Goal: Task Accomplishment & Management: Complete application form

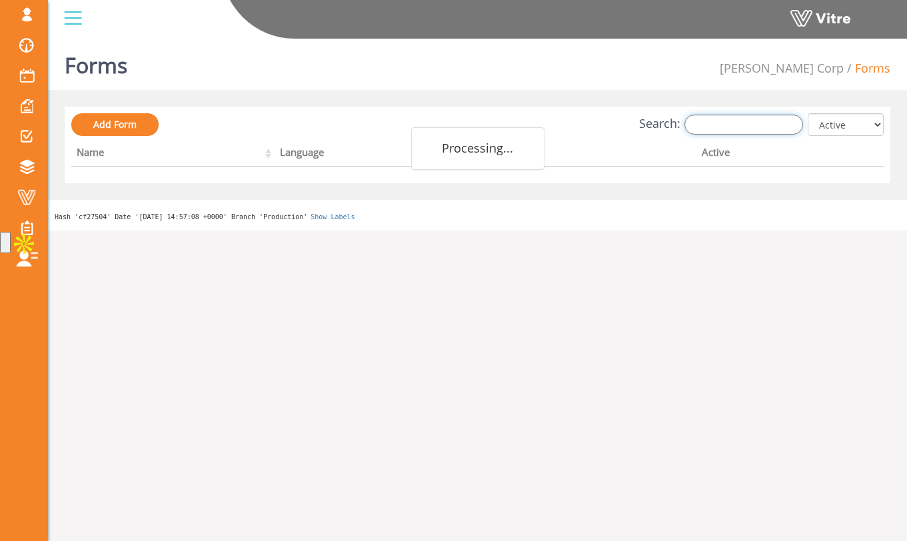
click at [749, 123] on input "Search:" at bounding box center [743, 125] width 119 height 20
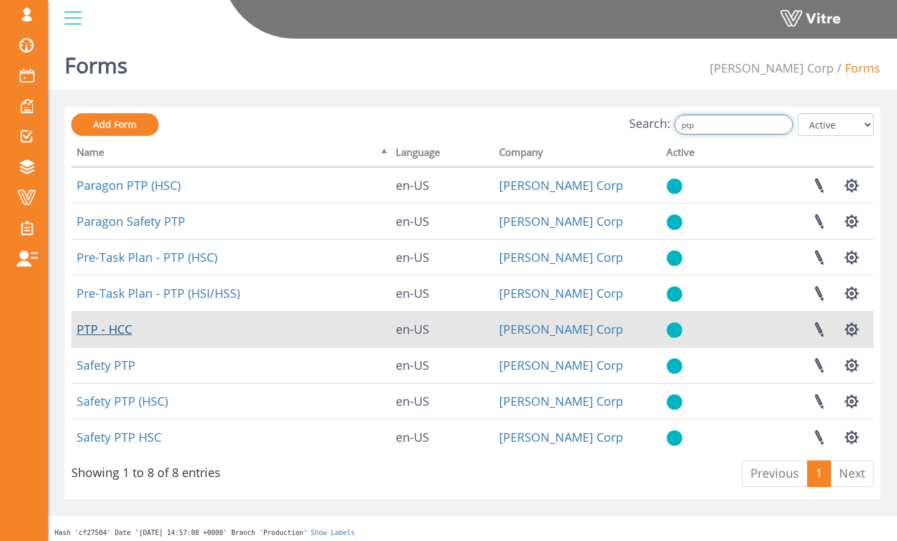
type input "ptp"
click at [123, 327] on link "PTP - HCC" at bounding box center [104, 329] width 55 height 16
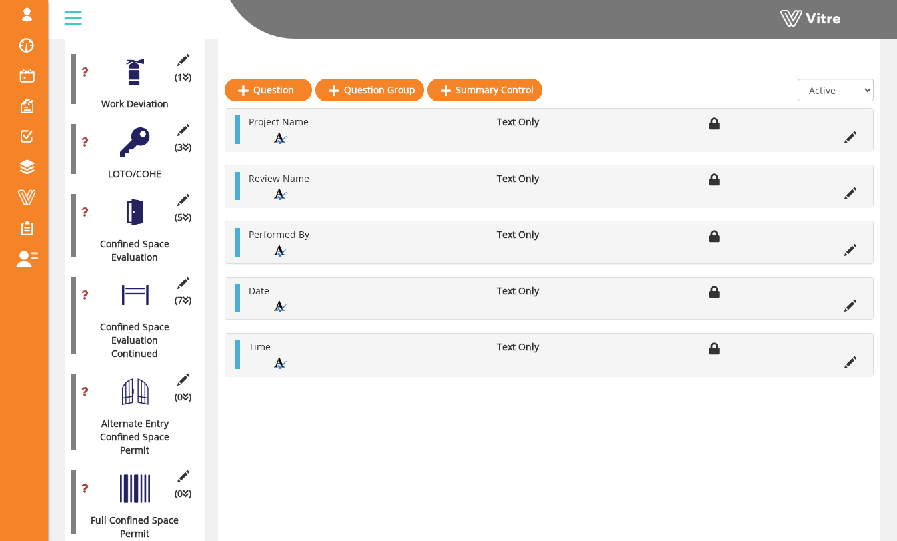
scroll to position [543, 0]
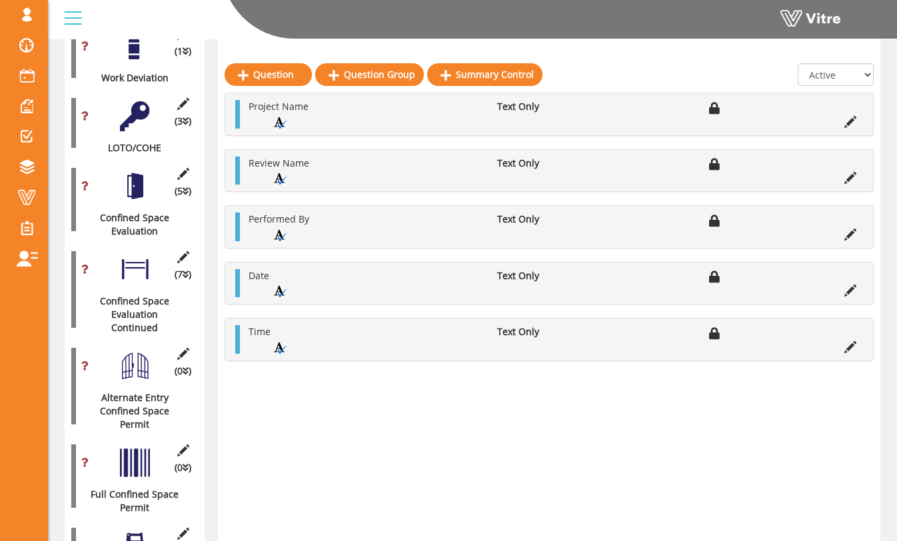
click at [139, 275] on div "(7 ) Confined Space Evaluation Continued" at bounding box center [134, 290] width 127 height 90
click at [138, 263] on div at bounding box center [135, 270] width 30 height 30
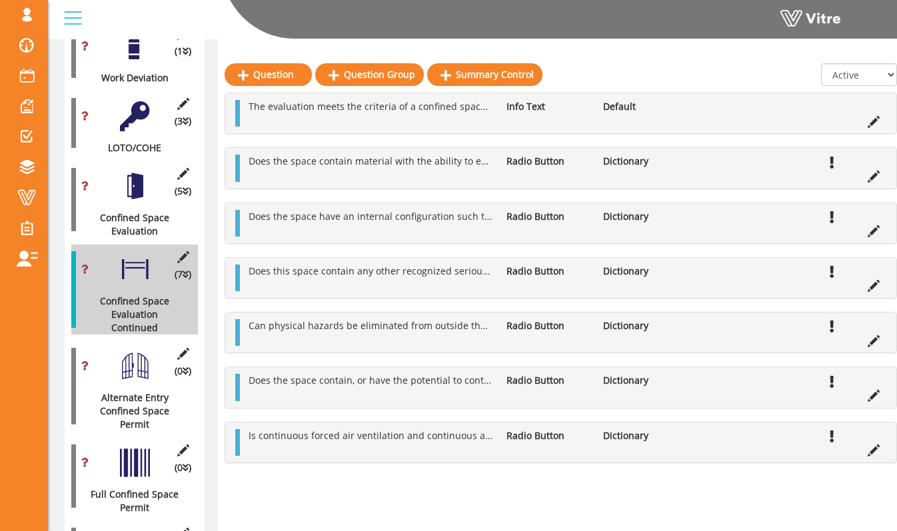
click at [129, 351] on div at bounding box center [135, 366] width 30 height 30
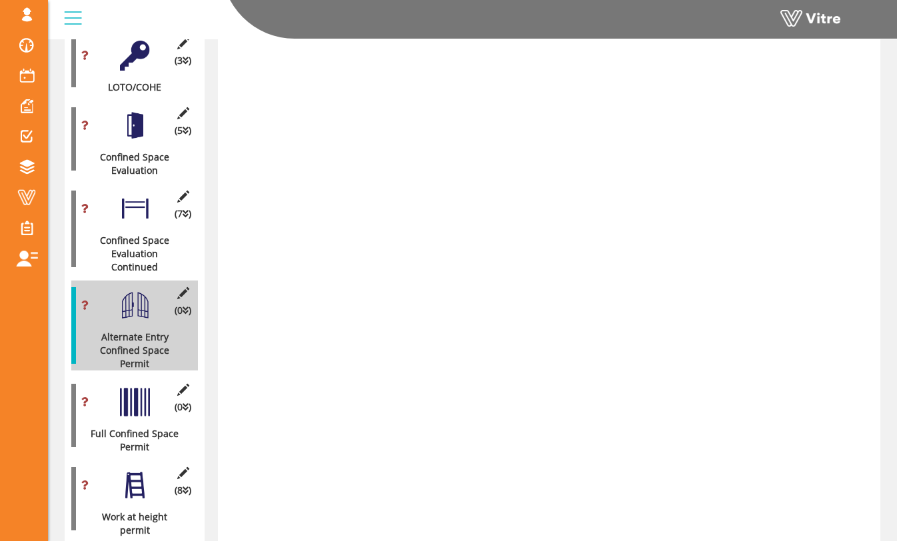
scroll to position [645, 0]
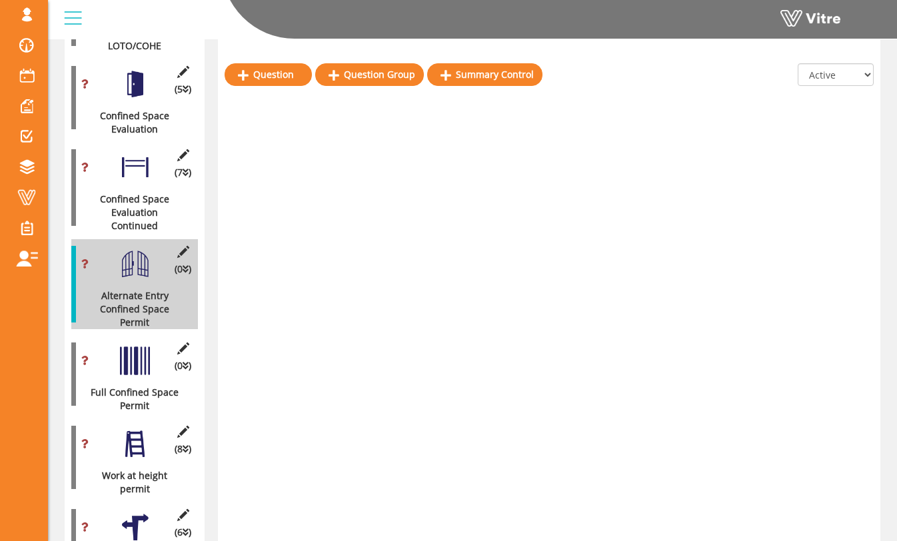
click at [133, 346] on div at bounding box center [135, 361] width 30 height 30
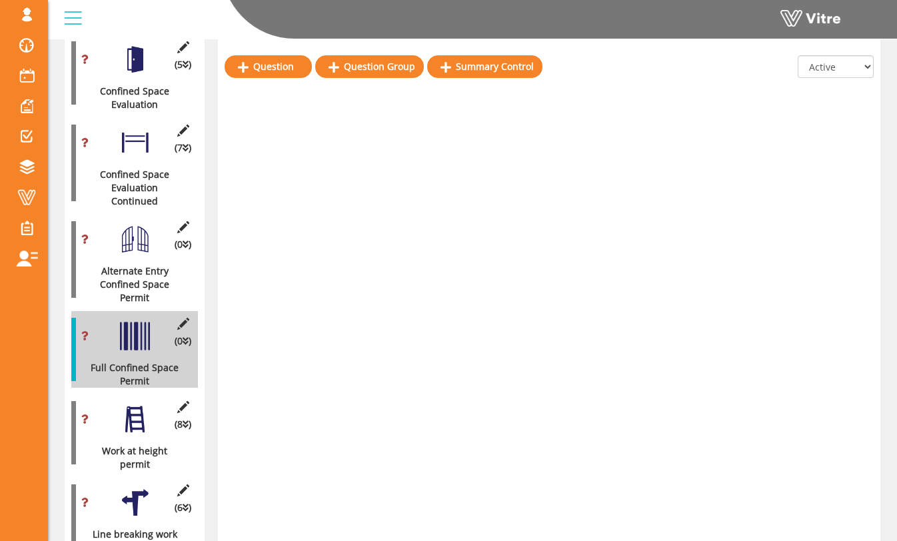
scroll to position [672, 0]
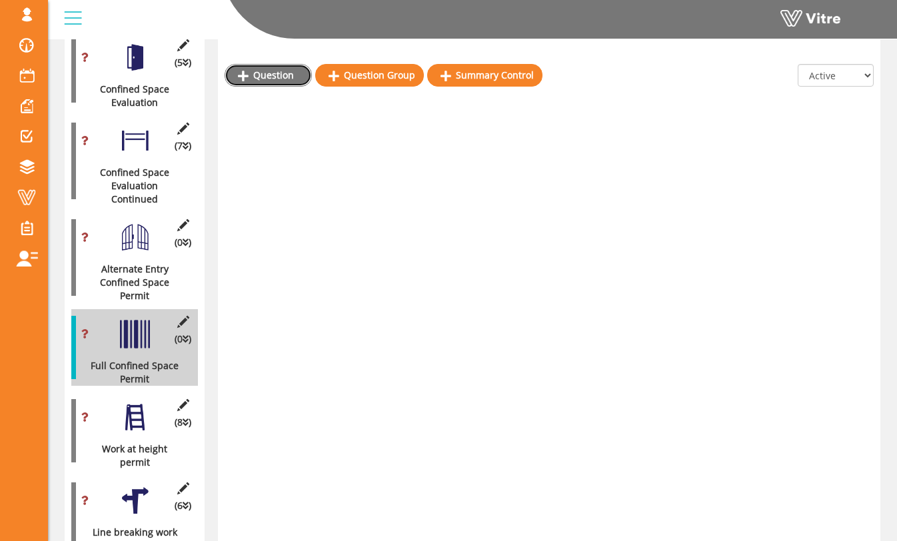
click at [293, 68] on link "Question" at bounding box center [268, 75] width 87 height 23
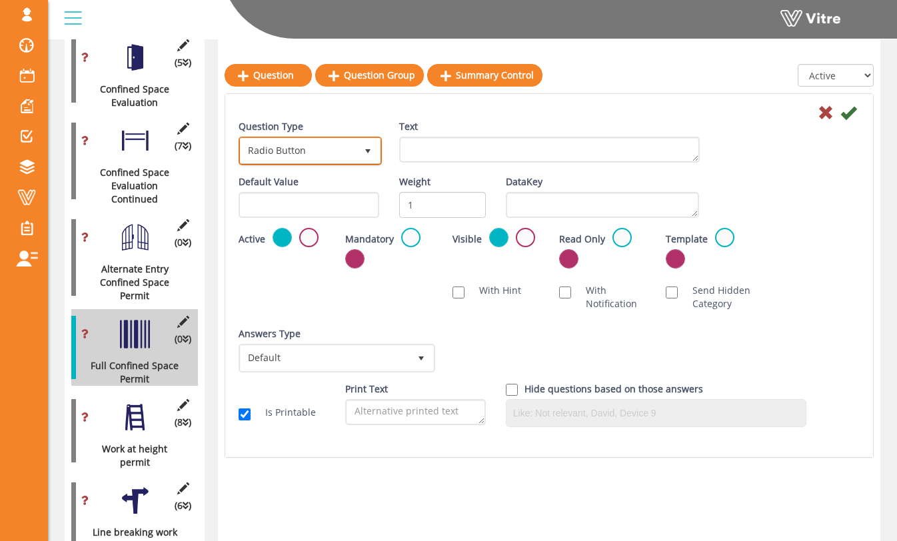
click at [348, 141] on span "Radio Button" at bounding box center [298, 151] width 115 height 24
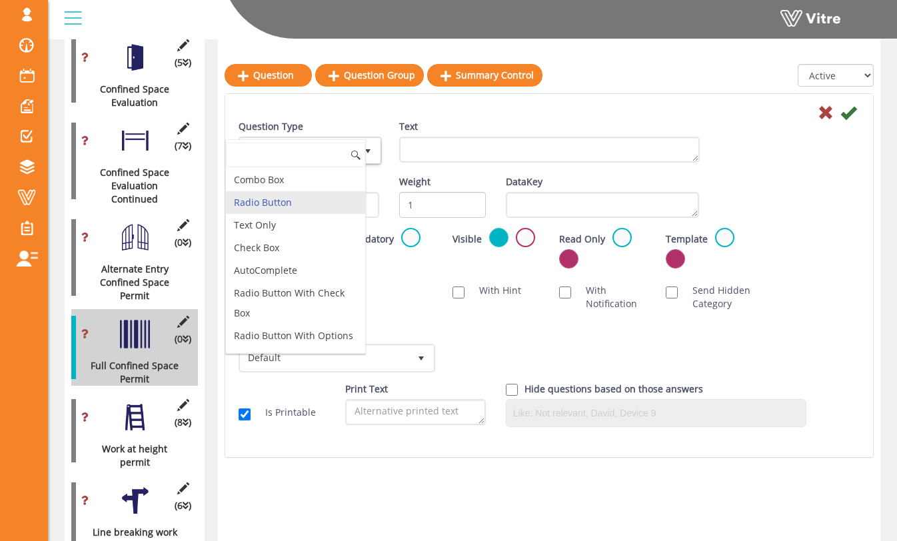
click at [424, 134] on div "Text" at bounding box center [549, 141] width 301 height 43
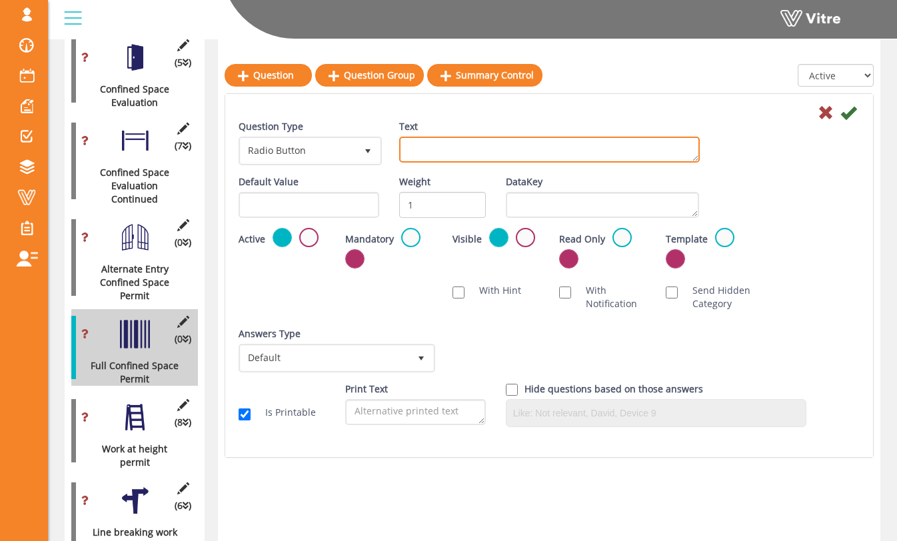
click at [424, 146] on textarea "Text" at bounding box center [549, 150] width 301 height 26
type textarea "All employees involved have confined space training?"
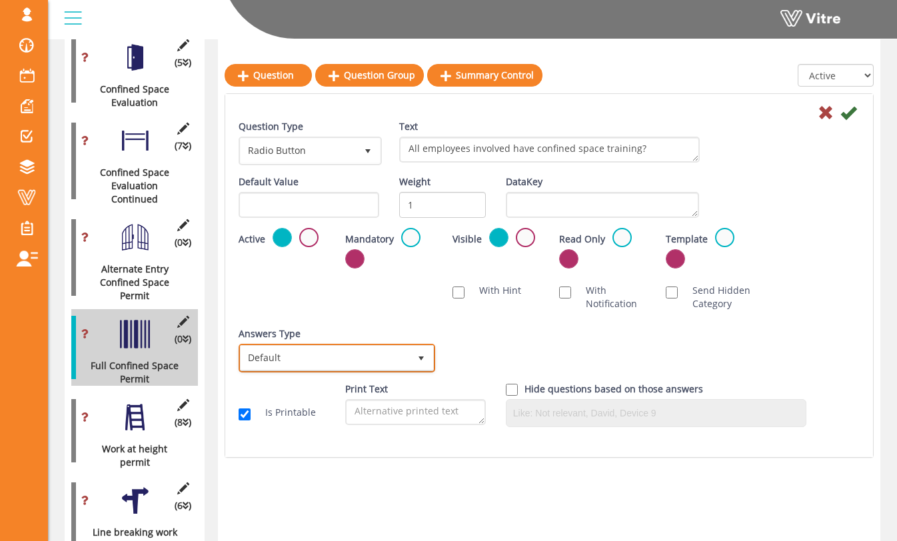
click at [388, 368] on span "Default" at bounding box center [325, 358] width 169 height 24
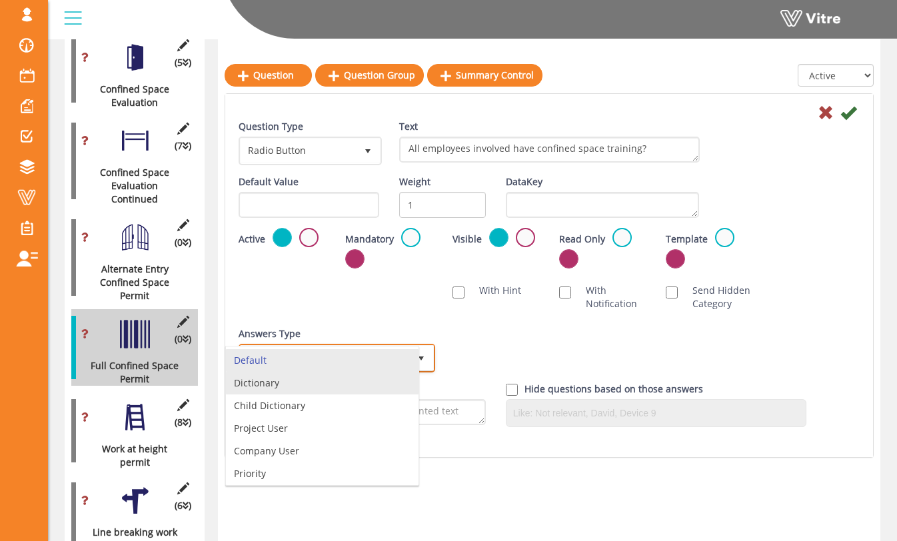
click at [376, 392] on li "Dictionary" at bounding box center [322, 383] width 193 height 23
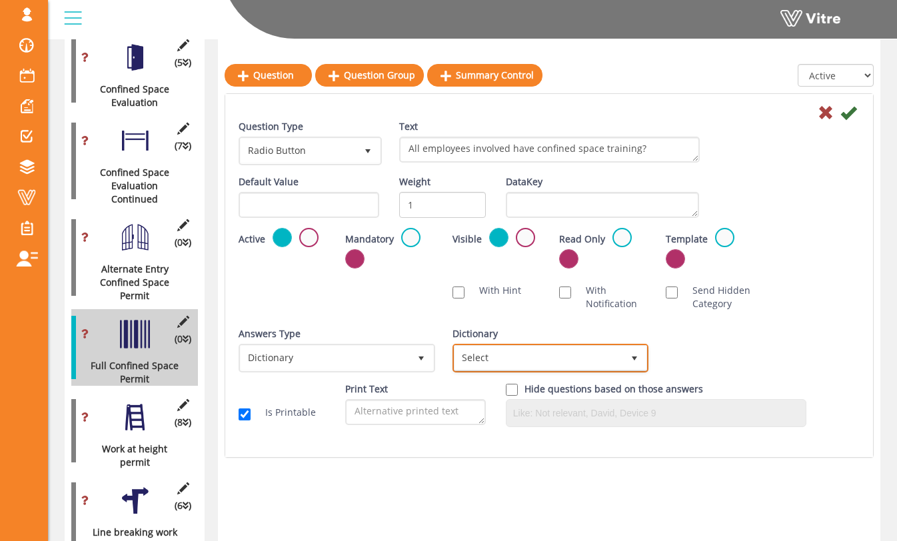
click at [470, 361] on span "Select" at bounding box center [538, 358] width 169 height 24
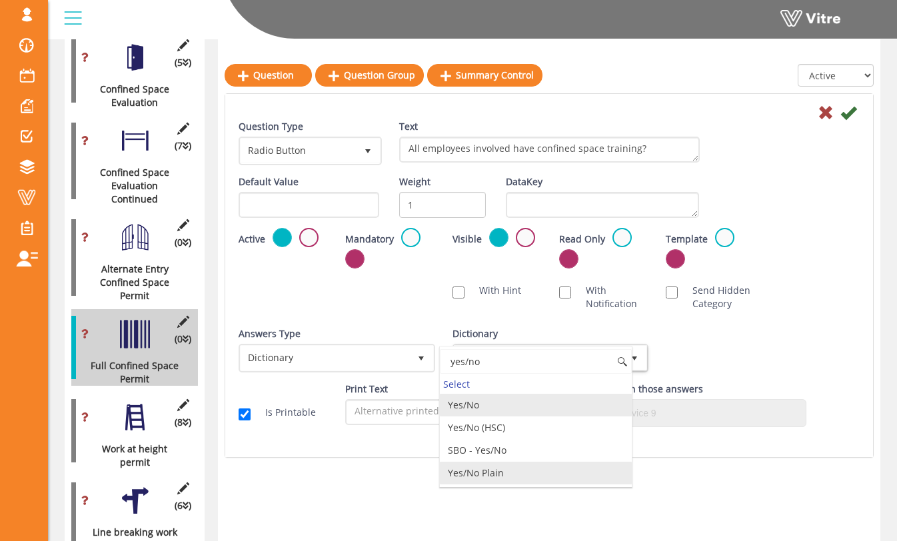
click at [533, 470] on li "Yes/No Plain" at bounding box center [536, 473] width 193 height 23
type input "yes/no"
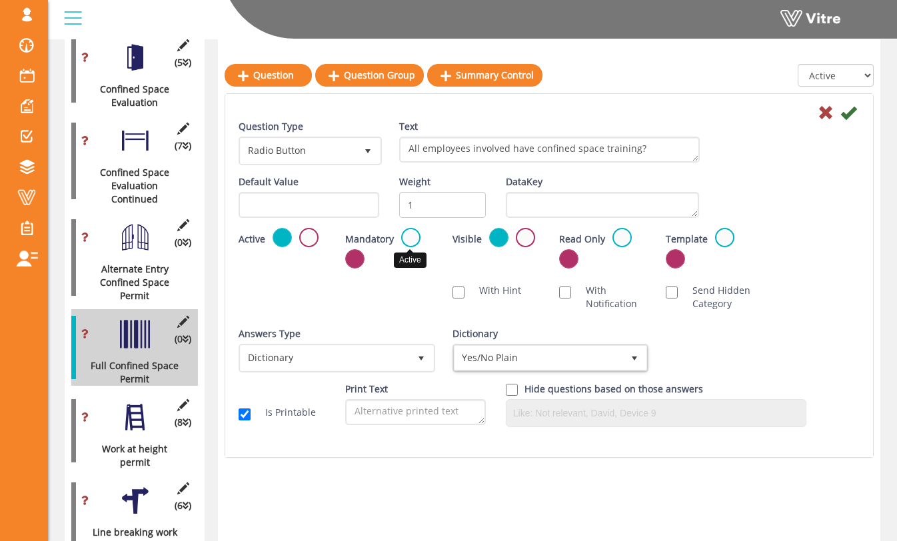
click at [412, 233] on label at bounding box center [410, 237] width 19 height 19
click at [0, 0] on input "radio" at bounding box center [0, 0] width 0 height 0
click at [850, 108] on icon at bounding box center [848, 113] width 16 height 16
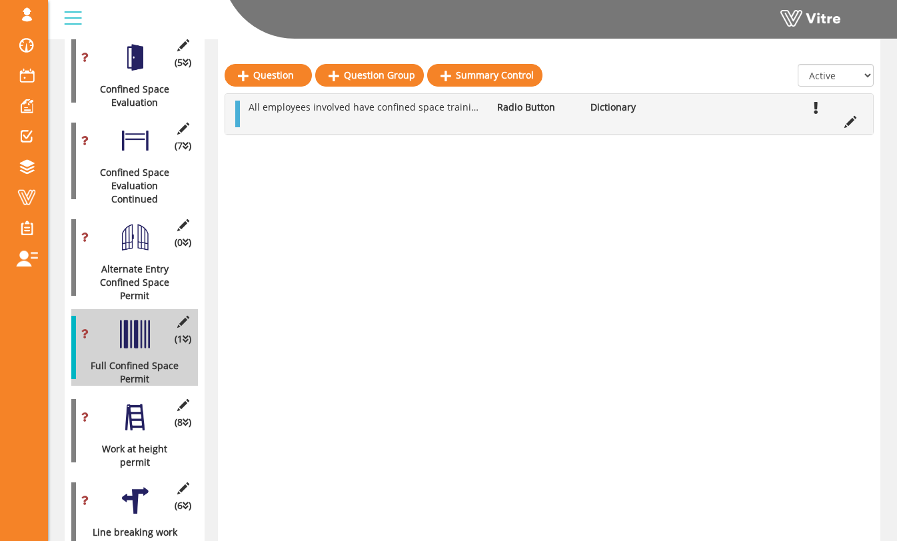
click at [554, 146] on div "Question Question Group Summary Control All Active Not Active All employees inv…" at bounding box center [549, 381] width 662 height 1735
click at [275, 71] on link "Question" at bounding box center [268, 75] width 87 height 23
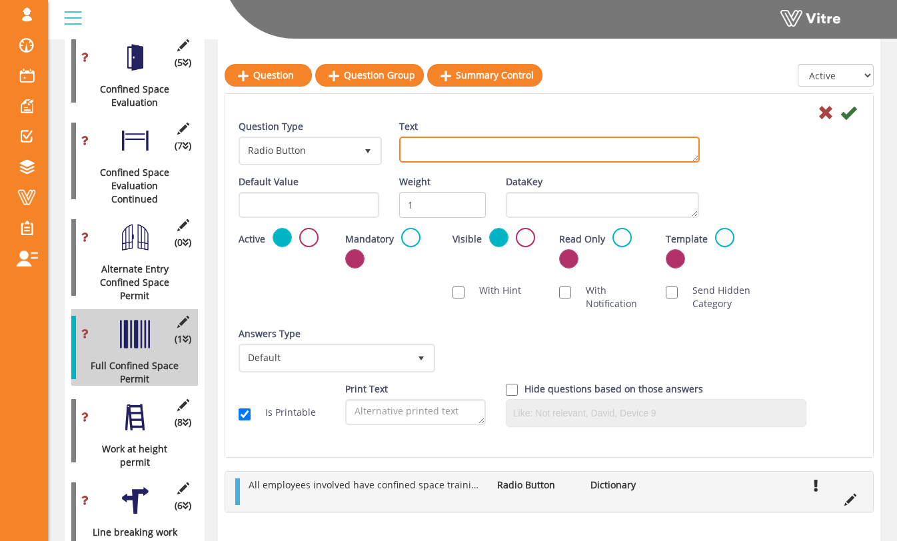
click at [407, 153] on textarea "Text" at bounding box center [549, 150] width 301 height 26
drag, startPoint x: 428, startPoint y: 149, endPoint x: 377, endPoint y: 149, distance: 51.3
click at [377, 149] on div "Question Type Radio Button 3 Text All material safety data sheets(SDS)" at bounding box center [549, 147] width 641 height 55
click at [613, 155] on textarea "Material safety data sheets(SDS)" at bounding box center [549, 150] width 301 height 26
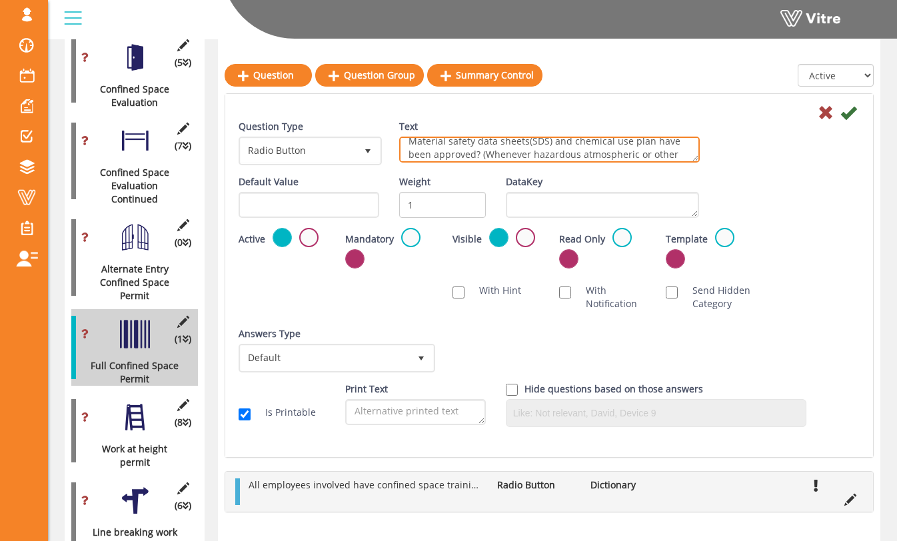
scroll to position [21, 0]
type textarea "Material safety data sheets(SDS) and chemical use plan have been approved? (Whe…"
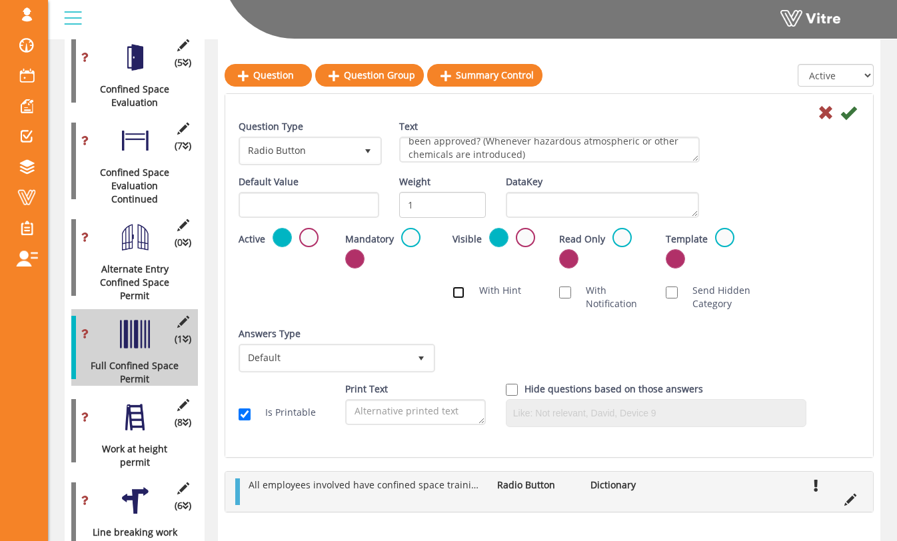
click at [463, 287] on input "With Hint" at bounding box center [458, 293] width 12 height 12
checkbox input "true"
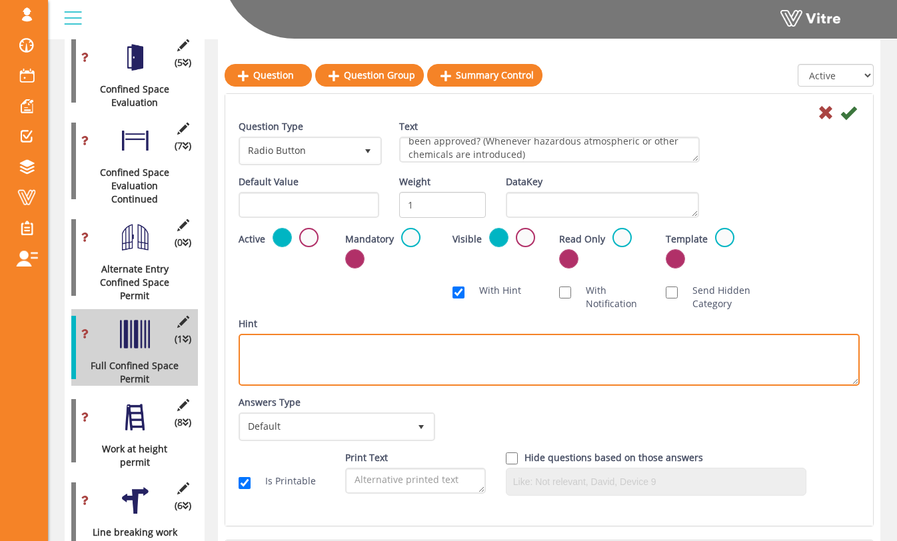
click at [438, 341] on textarea "Hint" at bounding box center [549, 360] width 621 height 52
click at [604, 346] on textarea "Call" at bounding box center [549, 360] width 621 height 52
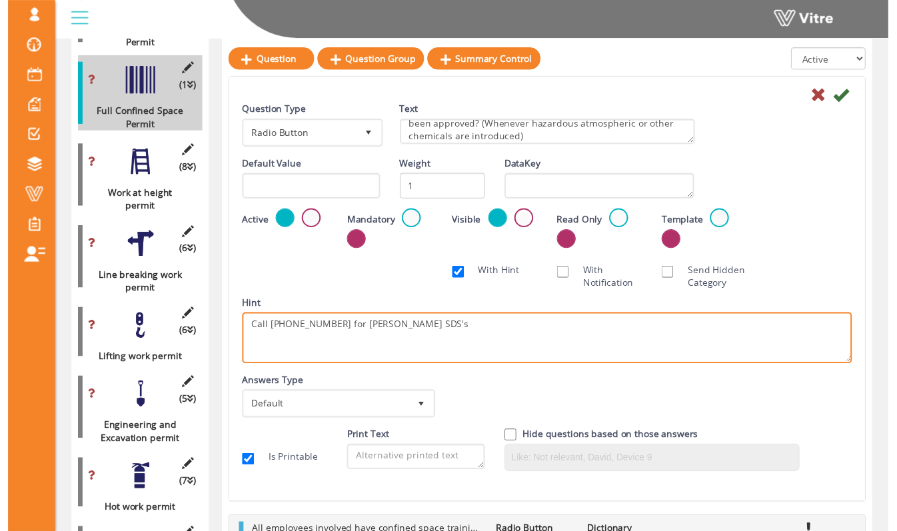
scroll to position [935, 0]
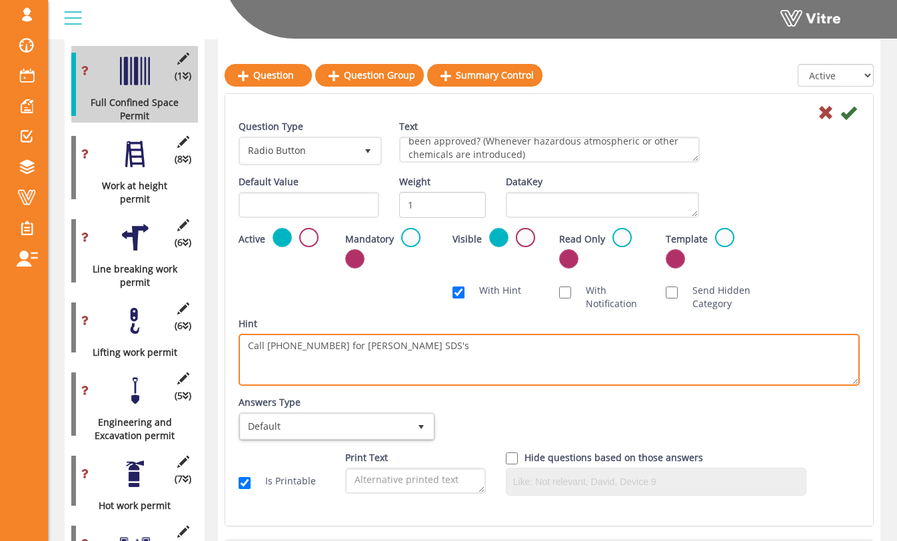
type textarea "Call 1-800-255-3924 for Hoffman SDS's"
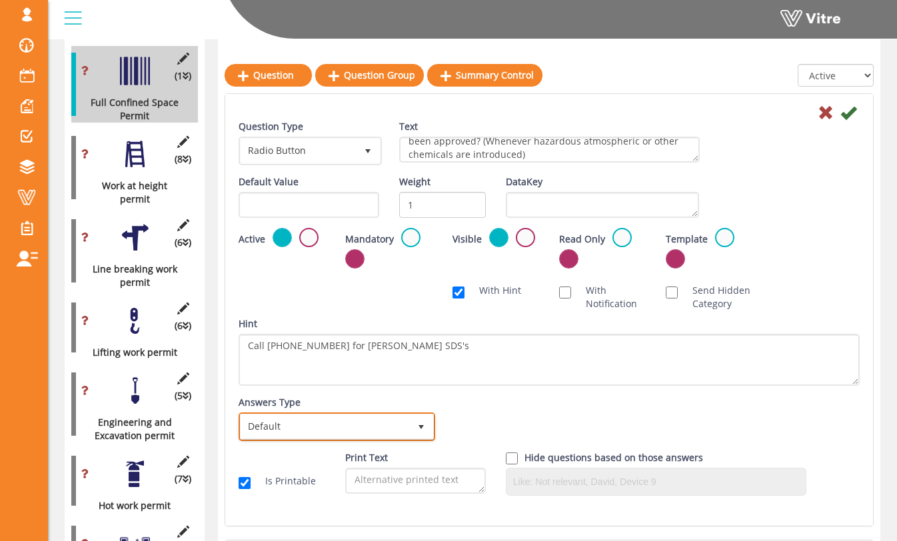
click at [390, 417] on span "Default" at bounding box center [325, 426] width 169 height 24
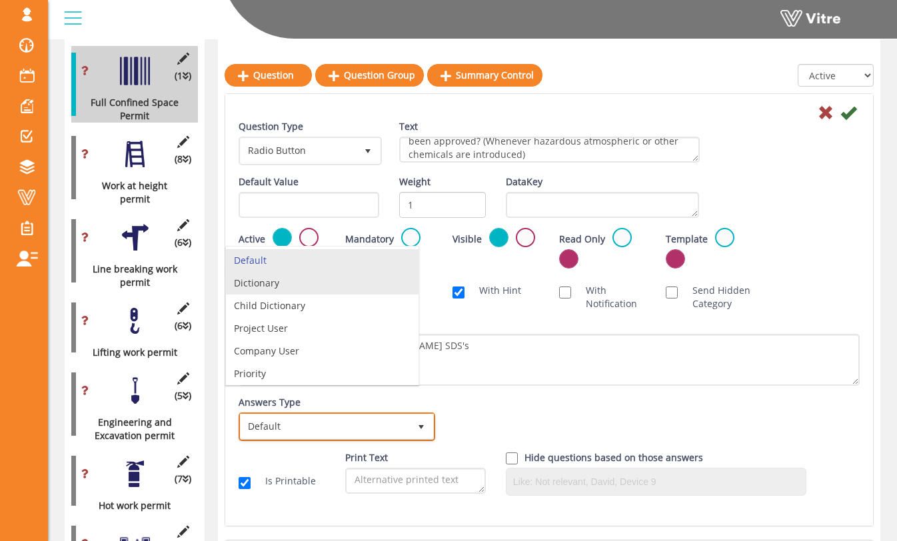
click at [391, 283] on li "Dictionary" at bounding box center [322, 283] width 193 height 23
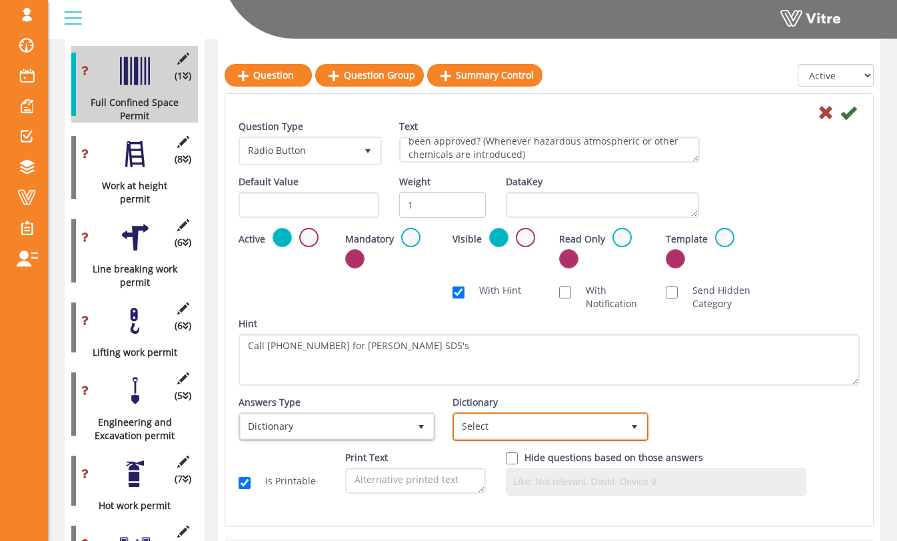
click at [554, 426] on span "Select" at bounding box center [538, 426] width 169 height 24
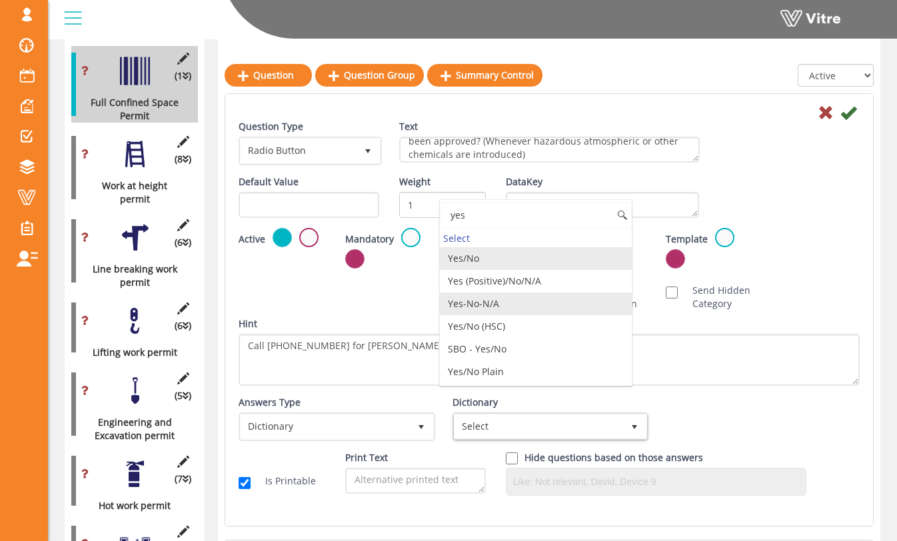
click at [552, 301] on li "Yes-No-N/A" at bounding box center [536, 304] width 193 height 23
type input "yes"
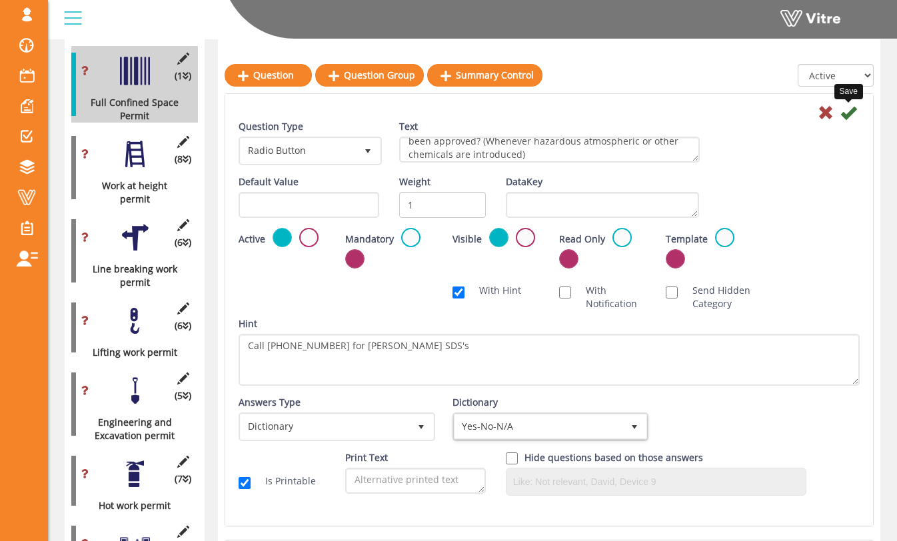
click at [847, 113] on icon at bounding box center [848, 113] width 16 height 16
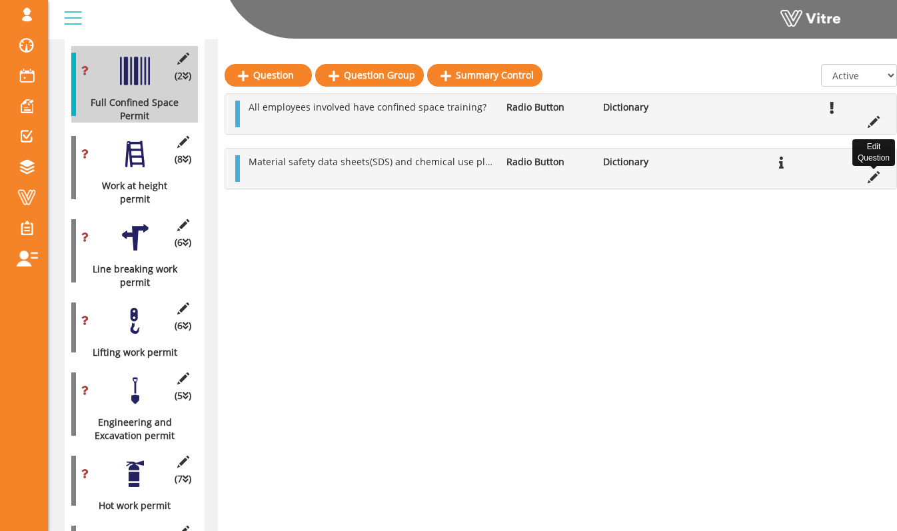
click at [874, 180] on icon at bounding box center [874, 177] width 12 height 12
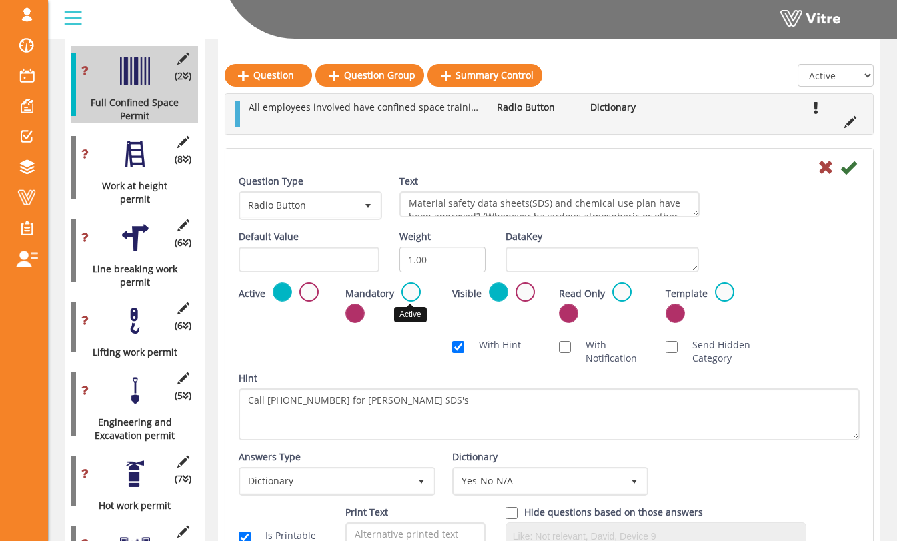
click at [416, 293] on label at bounding box center [410, 292] width 19 height 19
click at [0, 0] on input "radio" at bounding box center [0, 0] width 0 height 0
click at [853, 165] on icon at bounding box center [848, 167] width 16 height 16
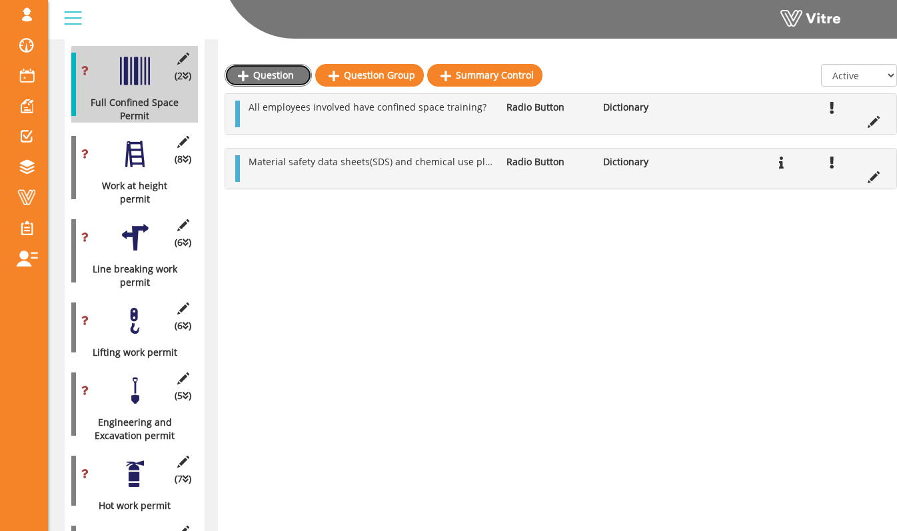
click at [265, 66] on link "Question" at bounding box center [268, 75] width 87 height 23
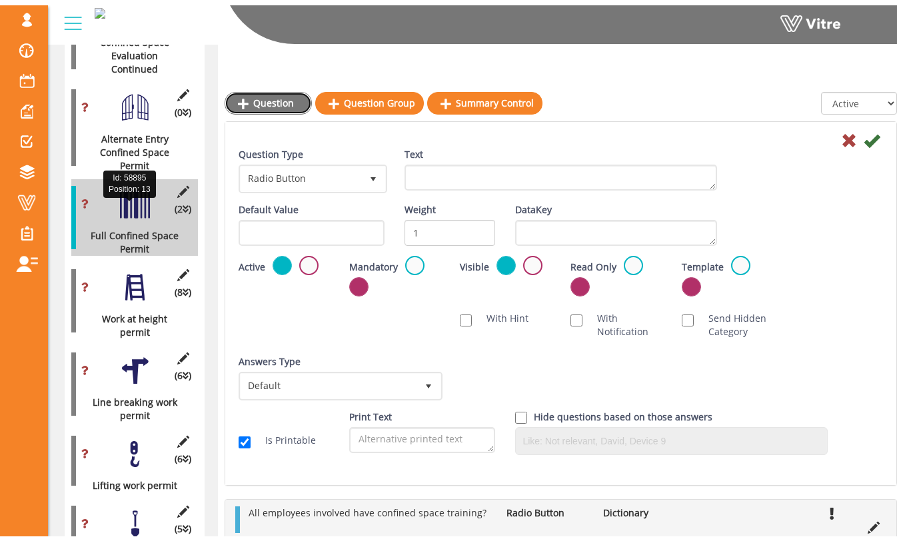
scroll to position [790, 0]
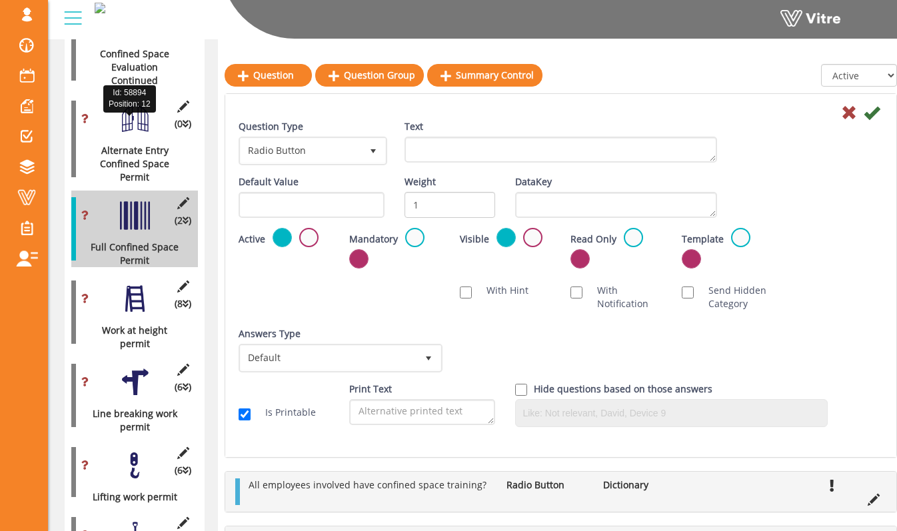
click at [153, 144] on div "Alternate Entry Confined Space Permit" at bounding box center [129, 164] width 117 height 40
click at [849, 117] on icon at bounding box center [849, 113] width 16 height 16
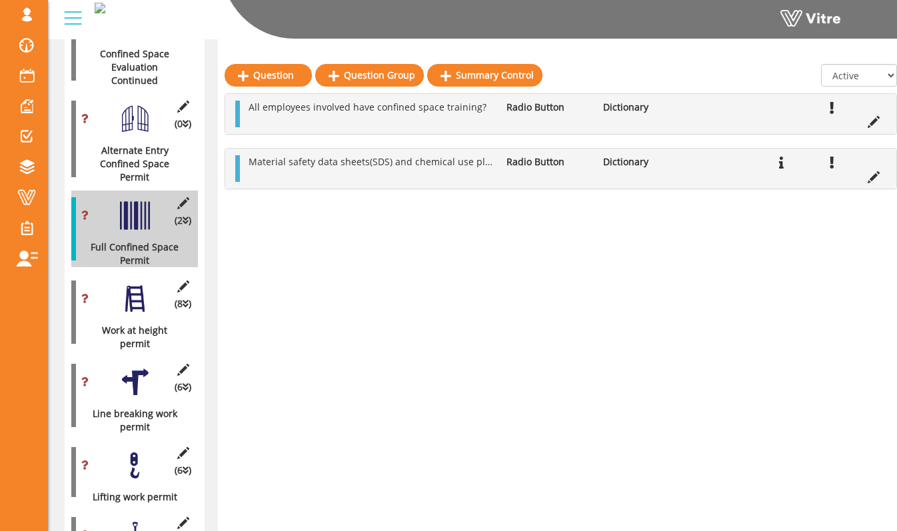
click at [151, 114] on div "(0 ) Alternate Entry Confined Space Permit" at bounding box center [134, 139] width 127 height 90
click at [141, 104] on div at bounding box center [135, 119] width 30 height 30
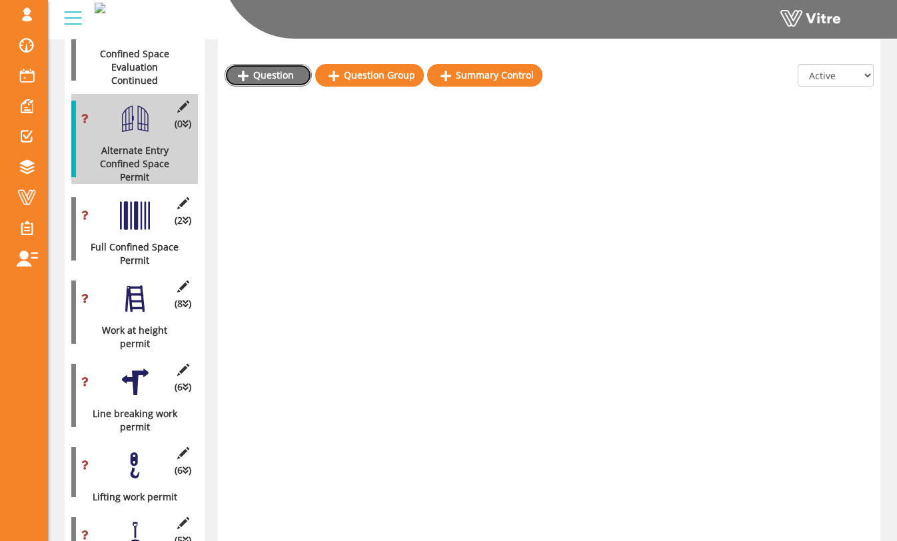
click at [295, 86] on link "Question" at bounding box center [268, 75] width 87 height 23
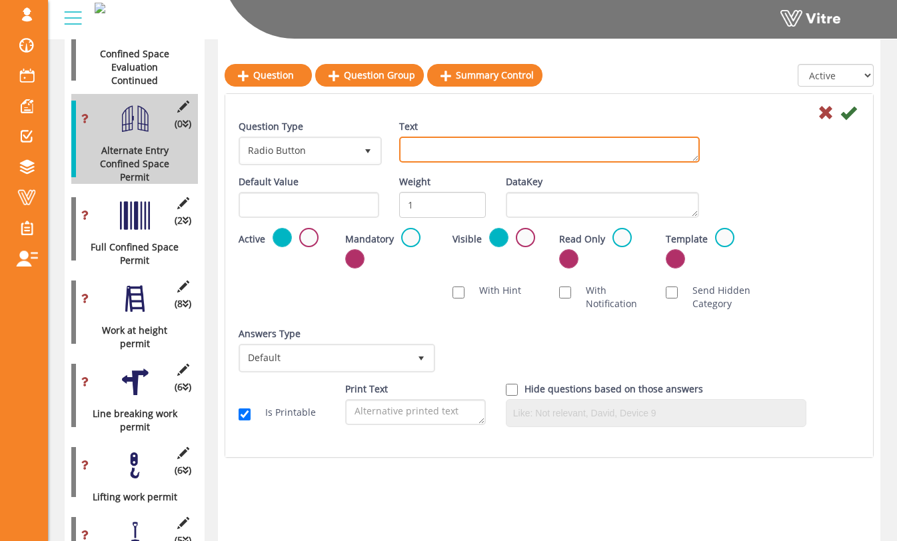
click at [457, 153] on textarea "Text" at bounding box center [549, 150] width 301 height 26
type textarea "All employees involved are confined space trained?"
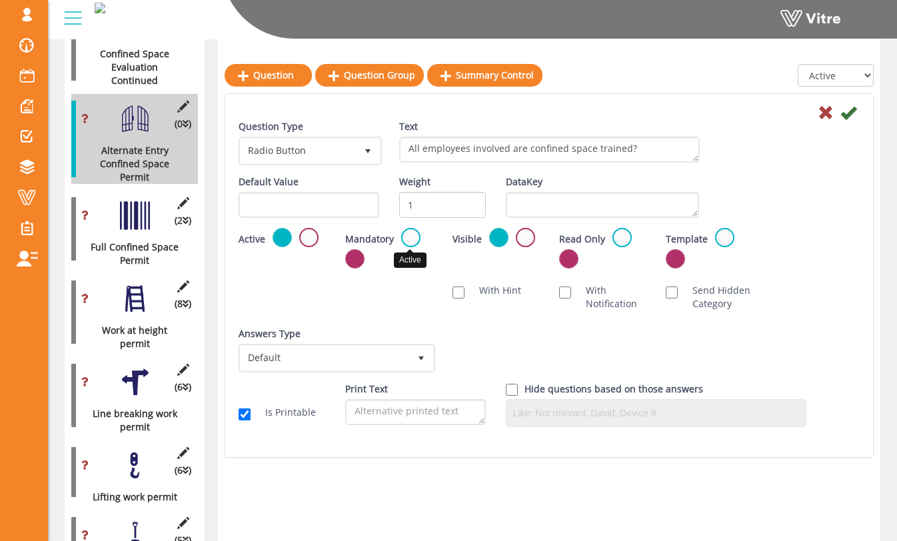
click at [418, 237] on label at bounding box center [410, 237] width 19 height 19
click at [0, 0] on input "radio" at bounding box center [0, 0] width 0 height 0
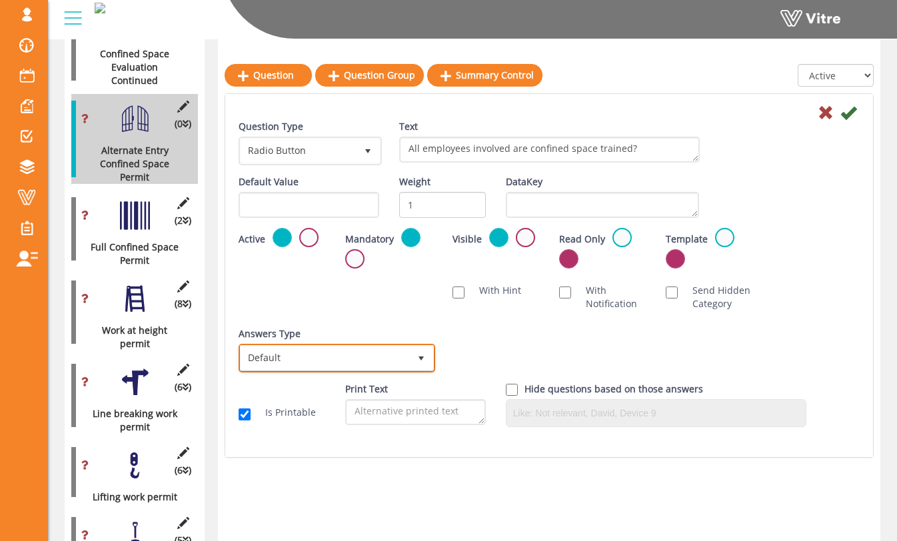
click at [398, 358] on span "Default" at bounding box center [325, 358] width 169 height 24
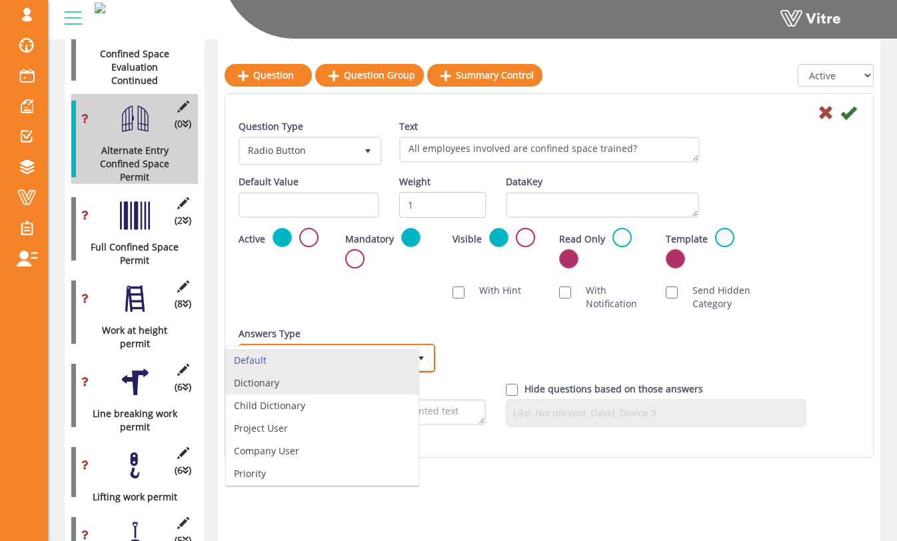
click at [396, 390] on li "Dictionary" at bounding box center [322, 383] width 193 height 23
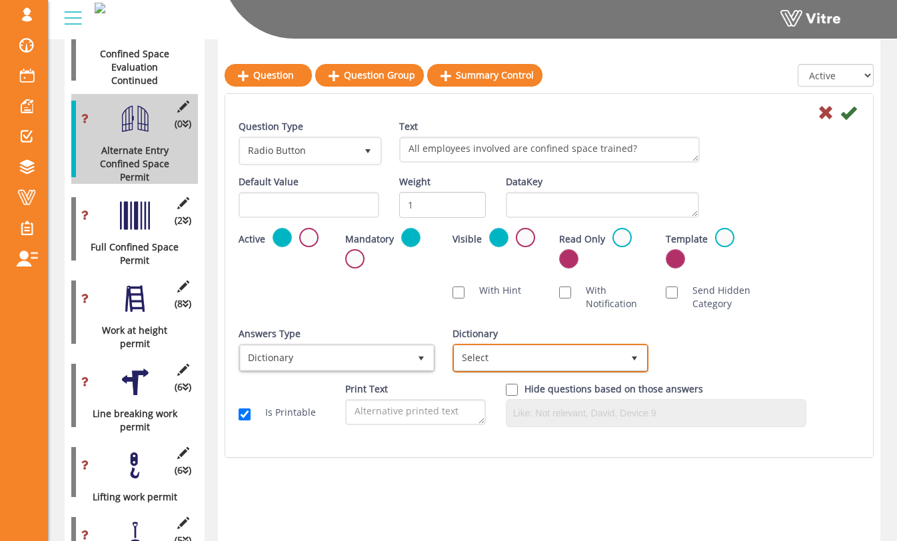
click at [538, 361] on span "Select" at bounding box center [538, 358] width 169 height 24
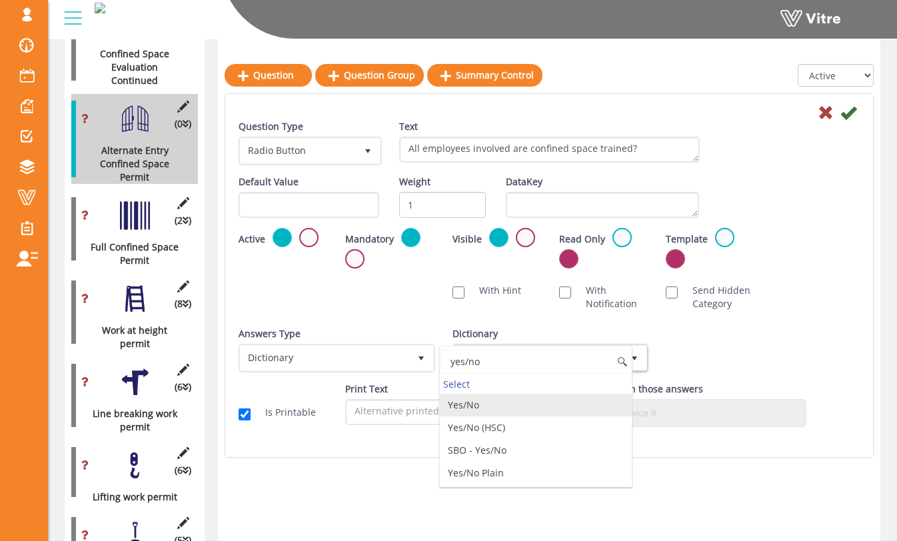
click at [528, 400] on li "Yes/No" at bounding box center [536, 405] width 193 height 23
type input "yes/no"
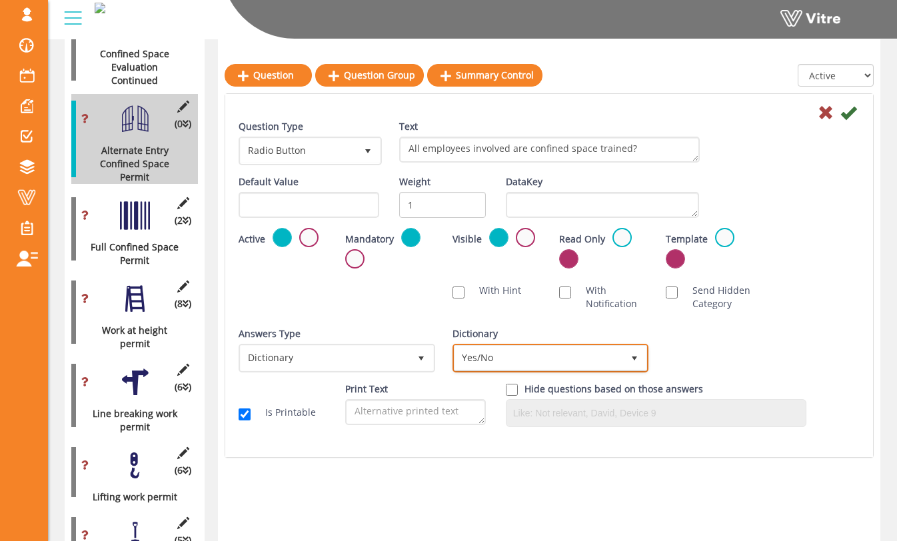
click at [539, 364] on span "Yes/No" at bounding box center [538, 358] width 169 height 24
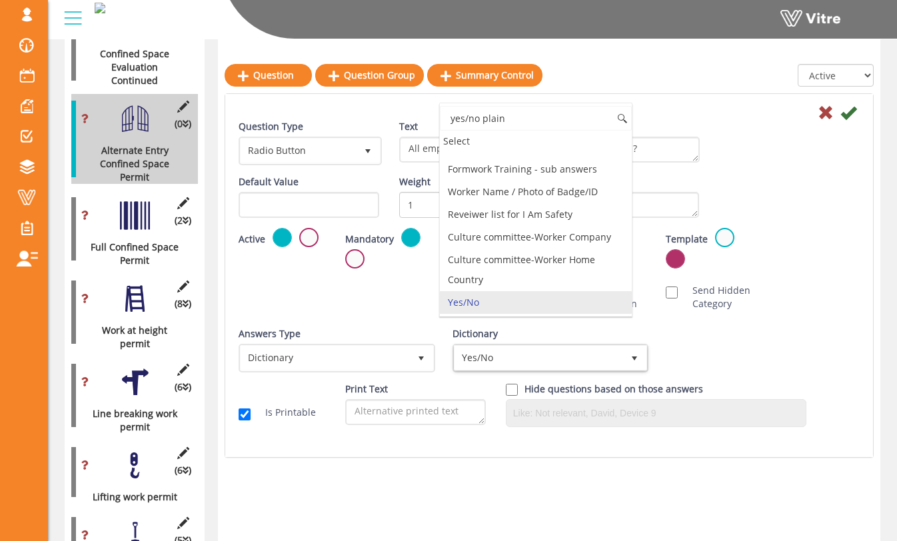
scroll to position [0, 0]
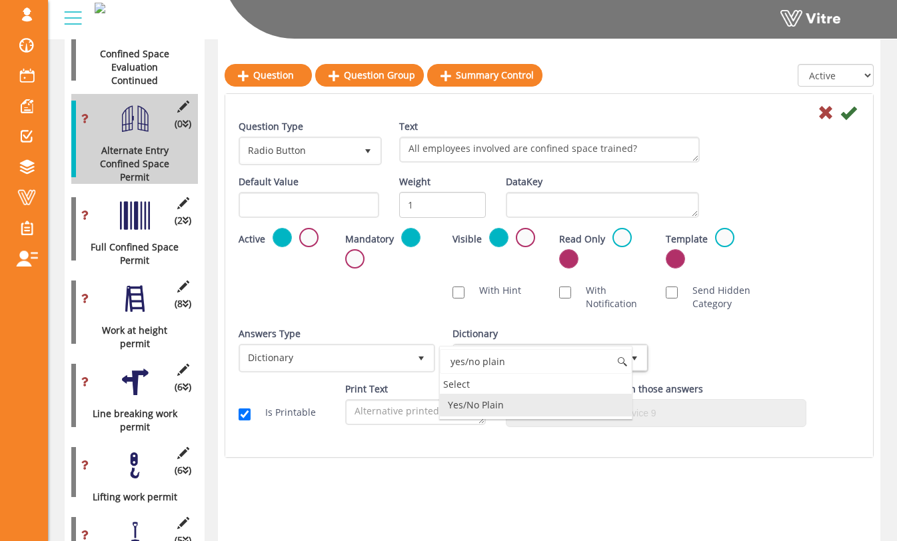
click at [531, 405] on li "Yes/No Plain" at bounding box center [536, 405] width 193 height 23
type input "yes/no plain"
click at [834, 227] on div "Default Value Weight 1 DataKey" at bounding box center [549, 201] width 641 height 53
click at [849, 113] on icon at bounding box center [848, 113] width 16 height 16
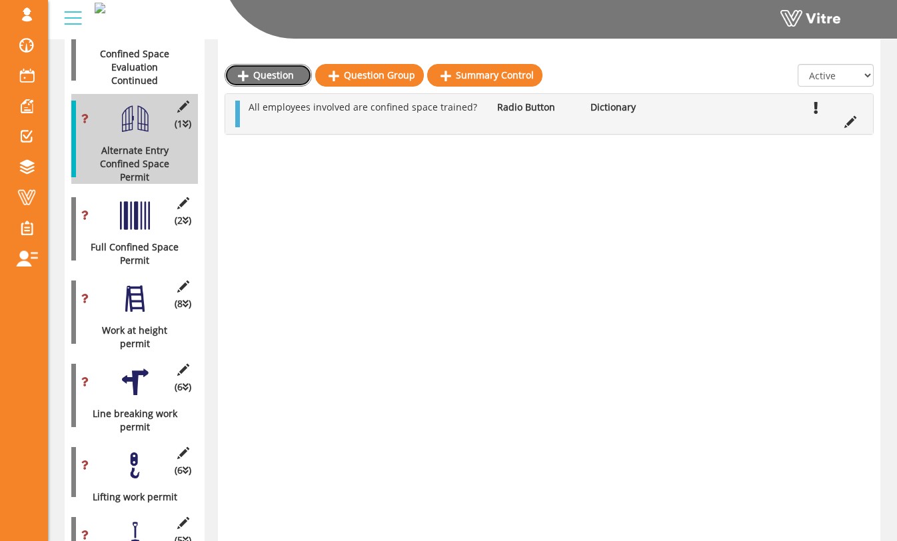
click at [261, 82] on link "Question" at bounding box center [268, 75] width 87 height 23
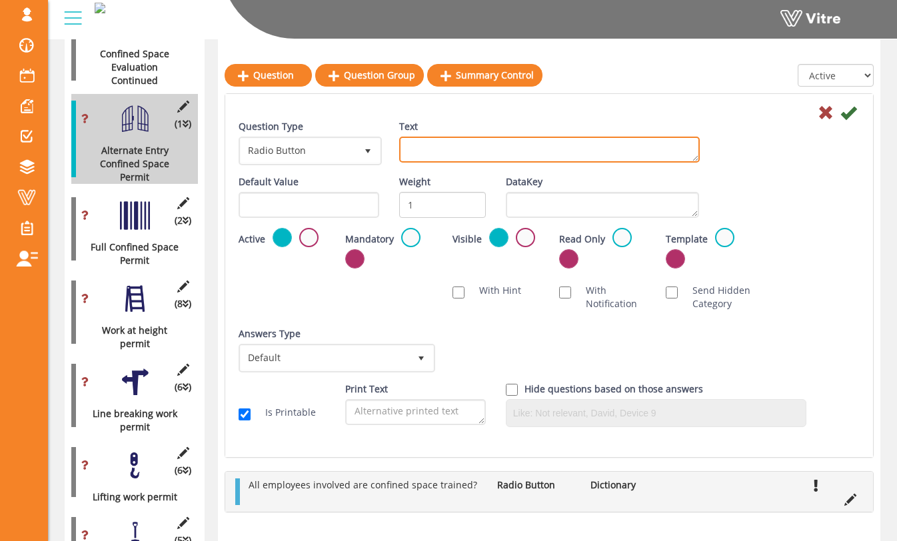
click at [418, 155] on textarea "Text" at bounding box center [549, 150] width 301 height 26
click at [574, 151] on textarea "Material safety data sheets(SDS) a" at bounding box center [549, 150] width 301 height 26
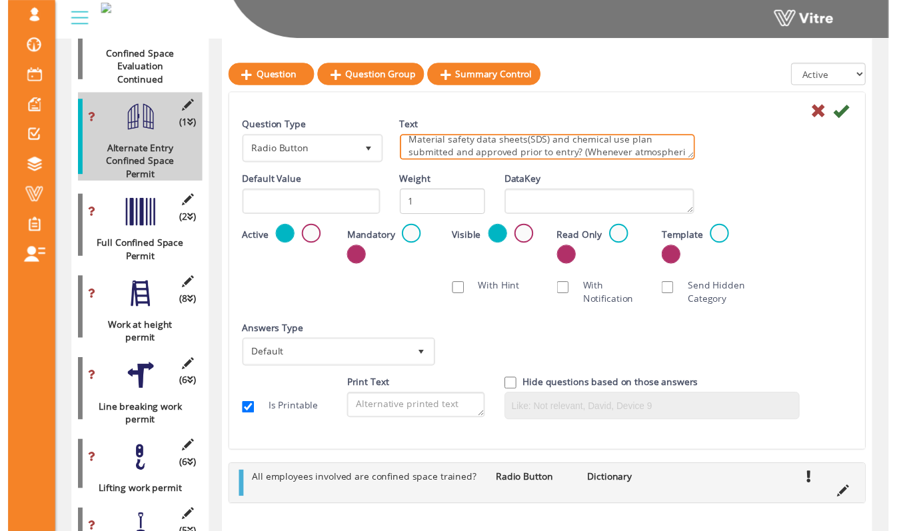
scroll to position [21, 0]
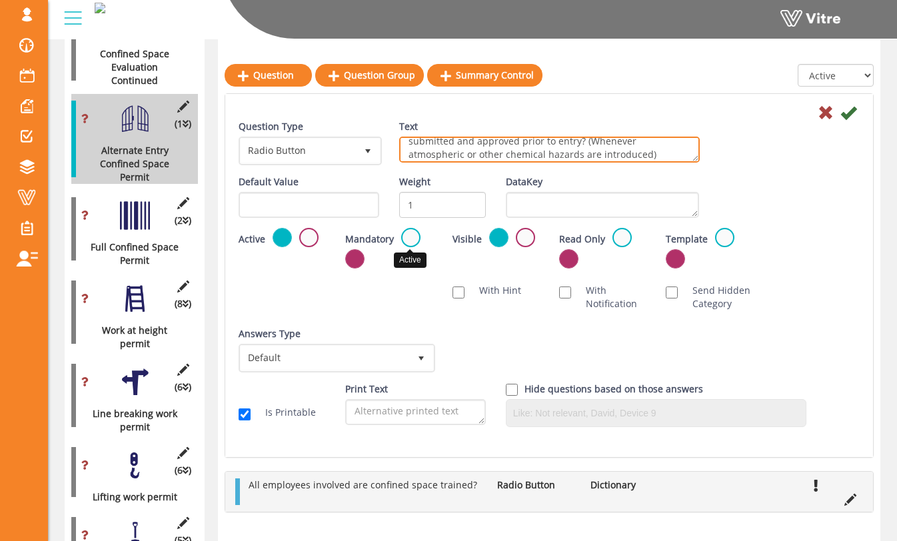
type textarea "Material safety data sheets(SDS) and chemical use plan submitted and approved p…"
click at [416, 239] on label at bounding box center [410, 237] width 19 height 19
click at [0, 0] on input "radio" at bounding box center [0, 0] width 0 height 0
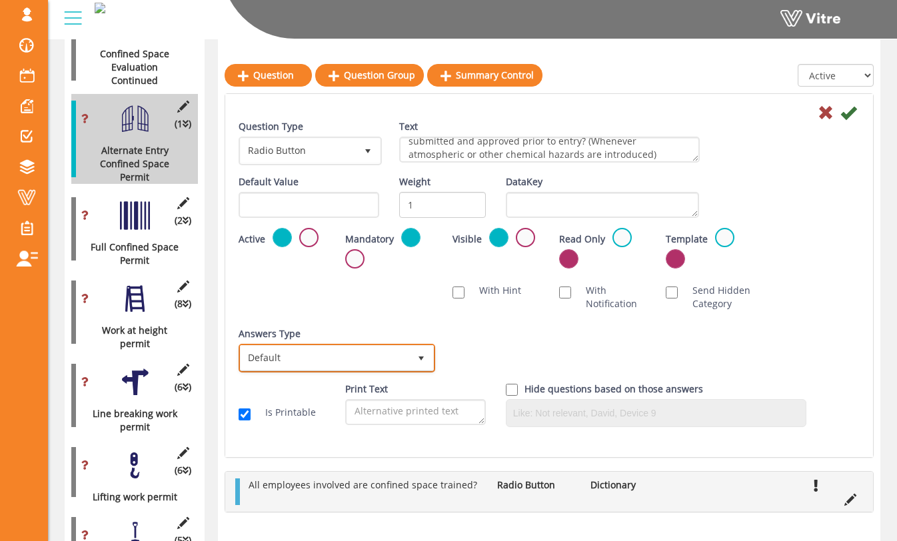
click at [394, 366] on span "Default" at bounding box center [325, 358] width 169 height 24
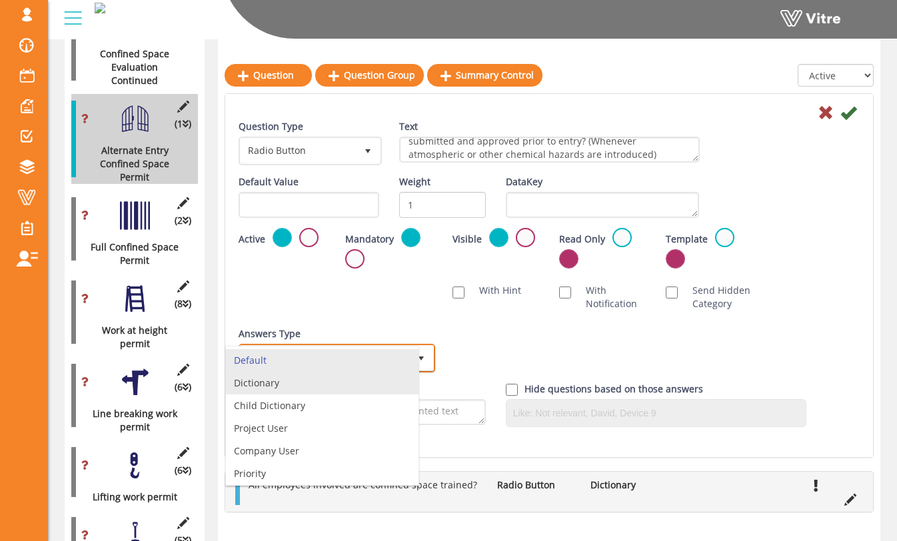
click at [388, 379] on li "Dictionary" at bounding box center [322, 383] width 193 height 23
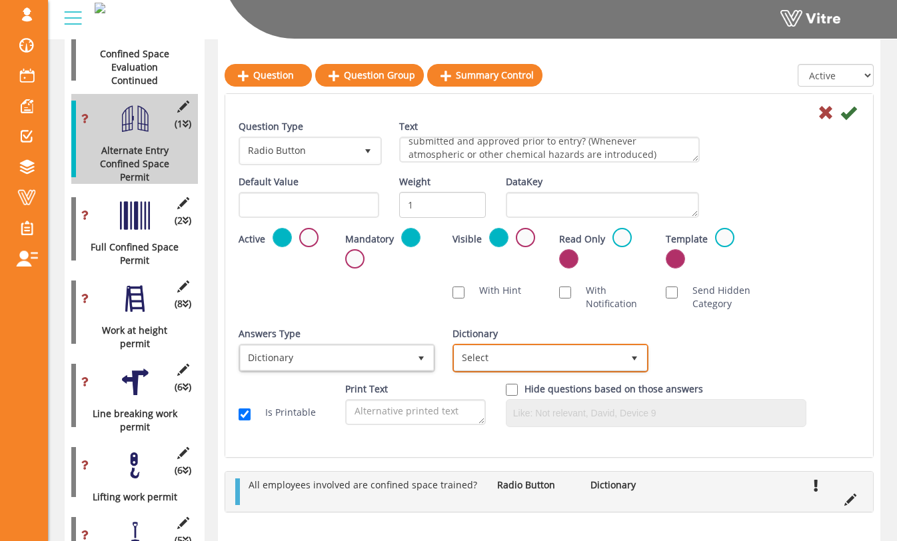
click at [510, 363] on span "Select" at bounding box center [538, 358] width 169 height 24
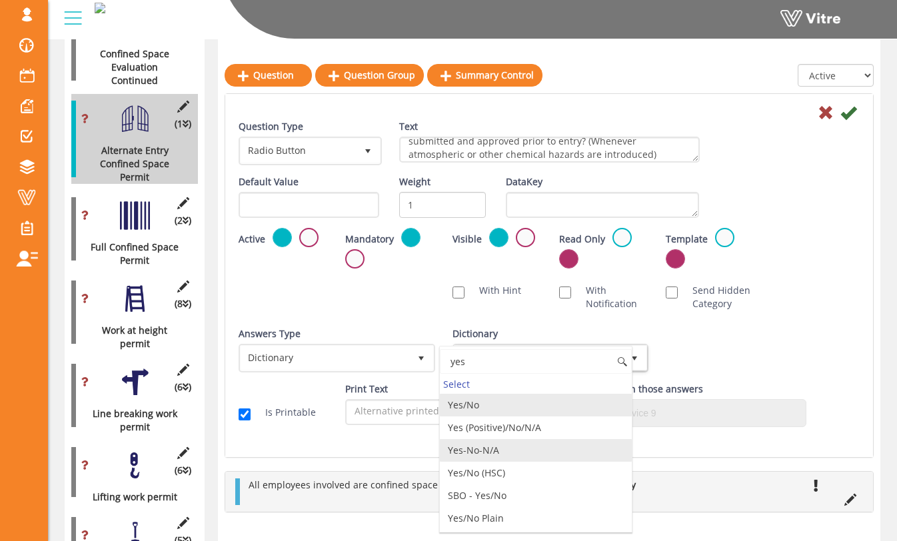
click at [497, 446] on li "Yes-No-N/A" at bounding box center [536, 450] width 193 height 23
type input "yes"
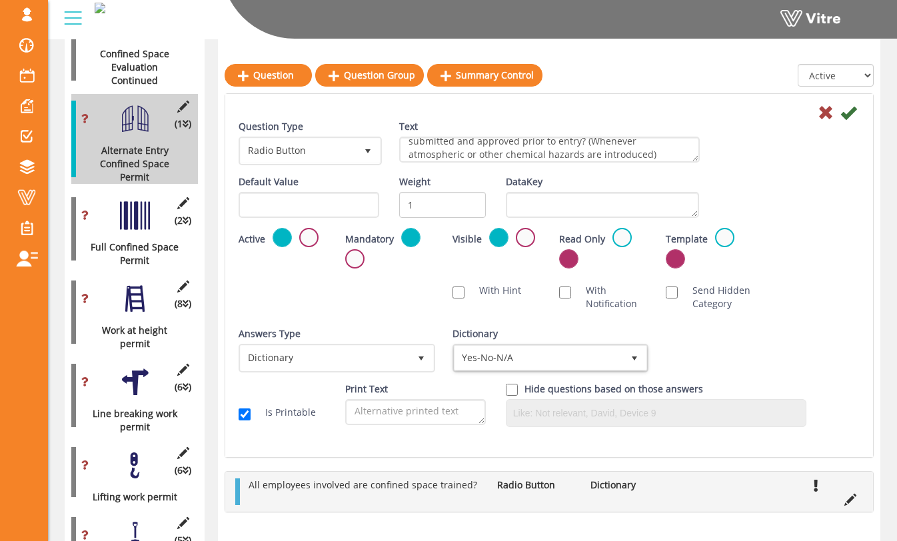
click at [418, 299] on div "Scan NFC Must scan With Hint With Notification Send Hidden Category No Image Op…" at bounding box center [549, 297] width 641 height 40
click at [457, 288] on input "With Hint" at bounding box center [458, 293] width 12 height 12
checkbox input "true"
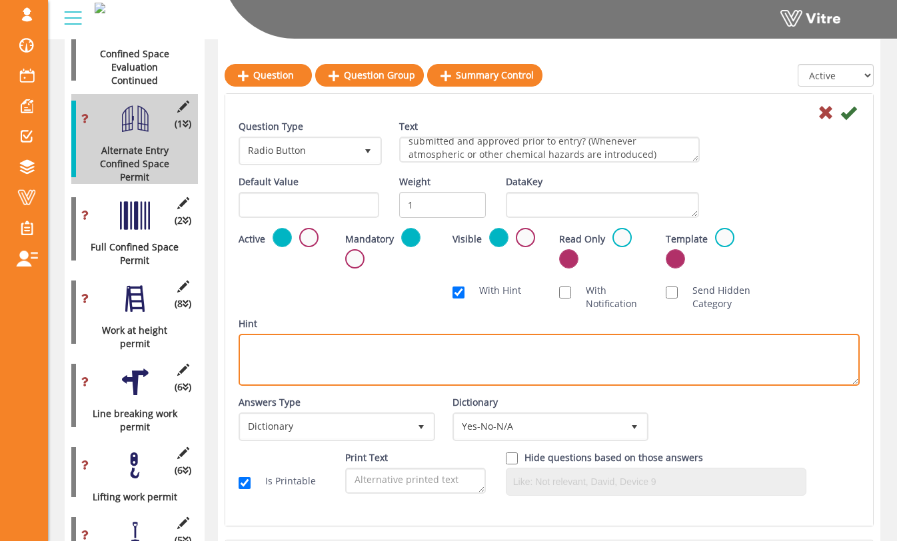
click at [450, 364] on textarea "Hint" at bounding box center [549, 360] width 621 height 52
type textarea "Call 1-800-255-3924 for Hoffman SDS's"
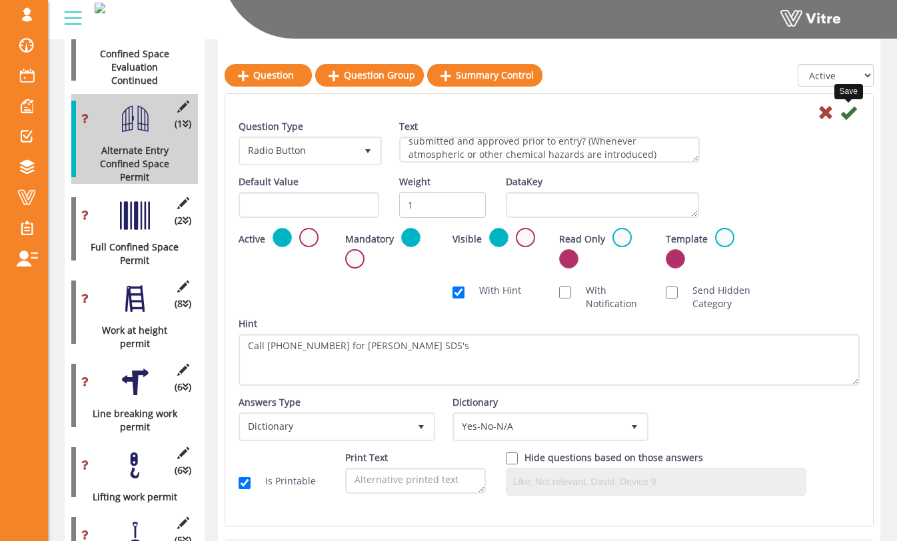
click at [850, 116] on icon at bounding box center [848, 113] width 16 height 16
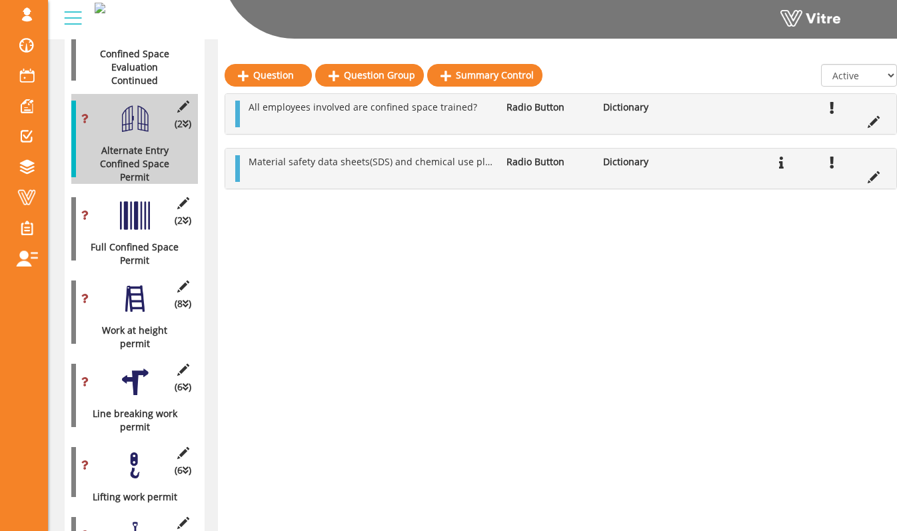
scroll to position [790, 1]
click at [285, 73] on link "Question" at bounding box center [267, 75] width 87 height 23
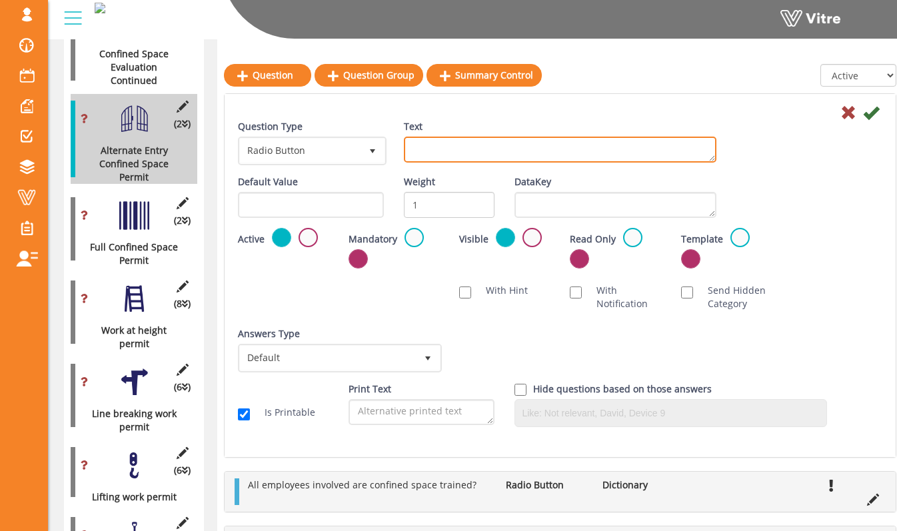
click at [429, 155] on textarea "Text" at bounding box center [560, 150] width 313 height 26
type textarea "Source isolation and Lock-out/Tag-out in place?"
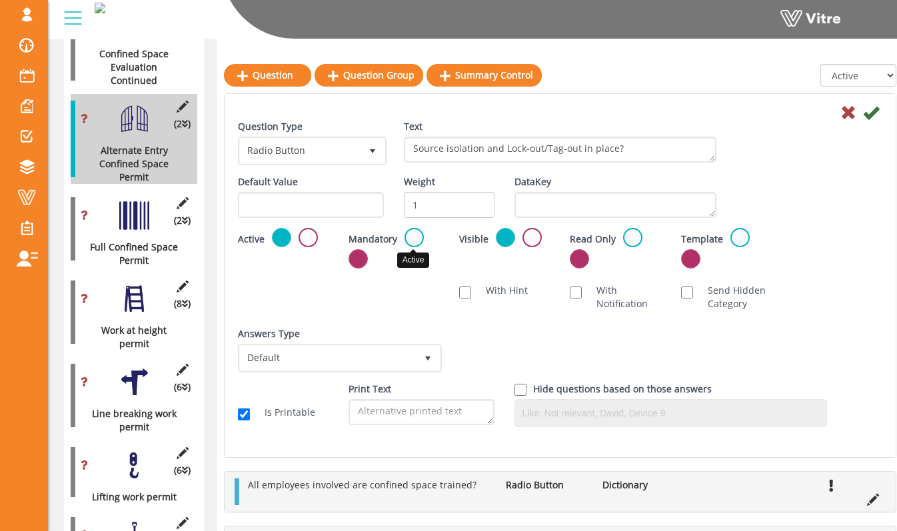
click at [408, 236] on label at bounding box center [413, 237] width 19 height 19
click at [0, 0] on input "radio" at bounding box center [0, 0] width 0 height 0
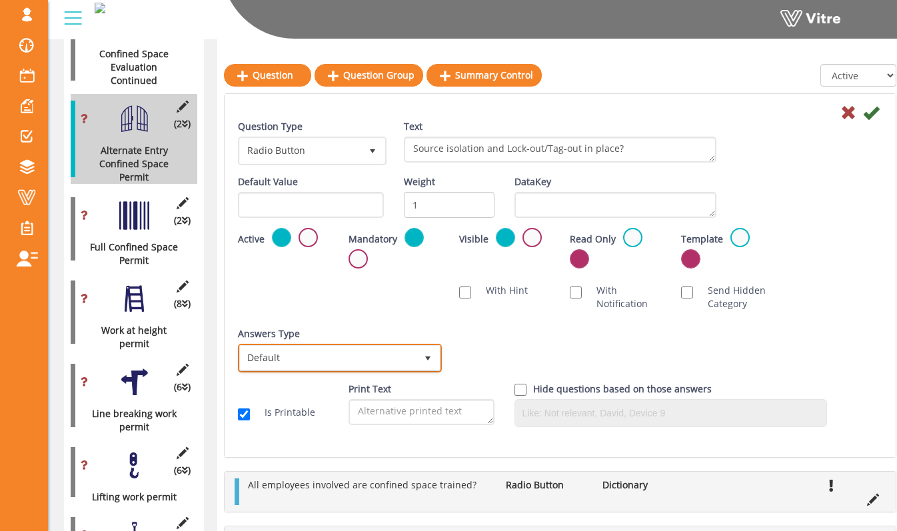
click at [401, 362] on span "Default" at bounding box center [328, 358] width 176 height 24
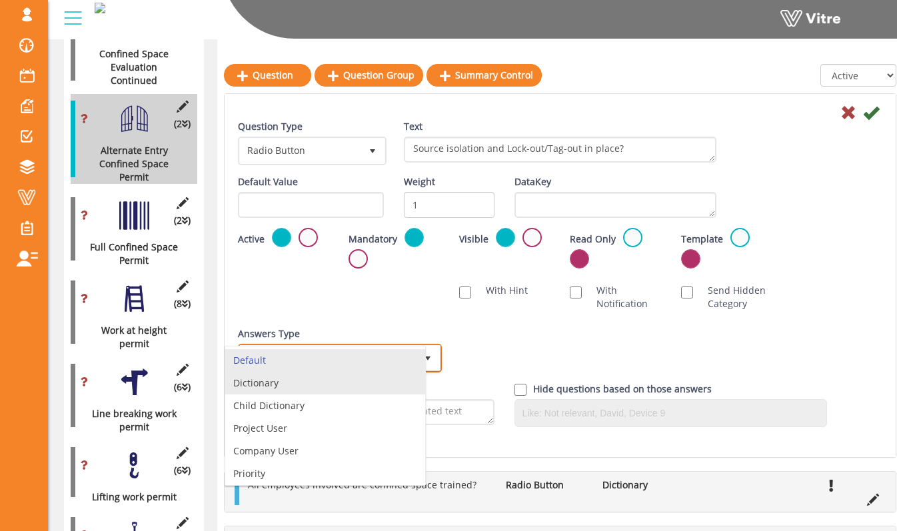
click at [395, 381] on li "Dictionary" at bounding box center [325, 383] width 200 height 23
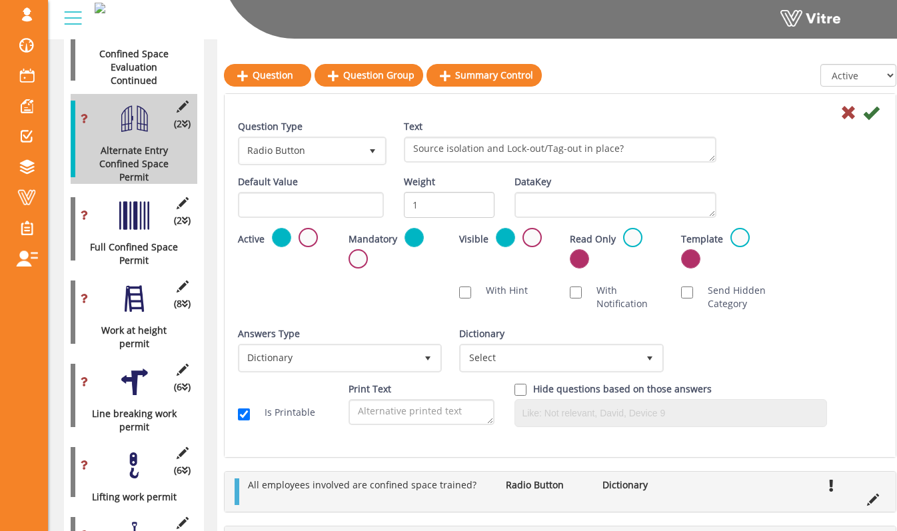
click at [522, 373] on div "Dictionary Select" at bounding box center [559, 354] width 221 height 55
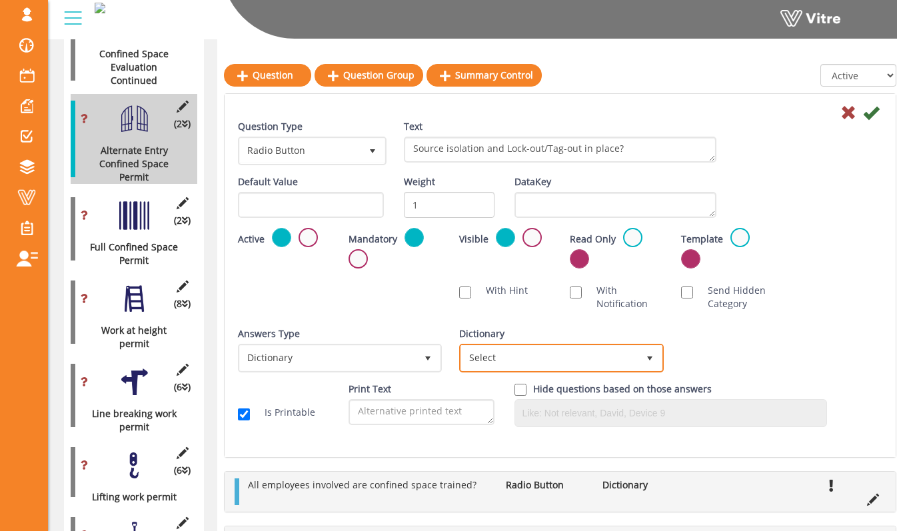
click at [528, 363] on span "Select" at bounding box center [549, 358] width 176 height 24
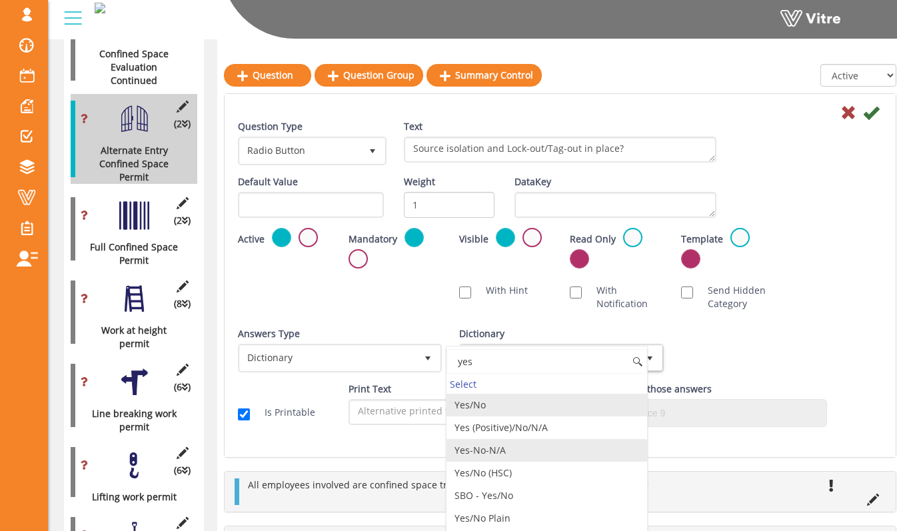
click at [534, 445] on li "Yes-No-N/A" at bounding box center [546, 450] width 200 height 23
type input "yes"
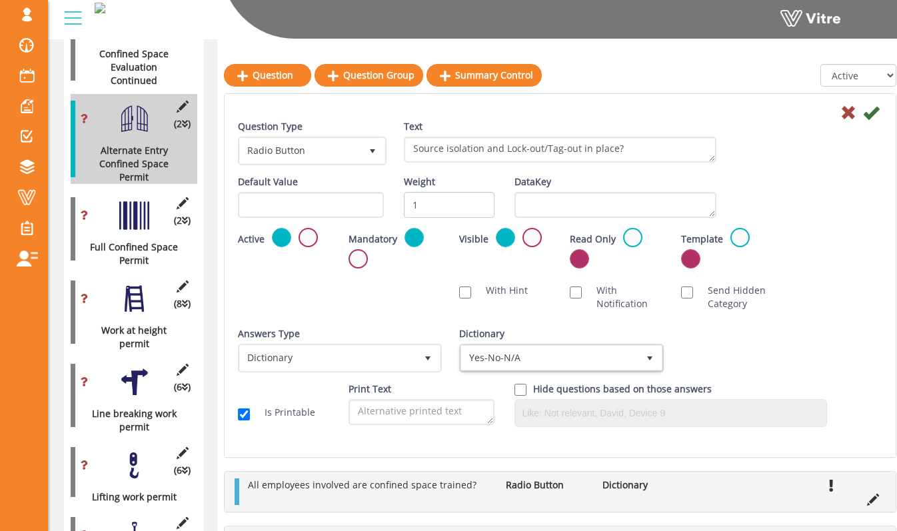
click at [722, 352] on div "Answers Type Dictionary 1 Answers Type Default 0 Module Select Form Context (li…" at bounding box center [560, 354] width 664 height 55
click at [872, 112] on icon at bounding box center [871, 113] width 16 height 16
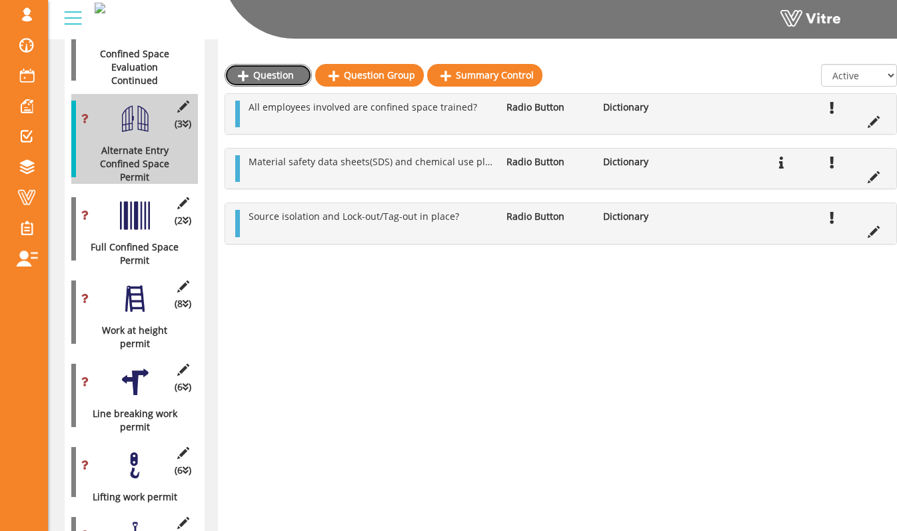
click at [291, 81] on link "Question" at bounding box center [268, 75] width 87 height 23
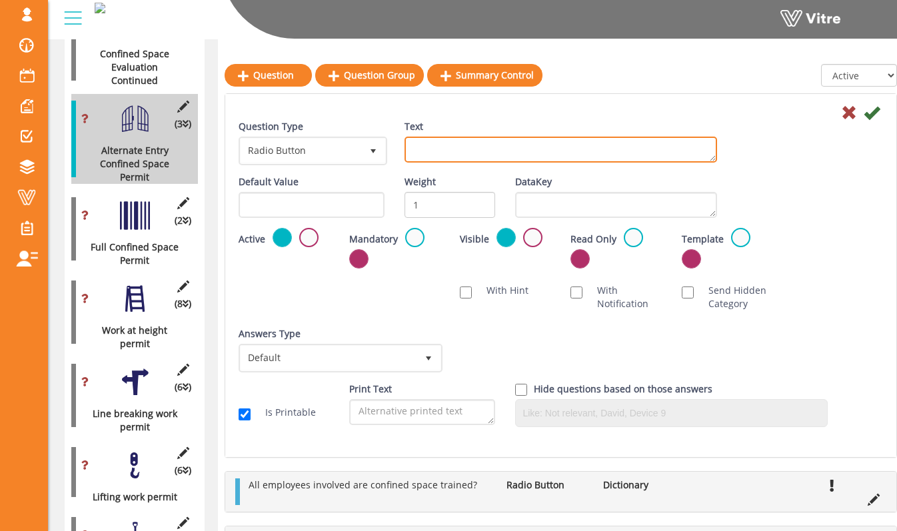
click at [432, 141] on textarea "Text" at bounding box center [560, 150] width 313 height 26
type textarea "Entry supervisor and entrants understand their roles and responsiblities?"
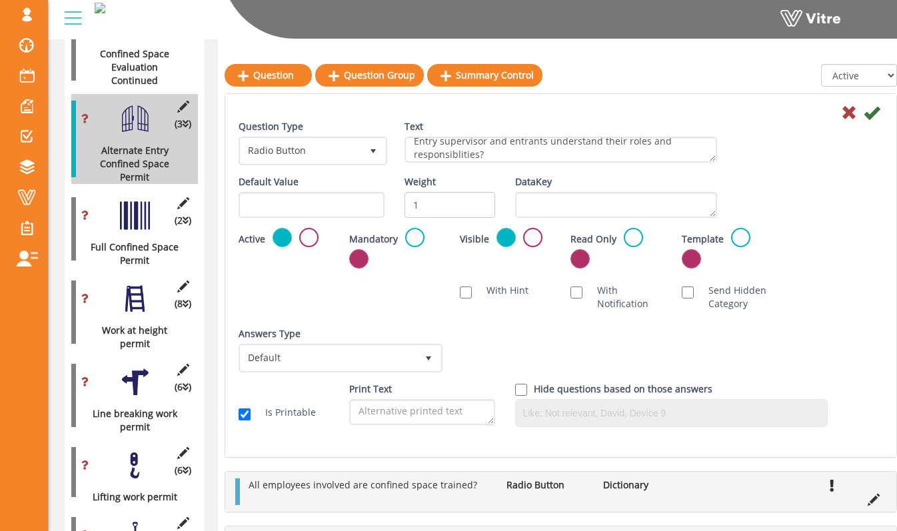
click at [409, 236] on label at bounding box center [414, 237] width 19 height 19
click at [0, 0] on input "radio" at bounding box center [0, 0] width 0 height 0
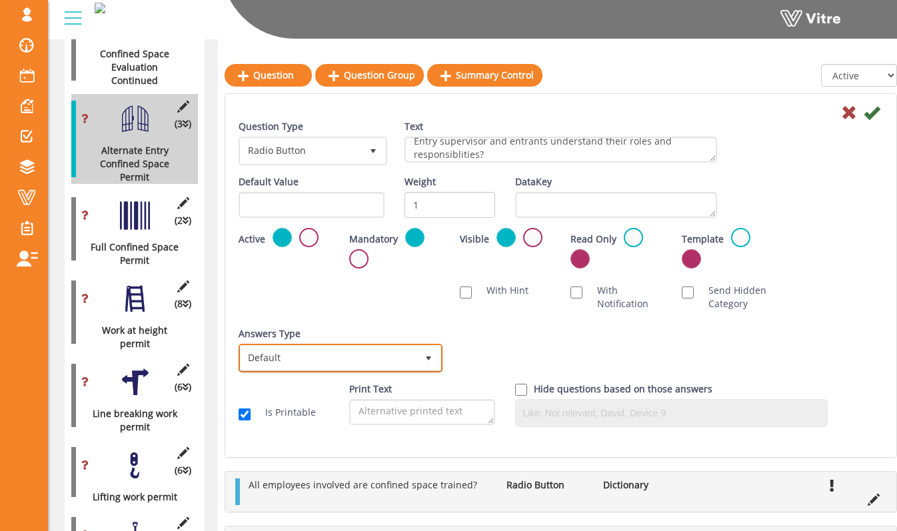
click at [407, 348] on span "Default" at bounding box center [329, 358] width 176 height 24
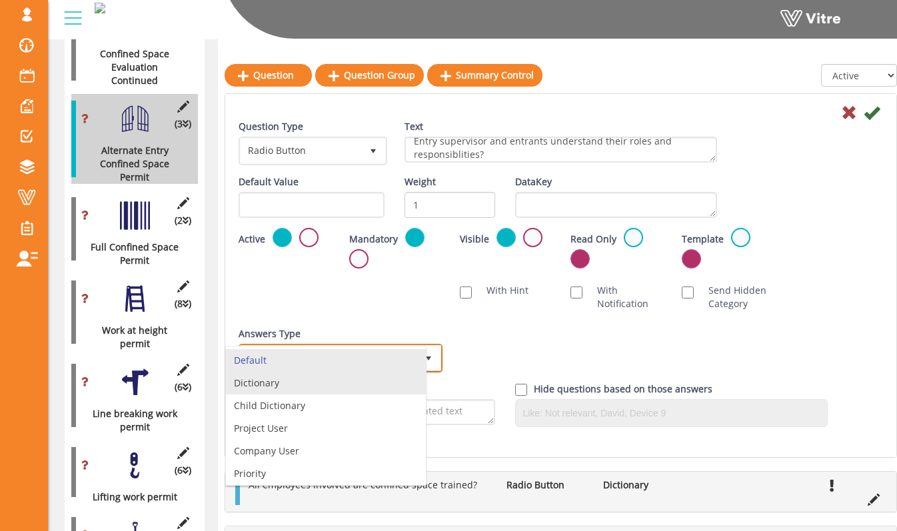
click at [402, 376] on li "Dictionary" at bounding box center [326, 383] width 200 height 23
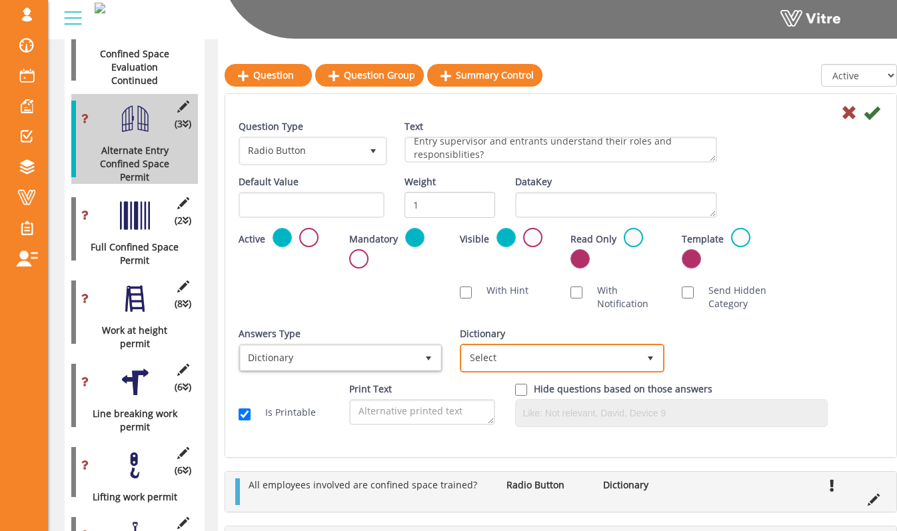
click at [532, 369] on span "Select" at bounding box center [562, 358] width 204 height 29
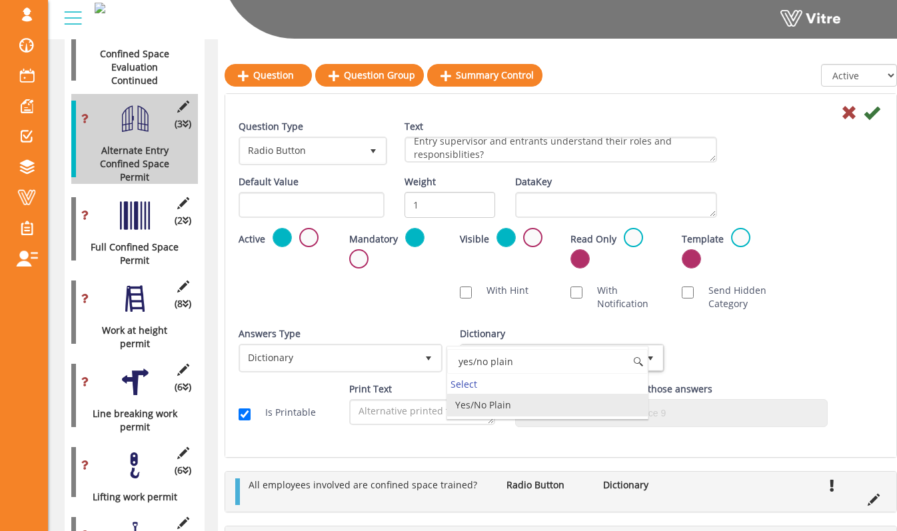
click at [552, 402] on li "Yes/No Plain" at bounding box center [547, 405] width 200 height 23
type input "yes/no plain"
click at [843, 219] on div "Default Value Weight 1 DataKey" at bounding box center [561, 201] width 664 height 53
click at [873, 117] on icon at bounding box center [872, 113] width 16 height 16
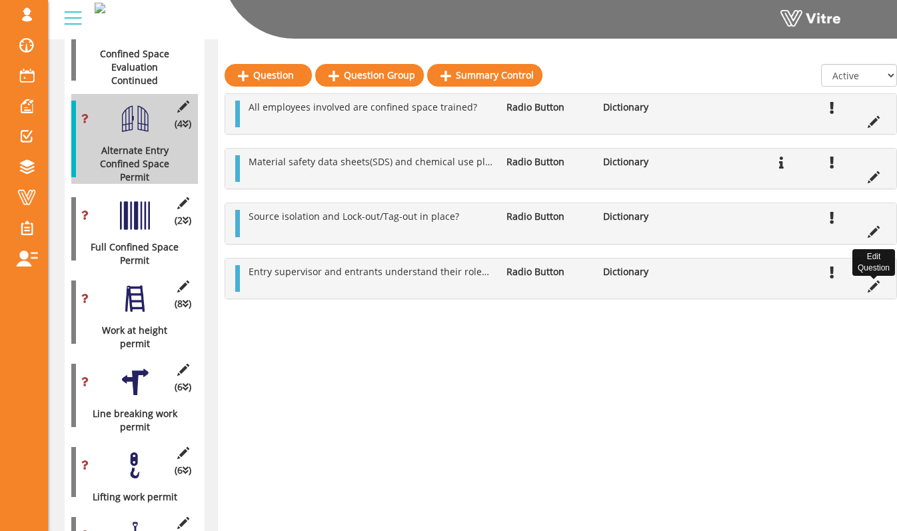
click at [872, 289] on icon at bounding box center [874, 287] width 12 height 12
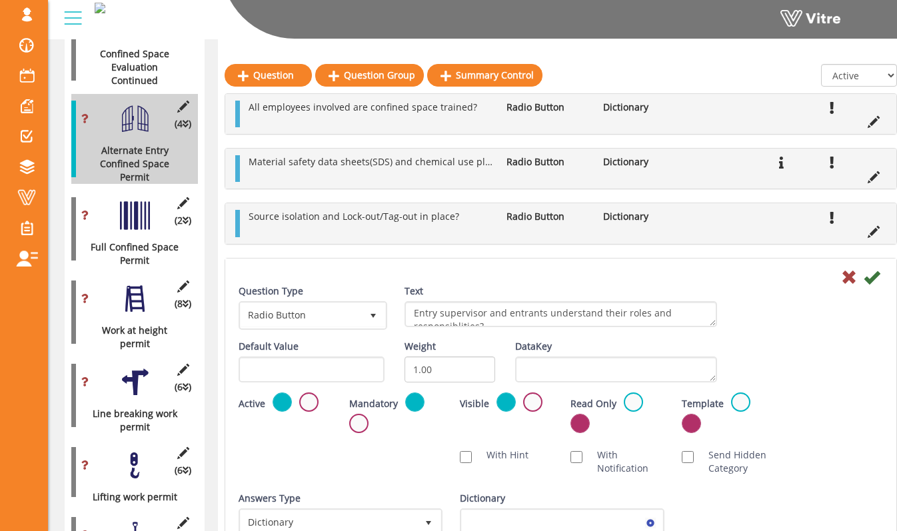
scroll to position [11, 0]
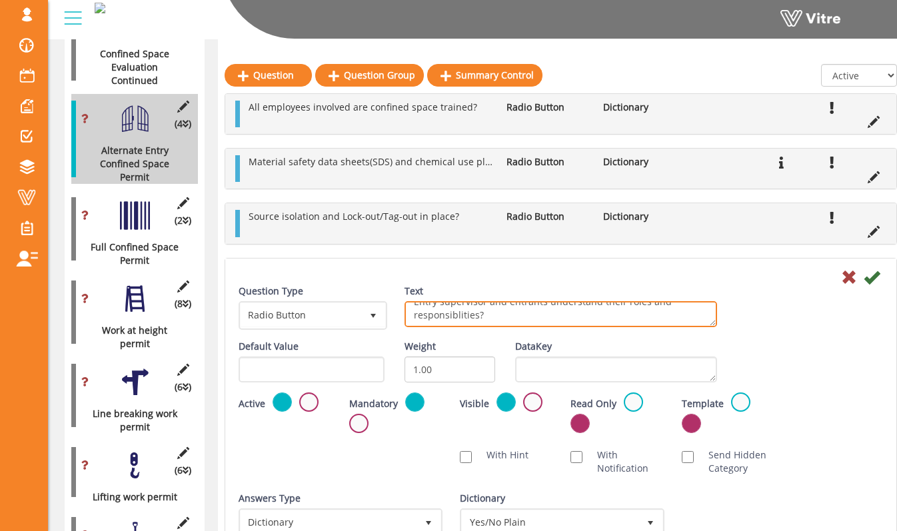
click at [458, 321] on textarea "Entry supervisor and entrants understand their roles and responsiblities?" at bounding box center [560, 314] width 313 height 26
click at [506, 319] on textarea "Entry supervisor and entrants understand their roles and responsiblities?" at bounding box center [560, 314] width 313 height 26
type textarea "Entry supervisor and entrants understand their roles and responsibilities?"
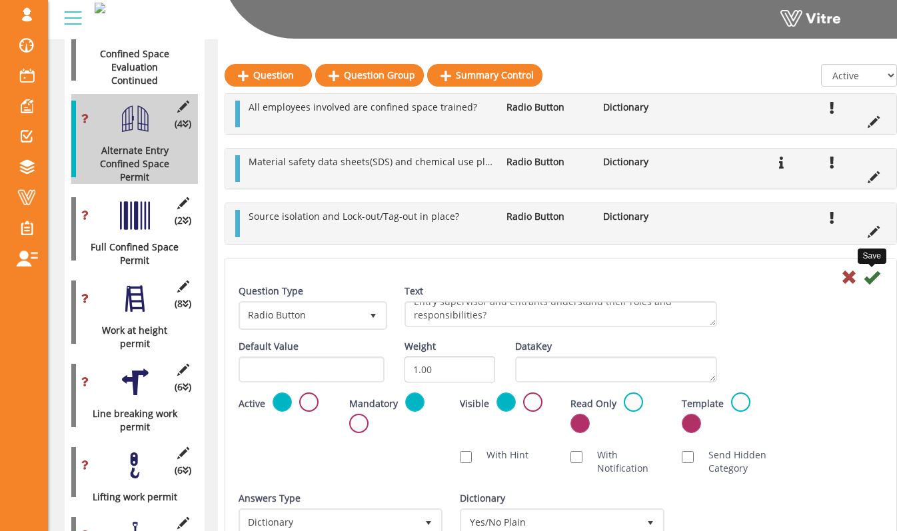
click at [867, 282] on icon at bounding box center [872, 277] width 16 height 16
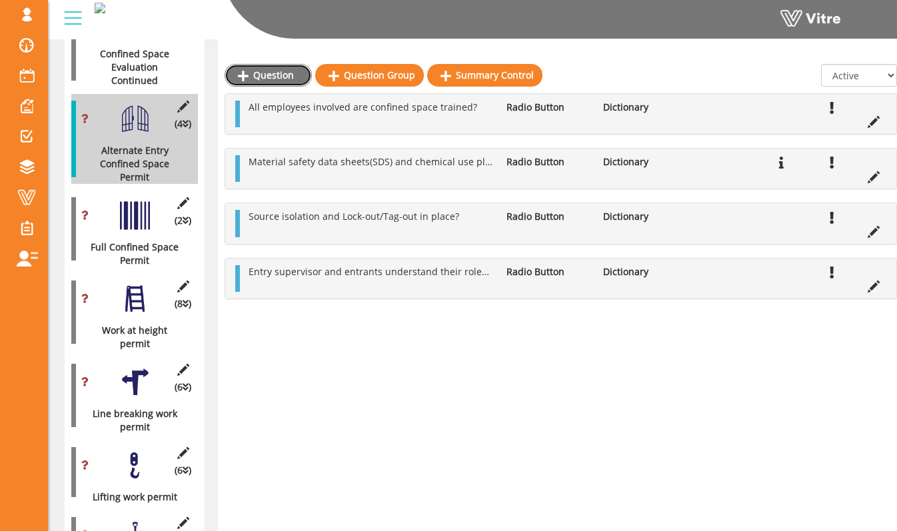
click at [296, 76] on link "Question" at bounding box center [268, 75] width 87 height 23
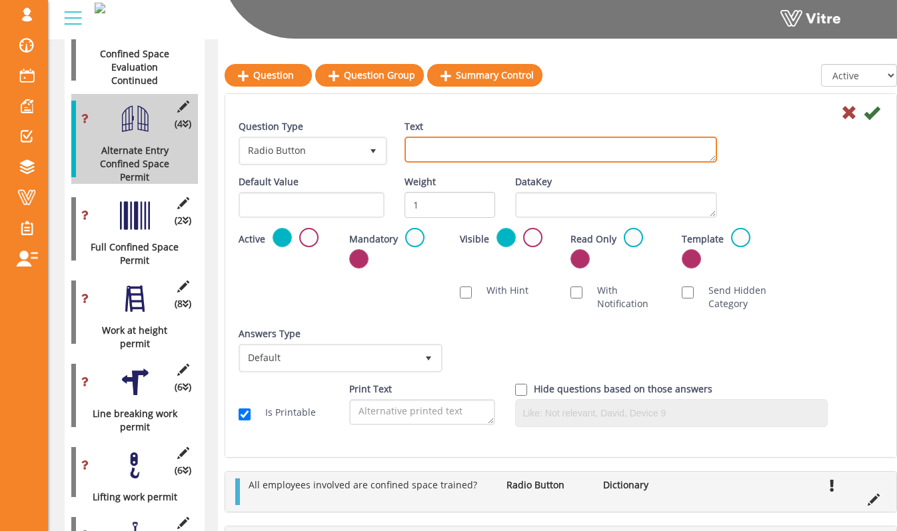
click at [447, 150] on textarea "Text" at bounding box center [560, 150] width 313 height 26
click at [704, 143] on textarea "Space is free of non atmospheric hazards? (Engulfment, Internal" at bounding box center [560, 150] width 313 height 26
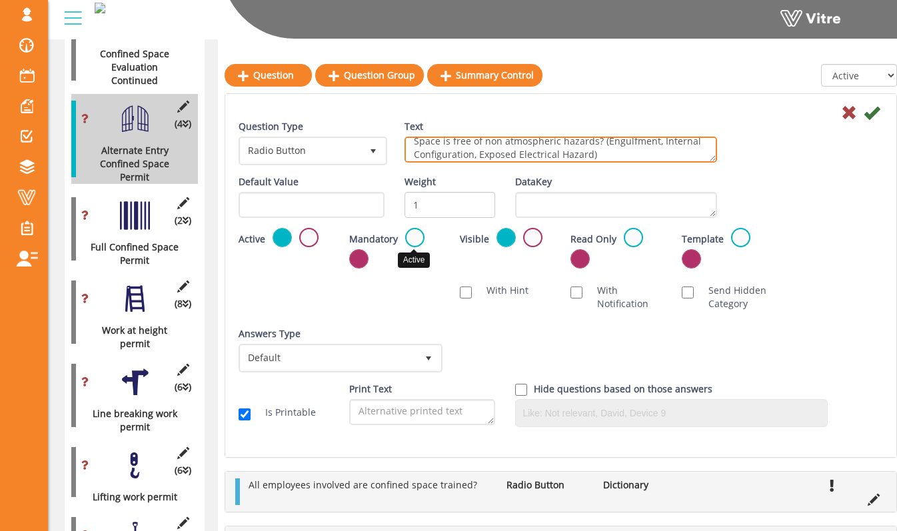
type textarea "Space is free of non atmospheric hazards? (Engulfment, Internal Configuration, …"
click at [421, 236] on label at bounding box center [414, 237] width 19 height 19
click at [0, 0] on input "radio" at bounding box center [0, 0] width 0 height 0
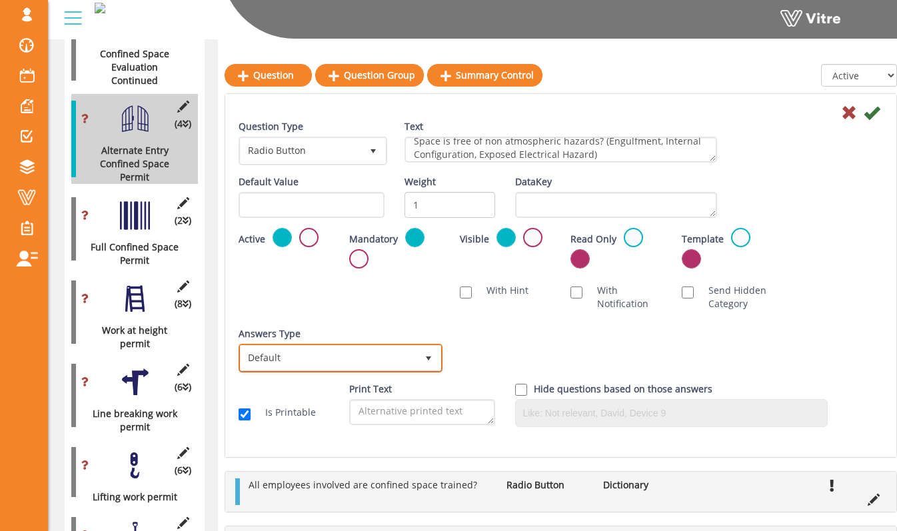
click at [408, 356] on span "Default" at bounding box center [329, 358] width 176 height 24
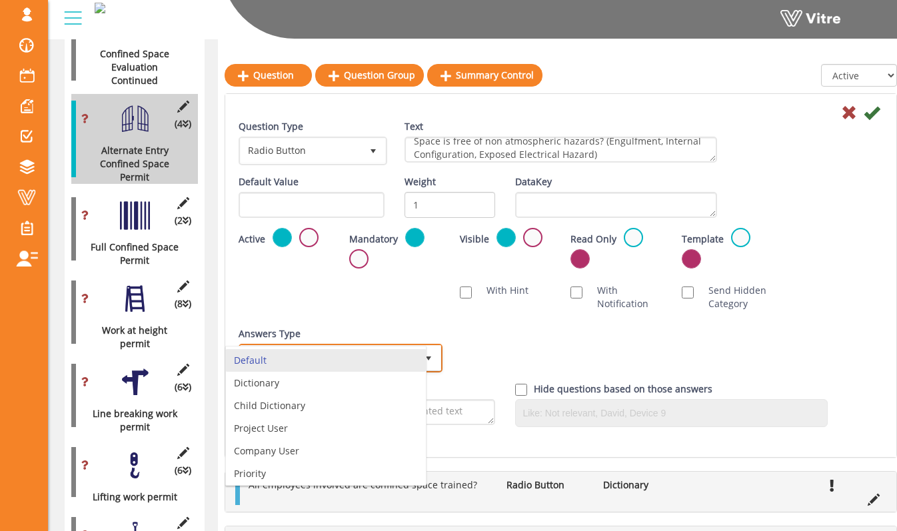
click at [397, 382] on li "Dictionary" at bounding box center [326, 383] width 200 height 23
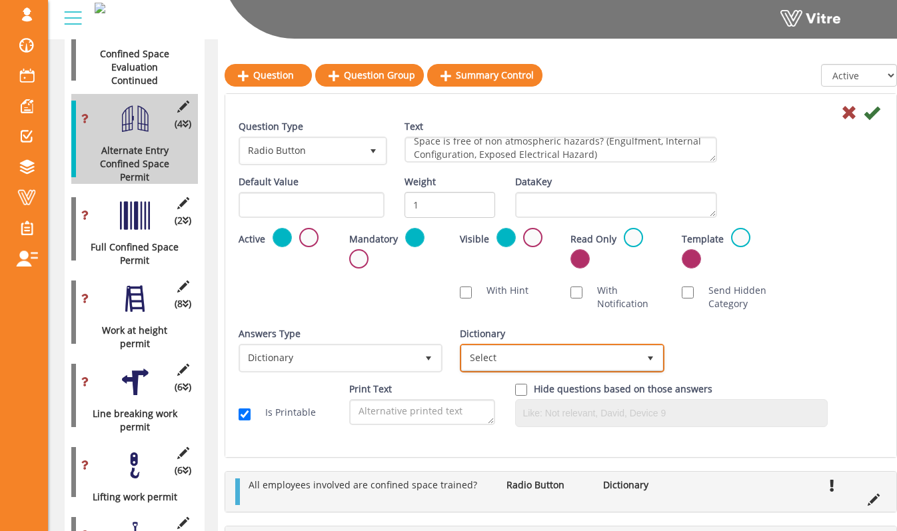
click at [532, 352] on span "Select" at bounding box center [550, 358] width 176 height 24
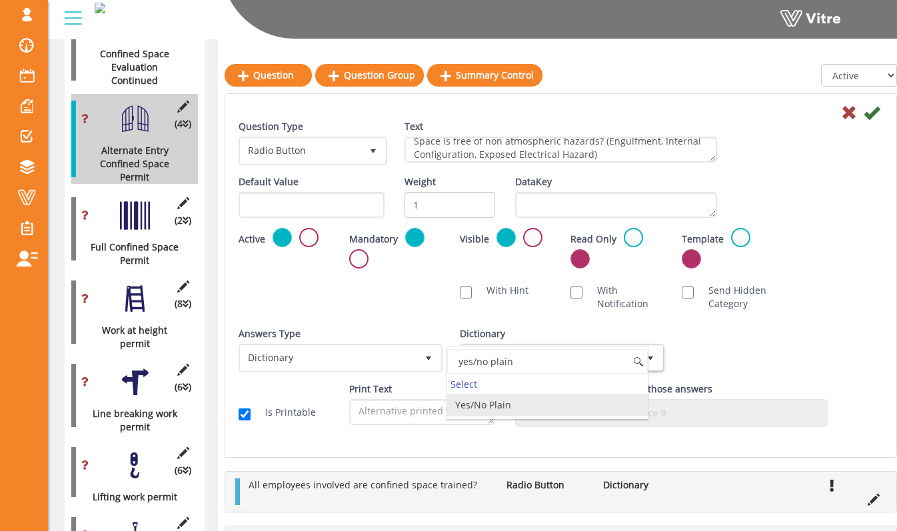
click at [544, 402] on li "Yes/No Plain" at bounding box center [547, 405] width 200 height 23
type input "yes/no plain"
click at [720, 339] on div "Answers Type Dictionary 1 Answers Type Default 0 Module Select Form Context (li…" at bounding box center [561, 354] width 664 height 55
click at [874, 116] on icon at bounding box center [872, 113] width 16 height 16
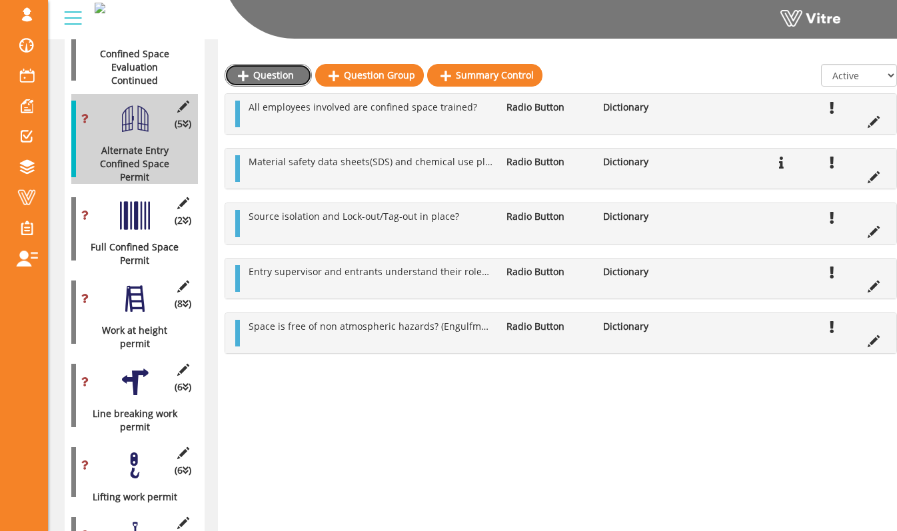
click at [281, 73] on link "Question" at bounding box center [268, 75] width 87 height 23
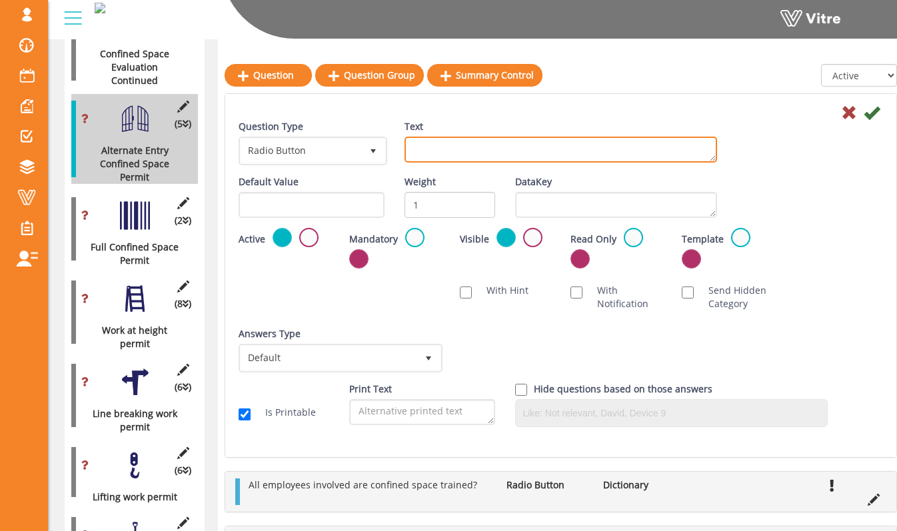
click at [498, 137] on textarea "Text" at bounding box center [560, 150] width 313 height 26
type textarea "Potential atmospheric or job introduced hazards are controlled by proper ventil…"
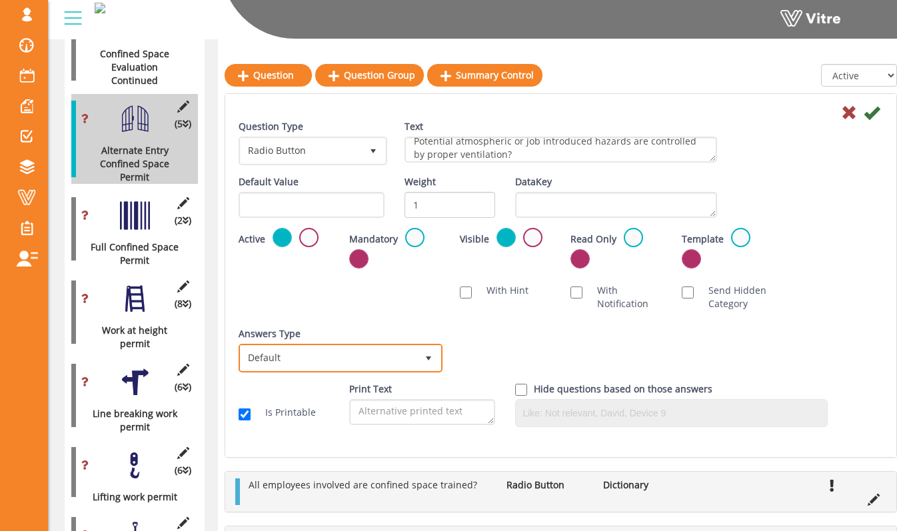
click at [429, 363] on span "select" at bounding box center [428, 358] width 24 height 24
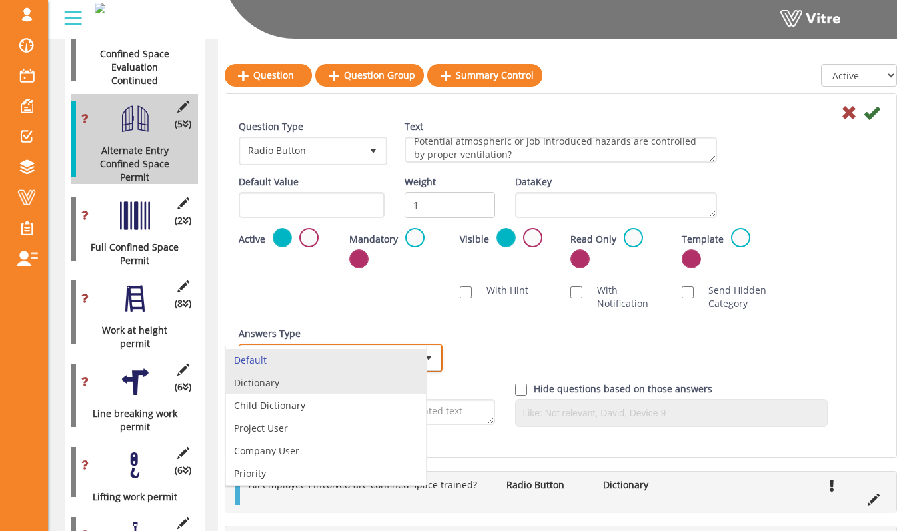
click at [398, 388] on li "Dictionary" at bounding box center [326, 383] width 200 height 23
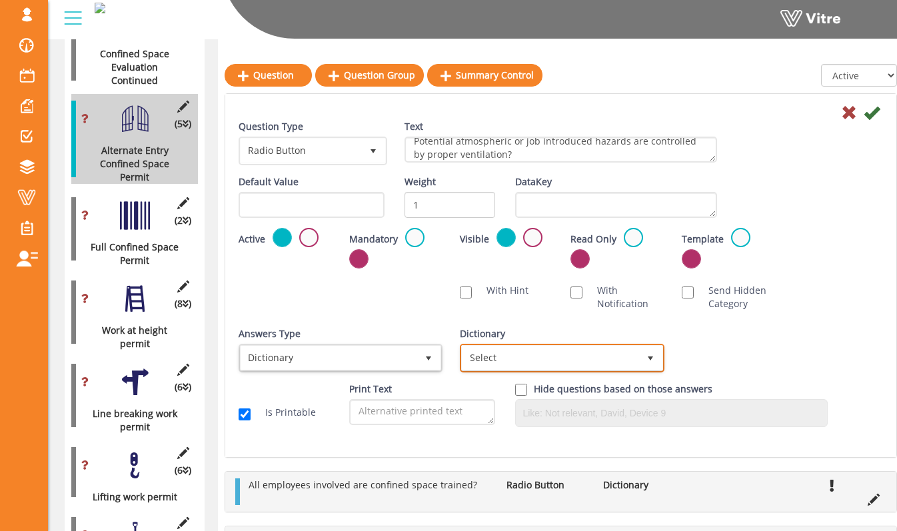
click at [536, 362] on span "Select" at bounding box center [550, 358] width 176 height 24
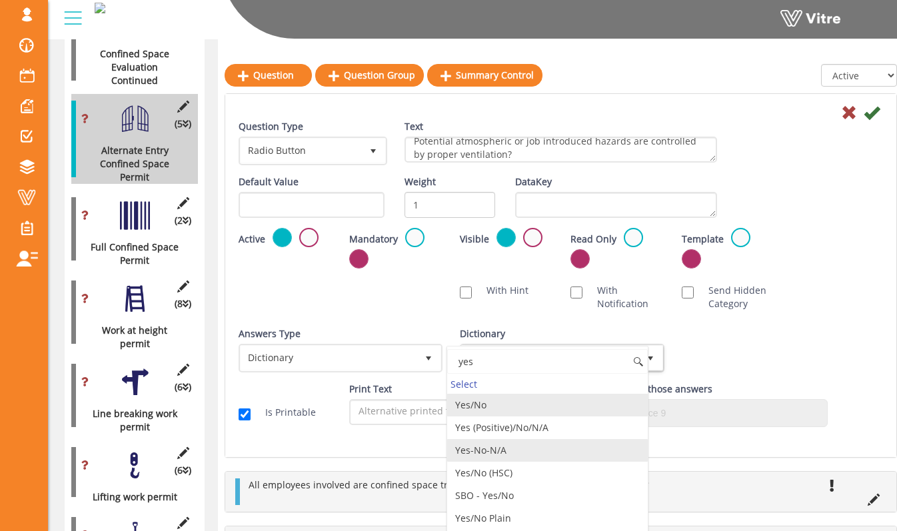
click at [548, 448] on li "Yes-No-N/A" at bounding box center [547, 450] width 200 height 23
type input "yes"
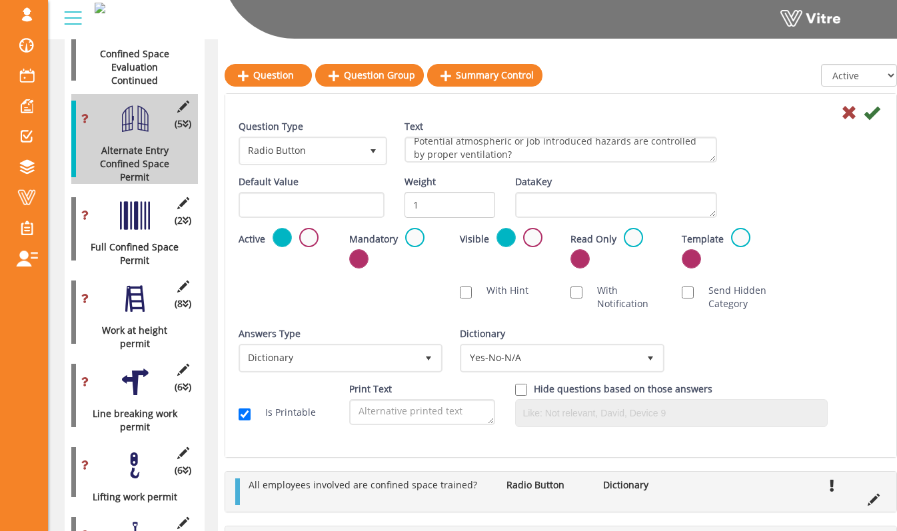
click at [740, 357] on div "Answers Type Dictionary 1 Answers Type Default 0 Module Select Form Context (li…" at bounding box center [561, 354] width 664 height 55
click at [412, 239] on label at bounding box center [414, 237] width 19 height 19
click at [0, 0] on input "radio" at bounding box center [0, 0] width 0 height 0
click at [872, 113] on icon at bounding box center [872, 113] width 16 height 16
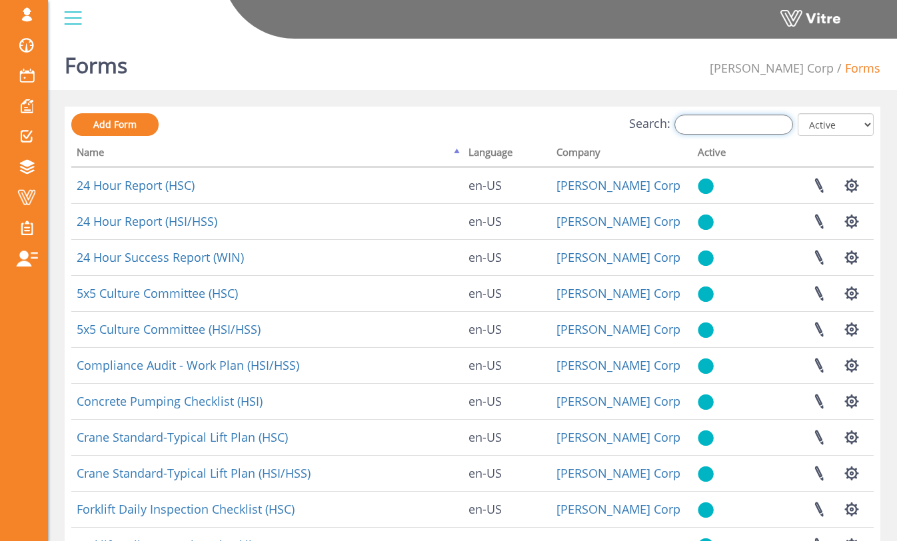
click at [716, 127] on input "Search:" at bounding box center [733, 125] width 119 height 20
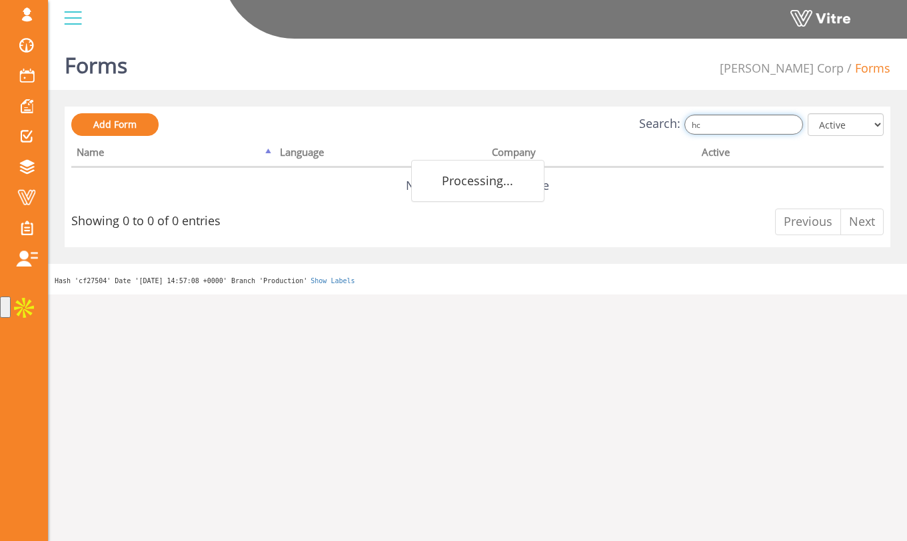
type input "h"
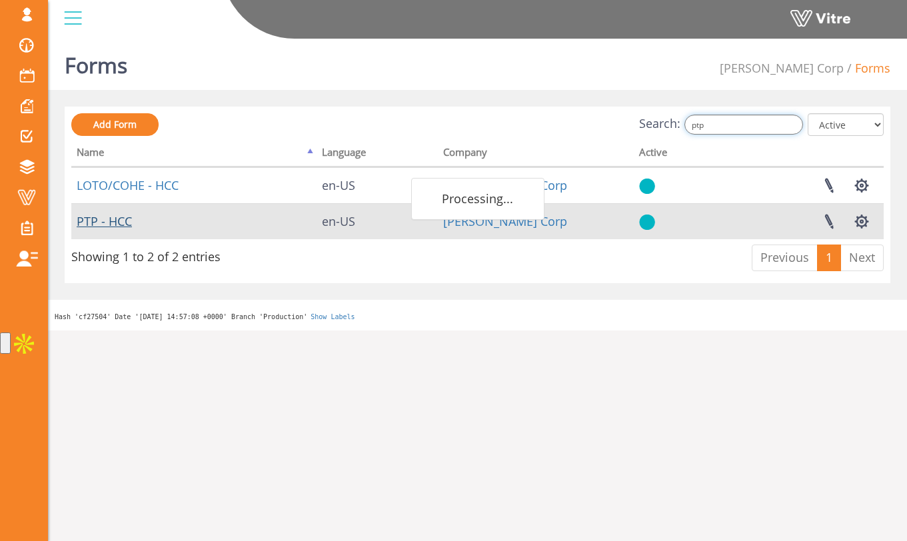
type input "ptp"
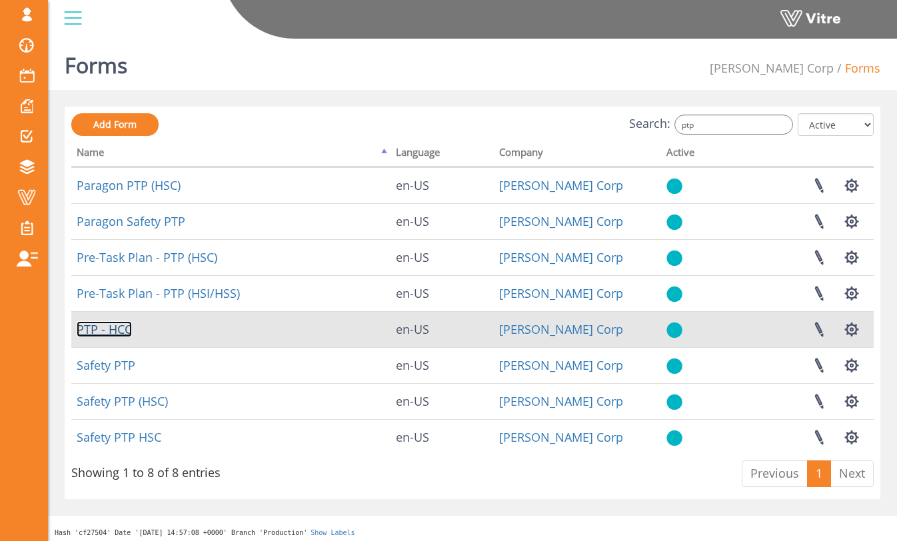
click at [128, 323] on link "PTP - HCC" at bounding box center [104, 329] width 55 height 16
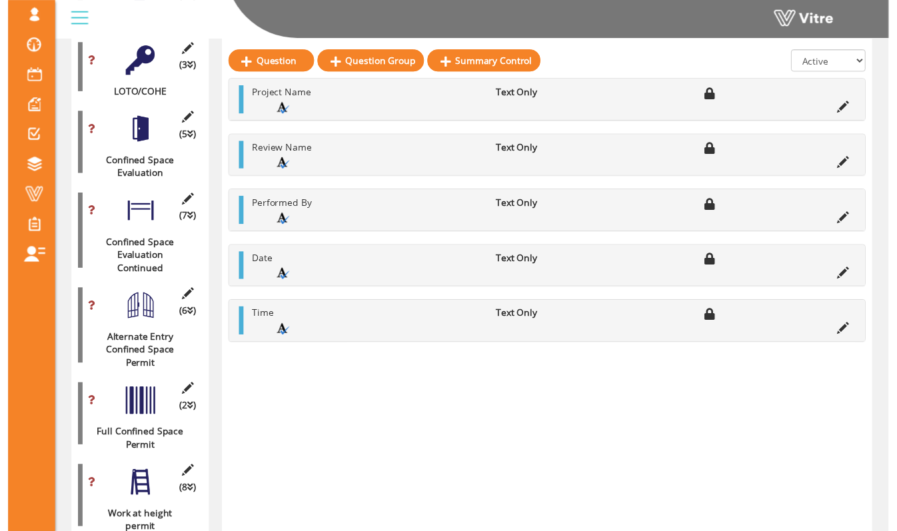
scroll to position [673, 0]
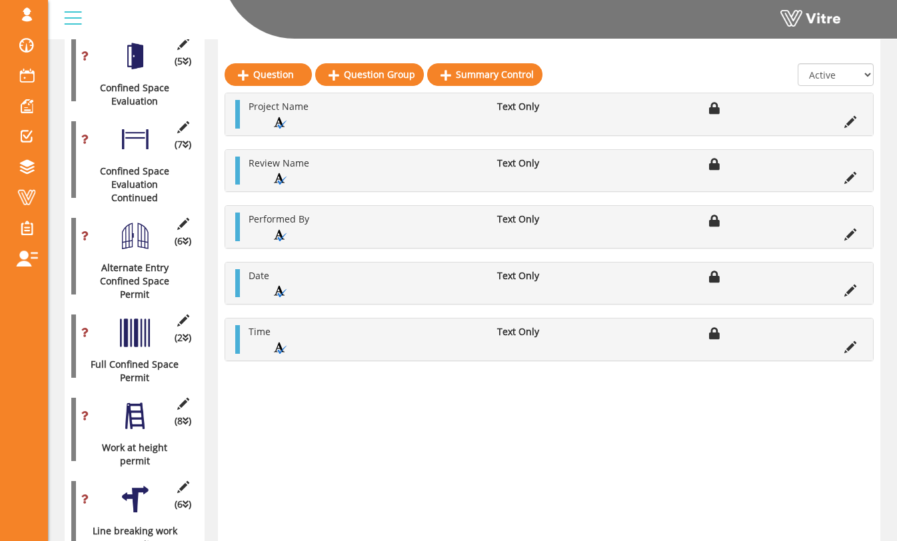
click at [147, 320] on div at bounding box center [135, 333] width 30 height 30
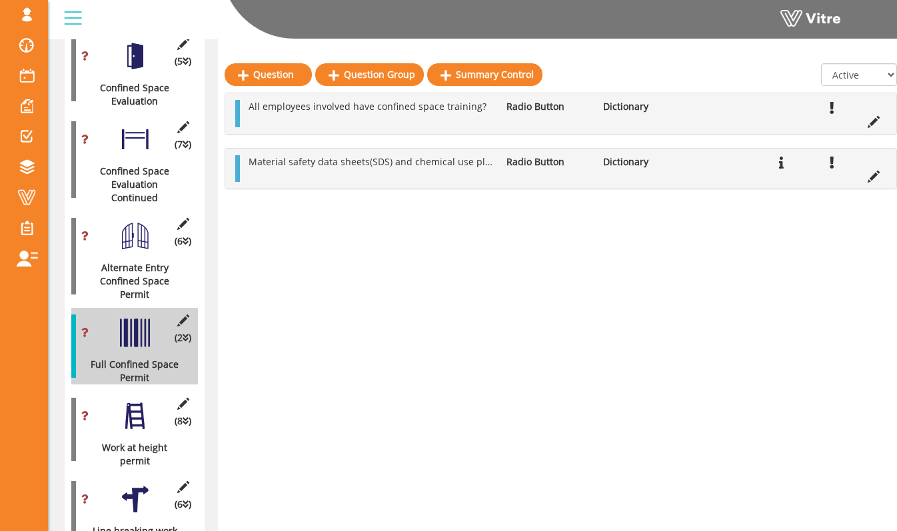
click at [149, 221] on div at bounding box center [135, 236] width 30 height 30
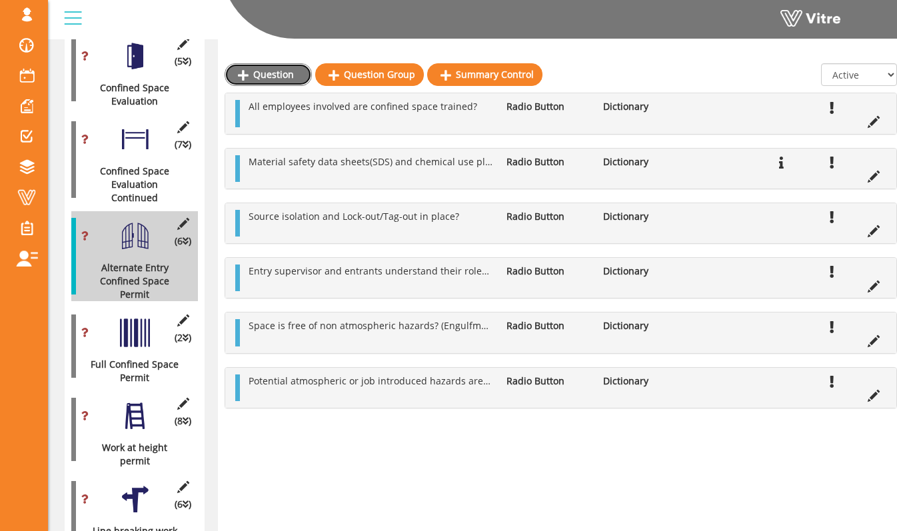
click at [265, 83] on link "Question" at bounding box center [268, 74] width 87 height 23
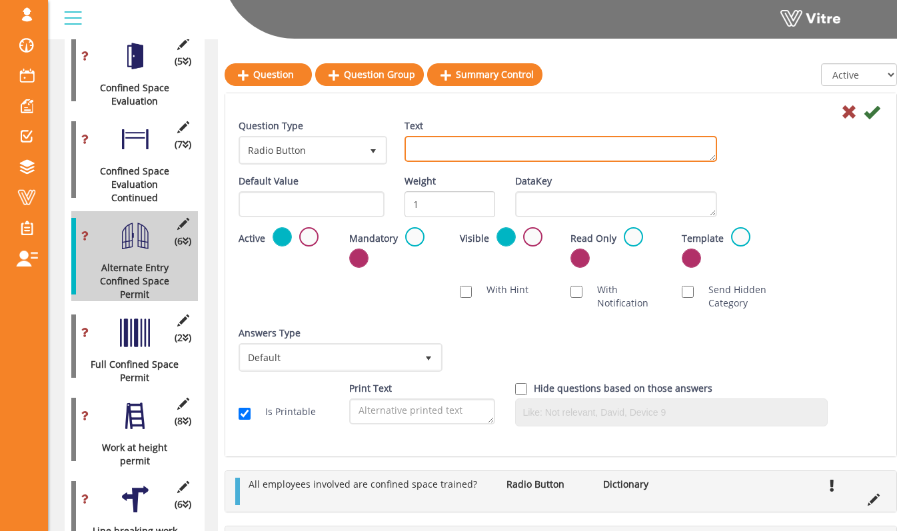
click at [480, 145] on textarea "Text" at bounding box center [560, 149] width 313 height 26
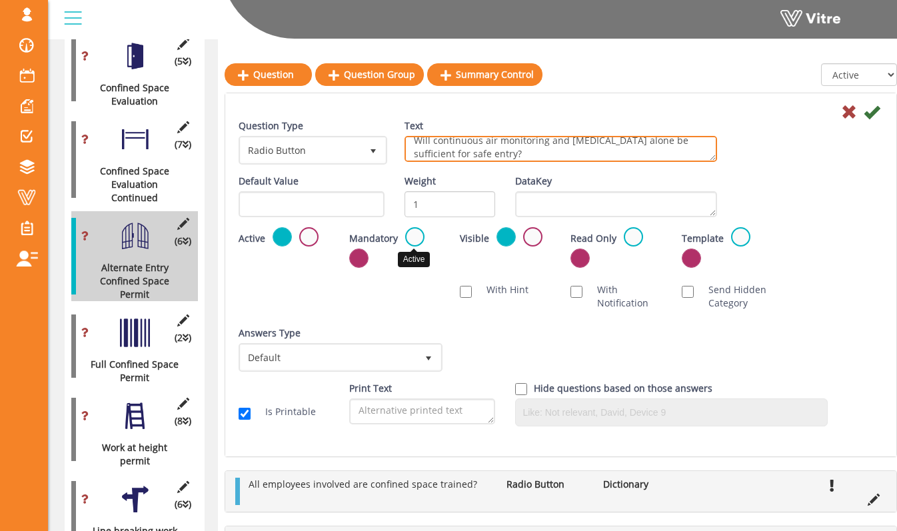
type textarea "Will continuous air monitoring and mechanical ventilation alone be sufficient f…"
click at [407, 236] on label at bounding box center [414, 236] width 19 height 19
click at [0, 0] on input "radio" at bounding box center [0, 0] width 0 height 0
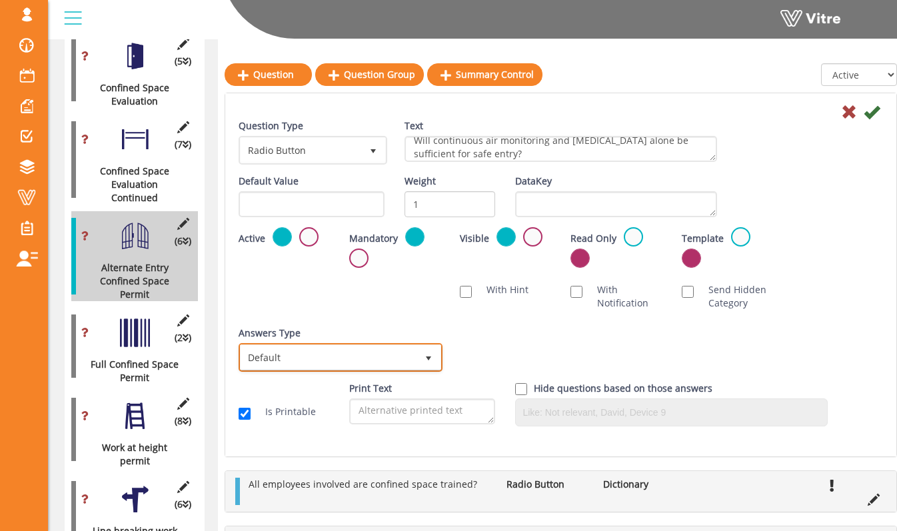
click at [399, 357] on span "Default" at bounding box center [329, 357] width 176 height 24
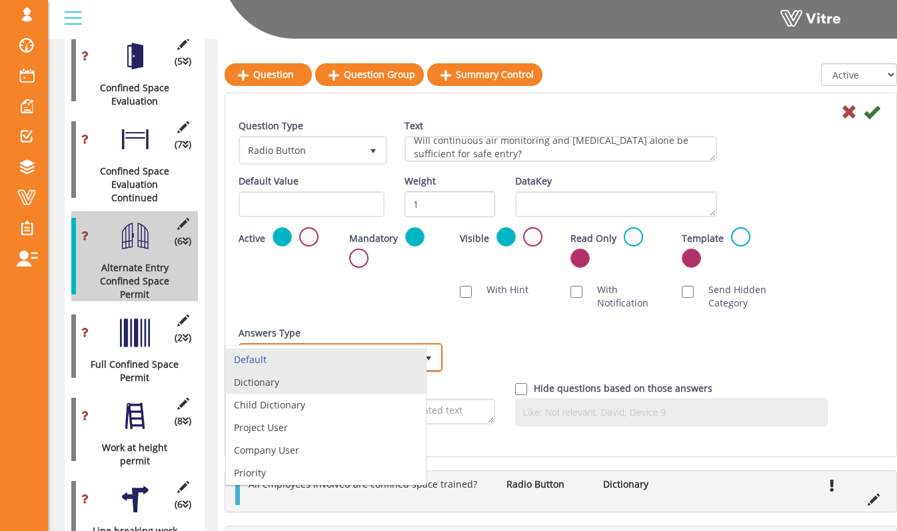
click at [391, 375] on li "Dictionary" at bounding box center [326, 382] width 200 height 23
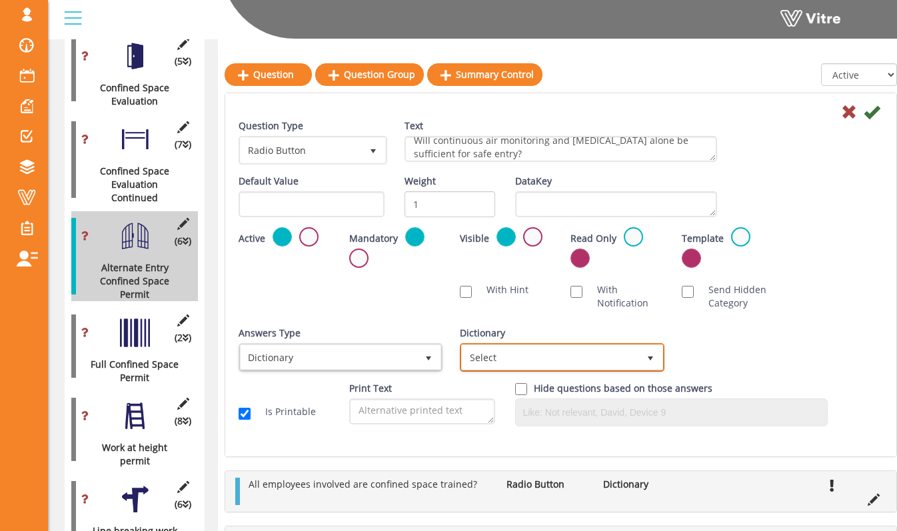
click at [492, 362] on span "Select" at bounding box center [550, 357] width 176 height 24
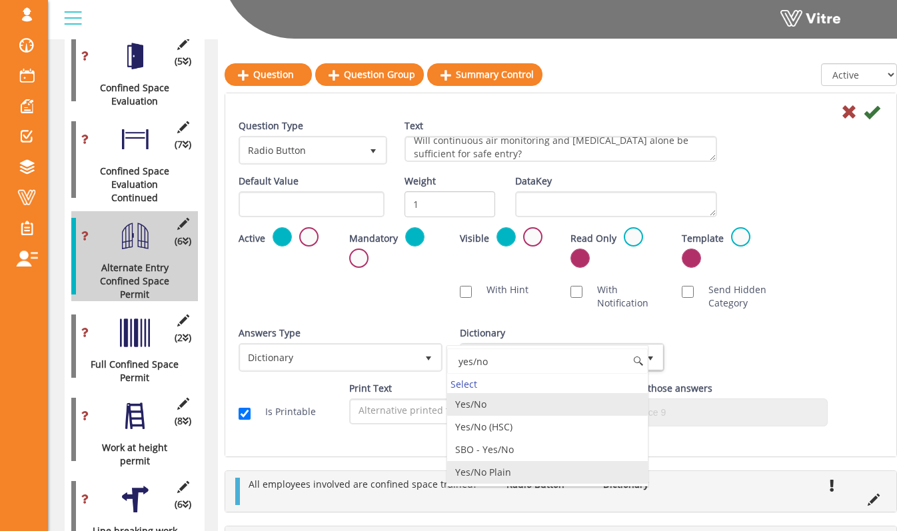
click at [531, 478] on li "Yes/No Plain" at bounding box center [547, 472] width 200 height 23
type input "yes/no"
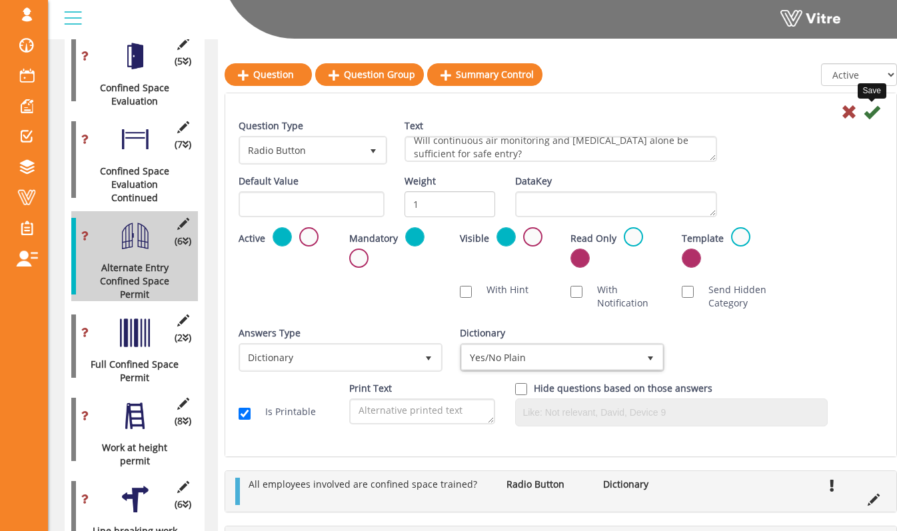
click at [869, 117] on icon at bounding box center [872, 112] width 16 height 16
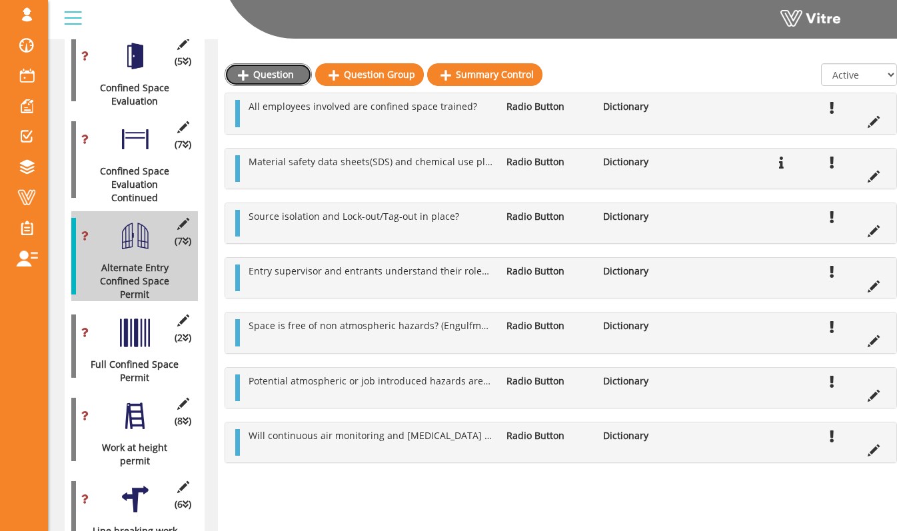
click at [299, 69] on link "Question" at bounding box center [268, 74] width 87 height 23
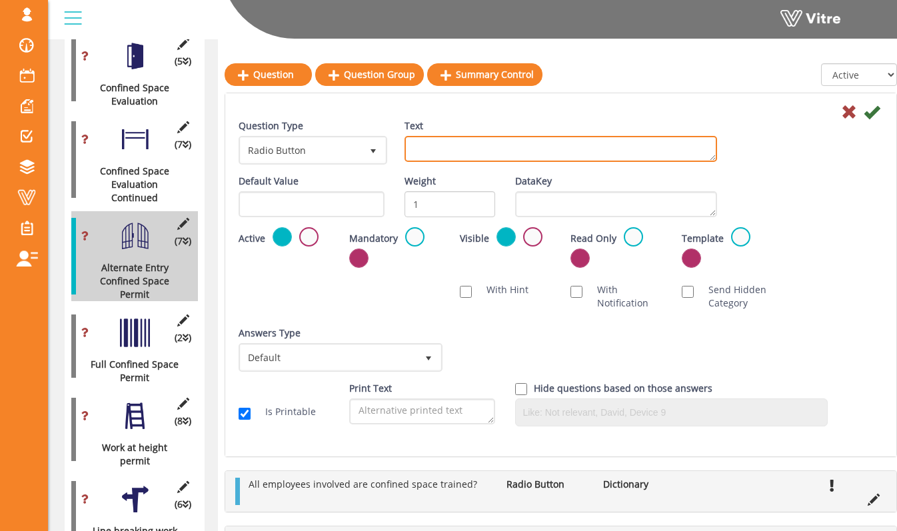
click at [480, 150] on textarea "Text" at bounding box center [560, 149] width 313 height 26
type textarea "Atmospheric testing completed prior to entry/bump test performed?"
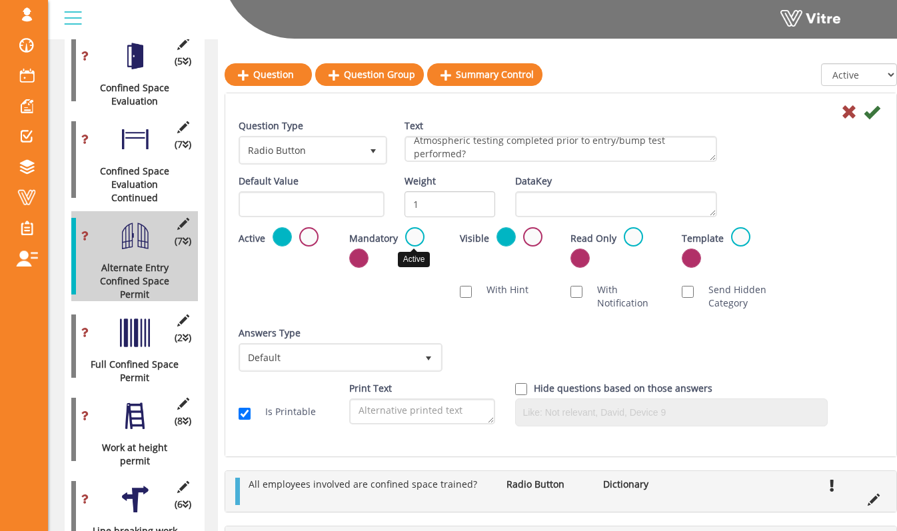
click at [414, 239] on label at bounding box center [414, 236] width 19 height 19
click at [0, 0] on input "radio" at bounding box center [0, 0] width 0 height 0
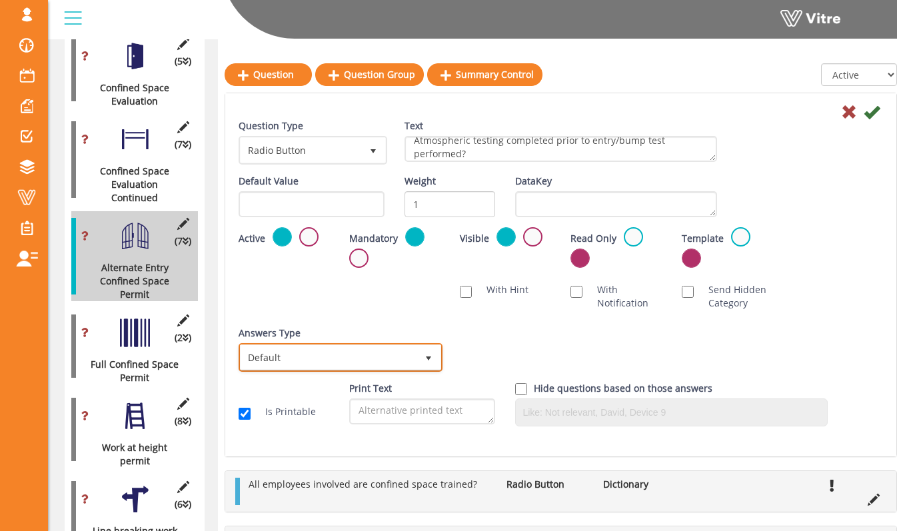
click at [392, 350] on span "Default" at bounding box center [329, 357] width 176 height 24
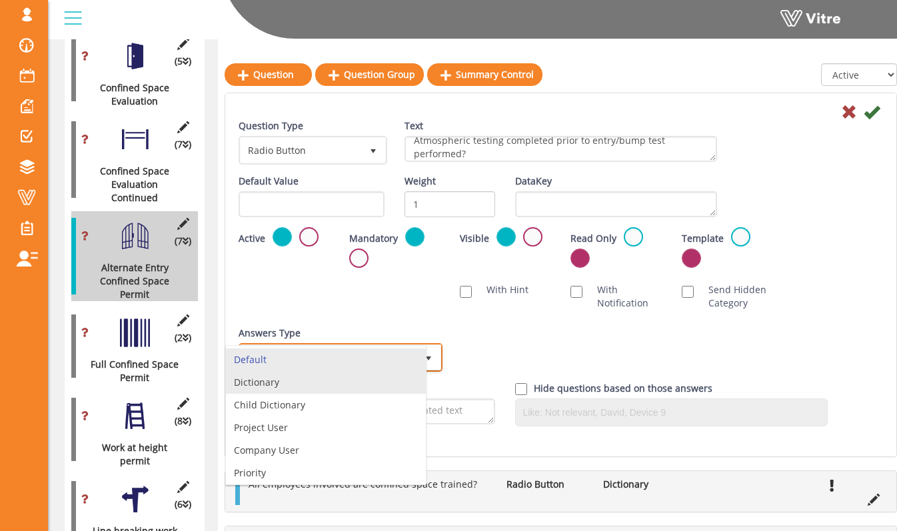
click at [386, 372] on li "Dictionary" at bounding box center [326, 382] width 200 height 23
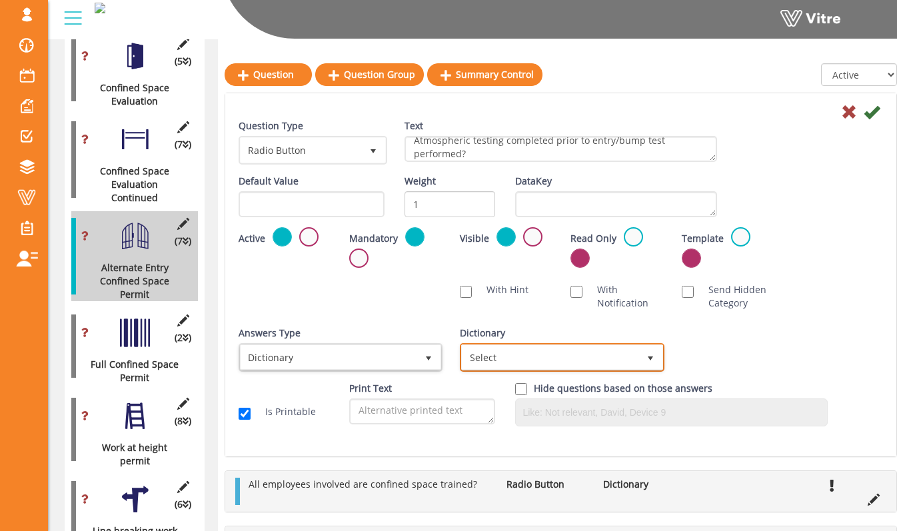
click at [497, 355] on span "Select" at bounding box center [550, 357] width 176 height 24
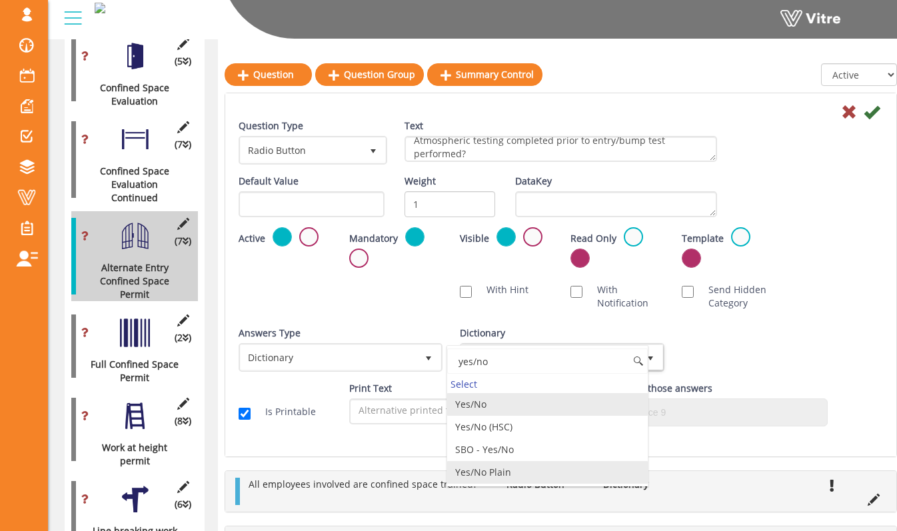
click at [539, 468] on li "Yes/No Plain" at bounding box center [547, 472] width 200 height 23
type input "yes/no"
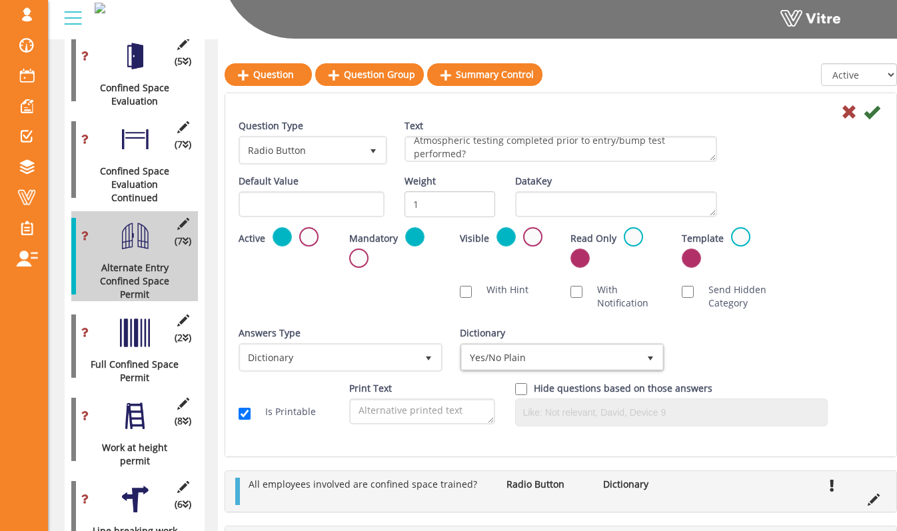
click at [832, 217] on div "Default Value Weight 1 DataKey" at bounding box center [561, 201] width 664 height 53
click at [870, 113] on icon at bounding box center [872, 112] width 16 height 16
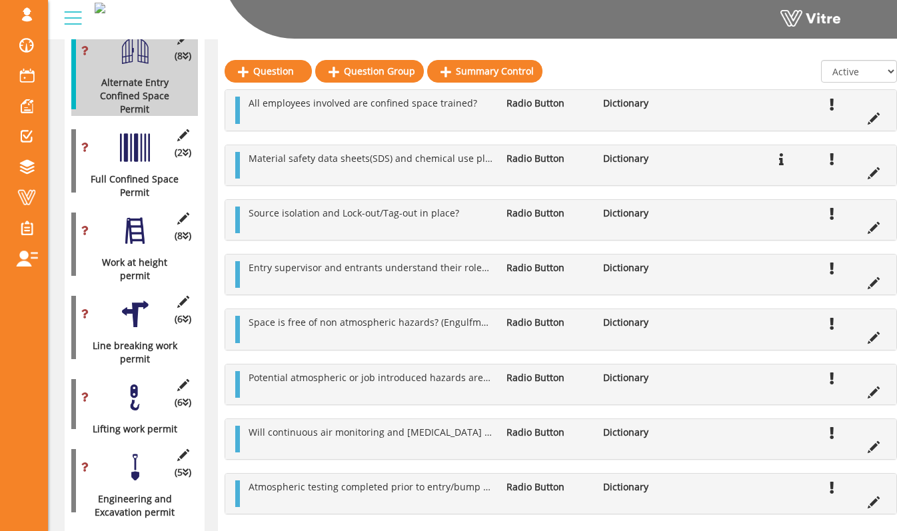
scroll to position [890, 0]
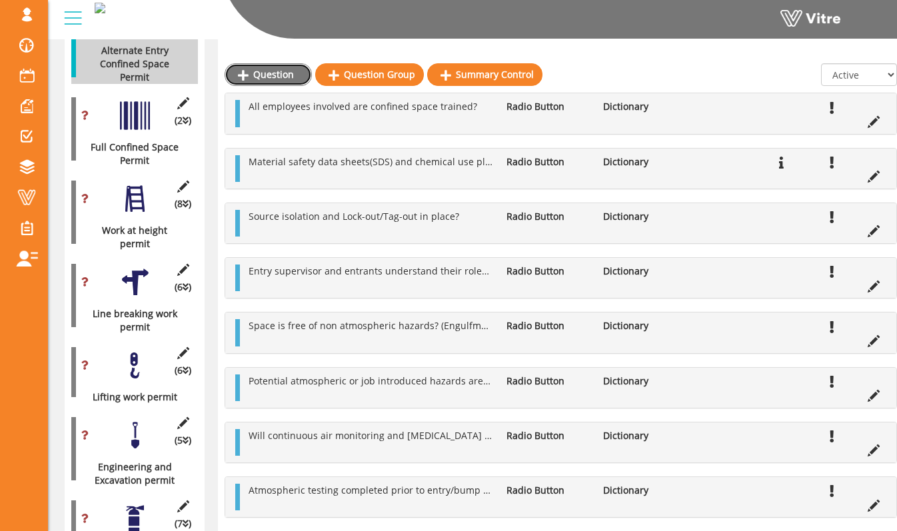
click at [275, 69] on link "Question" at bounding box center [268, 74] width 87 height 23
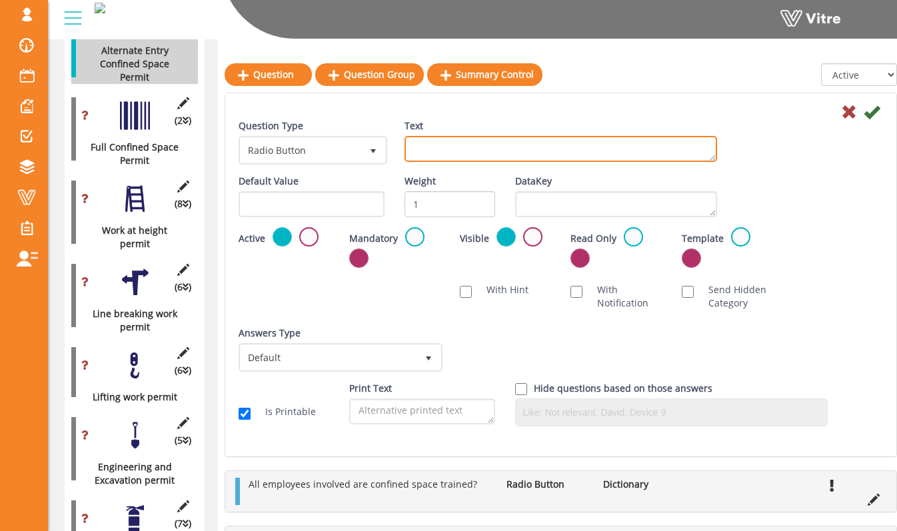
click at [447, 143] on textarea "Text" at bounding box center [560, 149] width 313 height 26
type textarea "Mechanical ventilation system in operation?"
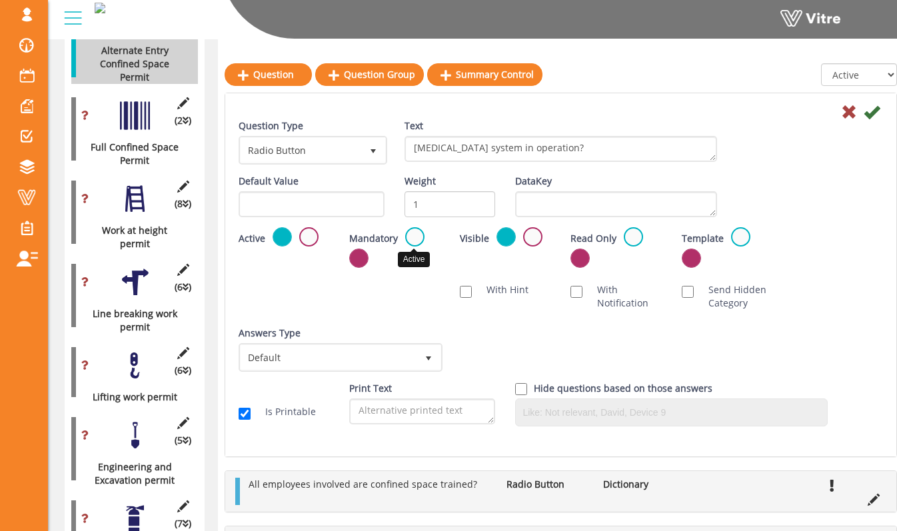
click at [410, 237] on label at bounding box center [414, 236] width 19 height 19
click at [0, 0] on input "radio" at bounding box center [0, 0] width 0 height 0
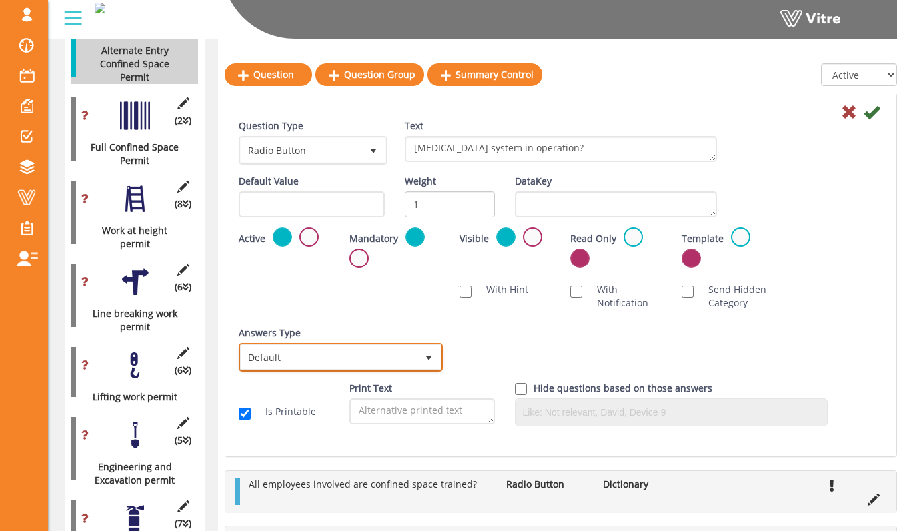
click at [403, 350] on span "Default" at bounding box center [329, 357] width 176 height 24
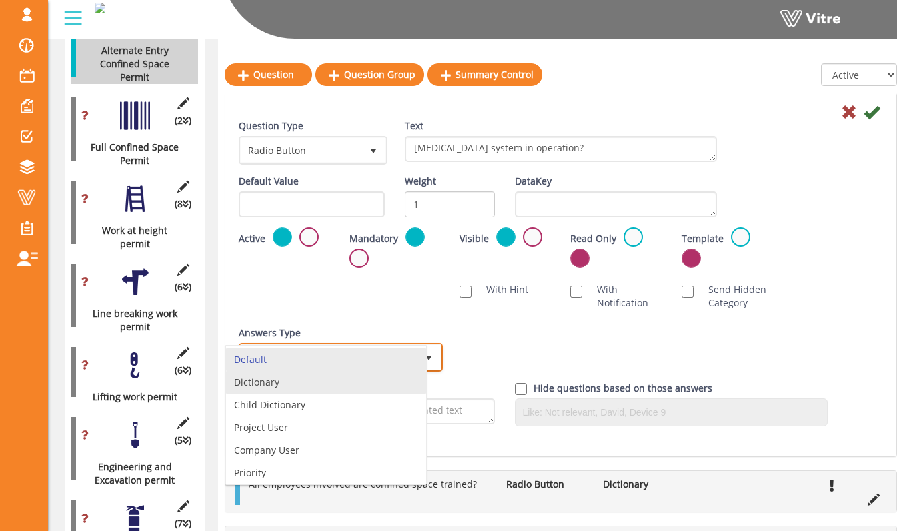
click at [401, 374] on li "Dictionary" at bounding box center [326, 382] width 200 height 23
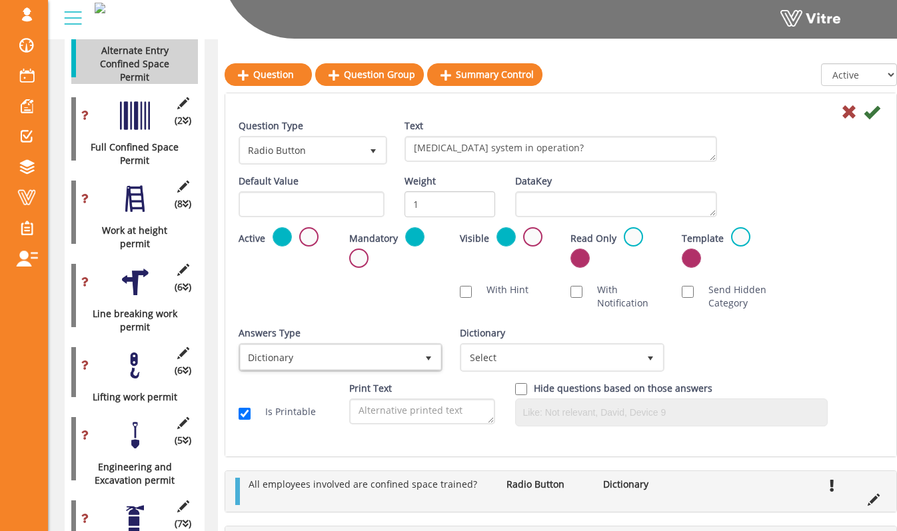
click at [496, 371] on div "Dictionary Select" at bounding box center [560, 354] width 221 height 55
click at [508, 356] on span "Select" at bounding box center [550, 357] width 176 height 24
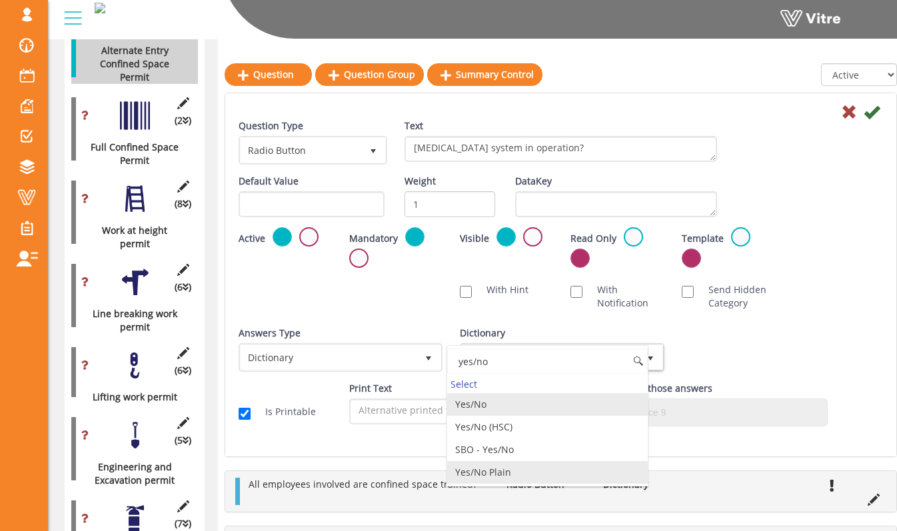
click at [534, 470] on li "Yes/No Plain" at bounding box center [547, 472] width 200 height 23
type input "yes/no"
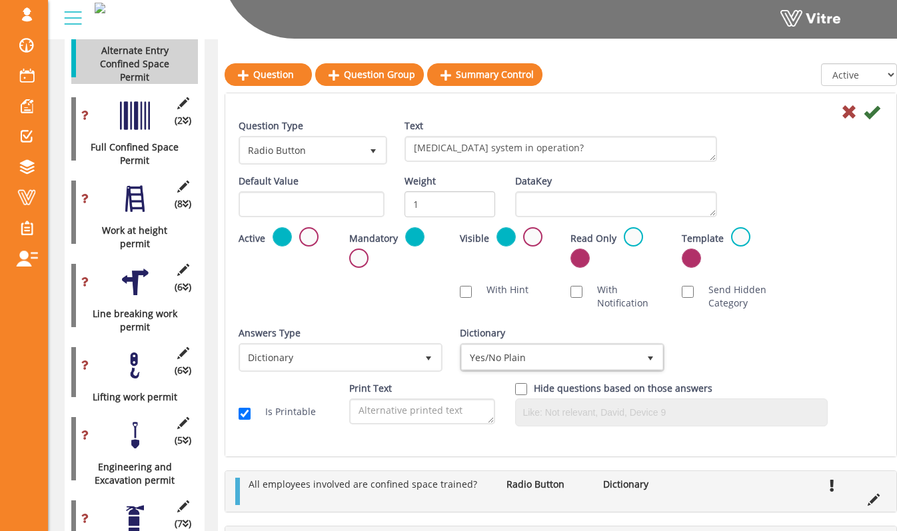
click at [824, 197] on div "Default Value Weight 1 DataKey" at bounding box center [561, 201] width 664 height 53
click at [870, 114] on icon at bounding box center [872, 112] width 16 height 16
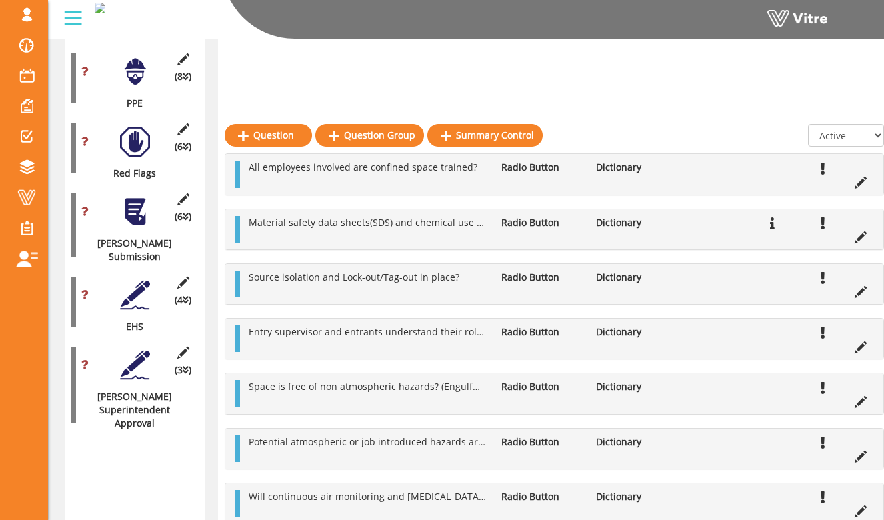
scroll to position [1316, 0]
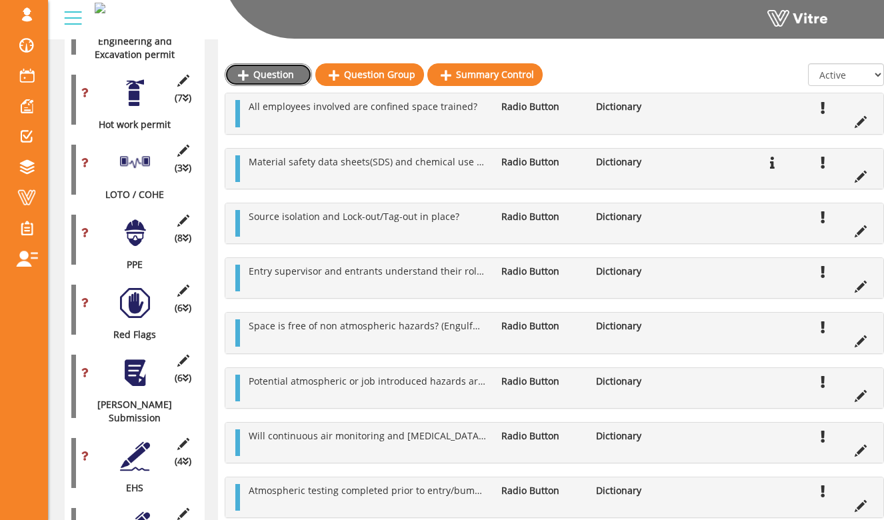
click at [292, 73] on link "Question" at bounding box center [268, 74] width 87 height 23
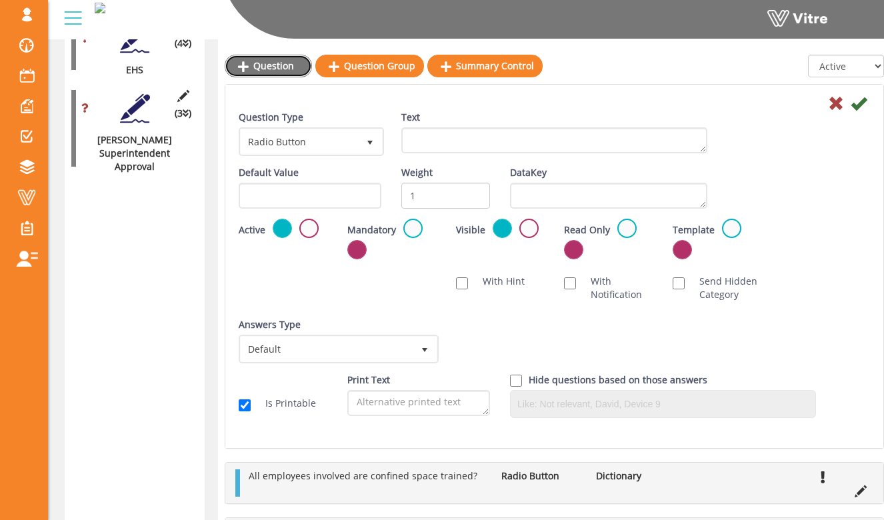
scroll to position [1686, 0]
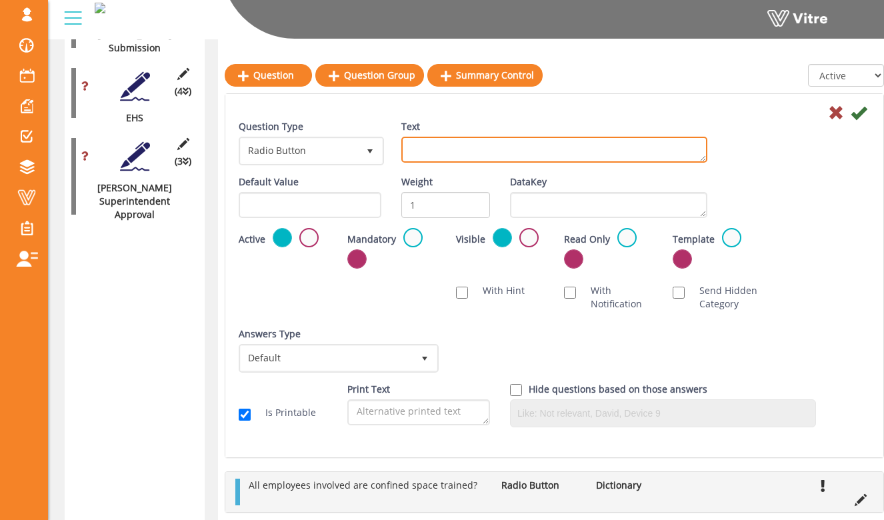
click at [415, 147] on textarea "Text" at bounding box center [554, 150] width 306 height 26
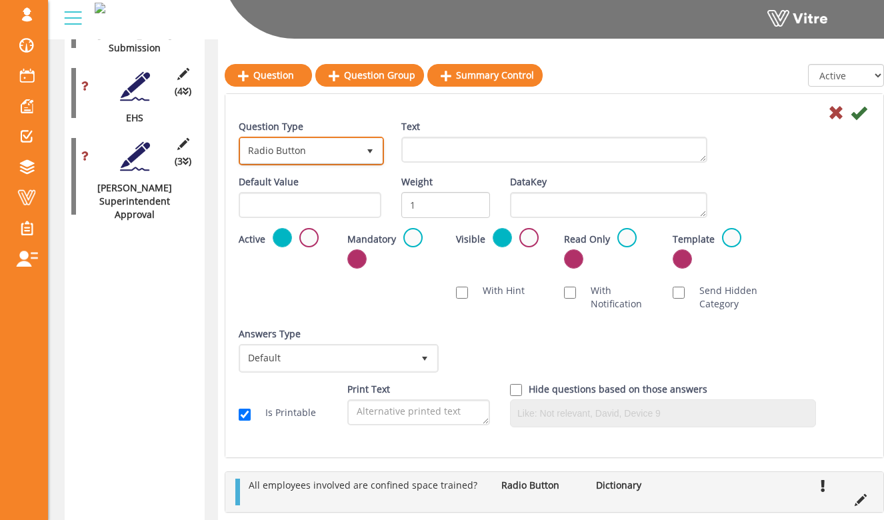
click at [372, 151] on span "select" at bounding box center [369, 151] width 11 height 11
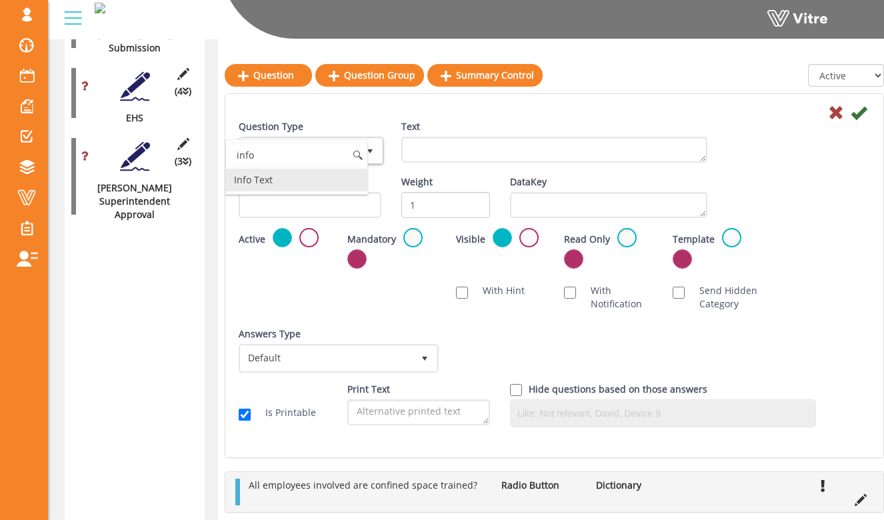
click at [363, 179] on li "Info Text" at bounding box center [296, 180] width 141 height 23
type input "info"
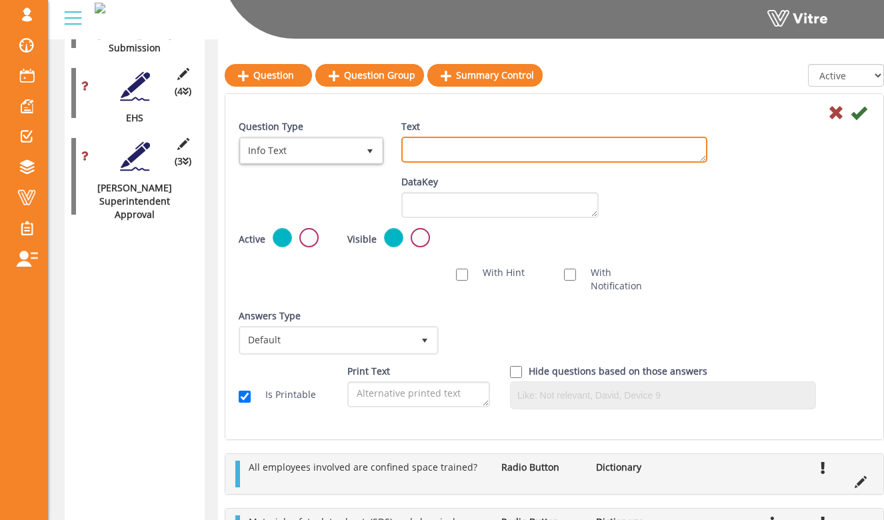
click at [428, 151] on textarea "Text" at bounding box center [554, 150] width 306 height 26
type textarea "All above questions must be answered with Yes or N/A otherwise the location can…"
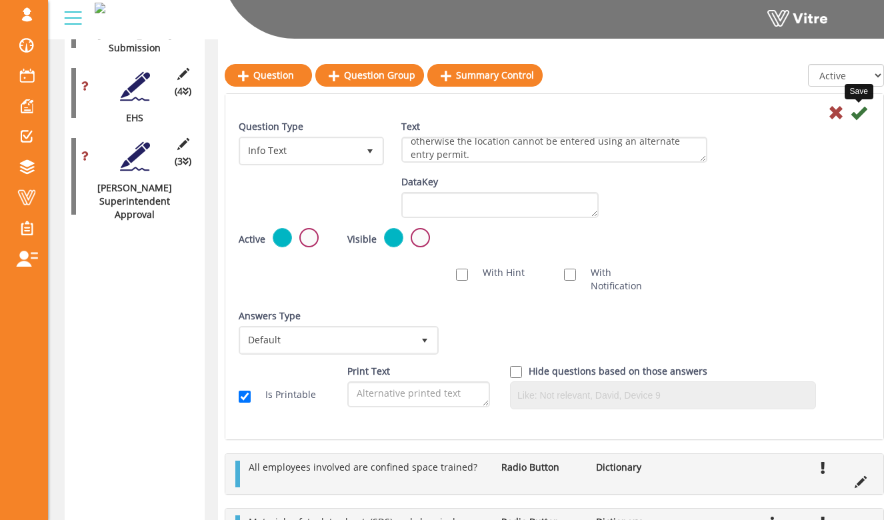
click at [859, 119] on icon at bounding box center [858, 113] width 16 height 16
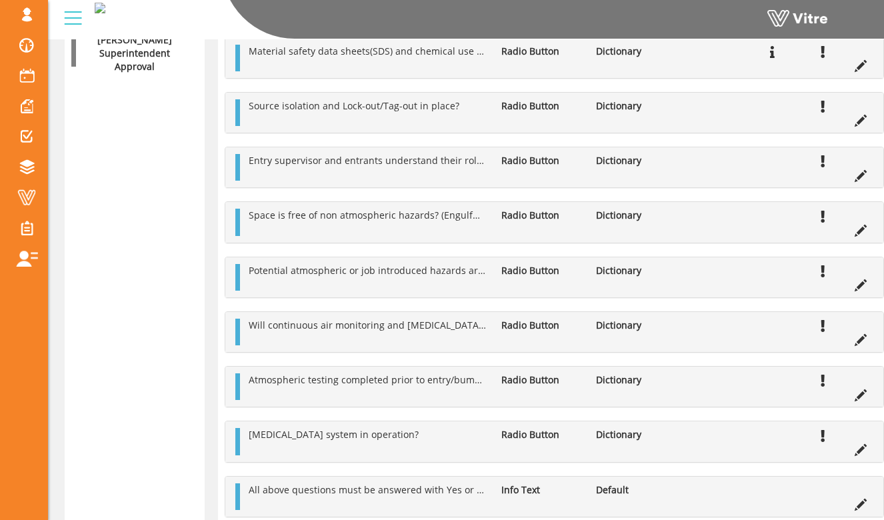
scroll to position [1901, 0]
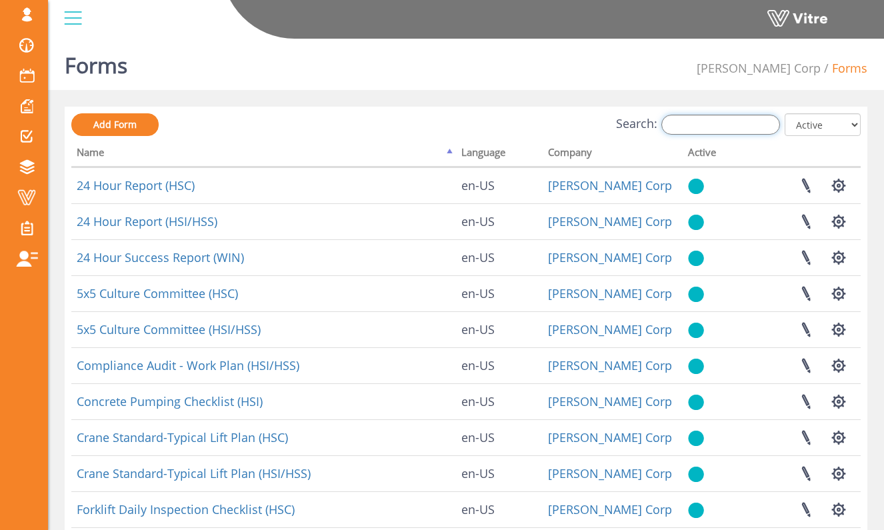
click at [680, 122] on input "Search:" at bounding box center [720, 125] width 119 height 20
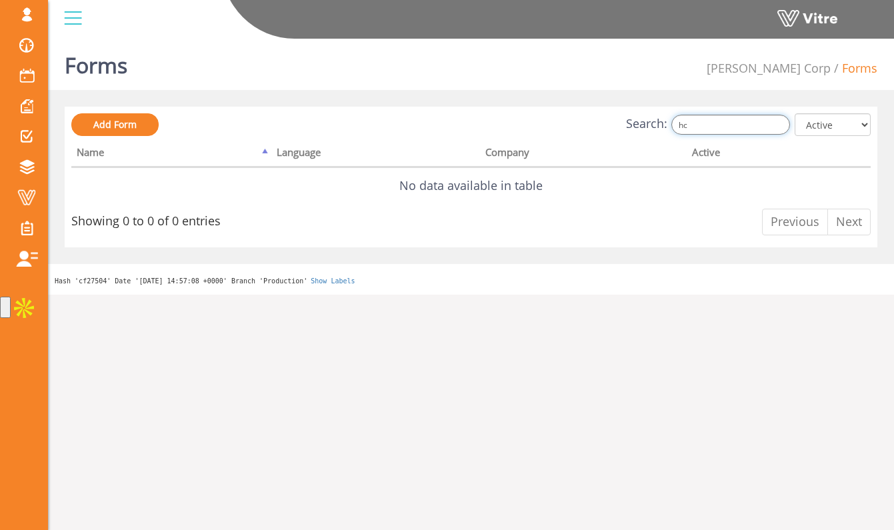
type input "h"
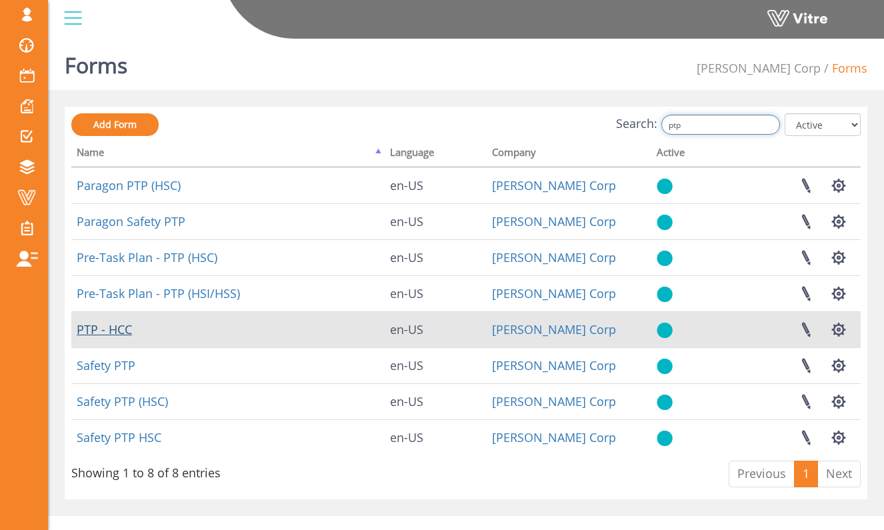
type input "ptp"
click at [123, 334] on link "PTP - HCC" at bounding box center [104, 329] width 55 height 16
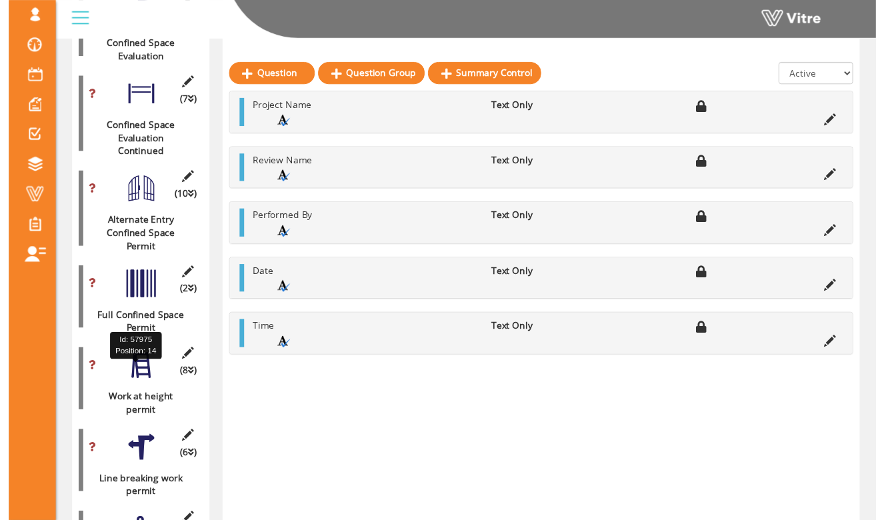
scroll to position [728, 0]
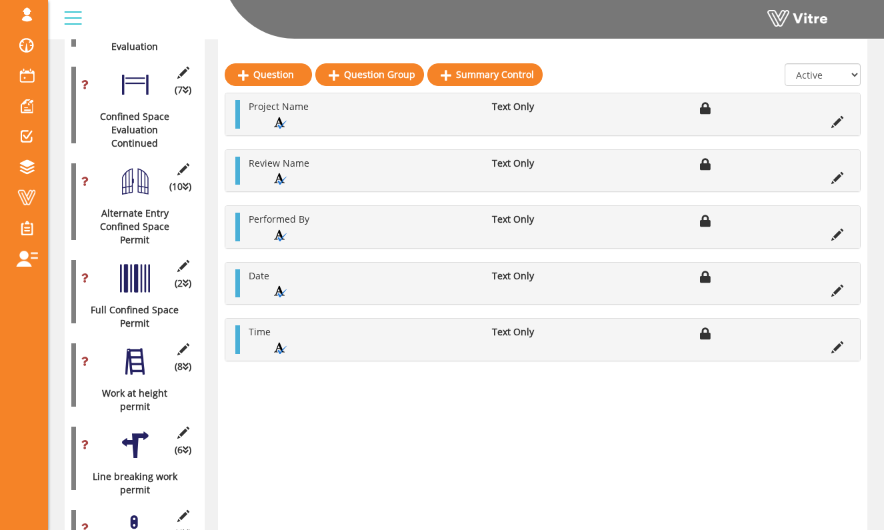
click at [142, 267] on div "(2 ) Full Confined Space Permit" at bounding box center [134, 291] width 127 height 77
click at [143, 264] on div at bounding box center [135, 278] width 30 height 30
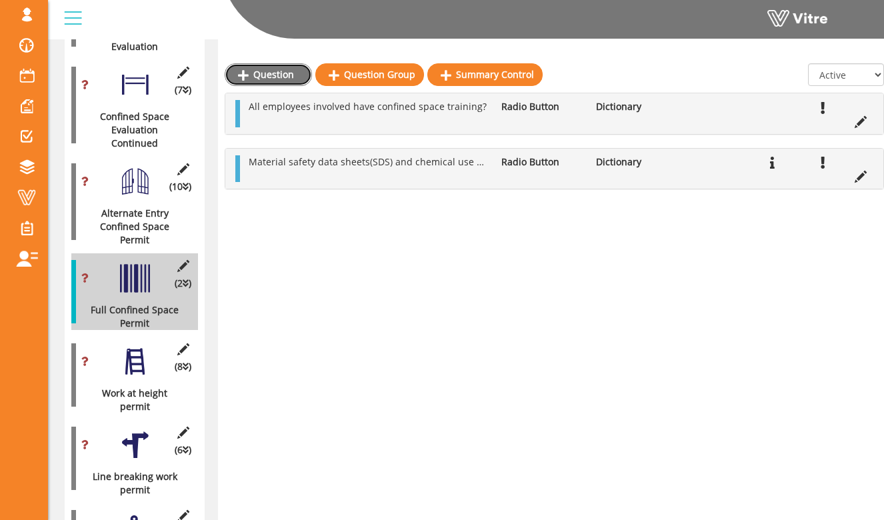
click at [275, 77] on link "Question" at bounding box center [268, 74] width 87 height 23
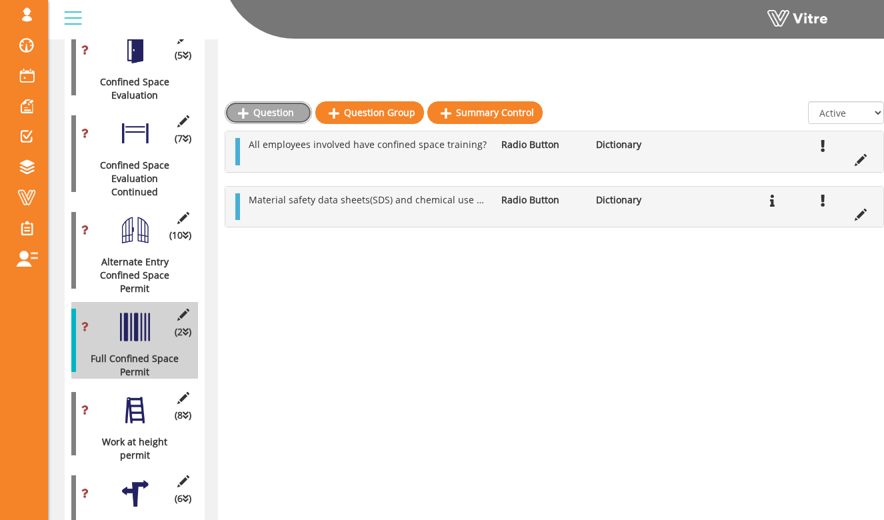
scroll to position [673, 0]
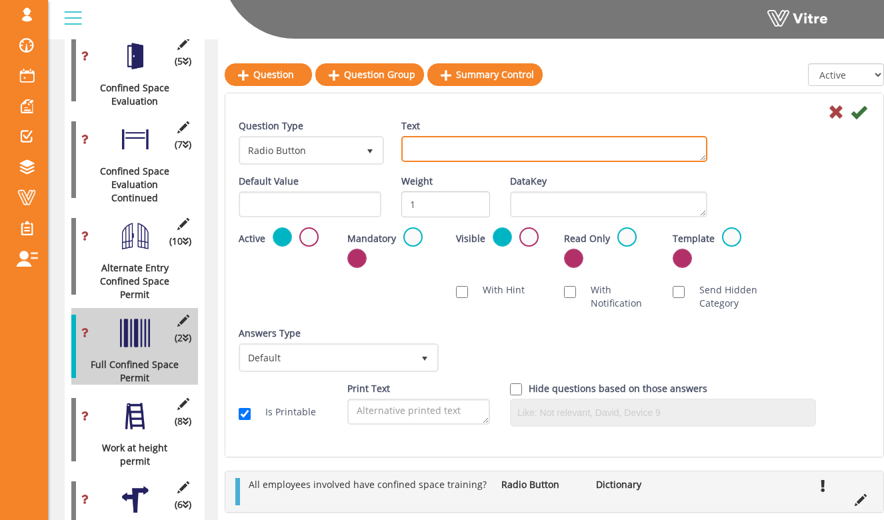
click at [425, 146] on textarea "Text" at bounding box center [554, 149] width 306 height 26
type textarea "Are additional permits needed? (Hot Work, LOTO, etc)"
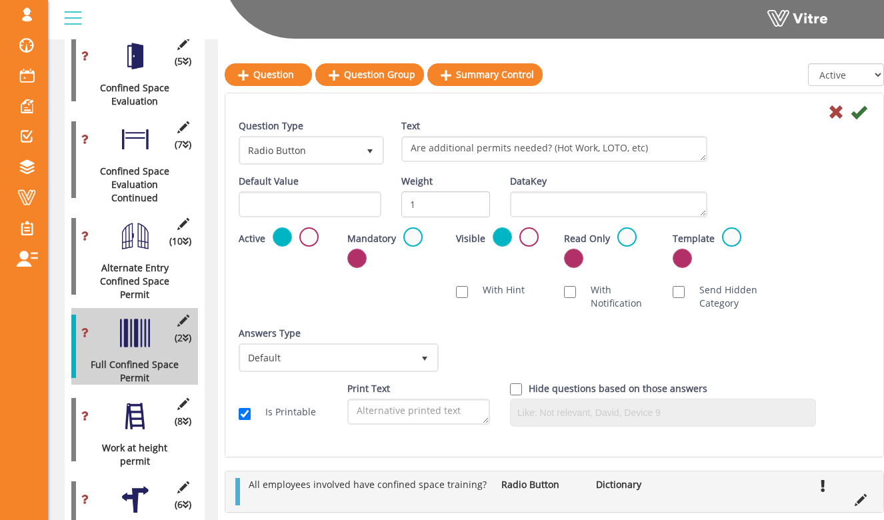
click at [405, 239] on label at bounding box center [412, 236] width 19 height 19
click at [0, 0] on input "radio" at bounding box center [0, 0] width 0 height 0
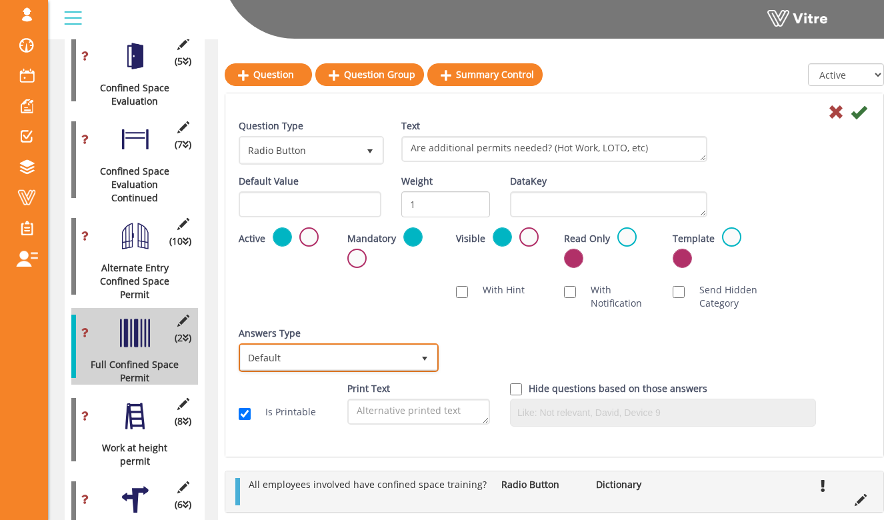
click at [376, 350] on span "Default" at bounding box center [327, 357] width 172 height 24
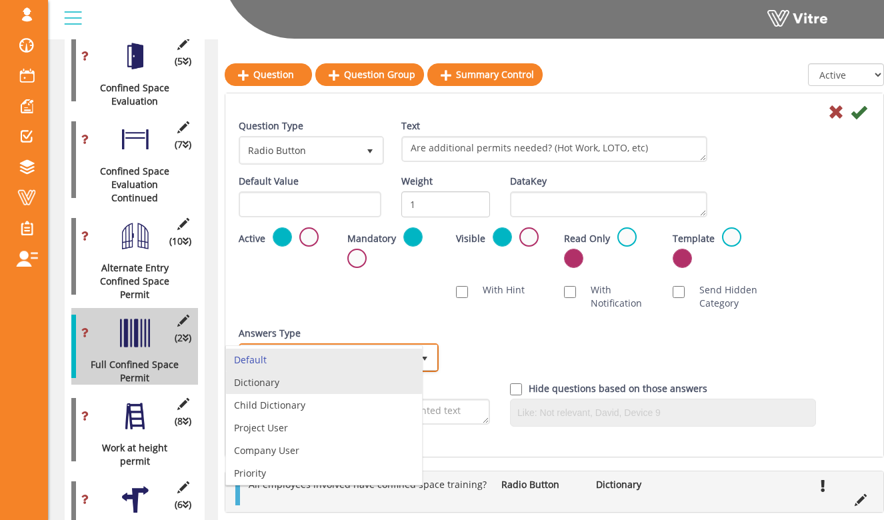
click at [373, 377] on li "Dictionary" at bounding box center [324, 382] width 196 height 23
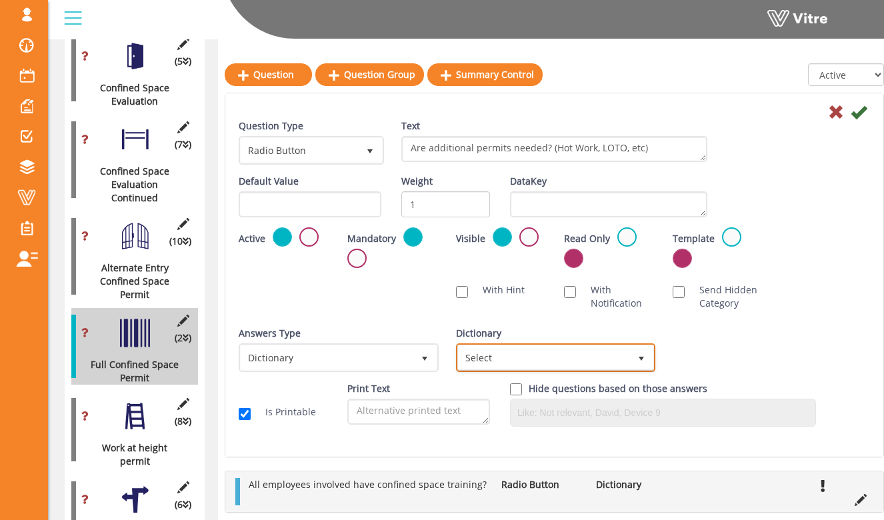
click at [504, 354] on span "Select" at bounding box center [544, 357] width 172 height 24
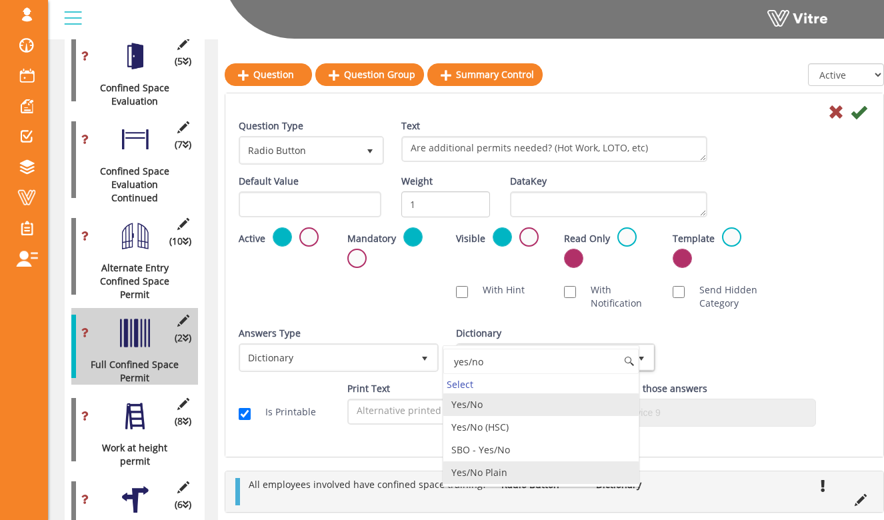
click at [525, 473] on li "Yes/No Plain" at bounding box center [541, 472] width 196 height 23
type input "yes/no"
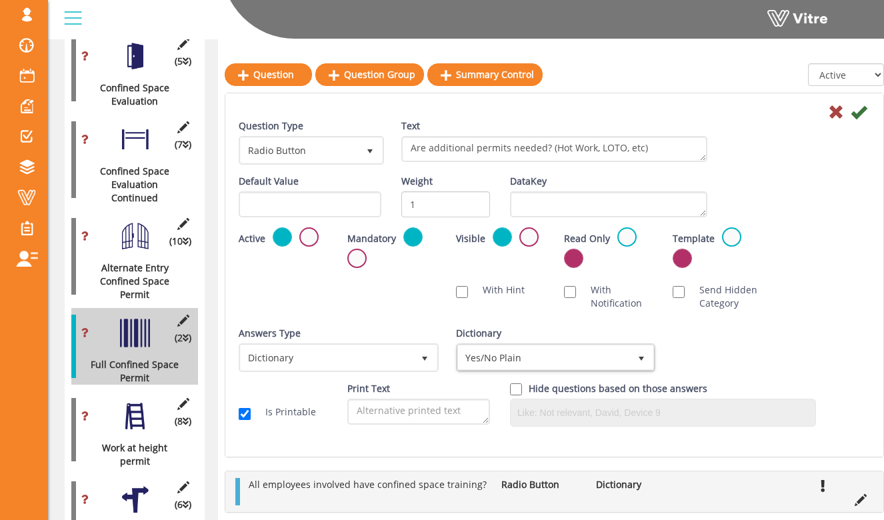
click at [767, 342] on div "Answers Type Dictionary 1 Answers Type Default 0 Module Select Form Context (li…" at bounding box center [554, 354] width 651 height 55
click at [852, 115] on icon at bounding box center [858, 112] width 16 height 16
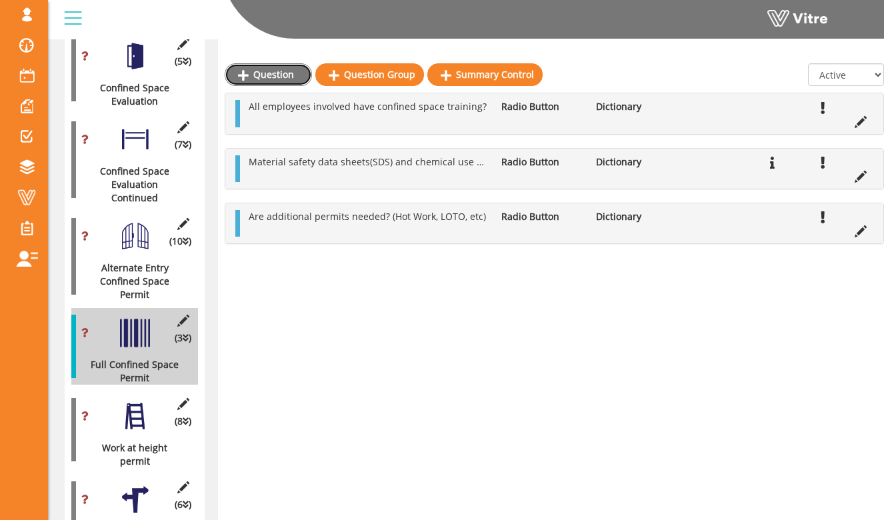
click at [252, 80] on link "Question" at bounding box center [268, 74] width 87 height 23
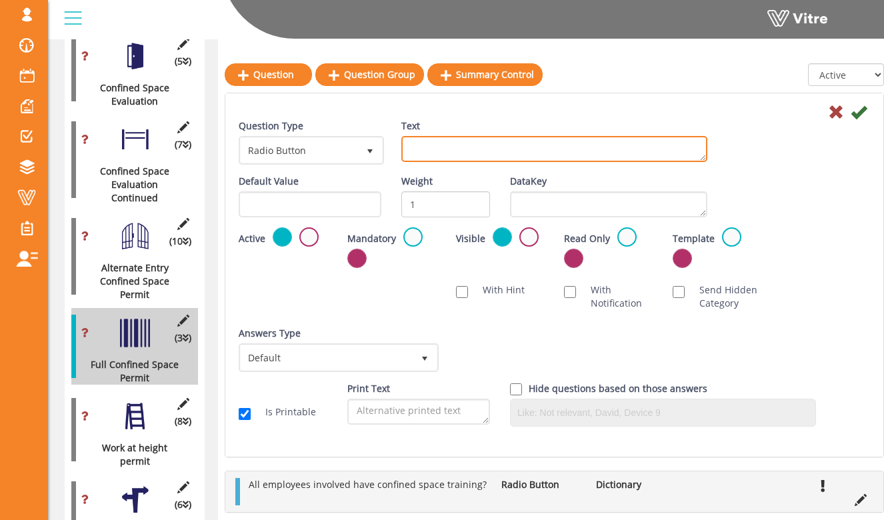
click at [531, 143] on textarea "Text" at bounding box center [554, 149] width 306 height 26
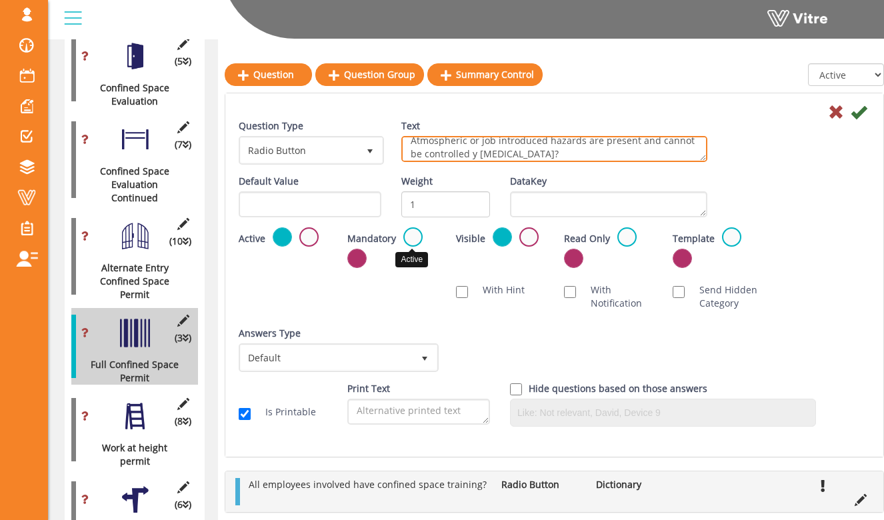
type textarea "Atmospheric or job introduced hazards are present and cannot be controlled y me…"
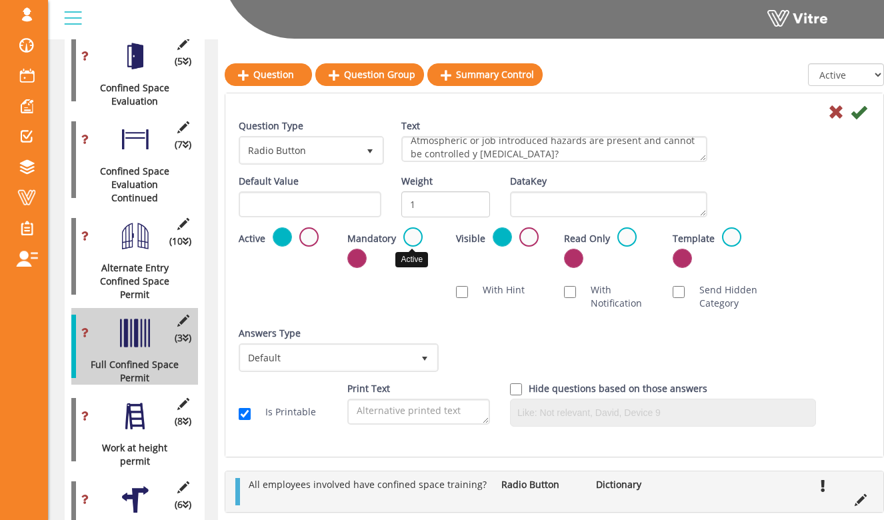
click at [413, 240] on label at bounding box center [412, 236] width 19 height 19
click at [0, 0] on input "radio" at bounding box center [0, 0] width 0 height 0
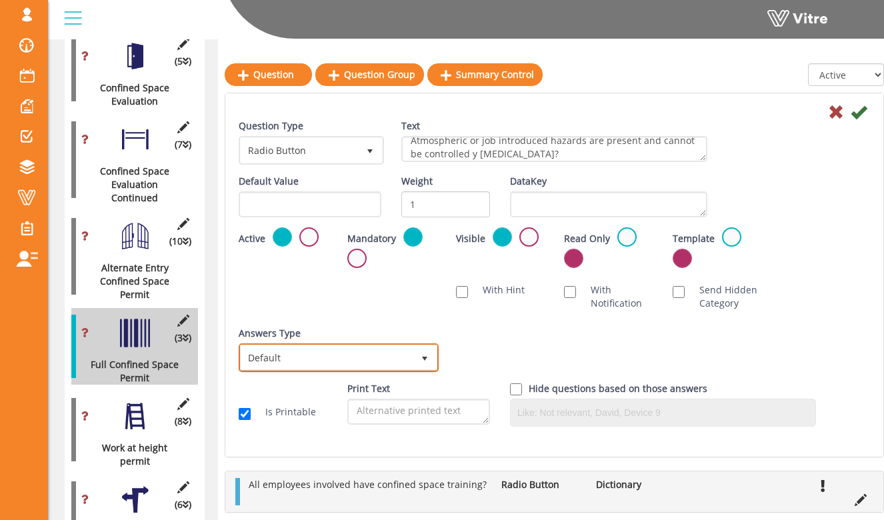
click at [403, 352] on span "Default" at bounding box center [327, 357] width 172 height 24
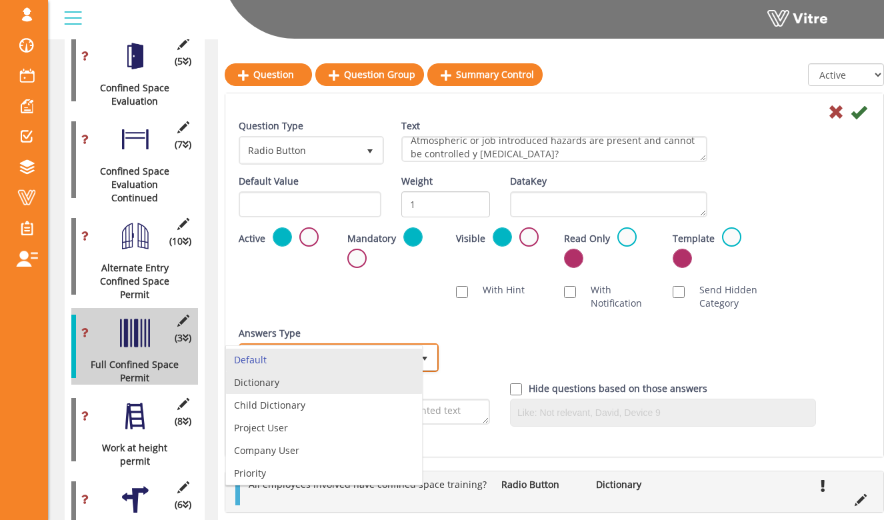
click at [396, 383] on li "Dictionary" at bounding box center [324, 382] width 196 height 23
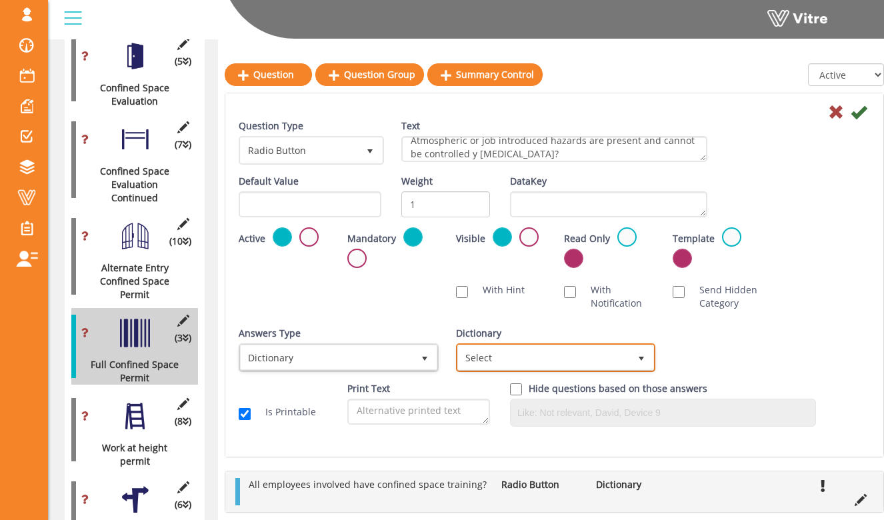
click at [494, 358] on span "Select" at bounding box center [544, 357] width 172 height 24
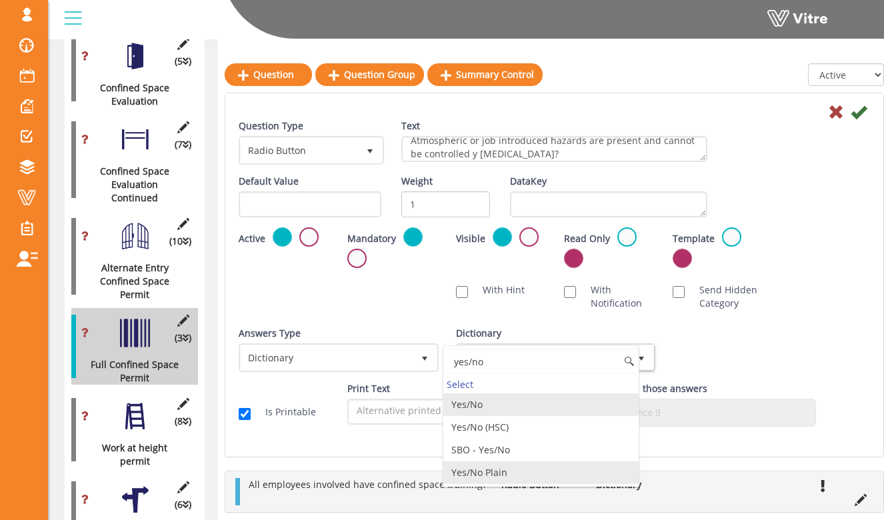
click at [547, 469] on li "Yes/No Plain" at bounding box center [541, 472] width 196 height 23
type input "yes/no"
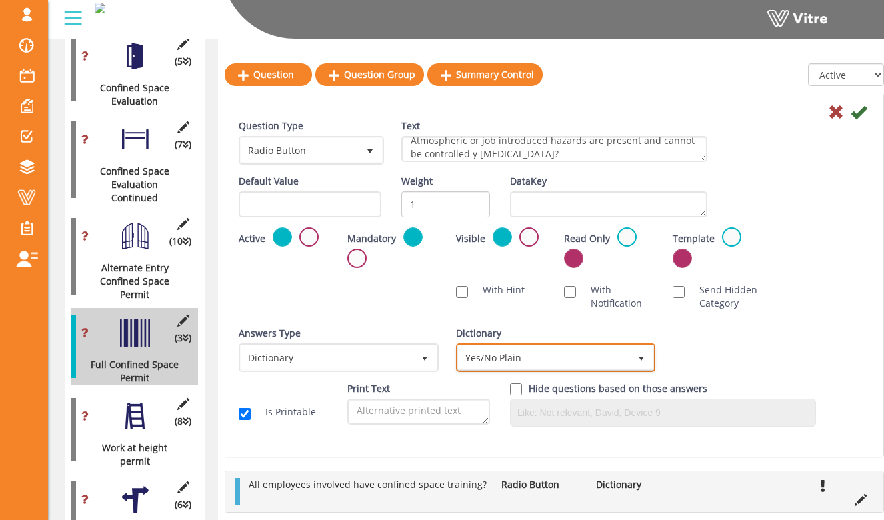
click at [614, 363] on span "Yes/No Plain" at bounding box center [544, 357] width 172 height 24
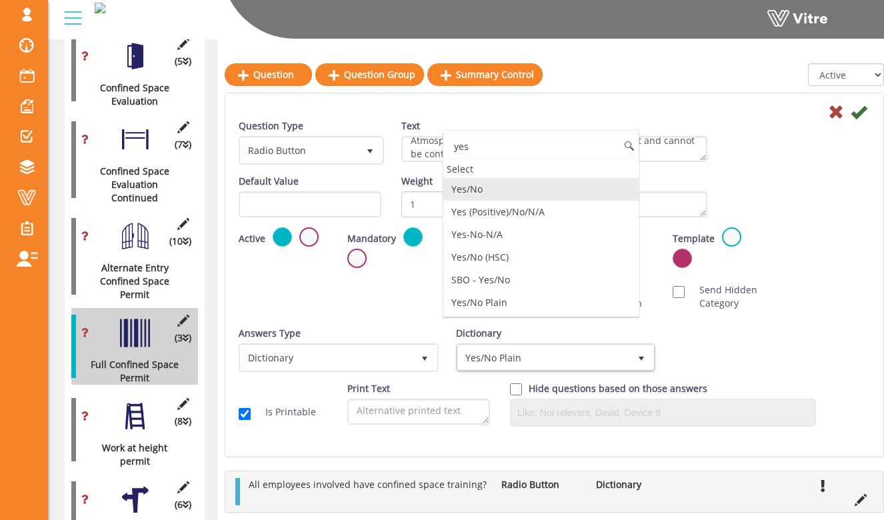
scroll to position [0, 0]
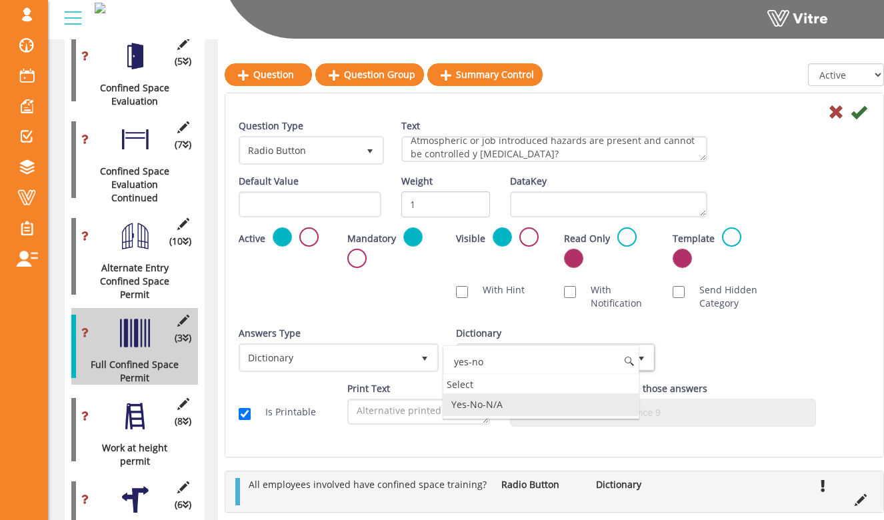
click at [550, 407] on li "Yes-No-N/A" at bounding box center [541, 404] width 196 height 23
type input "yes-no"
click at [854, 133] on div "Question Type Radio Button 3 Text Atmospheric or job introduced hazards are pre…" at bounding box center [554, 146] width 651 height 55
click at [856, 116] on icon at bounding box center [858, 112] width 16 height 16
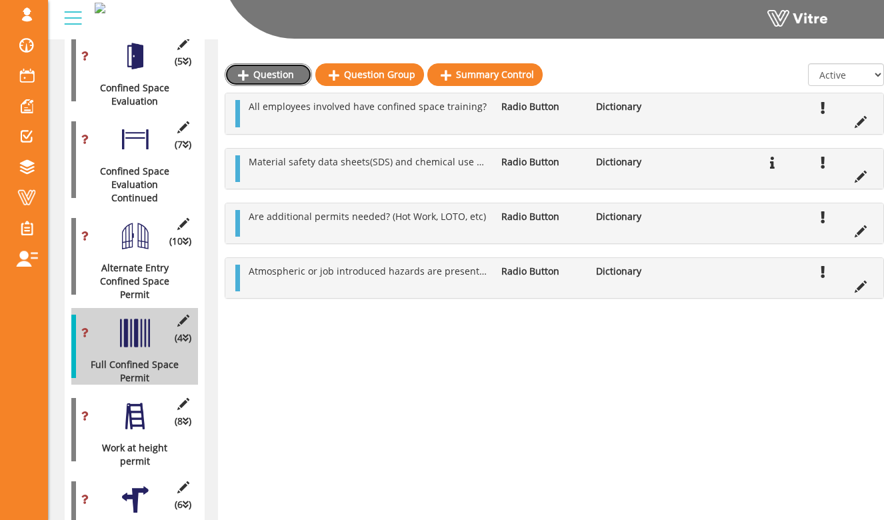
click at [255, 80] on link "Question" at bounding box center [268, 74] width 87 height 23
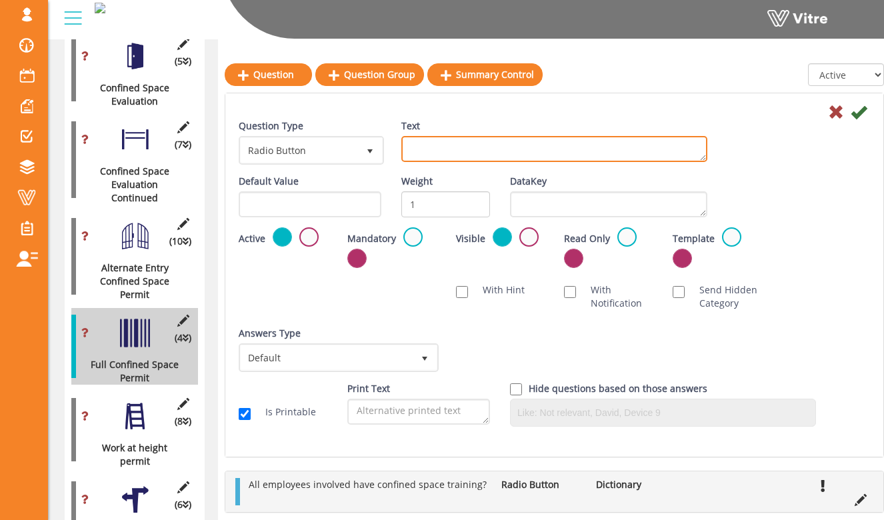
click at [440, 152] on textarea "Text" at bounding box center [554, 149] width 306 height 26
type textarea "Continuous air monitoring in place and mechanical ventilation in place?"
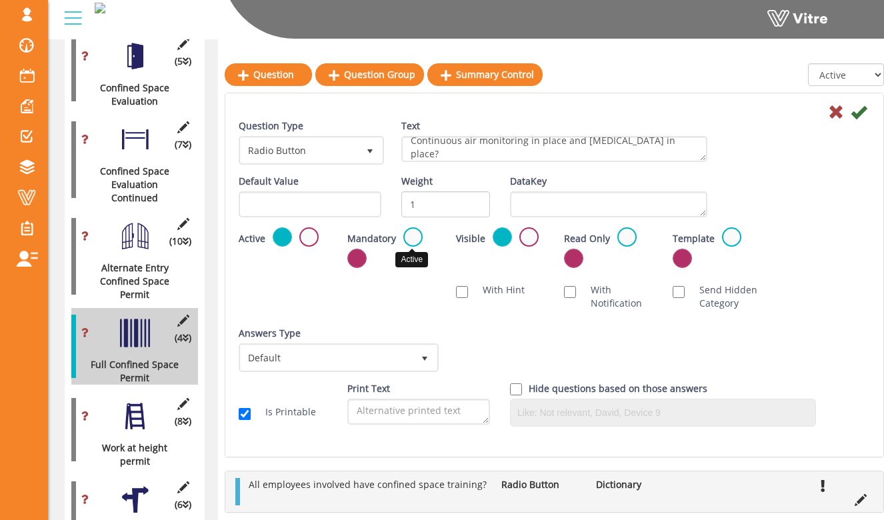
click at [413, 232] on label at bounding box center [412, 236] width 19 height 19
click at [0, 0] on input "radio" at bounding box center [0, 0] width 0 height 0
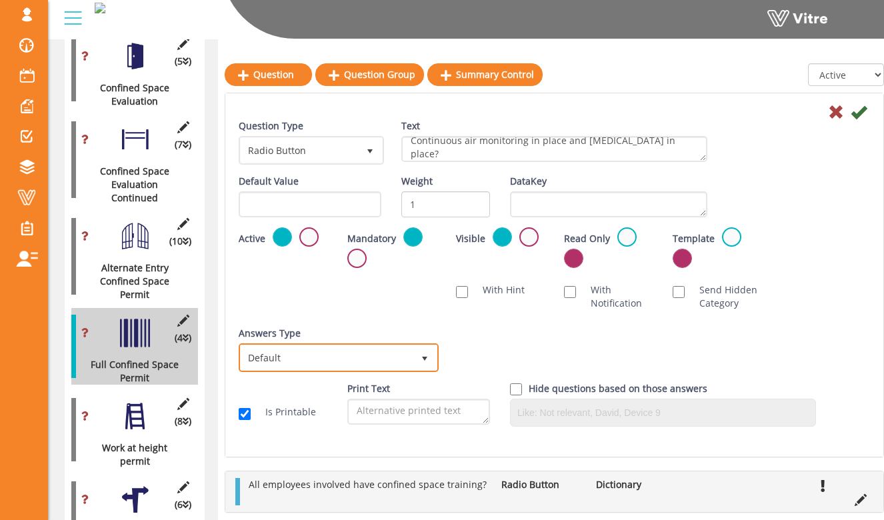
click at [407, 346] on span "Default" at bounding box center [327, 357] width 172 height 24
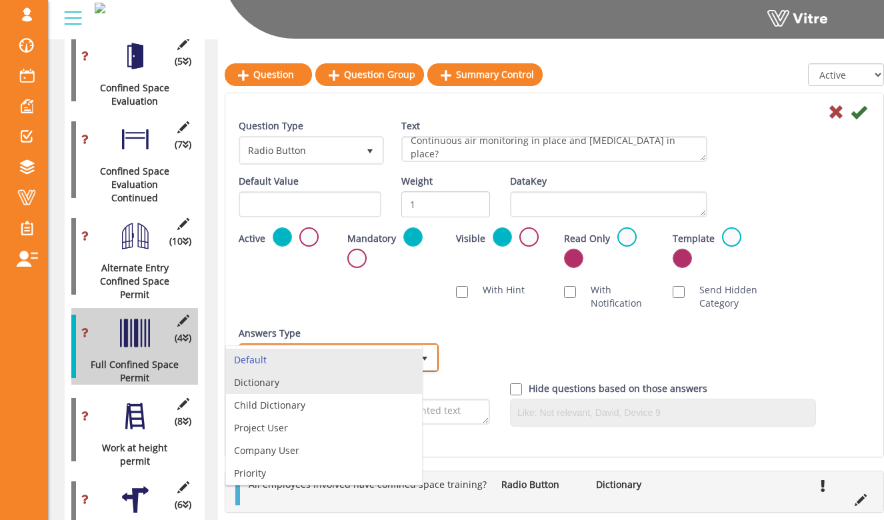
click at [396, 376] on li "Dictionary" at bounding box center [324, 382] width 196 height 23
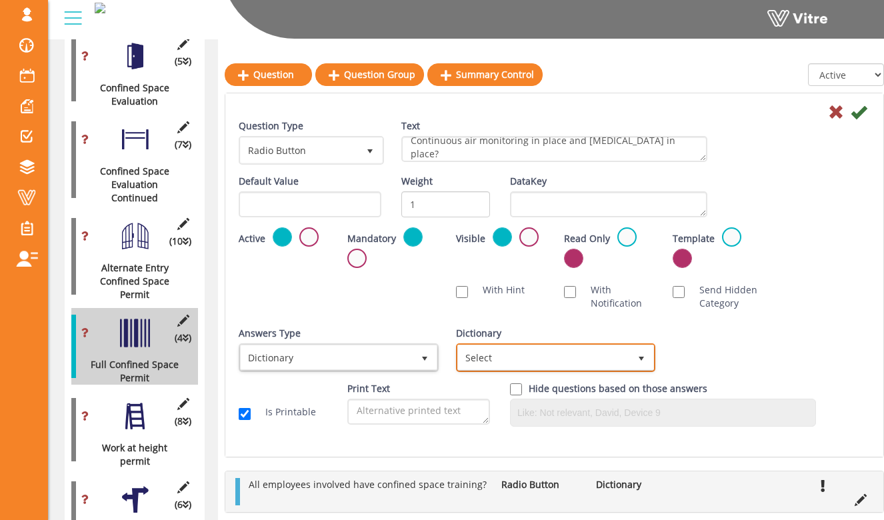
click at [506, 358] on span "Select" at bounding box center [544, 357] width 172 height 24
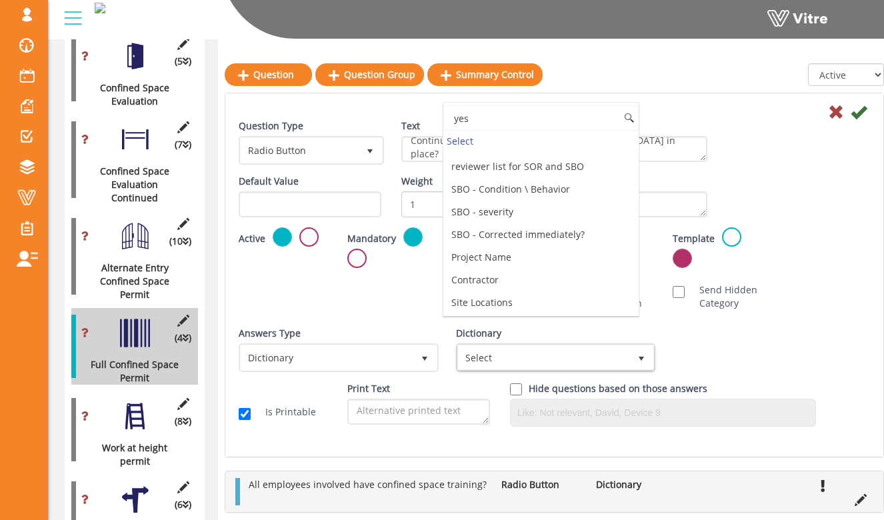
scroll to position [0, 0]
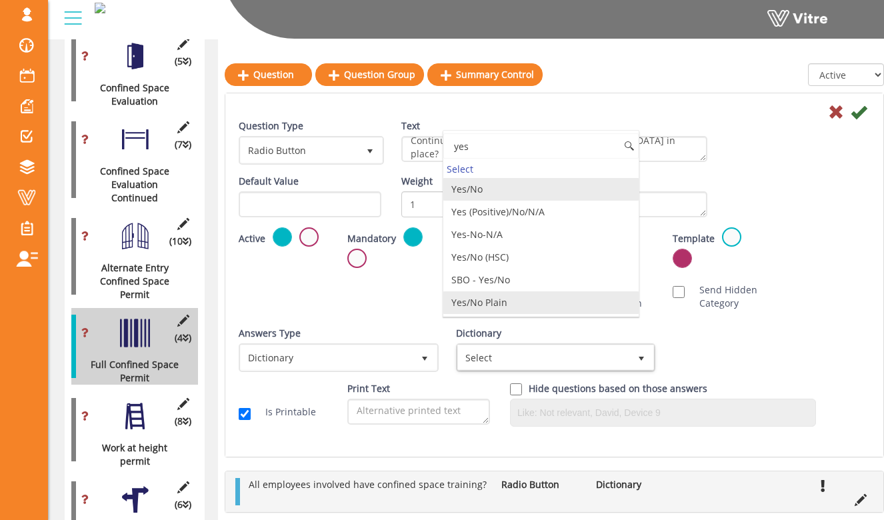
click at [541, 307] on li "Yes/No Plain" at bounding box center [541, 302] width 196 height 23
type input "yes"
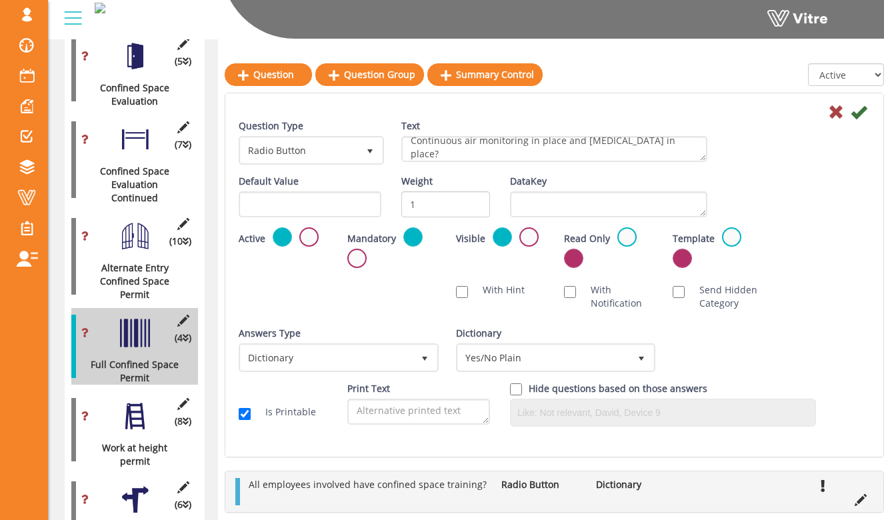
click at [803, 175] on div "Default Value Weight 1 DataKey" at bounding box center [554, 201] width 651 height 53
click at [860, 115] on icon at bounding box center [858, 112] width 16 height 16
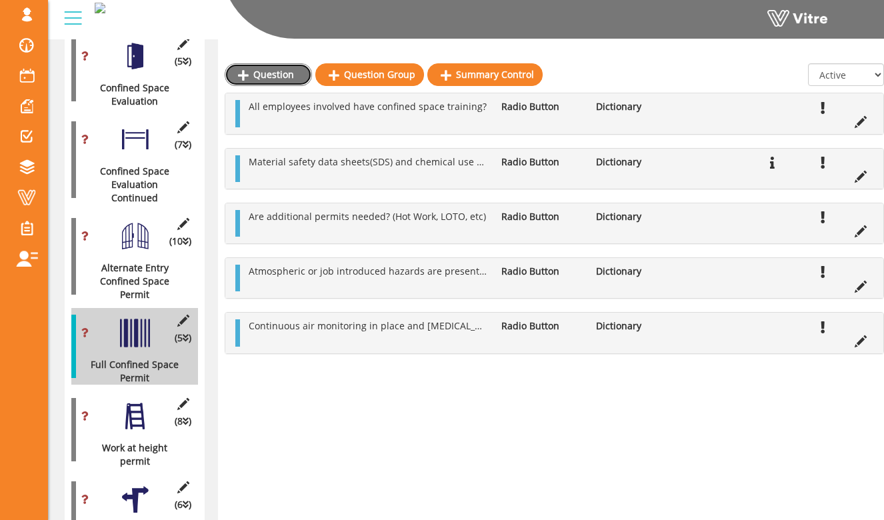
click at [297, 79] on link "Question" at bounding box center [268, 74] width 87 height 23
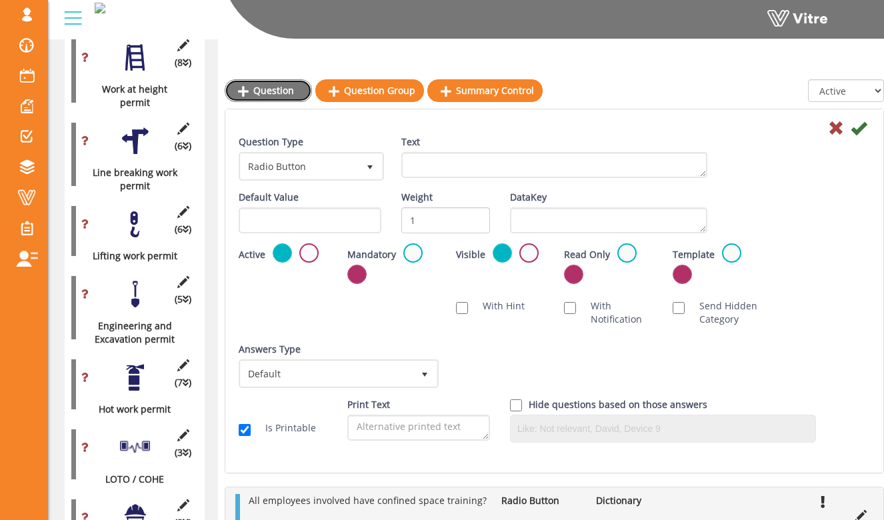
scroll to position [979, 0]
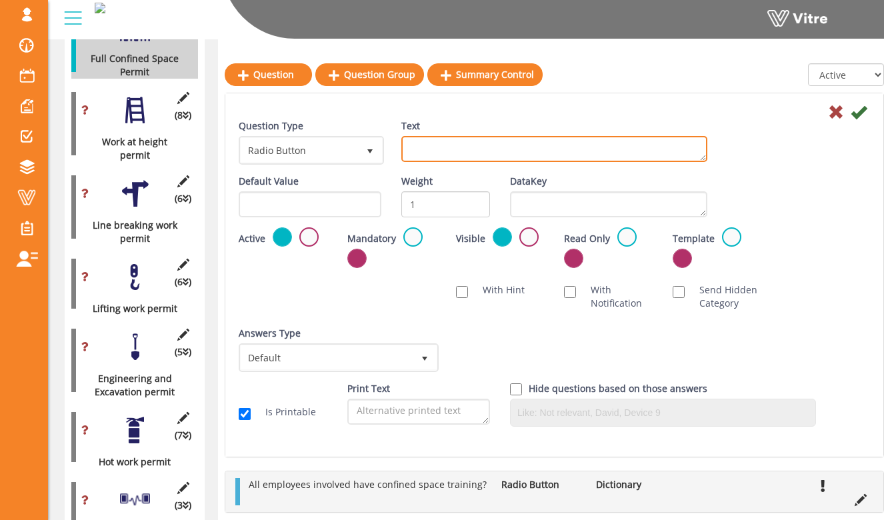
click at [438, 141] on textarea "Text" at bounding box center [554, 149] width 306 height 26
type textarea "Atmospheric testing completed prior to entry/bump test performed?"
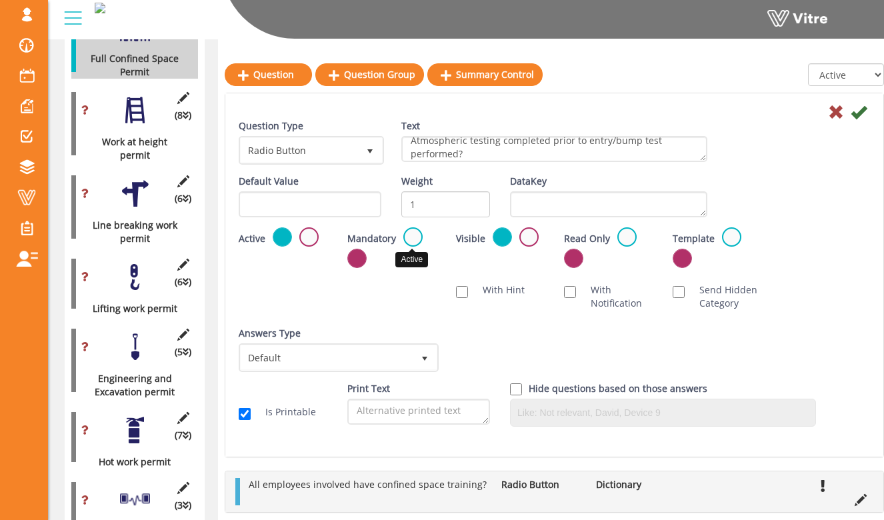
click at [413, 235] on label at bounding box center [412, 236] width 19 height 19
click at [0, 0] on input "radio" at bounding box center [0, 0] width 0 height 0
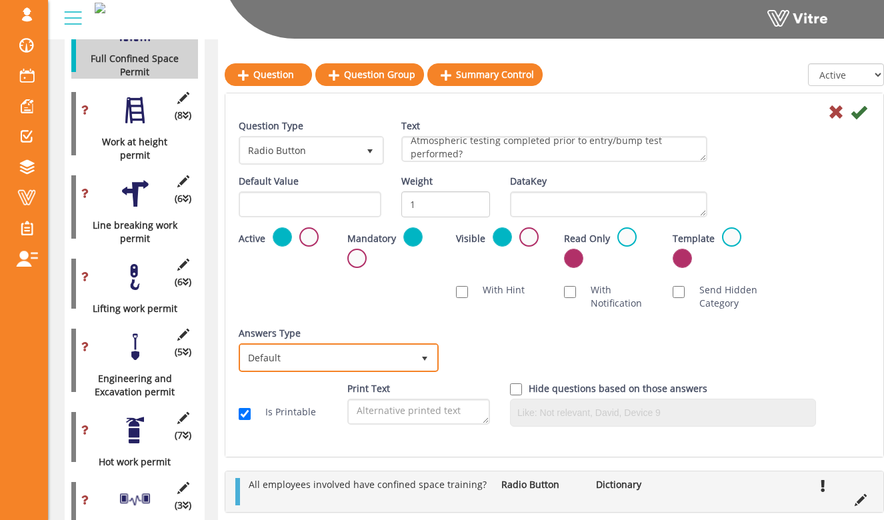
click at [390, 343] on span "Default 0" at bounding box center [339, 357] width 200 height 29
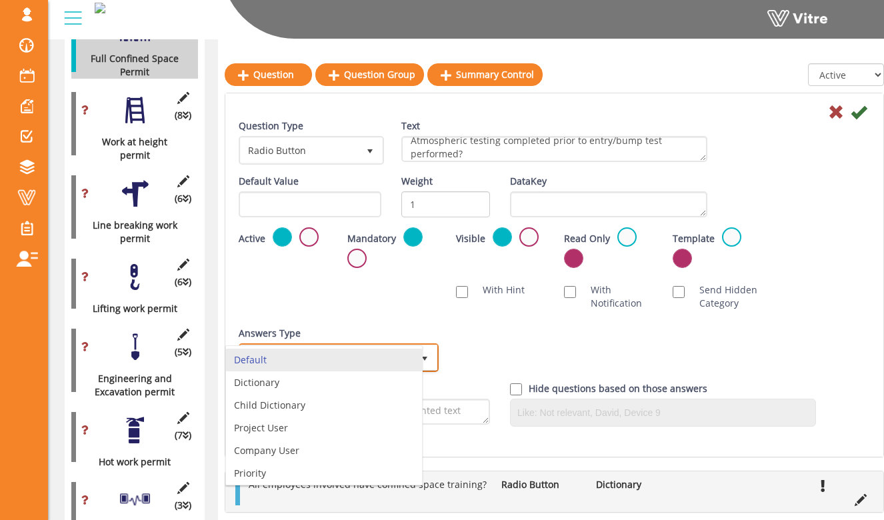
click at [375, 370] on li "Default" at bounding box center [324, 359] width 196 height 23
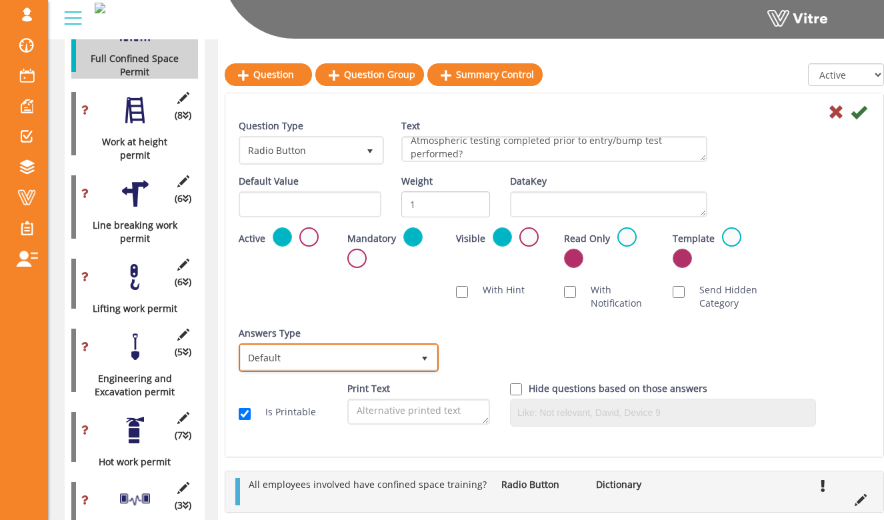
click at [379, 352] on span "Default" at bounding box center [327, 357] width 172 height 24
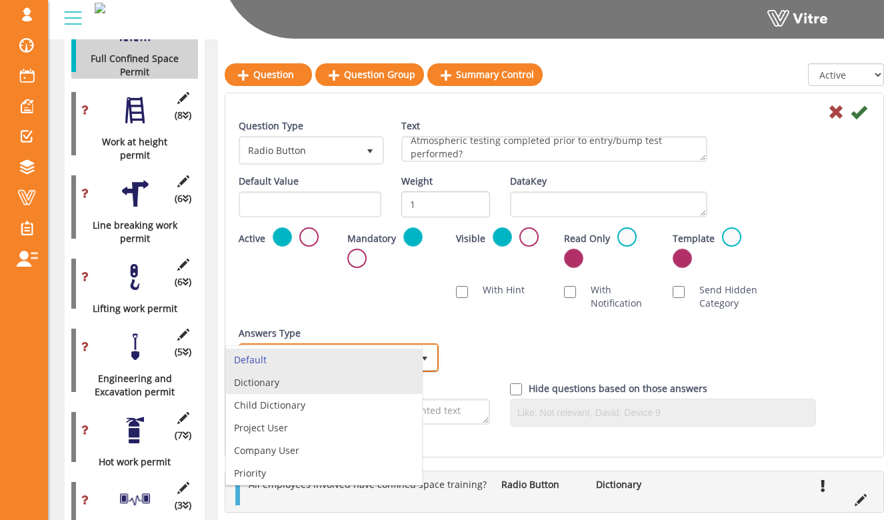
click at [373, 384] on li "Dictionary" at bounding box center [324, 382] width 196 height 23
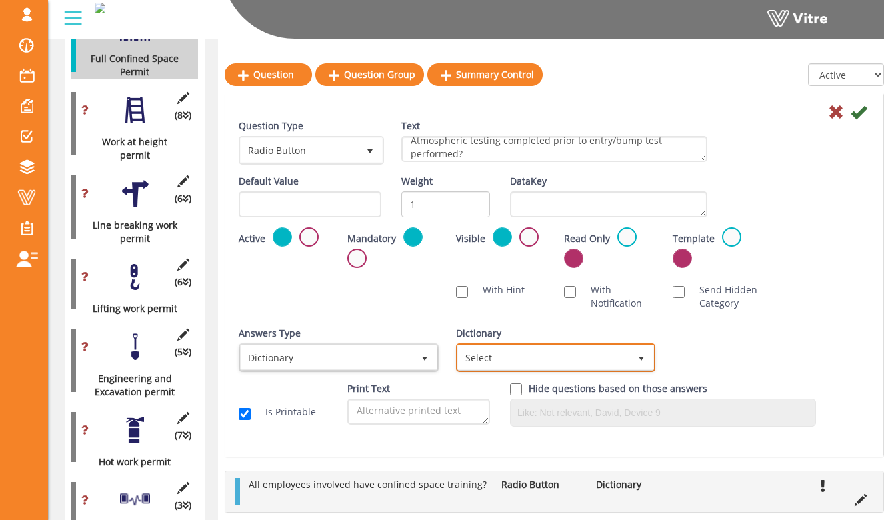
click at [506, 364] on span "Select" at bounding box center [544, 357] width 172 height 24
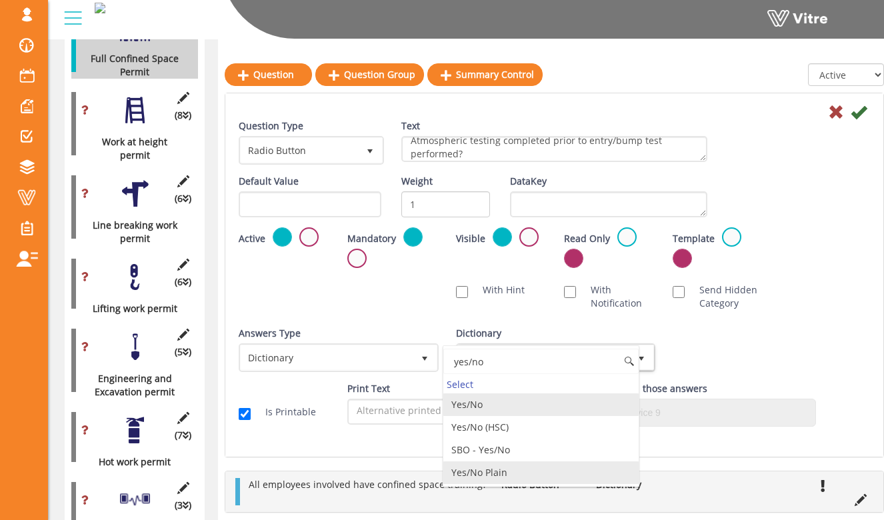
click at [521, 476] on li "Yes/No Plain" at bounding box center [541, 472] width 196 height 23
type input "yes/no"
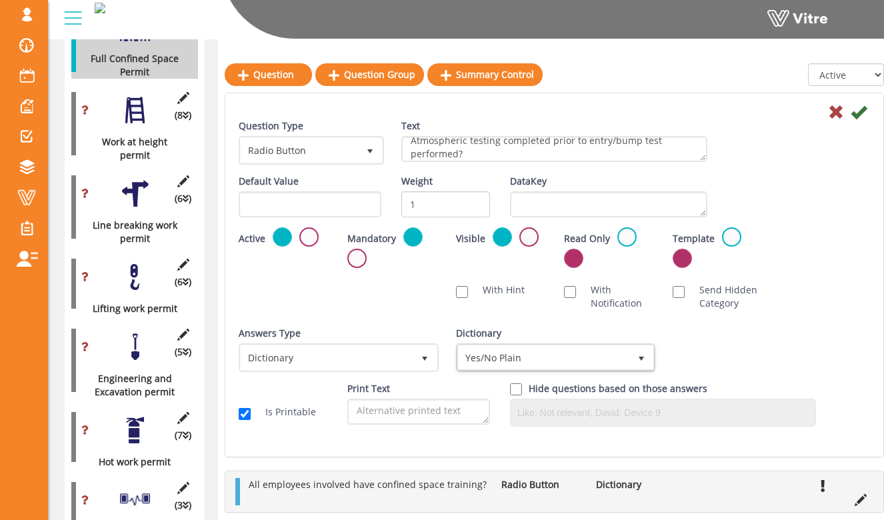
click at [772, 333] on div "Answers Type Dictionary 1 Answers Type Default 0 Module Select Form Context (li…" at bounding box center [554, 354] width 651 height 55
click at [860, 113] on icon at bounding box center [858, 112] width 16 height 16
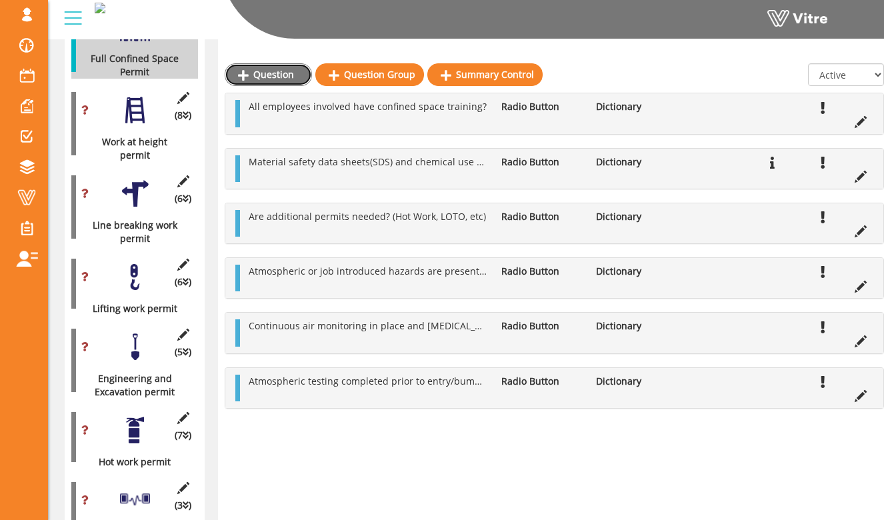
click at [297, 76] on link "Question" at bounding box center [268, 74] width 87 height 23
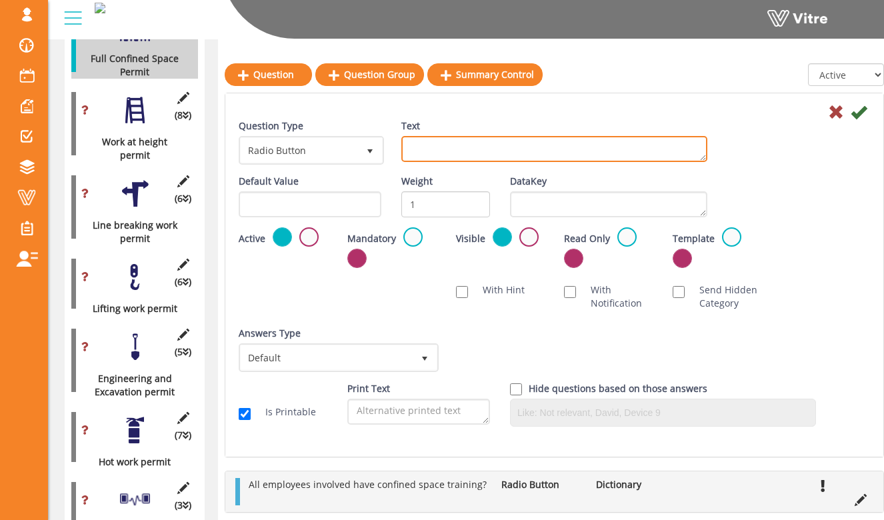
click at [417, 144] on textarea "Text" at bounding box center [554, 149] width 306 height 26
type textarea "Select rescue equipment/plan"
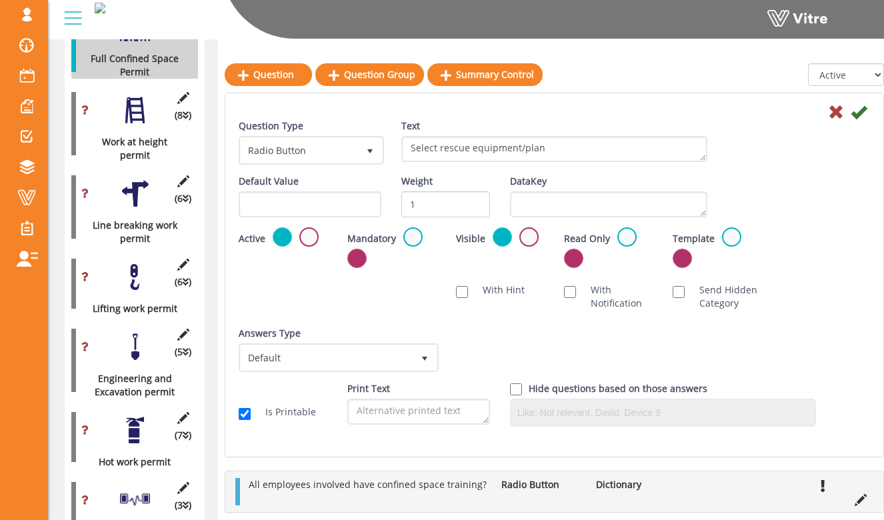
click at [458, 173] on div "Question Type Radio Button 3 Text Select rescue equipment/plan" at bounding box center [554, 146] width 651 height 55
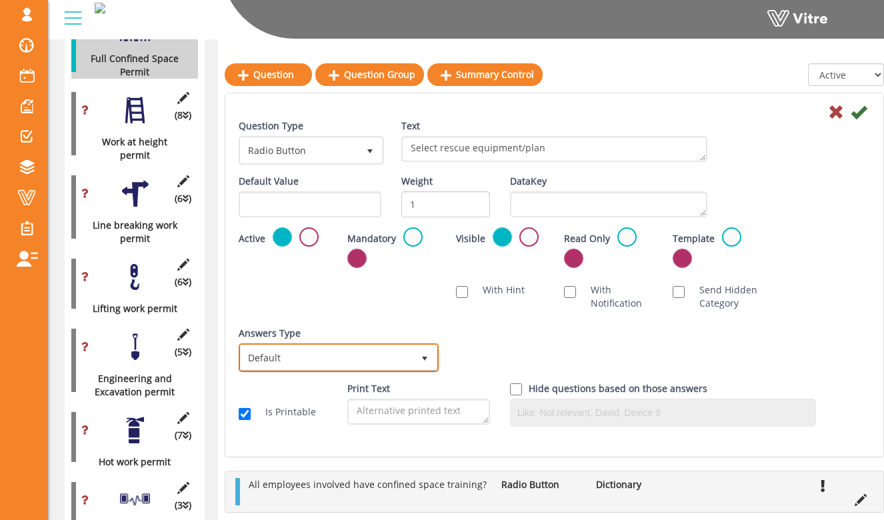
click at [419, 348] on span "select" at bounding box center [424, 357] width 24 height 24
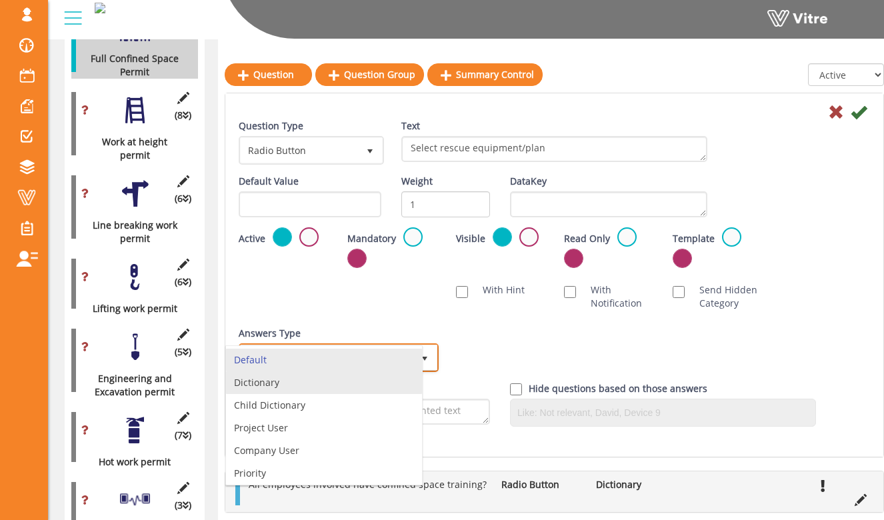
click at [398, 377] on li "Dictionary" at bounding box center [324, 382] width 196 height 23
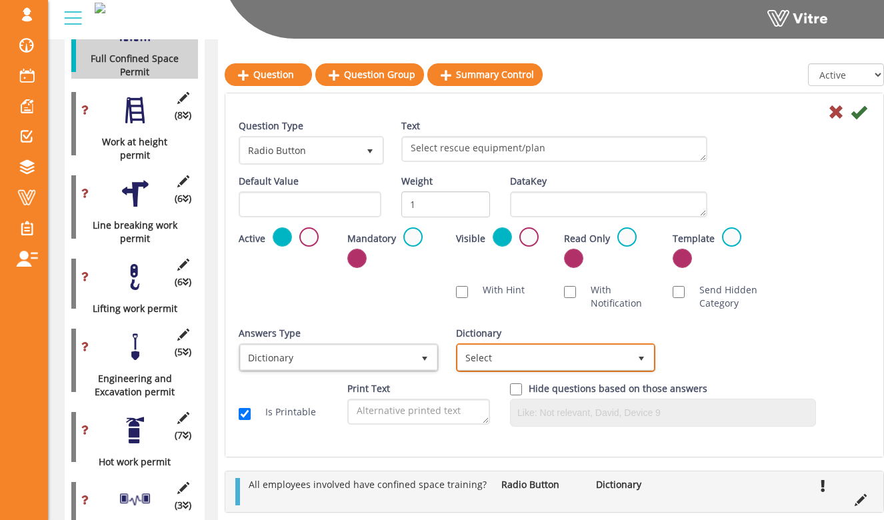
click at [539, 355] on span "Select" at bounding box center [544, 357] width 172 height 24
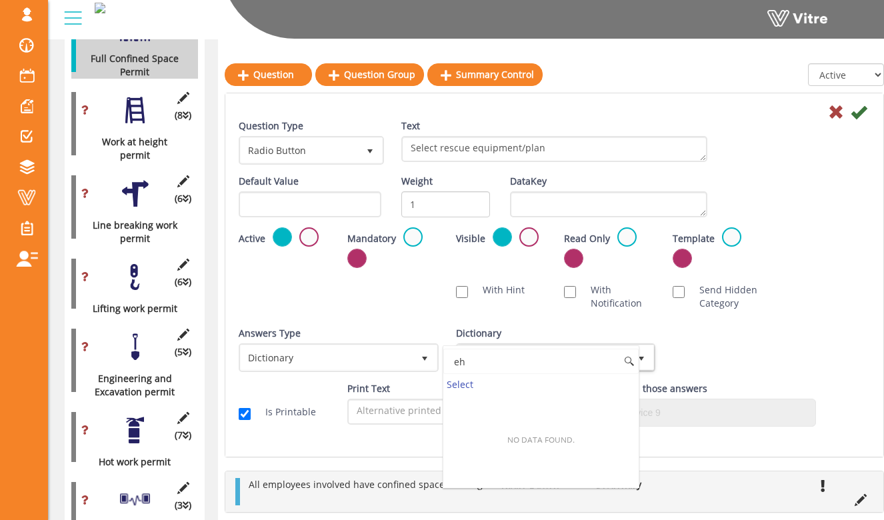
type input "e"
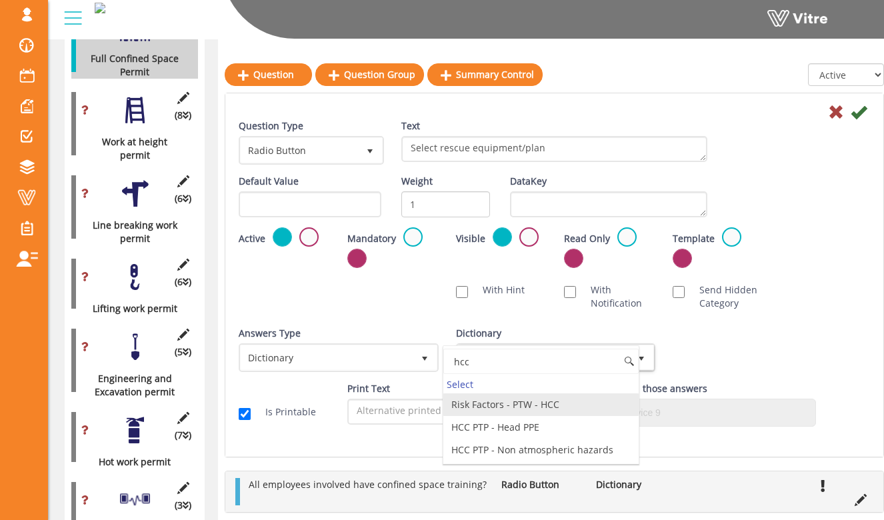
click at [430, 315] on div "Scan NFC Must scan With Hint With Notification Send Hidden Category No Image Op…" at bounding box center [554, 297] width 651 height 40
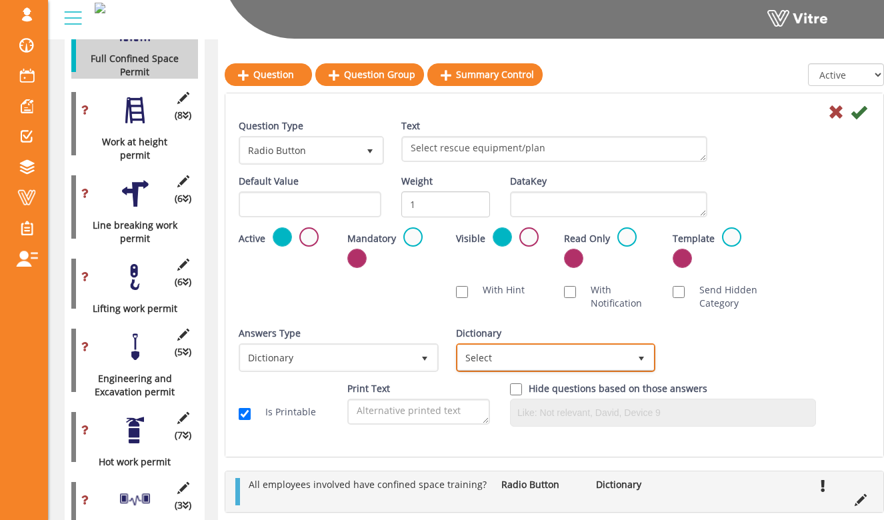
click at [615, 357] on span "Select" at bounding box center [544, 357] width 172 height 24
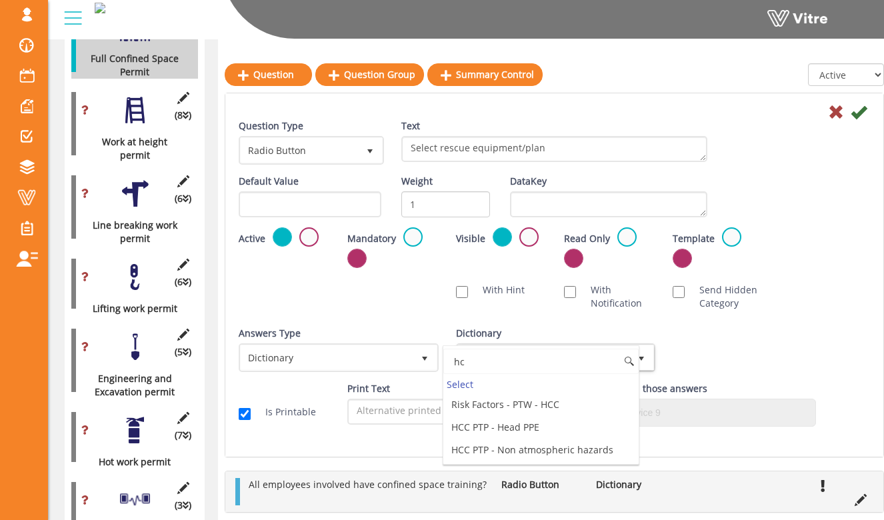
type input "h"
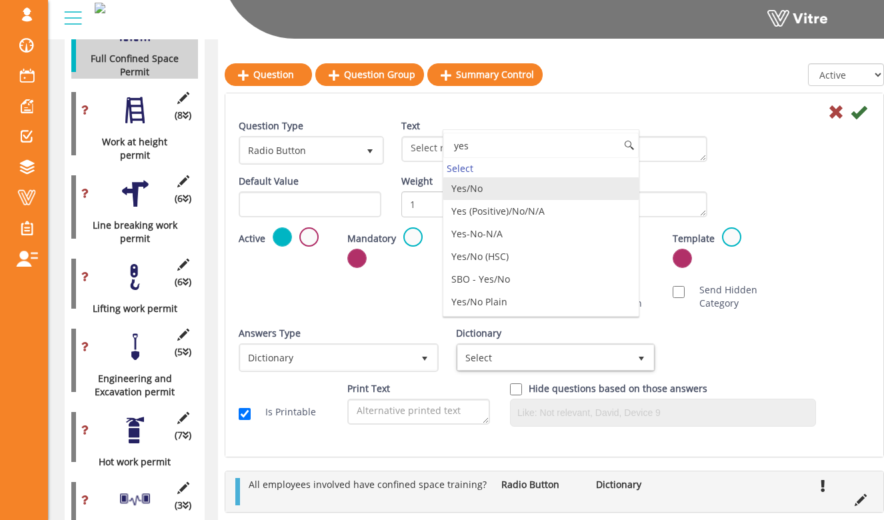
click at [537, 193] on li "Yes/No" at bounding box center [541, 188] width 196 height 23
type input "yes"
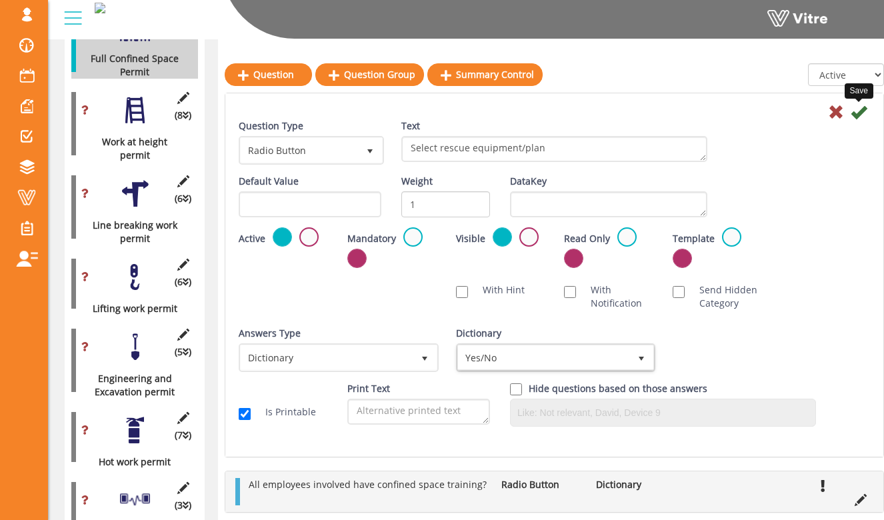
click at [856, 109] on icon at bounding box center [858, 112] width 16 height 16
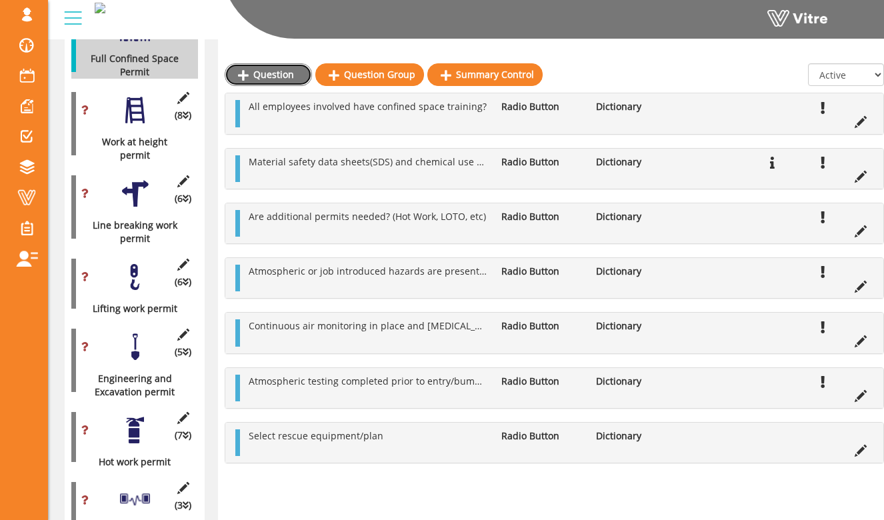
click at [265, 71] on link "Question" at bounding box center [268, 74] width 87 height 23
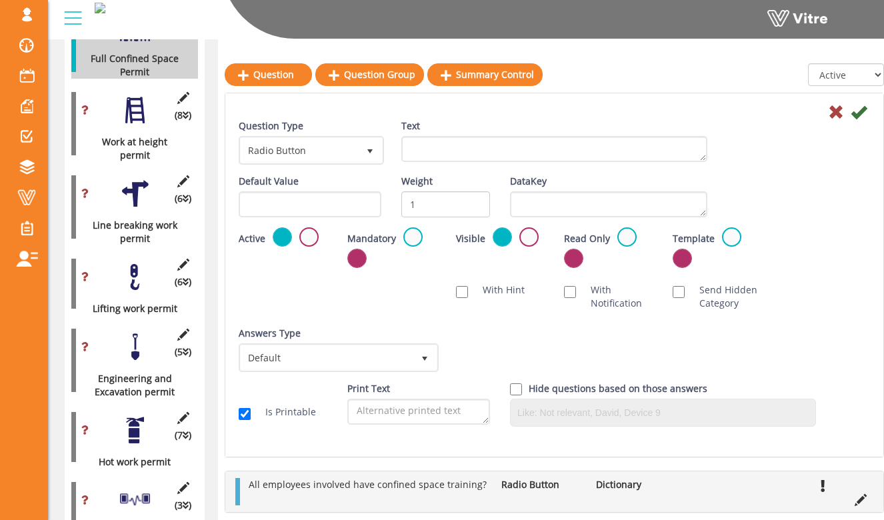
click at [440, 164] on div "Text" at bounding box center [554, 145] width 326 height 53
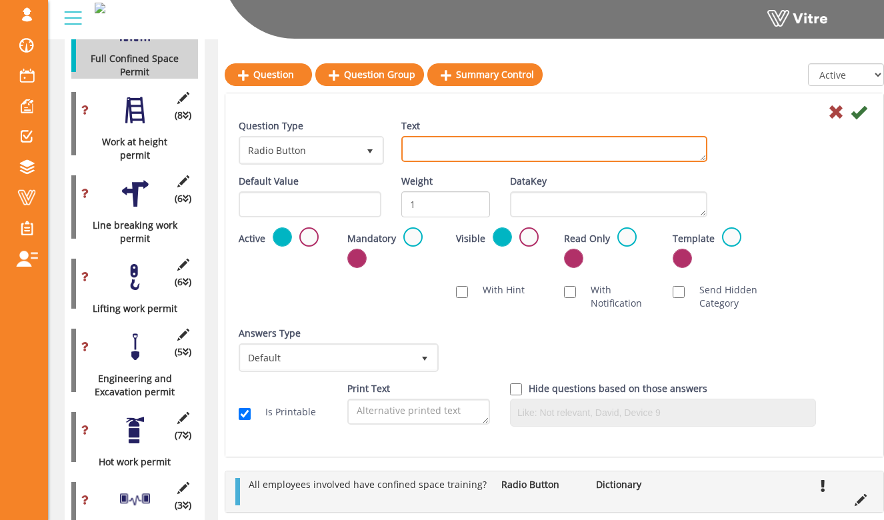
click at [442, 146] on textarea "Text" at bounding box center [554, 149] width 306 height 26
type textarea "Non atmospheric hazards present?"
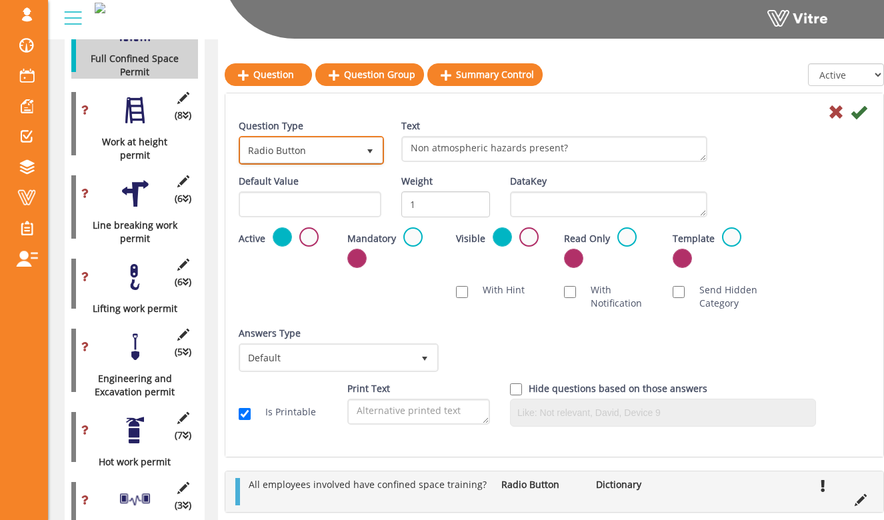
click at [332, 145] on span "Radio Button" at bounding box center [299, 150] width 117 height 24
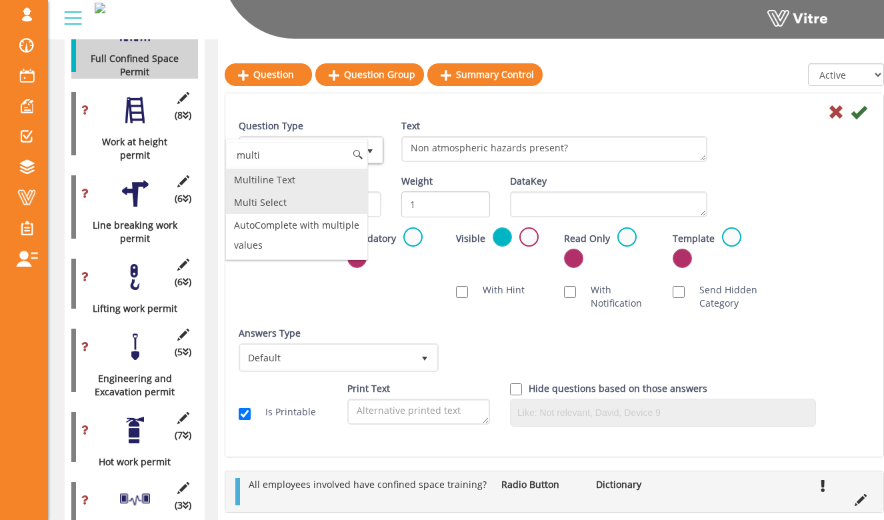
click at [309, 202] on li "Multi Select" at bounding box center [296, 202] width 141 height 23
type input "multi"
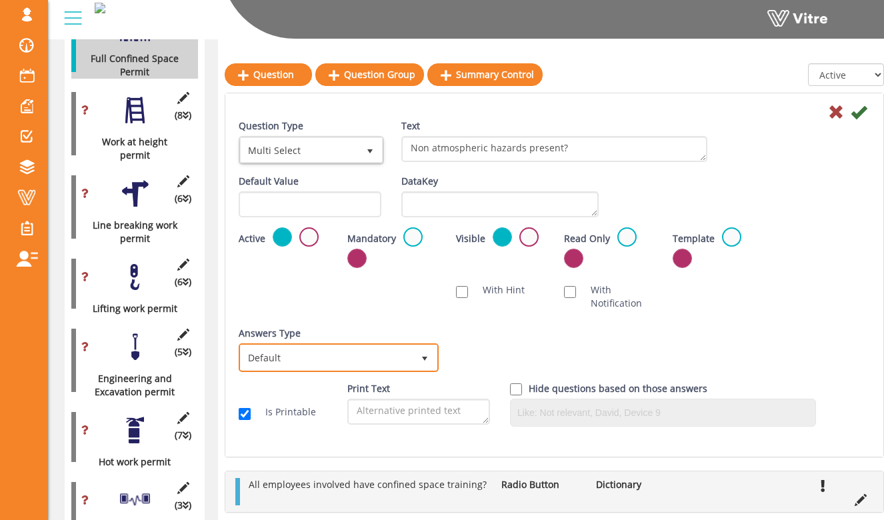
click at [411, 346] on span "Default" at bounding box center [327, 357] width 172 height 24
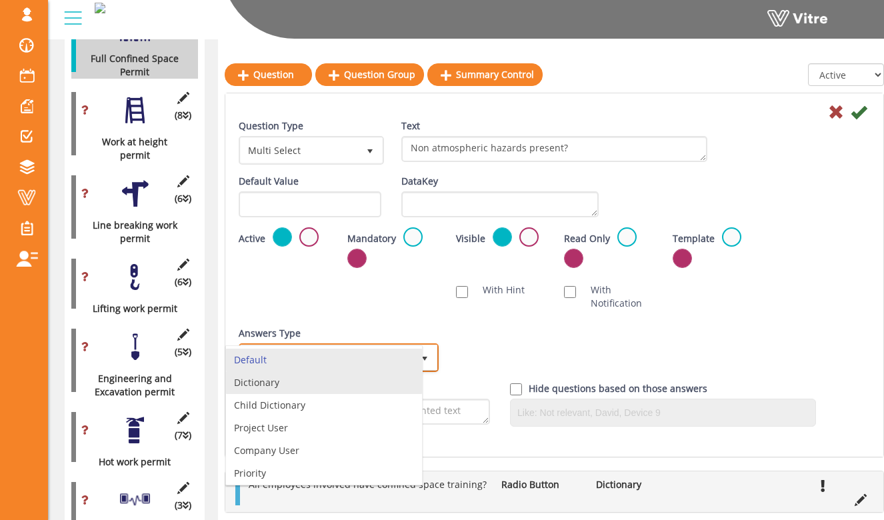
click at [398, 375] on li "Dictionary" at bounding box center [324, 382] width 196 height 23
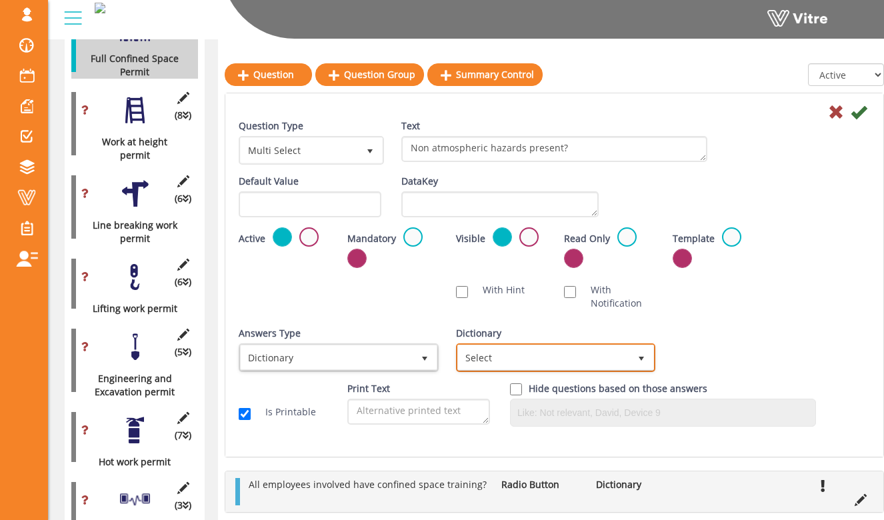
click at [509, 352] on span "Select" at bounding box center [544, 357] width 172 height 24
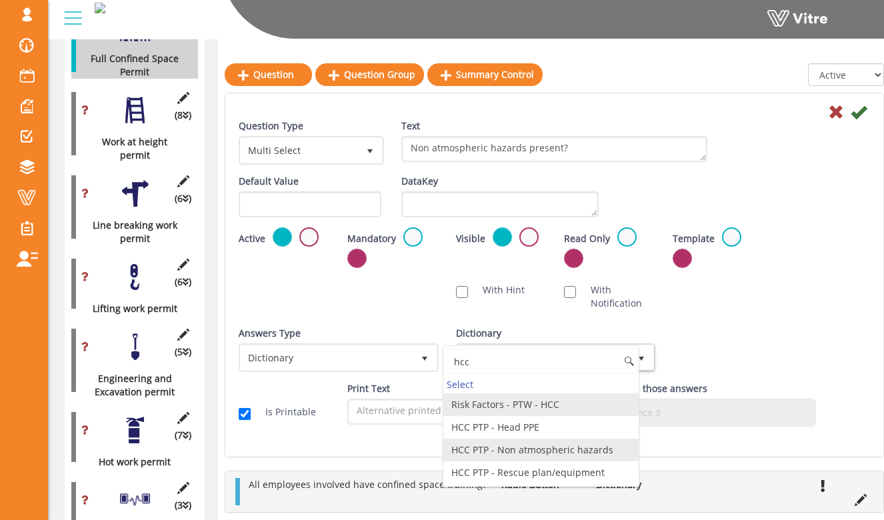
click at [568, 450] on li "HCC PTP - Non atmospheric hazards" at bounding box center [541, 449] width 196 height 23
type input "hcc"
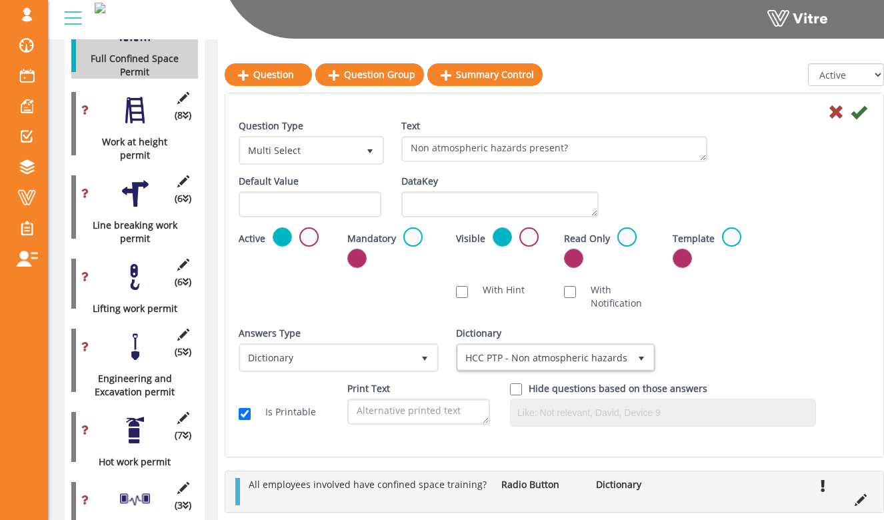
click at [755, 321] on div "Question Type Multi Select 32 Text Non atmospheric hazards present? Default Val…" at bounding box center [554, 277] width 631 height 317
click at [408, 237] on label at bounding box center [412, 236] width 19 height 19
click at [0, 0] on input "radio" at bounding box center [0, 0] width 0 height 0
click at [865, 105] on icon at bounding box center [858, 112] width 16 height 16
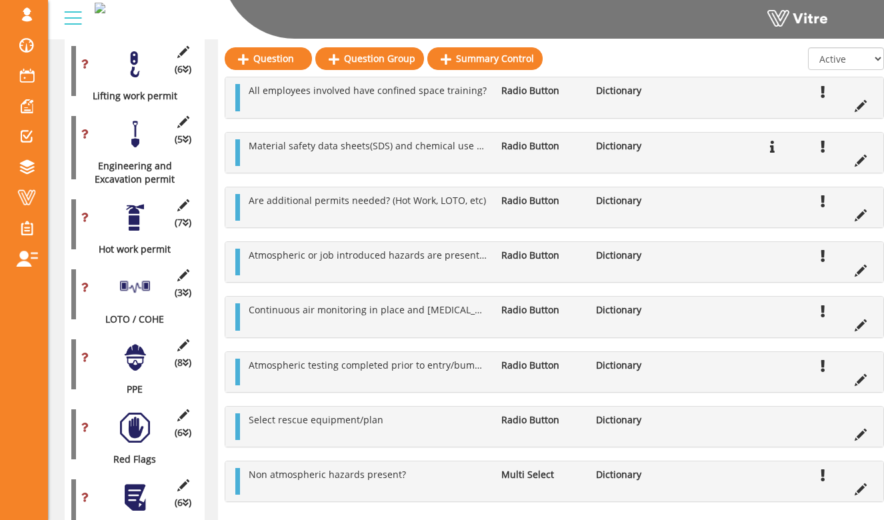
scroll to position [1208, 0]
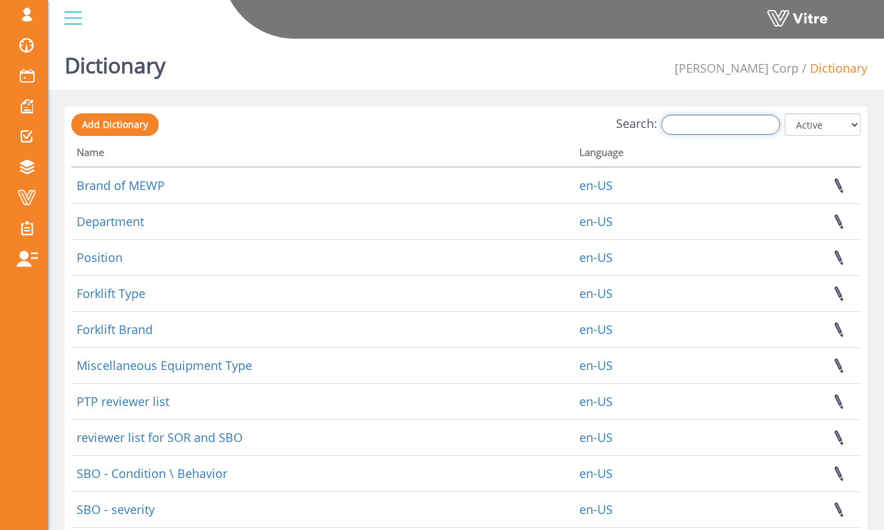
click at [690, 133] on input "Search:" at bounding box center [720, 125] width 119 height 20
click at [142, 119] on span "Add Dictionary" at bounding box center [115, 124] width 66 height 13
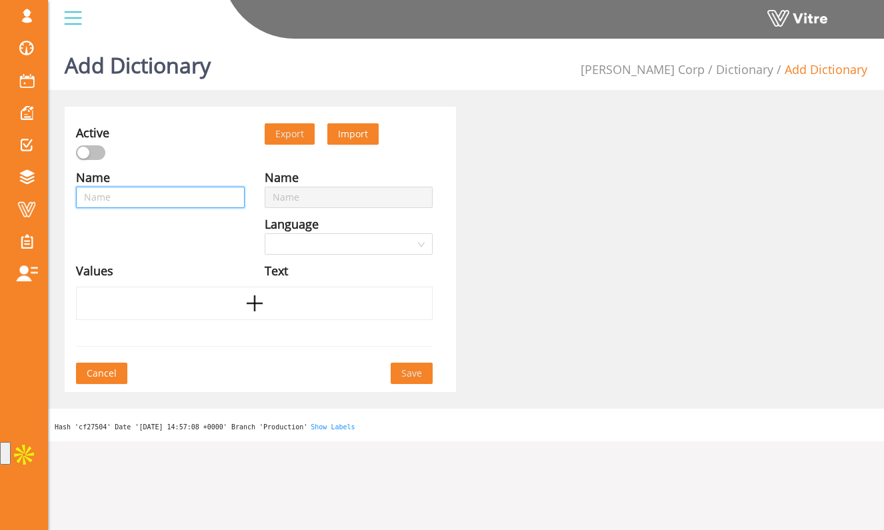
click at [228, 197] on input "text" at bounding box center [160, 197] width 169 height 21
type input "H"
type input "HS"
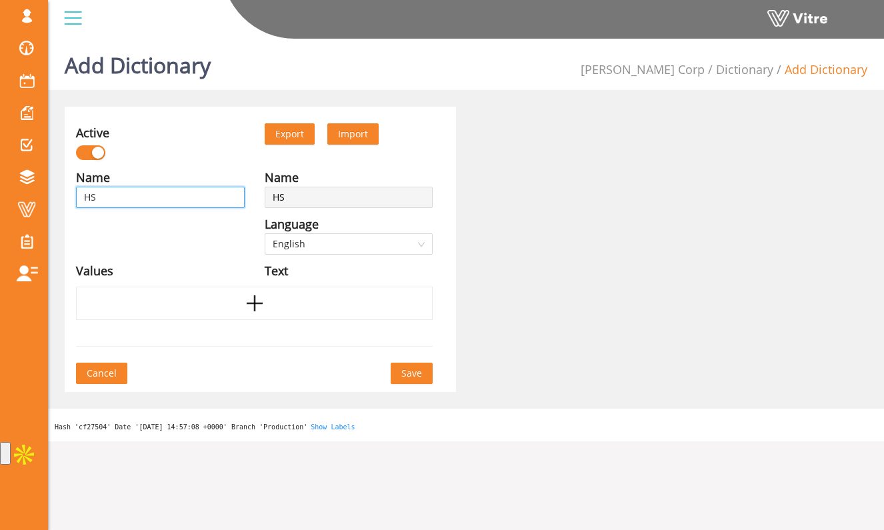
type input "HSC"
type input "HSC P"
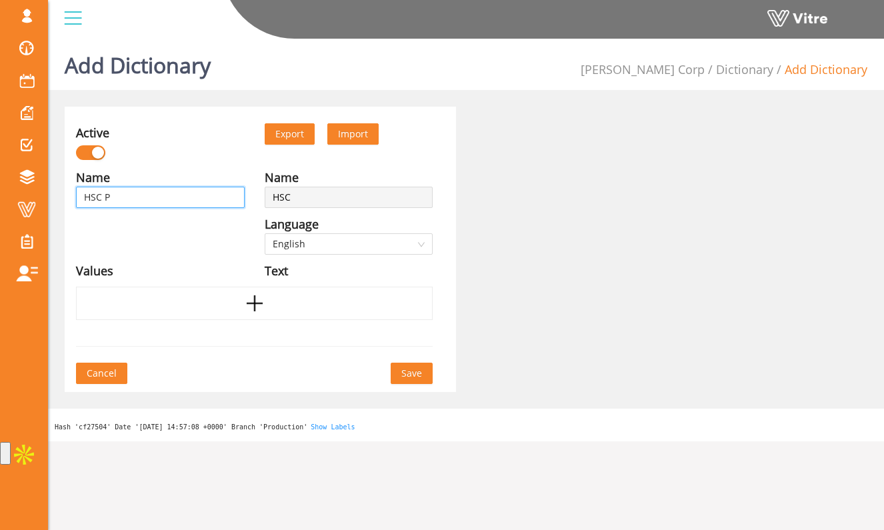
type input "HSC P"
type input "HSC PT"
type input "HSC PTP"
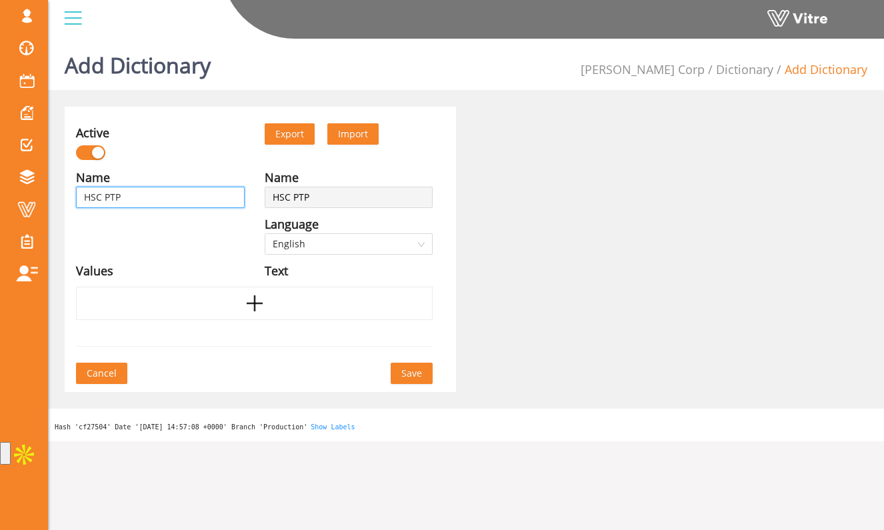
type input "HSC PT"
type input "HSC P"
type input "HSC"
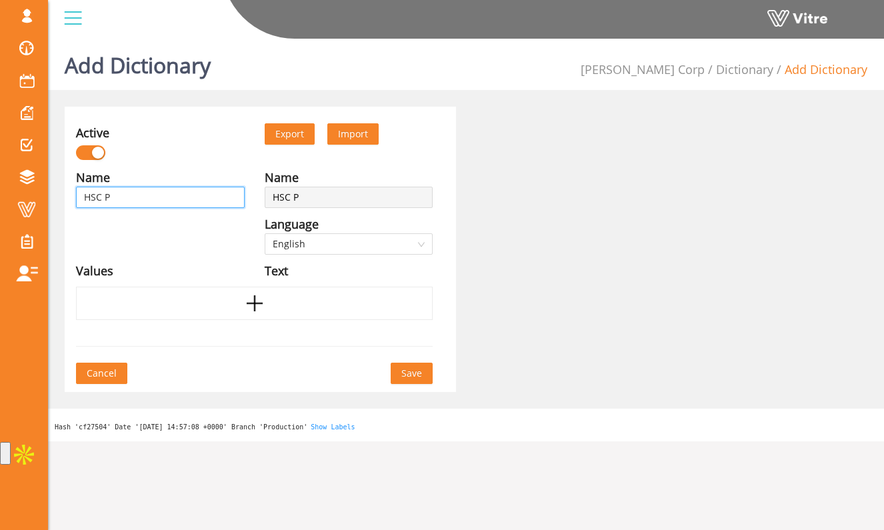
type input "HSC"
type input "HS"
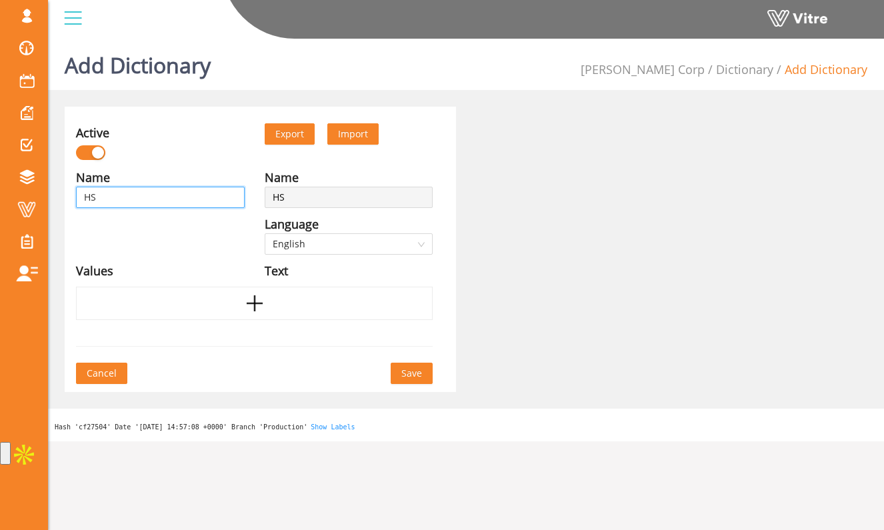
type input "H"
type input "HC"
type input "HCC"
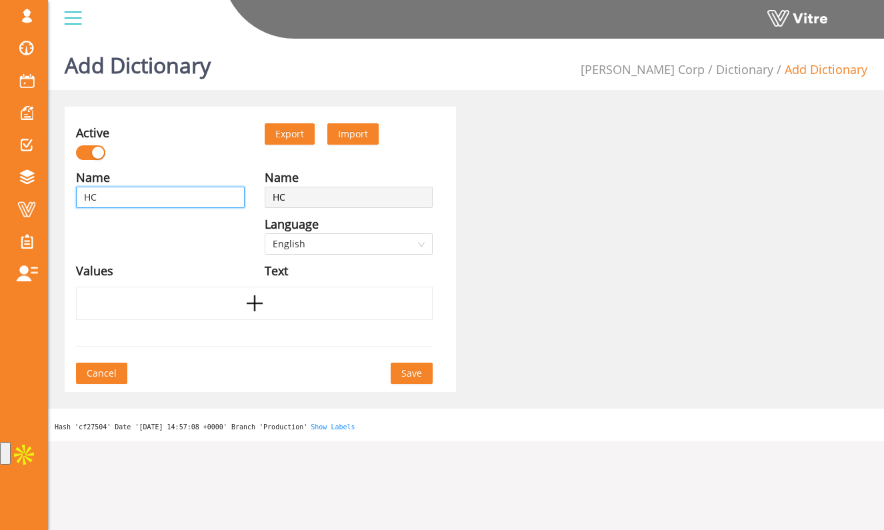
type input "HCC"
type input "HCC P"
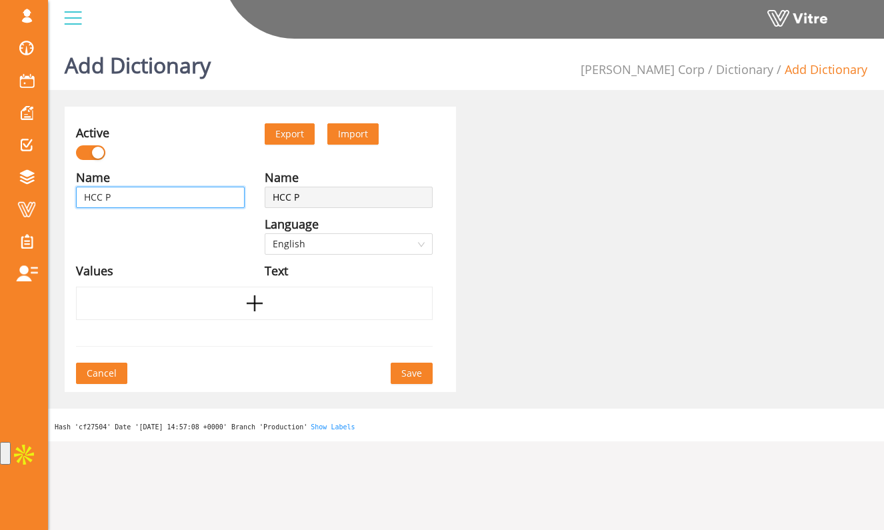
type input "HCC PT"
type input "HCC PTP"
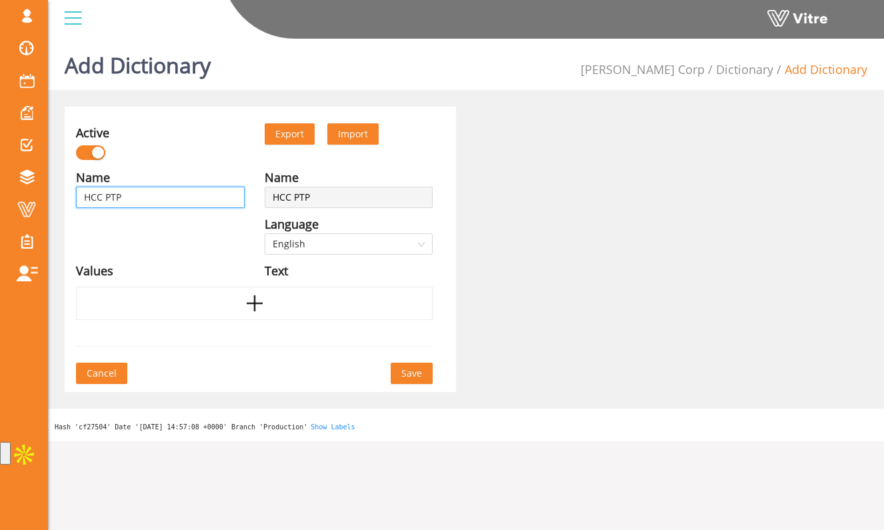
type input "HCC PTP"
type input "HCC PTP -"
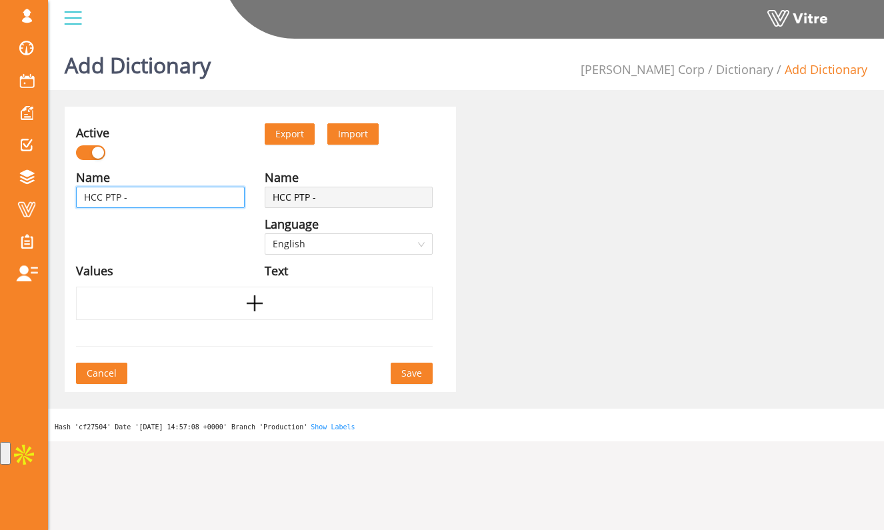
type input "HCC PTP - N"
type input "HCC PTP - No"
type input "HCC PTP - Non"
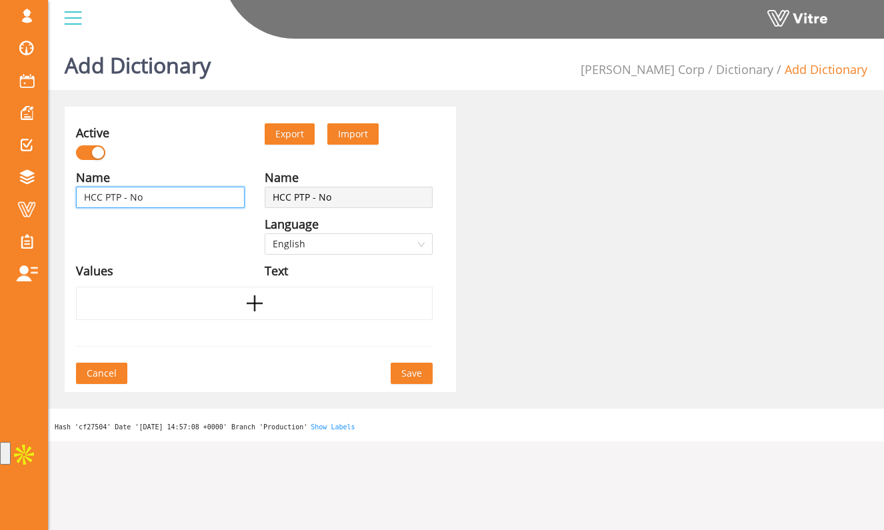
type input "HCC PTP - Non"
type input "HCC PTP - Non a"
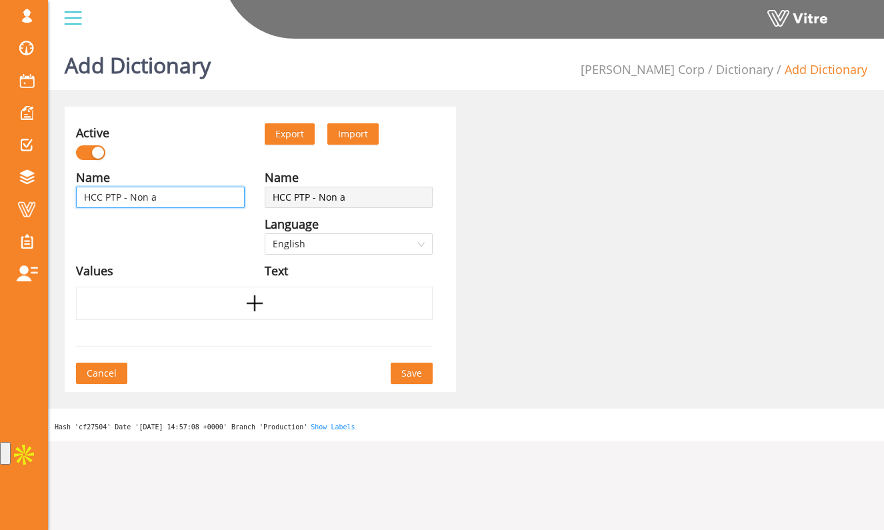
type input "HCC PTP - Non at"
type input "HCC PTP - Non atm"
type input "HCC PTP - Non atmo"
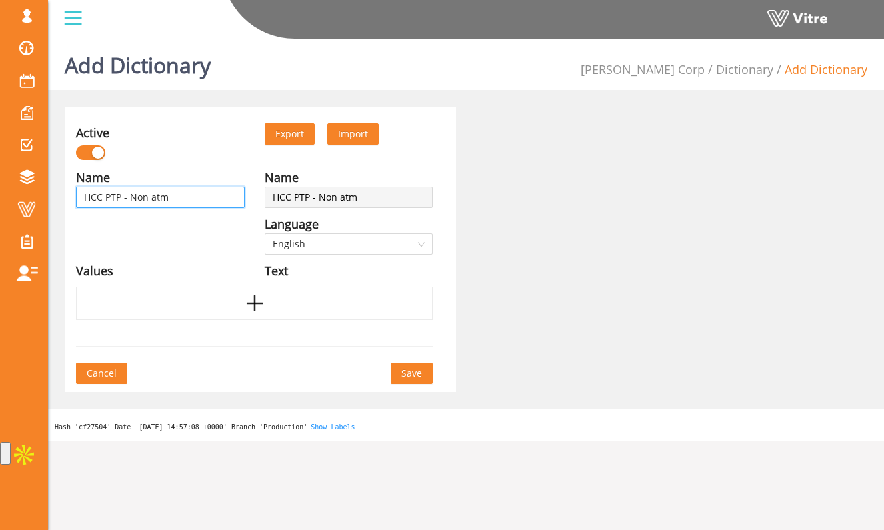
type input "HCC PTP - Non atmo"
type input "HCC PTP - Non atmos"
type input "HCC PTP - Non atmosp"
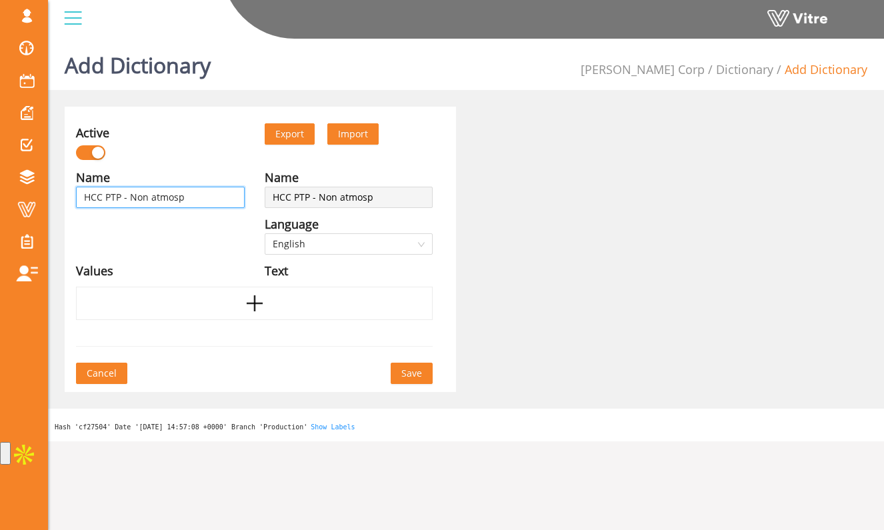
type input "HCC PTP - Non atmosph"
type input "HCC PTP - Non atmosphe"
type input "HCC PTP - Non atmospher"
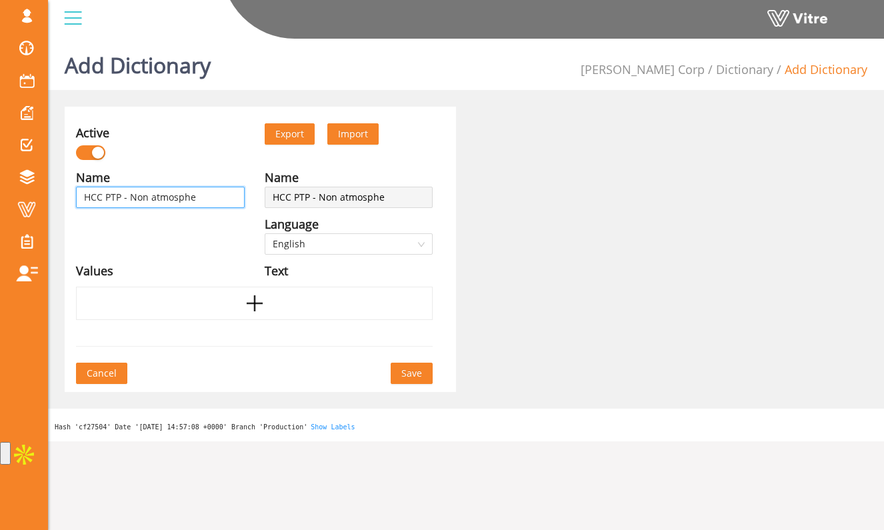
type input "HCC PTP - Non atmospher"
type input "HCC PTP - Non atmospheri"
type input "HCC PTP - Non atmospheric"
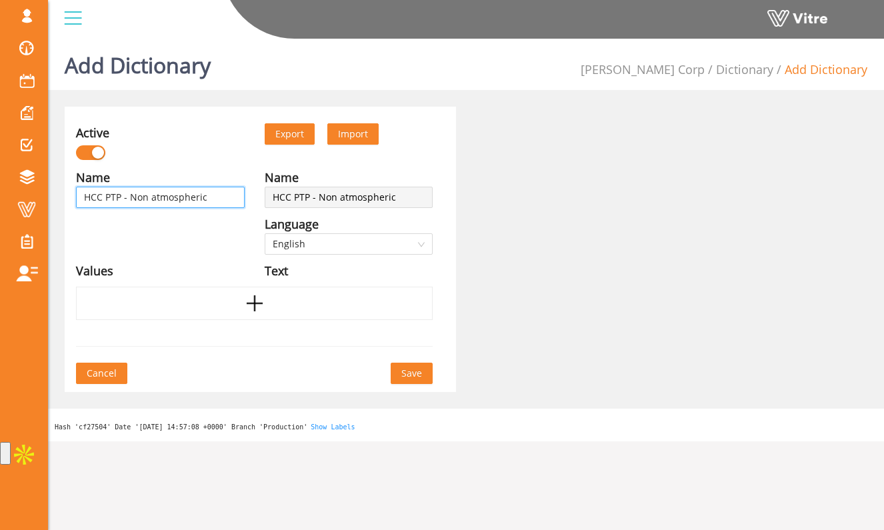
type input "HCC PTP - Non atmospheric"
type input "HCC PTP - Non atmospheric h"
type input "HCC PTP - Non atmospheric ha"
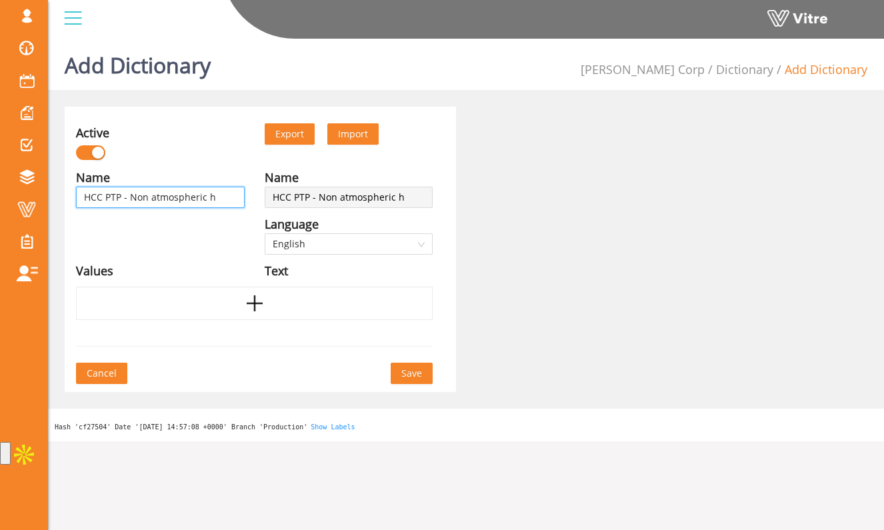
type input "HCC PTP - Non atmospheric ha"
type input "HCC PTP - Non atmospheric haa"
type input "HCC PTP - Non atmospheric ha"
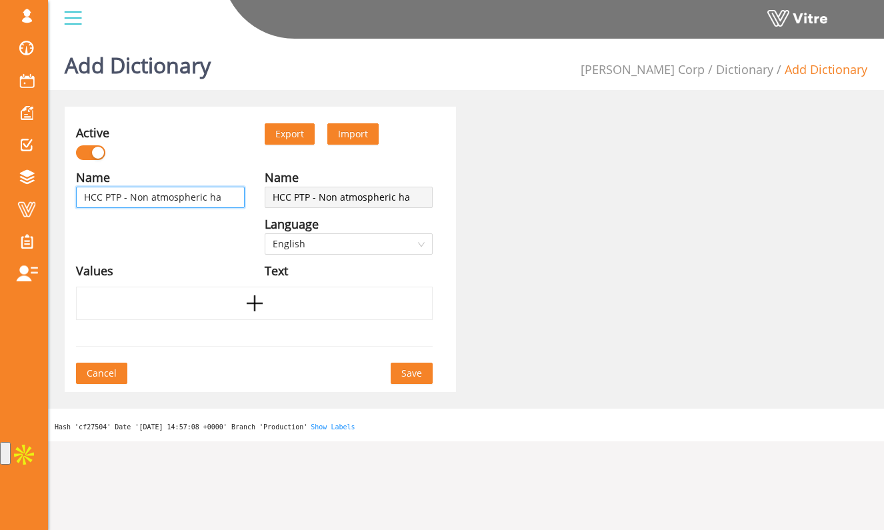
type input "HCC PTP - Non atmospheric haz"
type input "HCC PTP - Non atmospheric haza"
type input "HCC PTP - Non atmospheric hazar"
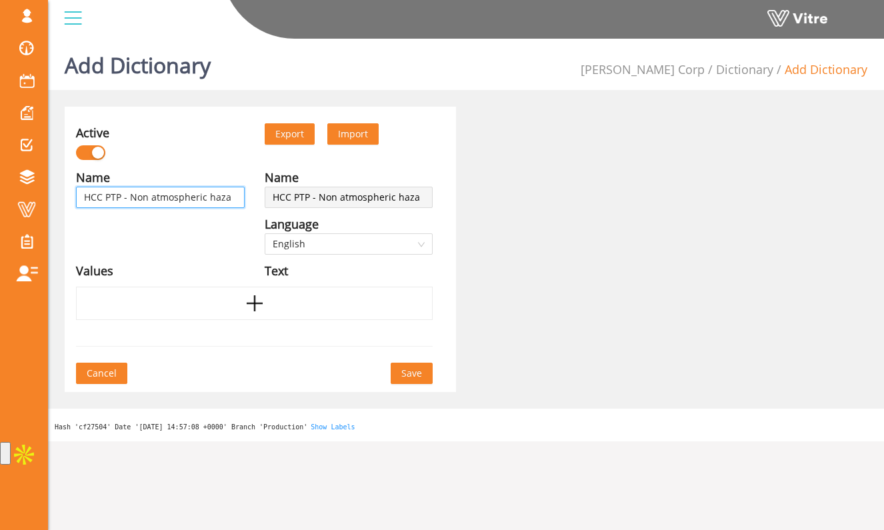
type input "HCC PTP - Non atmospheric hazar"
type input "HCC PTP - Non atmospheric hazard"
type input "HCC PTP - Non atmospheric hazards"
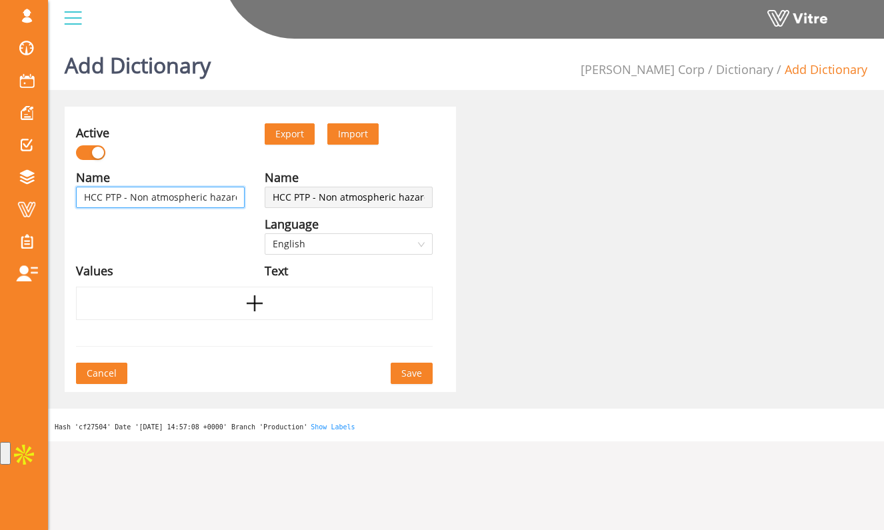
scroll to position [0, 5]
type input "HCC PTP - Non atmospheric hazards"
click at [215, 221] on div "Name HCC PTP - Non atmospheric hazards Language English Values" at bounding box center [160, 227] width 189 height 119
click at [241, 318] on div at bounding box center [254, 303] width 356 height 33
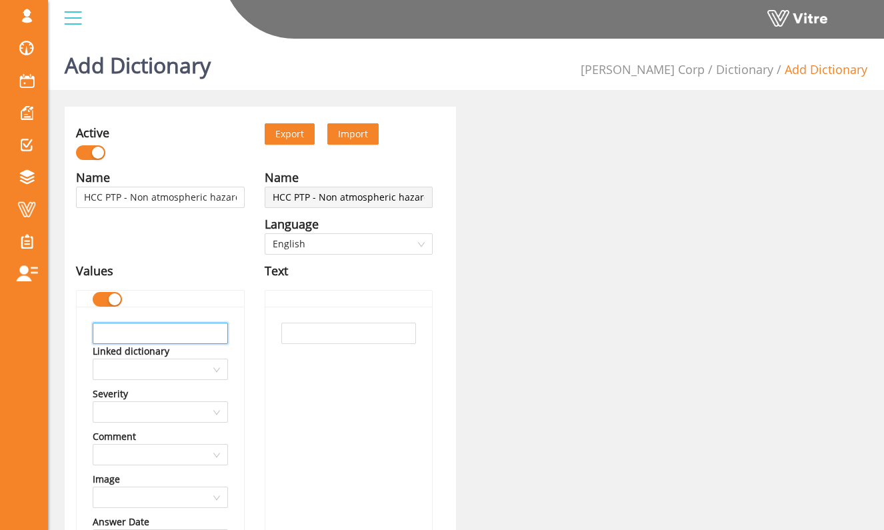
click at [211, 336] on input "text" at bounding box center [160, 333] width 135 height 21
type input "Engulfment"
click at [392, 338] on input "text" at bounding box center [348, 333] width 135 height 21
click at [210, 332] on input "Engulfment" at bounding box center [160, 333] width 135 height 21
click at [291, 335] on input "text" at bounding box center [348, 333] width 135 height 21
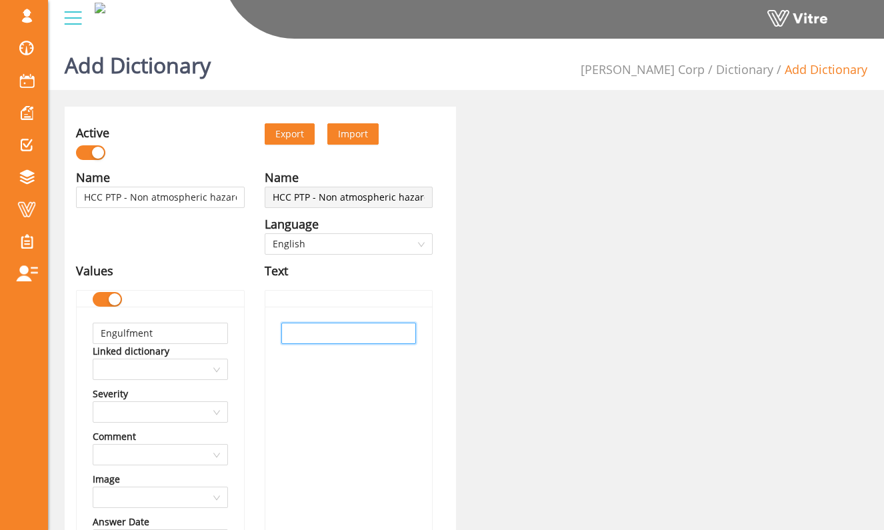
paste input "Engulfment"
type input "Engulfment"
click at [321, 394] on div "Engulfment" at bounding box center [348, 535] width 167 height 456
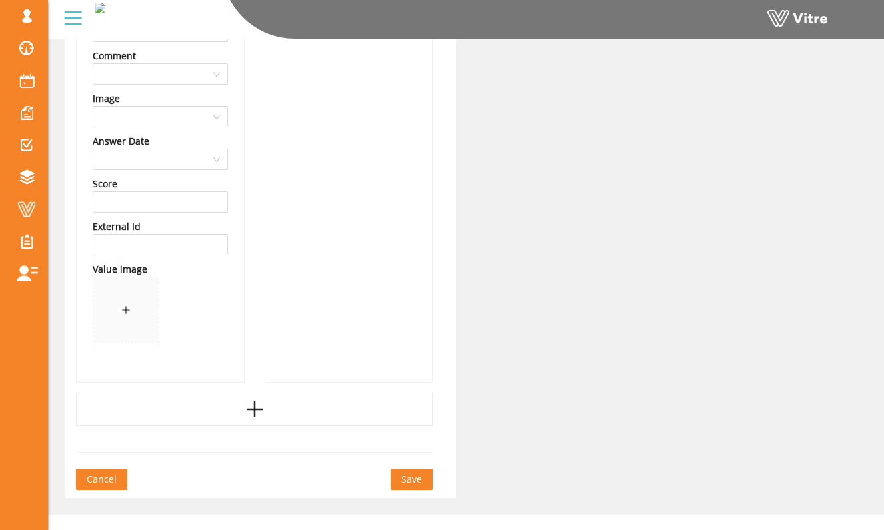
scroll to position [397, 0]
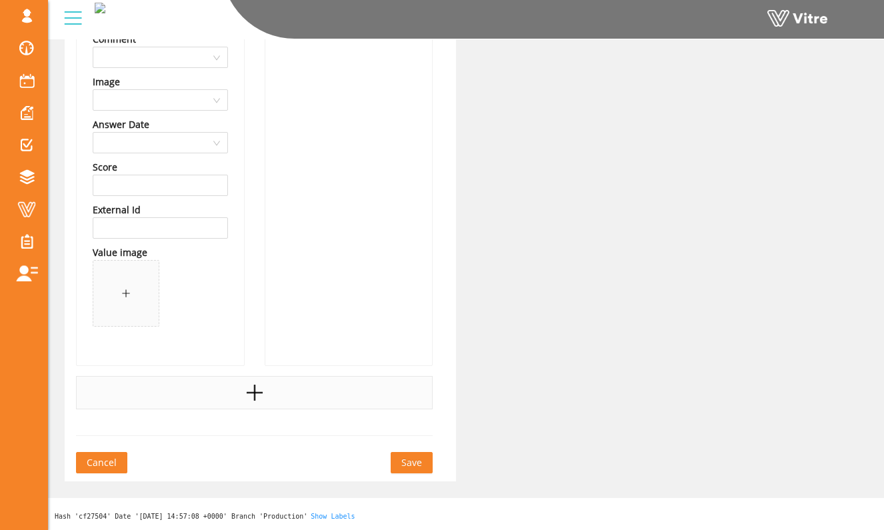
click at [321, 392] on div at bounding box center [254, 392] width 356 height 33
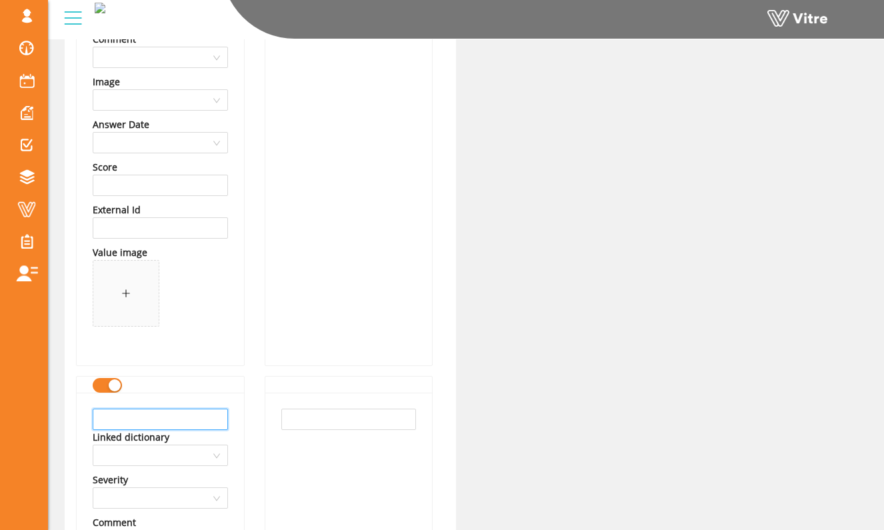
click at [201, 428] on input "text" at bounding box center [160, 418] width 135 height 21
type input "Internal Configuration"
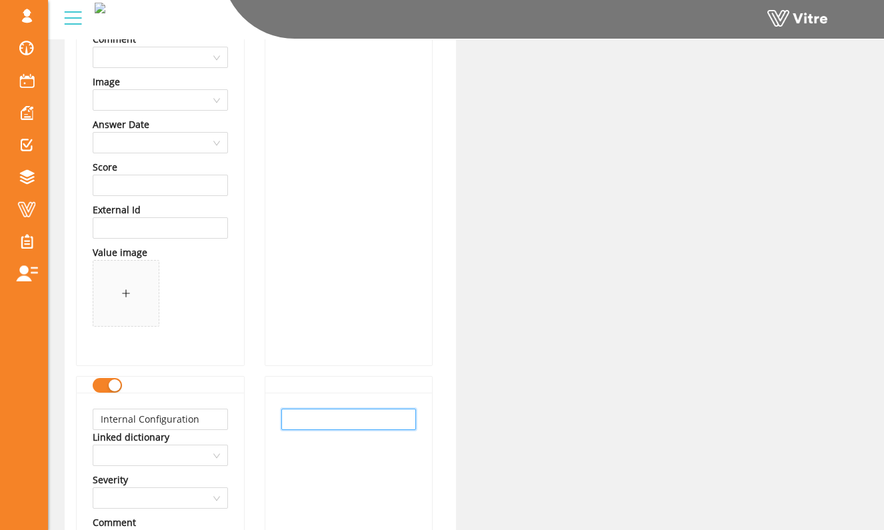
click at [297, 422] on input "text" at bounding box center [348, 418] width 135 height 21
paste input "Internal Configuration"
type input "Internal Configuration"
click at [252, 421] on div "Name HCC PTP - Non atmospheric hazards Language English Values Engulfment Linke…" at bounding box center [160, 315] width 189 height 1089
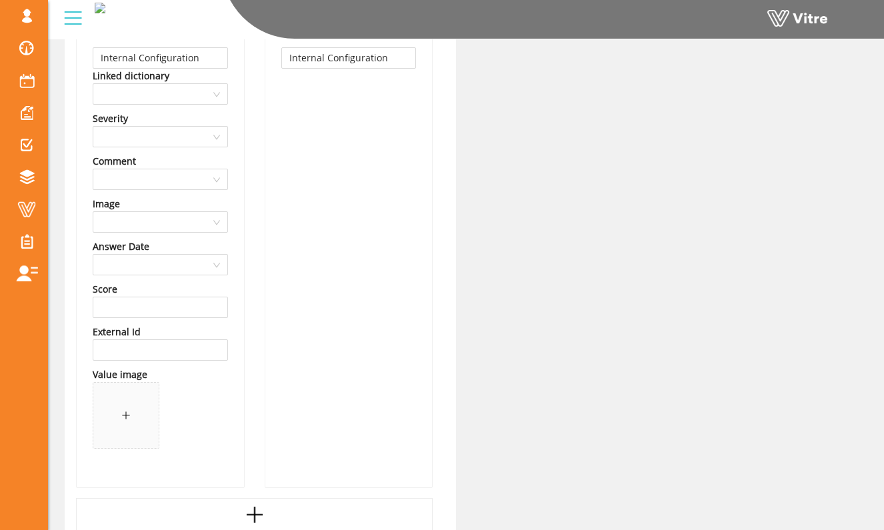
scroll to position [779, 0]
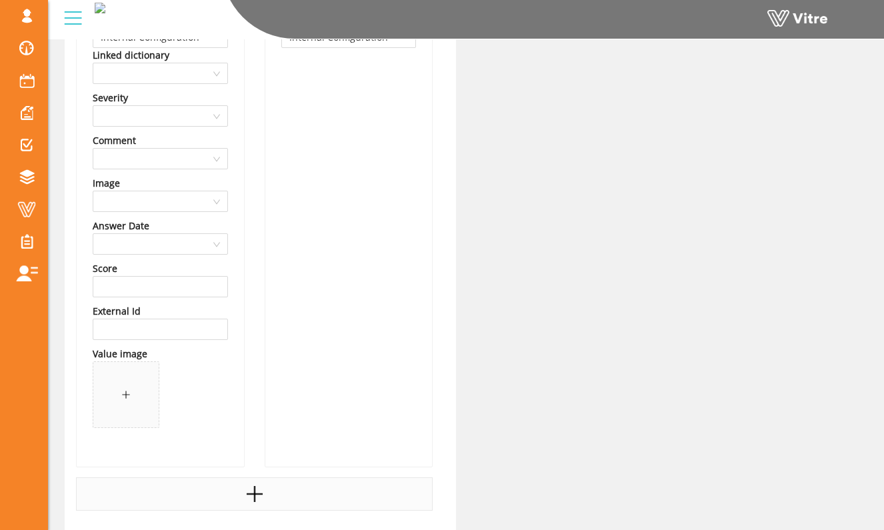
click at [269, 484] on div at bounding box center [254, 493] width 356 height 33
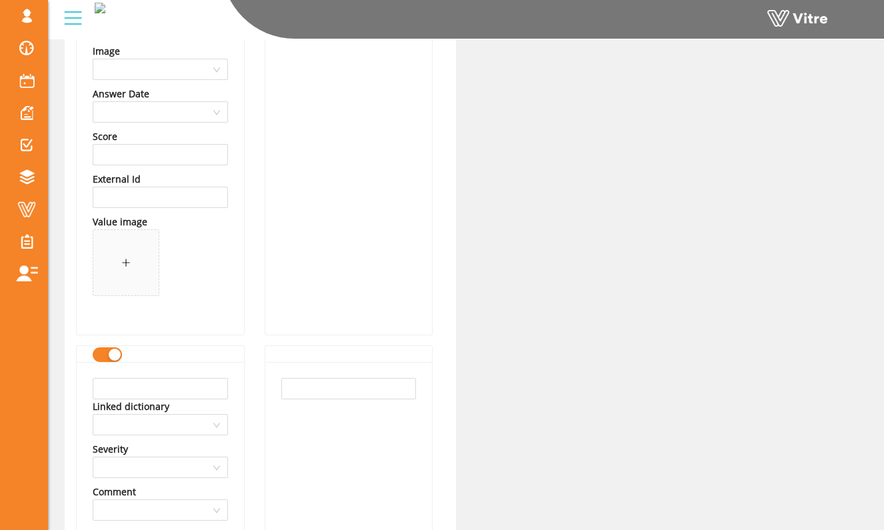
scroll to position [924, 0]
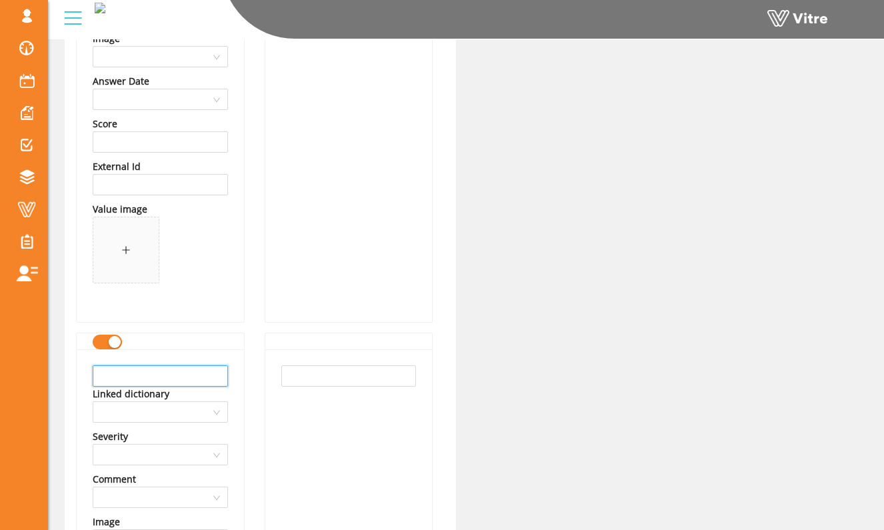
click at [211, 372] on input "text" at bounding box center [160, 375] width 135 height 21
type input "Exposed Energized Hazard"
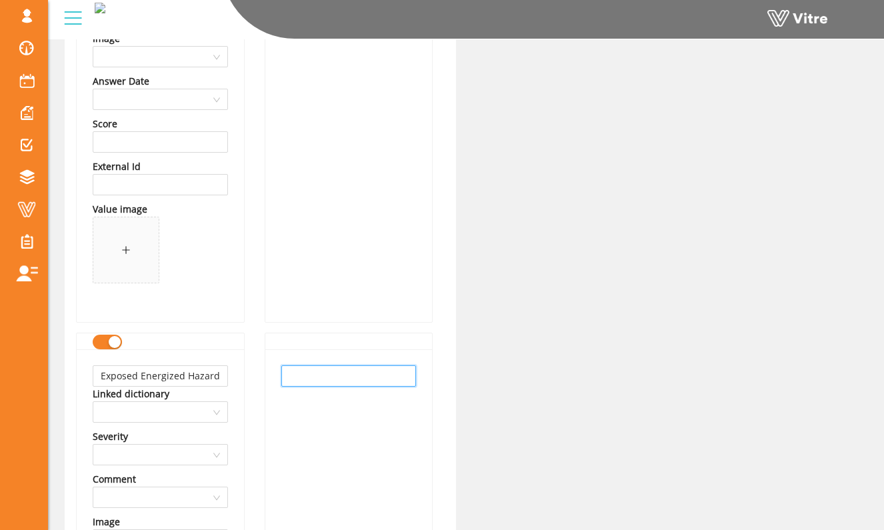
click at [293, 379] on input "text" at bounding box center [348, 375] width 135 height 21
paste input "Exposed Energized Hazard"
type input "Exposed Energized Hazard"
click at [255, 391] on div "Name HCC PTP - Non atmospheric hazards Language English Text Engulfment Interna…" at bounding box center [349, 30] width 189 height 1572
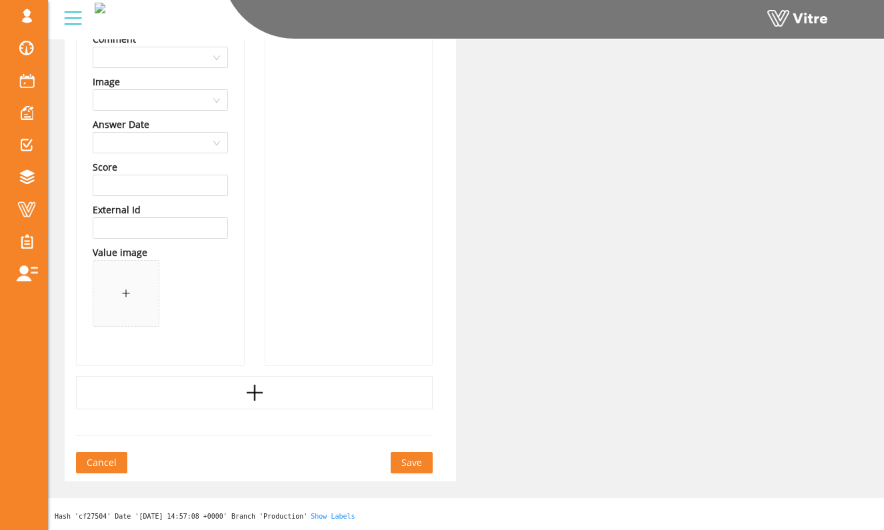
click at [254, 392] on icon "plus" at bounding box center [255, 392] width 20 height 20
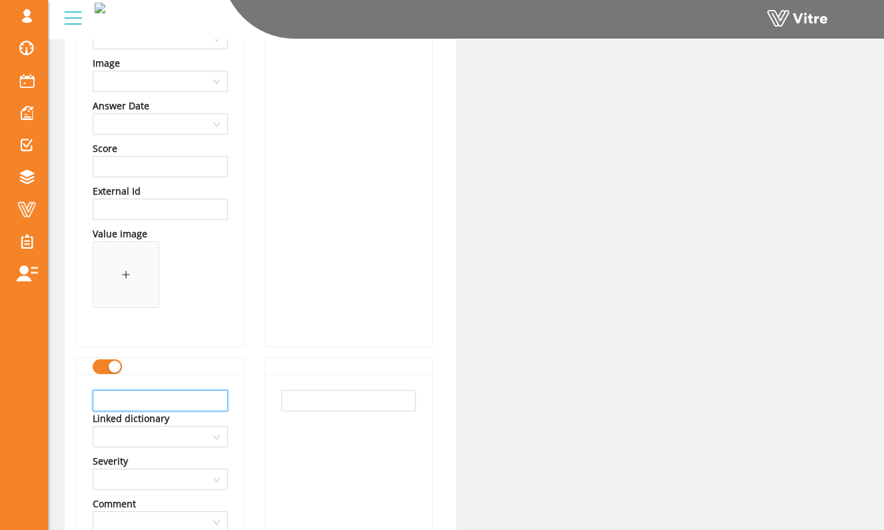
click at [210, 402] on input "text" at bounding box center [160, 400] width 135 height 21
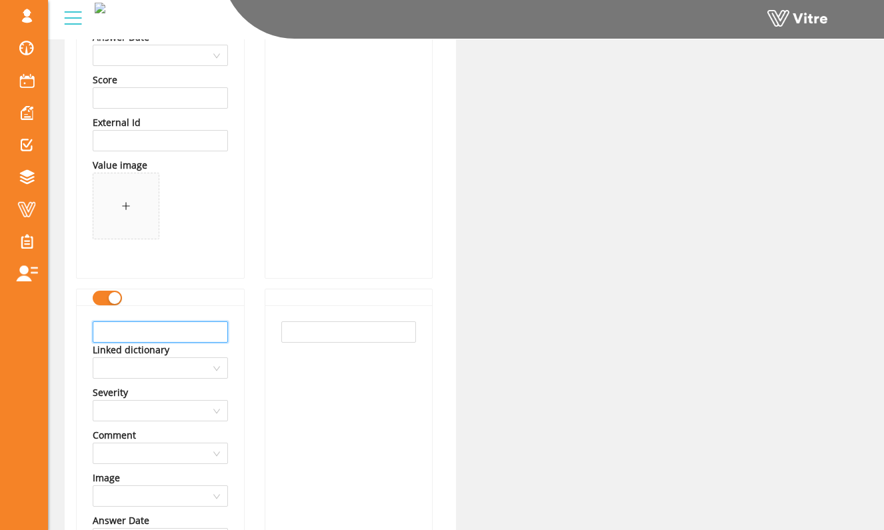
scroll to position [1452, 0]
click at [217, 443] on div at bounding box center [160, 451] width 135 height 21
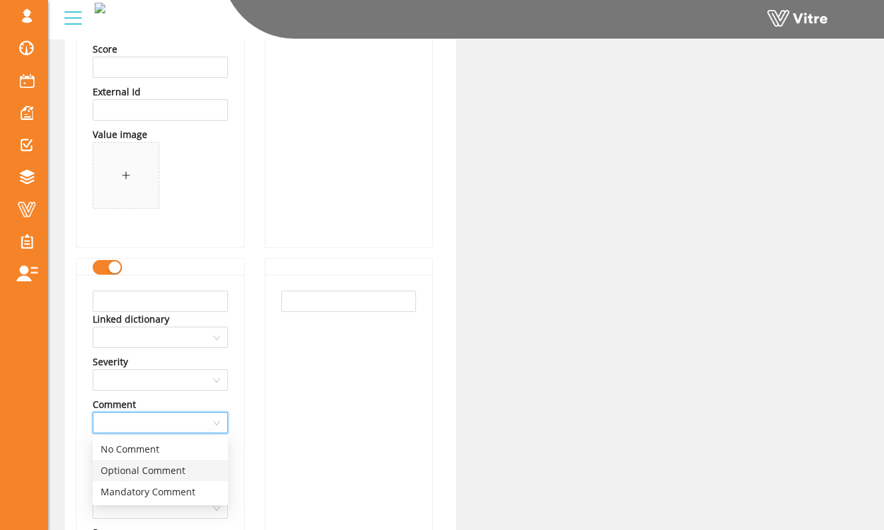
scroll to position [1492, 0]
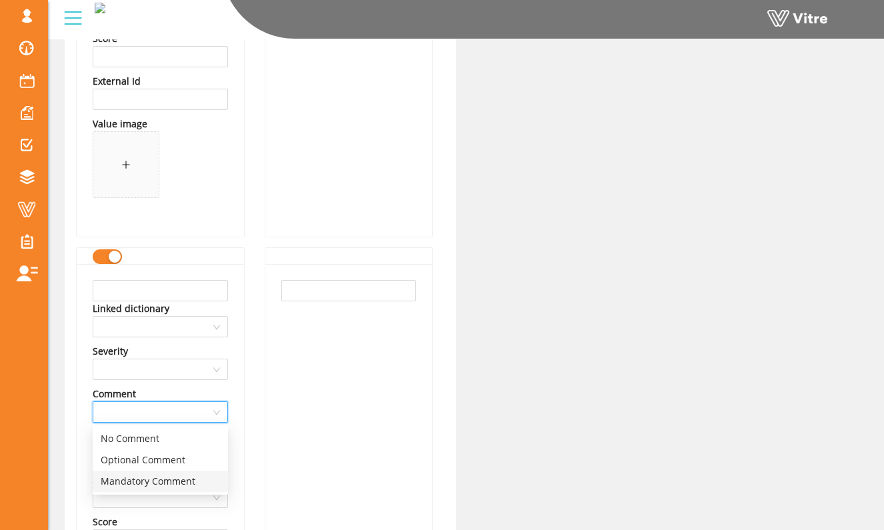
click at [207, 478] on div "Mandatory Comment" at bounding box center [160, 481] width 119 height 15
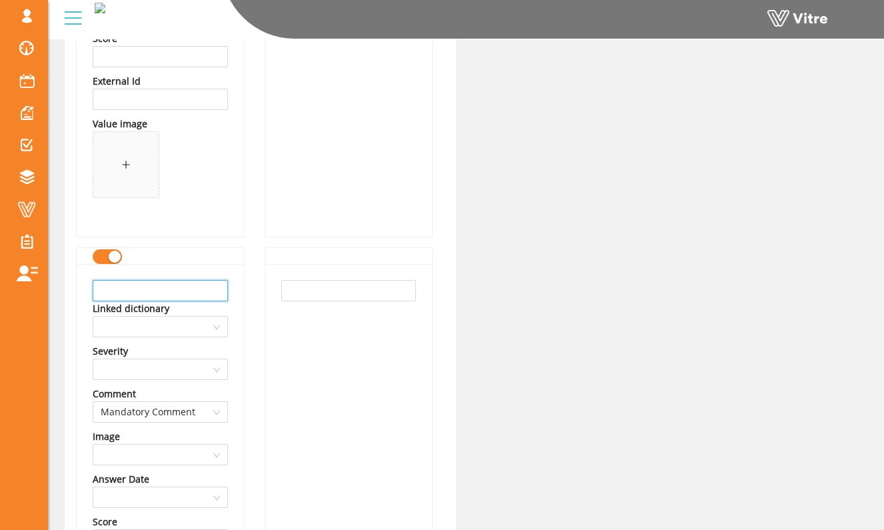
click at [189, 291] on input "text" at bounding box center [160, 290] width 135 height 21
type input "Other"
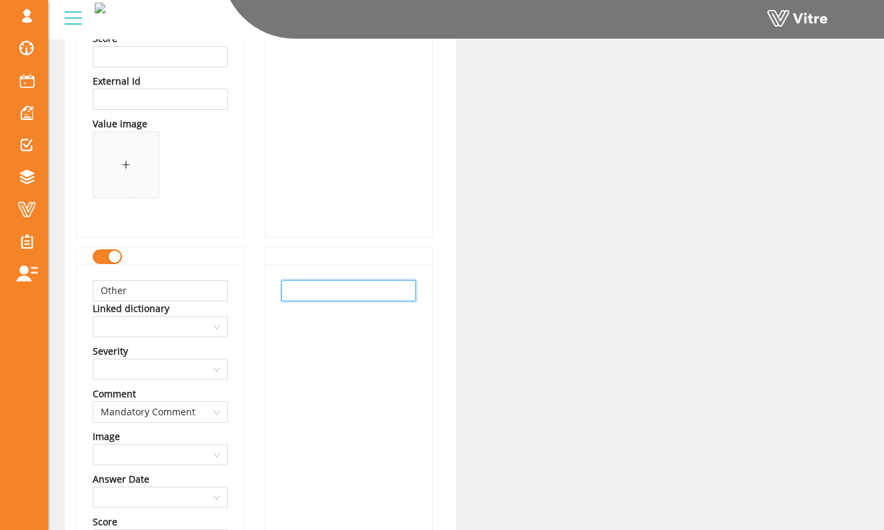
click at [373, 291] on input "text" at bounding box center [348, 290] width 135 height 21
type input "Other"
click at [312, 342] on div "Other" at bounding box center [348, 492] width 167 height 456
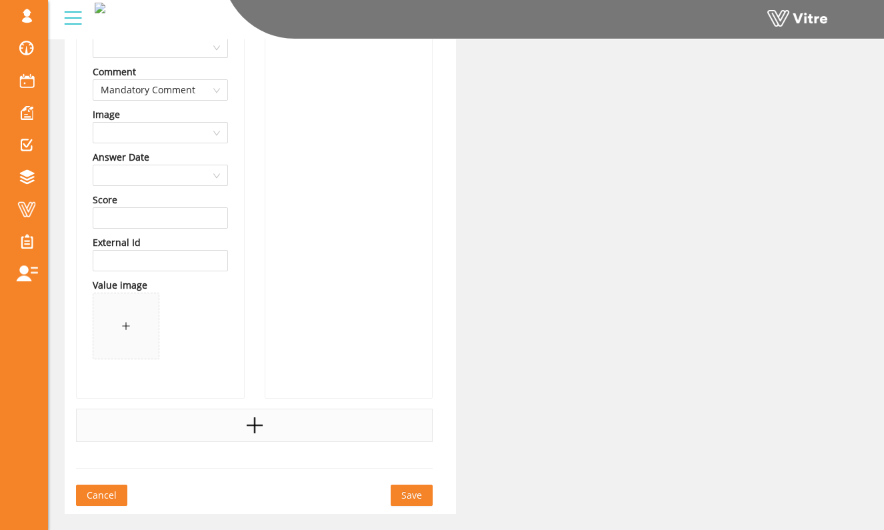
scroll to position [1828, 0]
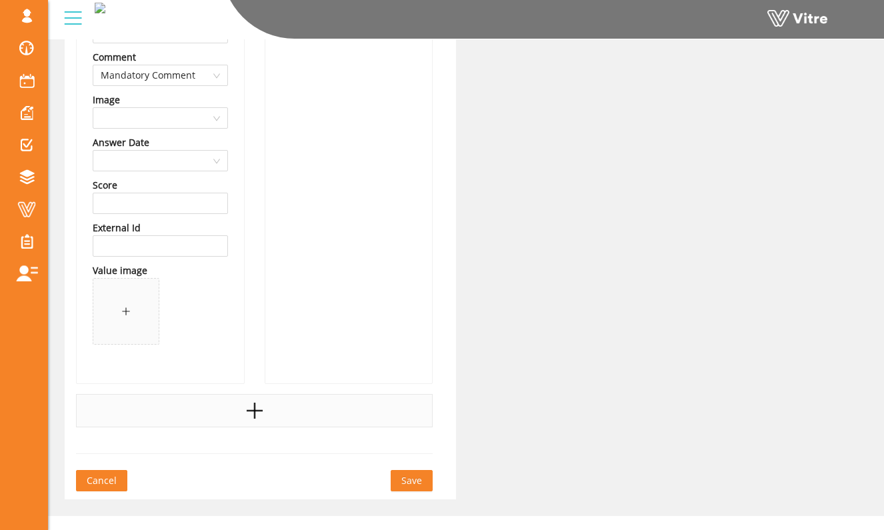
click at [285, 410] on div at bounding box center [254, 410] width 356 height 33
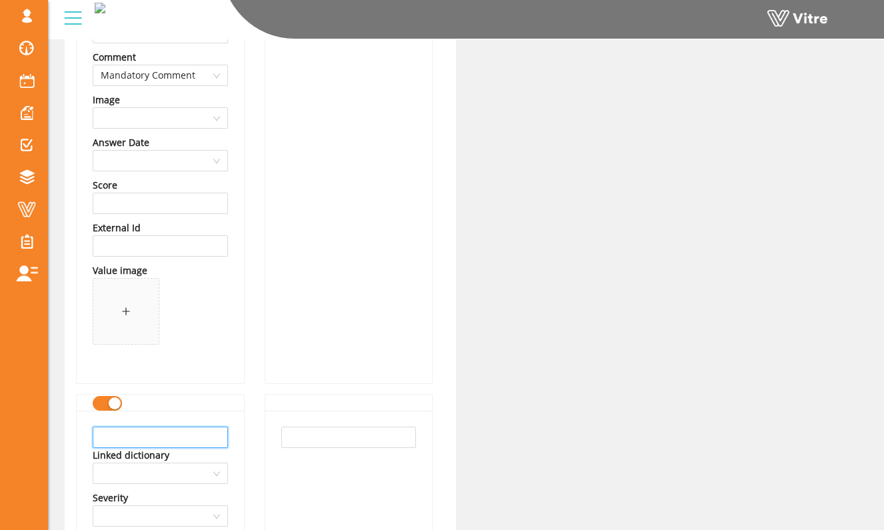
click at [216, 436] on input "text" at bounding box center [160, 436] width 135 height 21
type input "None"
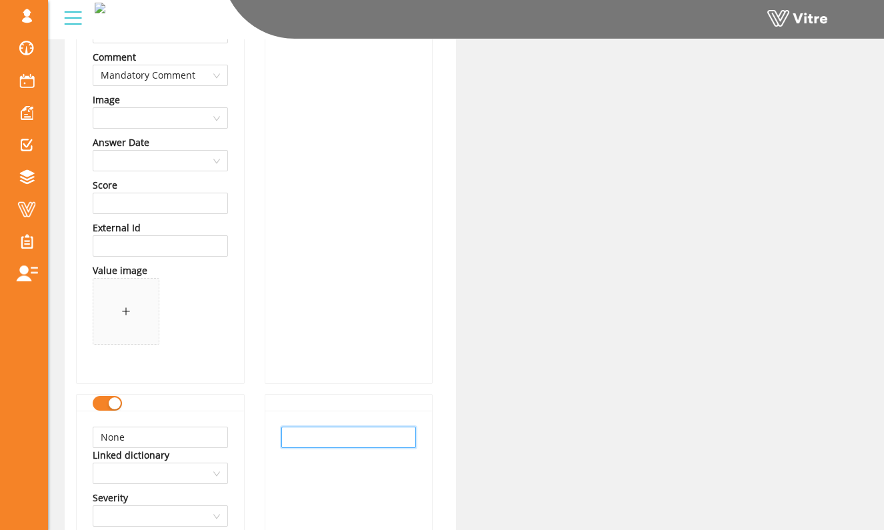
click at [299, 446] on input "text" at bounding box center [348, 436] width 135 height 21
paste input "None"
type input "None"
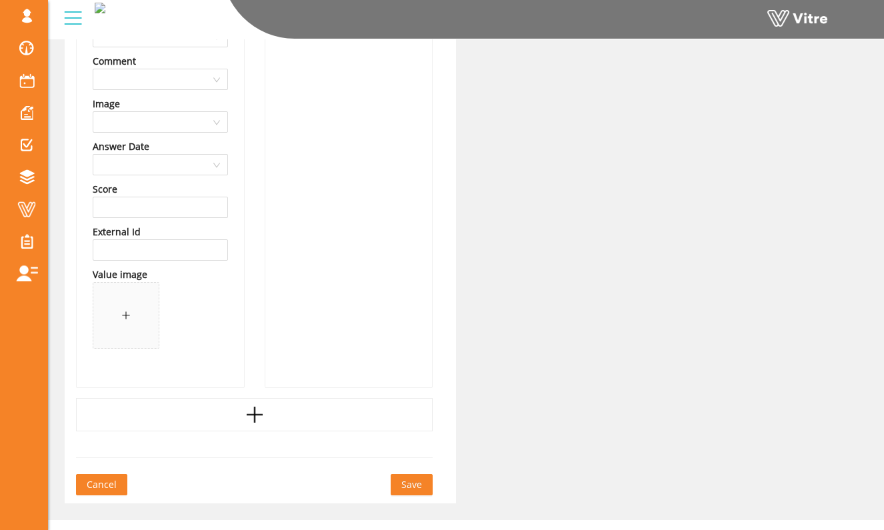
scroll to position [2330, 0]
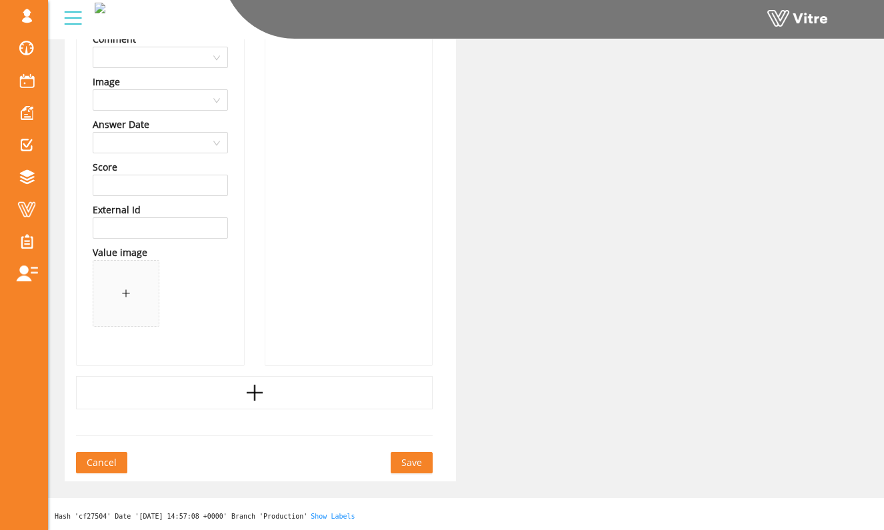
click at [412, 462] on span "Save" at bounding box center [411, 462] width 21 height 15
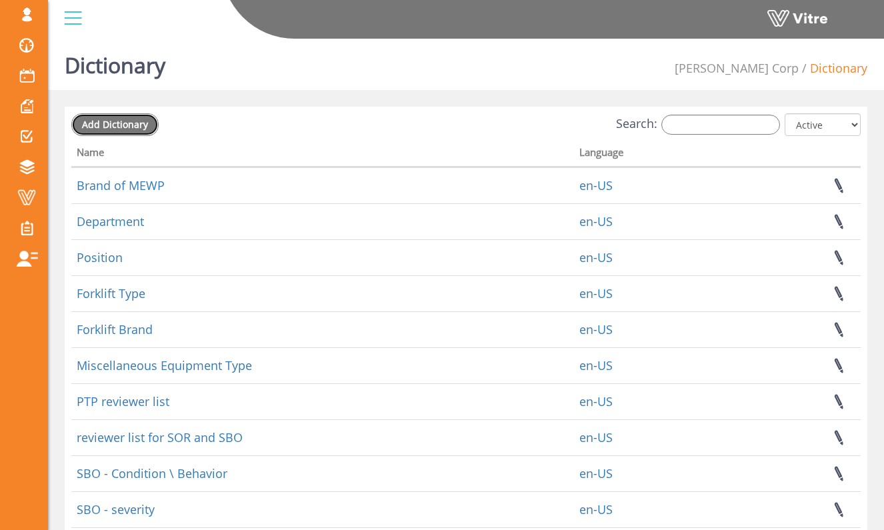
click at [139, 124] on span "Add Dictionary" at bounding box center [115, 124] width 66 height 13
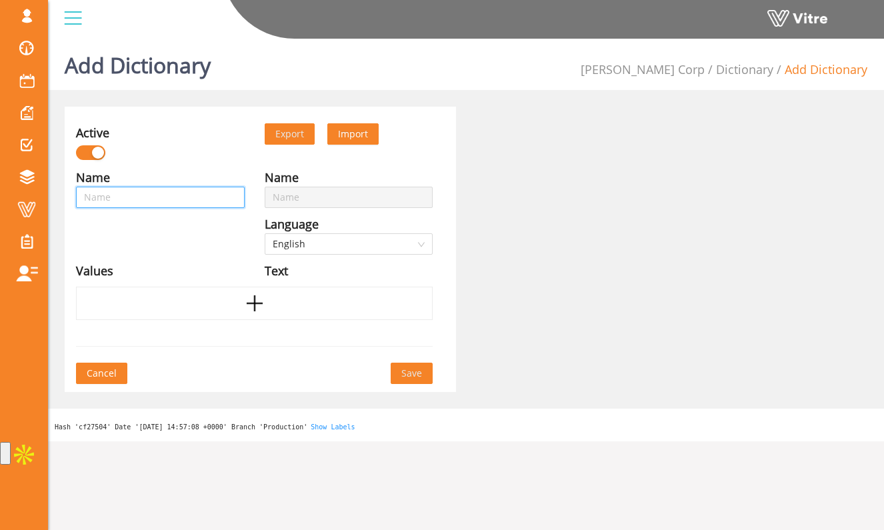
click at [191, 187] on input "text" at bounding box center [160, 197] width 169 height 21
type input "H"
type input "HS"
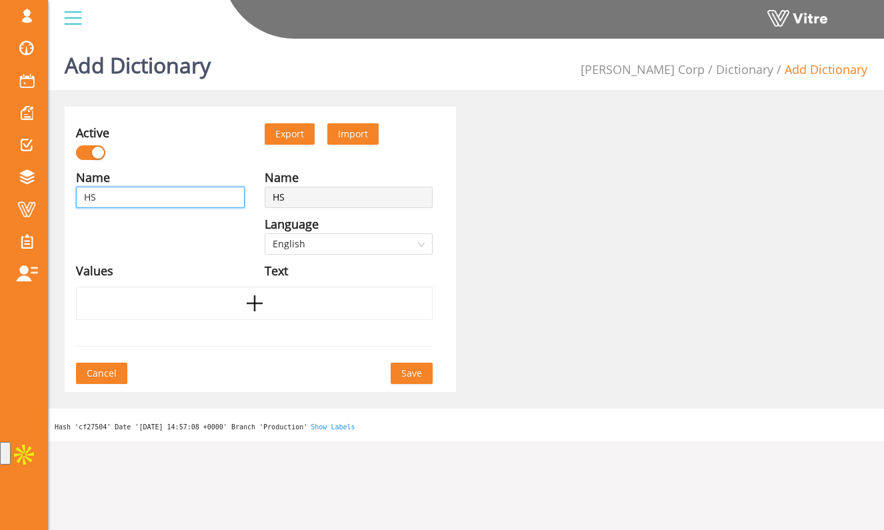
type input "H"
type input "HC"
type input "HCC"
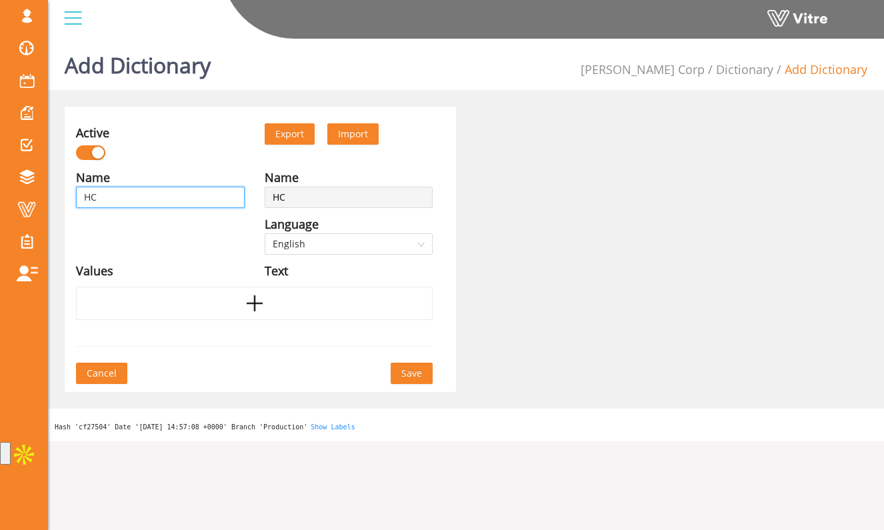
type input "HCC"
type input "HCC P"
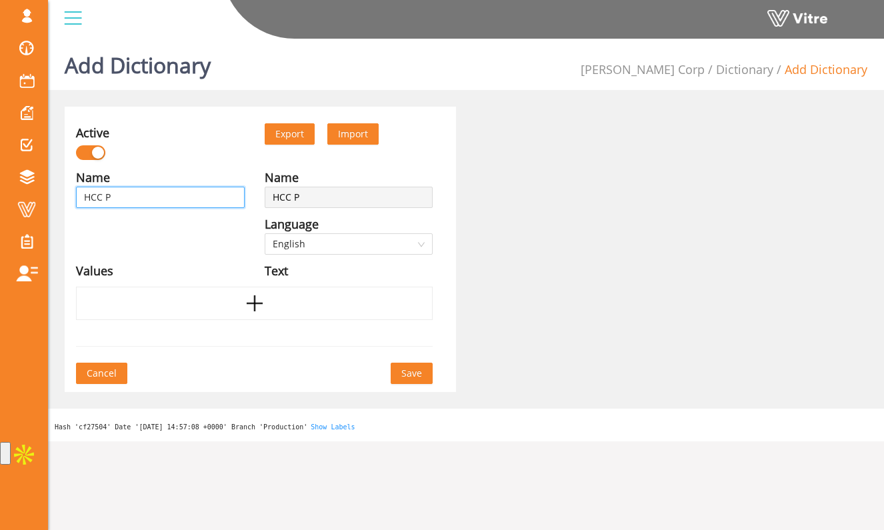
type input "HCC PT"
type input "HCC PTP"
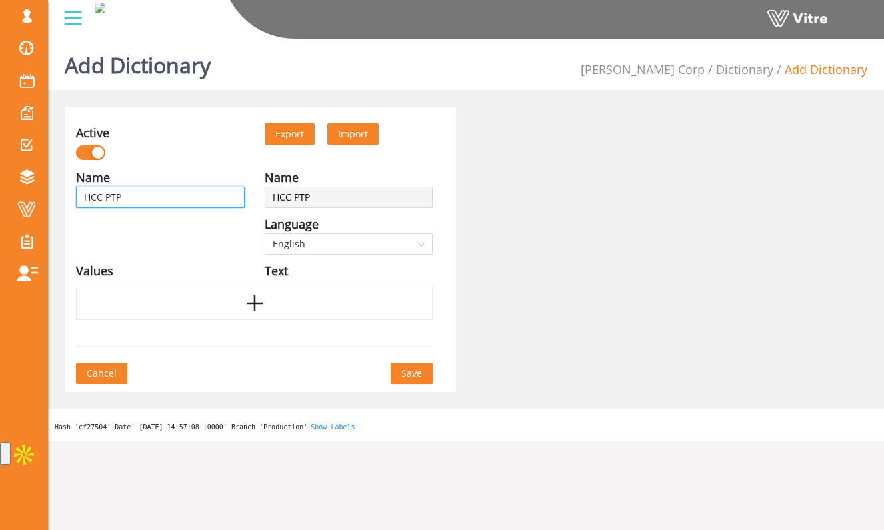
type input "HCC PTP"
type input "HCC PTP -"
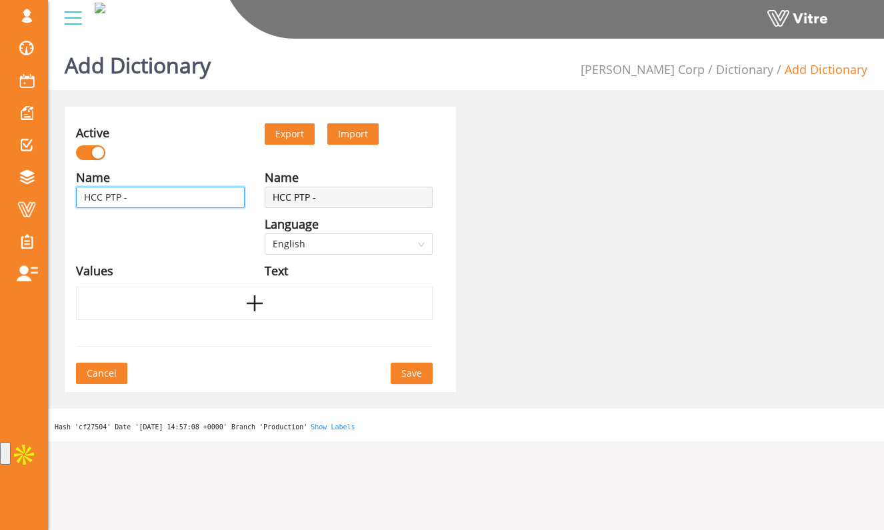
type input "HCC PTP - R"
type input "HCC PTP - Re"
type input "HCC PTP - Res"
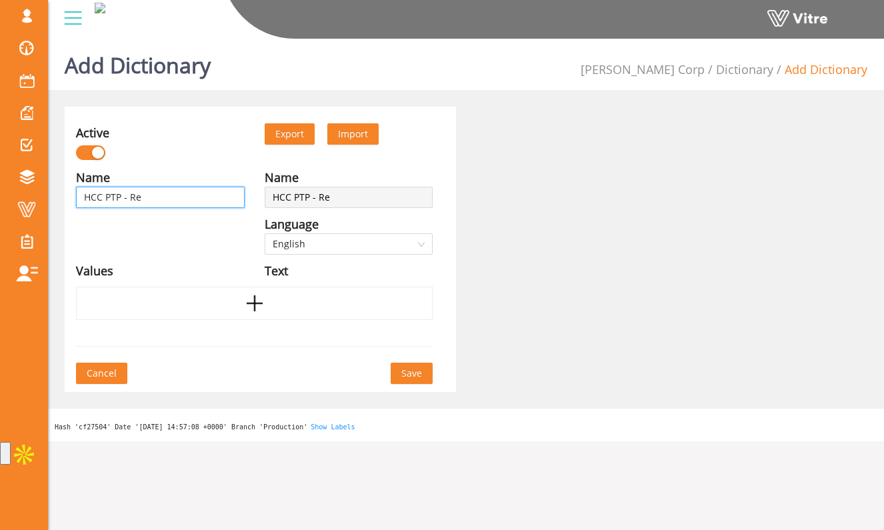
type input "HCC PTP - Res"
type input "HCC PTP - Resc"
type input "HCC PTP - Rescu"
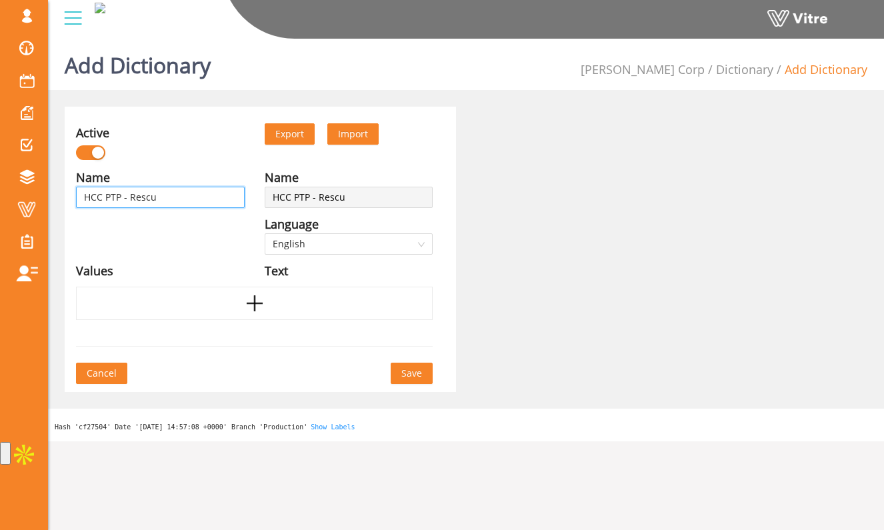
type input "HCC PTP - Rescue"
type input "HCC PTP - Rescue p"
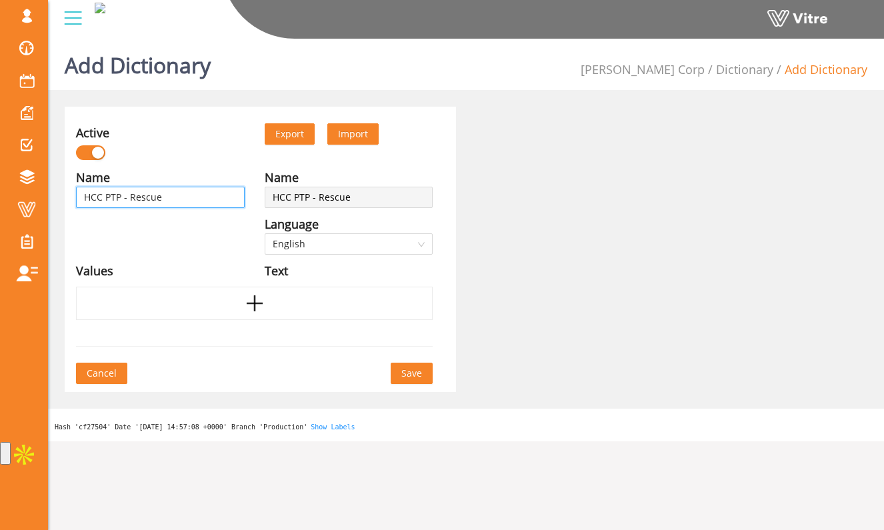
type input "HCC PTP - Rescue p"
type input "HCC PTP - Rescue pl"
type input "HCC PTP - Rescue pla"
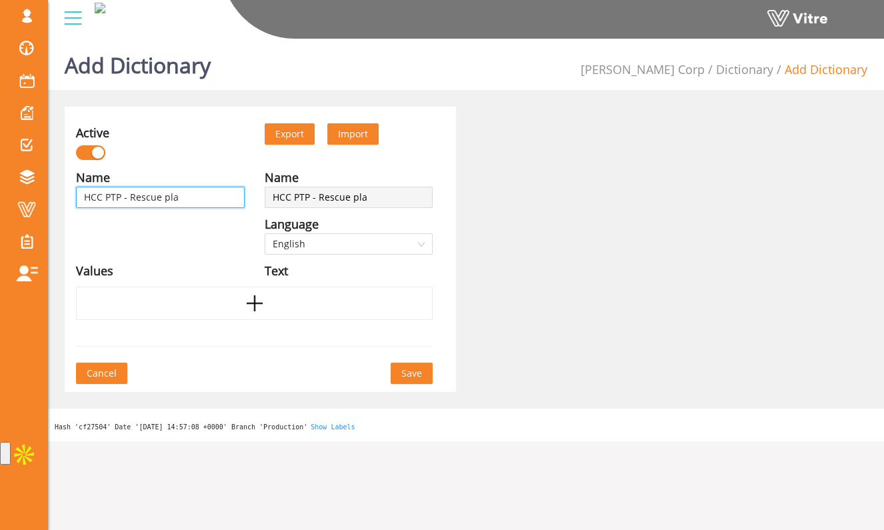
type input "HCC PTP - Rescue plan"
type input "HCC PTP - Rescue plan/"
type input "HCC PTP - Rescue plan/e"
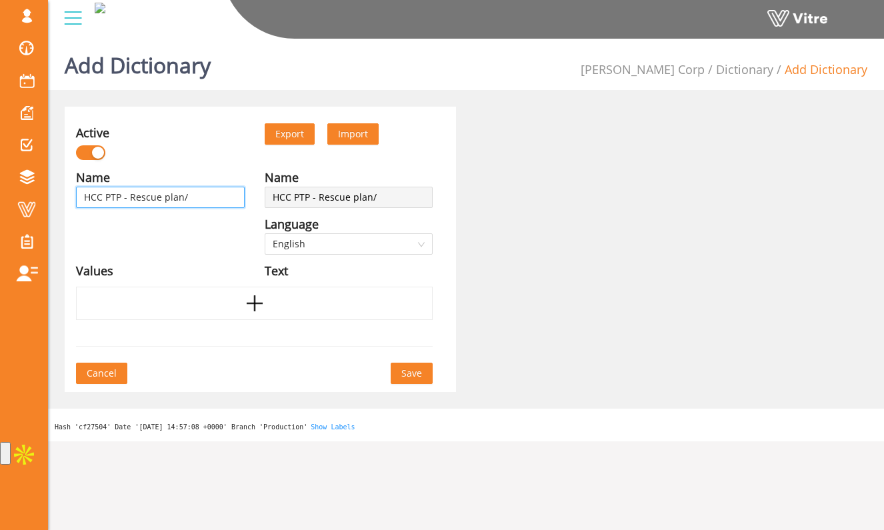
type input "HCC PTP - Rescue plan/e"
type input "HCC PTP - Rescue plan/eq"
type input "HCC PTP - Rescue plan/equ"
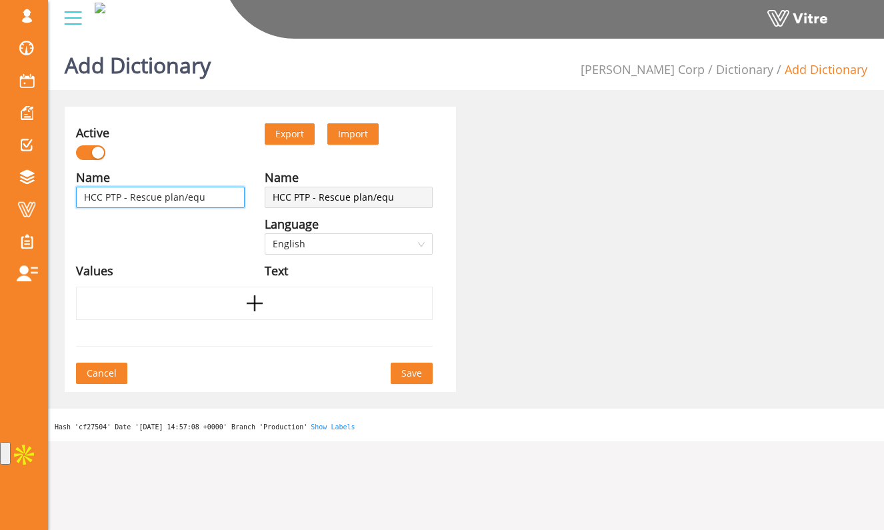
type input "HCC PTP - Rescue plan/equi"
type input "HCC PTP - Rescue plan/equip"
type input "HCC PTP - Rescue plan/equipm"
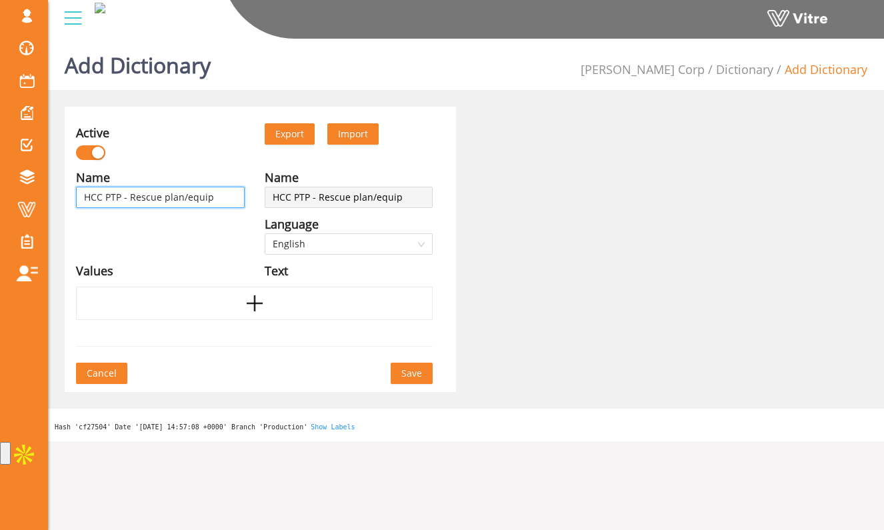
type input "HCC PTP - Rescue plan/equipm"
type input "HCC PTP - Rescue plan/equipme"
type input "HCC PTP - Rescue plan/equipmen"
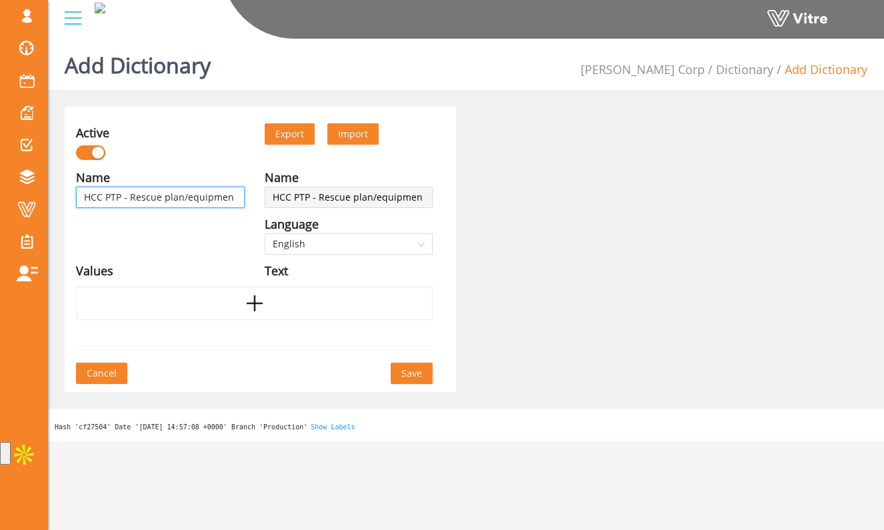
type input "HCC PTP - Rescue plan/equipment"
click at [207, 301] on div at bounding box center [254, 303] width 356 height 33
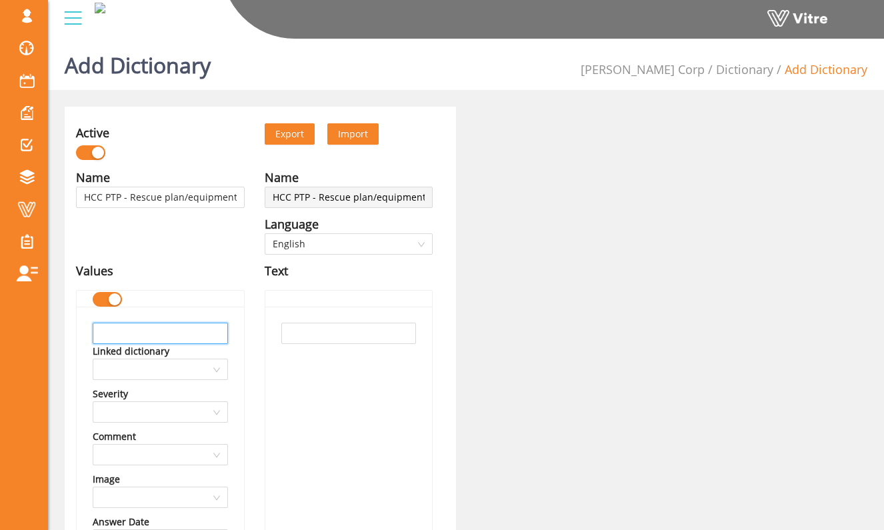
click at [198, 336] on input "text" at bounding box center [160, 333] width 135 height 21
paste input "text"
type input "Non-Entry Rescue Tripod"
click at [311, 332] on input "text" at bounding box center [348, 333] width 135 height 21
paste input "Non-Entry Rescue Tripod"
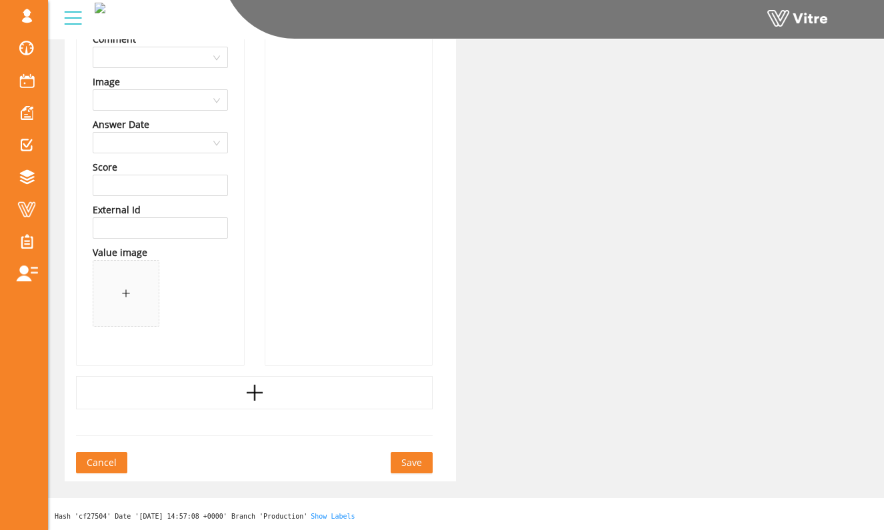
type input "Non-Entry Rescue Tripod"
click at [237, 401] on div at bounding box center [254, 392] width 356 height 33
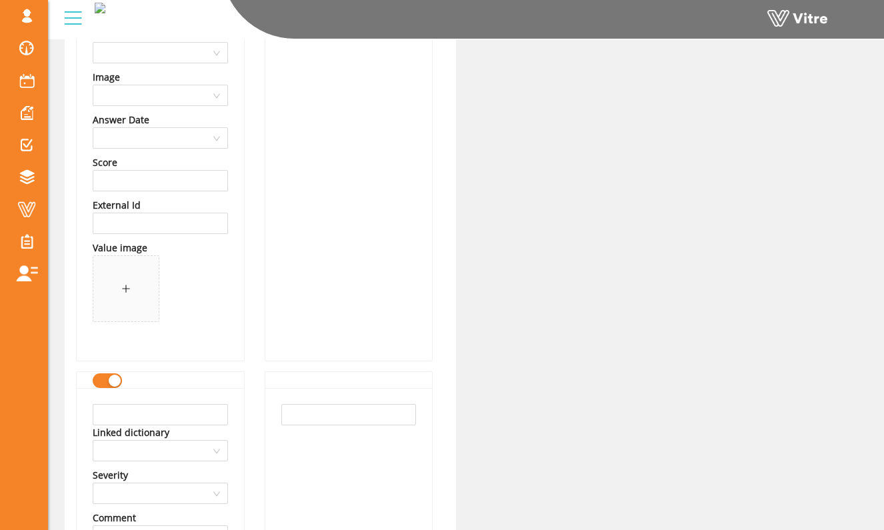
scroll to position [404, 0]
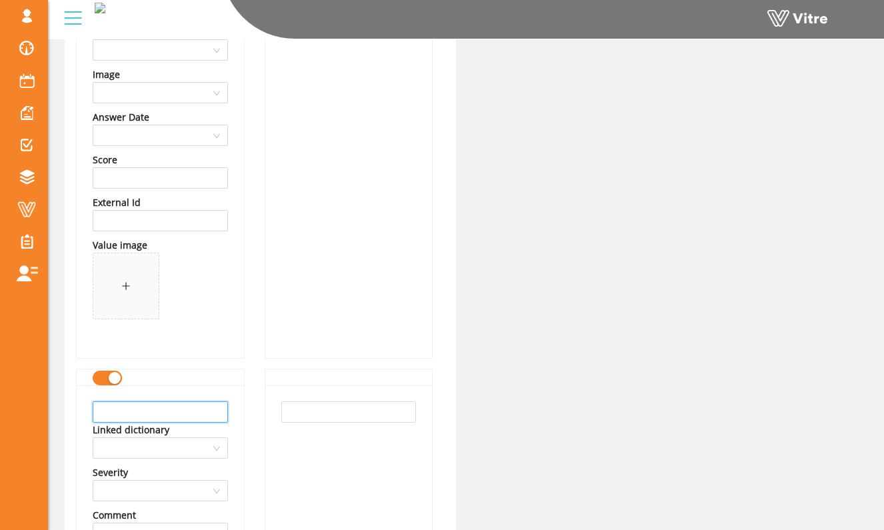
click at [201, 410] on input "text" at bounding box center [160, 411] width 135 height 21
type input "Entry Rescue/3rd Party Team"
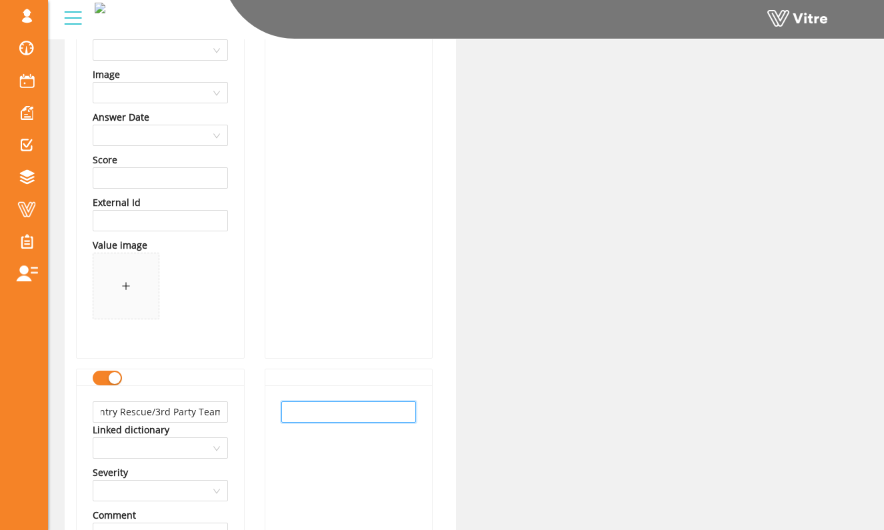
click at [296, 413] on input "text" at bounding box center [348, 411] width 135 height 21
paste input "Entry Rescue/3rd Party Team"
type input "Entry Rescue/3rd Party Team"
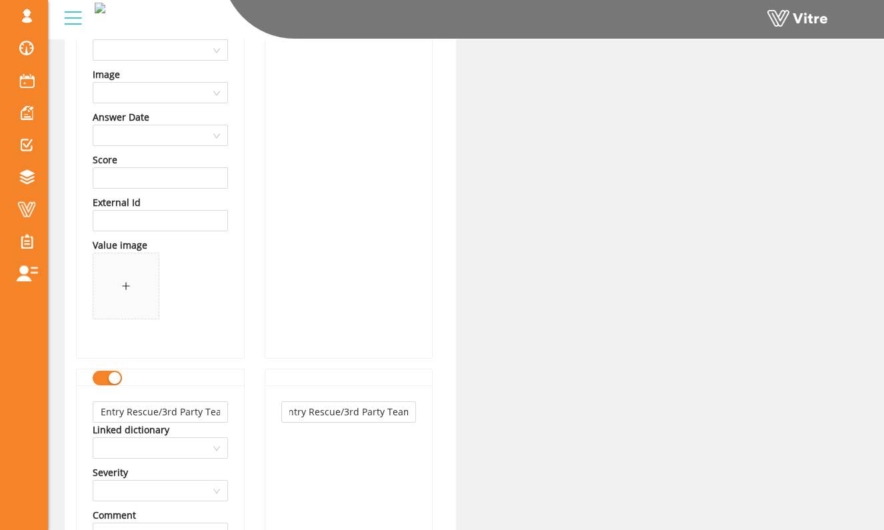
click at [251, 409] on div "Name HCC PTP - Rescue plan/equipment Language English Values Non-Entry Rescue T…" at bounding box center [160, 307] width 189 height 1089
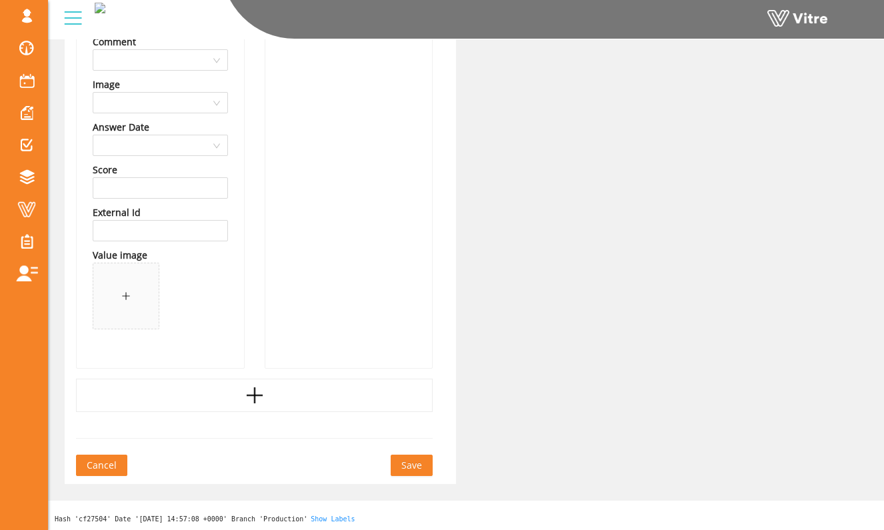
scroll to position [880, 0]
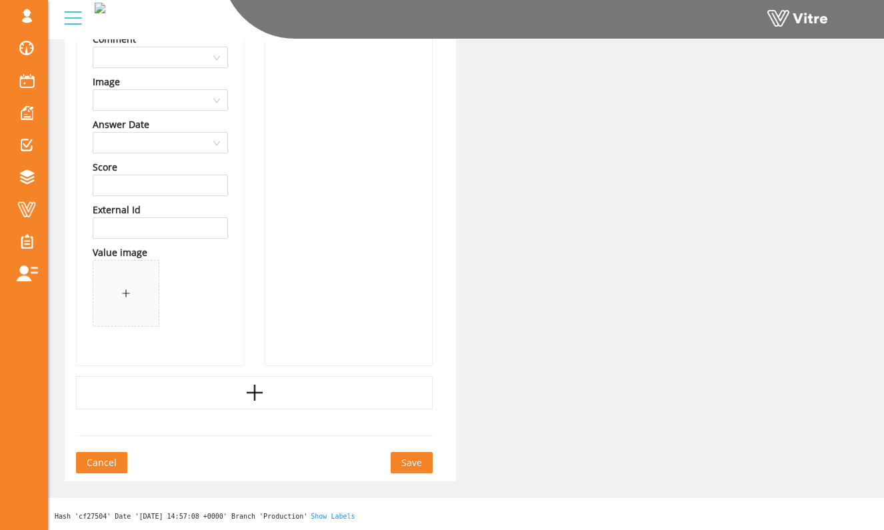
click at [413, 472] on button "Save" at bounding box center [411, 462] width 42 height 21
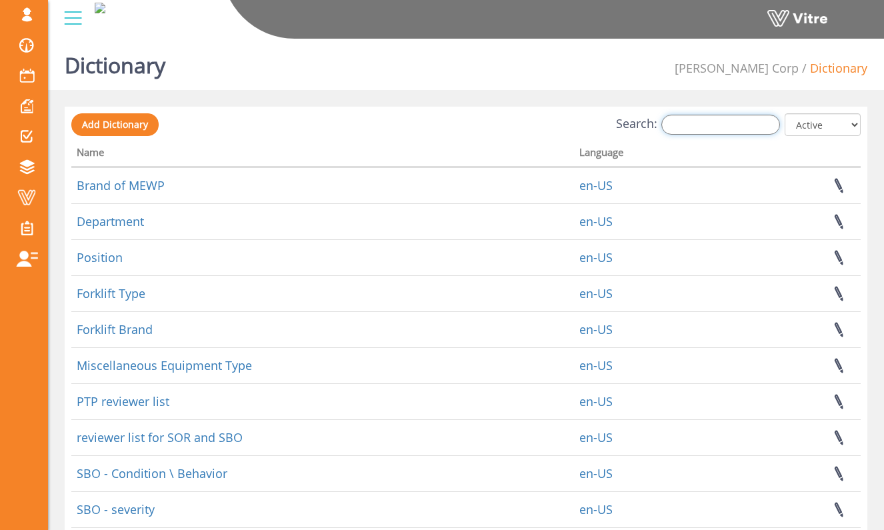
click at [685, 125] on input "Search:" at bounding box center [720, 125] width 119 height 20
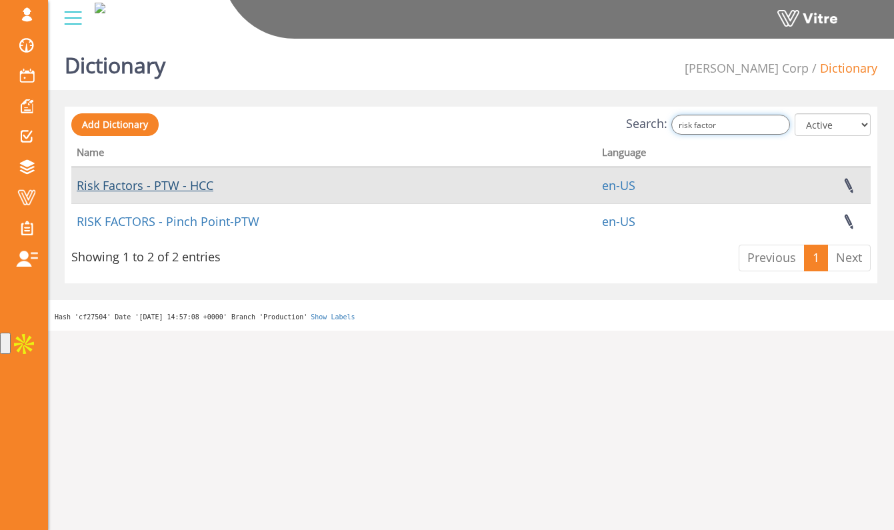
type input "risk factor"
click at [199, 183] on link "Risk Factors - PTW - HCC" at bounding box center [145, 185] width 137 height 16
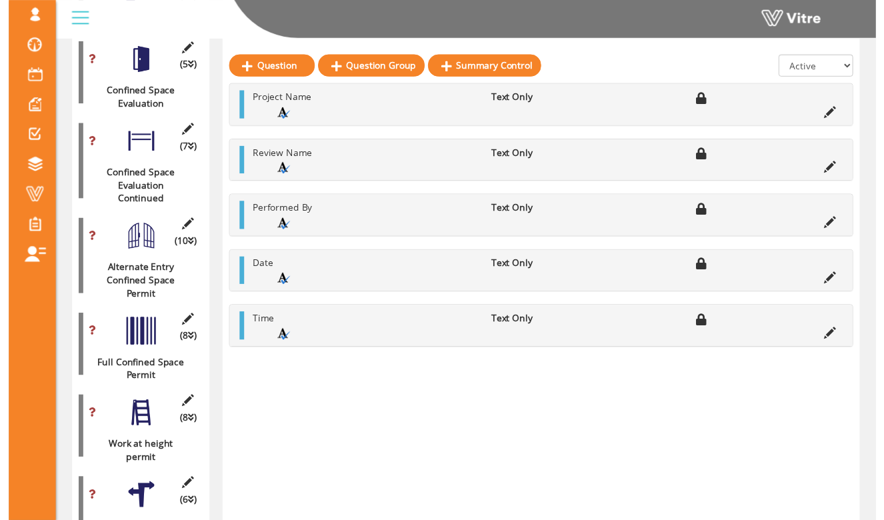
scroll to position [698, 0]
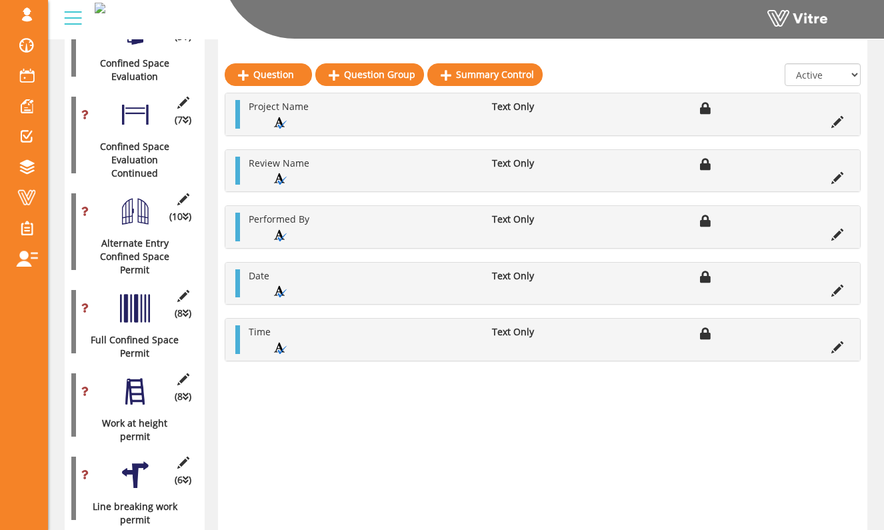
click at [132, 376] on div at bounding box center [135, 391] width 30 height 30
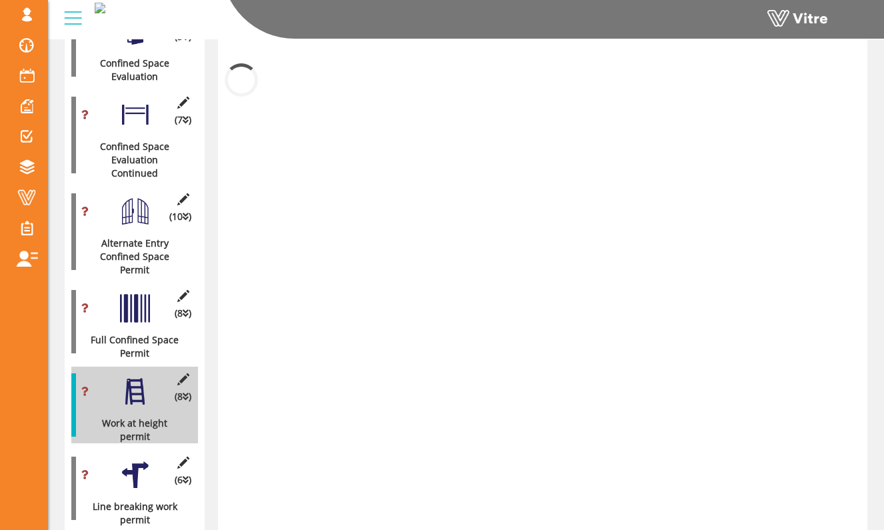
click at [143, 293] on div at bounding box center [135, 308] width 30 height 30
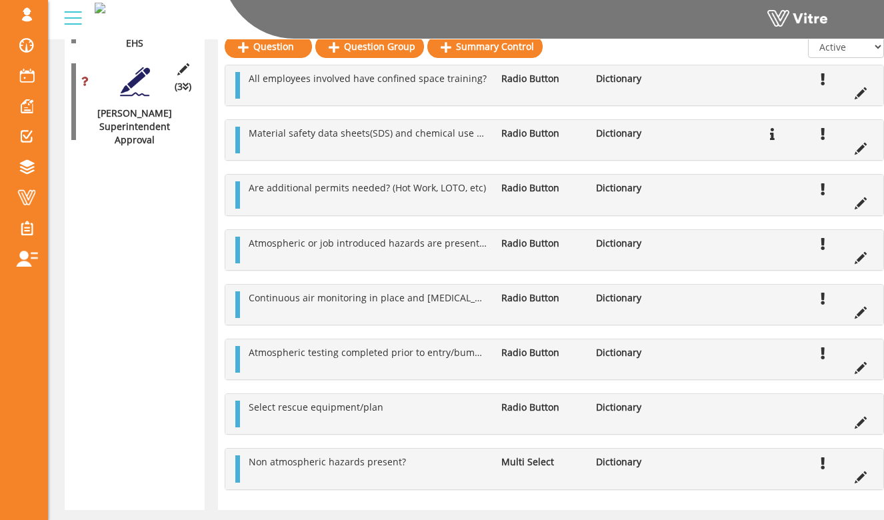
scroll to position [1768, 0]
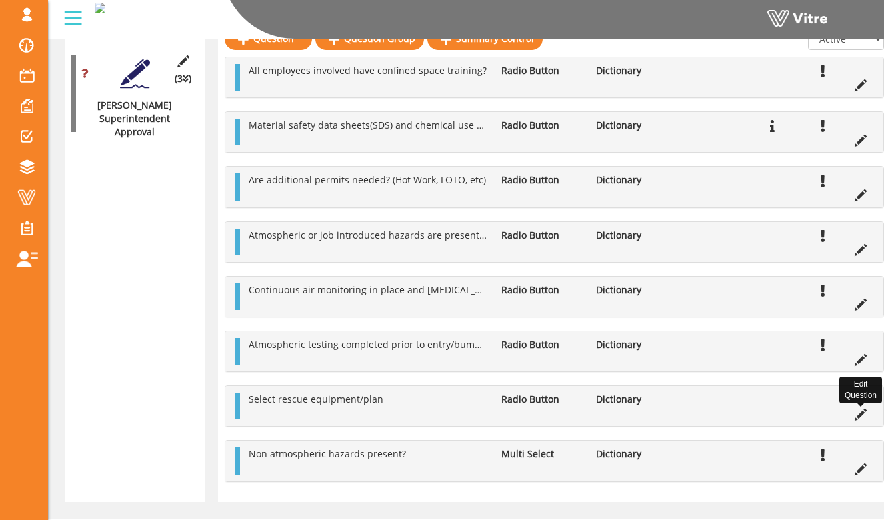
click at [858, 415] on icon at bounding box center [860, 414] width 12 height 12
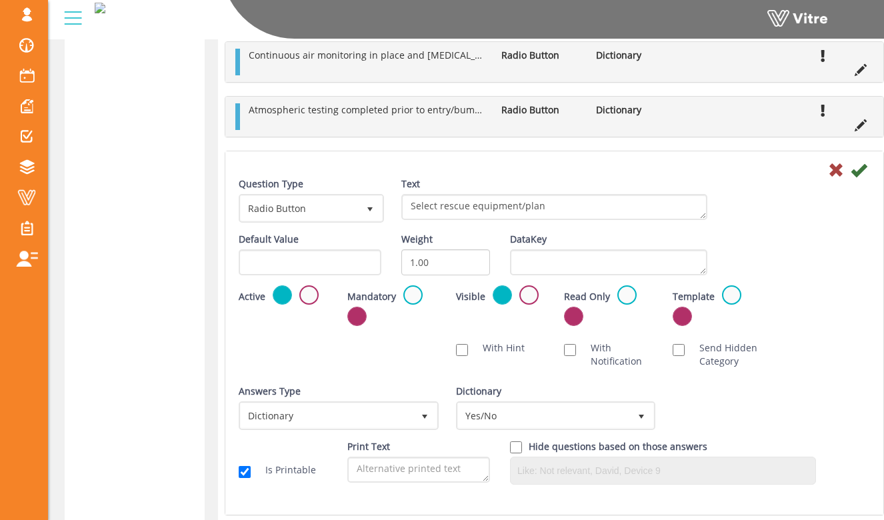
scroll to position [2052, 0]
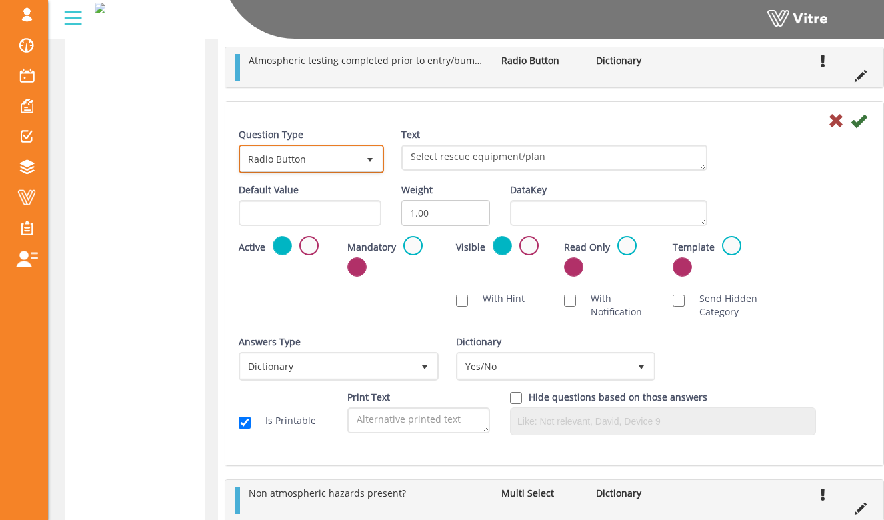
click at [371, 157] on span "select" at bounding box center [369, 160] width 11 height 11
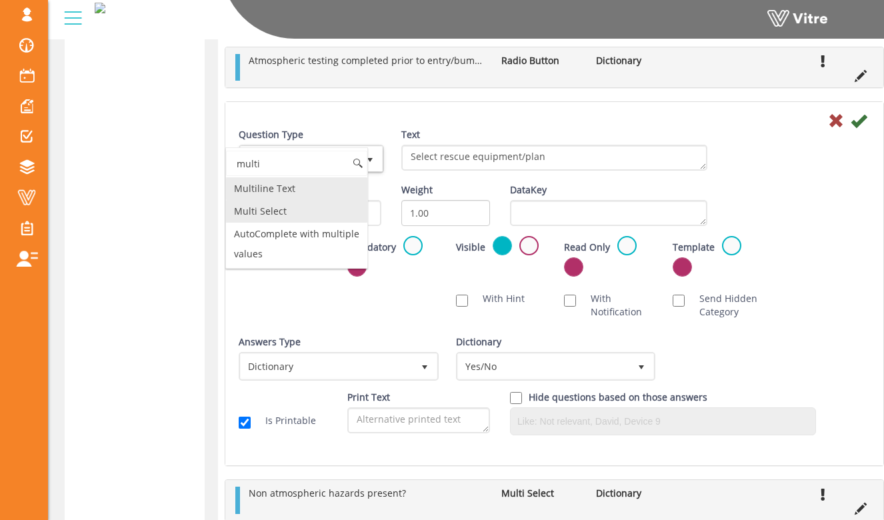
click at [325, 210] on li "Multi Select" at bounding box center [296, 211] width 141 height 23
type input "multi"
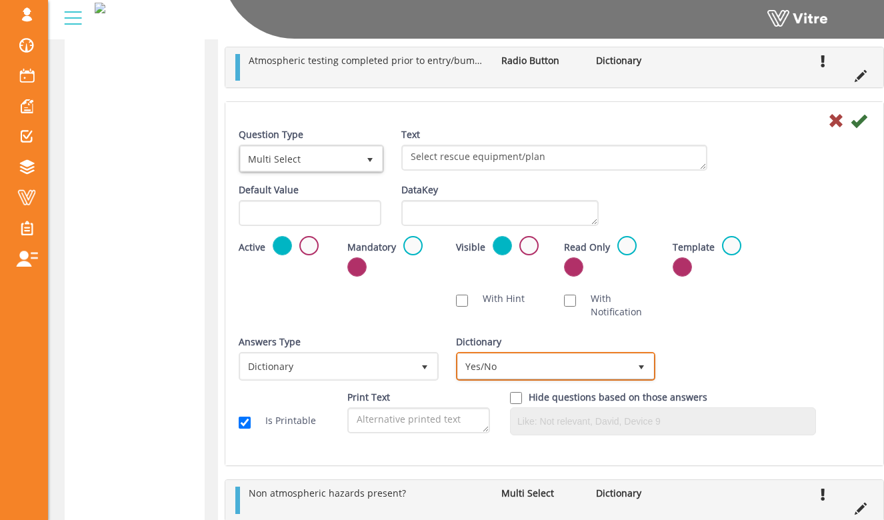
click at [474, 362] on span "Yes/No" at bounding box center [544, 366] width 172 height 24
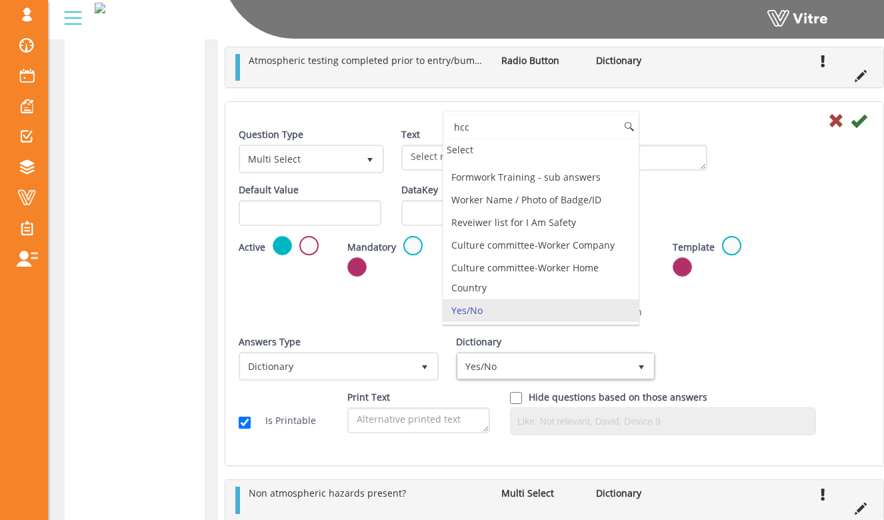
scroll to position [0, 0]
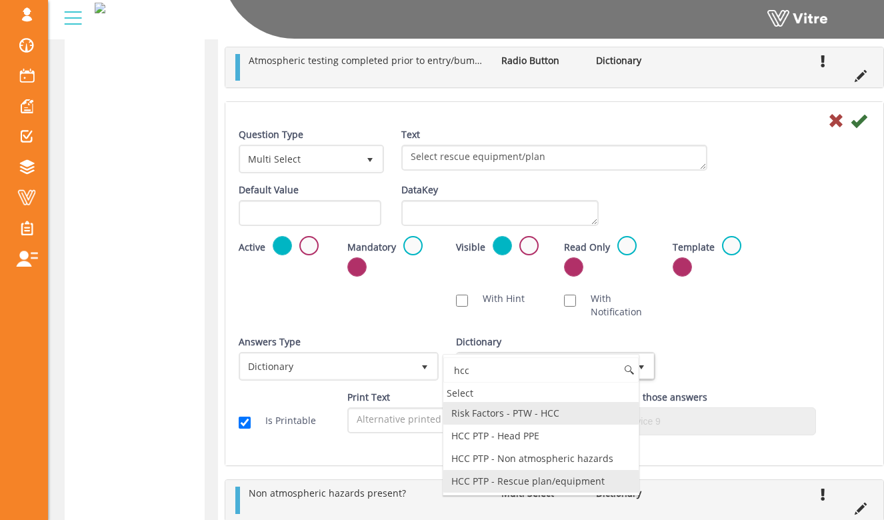
click at [535, 480] on li "HCC PTP - Rescue plan/equipment" at bounding box center [541, 481] width 196 height 23
type input "hcc"
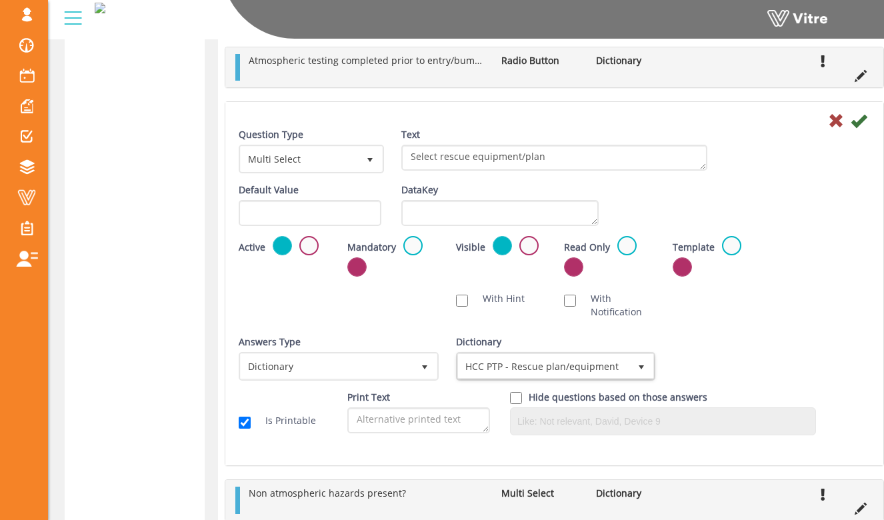
click at [772, 323] on div "Scan NFC Must scan With Hint With Notification Send Hidden Category No Image Op…" at bounding box center [554, 305] width 651 height 40
click at [408, 243] on label at bounding box center [412, 245] width 19 height 19
click at [0, 0] on input "radio" at bounding box center [0, 0] width 0 height 0
click at [856, 121] on icon at bounding box center [858, 121] width 16 height 16
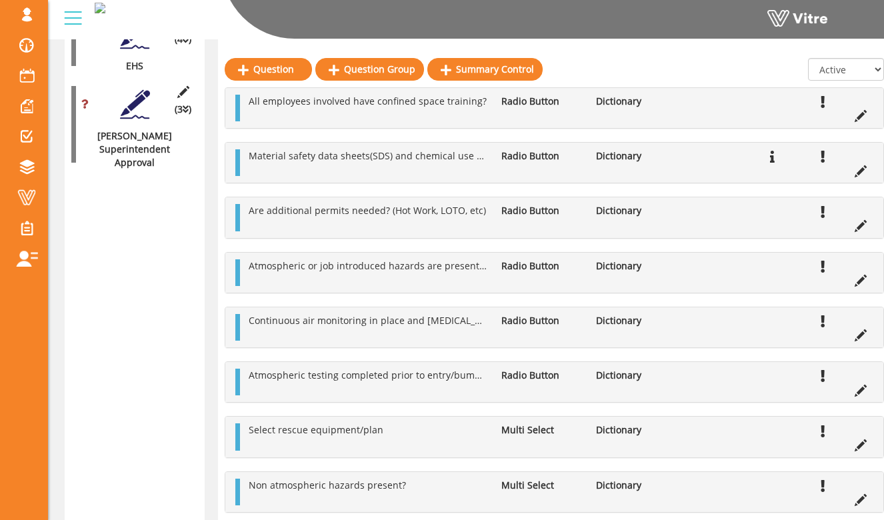
scroll to position [1740, 0]
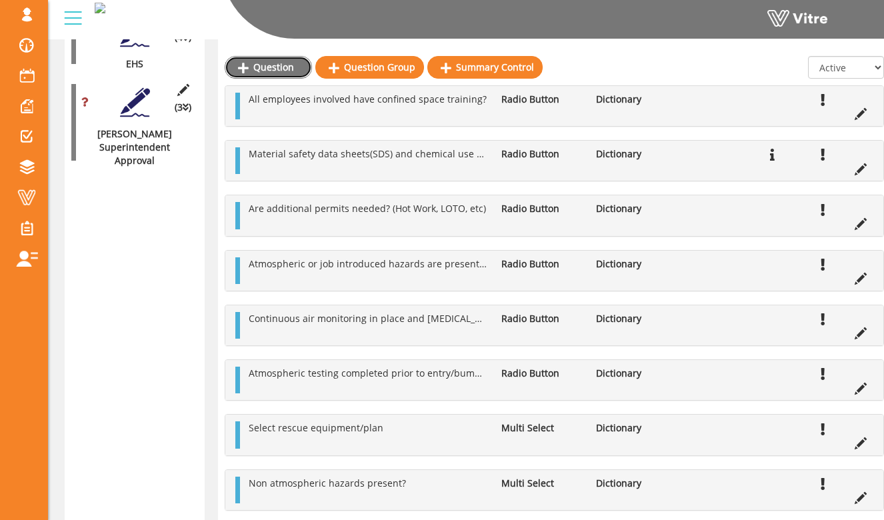
click at [301, 72] on link "Question" at bounding box center [268, 67] width 87 height 23
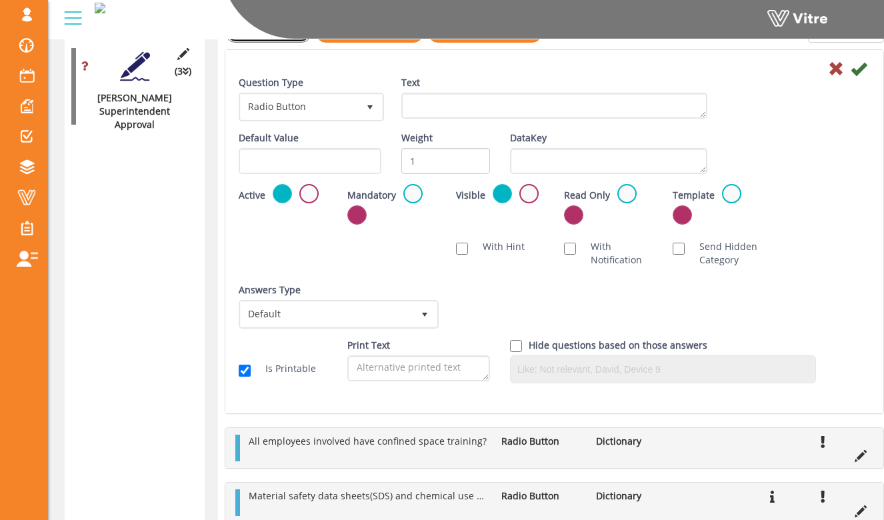
scroll to position [1686, 0]
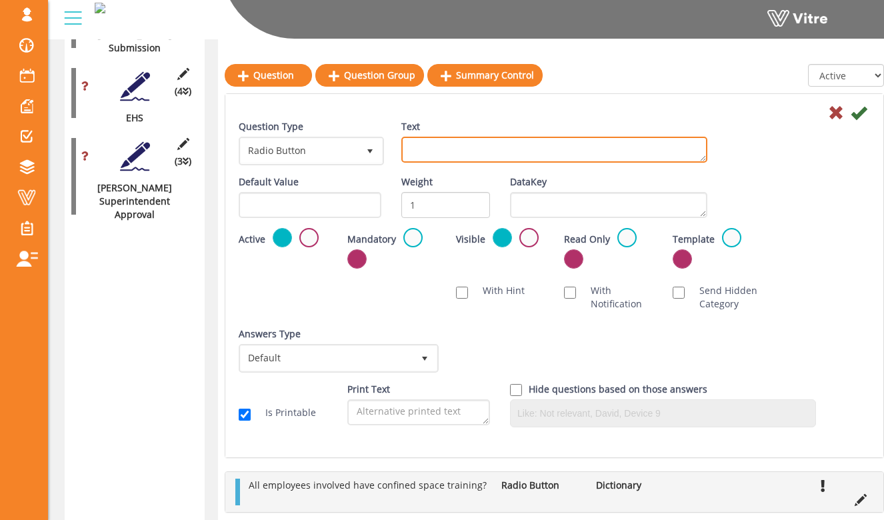
click at [421, 140] on textarea "Text" at bounding box center [554, 150] width 306 height 26
type textarea "Is at least one member of the rescue team CPR/First Aid certified?"
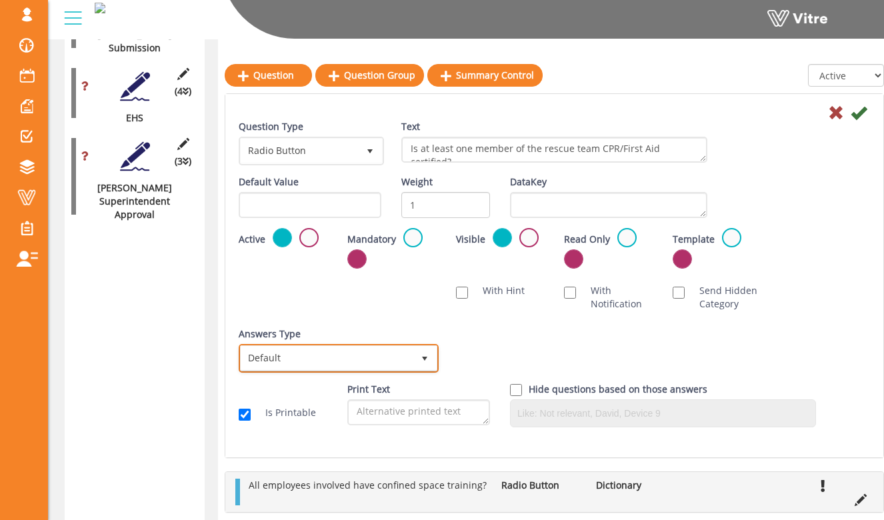
click at [415, 361] on span "select" at bounding box center [424, 358] width 24 height 24
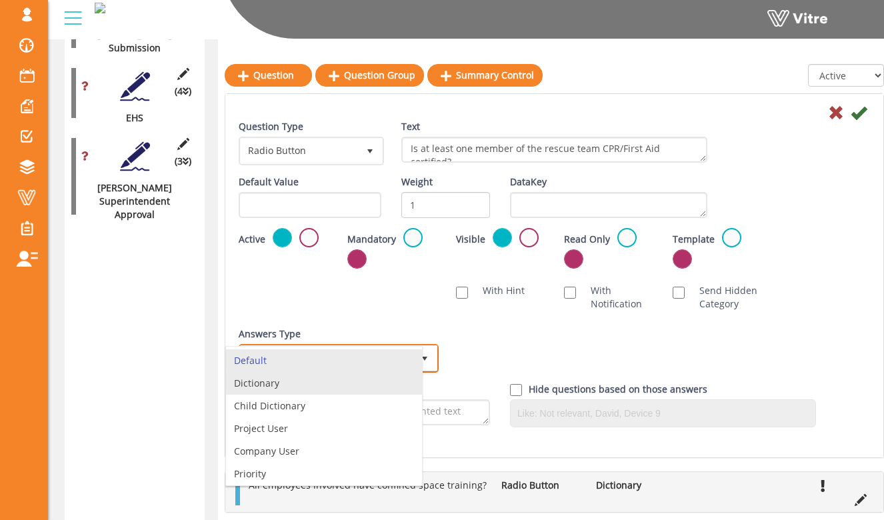
click at [400, 378] on li "Dictionary" at bounding box center [324, 383] width 196 height 23
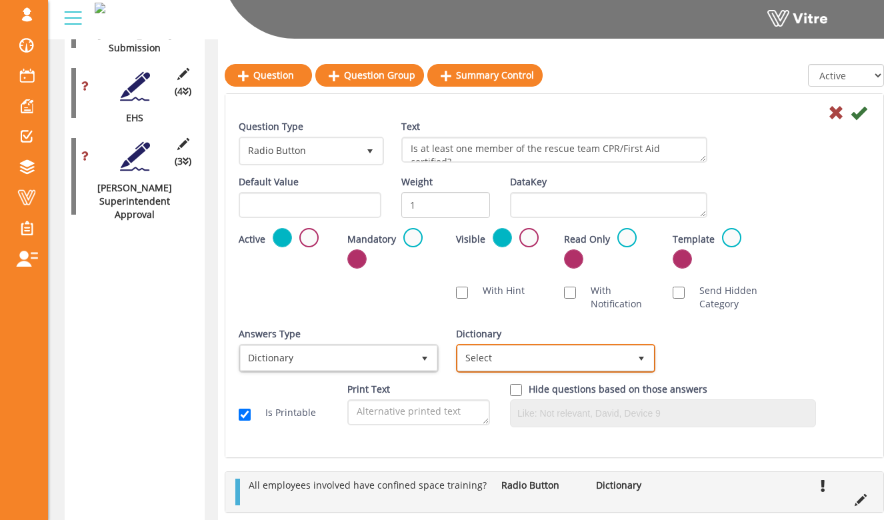
click at [516, 354] on span "Select" at bounding box center [544, 358] width 172 height 24
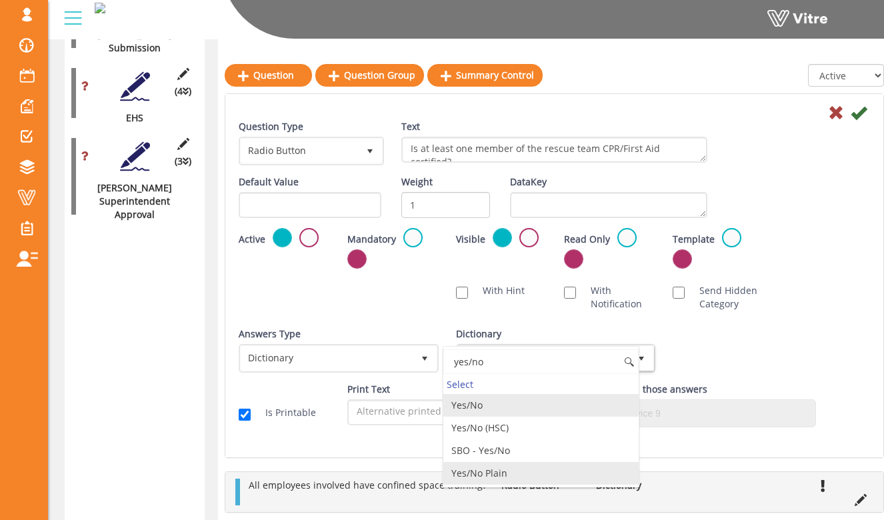
click at [517, 462] on li "Yes/No Plain" at bounding box center [541, 473] width 196 height 23
type input "yes/no"
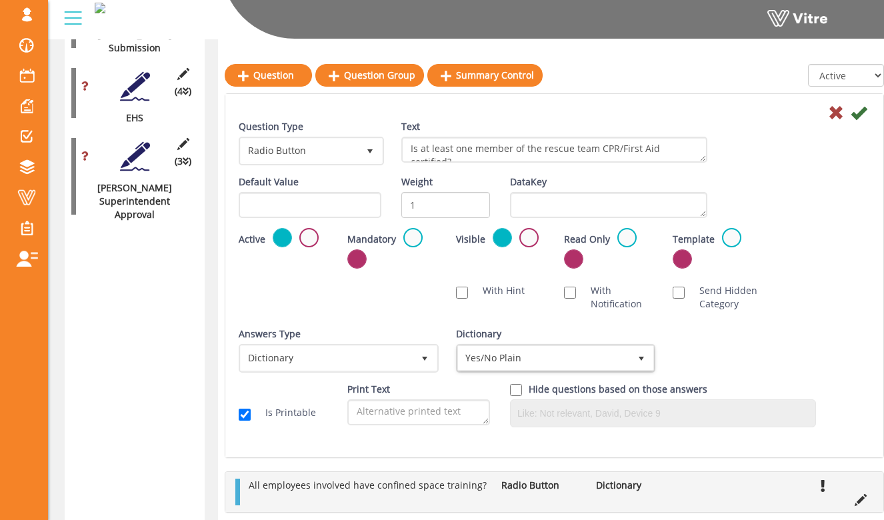
click at [808, 234] on div "Active Mandatory Visible Read Only Template Draft Name" at bounding box center [554, 252] width 651 height 49
click at [859, 117] on icon at bounding box center [858, 113] width 16 height 16
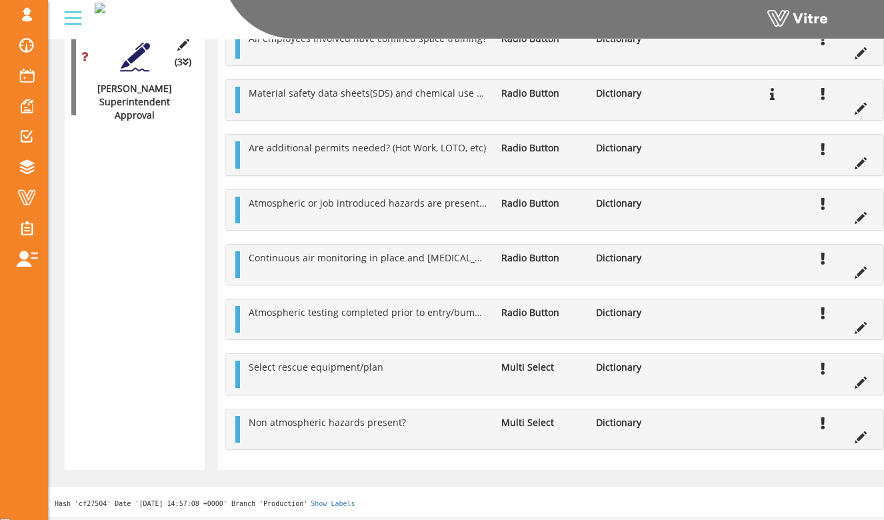
scroll to position [1840, 0]
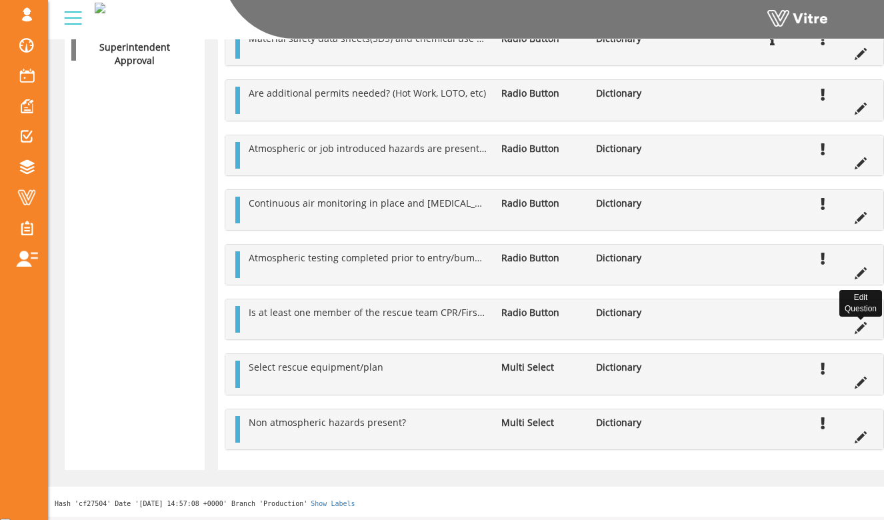
click at [864, 331] on icon at bounding box center [860, 328] width 12 height 12
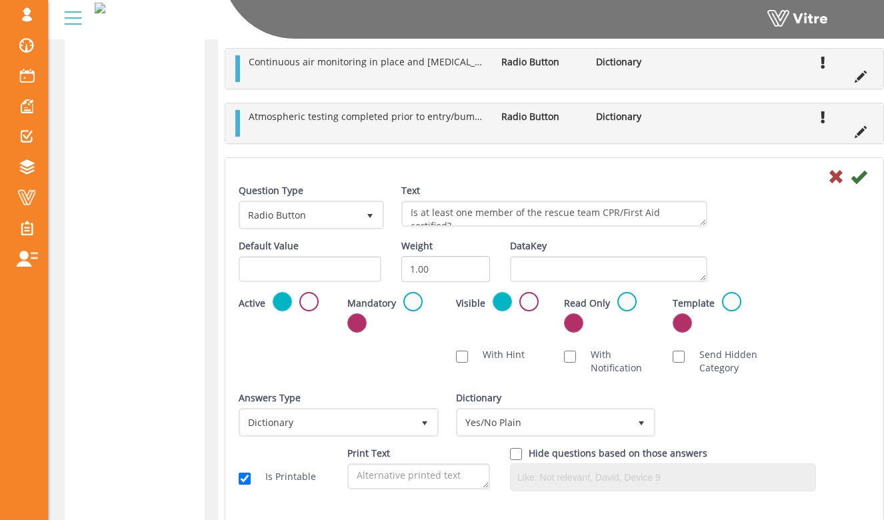
scroll to position [2007, 0]
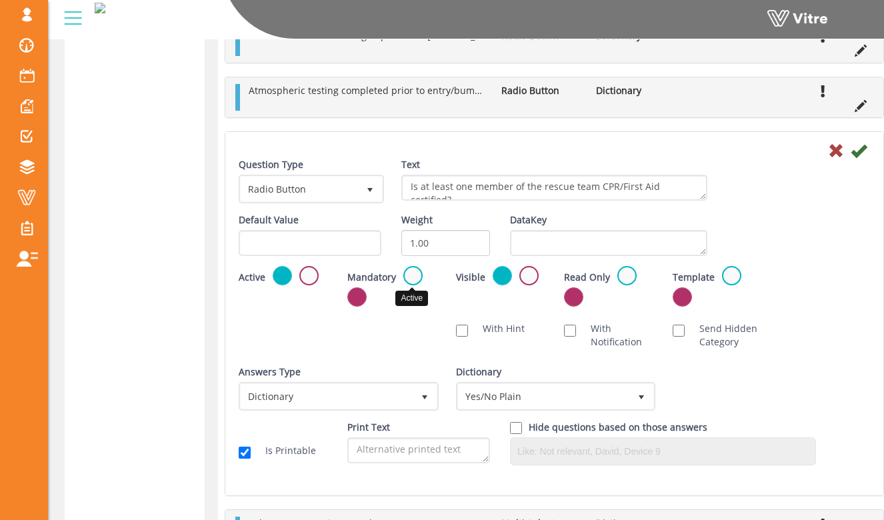
click at [410, 278] on label at bounding box center [412, 275] width 19 height 19
click at [0, 0] on input "radio" at bounding box center [0, 0] width 0 height 0
click at [858, 155] on icon at bounding box center [858, 151] width 16 height 16
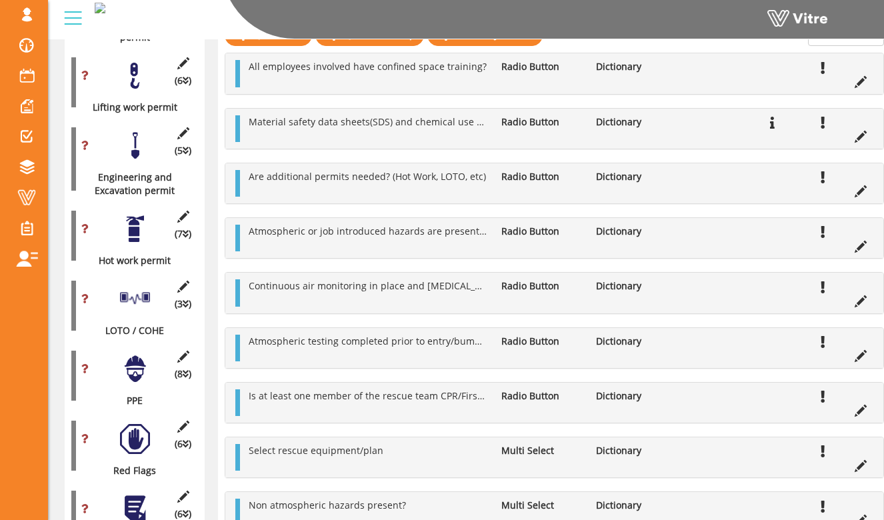
scroll to position [1136, 0]
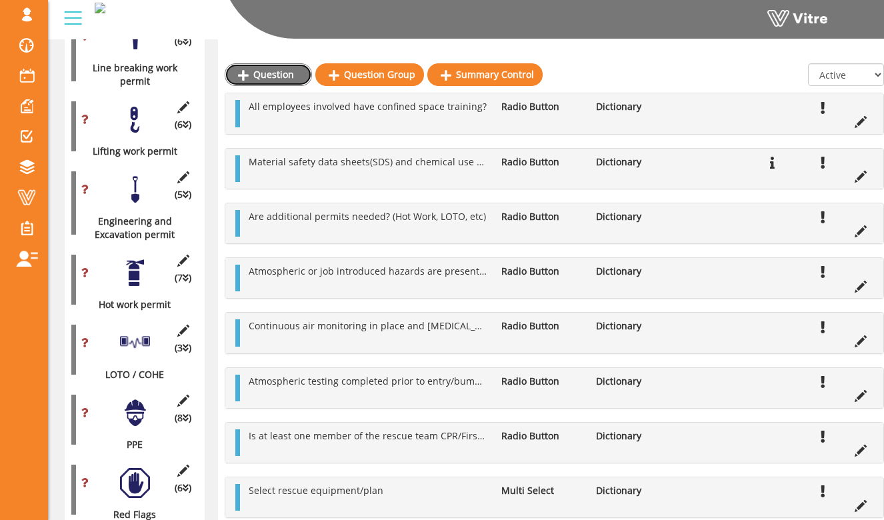
click at [269, 78] on link "Question" at bounding box center [268, 74] width 87 height 23
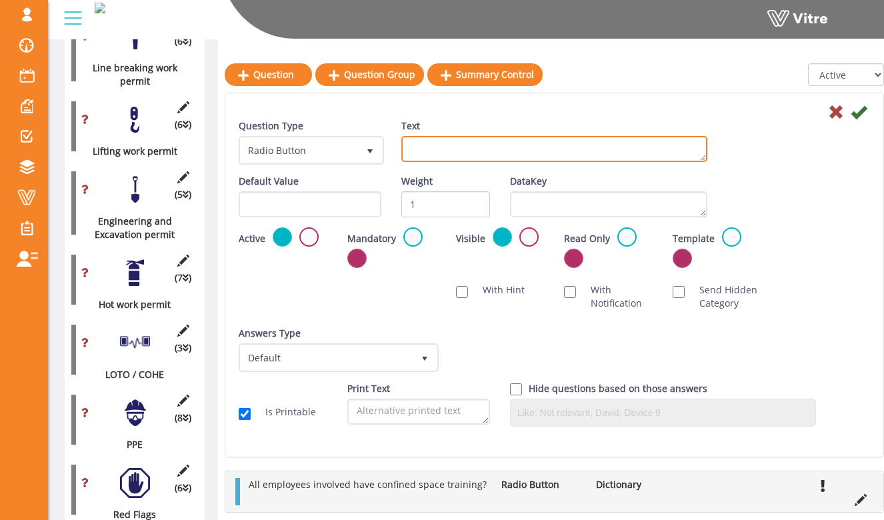
click at [445, 143] on textarea "Text" at bounding box center [554, 149] width 306 height 26
click at [455, 141] on textarea "Has the Rescue team practiced simulated rescue in the last 12 months?" at bounding box center [554, 149] width 306 height 26
click at [656, 150] on textarea "Has the rescue team practiced simulated rescue in the last 12 months?" at bounding box center [554, 149] width 306 height 26
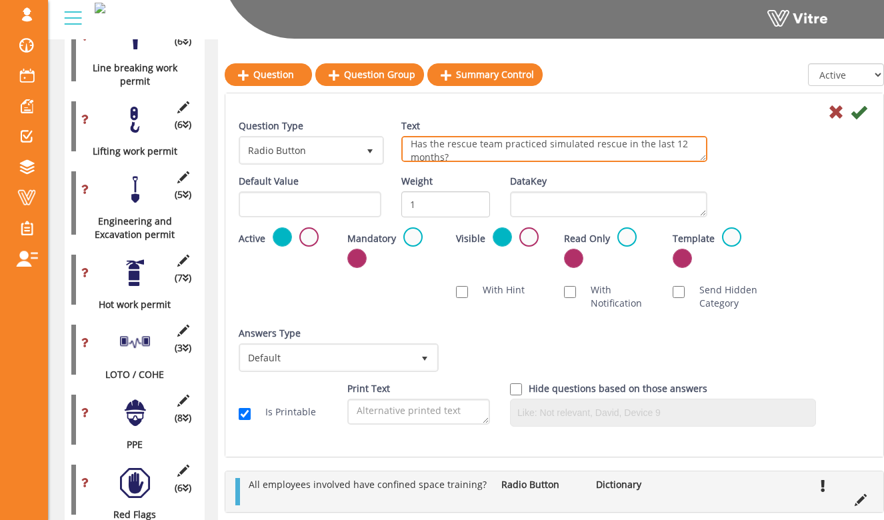
click at [652, 157] on textarea "Has the rescue team practiced simulated rescue in the last 12 months?" at bounding box center [554, 149] width 306 height 26
type textarea "Has the rescue team practiced simulated rescue in the last 12 months?"
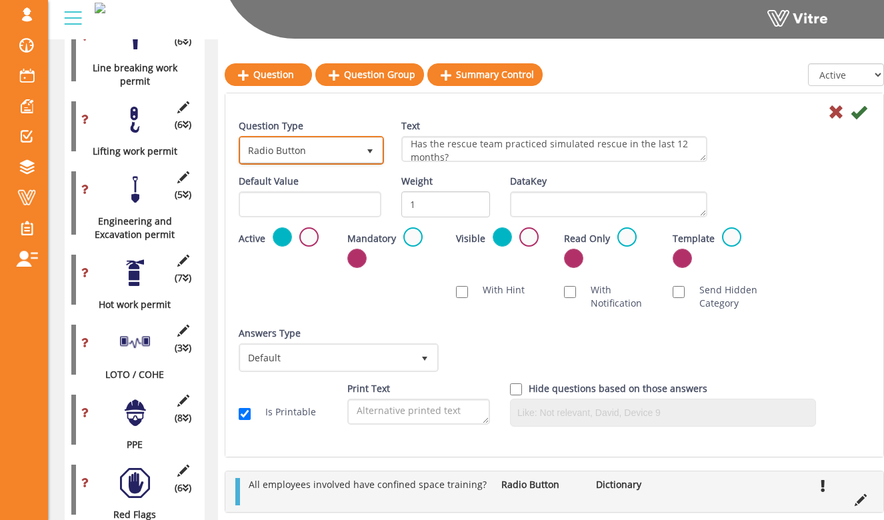
click at [372, 151] on span "select" at bounding box center [369, 151] width 11 height 11
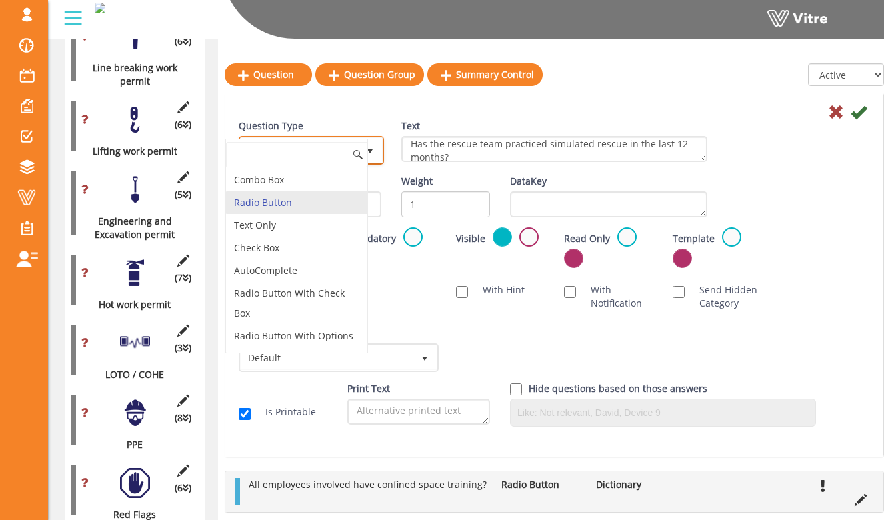
click at [372, 151] on span "select" at bounding box center [369, 151] width 11 height 11
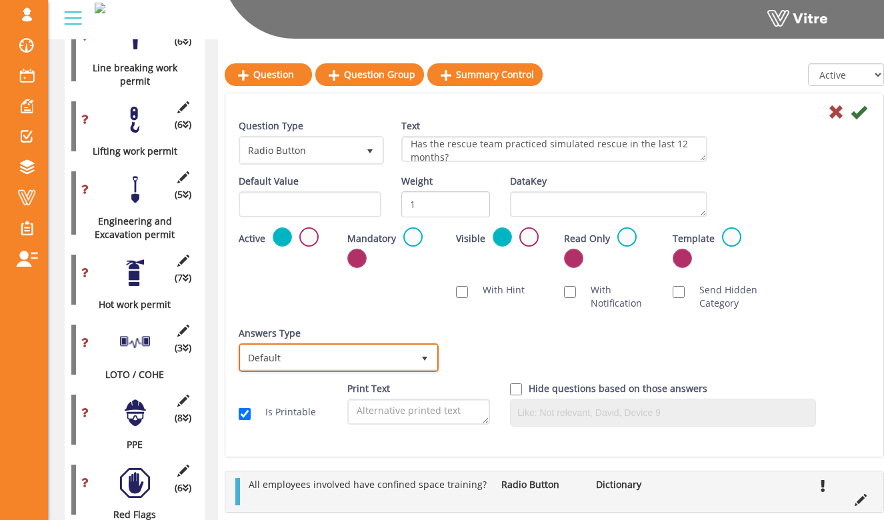
click at [402, 361] on span "Default" at bounding box center [327, 357] width 172 height 24
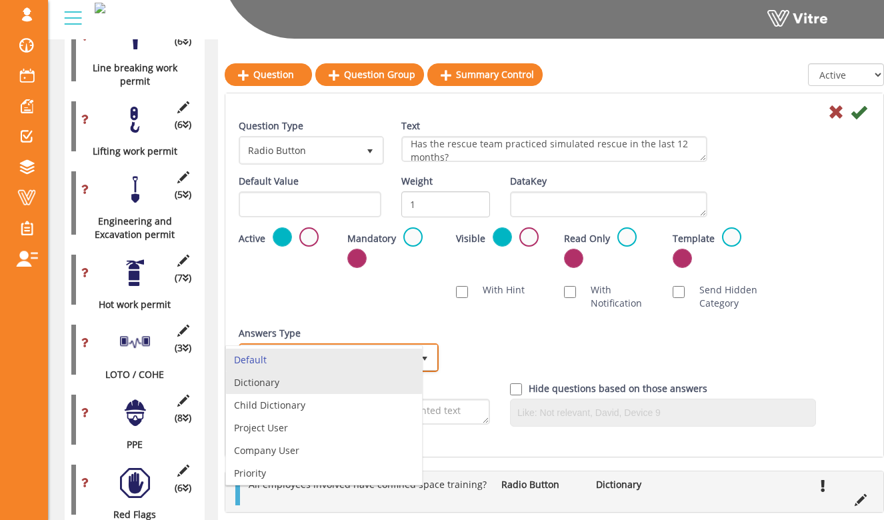
click at [392, 382] on li "Dictionary" at bounding box center [324, 382] width 196 height 23
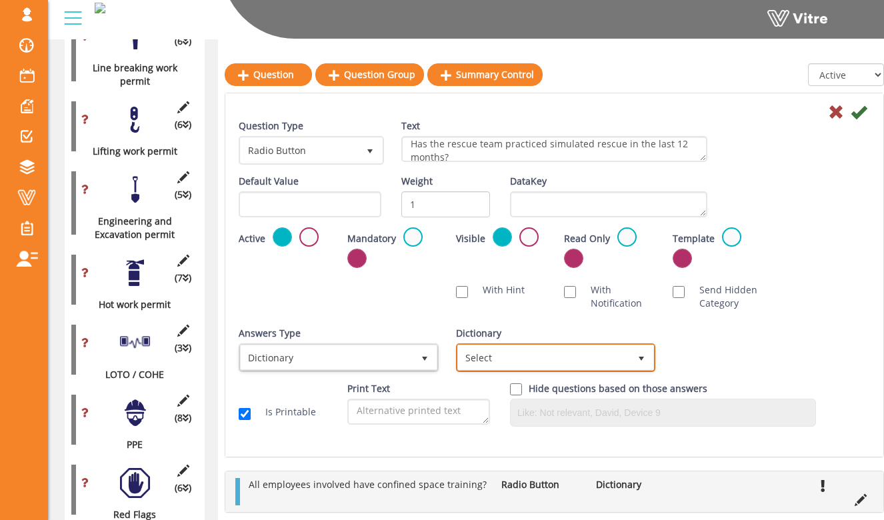
click at [506, 356] on span "Select" at bounding box center [544, 357] width 172 height 24
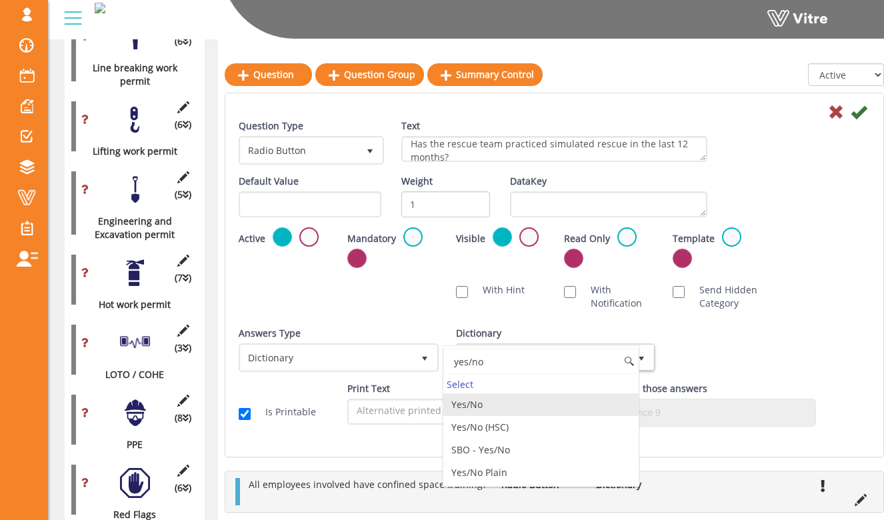
click at [538, 406] on li "Yes/No" at bounding box center [541, 404] width 196 height 23
type input "yes/no"
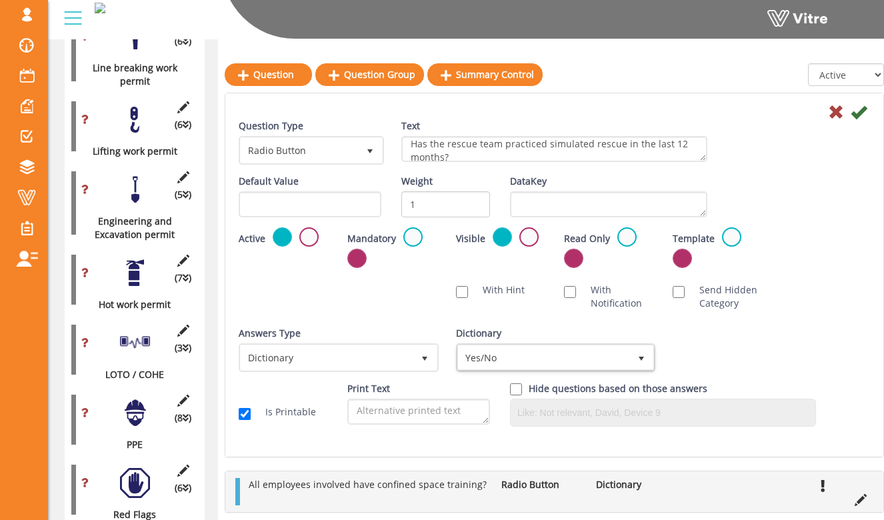
click at [732, 336] on div "Answers Type Dictionary 1 Answers Type Default 0 Module Select Form Context (li…" at bounding box center [554, 354] width 651 height 55
click at [860, 115] on icon at bounding box center [858, 112] width 16 height 16
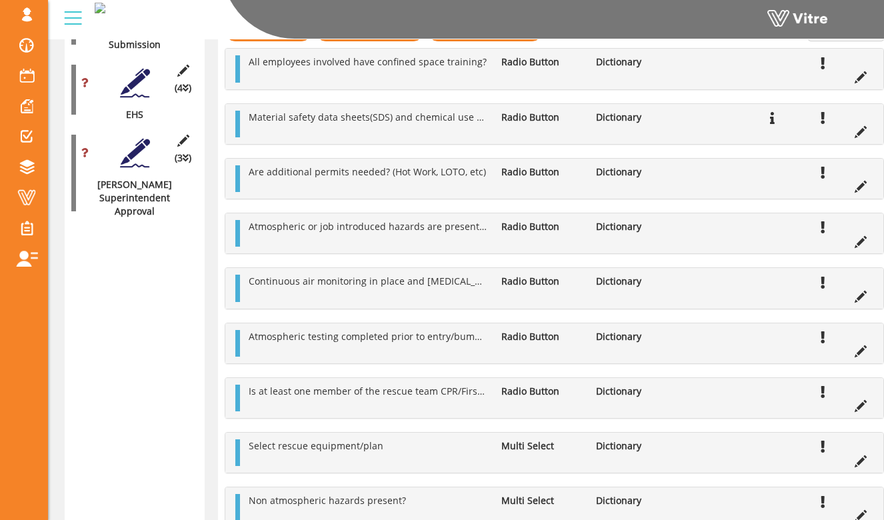
scroll to position [1900, 0]
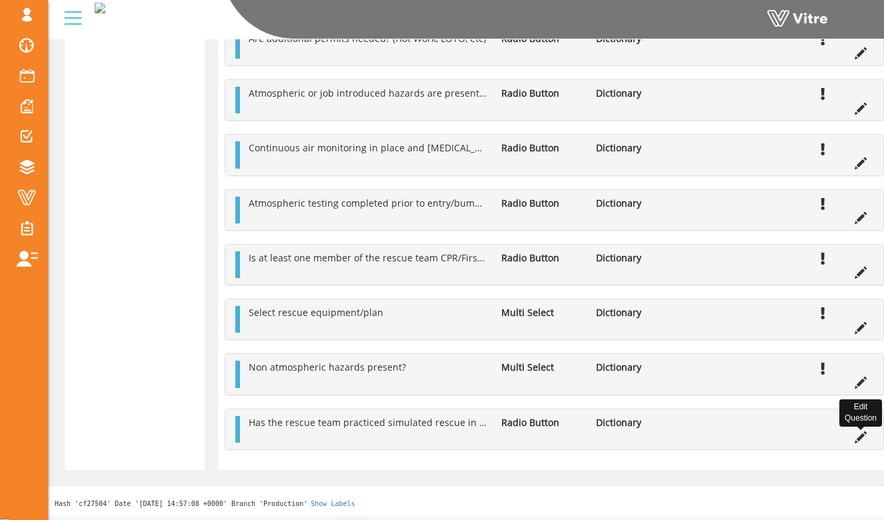
click at [861, 438] on icon at bounding box center [860, 437] width 12 height 12
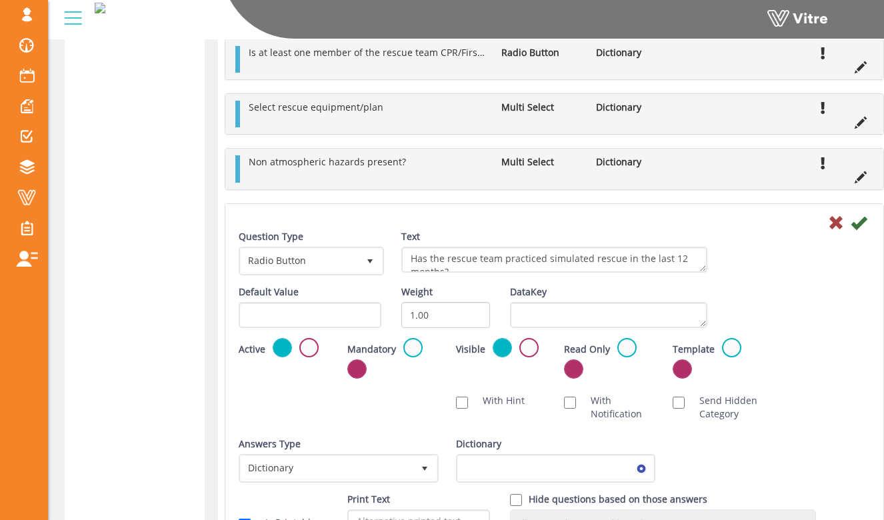
scroll to position [2223, 0]
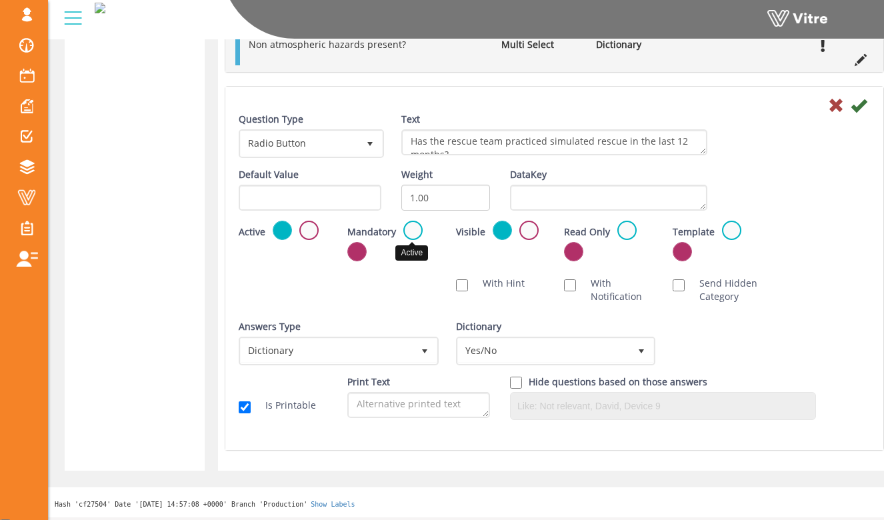
click at [408, 225] on label at bounding box center [412, 230] width 19 height 19
click at [0, 0] on input "radio" at bounding box center [0, 0] width 0 height 0
click at [859, 109] on icon at bounding box center [858, 105] width 16 height 16
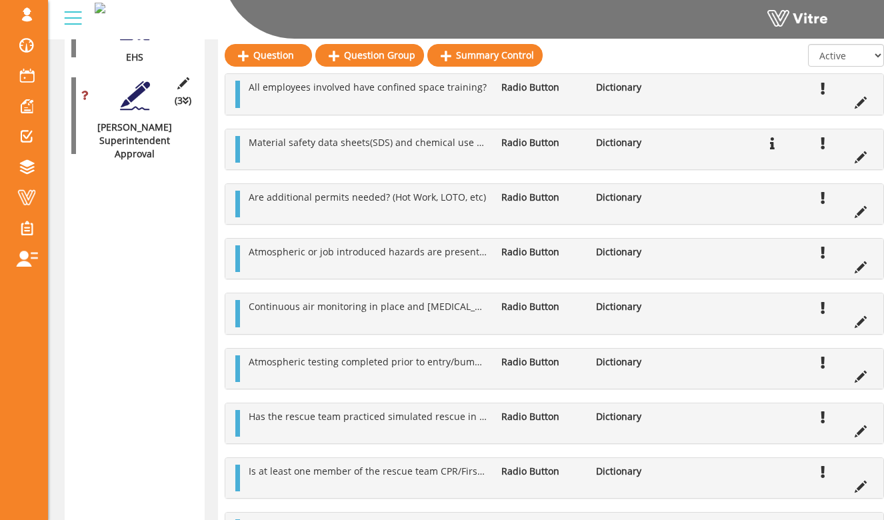
scroll to position [1704, 0]
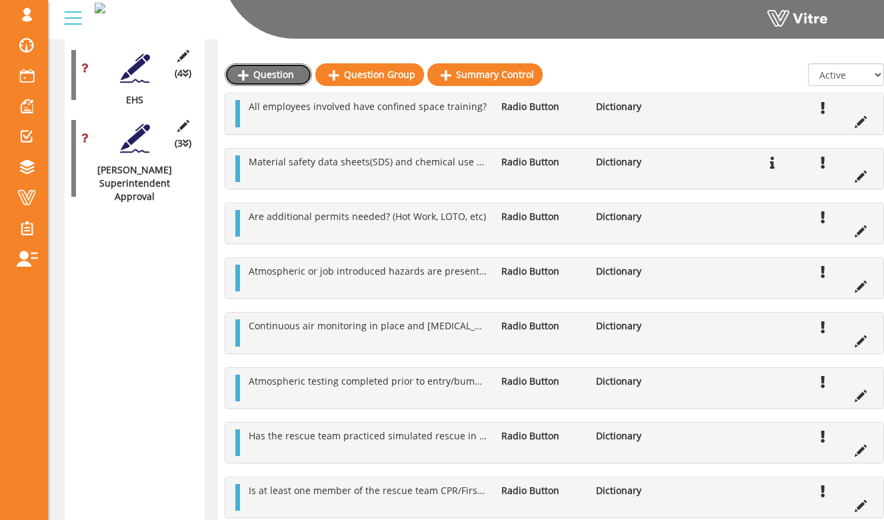
click at [297, 83] on link "Question" at bounding box center [268, 74] width 87 height 23
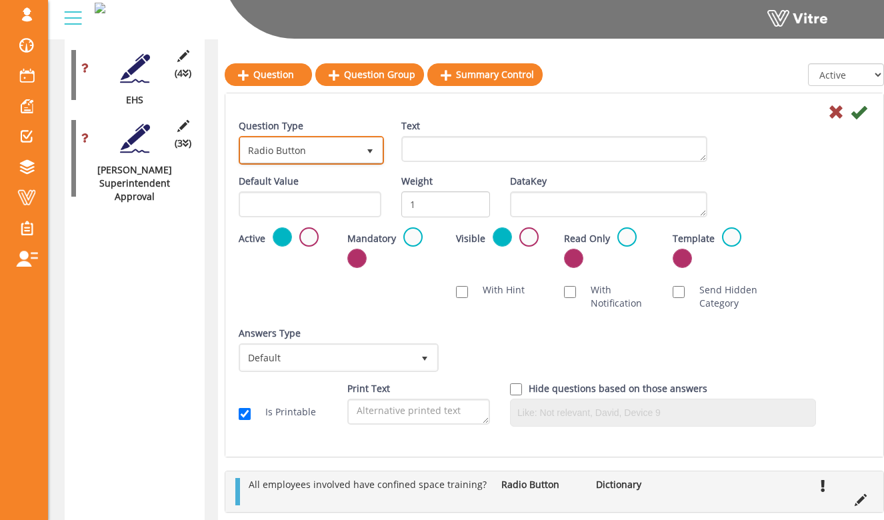
click at [364, 149] on span "select" at bounding box center [370, 150] width 24 height 24
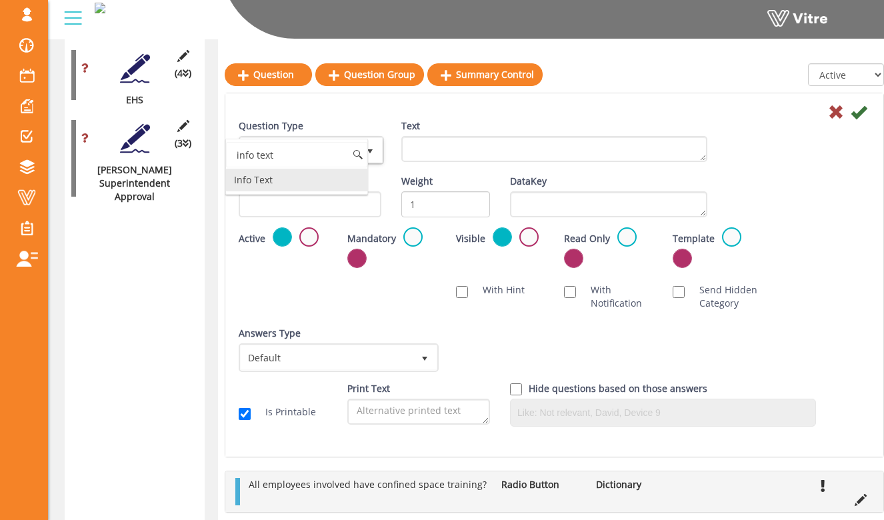
click at [340, 173] on li "Info Text" at bounding box center [296, 180] width 141 height 23
type input "info text"
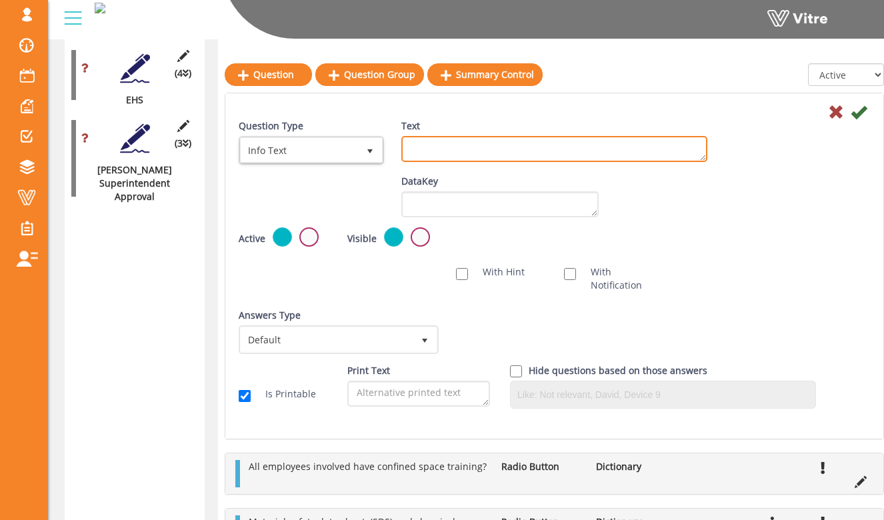
click at [451, 142] on textarea "Text" at bounding box center [554, 149] width 306 height 26
click at [598, 155] on textarea "Continuous atmospheric monitoring" at bounding box center [554, 149] width 306 height 26
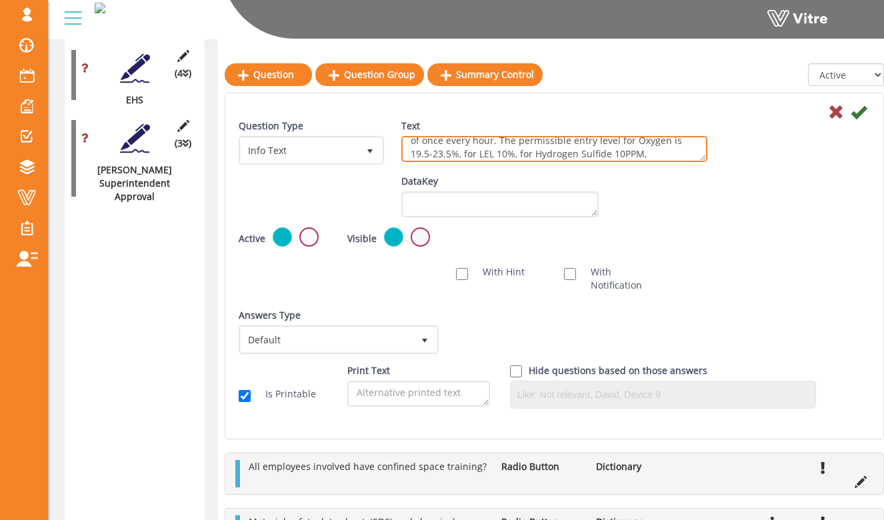
scroll to position [34, 0]
type textarea "Continuous atmospheric monitoring are required at a minimum of once every hour.…"
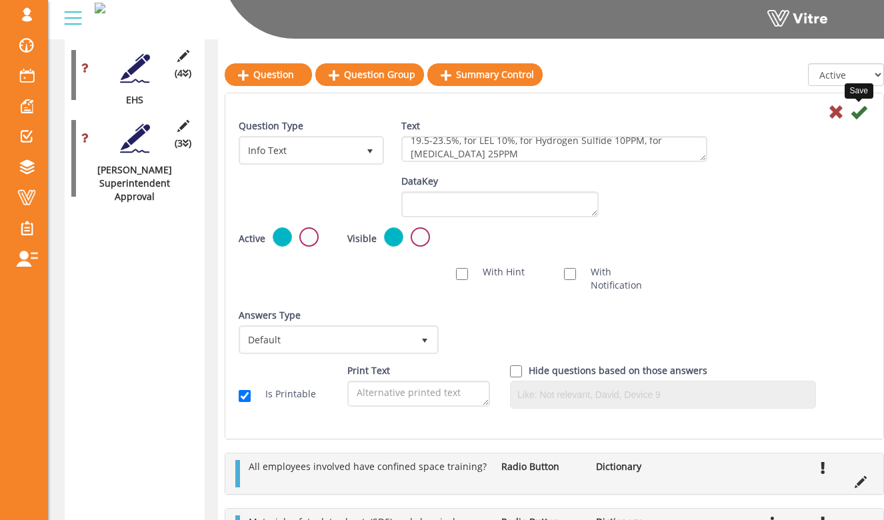
click at [856, 114] on icon at bounding box center [858, 112] width 16 height 16
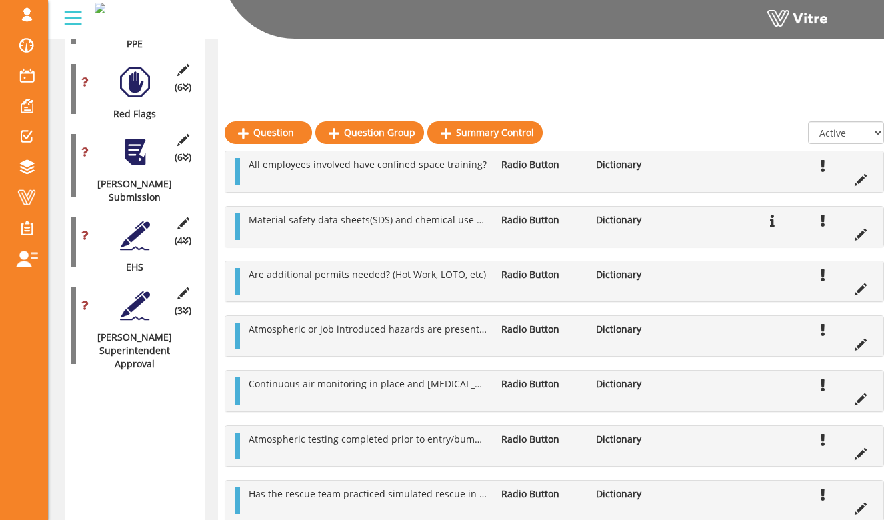
scroll to position [1469, 0]
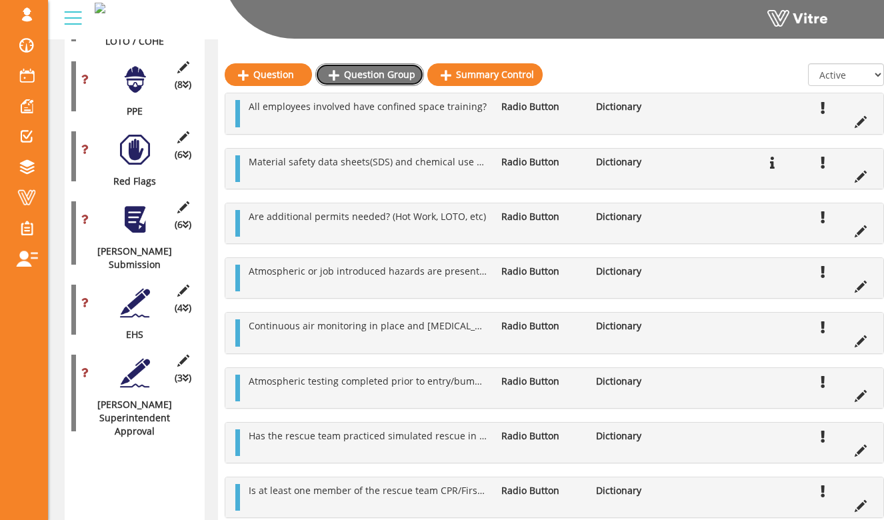
click at [397, 73] on link "Question Group" at bounding box center [369, 74] width 109 height 23
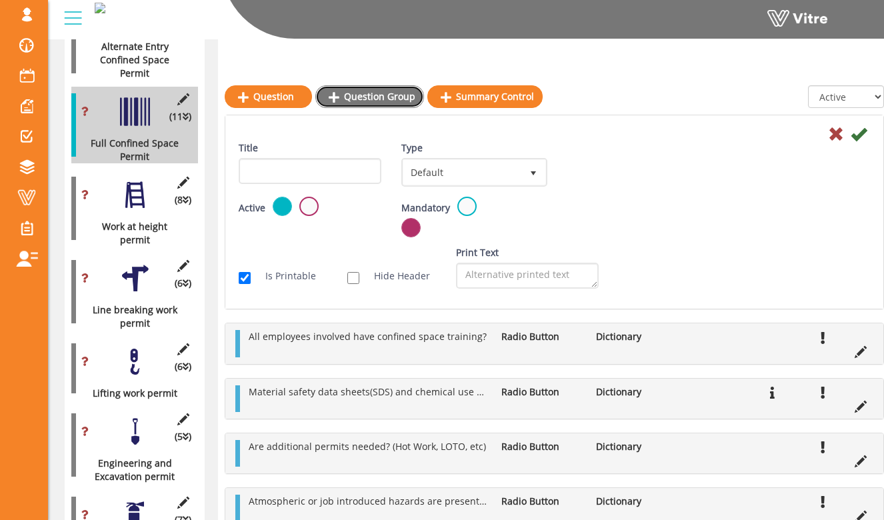
scroll to position [870, 0]
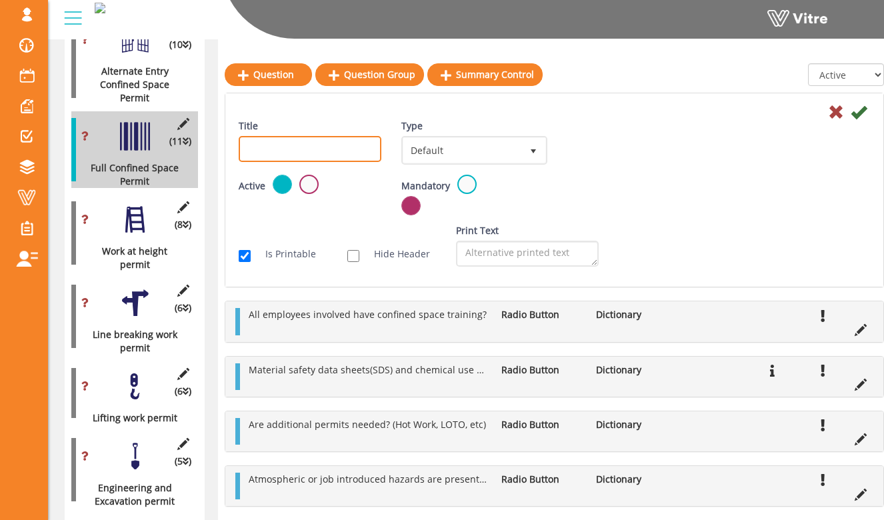
click at [305, 153] on input "Title" at bounding box center [310, 149] width 143 height 26
type input "Continuous Air Monitoring Test Results"
click at [571, 142] on div "Title Continuous Air Monitoring Test Results Type Default 0 Scan Codes Select V…" at bounding box center [554, 146] width 651 height 55
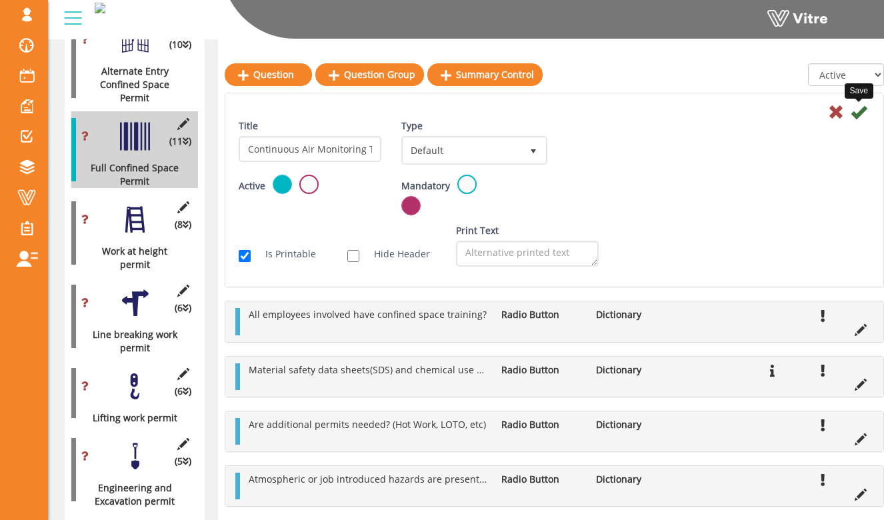
click at [859, 115] on icon at bounding box center [858, 112] width 16 height 16
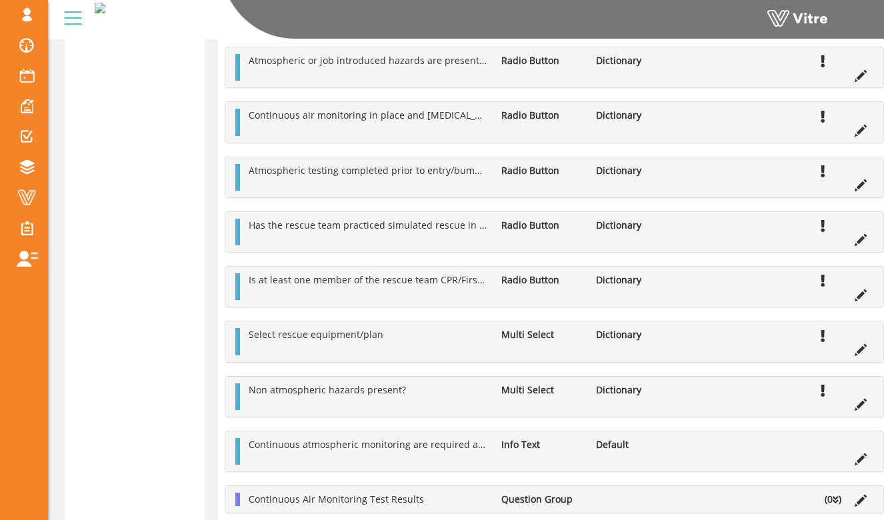
scroll to position [1994, 0]
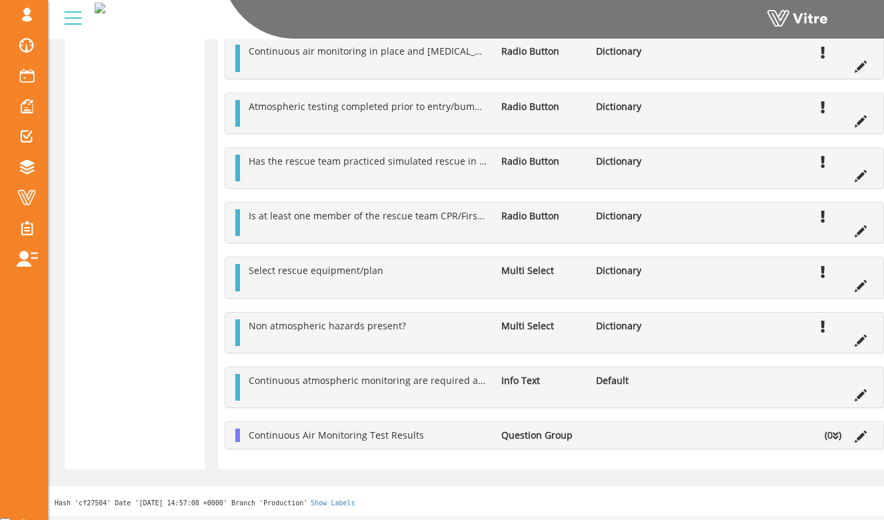
click at [837, 440] on icon at bounding box center [835, 435] width 6 height 9
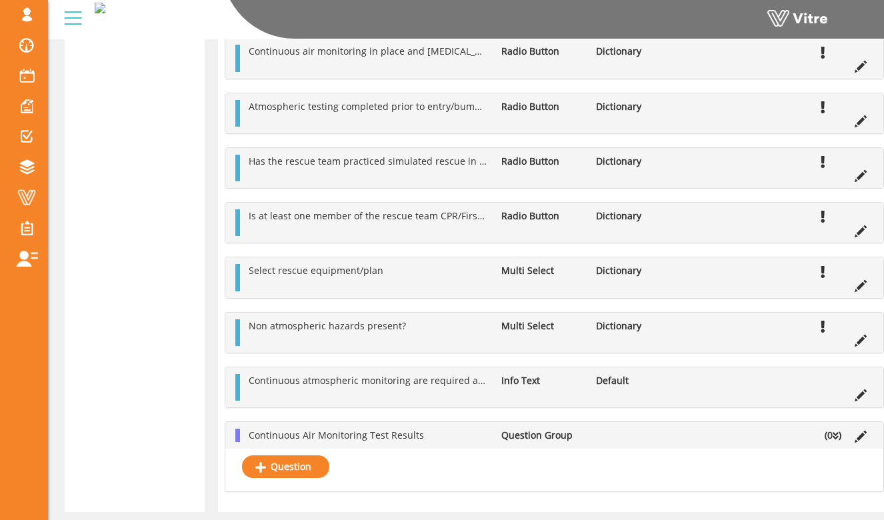
scroll to position [2036, 0]
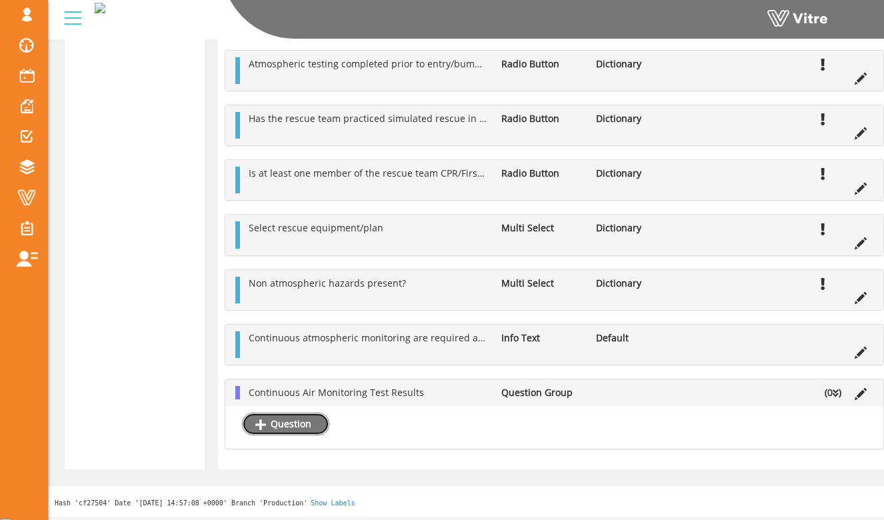
click at [311, 429] on link "Question" at bounding box center [285, 423] width 87 height 23
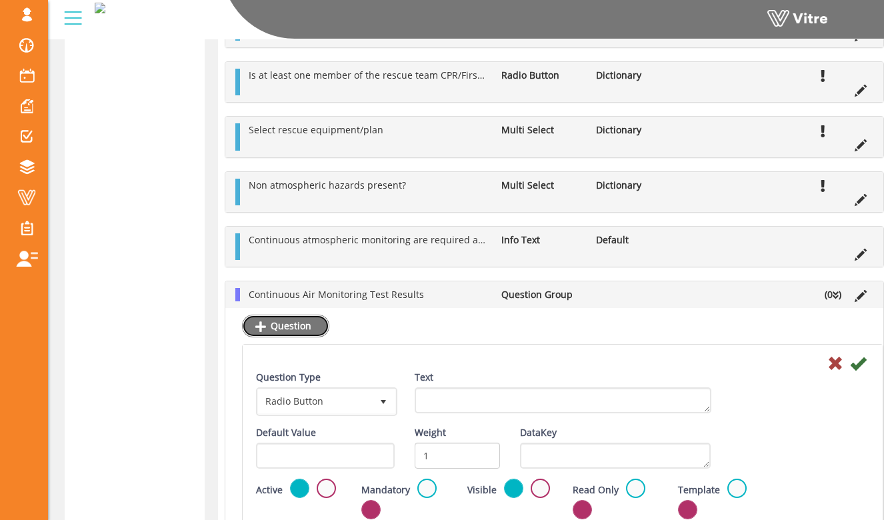
scroll to position [2220, 0]
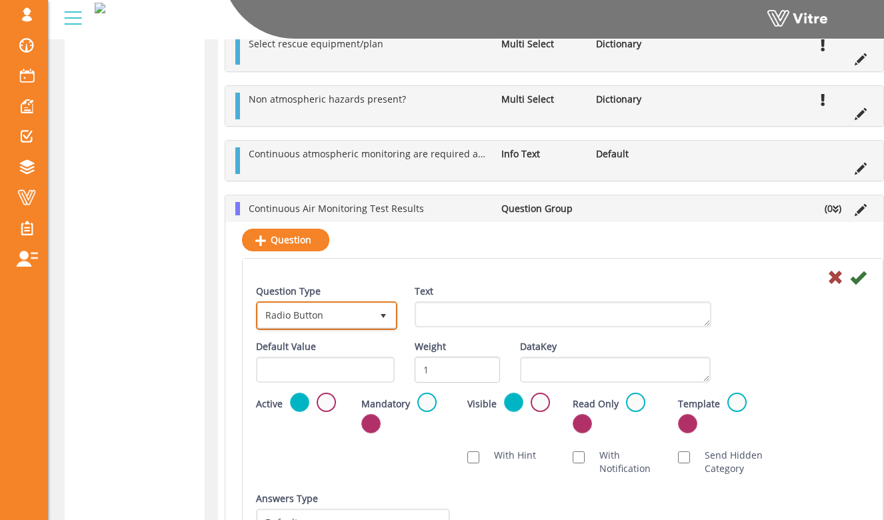
click at [352, 327] on span "Radio Button" at bounding box center [314, 315] width 113 height 24
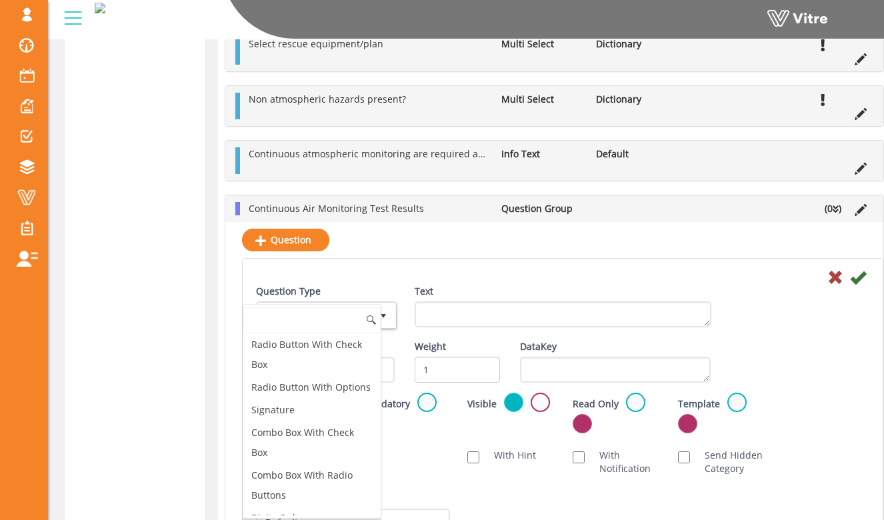
scroll to position [0, 0]
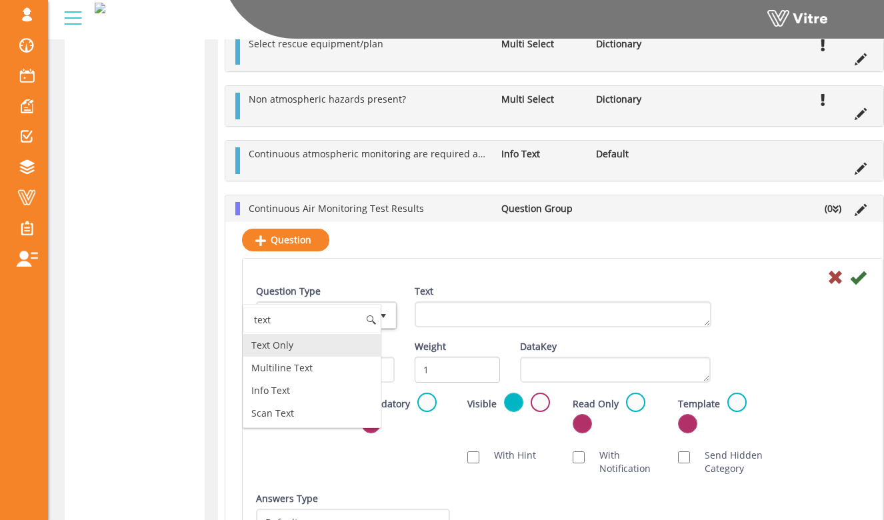
click at [344, 350] on li "Text Only" at bounding box center [311, 345] width 137 height 23
type input "text"
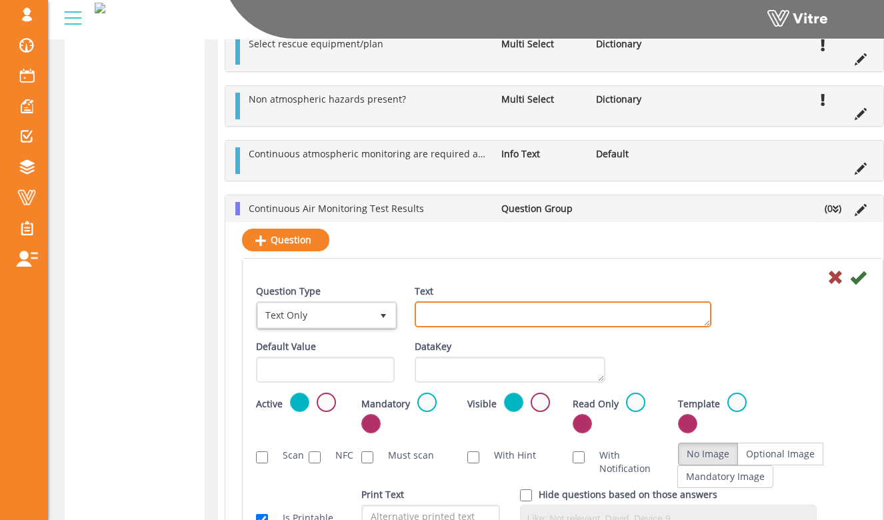
click at [444, 323] on textarea "Text" at bounding box center [562, 314] width 297 height 26
type textarea "Oxygen Level"
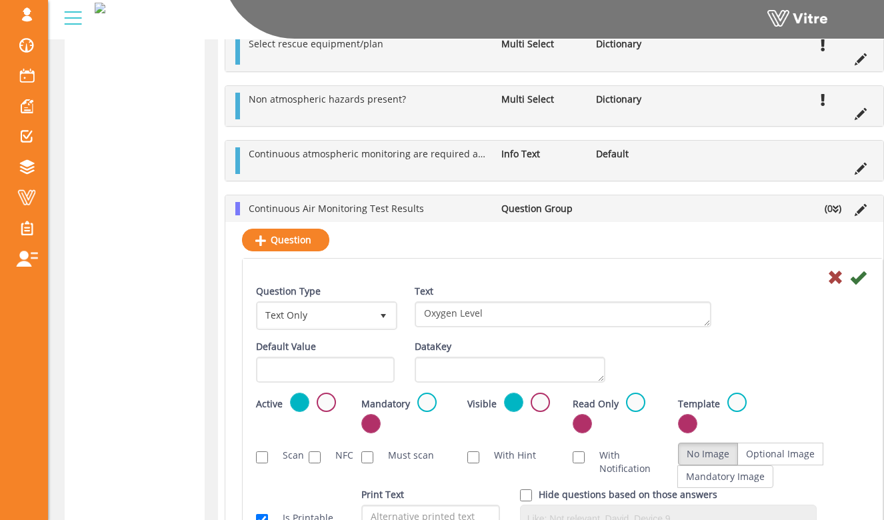
click at [544, 291] on div "Text Oxygen Level" at bounding box center [562, 306] width 297 height 43
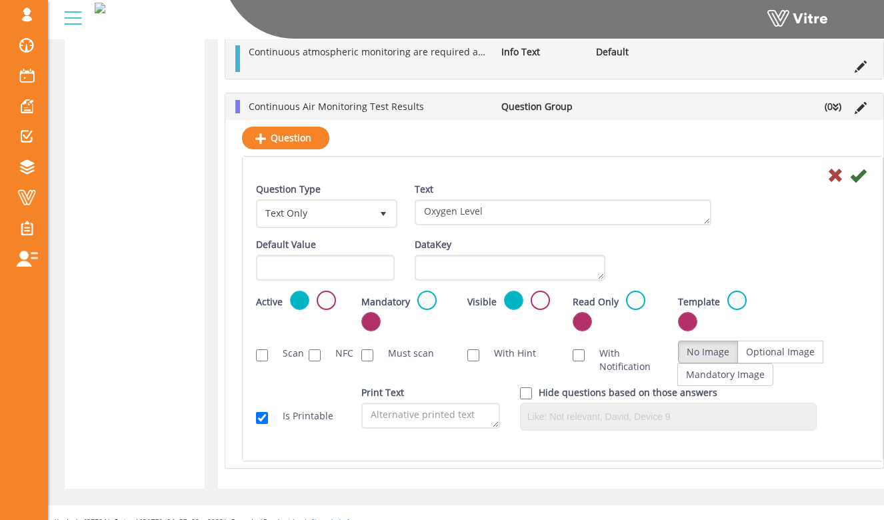
scroll to position [2337, 0]
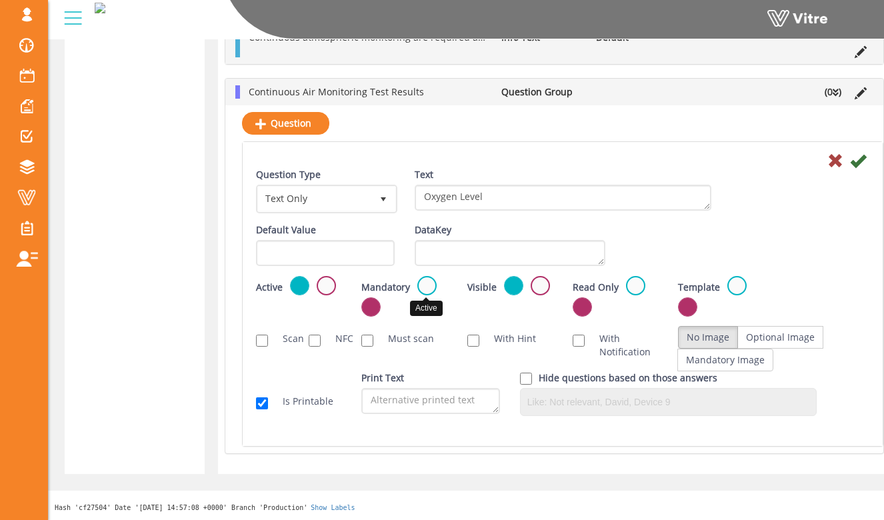
click at [428, 293] on label at bounding box center [426, 285] width 19 height 19
click at [0, 0] on input "radio" at bounding box center [0, 0] width 0 height 0
click at [856, 166] on icon at bounding box center [858, 161] width 16 height 16
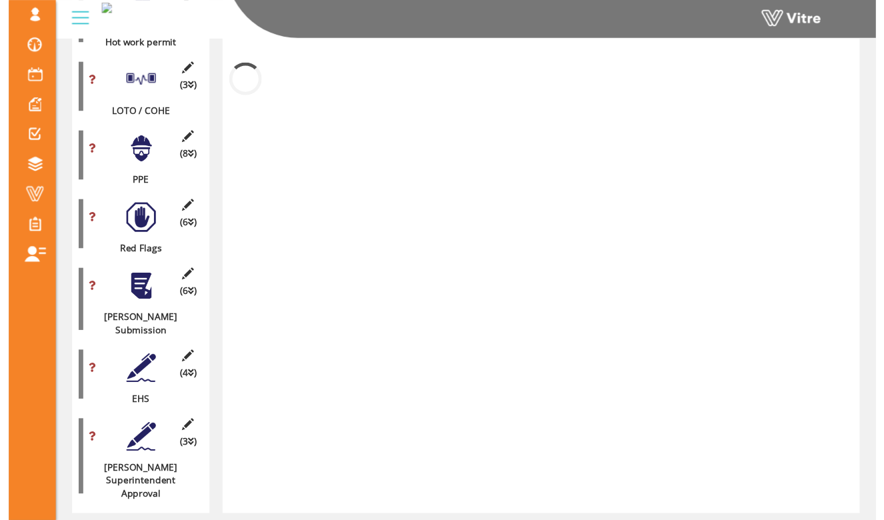
scroll to position [1770, 0]
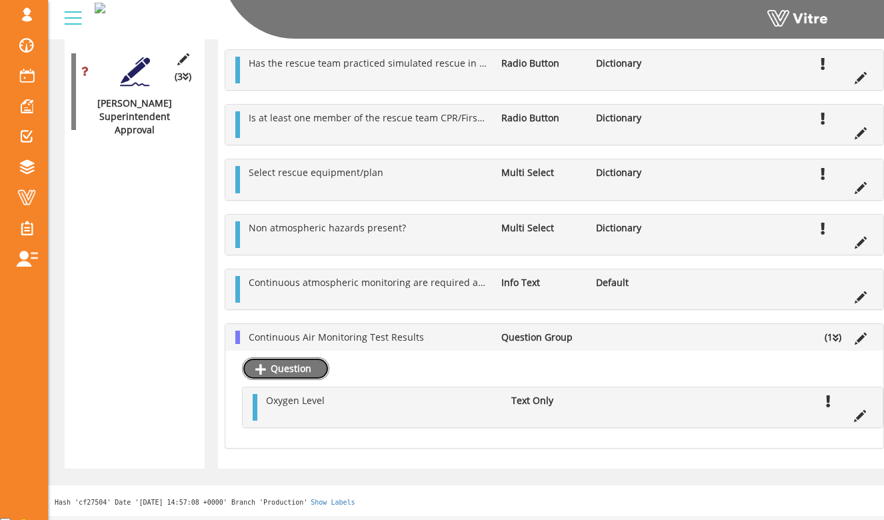
click at [297, 380] on link "Question" at bounding box center [285, 368] width 87 height 23
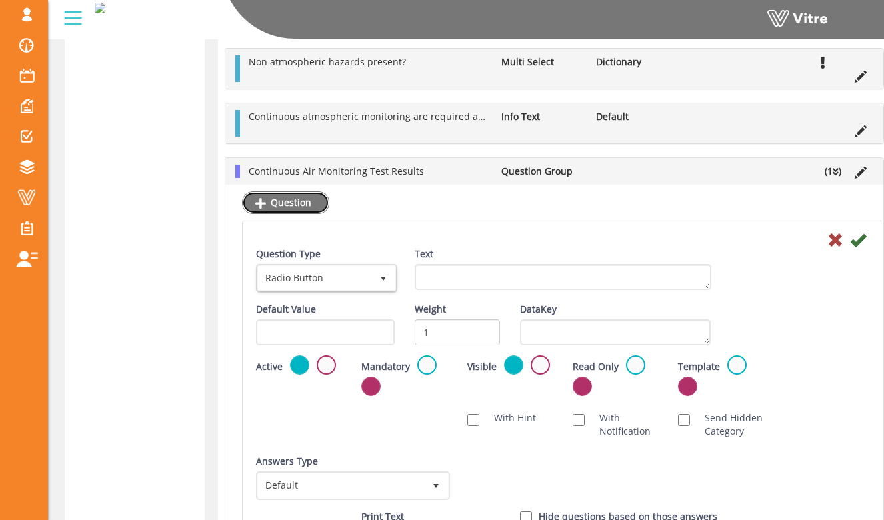
scroll to position [2088, 0]
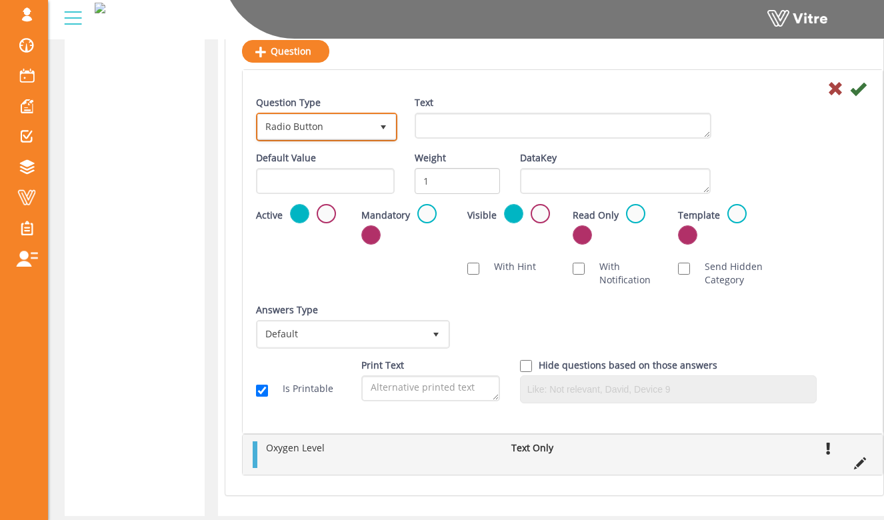
click at [341, 135] on span "Radio Button" at bounding box center [314, 127] width 113 height 24
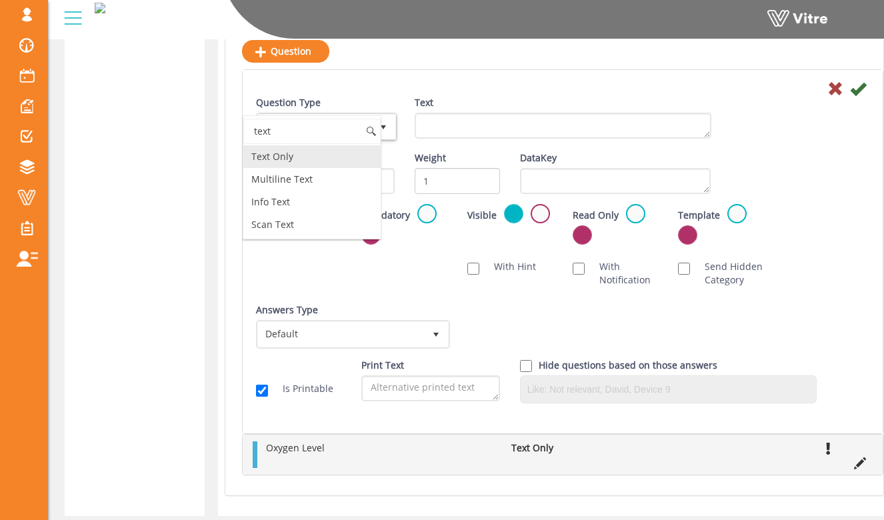
click at [341, 163] on li "Text Only" at bounding box center [311, 156] width 137 height 23
type input "text"
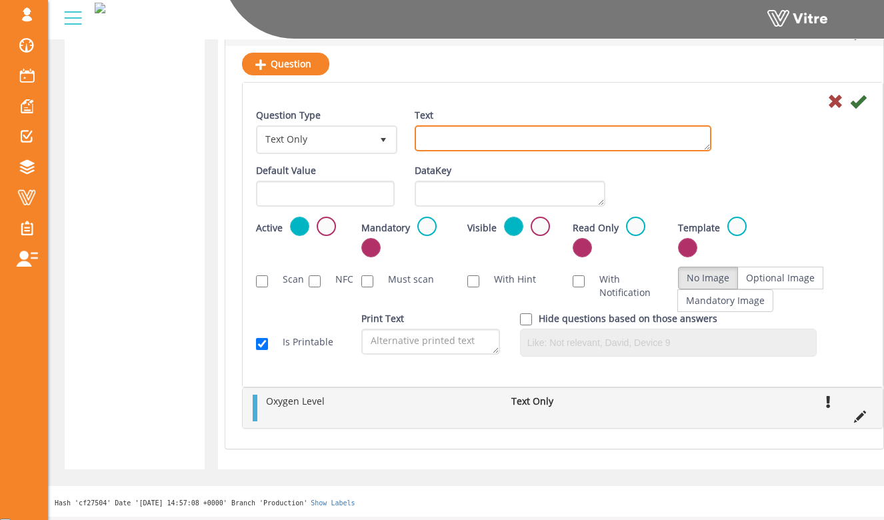
click at [434, 138] on textarea "Text" at bounding box center [562, 138] width 297 height 26
type textarea "LEL"
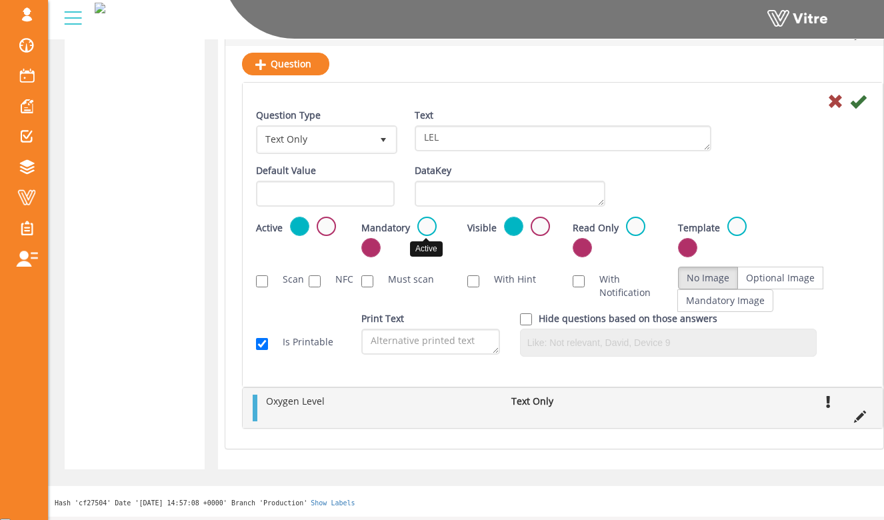
click at [427, 231] on label at bounding box center [426, 226] width 19 height 19
click at [0, 0] on input "radio" at bounding box center [0, 0] width 0 height 0
click at [858, 107] on icon at bounding box center [858, 101] width 16 height 16
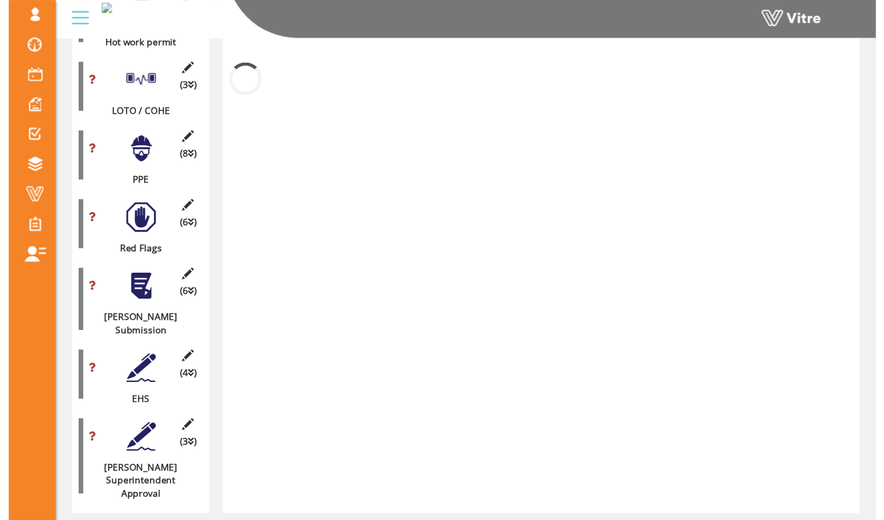
scroll to position [1826, 0]
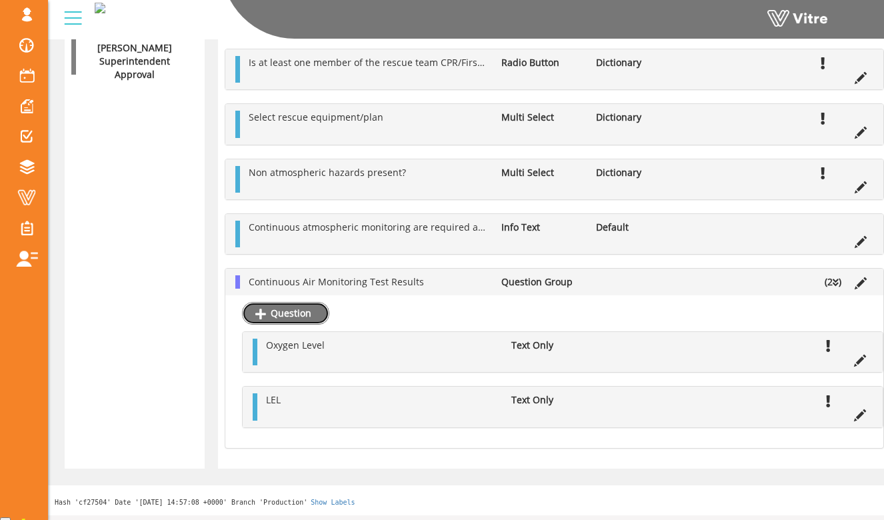
click at [301, 318] on link "Question" at bounding box center [285, 313] width 87 height 23
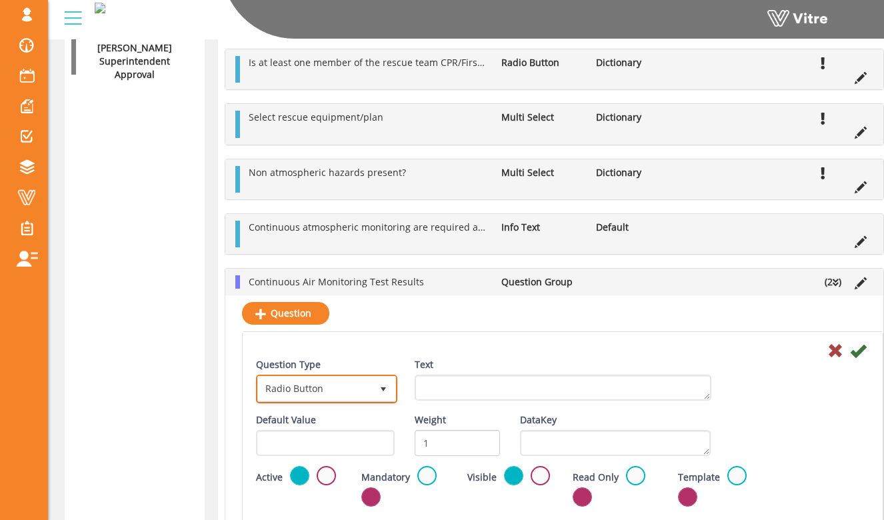
click at [342, 390] on span "Radio Button" at bounding box center [314, 388] width 113 height 24
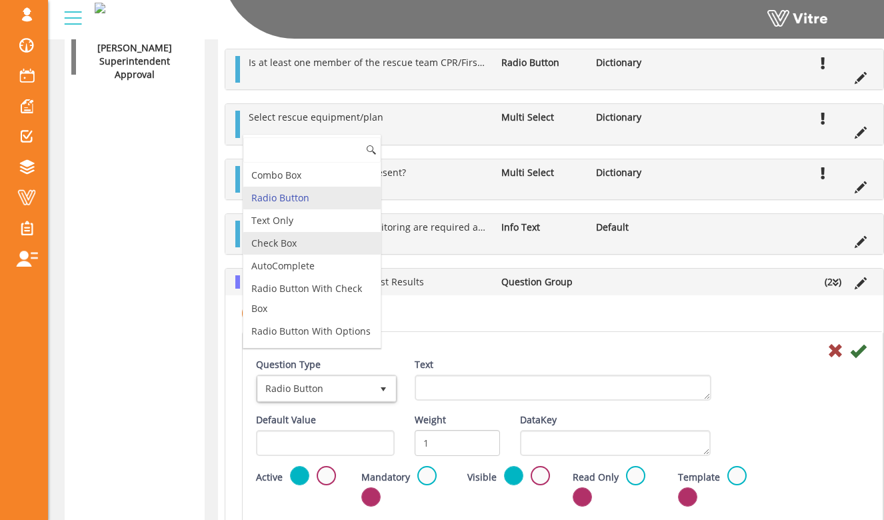
click at [323, 237] on li "Check Box" at bounding box center [311, 243] width 137 height 23
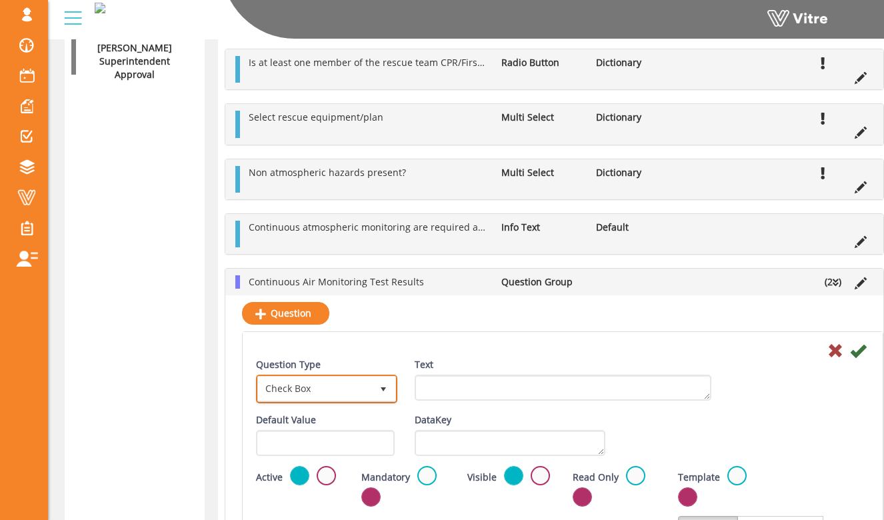
click at [325, 388] on span "Check Box" at bounding box center [314, 388] width 113 height 24
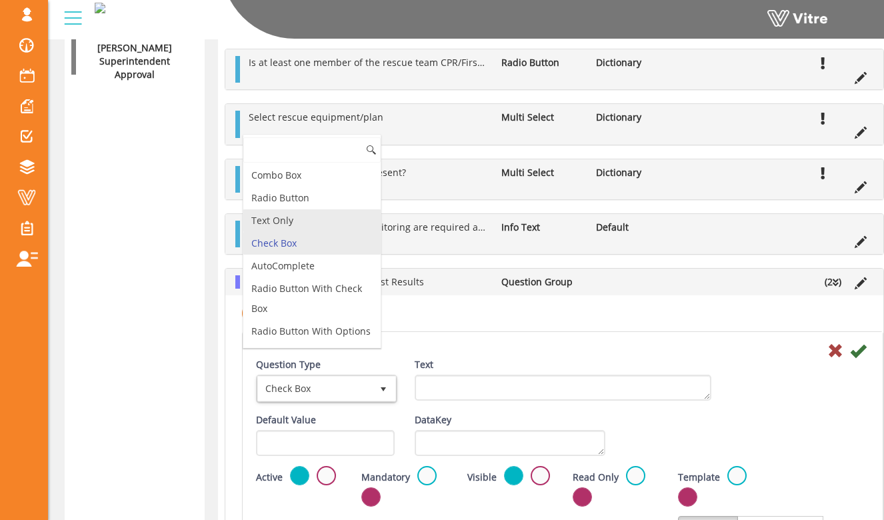
click at [331, 225] on li "Text Only" at bounding box center [311, 220] width 137 height 23
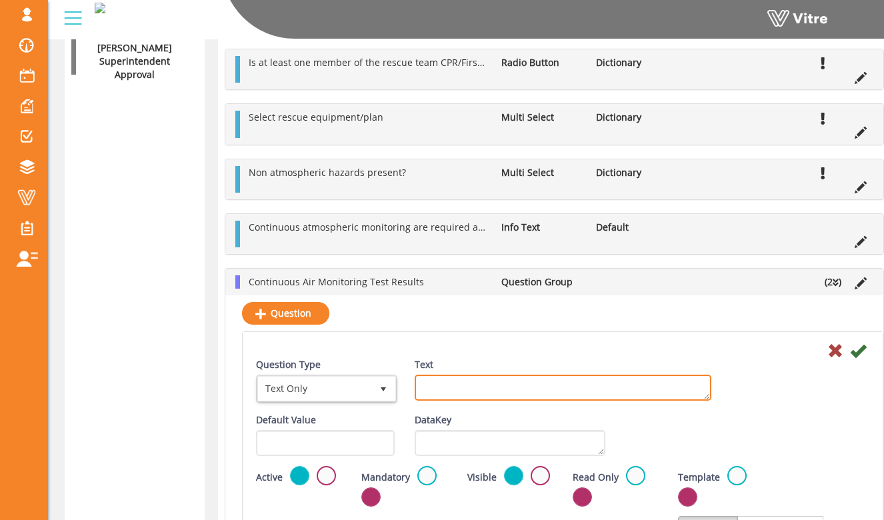
click at [434, 384] on textarea "Text" at bounding box center [562, 387] width 297 height 26
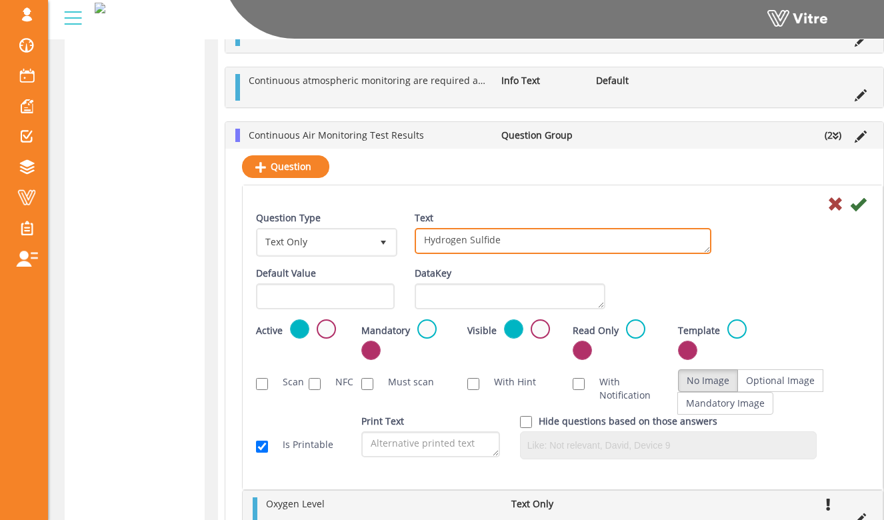
scroll to position [1978, 0]
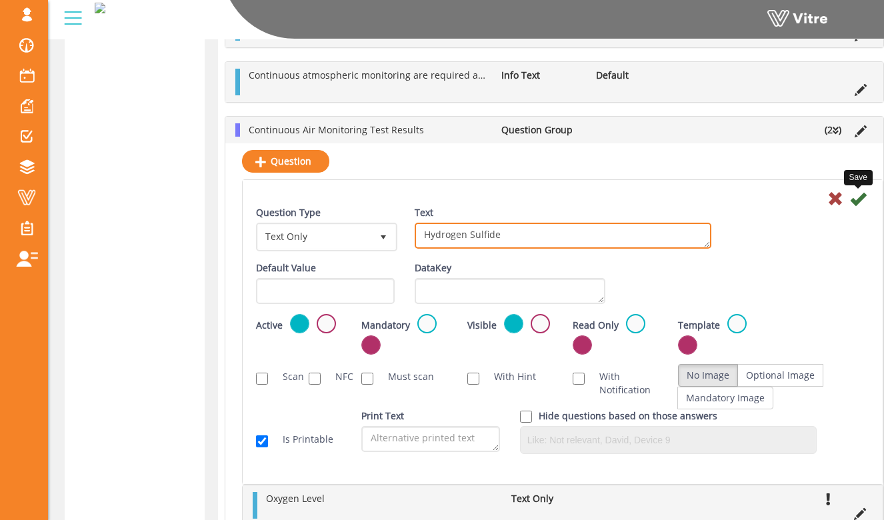
type textarea "Hydrogen Sulfide"
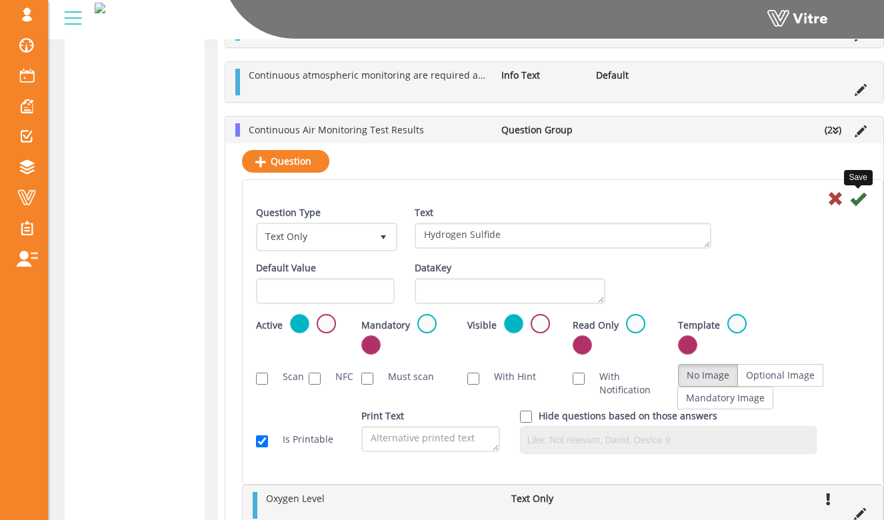
click at [856, 205] on icon at bounding box center [858, 199] width 16 height 16
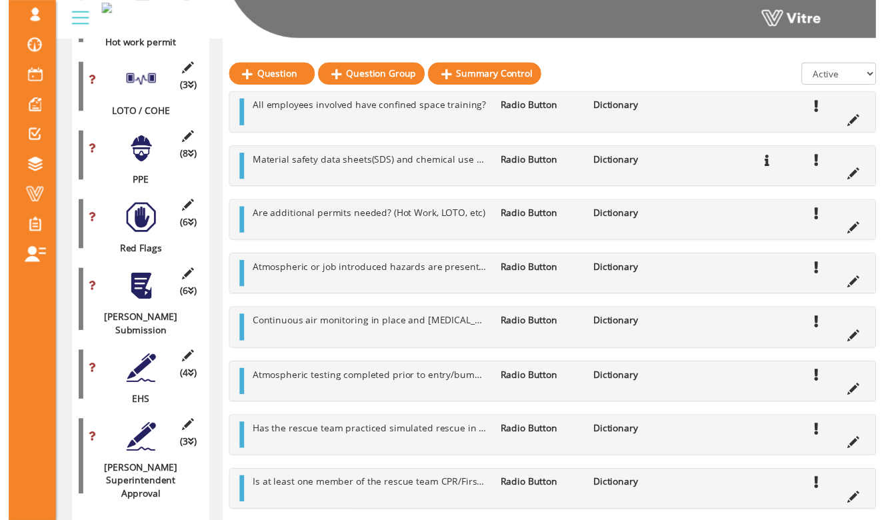
scroll to position [1880, 0]
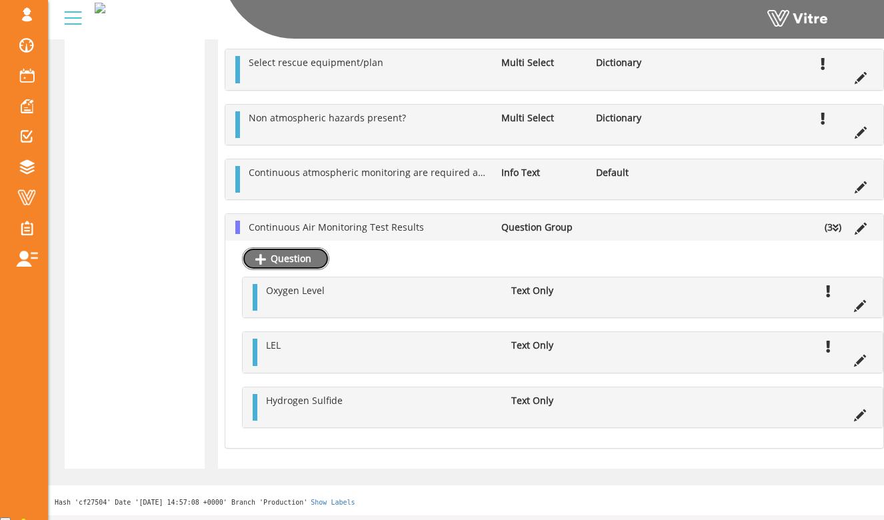
click at [303, 261] on link "Question" at bounding box center [285, 258] width 87 height 23
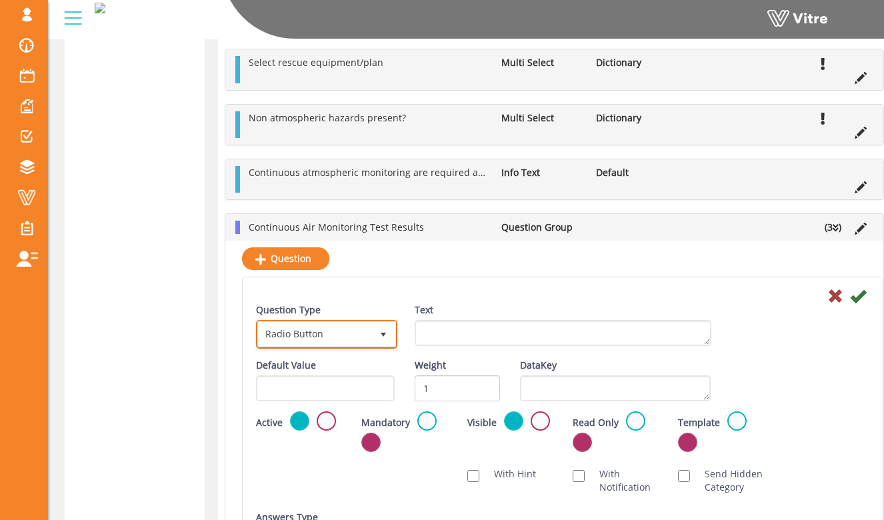
click at [360, 339] on span "Radio Button" at bounding box center [314, 334] width 113 height 24
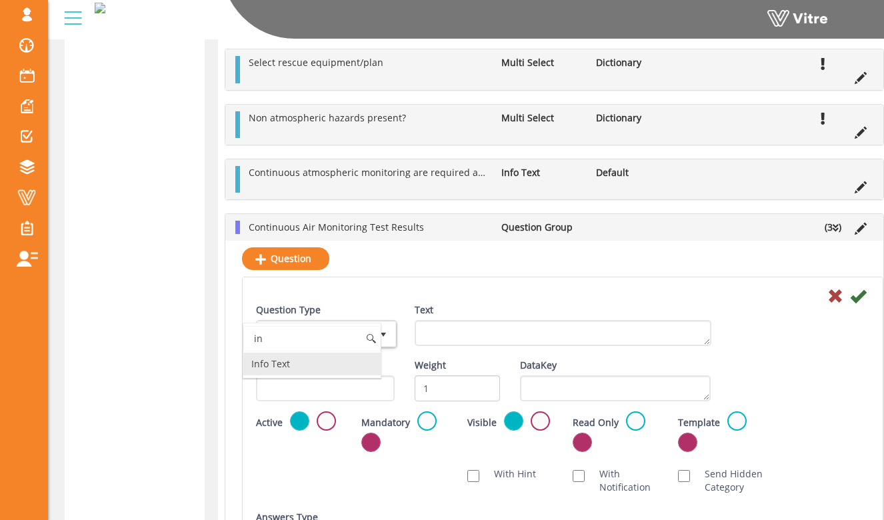
type input "i"
click at [346, 362] on li "Text Only" at bounding box center [311, 363] width 137 height 23
type input "text"
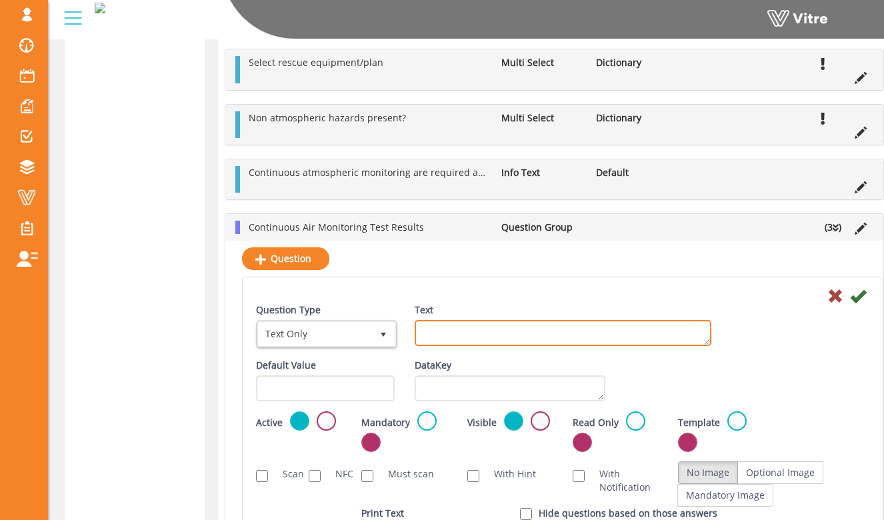
click at [461, 338] on textarea "Text" at bounding box center [562, 333] width 297 height 26
click at [434, 337] on textarea "Text" at bounding box center [562, 333] width 297 height 26
type textarea "Carbon Monoxide"
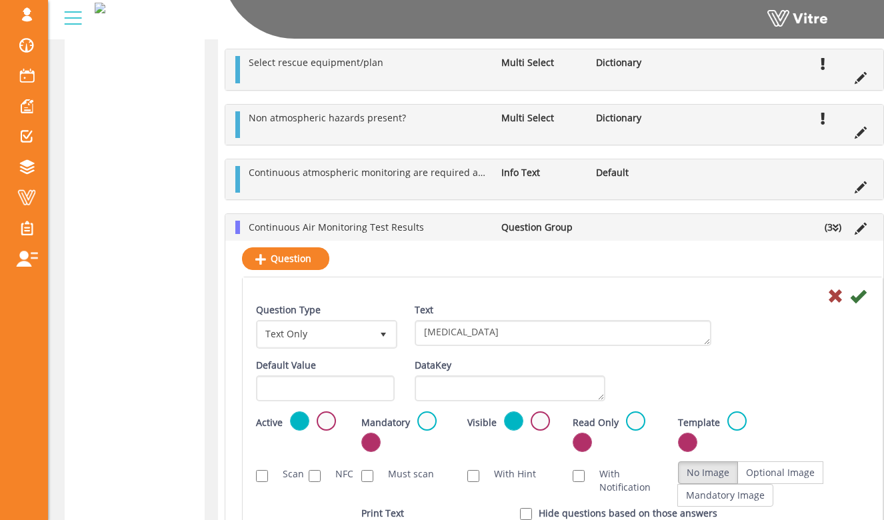
click at [742, 319] on div "Question Type Text Only 5 Text Carbon Monoxide" at bounding box center [562, 330] width 633 height 55
click at [862, 303] on icon at bounding box center [858, 296] width 16 height 16
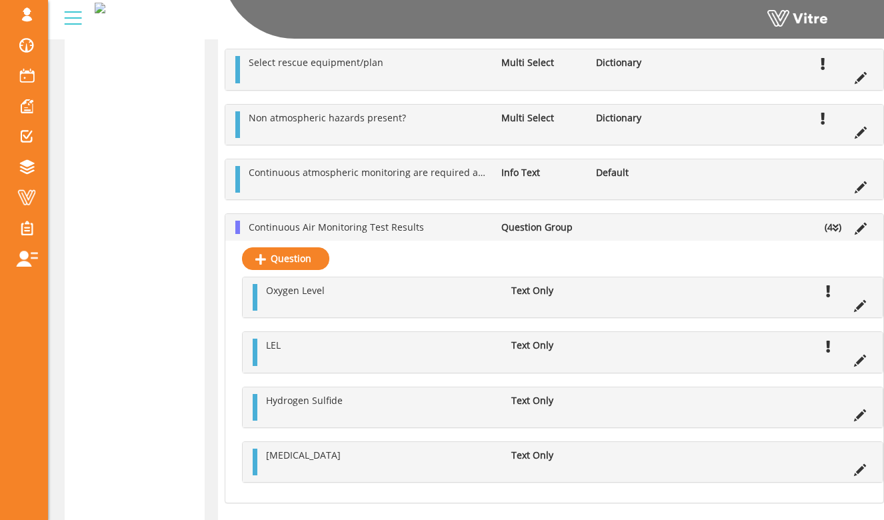
scroll to position [1935, 0]
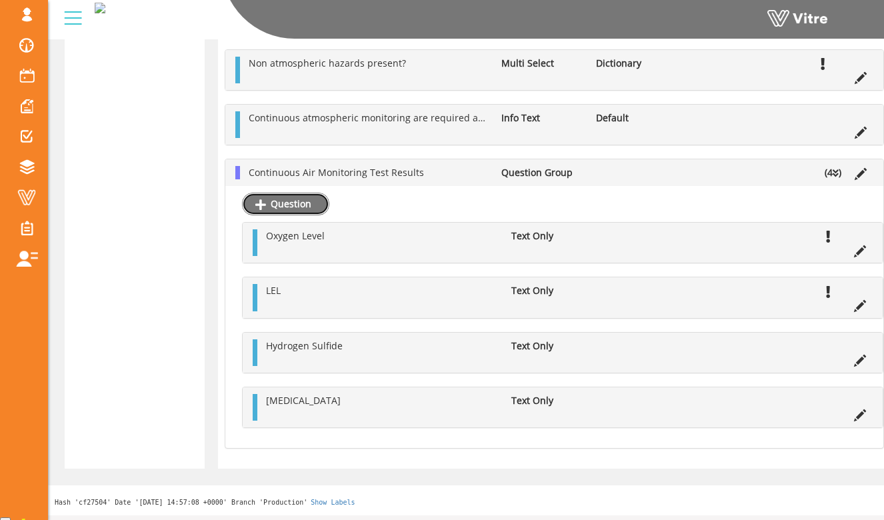
click at [318, 214] on link "Question" at bounding box center [285, 204] width 87 height 23
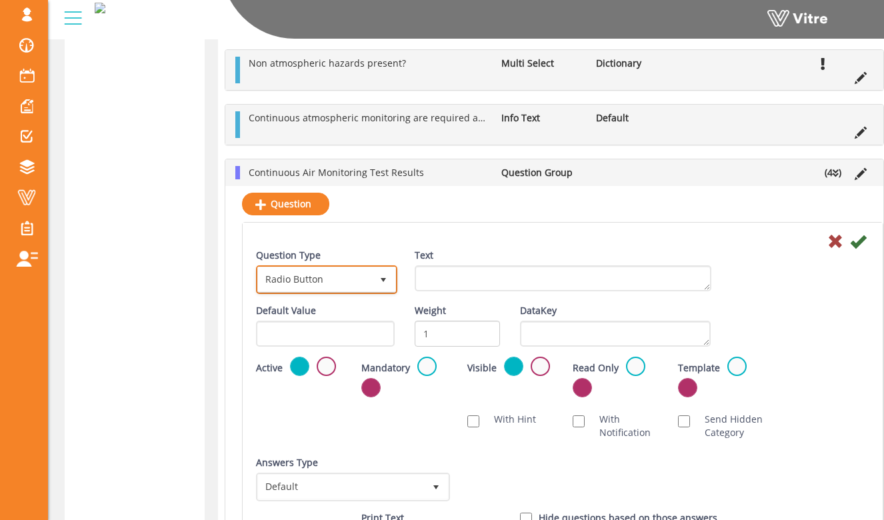
click at [356, 283] on span "Radio Button" at bounding box center [314, 279] width 113 height 24
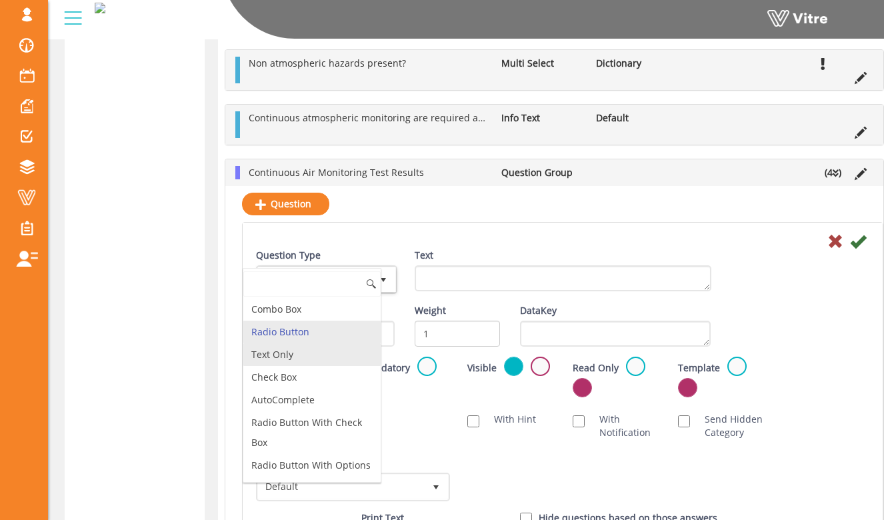
click at [343, 360] on li "Text Only" at bounding box center [311, 354] width 137 height 23
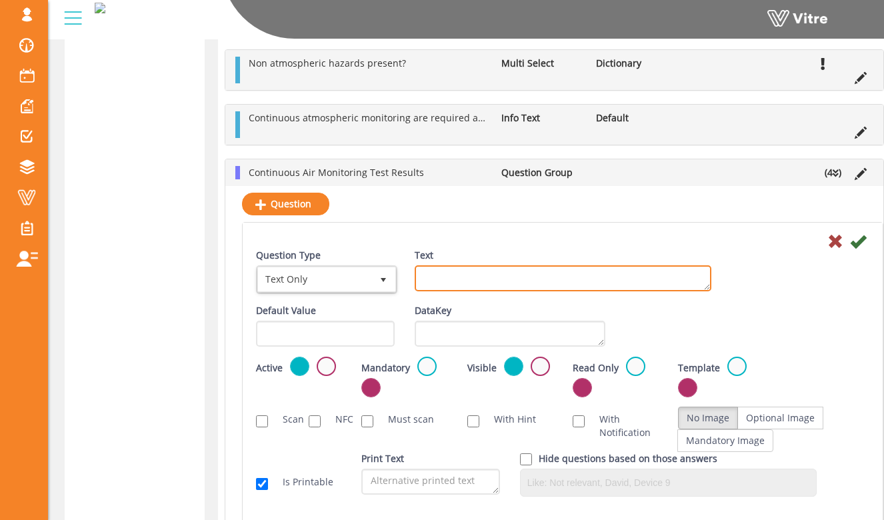
click at [428, 286] on textarea "Text" at bounding box center [562, 278] width 297 height 26
type textarea "Time"
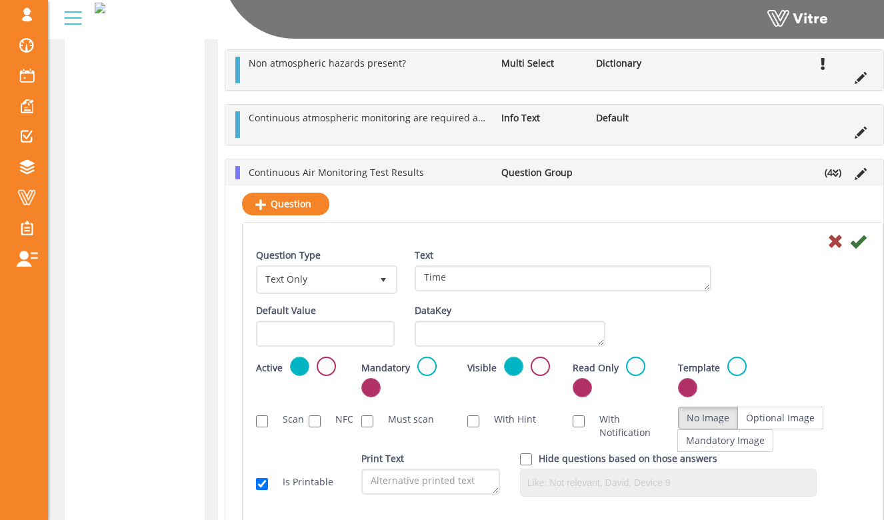
click at [812, 266] on div "Question Type Text Only 5 Text Time" at bounding box center [562, 276] width 633 height 55
click at [363, 285] on span "Text Only" at bounding box center [314, 279] width 113 height 24
click at [351, 320] on li "Time Only" at bounding box center [311, 309] width 137 height 23
type input "time"
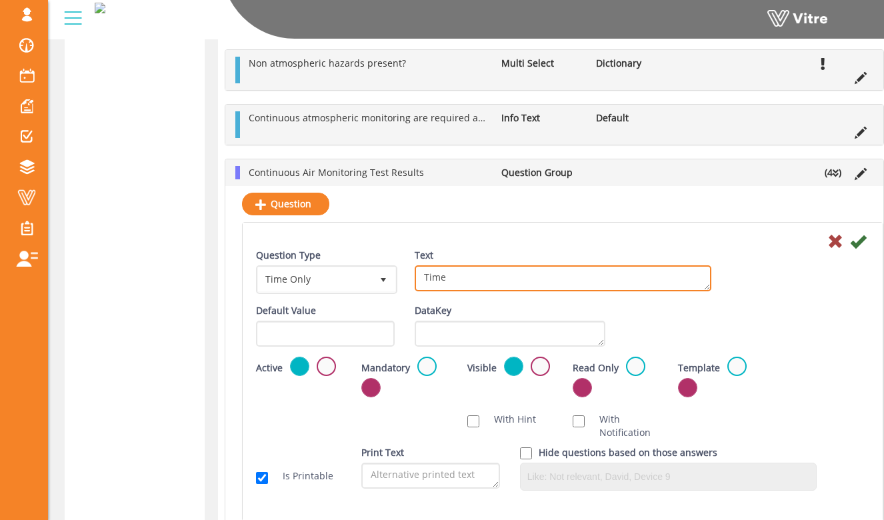
click at [555, 289] on textarea "Time" at bounding box center [562, 278] width 297 height 26
click at [796, 273] on div "Question Type Time Only 28 Text Time" at bounding box center [562, 276] width 633 height 55
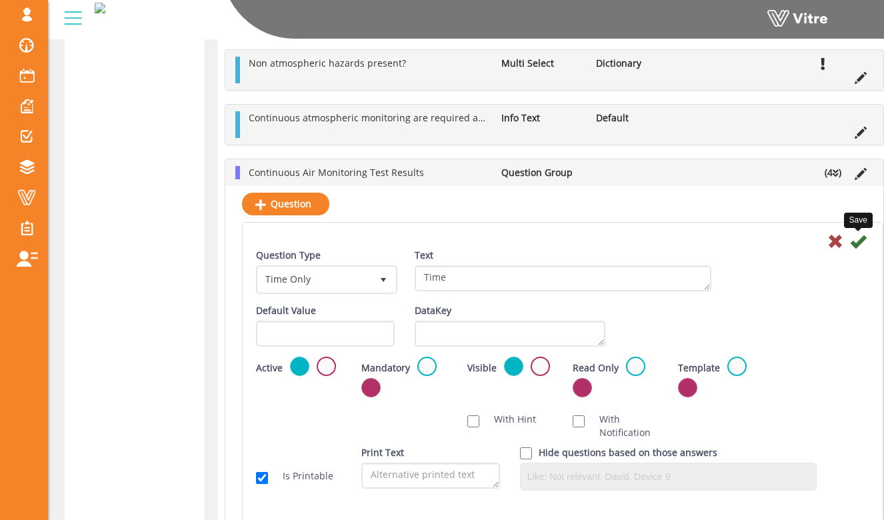
click at [859, 240] on icon at bounding box center [858, 241] width 16 height 16
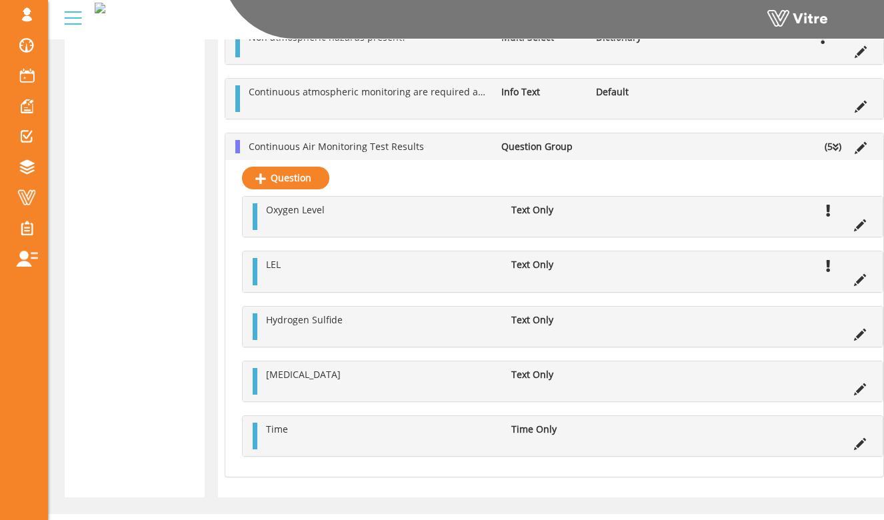
scroll to position [1990, 0]
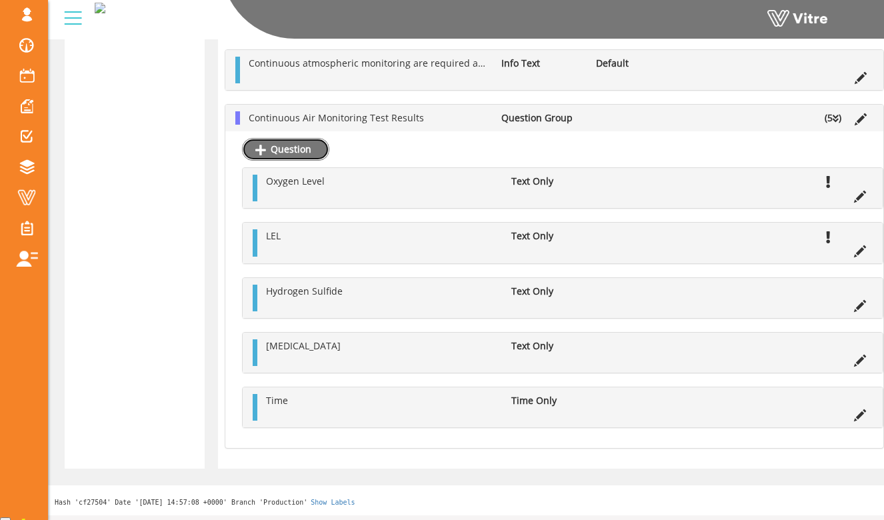
click at [311, 151] on link "Question" at bounding box center [285, 149] width 87 height 23
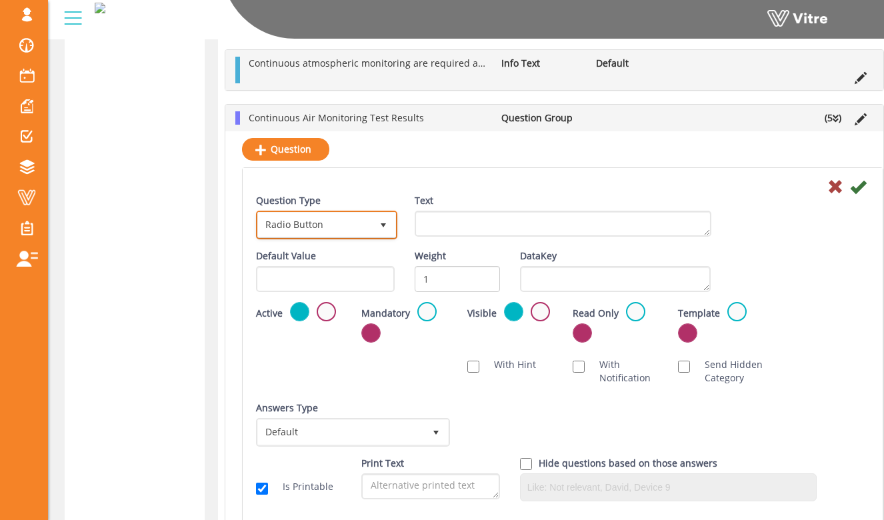
click at [363, 237] on span "Radio Button" at bounding box center [314, 225] width 113 height 24
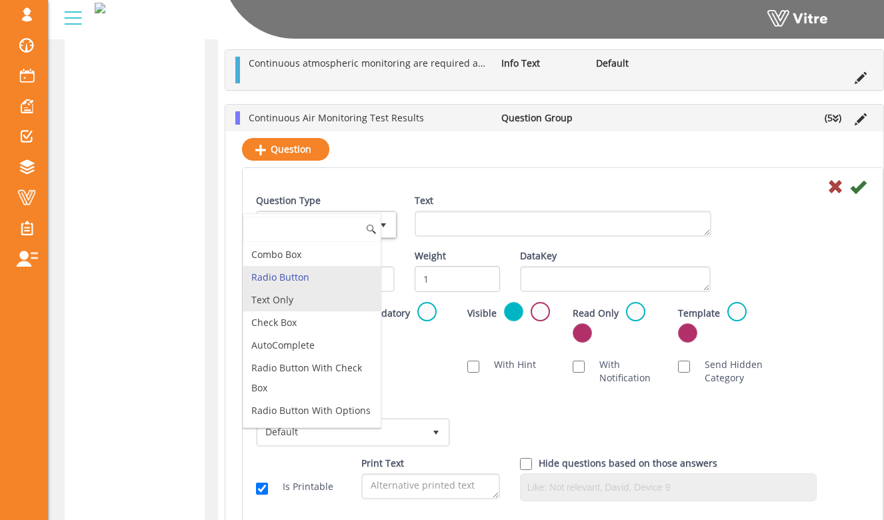
click at [345, 311] on li "Text Only" at bounding box center [311, 300] width 137 height 23
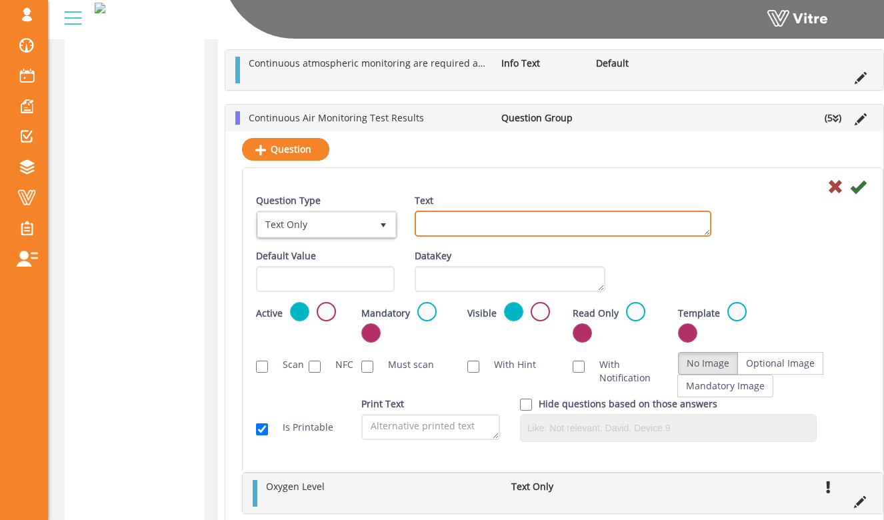
click at [462, 229] on textarea "Text" at bounding box center [562, 224] width 297 height 26
type textarea "Conducted By"
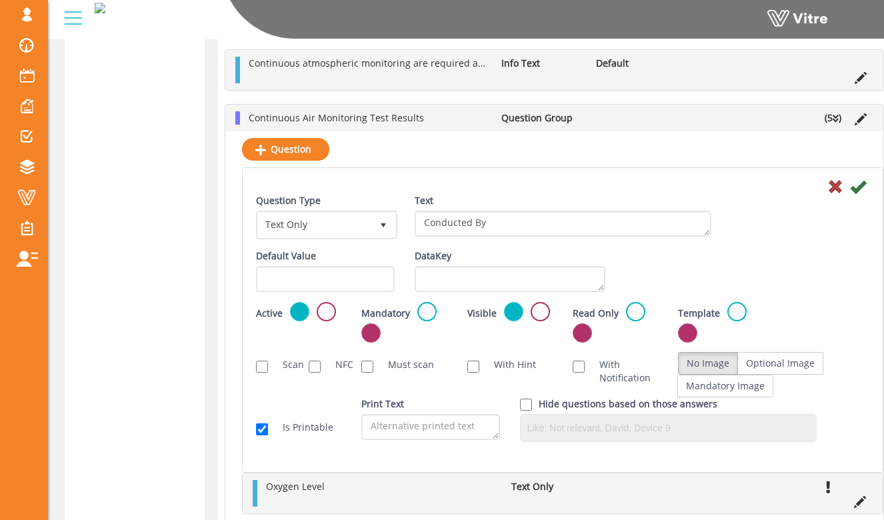
click at [720, 216] on div "Text Conducted By" at bounding box center [562, 220] width 317 height 53
click at [421, 316] on label at bounding box center [426, 311] width 19 height 19
click at [0, 0] on input "radio" at bounding box center [0, 0] width 0 height 0
click at [856, 188] on icon at bounding box center [858, 187] width 16 height 16
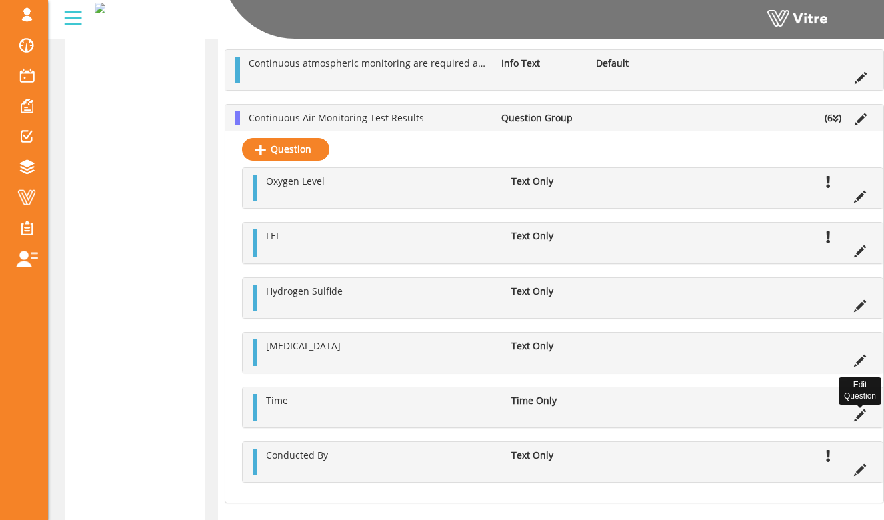
click at [860, 420] on icon at bounding box center [860, 415] width 12 height 12
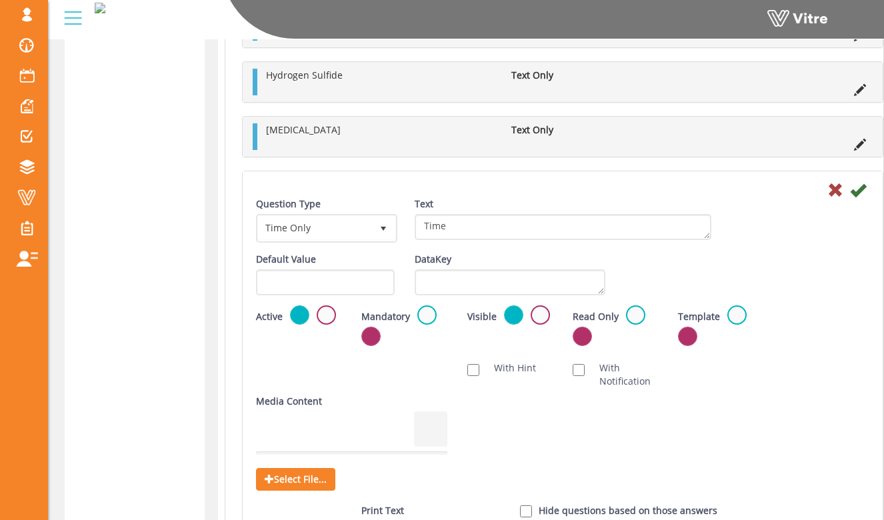
scroll to position [2214, 0]
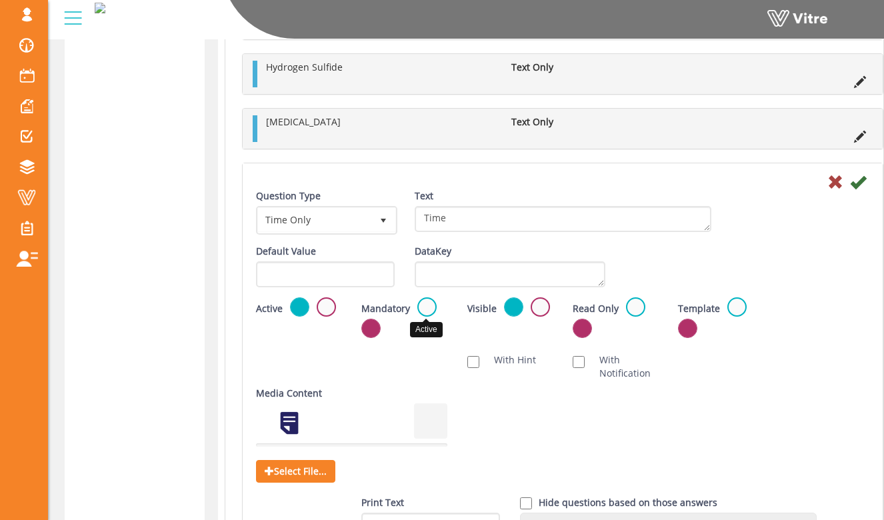
click at [428, 315] on label at bounding box center [426, 306] width 19 height 19
click at [0, 0] on input "radio" at bounding box center [0, 0] width 0 height 0
click at [857, 188] on icon at bounding box center [858, 182] width 16 height 16
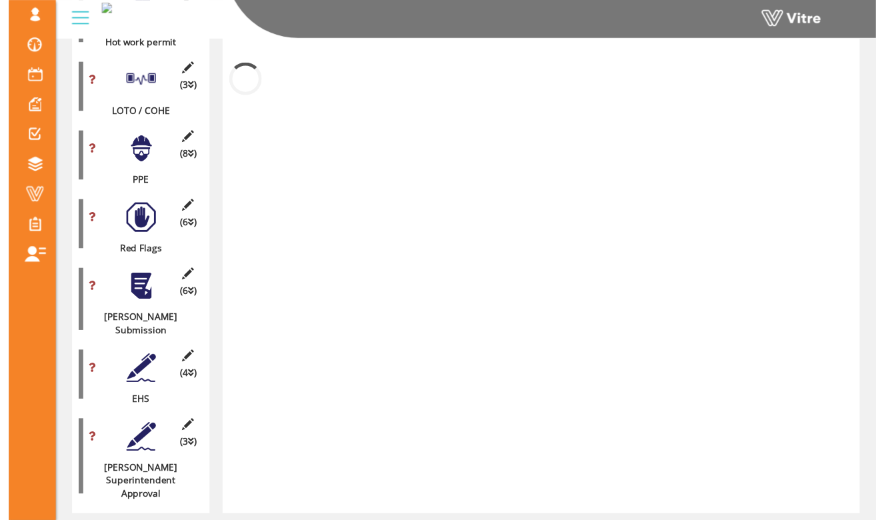
scroll to position [2045, 0]
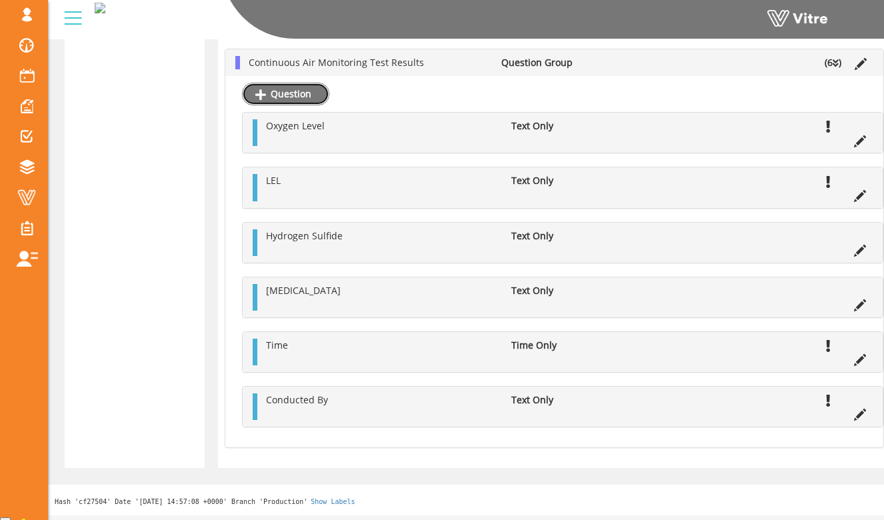
click at [289, 101] on link "Question" at bounding box center [285, 94] width 87 height 23
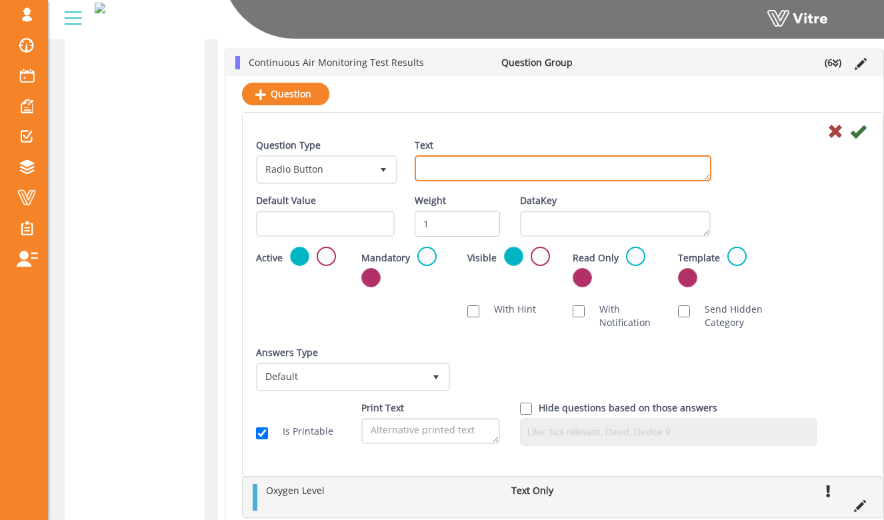
click at [424, 169] on textarea "Text" at bounding box center [562, 168] width 297 height 26
type textarea "Other Toxic"
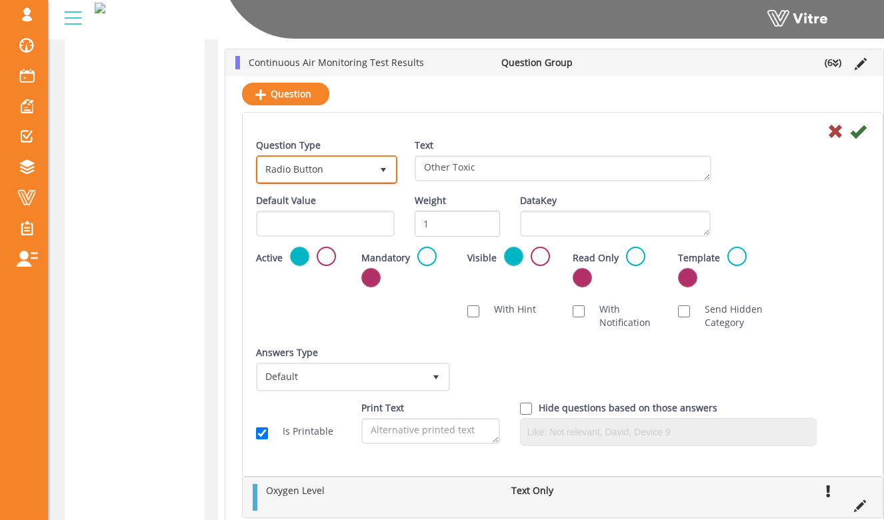
click at [368, 167] on span "Radio Button" at bounding box center [314, 169] width 113 height 24
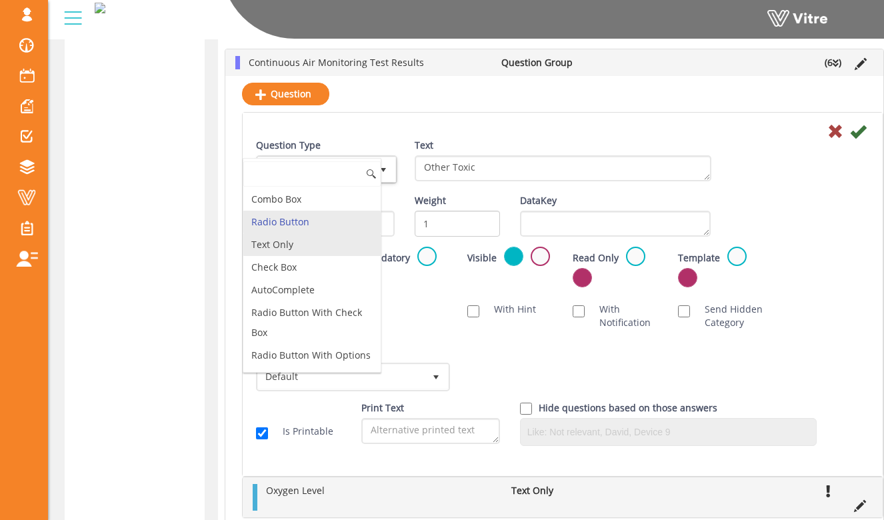
click at [340, 249] on li "Text Only" at bounding box center [311, 244] width 137 height 23
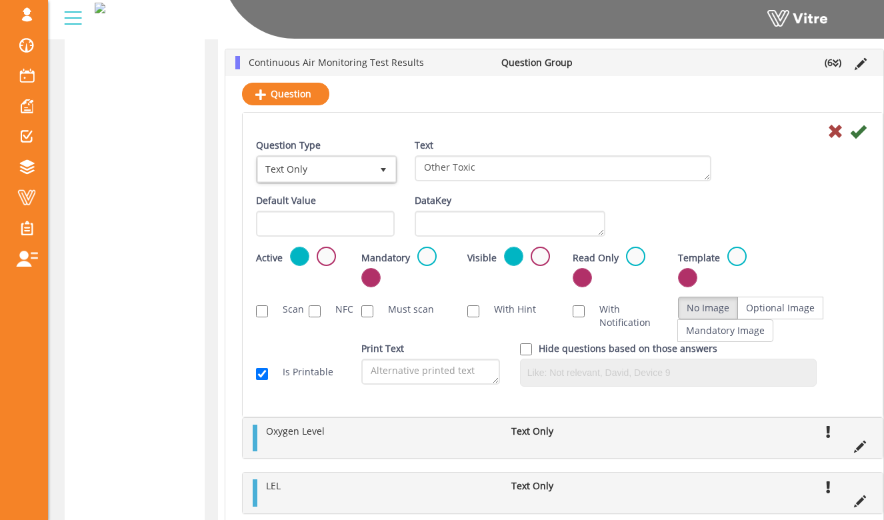
click at [796, 187] on div "Question Type Text Only 5 Text Other Toxic" at bounding box center [562, 166] width 633 height 55
click at [853, 138] on icon at bounding box center [858, 131] width 16 height 16
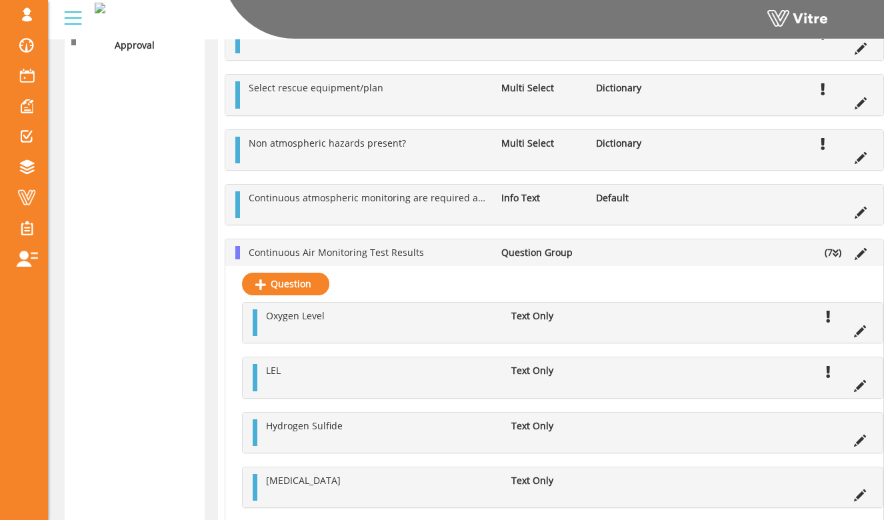
scroll to position [1858, 0]
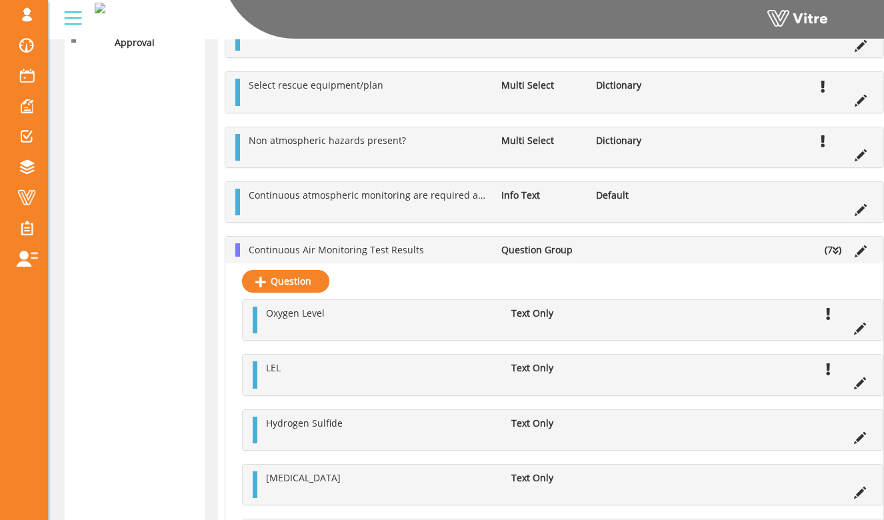
click at [834, 251] on icon at bounding box center [835, 250] width 6 height 9
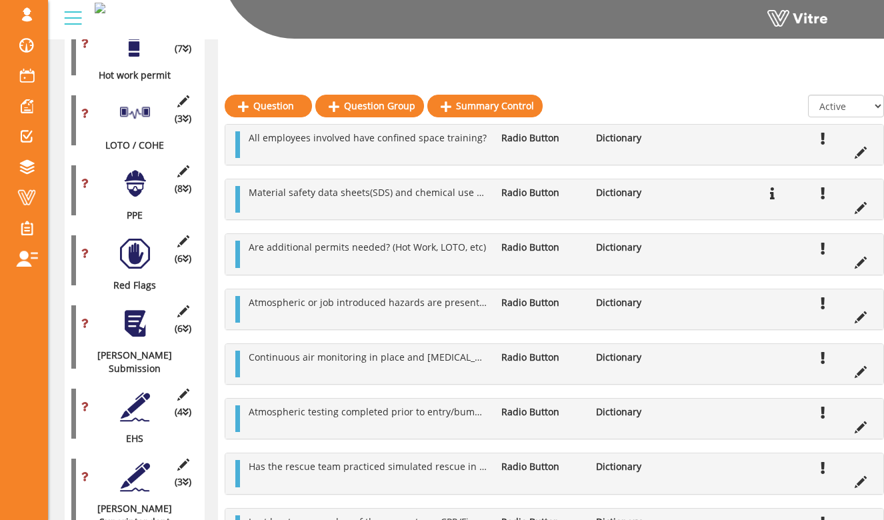
scroll to position [1347, 0]
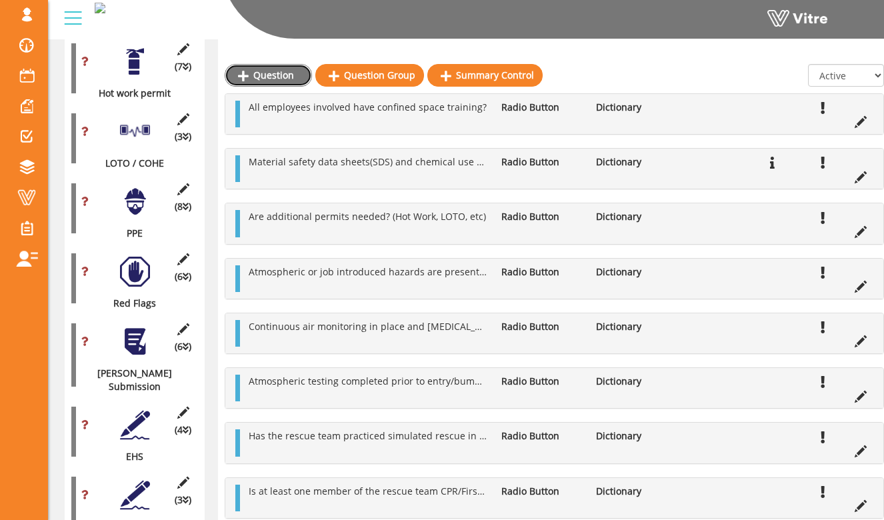
click at [293, 79] on link "Question" at bounding box center [268, 75] width 87 height 23
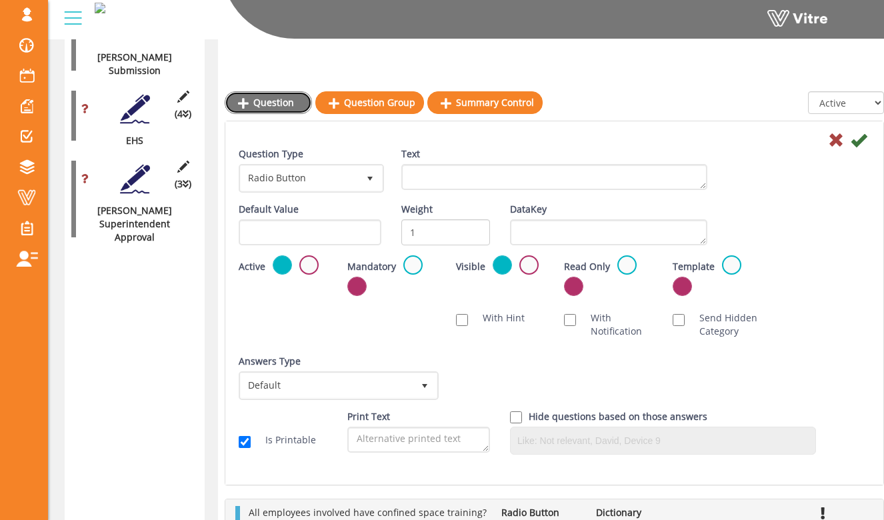
scroll to position [1633, 0]
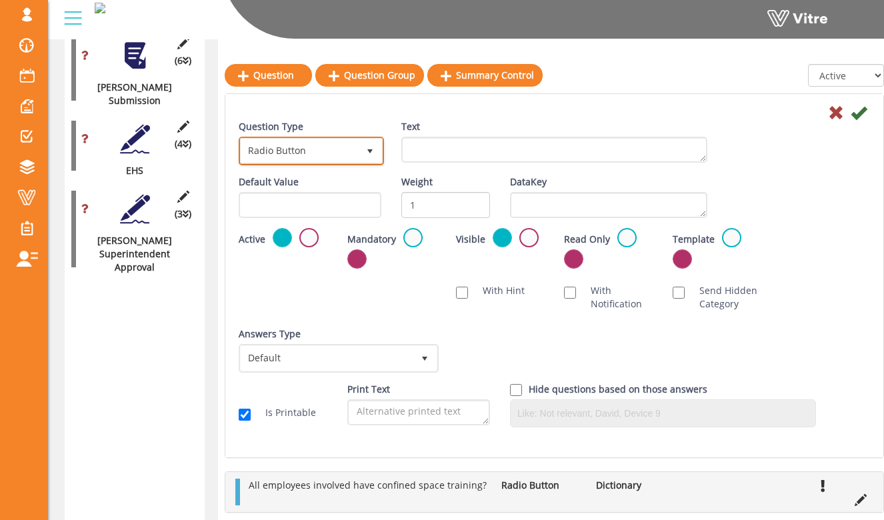
click at [301, 145] on span "Radio Button" at bounding box center [299, 151] width 117 height 24
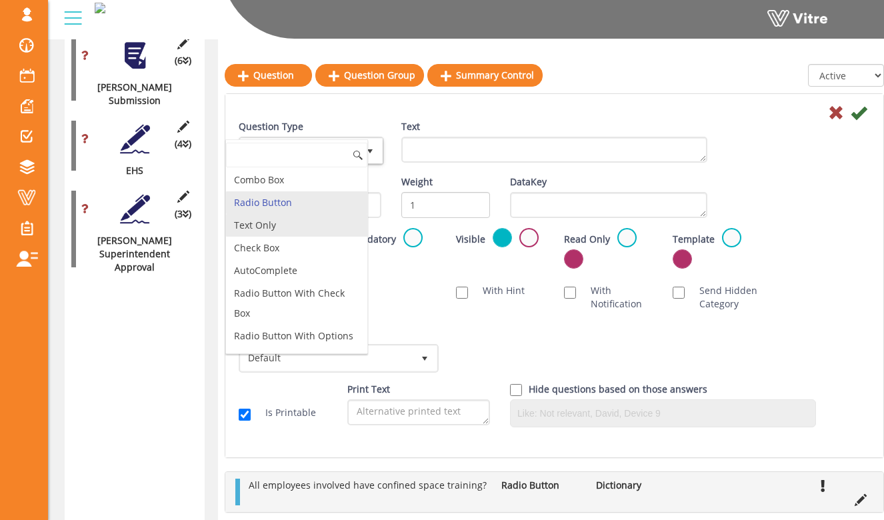
click at [293, 220] on li "Text Only" at bounding box center [296, 225] width 141 height 23
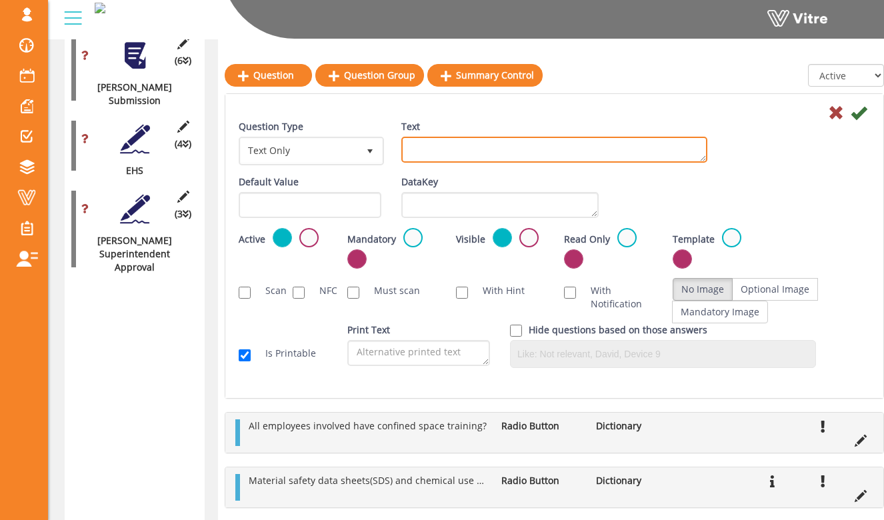
click at [424, 149] on textarea "Text" at bounding box center [554, 150] width 306 height 26
type textarea "Air Monitoring Equipment (Make, Model, and Serial Number)"
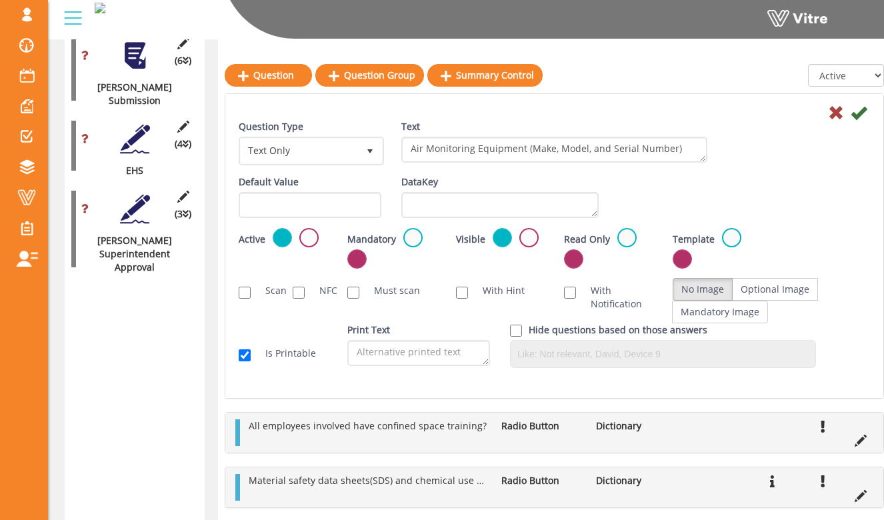
click at [704, 170] on div "Text Air Monitoring Equipment (Make, Model, and Serial Number)" at bounding box center [554, 146] width 326 height 53
click at [415, 236] on label at bounding box center [412, 237] width 19 height 19
click at [0, 0] on input "radio" at bounding box center [0, 0] width 0 height 0
click at [855, 116] on icon at bounding box center [858, 113] width 16 height 16
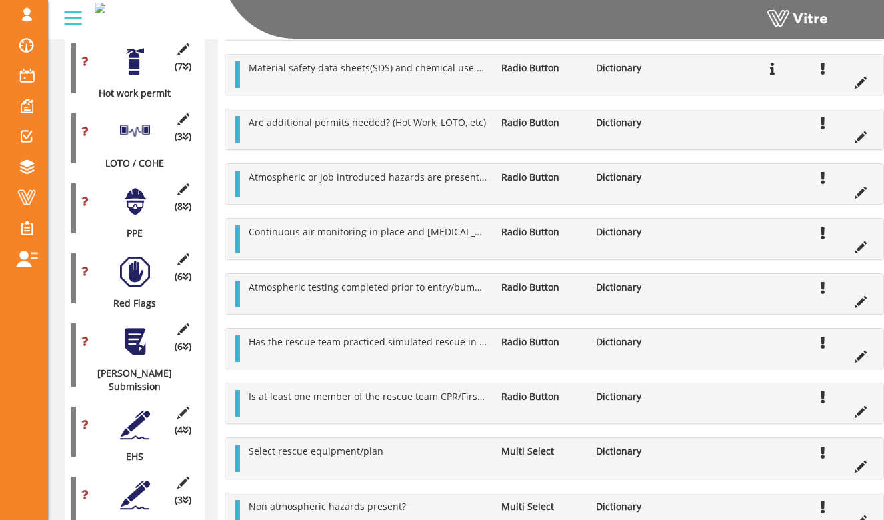
scroll to position [1161, 0]
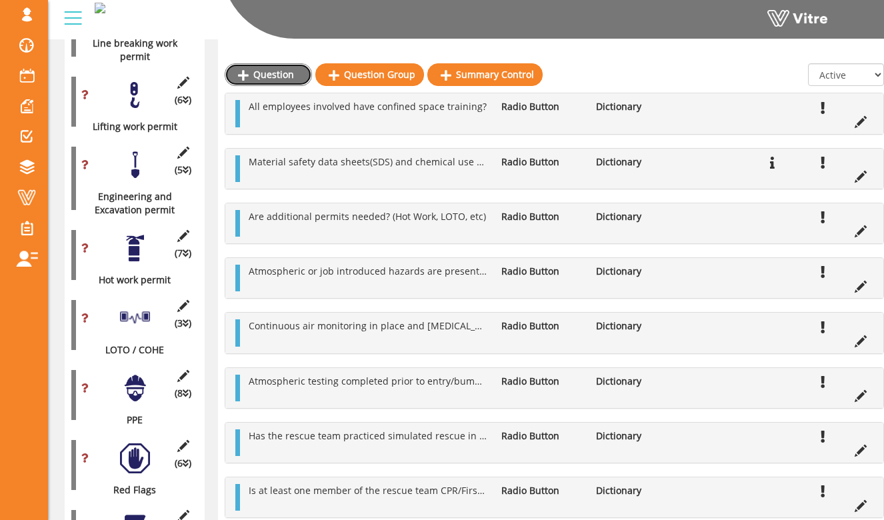
click at [299, 78] on link "Question" at bounding box center [268, 74] width 87 height 23
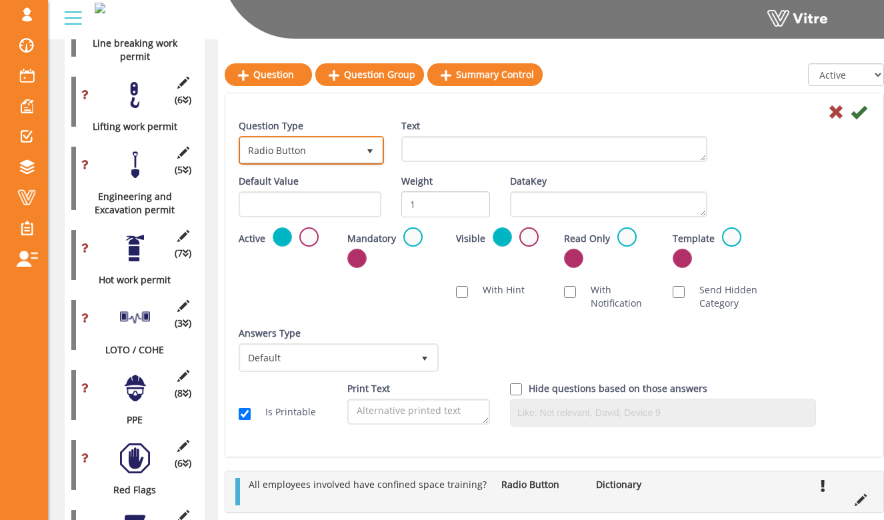
click at [338, 149] on span "Radio Button" at bounding box center [299, 150] width 117 height 24
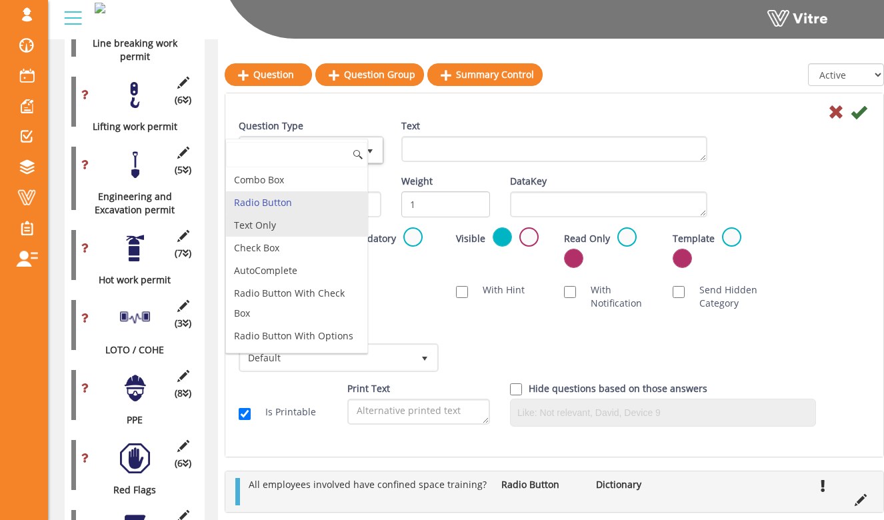
click at [327, 228] on li "Text Only" at bounding box center [296, 225] width 141 height 23
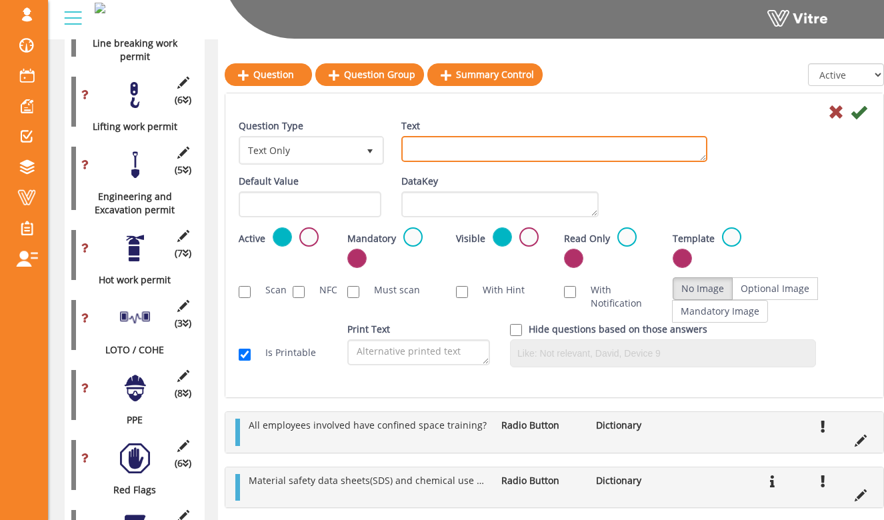
click at [438, 145] on textarea "Text" at bounding box center [554, 149] width 306 height 26
type textarea "Method of Ventilation"
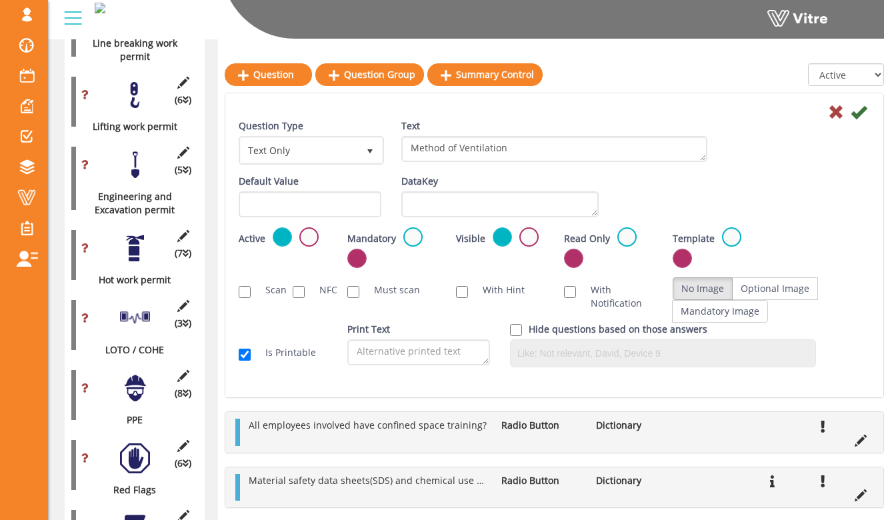
click at [656, 131] on div "Text Method of Ventilation" at bounding box center [554, 140] width 306 height 43
click at [855, 106] on icon at bounding box center [858, 112] width 16 height 16
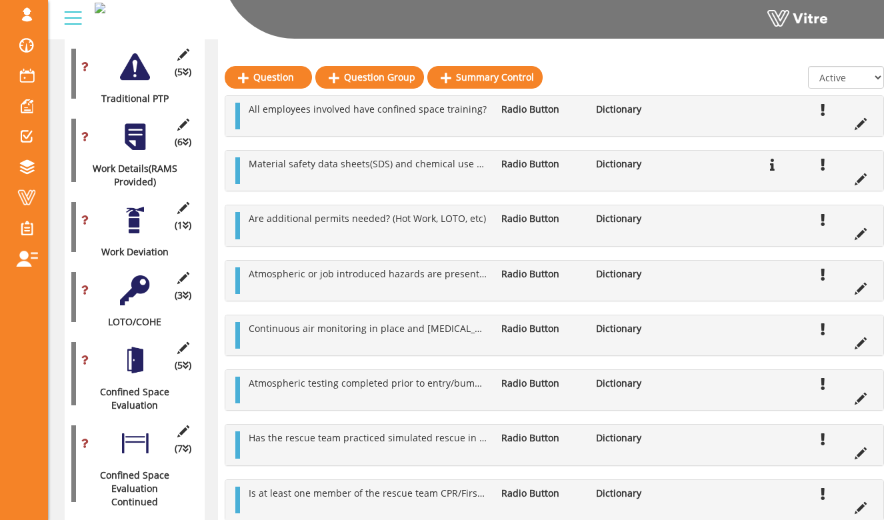
scroll to position [360, 0]
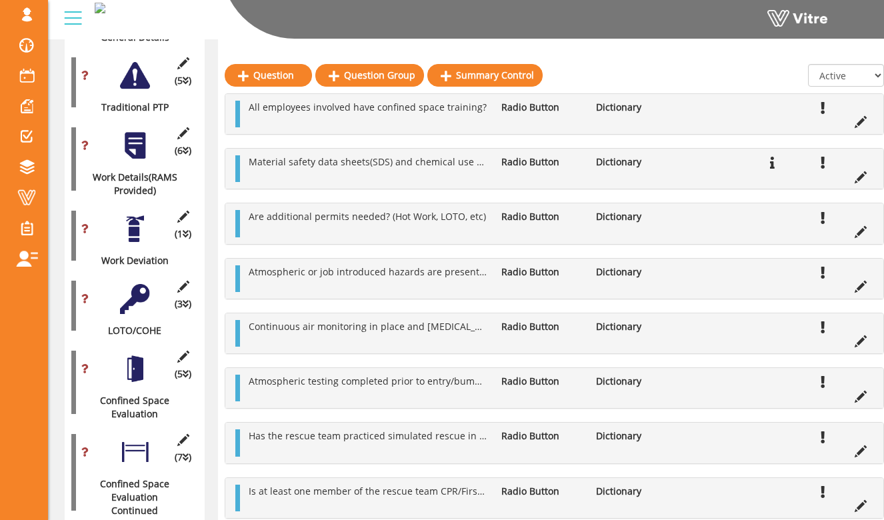
click at [121, 288] on div at bounding box center [135, 299] width 30 height 30
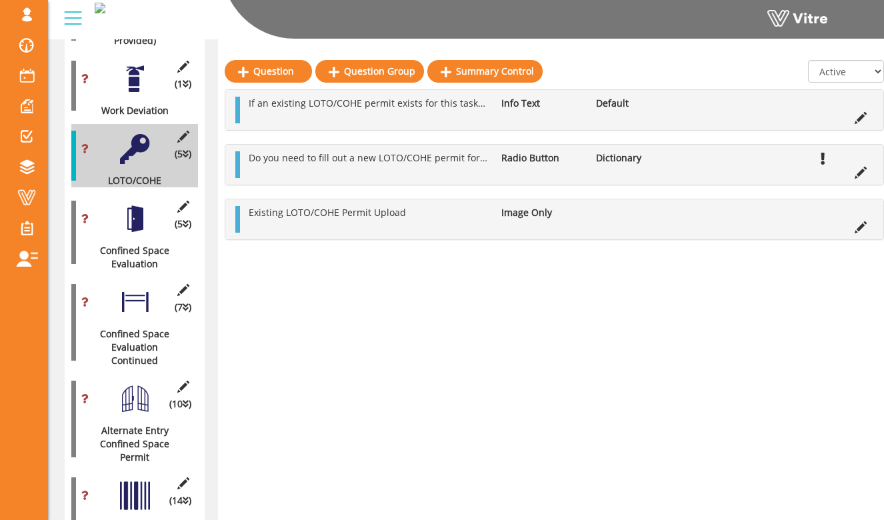
scroll to position [499, 0]
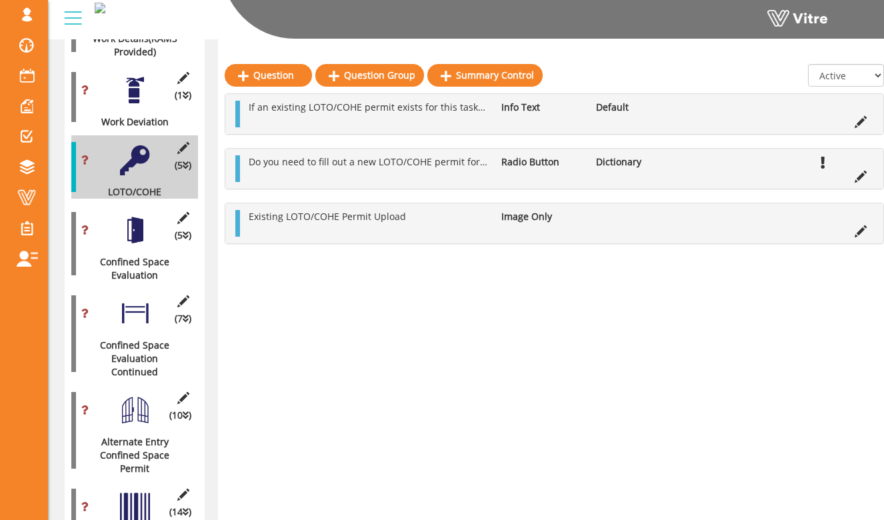
click at [136, 228] on div at bounding box center [135, 230] width 30 height 30
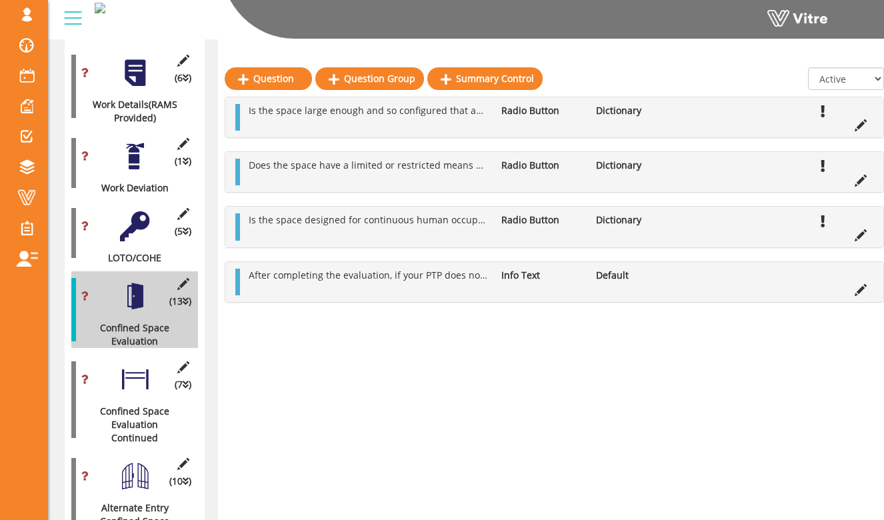
scroll to position [432, 1]
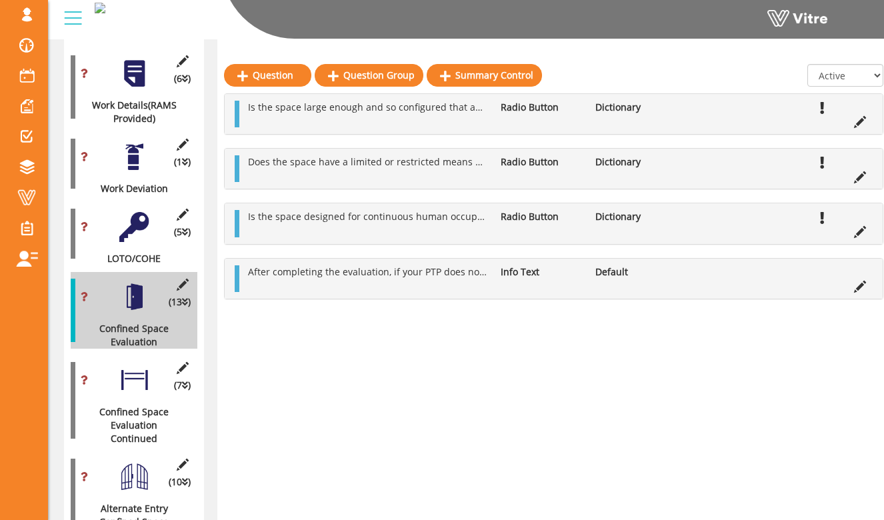
click at [131, 217] on div at bounding box center [134, 227] width 30 height 30
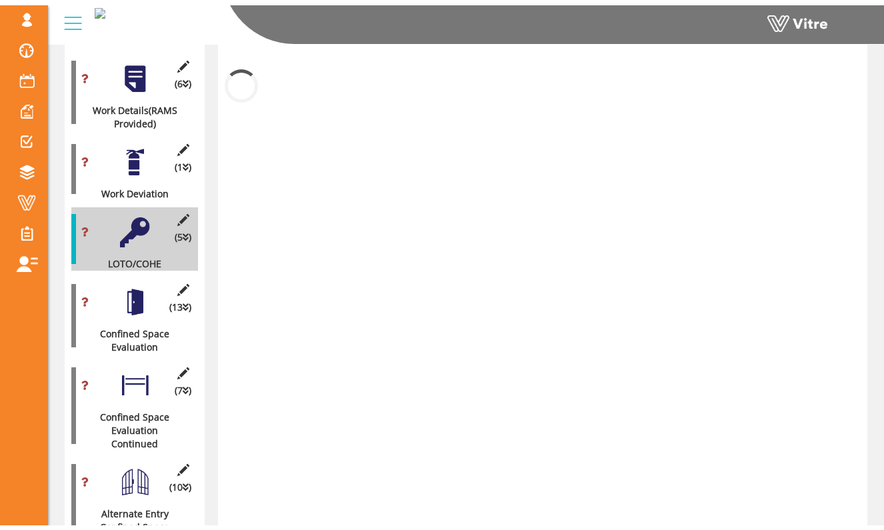
scroll to position [432, 0]
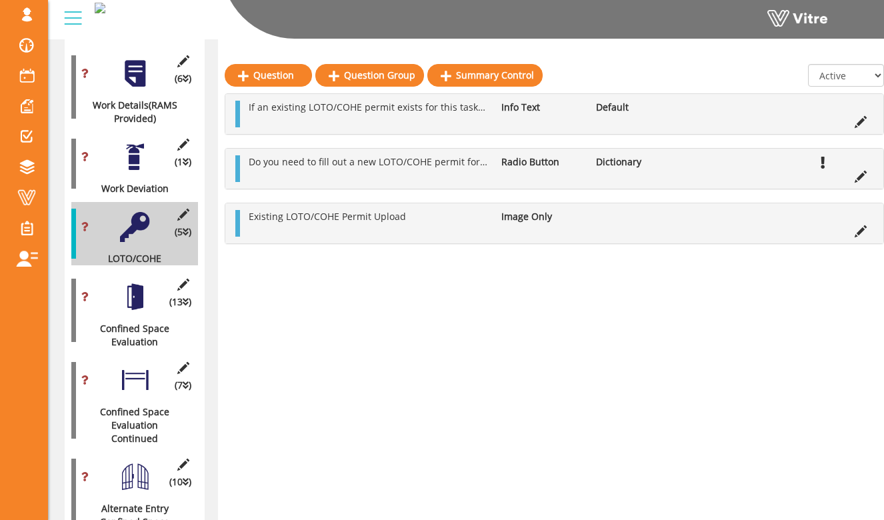
click at [131, 287] on div at bounding box center [135, 297] width 30 height 30
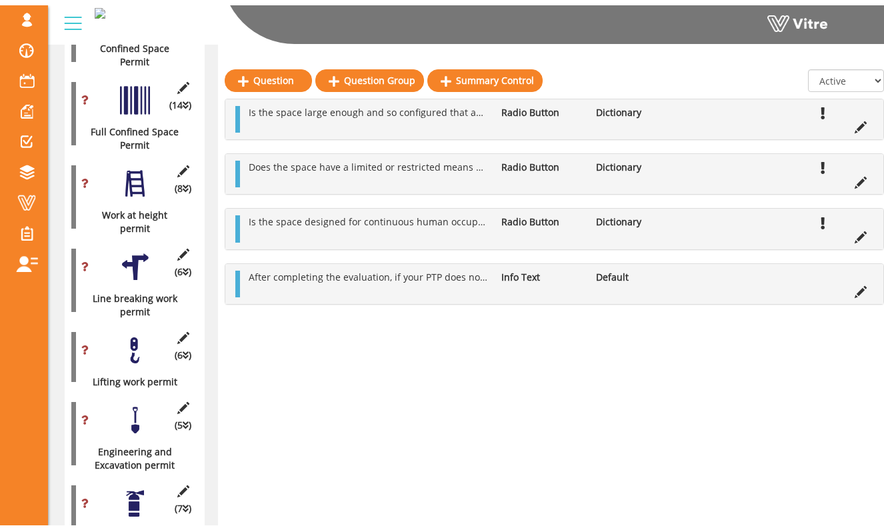
scroll to position [914, 0]
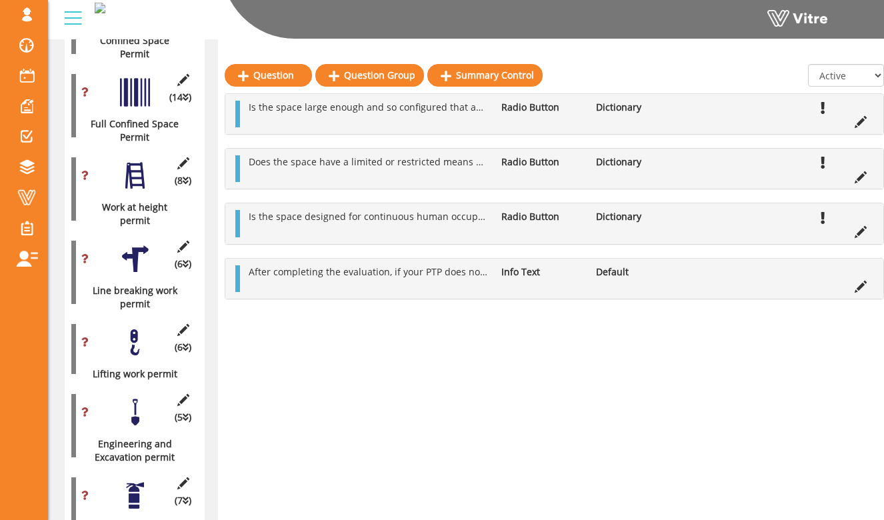
click at [127, 327] on div at bounding box center [135, 342] width 30 height 30
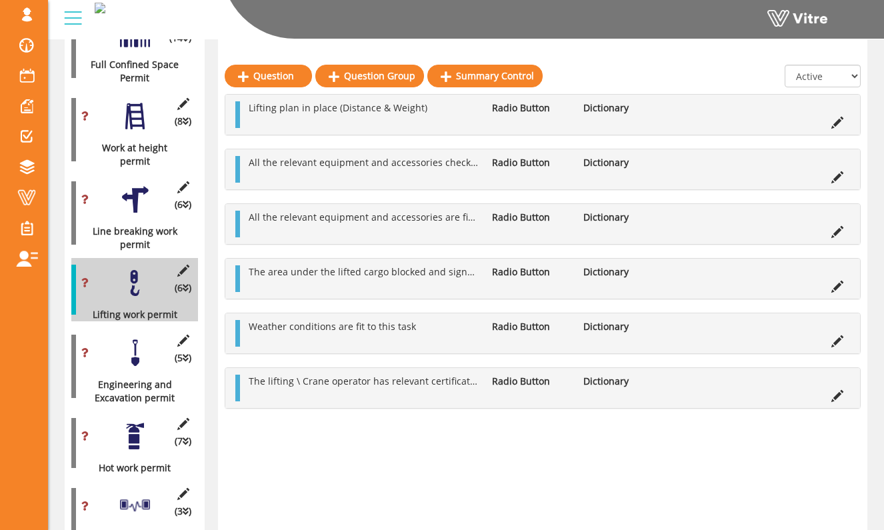
scroll to position [975, 0]
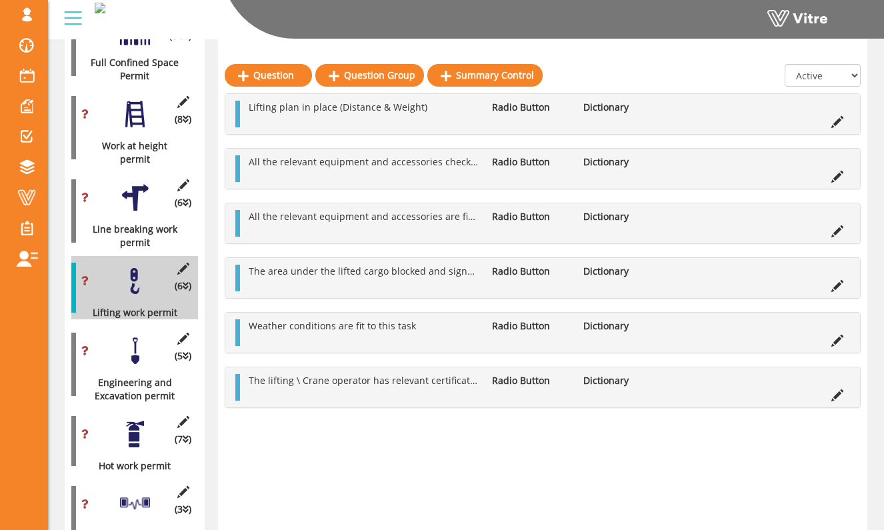
click at [129, 336] on div at bounding box center [135, 351] width 30 height 30
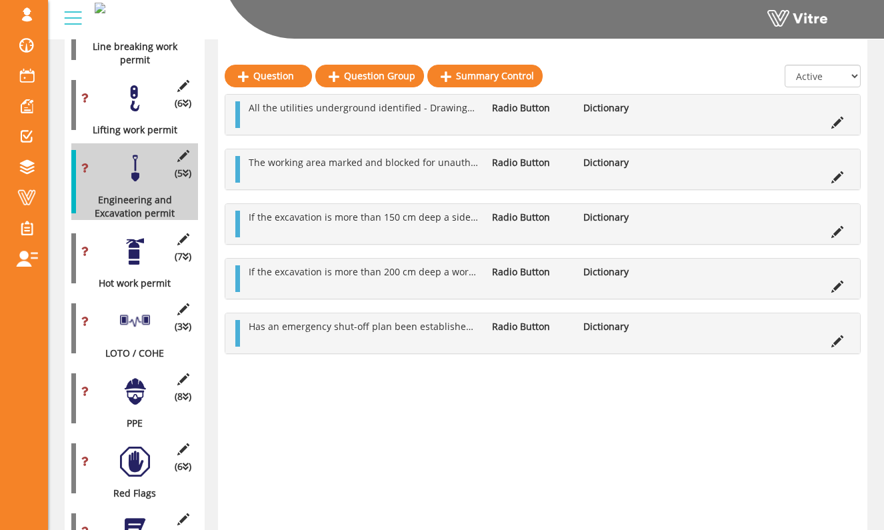
scroll to position [1158, 0]
click at [141, 306] on div at bounding box center [135, 321] width 30 height 30
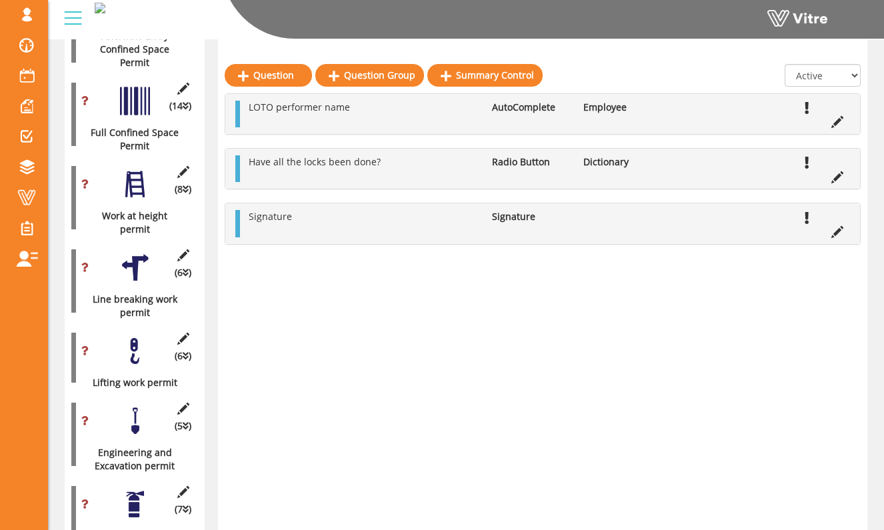
scroll to position [903, 0]
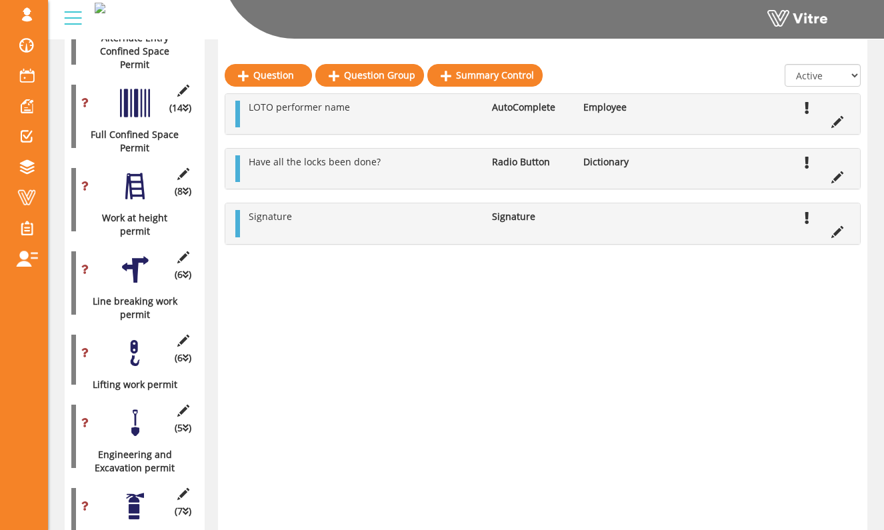
click at [142, 255] on div at bounding box center [135, 270] width 30 height 30
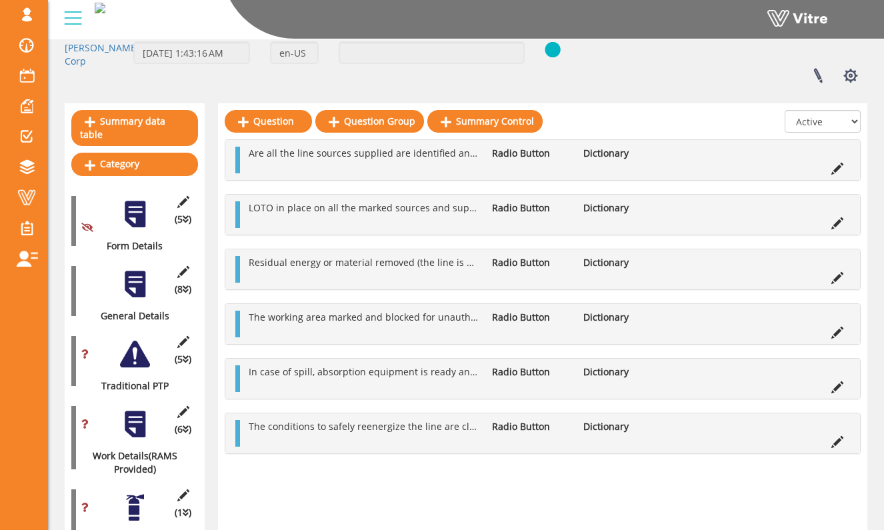
scroll to position [85, 0]
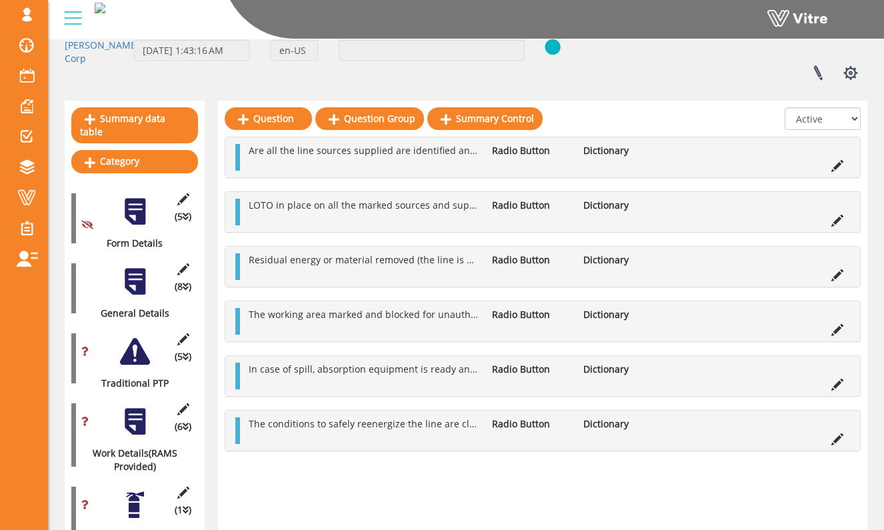
click at [130, 360] on div "(5 ) Traditional PTP" at bounding box center [134, 358] width 127 height 63
click at [132, 354] on div "(5 ) Traditional PTP" at bounding box center [134, 358] width 127 height 63
click at [137, 348] on div at bounding box center [135, 351] width 30 height 30
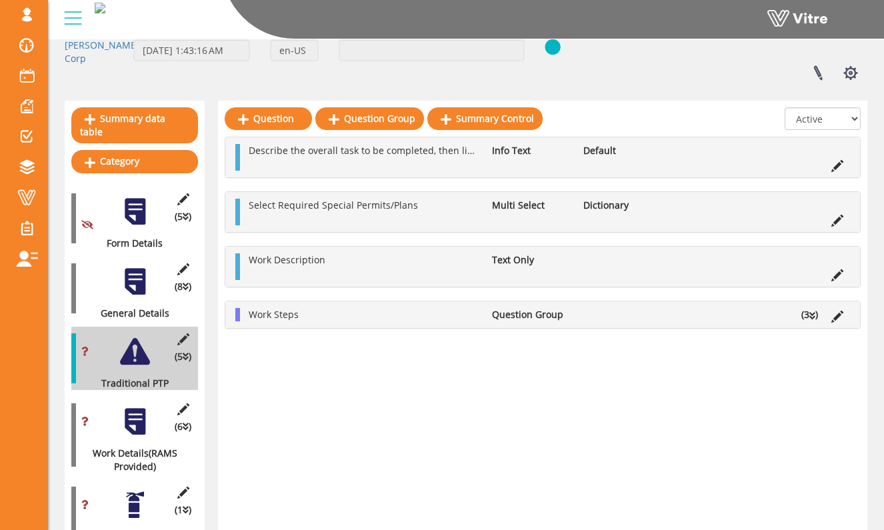
click at [803, 311] on li "(3 )" at bounding box center [809, 314] width 30 height 13
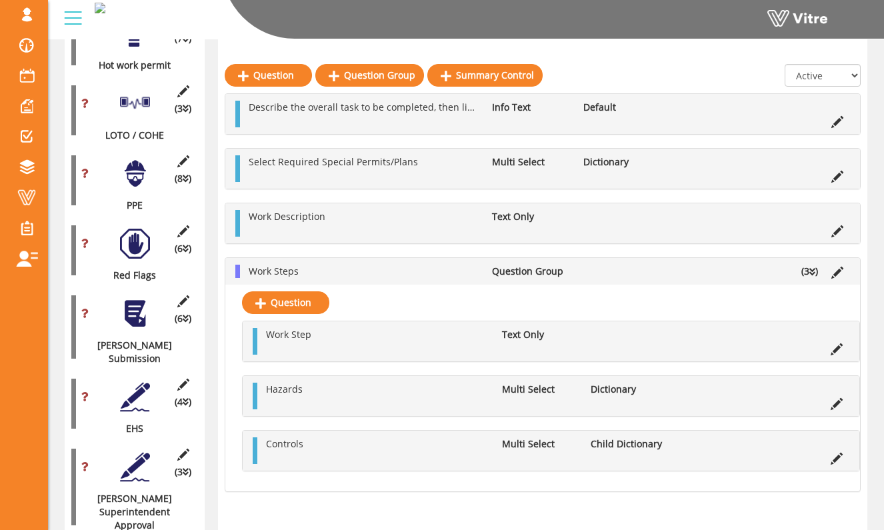
scroll to position [1385, 0]
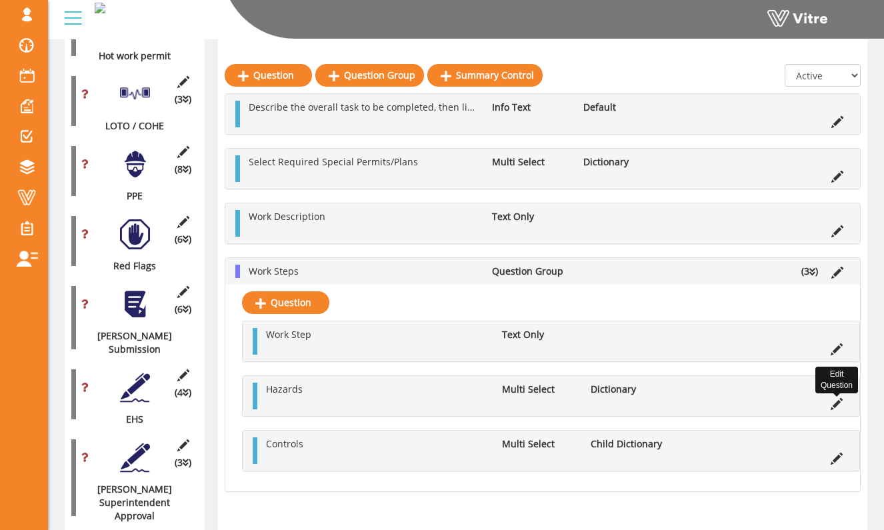
click at [835, 400] on icon at bounding box center [836, 404] width 12 height 12
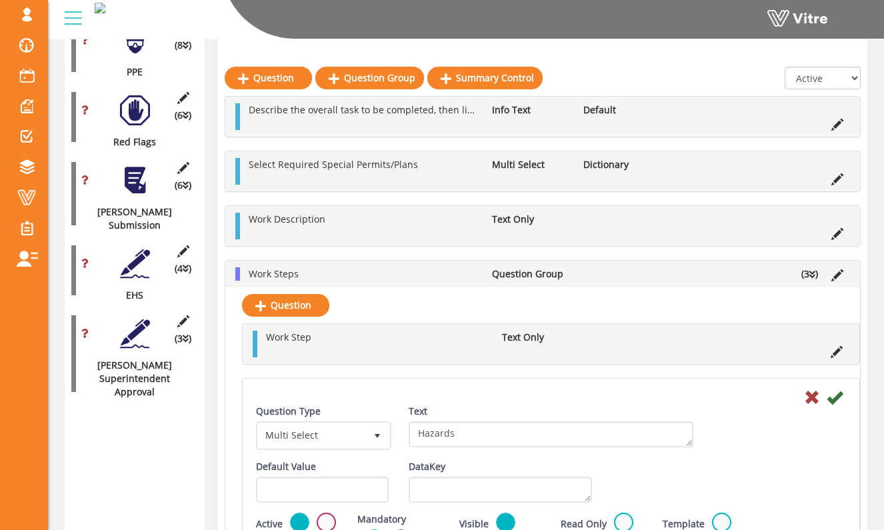
scroll to position [1513, 0]
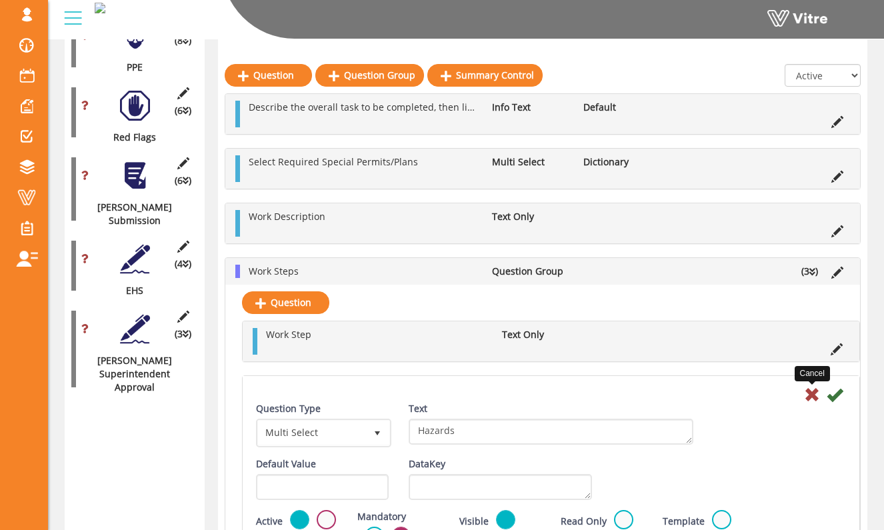
click at [815, 394] on icon at bounding box center [812, 394] width 16 height 16
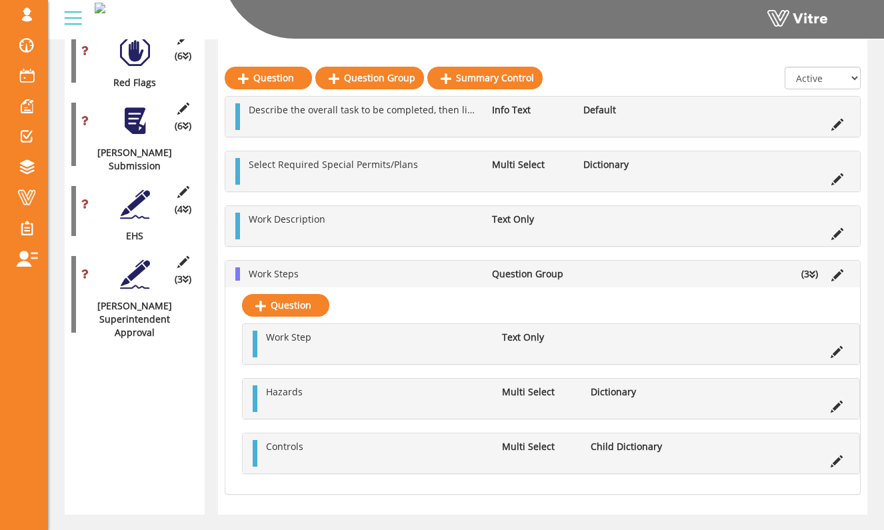
scroll to position [1571, 0]
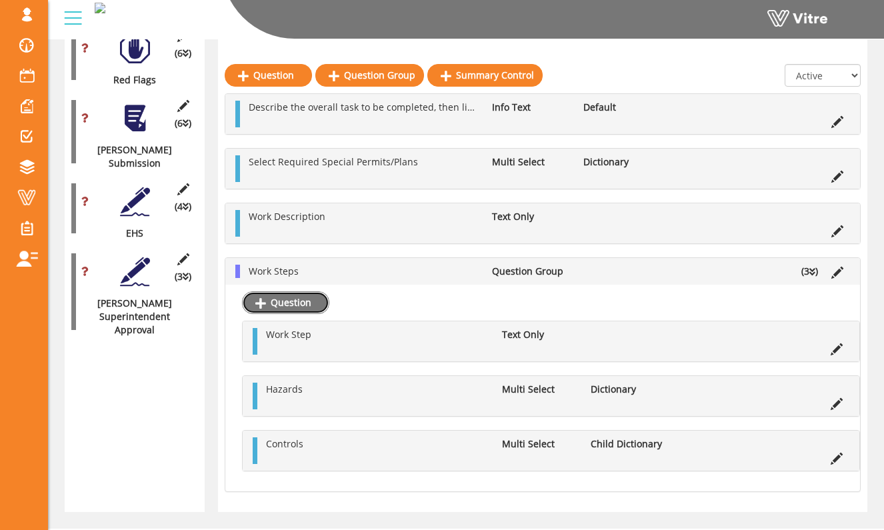
click at [313, 306] on link "Question" at bounding box center [285, 302] width 87 height 23
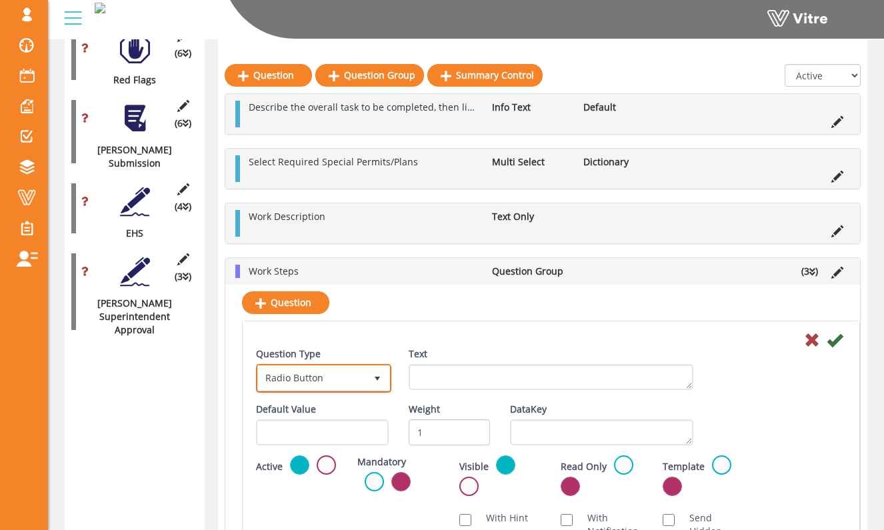
click at [368, 374] on span "select" at bounding box center [377, 378] width 24 height 24
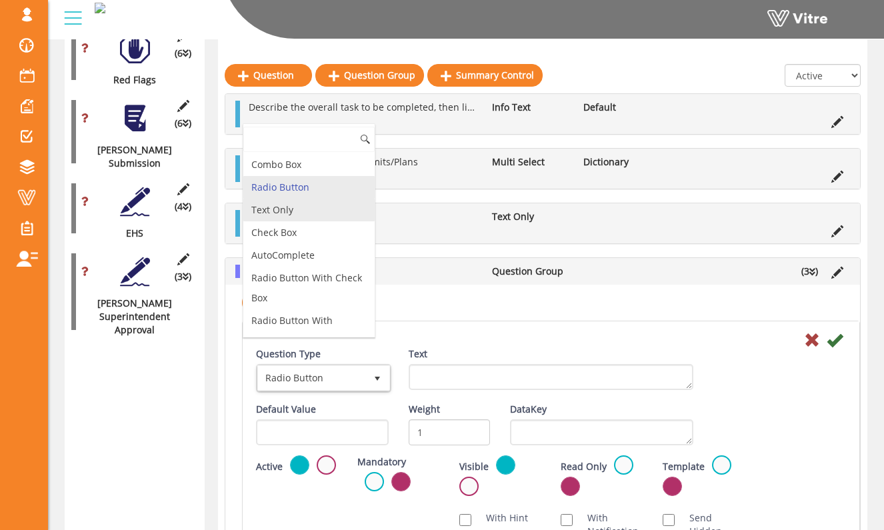
click at [310, 208] on li "Text Only" at bounding box center [308, 210] width 131 height 23
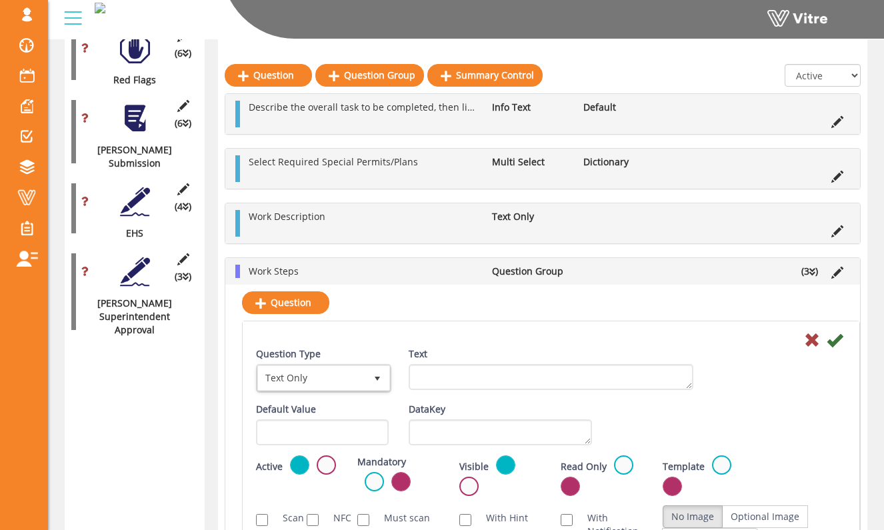
click at [489, 360] on div "Text" at bounding box center [550, 368] width 285 height 43
click at [489, 362] on div "Text" at bounding box center [550, 368] width 285 height 43
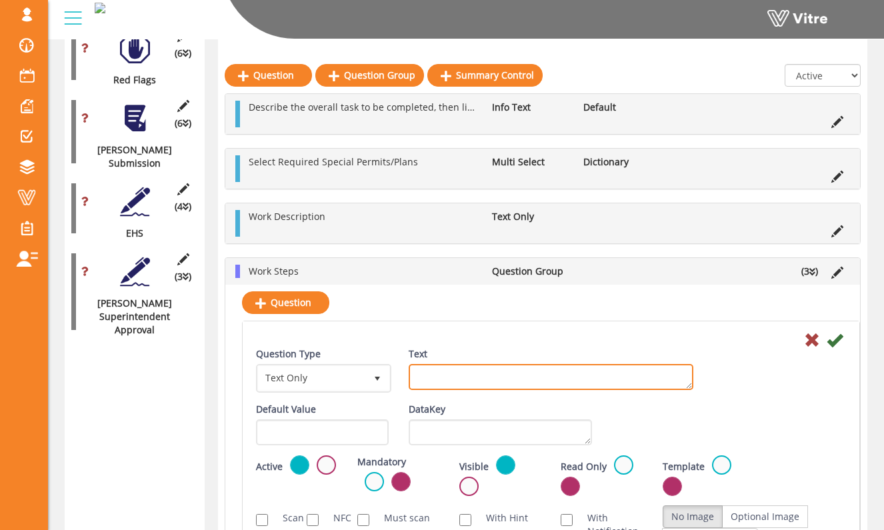
click at [488, 367] on textarea "Text" at bounding box center [550, 377] width 285 height 26
type textarea "Additional Controls"
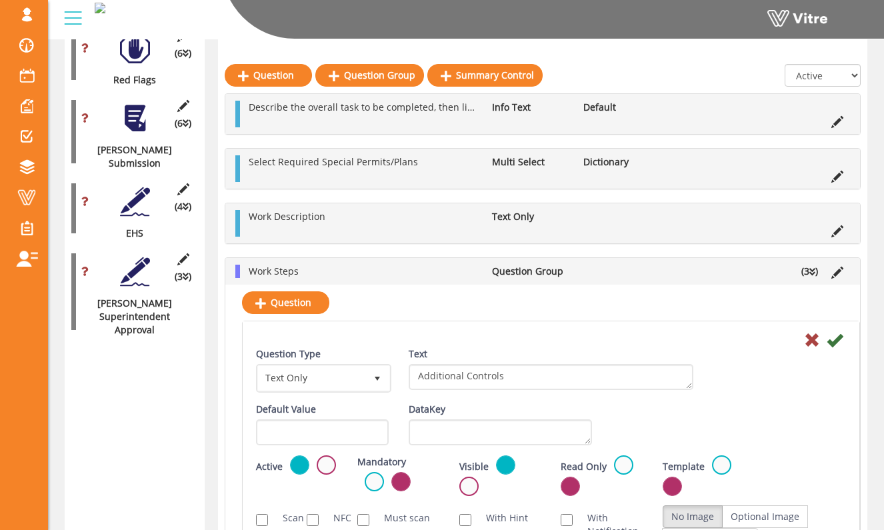
click at [546, 344] on div at bounding box center [551, 339] width 610 height 16
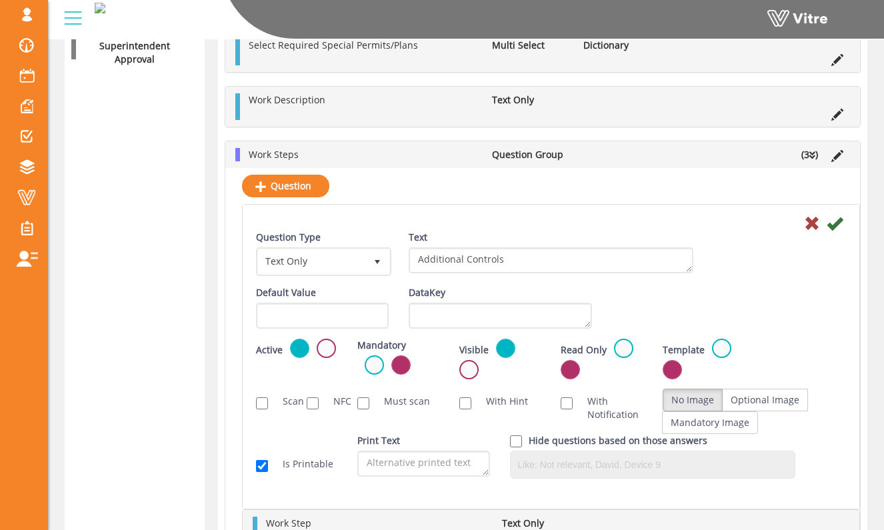
scroll to position [1837, 0]
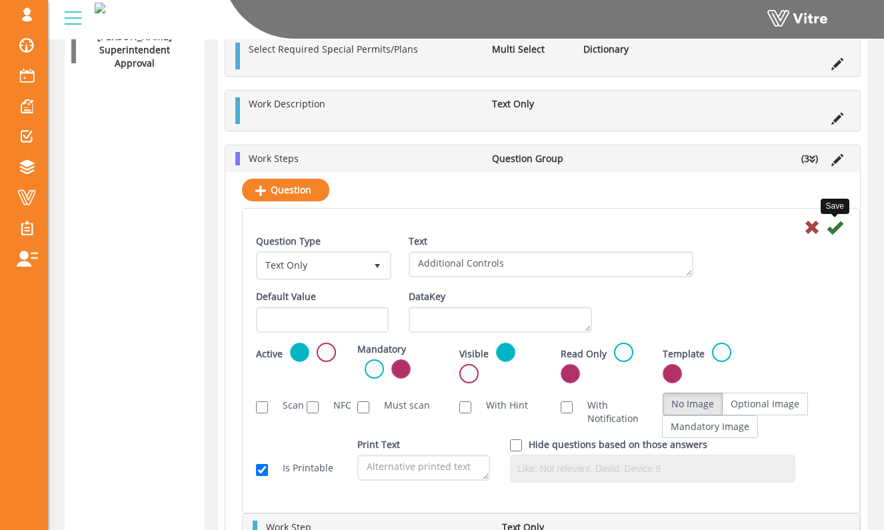
click at [834, 226] on icon at bounding box center [834, 227] width 16 height 16
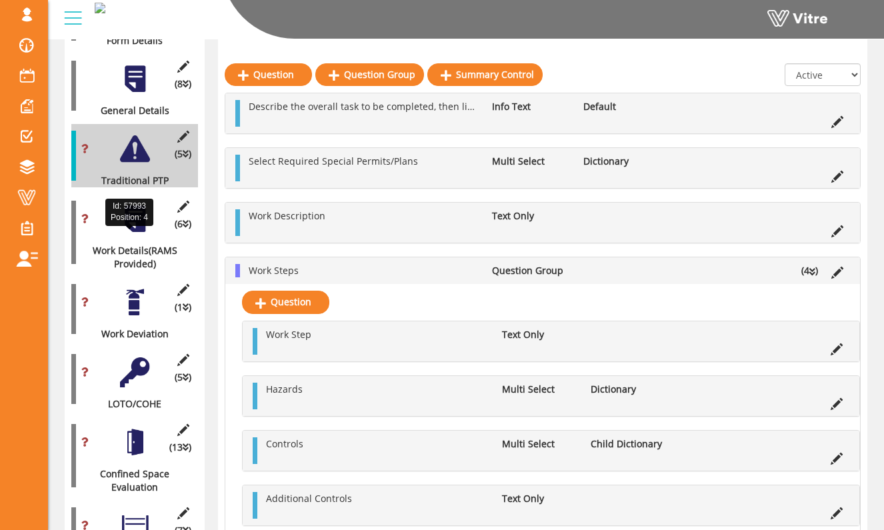
scroll to position [298, 0]
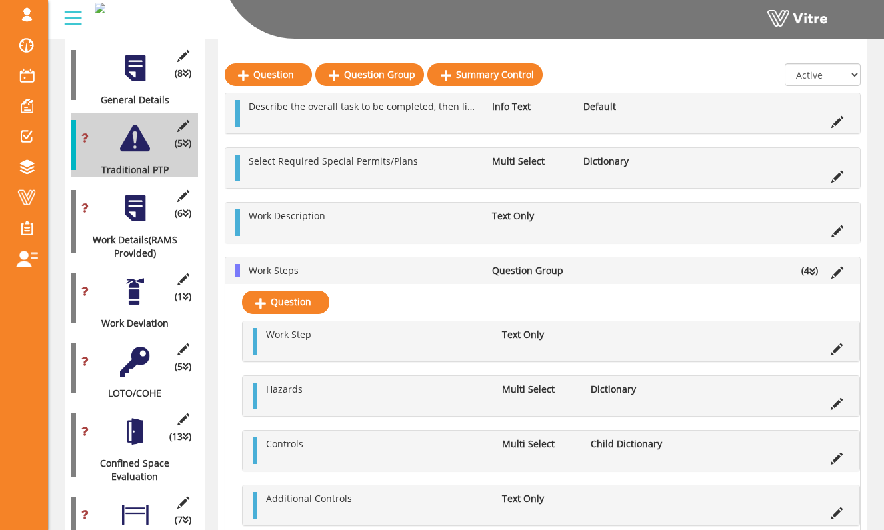
click at [145, 203] on div at bounding box center [135, 208] width 30 height 30
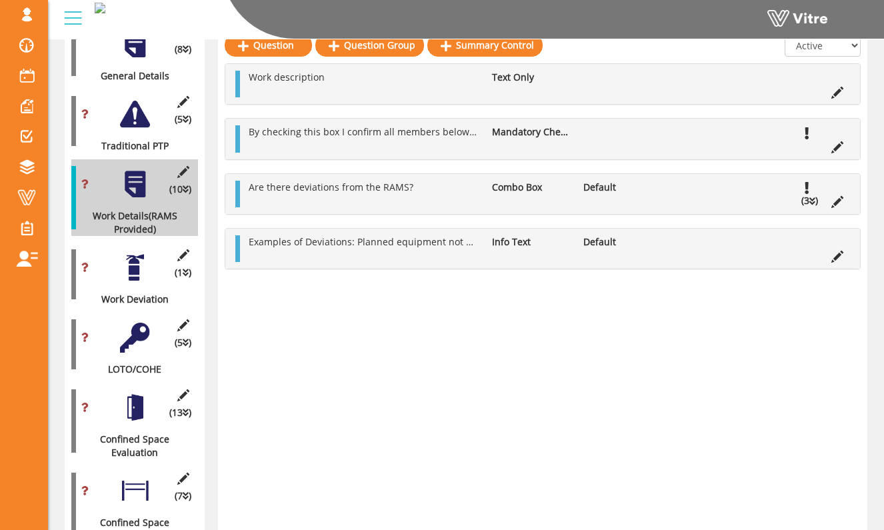
scroll to position [331, 0]
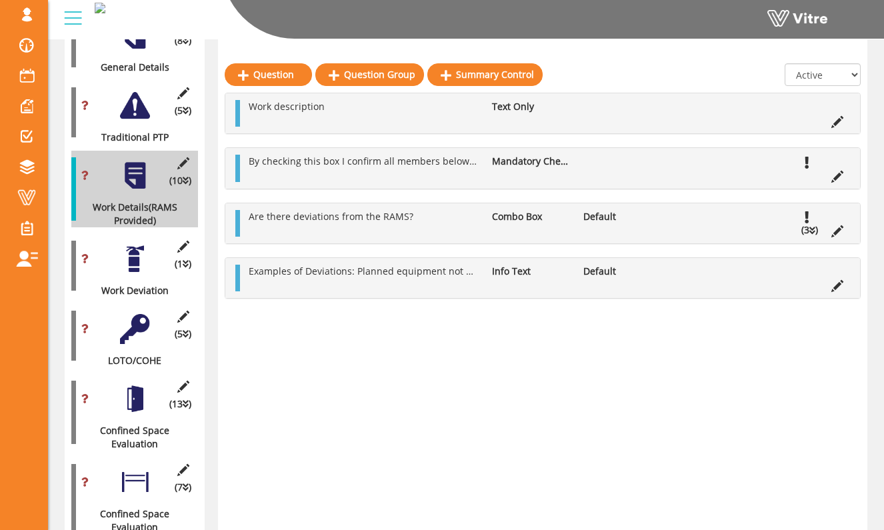
click at [133, 244] on div at bounding box center [135, 259] width 30 height 30
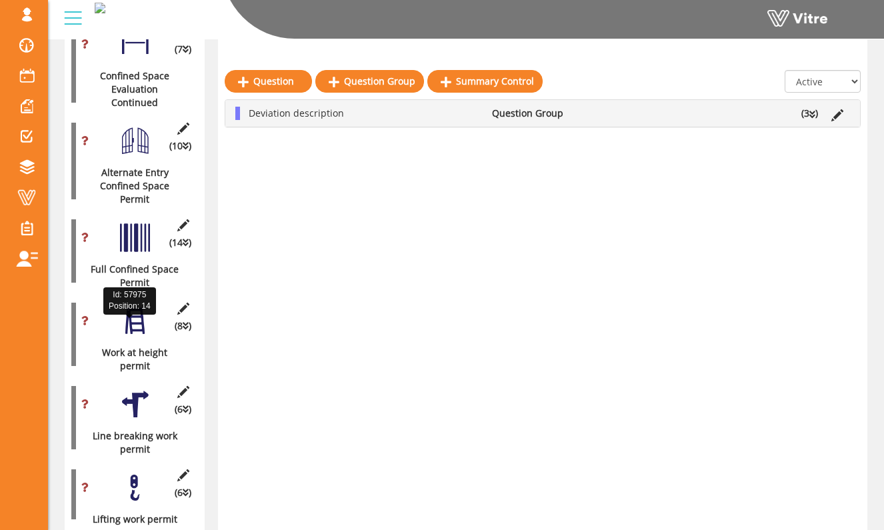
scroll to position [775, 0]
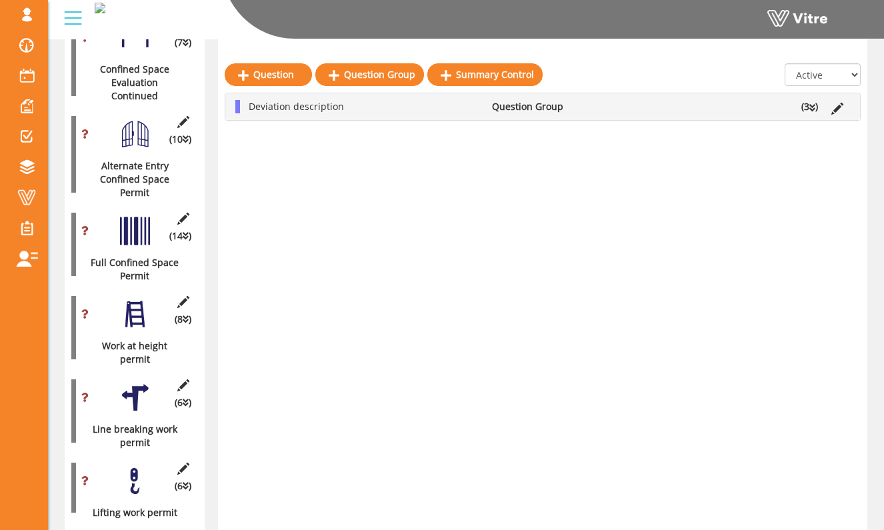
click at [142, 216] on div at bounding box center [135, 231] width 30 height 30
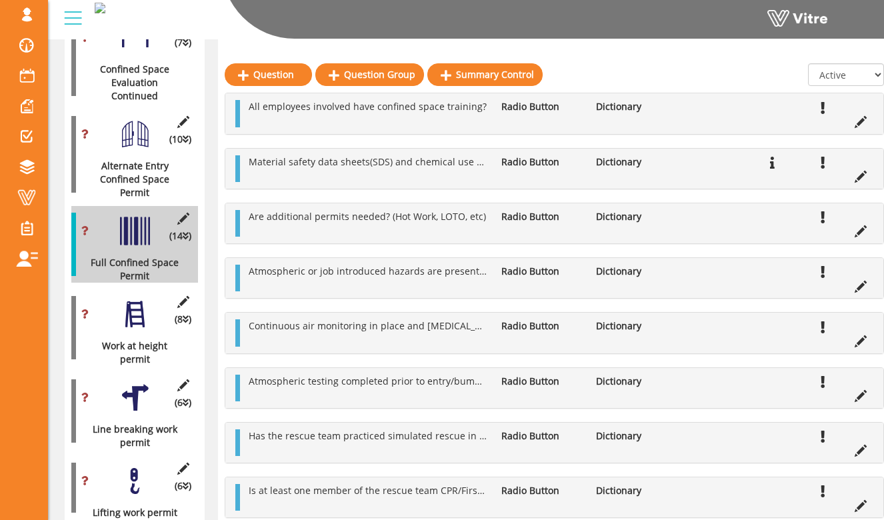
click at [139, 299] on div at bounding box center [135, 314] width 30 height 30
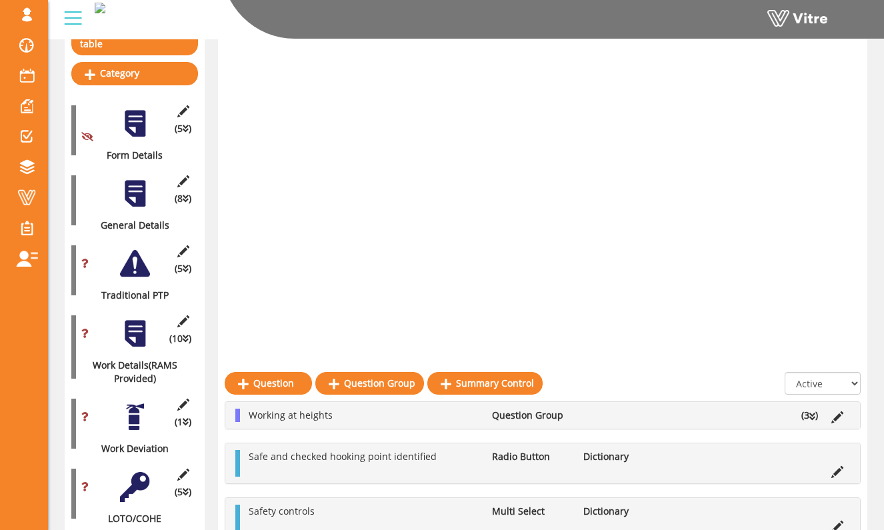
scroll to position [0, 0]
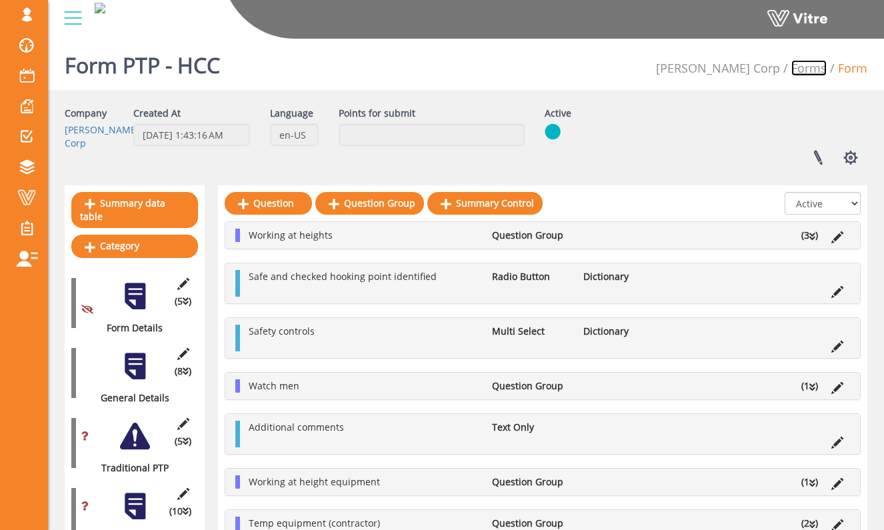
click at [808, 63] on link "Forms" at bounding box center [808, 68] width 35 height 16
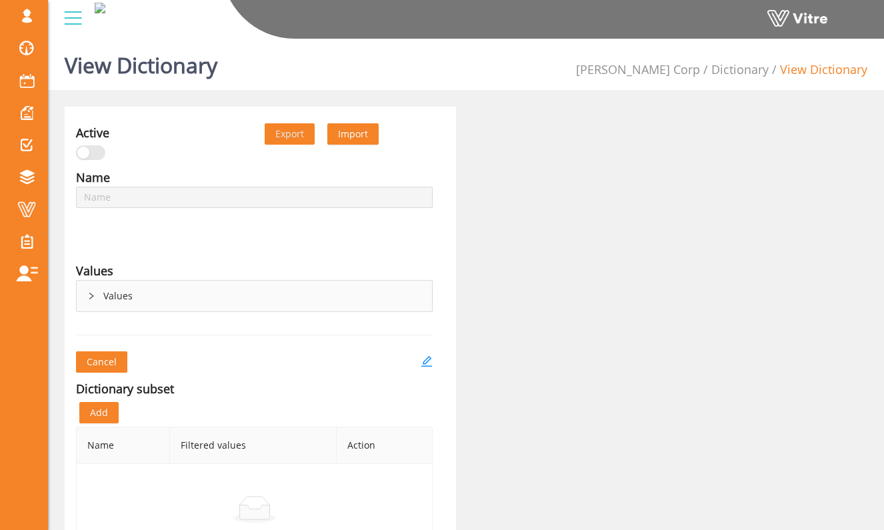
type input "Risk Factors - PTW - HCC"
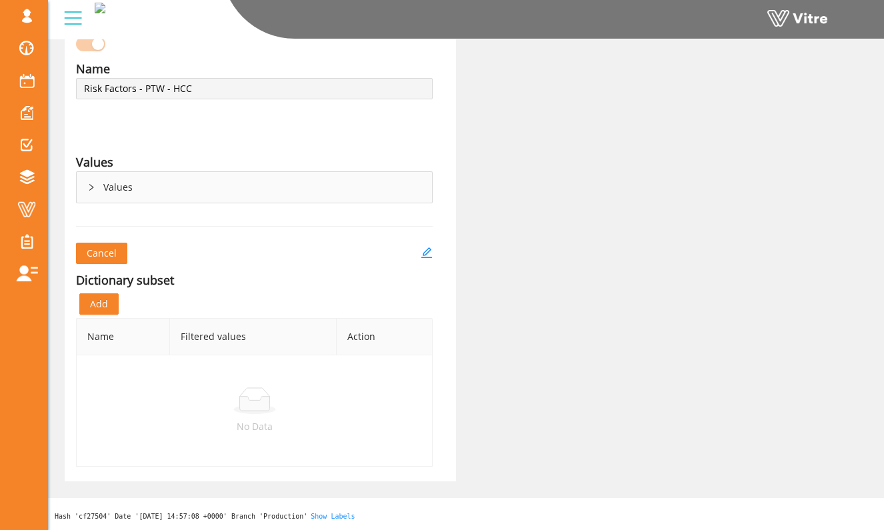
click at [114, 193] on div "Values" at bounding box center [254, 187] width 355 height 31
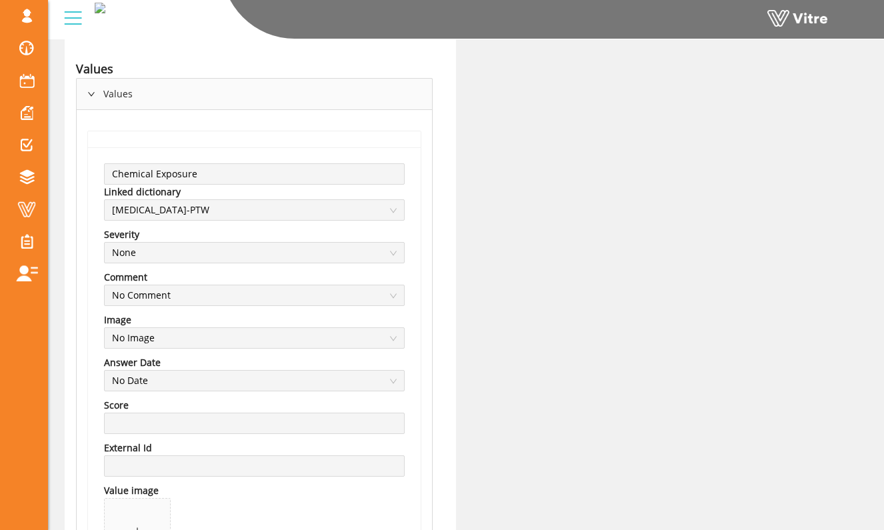
scroll to position [0, 0]
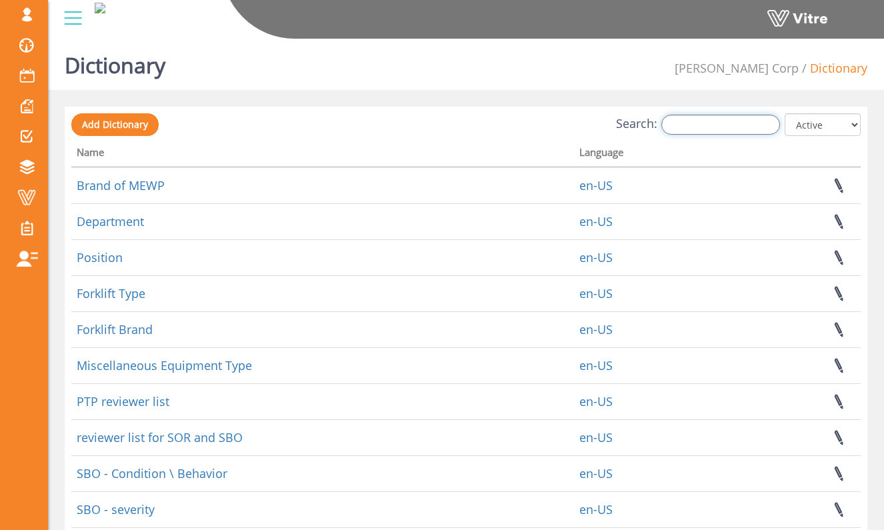
click at [708, 125] on input "Search:" at bounding box center [720, 125] width 119 height 20
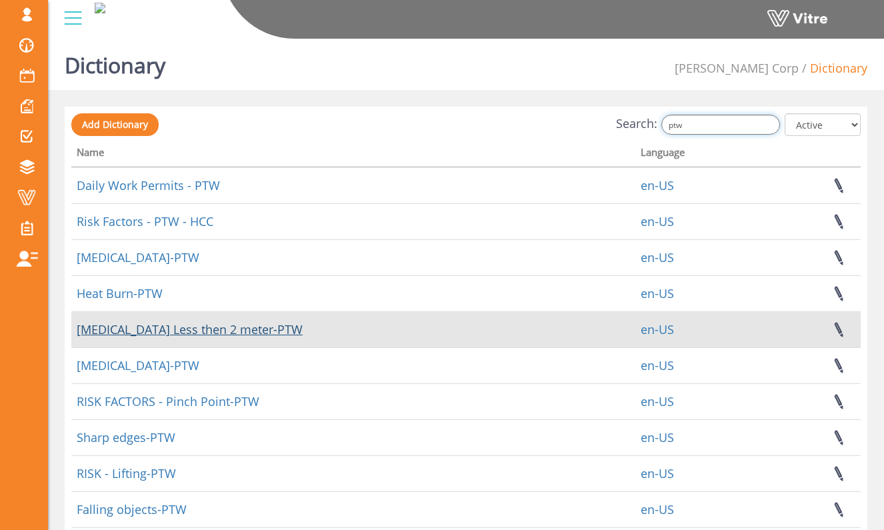
type input "ptw"
click at [298, 327] on link "[MEDICAL_DATA] Less then 2 meter-PTW" at bounding box center [190, 329] width 226 height 16
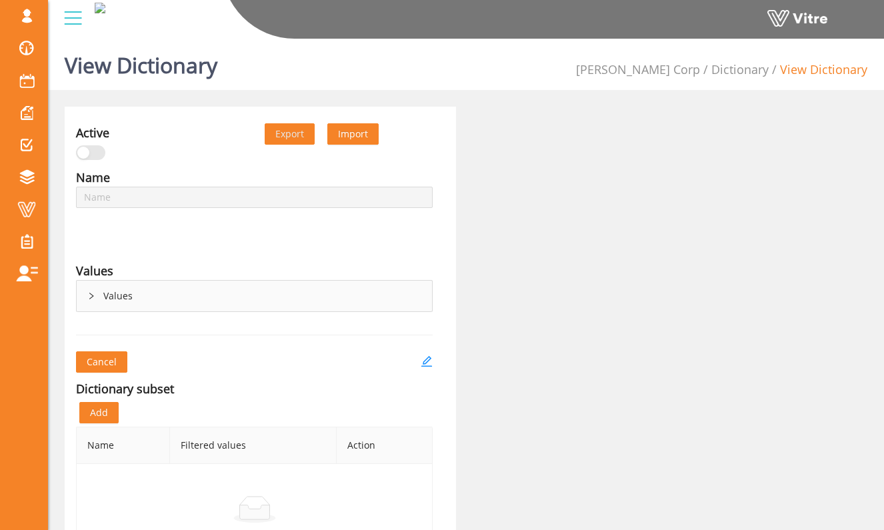
click at [105, 287] on div "Values" at bounding box center [254, 296] width 355 height 31
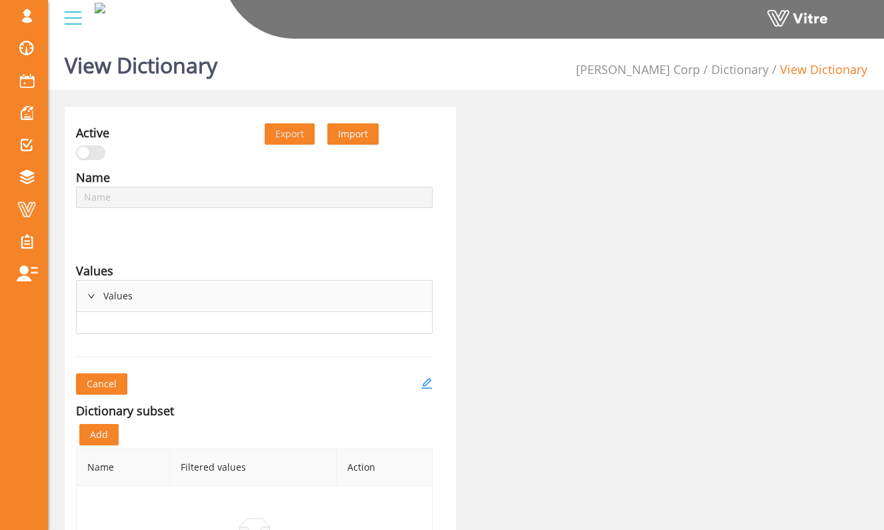
type input "Falling From Height Less then 2 meter-PTW"
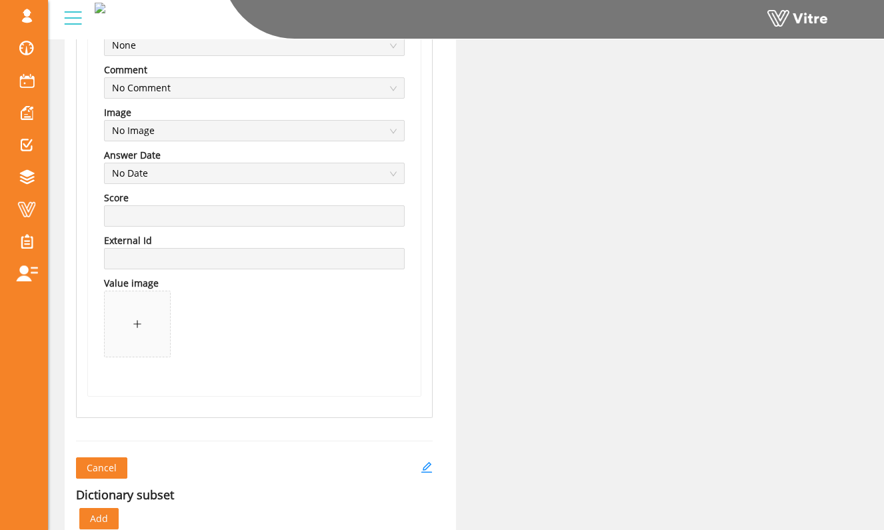
scroll to position [2357, 0]
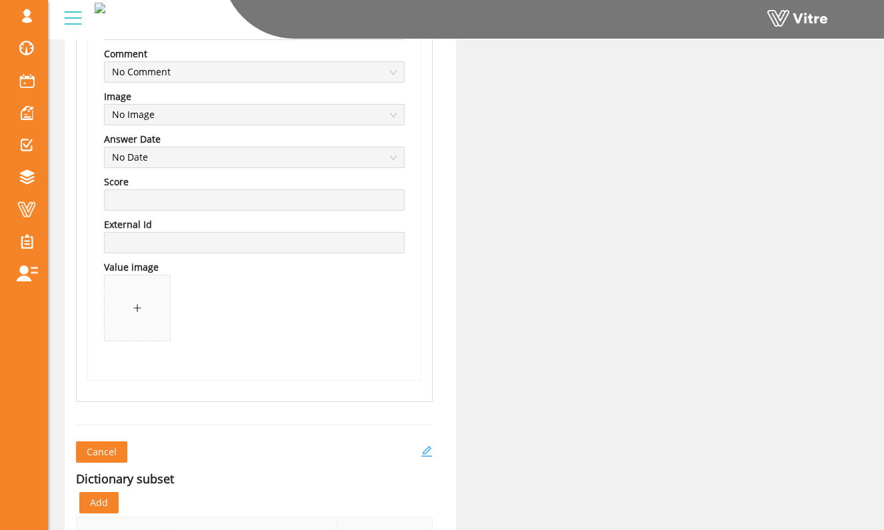
click at [422, 448] on icon "edit" at bounding box center [426, 451] width 12 height 12
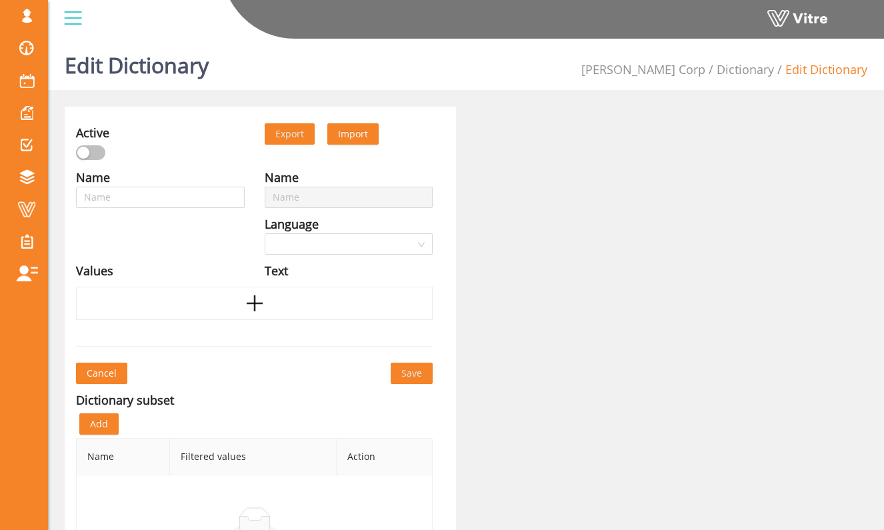
type input "Falling From Height Less then 2 meter-PTW"
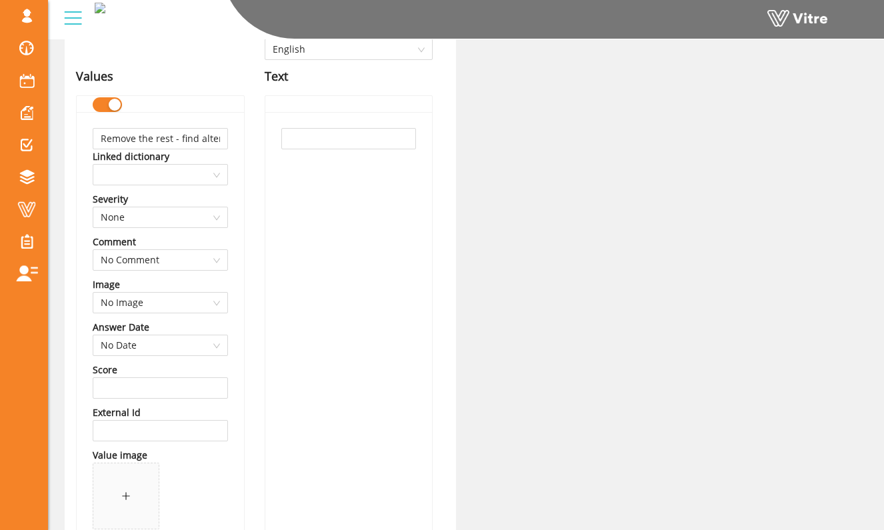
scroll to position [169, 0]
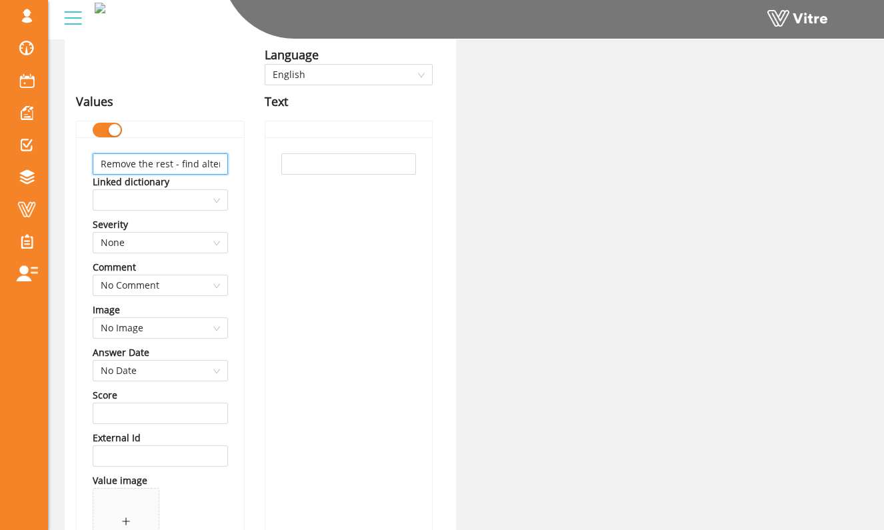
click at [213, 168] on input "Remove the rest - find alternative" at bounding box center [160, 163] width 135 height 21
click at [219, 165] on input "Remove the rest - find alternative" at bounding box center [160, 163] width 135 height 21
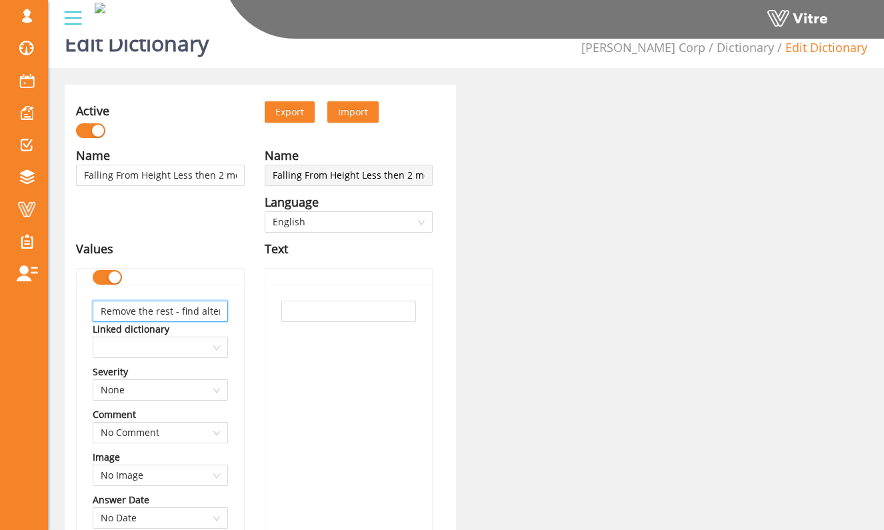
scroll to position [17, 0]
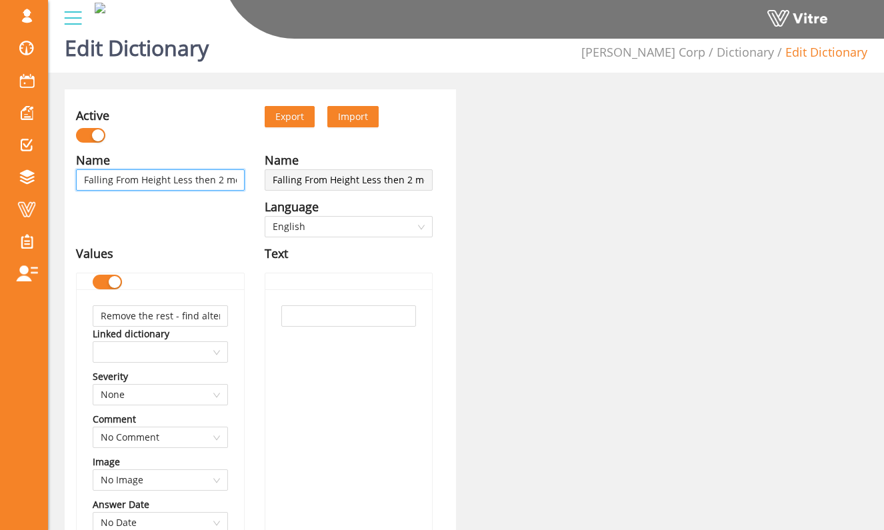
click at [224, 179] on input "Falling From Height Less then 2 meter-PTW" at bounding box center [160, 179] width 169 height 21
type input "Falling From Height Less then 2meter-PTW"
type input "Falling From Height Less then meter-PTW"
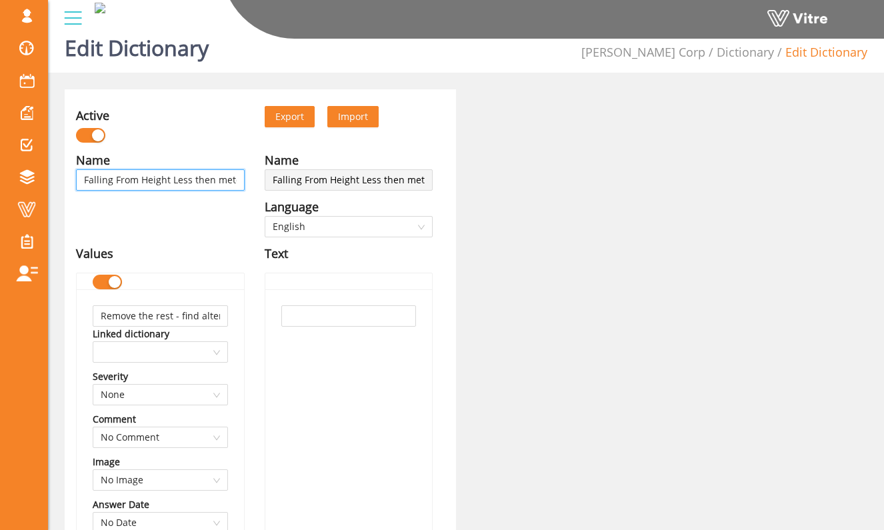
type input "Falling From Height Less thenmeter-PTW"
type input "Falling From Height Less themeter-PTW"
type input "Falling From Height Less thmeter-PTW"
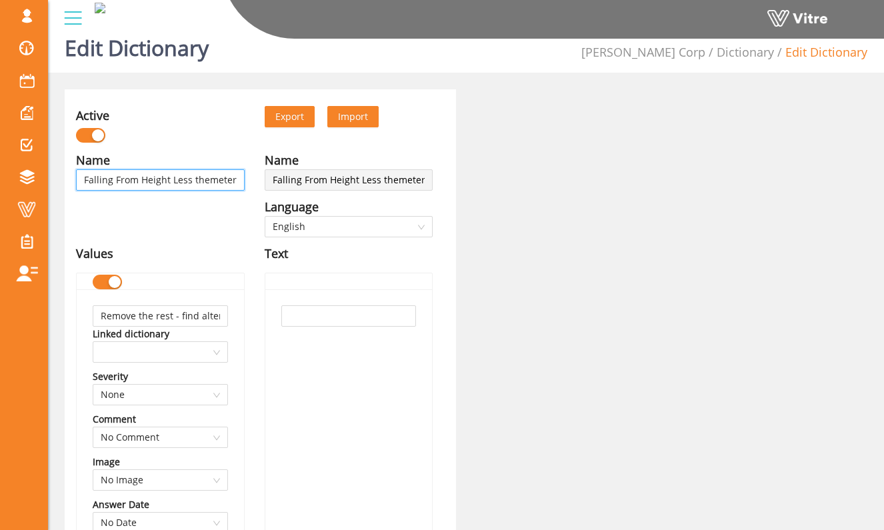
type input "Falling From Height Less thmeter-PTW"
type input "Falling From Height Less thameter-PTW"
type input "Falling From Height Less thanmeter-PTW"
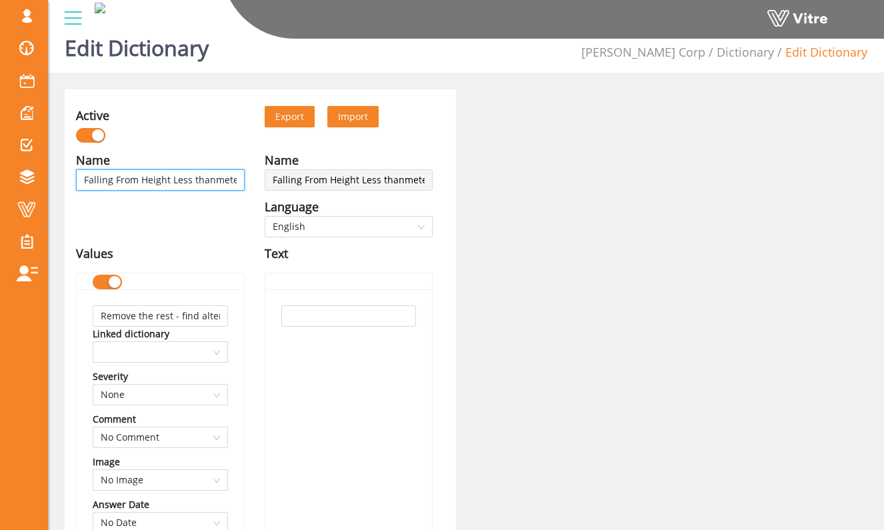
type input "Falling From Height Less than meter-PTW"
type input "Falling From Height Less than 6meter-PTW"
type input "Falling From Height Less than 6metr-PTW"
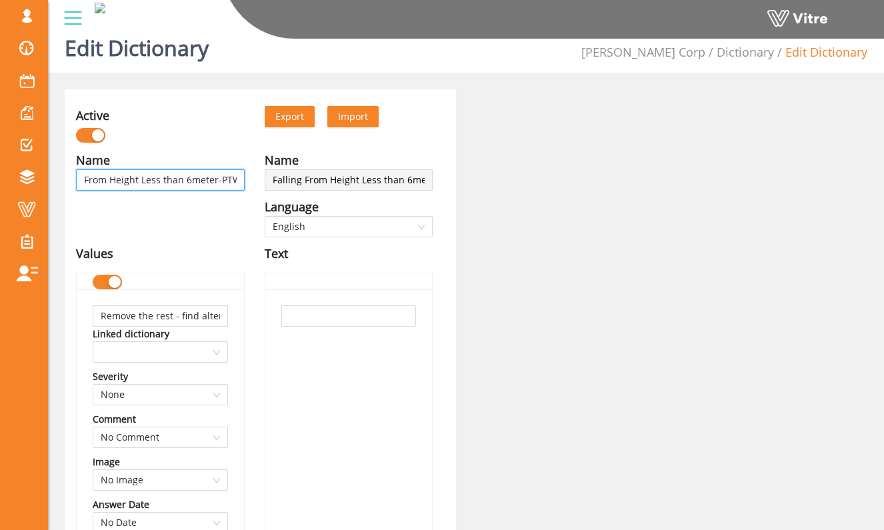
type input "Falling From Height Less than 6metr-PTW"
type input "Falling From Height Less than 6met-PTW"
type input "Falling From Height Less than 6me-PTW"
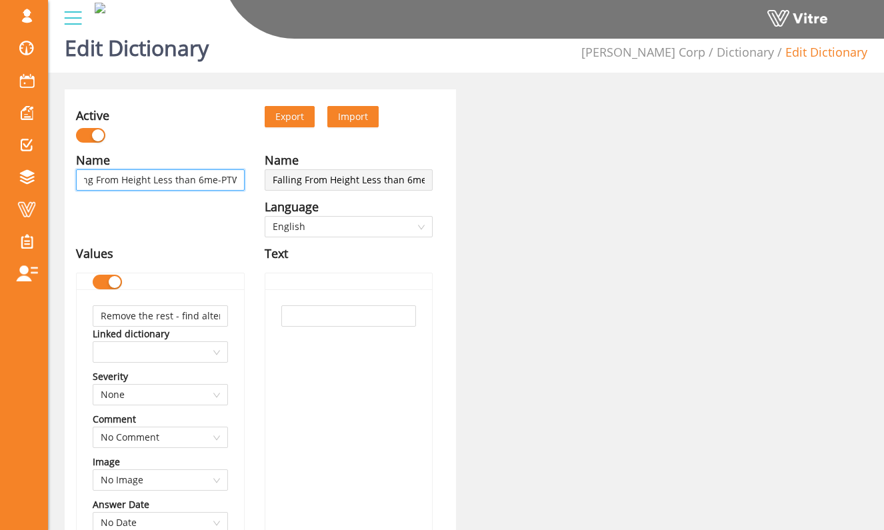
type input "Falling From Height Less than 6m-PTW"
type input "Falling From Height Less than 6-PTW"
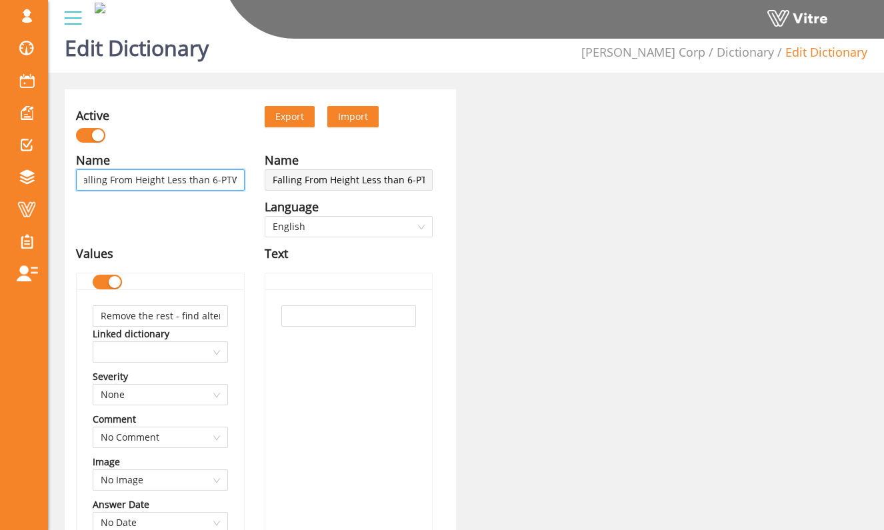
type input "Falling From Height Less than 6 -PTW"
type input "Falling From Height Less than 6 f-PTW"
type input "Falling From Height Less than 6 fe-PTW"
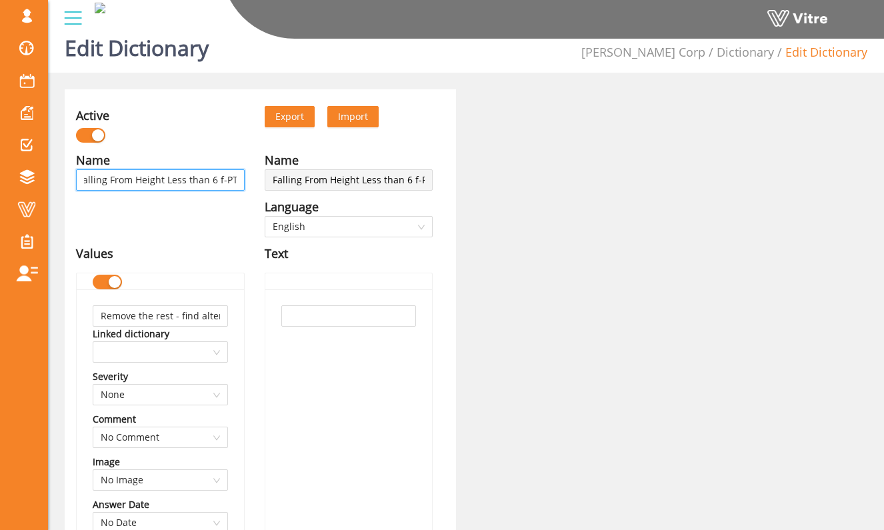
type input "Falling From Height Less than 6 fe-PTW"
type input "Falling From Height Less than 6 fet-PTW"
type input "Falling From Height Less than 6 fett-PTW"
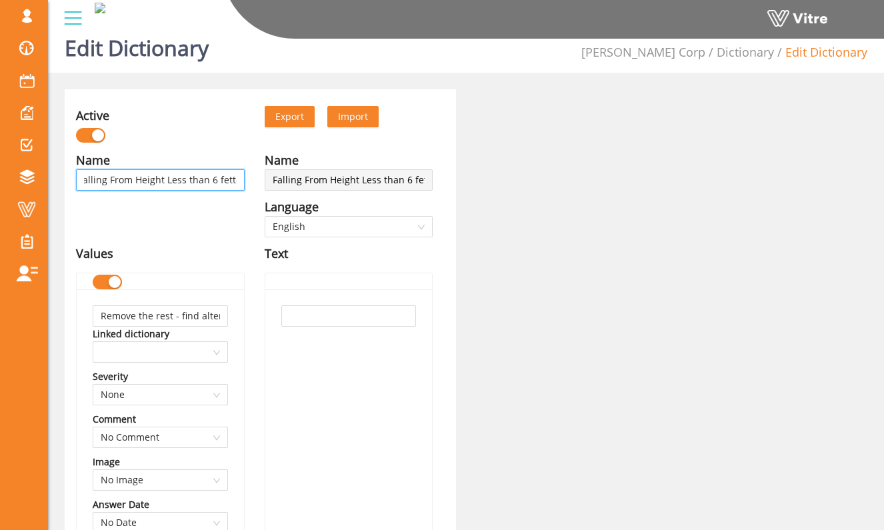
type input "Falling From Height Less than 6 fet-PTW"
type input "Falling From Height Less than 6 fe-PTW"
type input "Falling From Height Less than 6 fee-PTW"
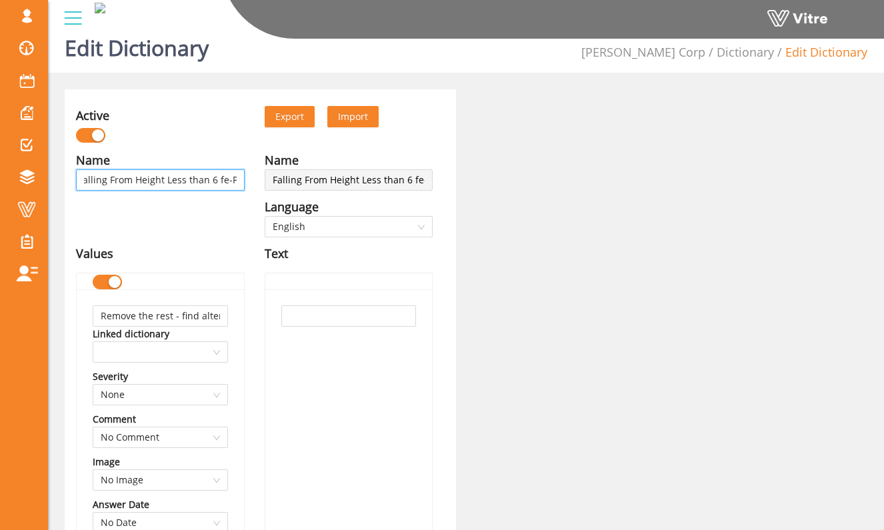
type input "Falling From Height Less than 6 fee-PTW"
type input "Falling From Height Less than 6 feet-PTW"
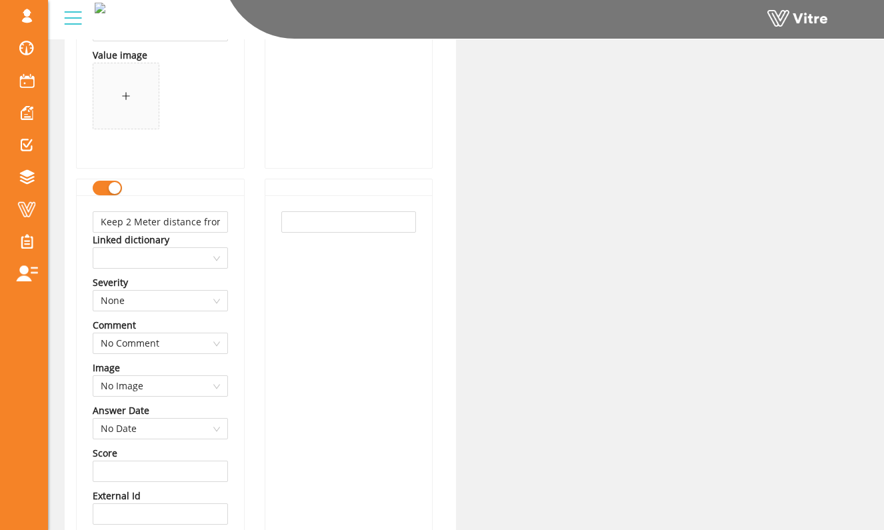
scroll to position [1086, 0]
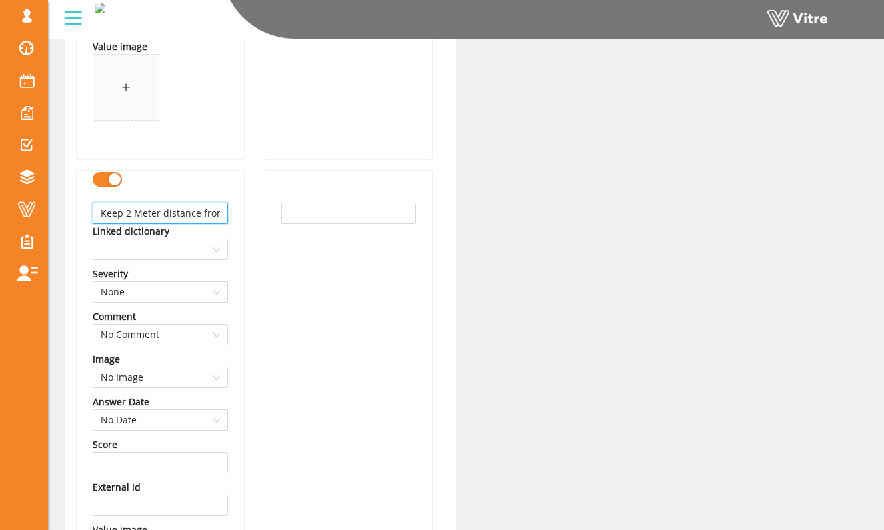
click at [197, 216] on input "Keep 2 Meter distance from the edge" at bounding box center [160, 213] width 135 height 21
type input "Keep 6 feet of distance from leading edge"
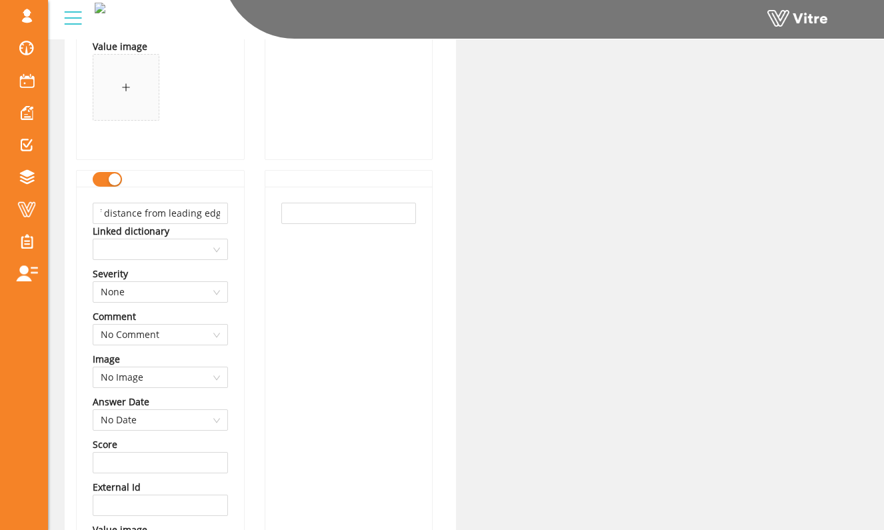
scroll to position [0, 0]
click at [239, 206] on div "Keep 6 feet of distance from leading edge Linked dictionary Severity None Comme…" at bounding box center [160, 415] width 167 height 456
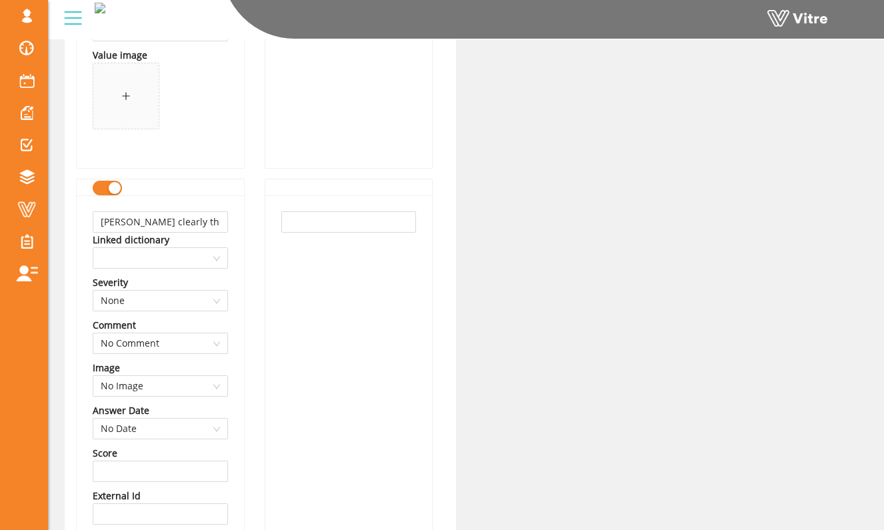
scroll to position [1569, 0]
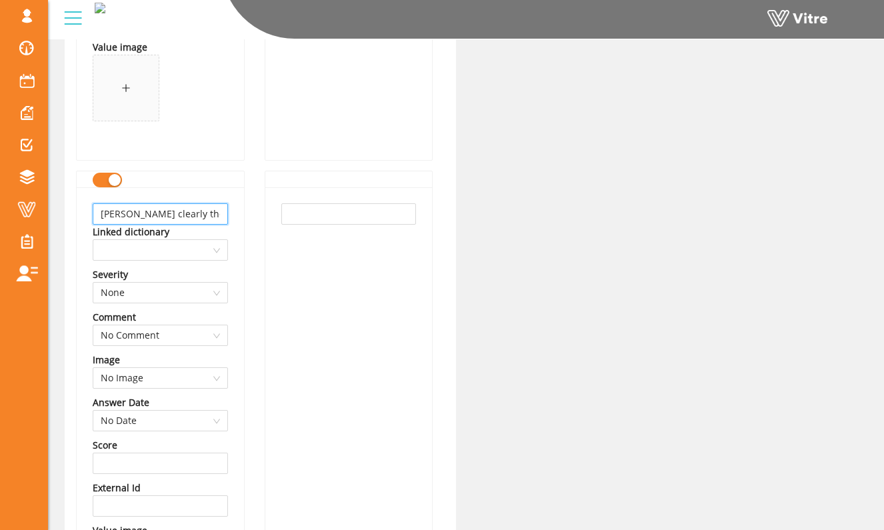
click at [211, 220] on input "[PERSON_NAME] clearly the risky points" at bounding box center [160, 213] width 135 height 21
type input "Clearly mark the ledge"
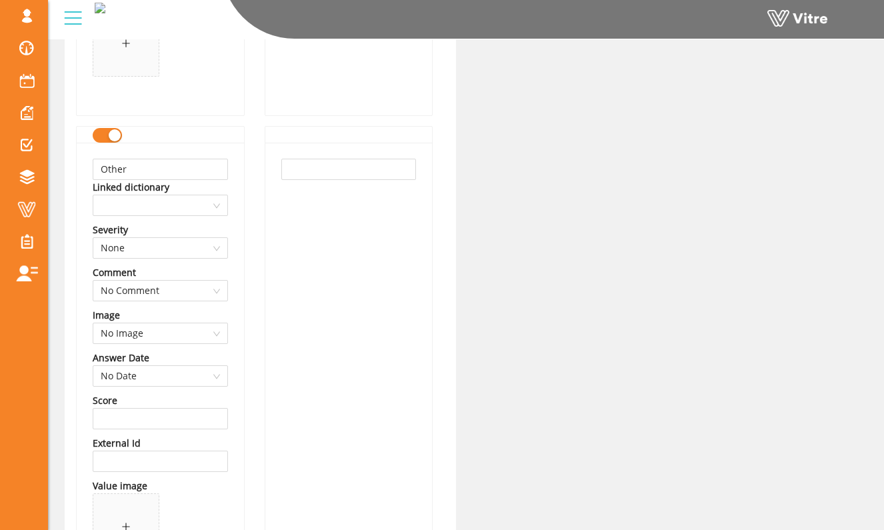
scroll to position [2133, 0]
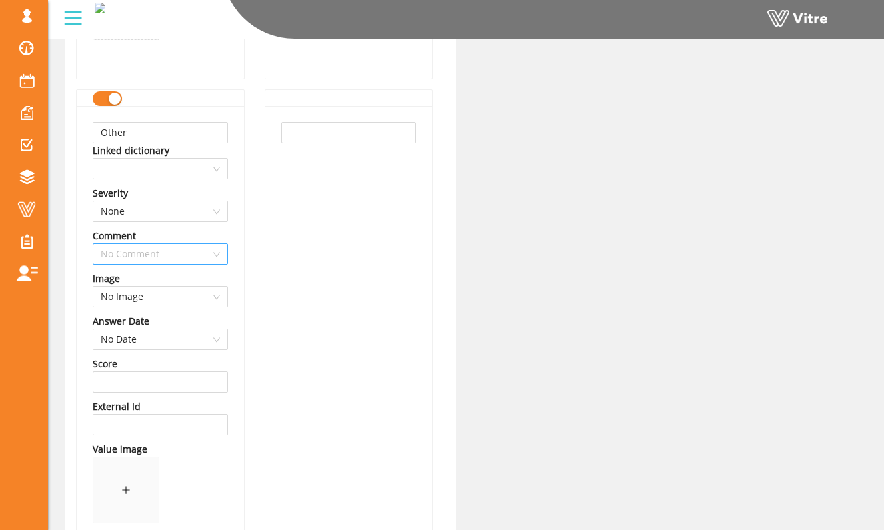
click at [204, 258] on span "No Comment" at bounding box center [160, 254] width 119 height 20
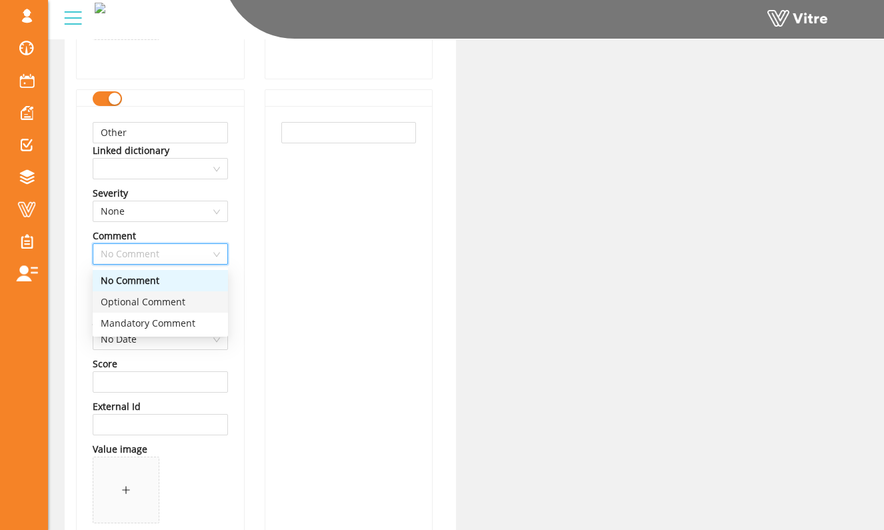
click at [200, 299] on div "Optional Comment" at bounding box center [160, 302] width 119 height 15
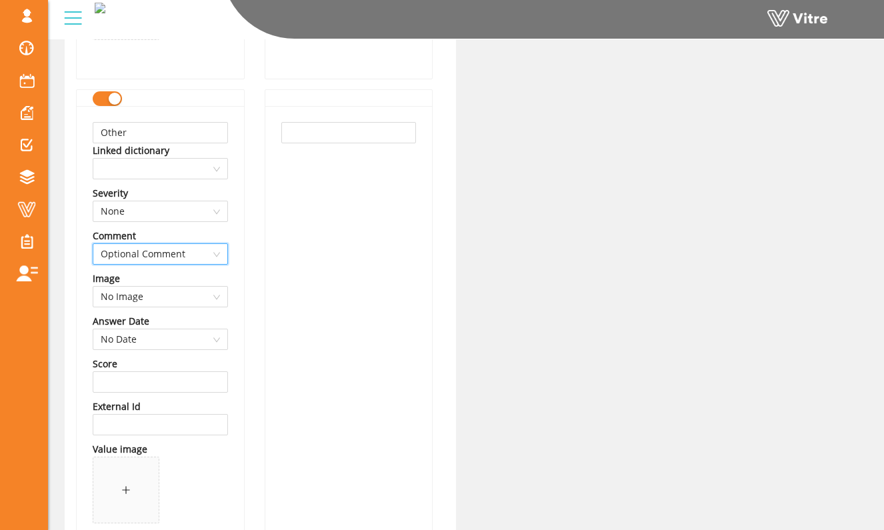
click at [241, 259] on div "Other Linked dictionary Severity None Comment 1 Optional Comment Image No Image…" at bounding box center [160, 334] width 167 height 456
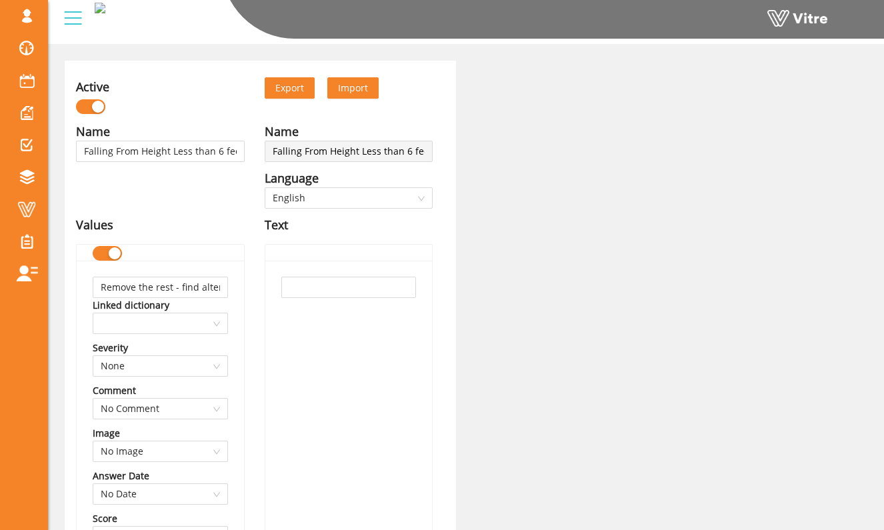
scroll to position [67, 0]
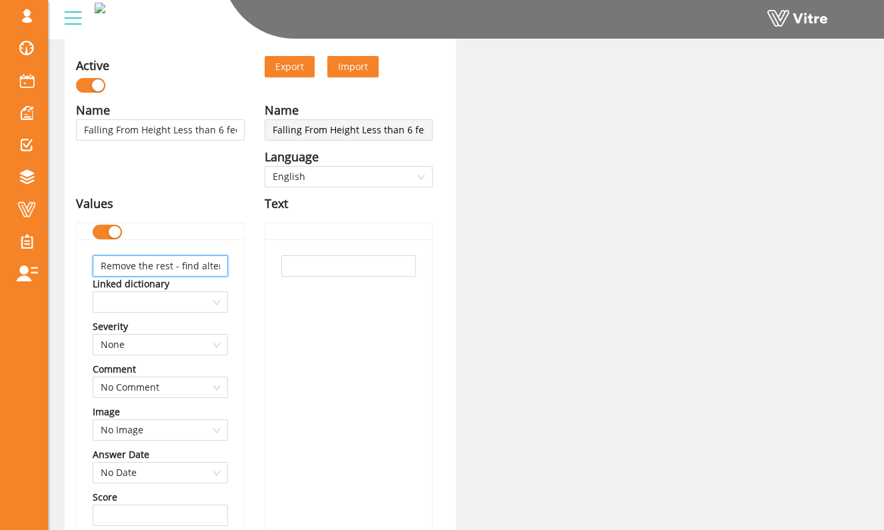
click at [213, 267] on input "Remove the rest - find alternative" at bounding box center [160, 265] width 135 height 21
type input "F"
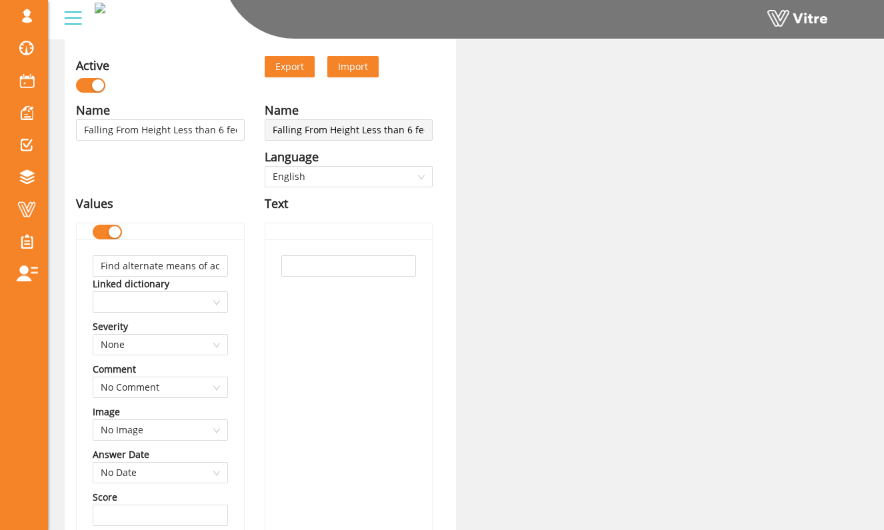
click at [217, 268] on input "Find alternate means of accessing work" at bounding box center [160, 265] width 135 height 21
type input "T"
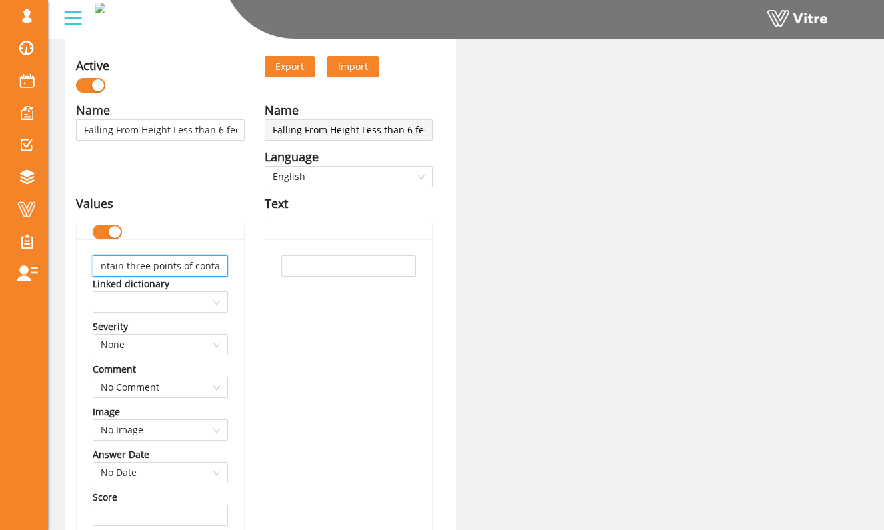
scroll to position [0, 20]
type input "Maintain three points of contact"
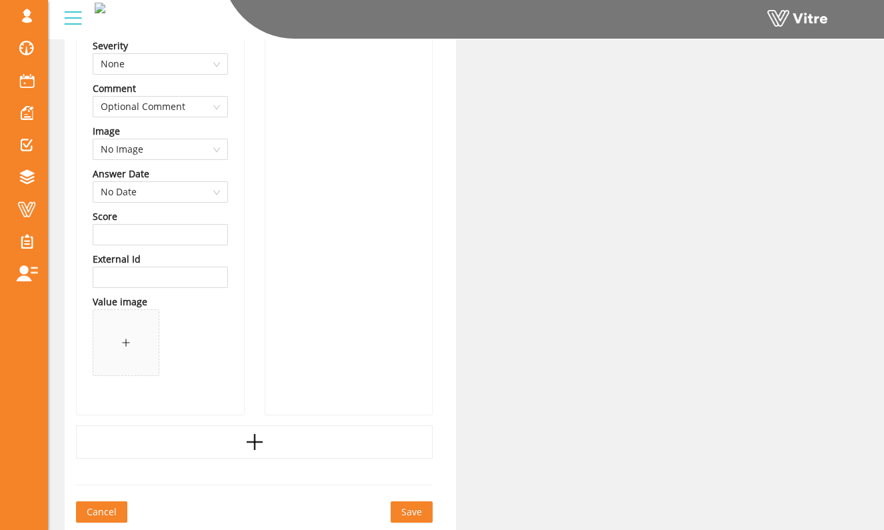
scroll to position [2539, 0]
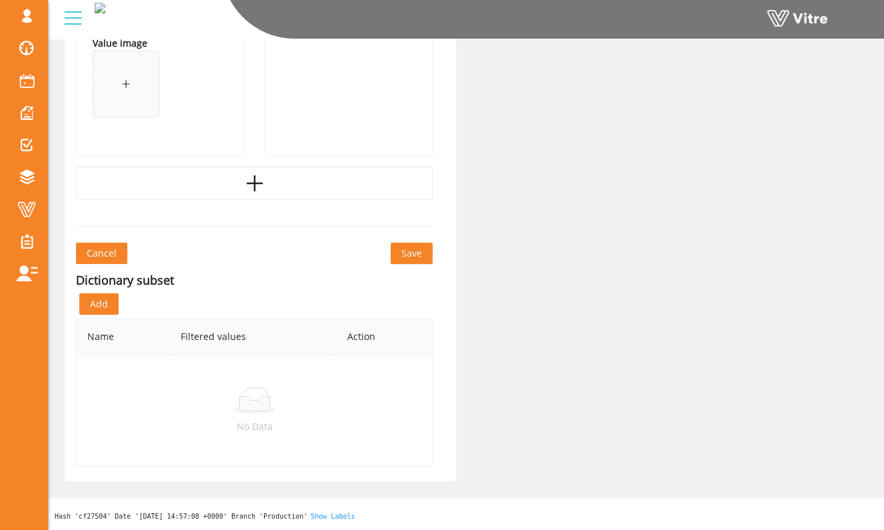
click at [416, 258] on span "Save" at bounding box center [411, 253] width 21 height 15
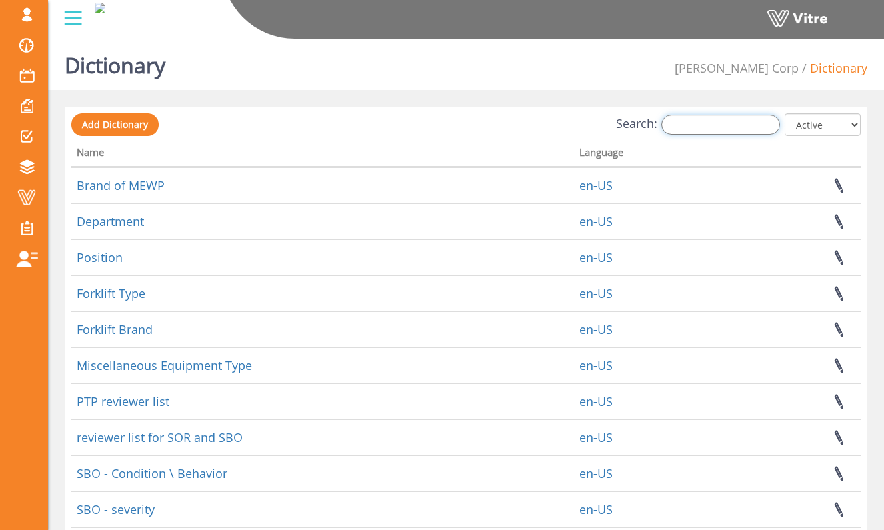
click at [712, 115] on input "Search:" at bounding box center [720, 125] width 119 height 20
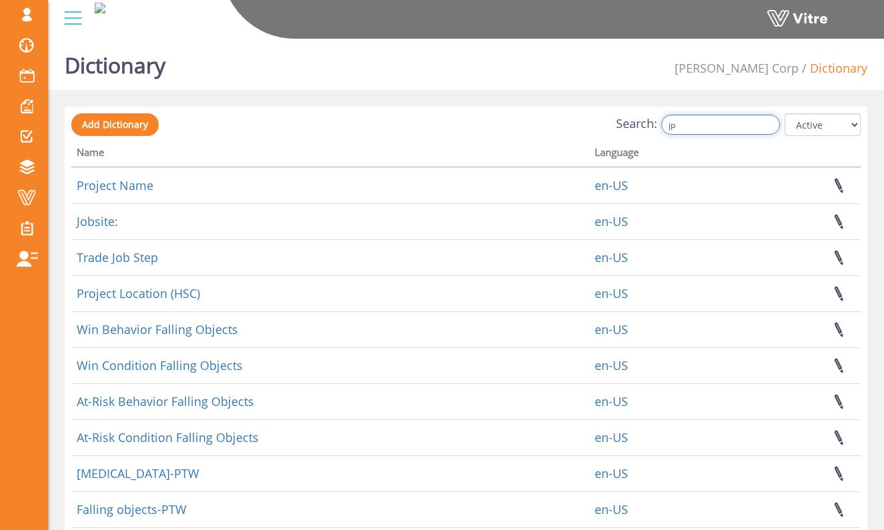
type input "j"
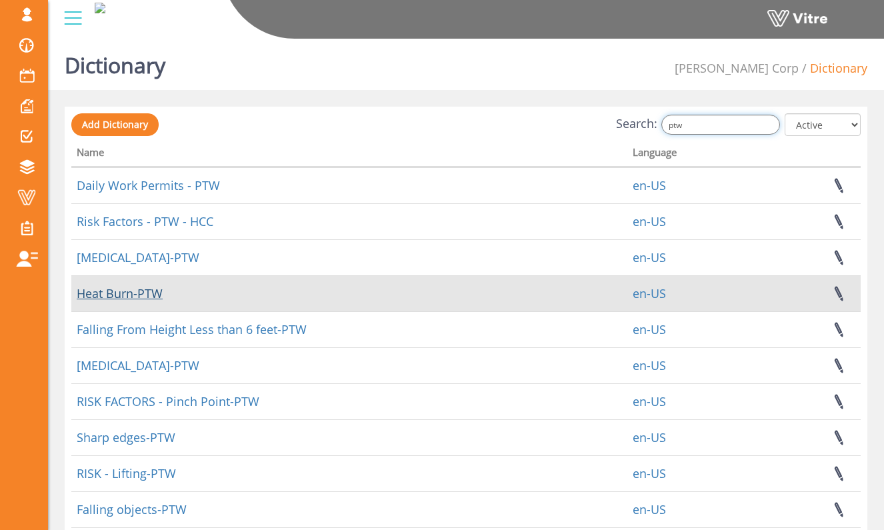
type input "ptw"
click at [147, 295] on link "Heat Burn-PTW" at bounding box center [120, 293] width 86 height 16
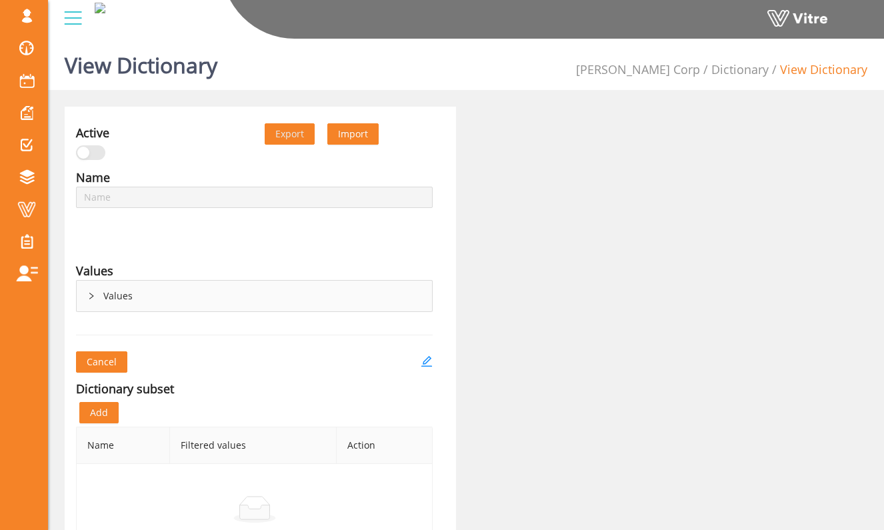
click at [145, 284] on div "Values" at bounding box center [254, 296] width 355 height 31
type input "Heat Burn-PTW"
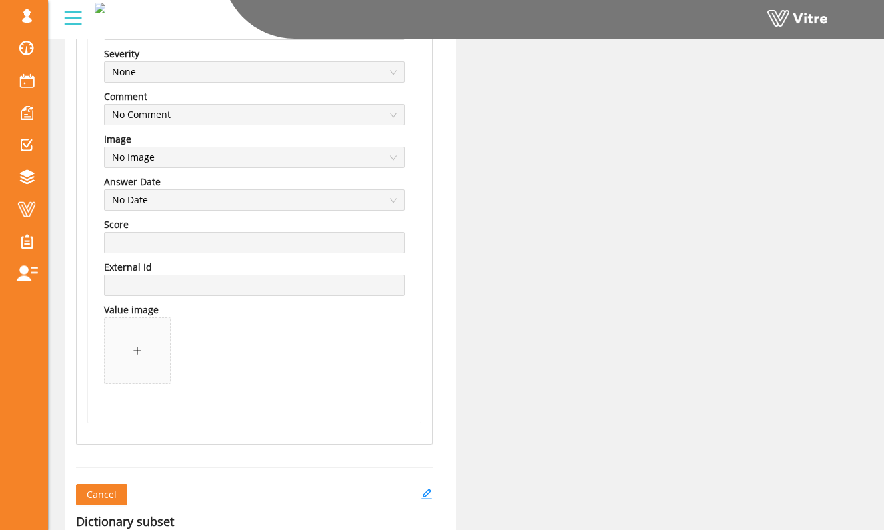
scroll to position [2556, 0]
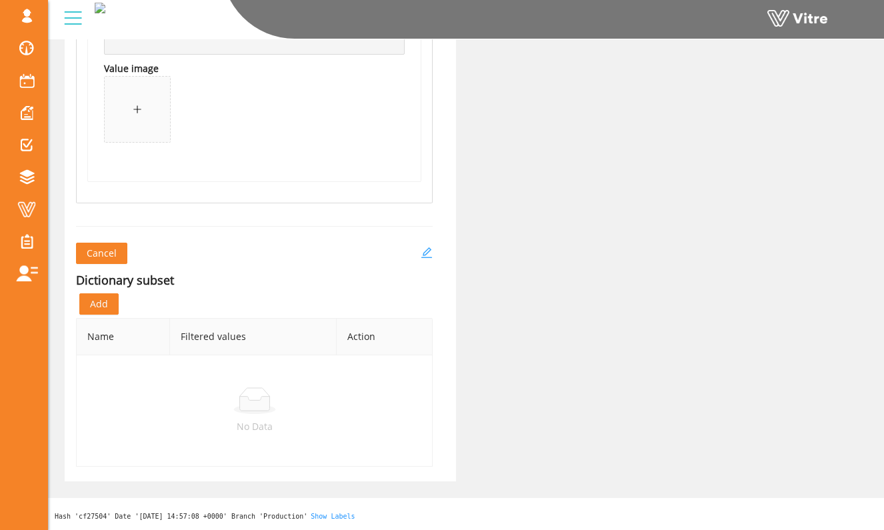
click at [427, 249] on icon "edit" at bounding box center [426, 253] width 12 height 12
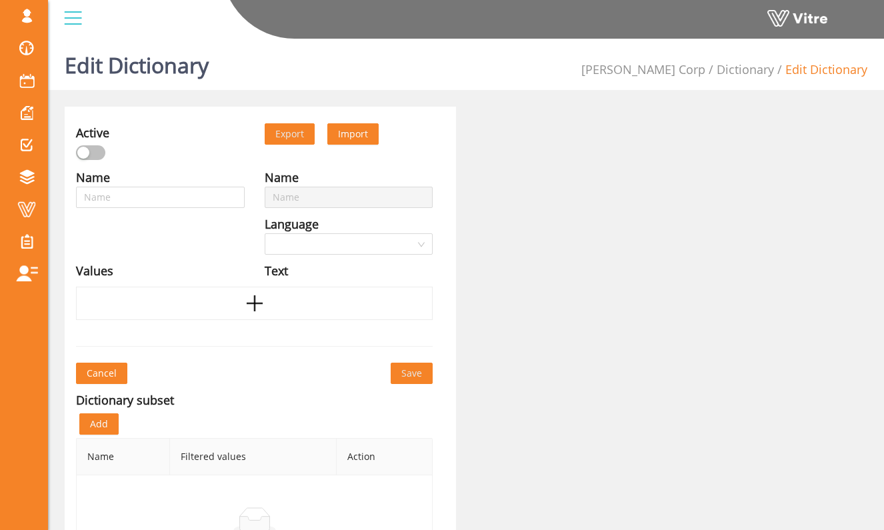
type input "Heat Burn-PTW"
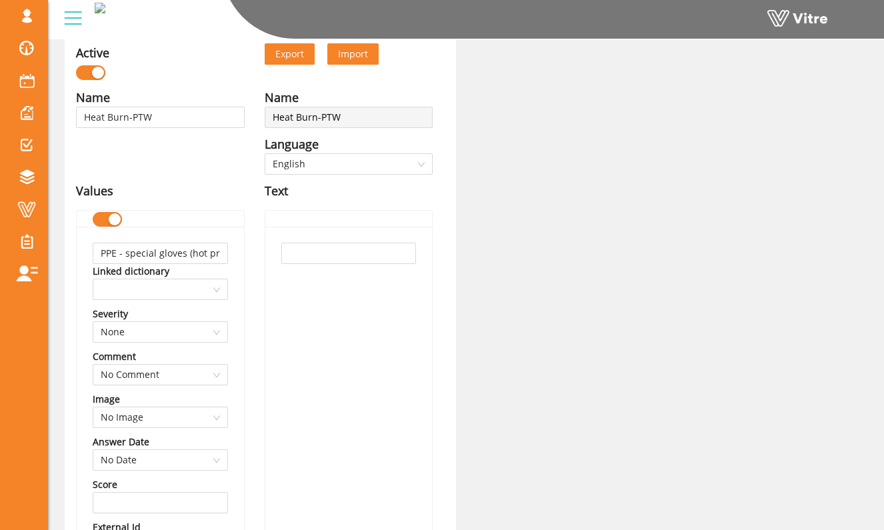
scroll to position [113, 0]
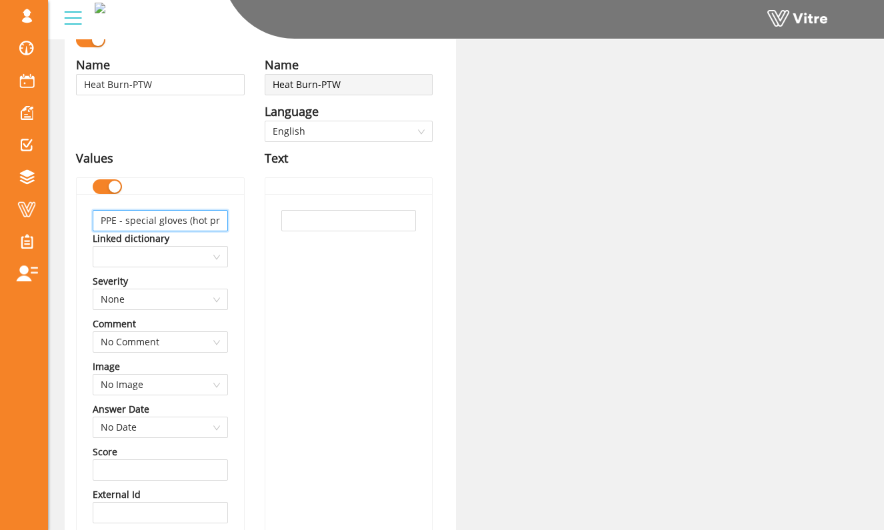
click at [218, 216] on input "PPE - special gloves (hot protection)" at bounding box center [160, 220] width 135 height 21
click at [211, 221] on input "PPE - special gloves (hot protection)" at bounding box center [160, 220] width 135 height 21
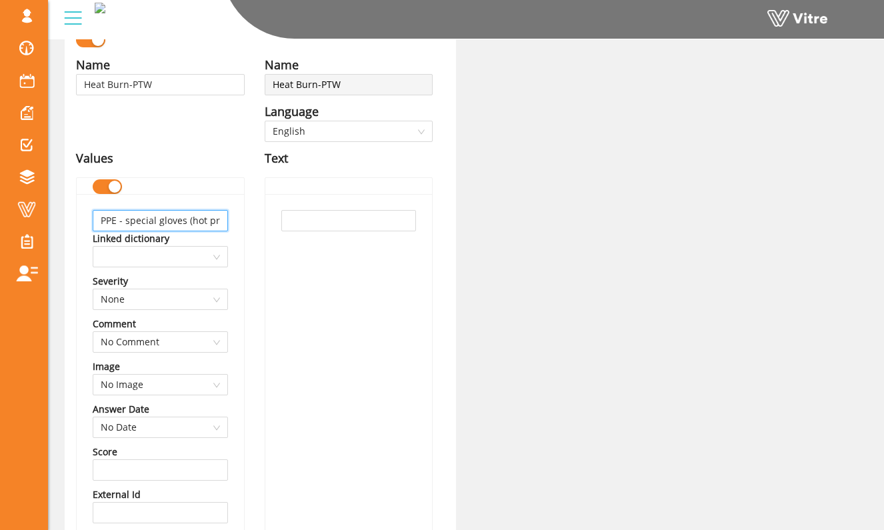
click at [211, 221] on input "PPE - special gloves (hot protection)" at bounding box center [160, 220] width 135 height 21
type input "Heat Shielding PPE (Gloves or Suit)"
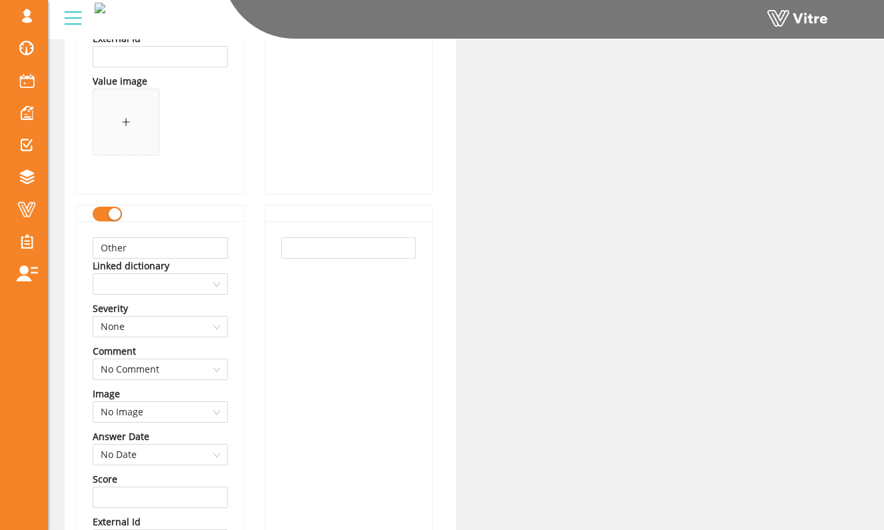
scroll to position [1992, 0]
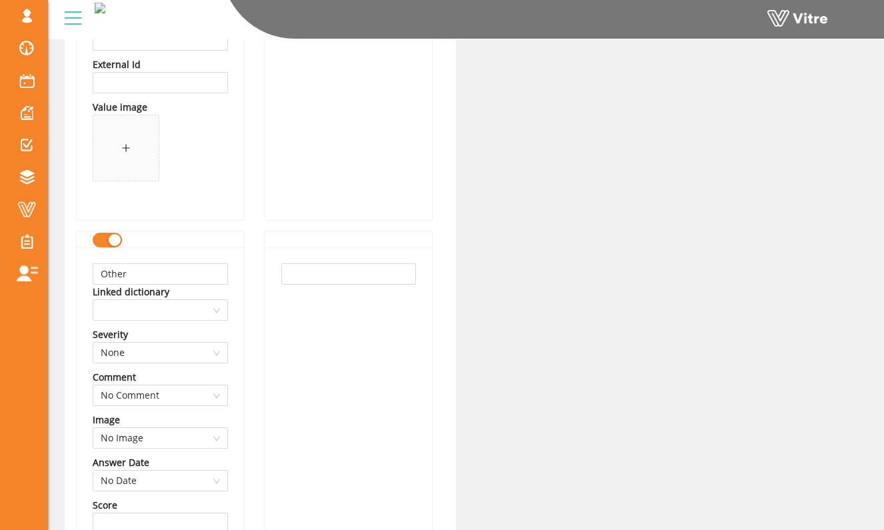
click at [113, 241] on div "button" at bounding box center [115, 240] width 12 height 12
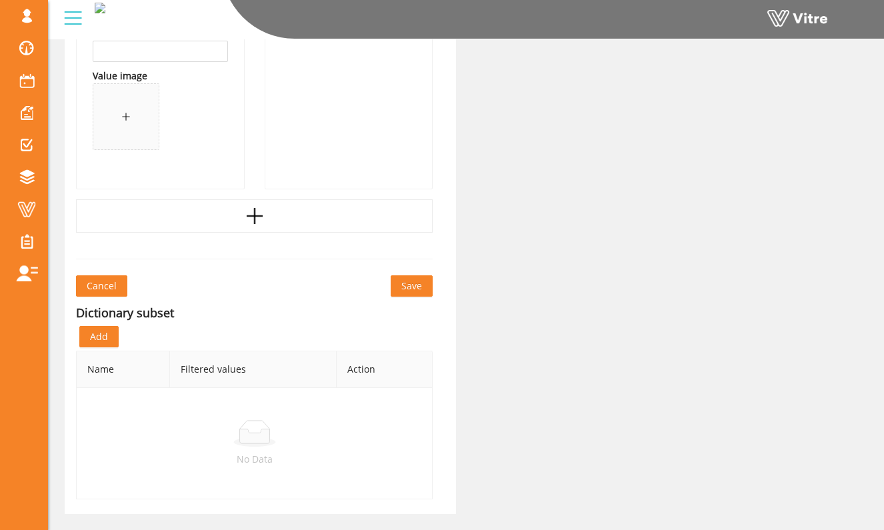
scroll to position [2519, 0]
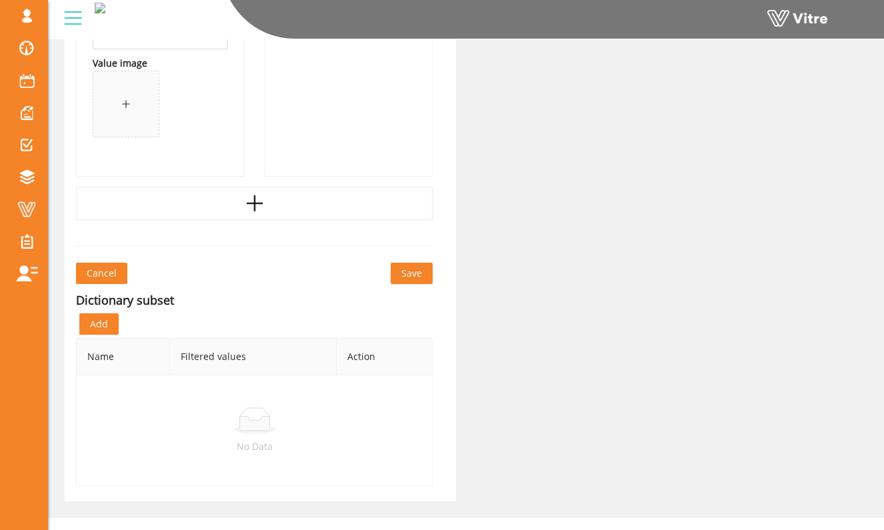
click at [403, 274] on span "Save" at bounding box center [411, 273] width 21 height 15
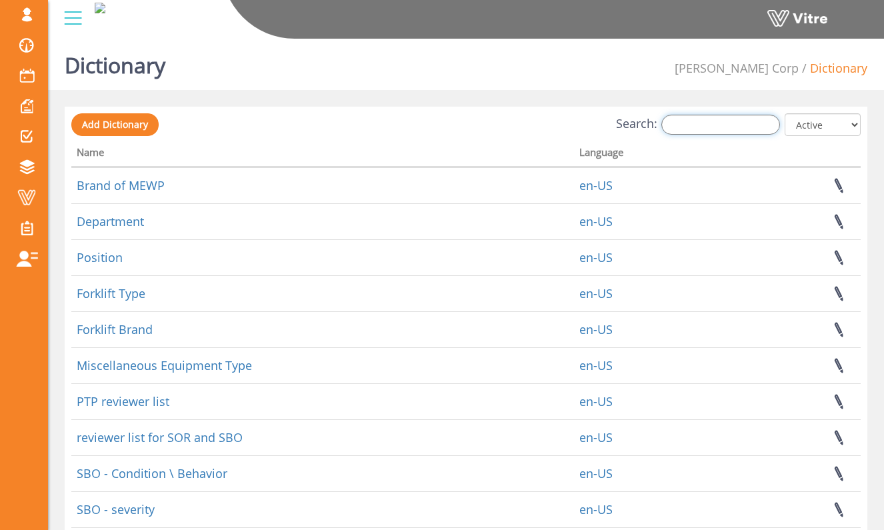
click at [712, 123] on input "Search:" at bounding box center [720, 125] width 119 height 20
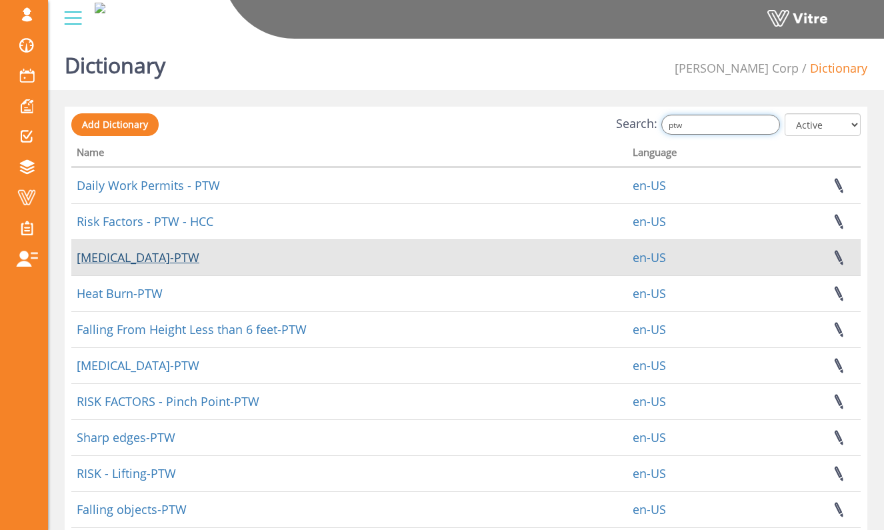
type input "ptw"
click at [159, 261] on link "[MEDICAL_DATA]-PTW" at bounding box center [138, 257] width 123 height 16
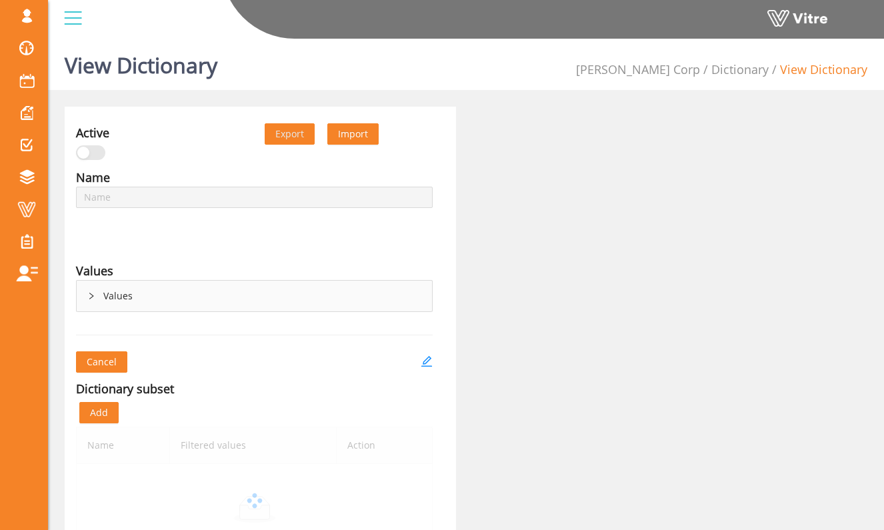
click at [135, 309] on div "Values" at bounding box center [254, 296] width 355 height 31
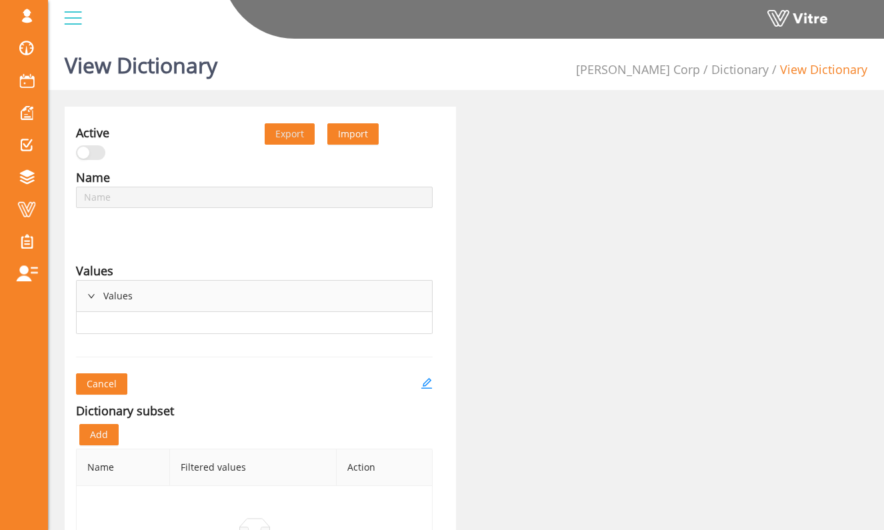
type input "[MEDICAL_DATA]-PTW"
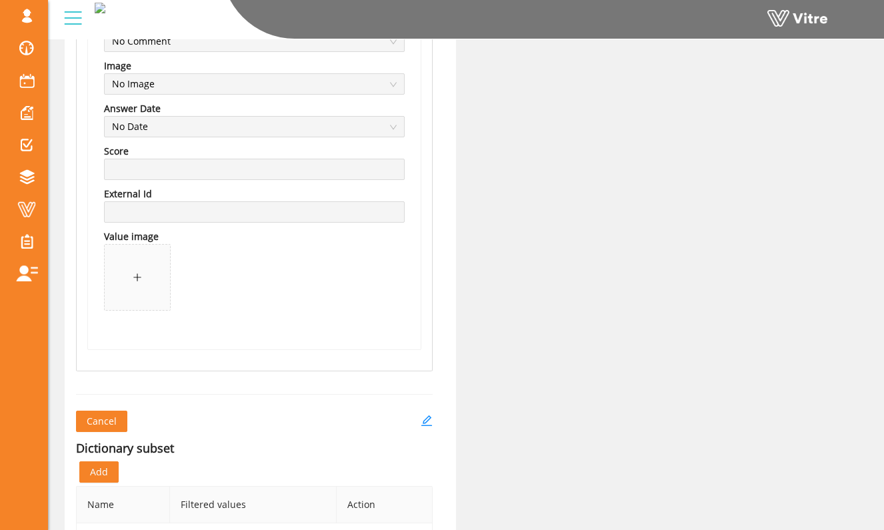
scroll to position [2457, 0]
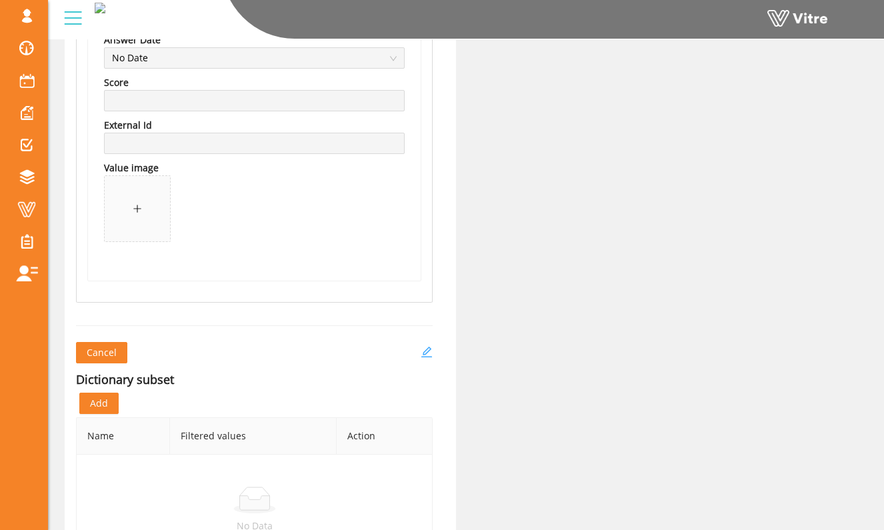
click at [424, 346] on icon "edit" at bounding box center [426, 352] width 12 height 12
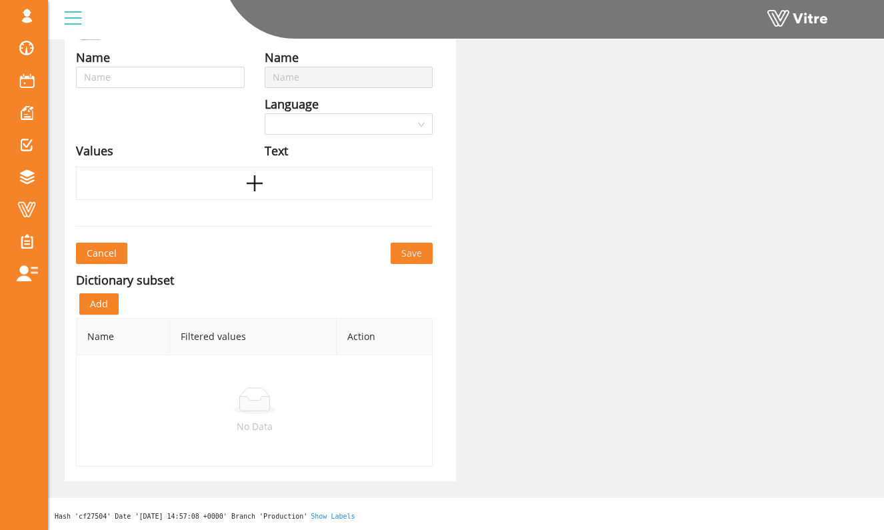
type input "[MEDICAL_DATA]-PTW"
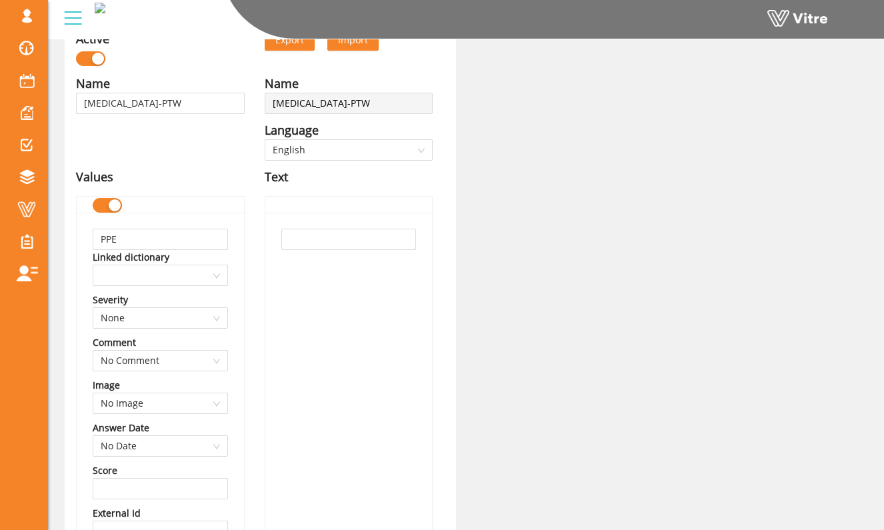
scroll to position [68, 0]
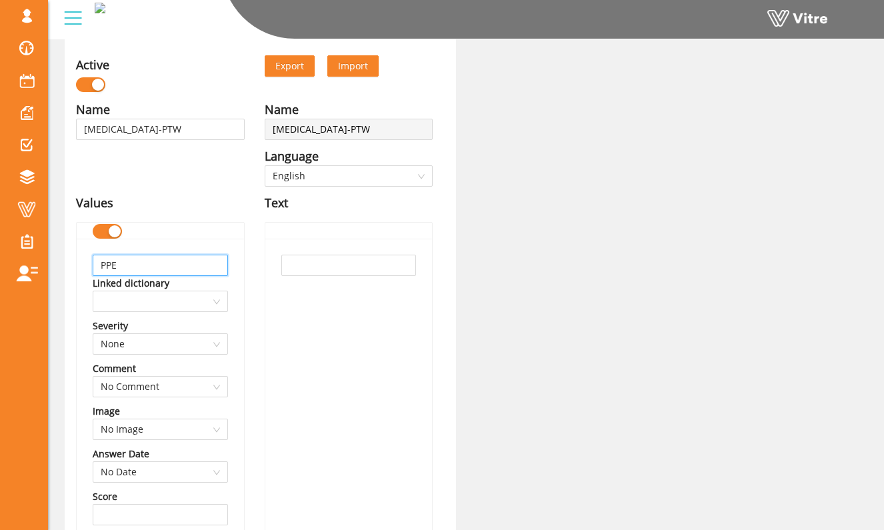
click at [179, 267] on input "PPE" at bounding box center [160, 265] width 135 height 21
type input "S"
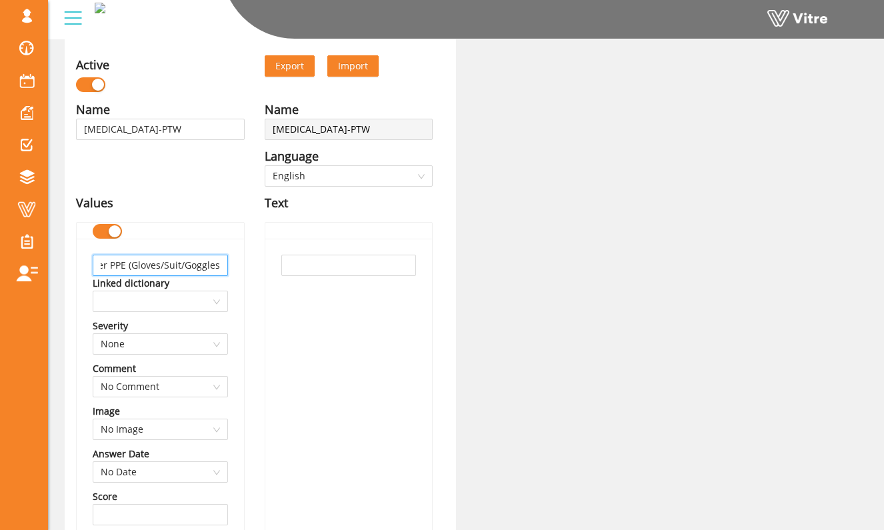
type input "Rubber PPE (Gloves/Suit/Goggles)"
click at [239, 265] on div "Rubber PPE (Gloves/Suit/Goggles) Linked dictionary Severity None Comment No Com…" at bounding box center [160, 467] width 167 height 456
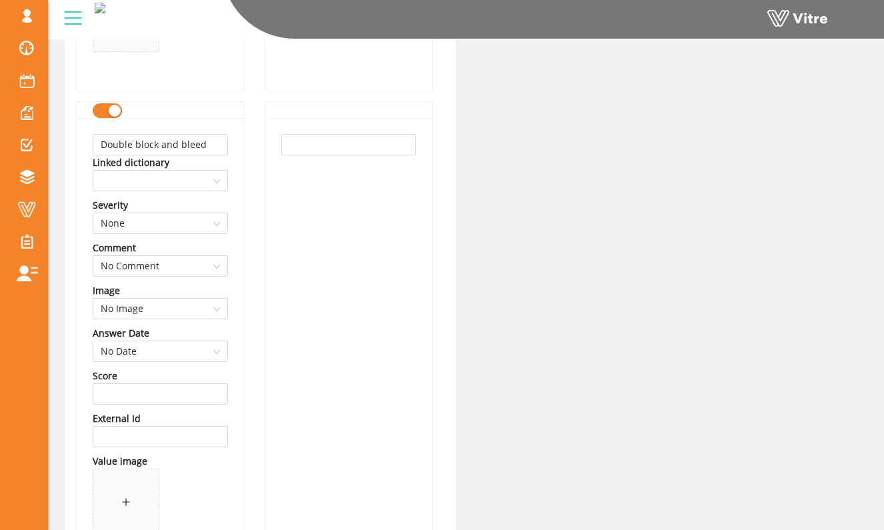
scroll to position [1639, 0]
click at [217, 146] on input "Double block and bleed" at bounding box center [160, 143] width 135 height 21
click at [195, 117] on div at bounding box center [160, 108] width 135 height 15
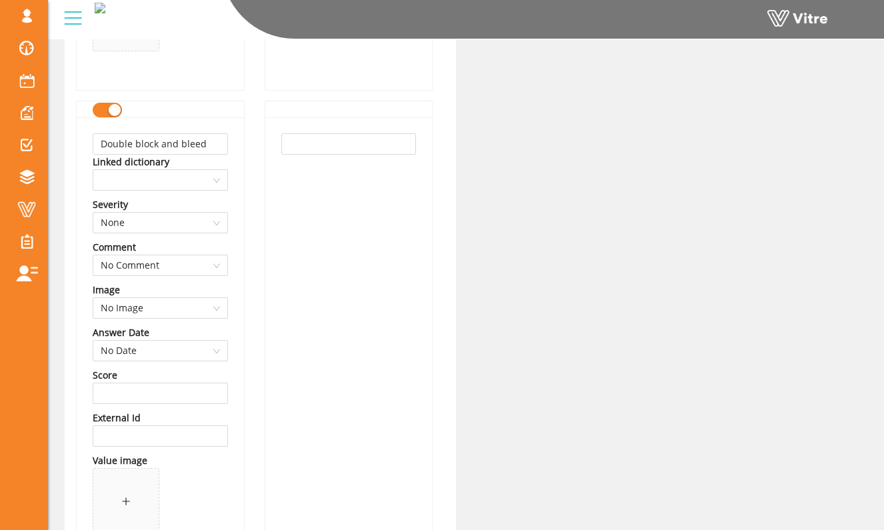
click at [113, 109] on div "button" at bounding box center [115, 110] width 12 height 12
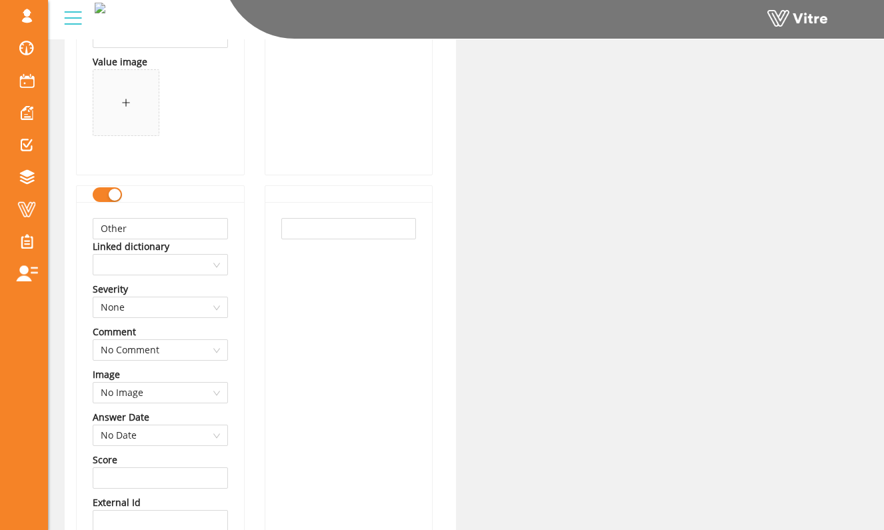
scroll to position [2110, 0]
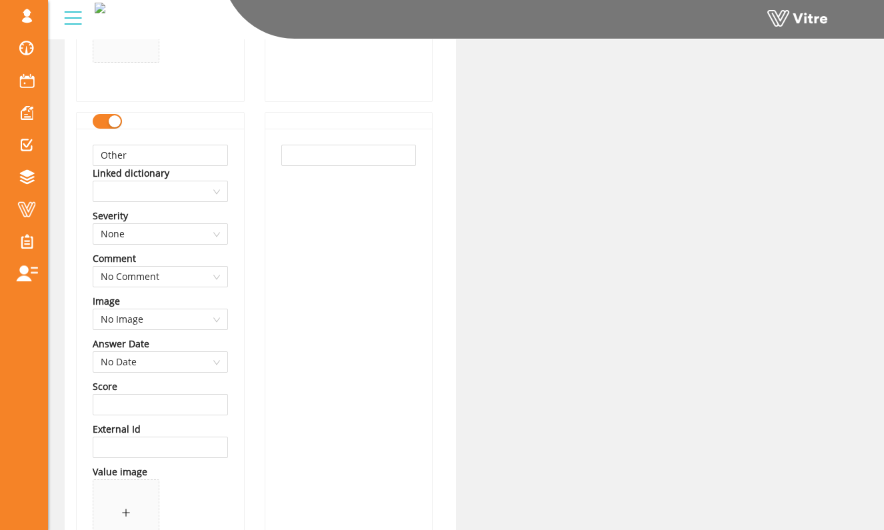
click at [116, 127] on div "button" at bounding box center [115, 121] width 12 height 12
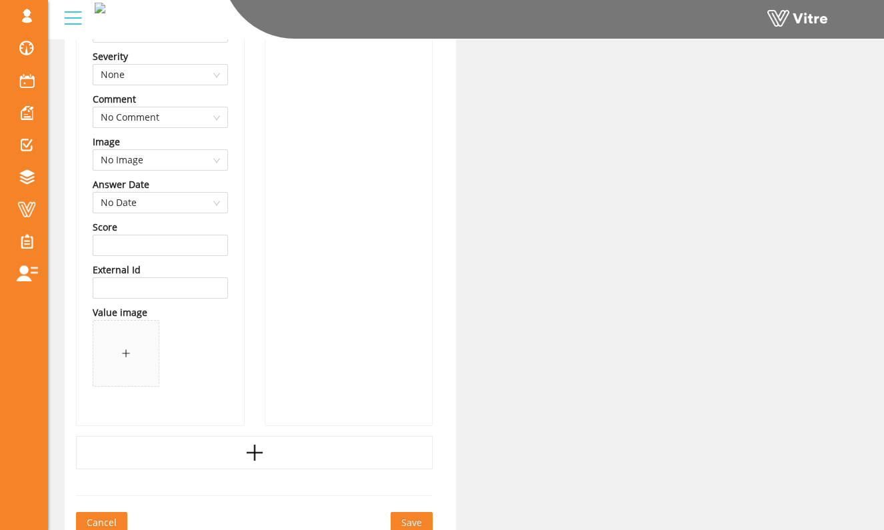
scroll to position [2454, 0]
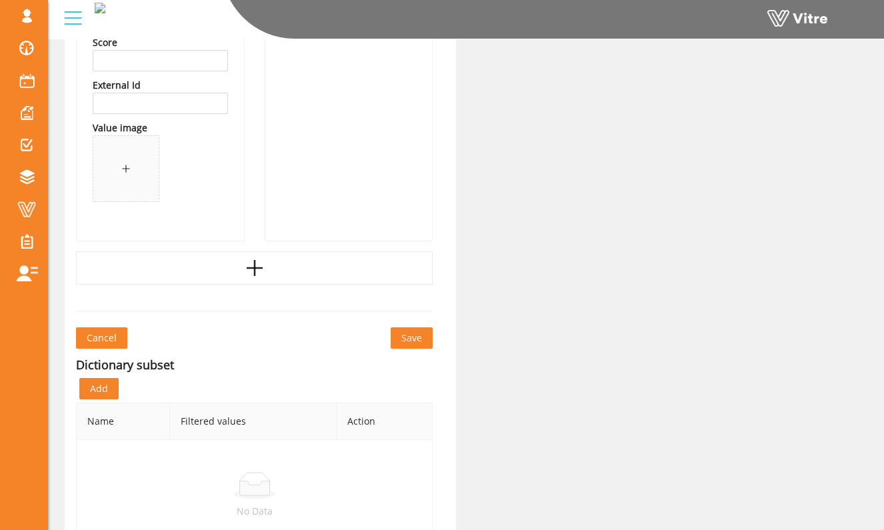
click at [409, 329] on button "Save" at bounding box center [411, 337] width 42 height 21
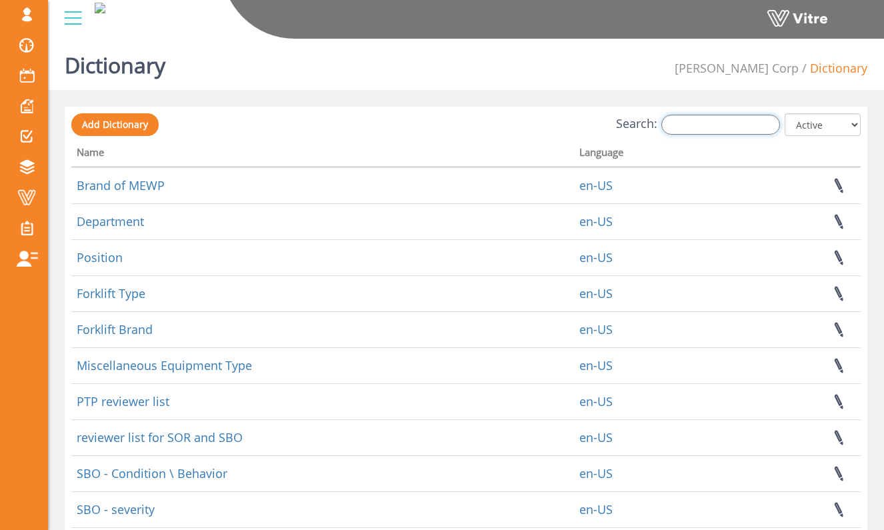
click at [707, 129] on input "Search:" at bounding box center [720, 125] width 119 height 20
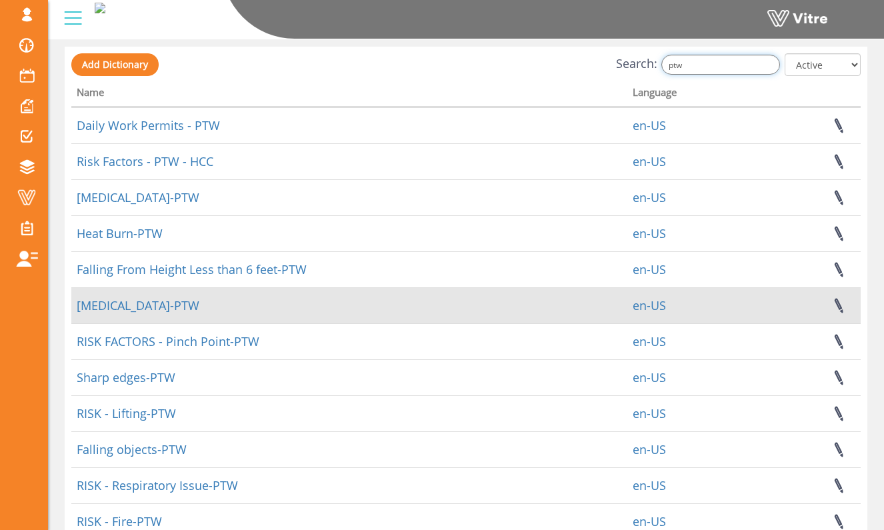
scroll to position [71, 0]
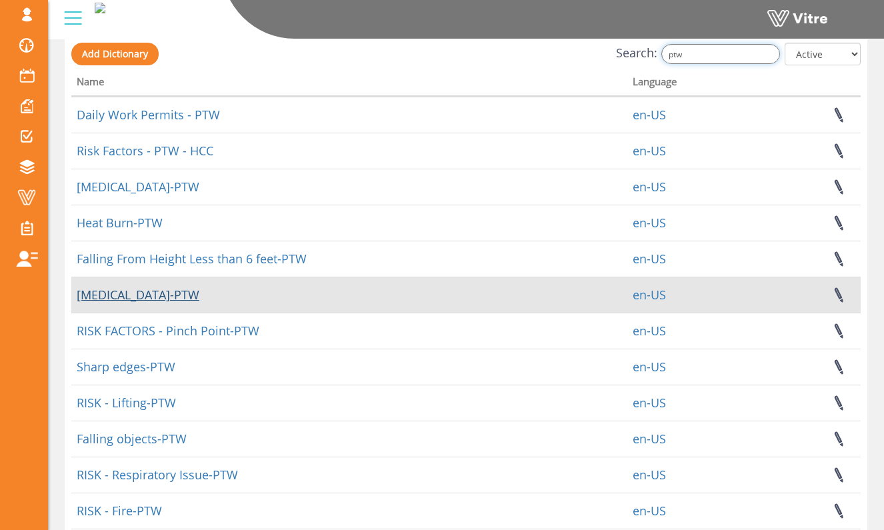
type input "ptw"
click at [148, 299] on link "[MEDICAL_DATA]-PTW" at bounding box center [138, 295] width 123 height 16
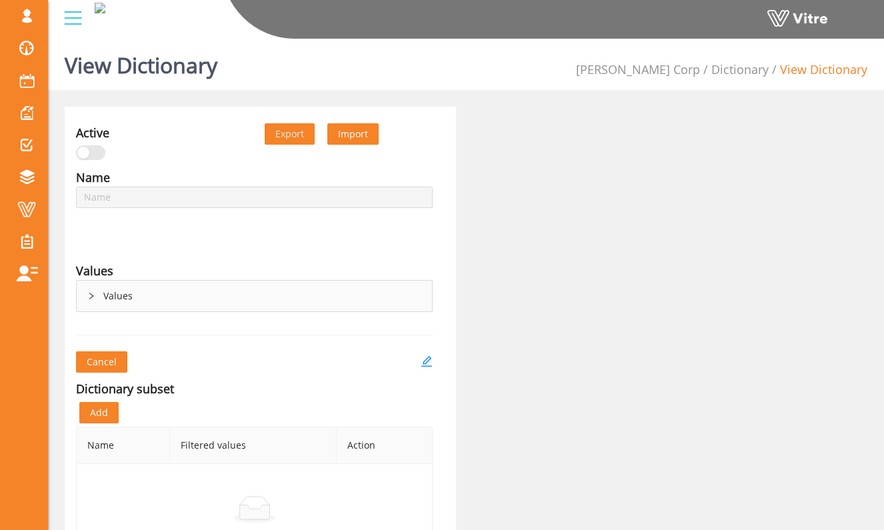
click at [143, 298] on div "Values" at bounding box center [254, 296] width 355 height 31
type input "[MEDICAL_DATA]-PTW"
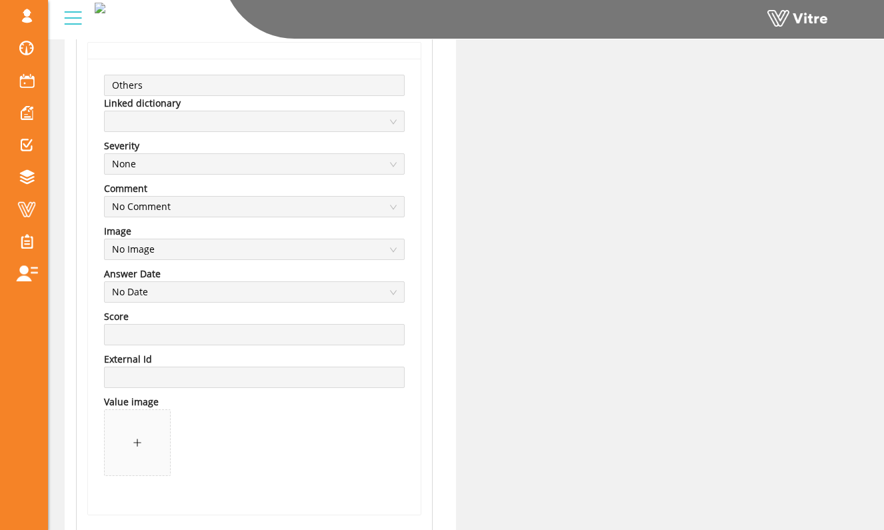
scroll to position [2073, 0]
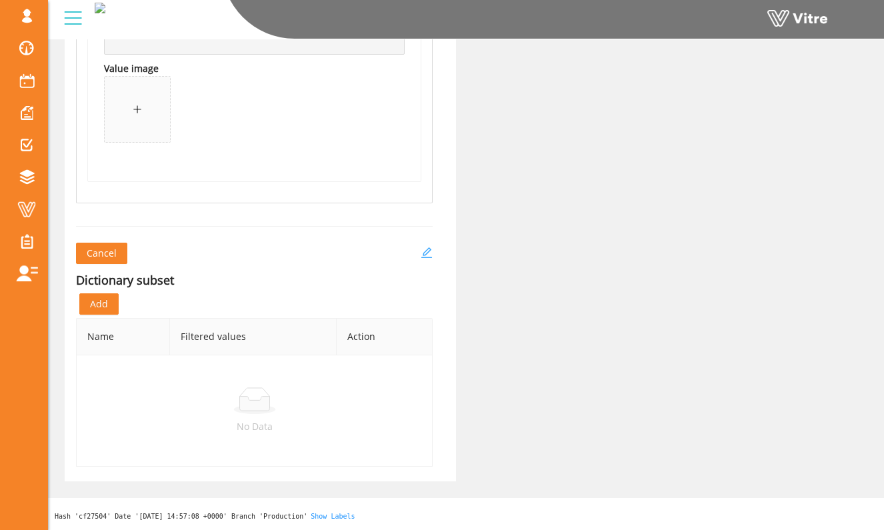
click at [429, 249] on icon "edit" at bounding box center [426, 253] width 12 height 12
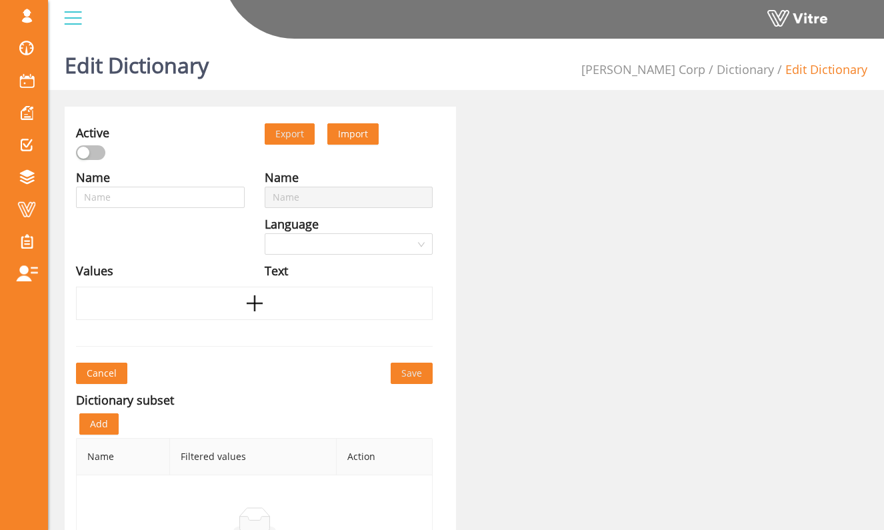
type input "[MEDICAL_DATA]-PTW"
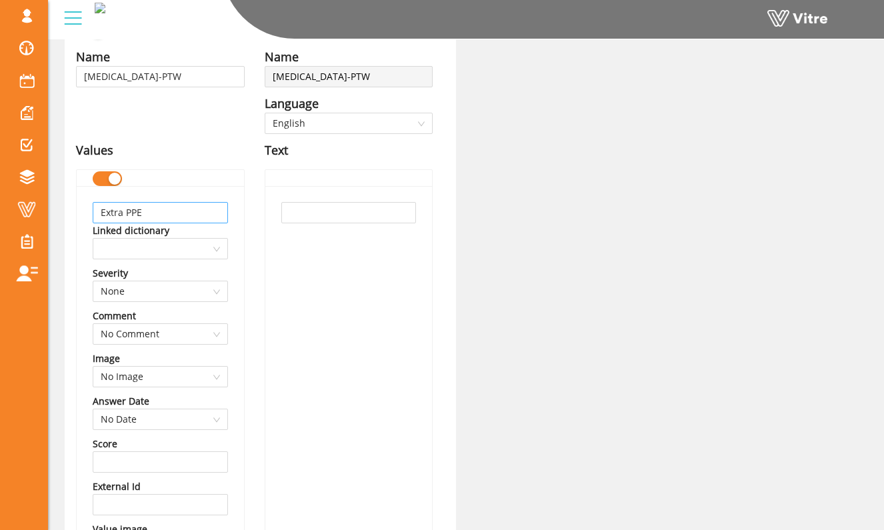
scroll to position [125, 0]
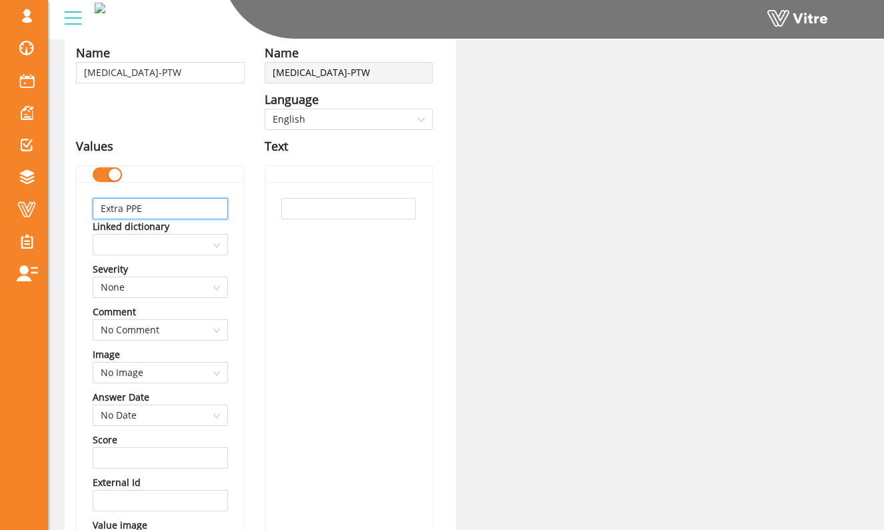
click at [207, 215] on input "Extra PPE" at bounding box center [160, 208] width 135 height 21
click at [160, 187] on div "Extra PPE Linked dictionary Severity None Comment No Comment Image No Image Ans…" at bounding box center [160, 410] width 167 height 456
click at [119, 179] on div "button" at bounding box center [115, 175] width 12 height 12
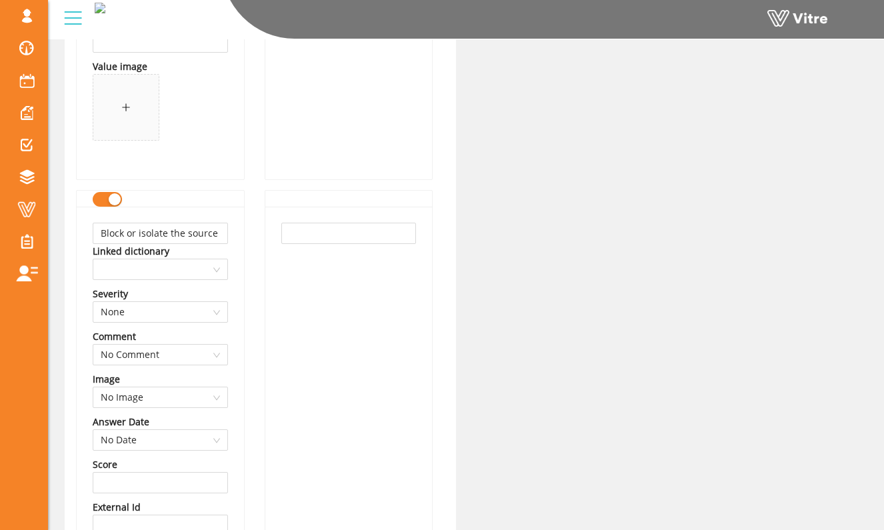
scroll to position [604, 0]
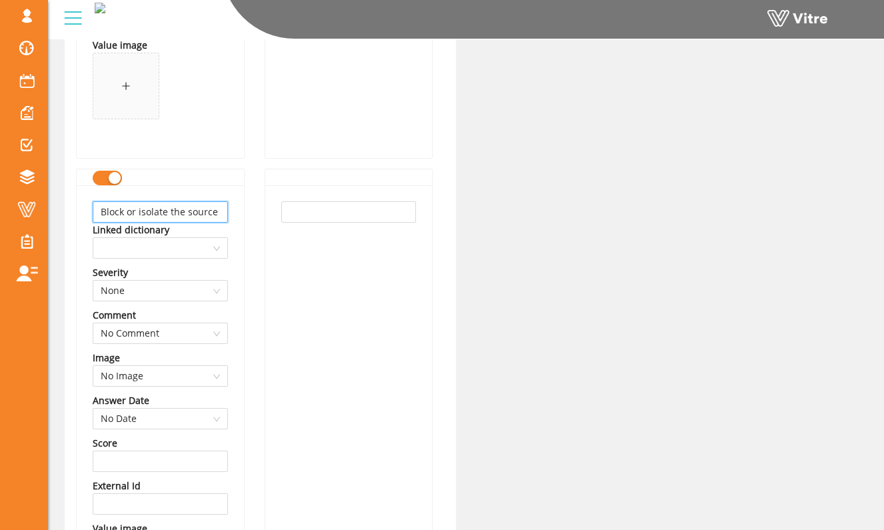
click at [218, 217] on input "Block or isolate the source" at bounding box center [160, 211] width 135 height 21
type input "Keep 10ft of distance from source of flying debris"
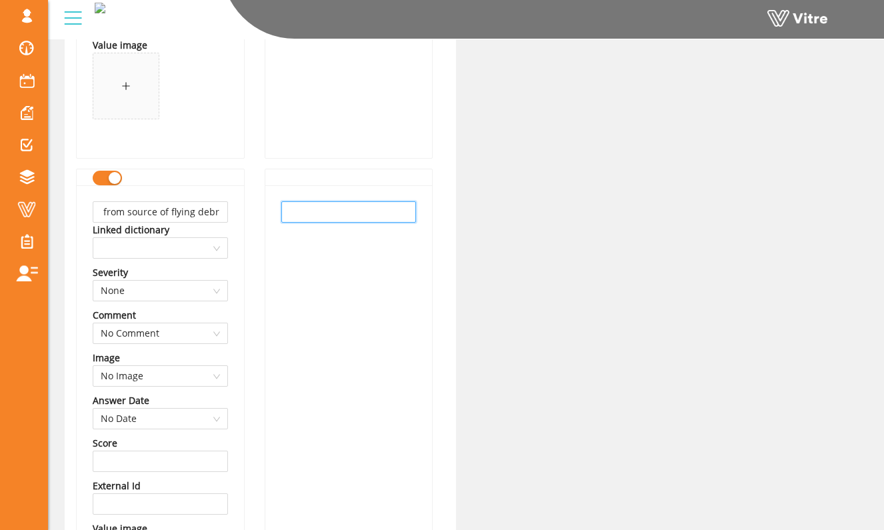
click at [313, 215] on input "text" at bounding box center [348, 211] width 135 height 21
paste input "Keep 10ft of distance from source of flying debris"
type input "Keep 10ft of distance from source of flying debris"
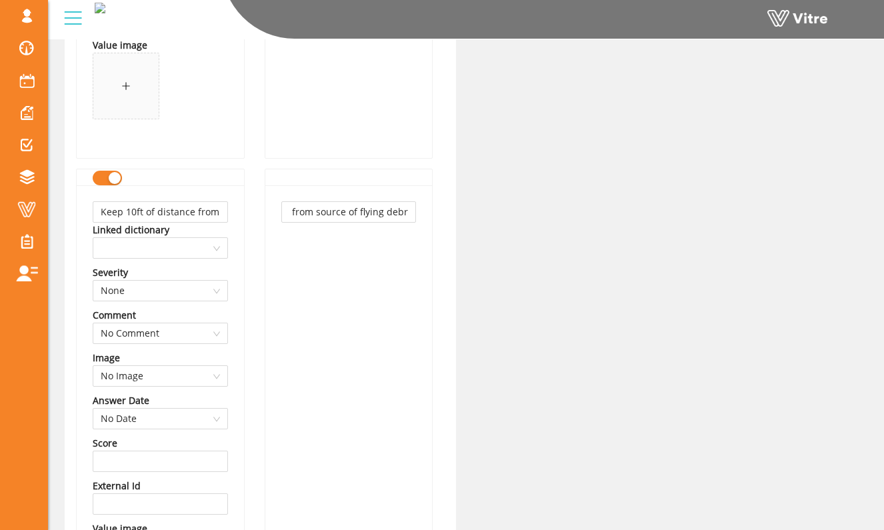
scroll to position [0, 0]
click at [229, 275] on div "Keep 10ft of distance from source of flying debris Linked dictionary Severity N…" at bounding box center [160, 413] width 167 height 456
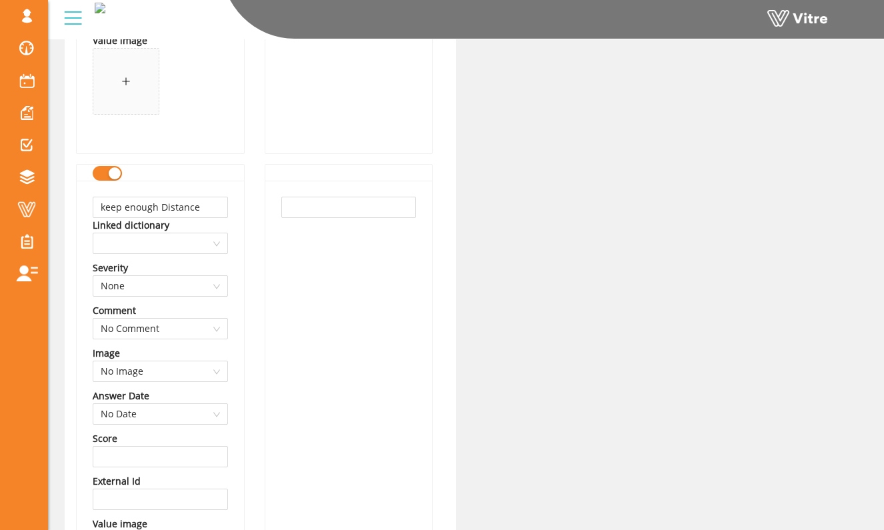
scroll to position [1105, 0]
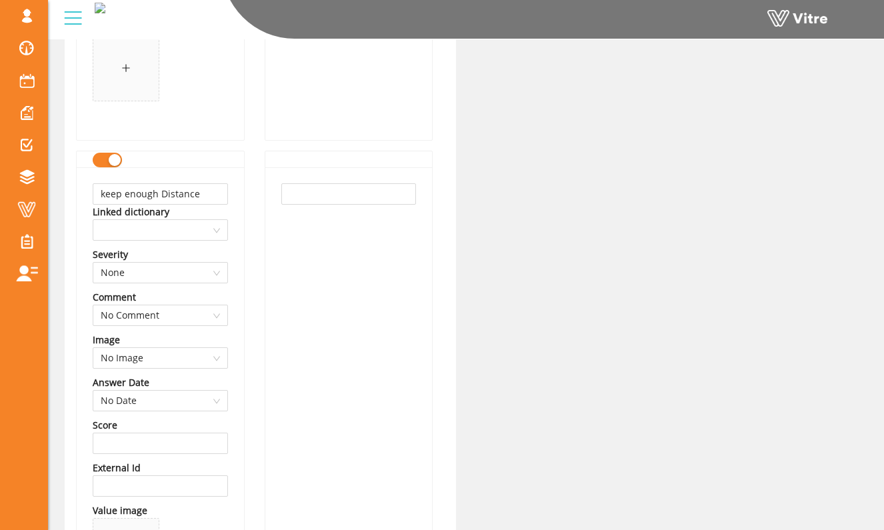
click at [116, 162] on div "button" at bounding box center [115, 160] width 12 height 12
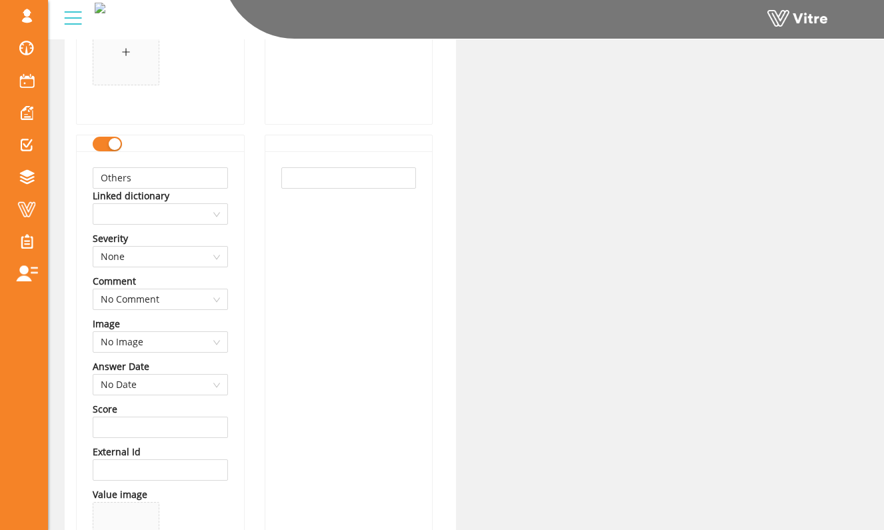
scroll to position [1606, 0]
click at [119, 145] on div "button" at bounding box center [115, 143] width 12 height 12
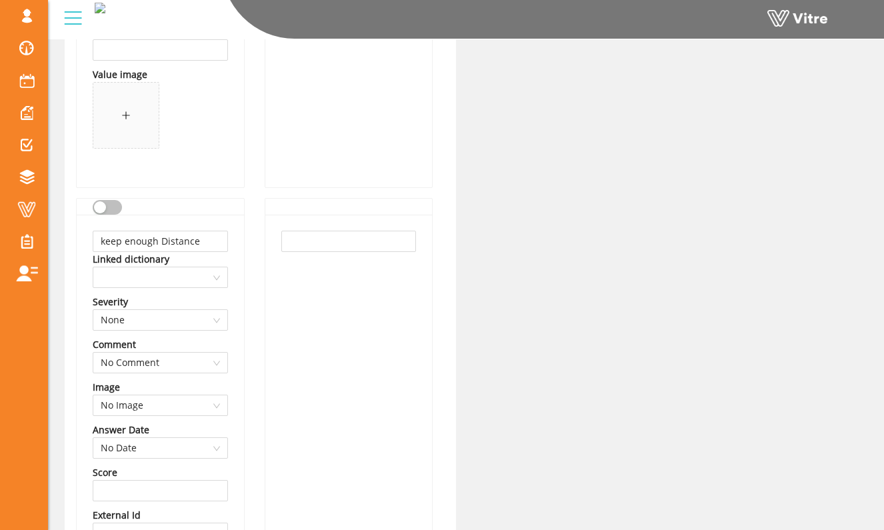
scroll to position [1045, 0]
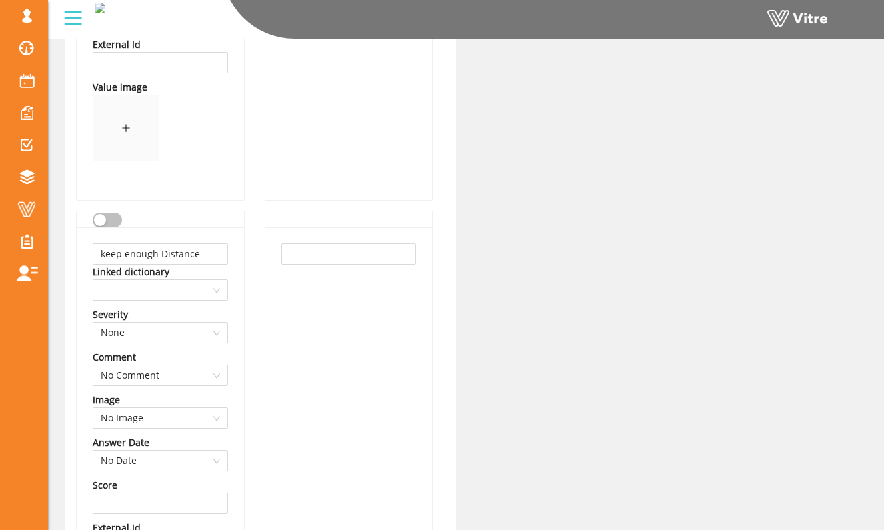
click at [110, 227] on button "button" at bounding box center [107, 220] width 29 height 15
click at [194, 257] on input "keep enough Distance" at bounding box center [160, 253] width 135 height 21
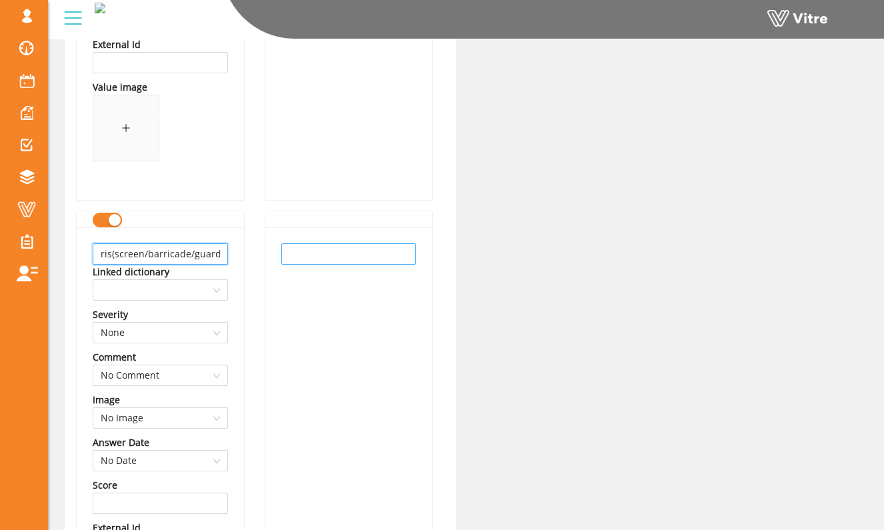
type input "Use shielding from debris(screen/barricade/guards)"
click at [298, 261] on input "text" at bounding box center [348, 253] width 135 height 21
paste input "Use shielding from debris(screen/barricade/guards)"
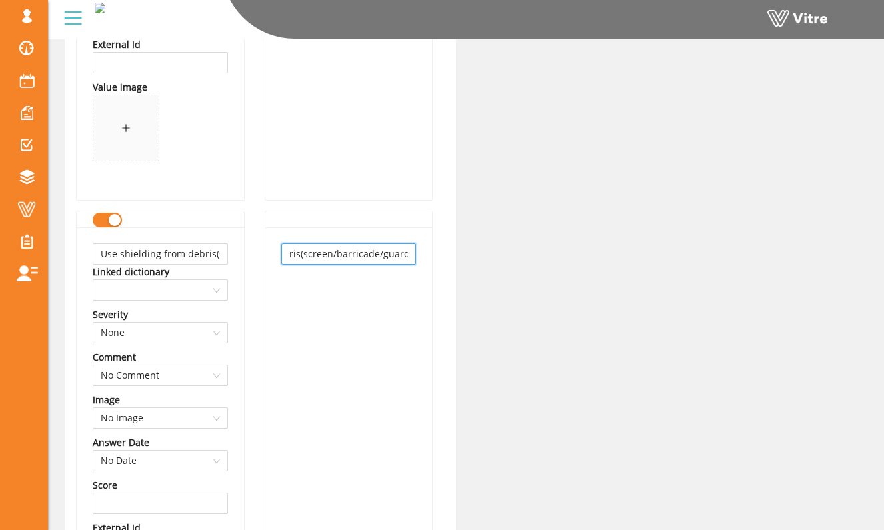
type input "Use shielding from debris(screen/barricade/guards)"
click at [249, 290] on div "Name Eye Injury-PTW Language English Values Extra PPE Linked dictionary Severit…" at bounding box center [160, 149] width 189 height 2055
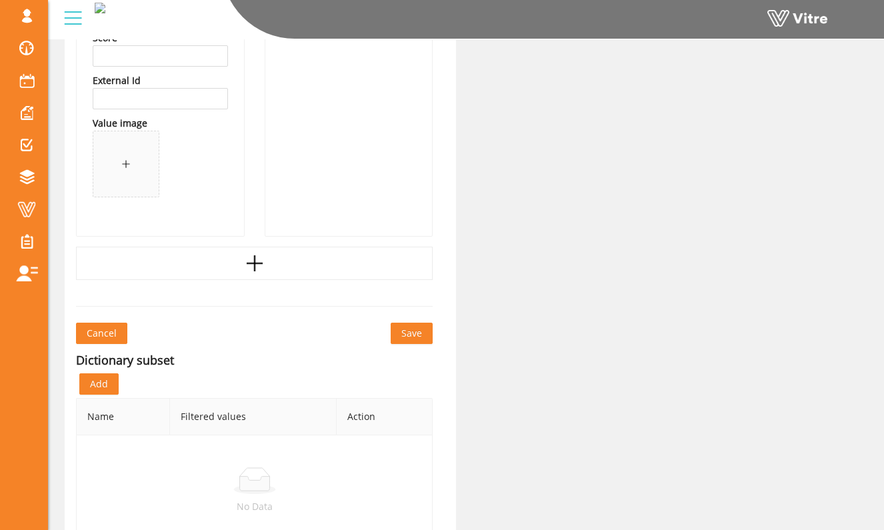
scroll to position [1987, 0]
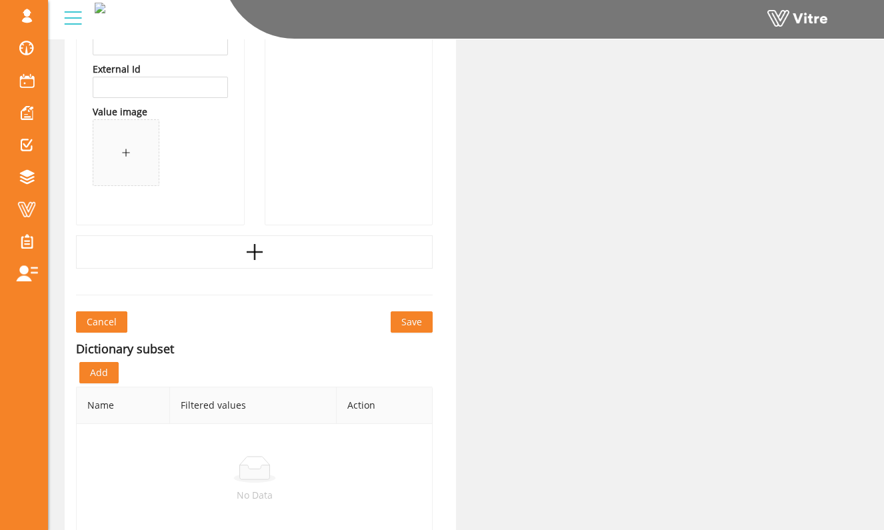
click at [402, 319] on span "Save" at bounding box center [411, 322] width 21 height 15
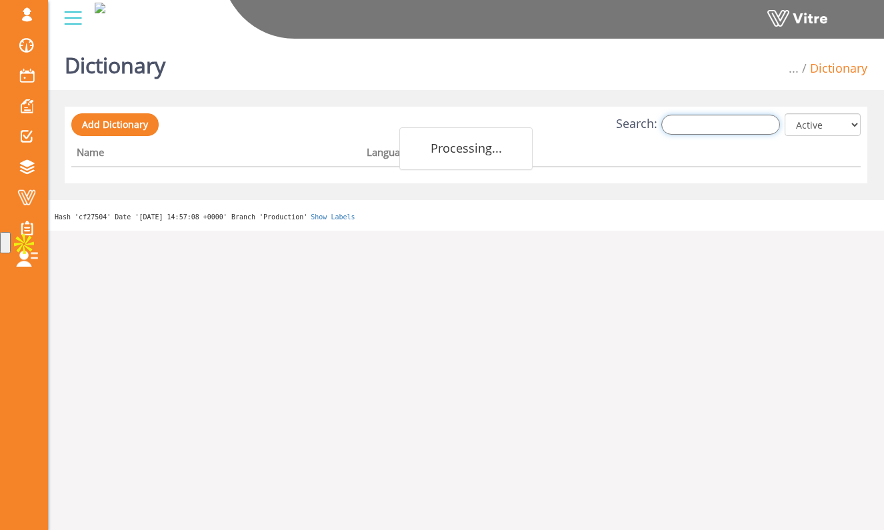
click at [700, 130] on input "Search:" at bounding box center [720, 125] width 119 height 20
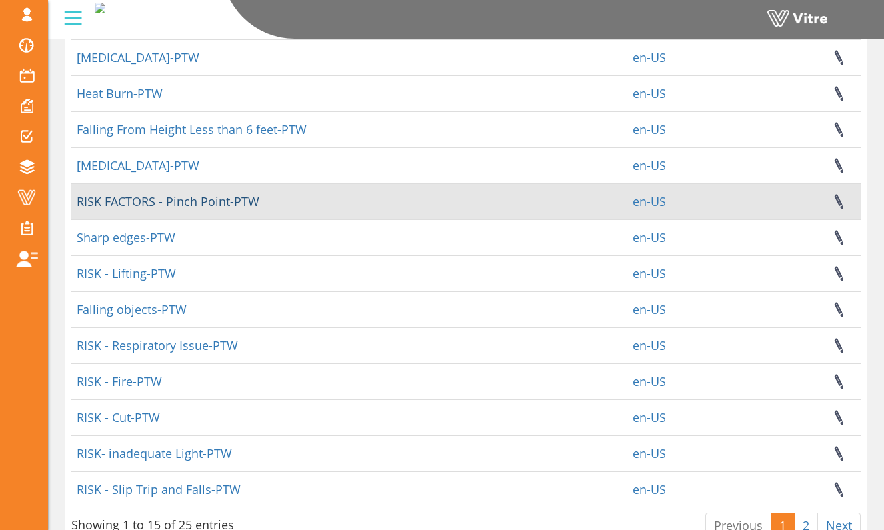
scroll to position [221, 0]
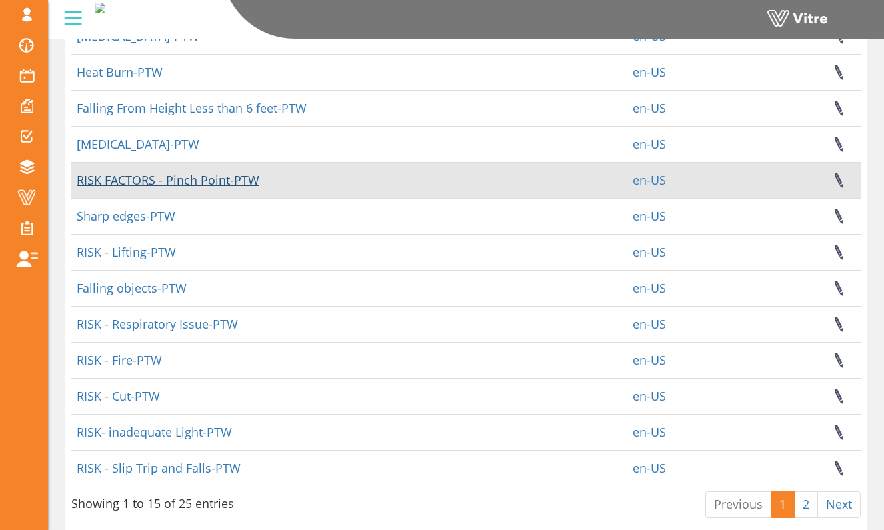
type input "ptw"
click at [179, 178] on link "RISK FACTORS - Pinch Point-PTW" at bounding box center [168, 180] width 183 height 16
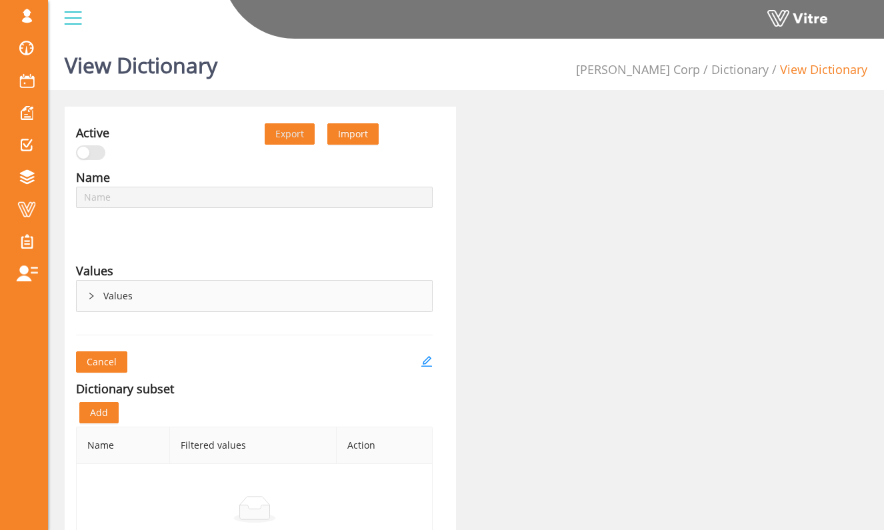
type input "RISK FACTORS - Pinch Point-PTW"
click at [129, 302] on div "Values" at bounding box center [254, 296] width 355 height 31
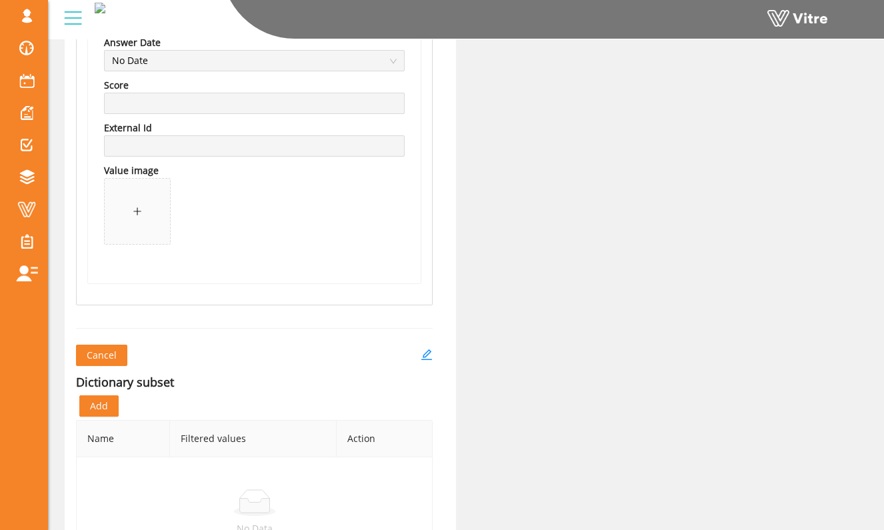
scroll to position [2469, 0]
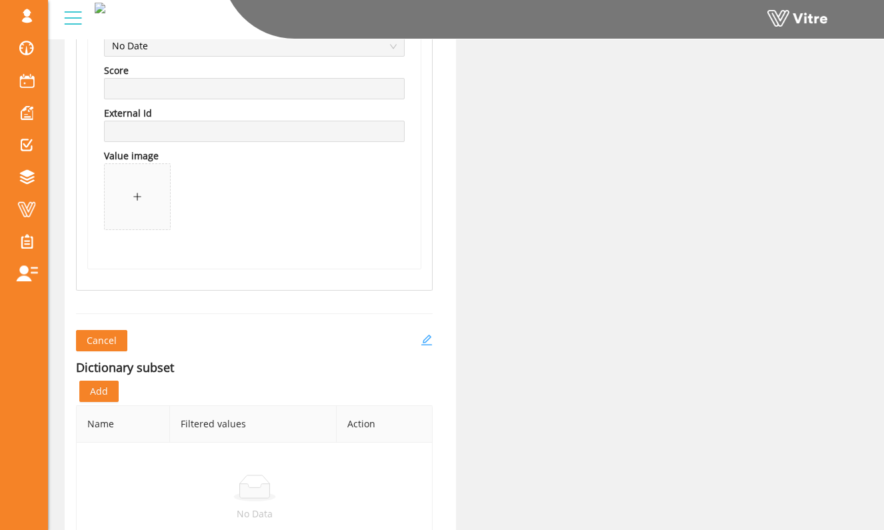
click at [425, 336] on icon "edit" at bounding box center [426, 340] width 12 height 12
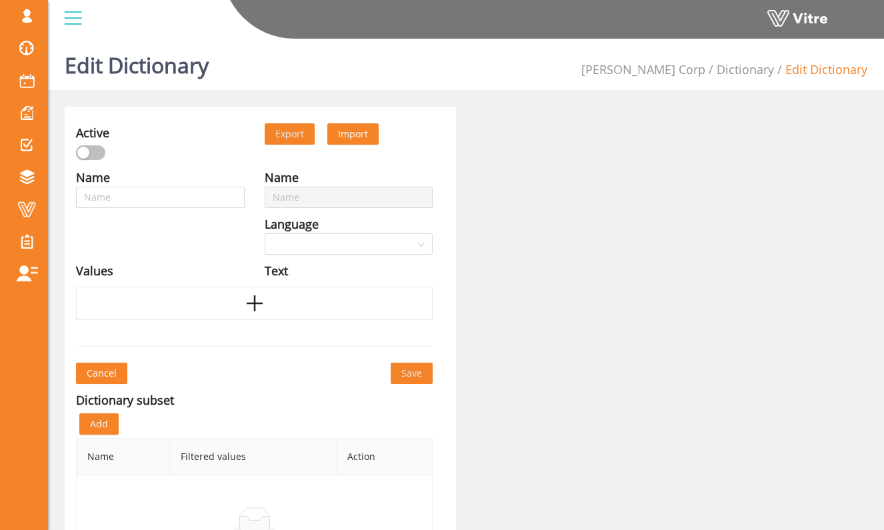
type input "RISK FACTORS - Pinch Point-PTW"
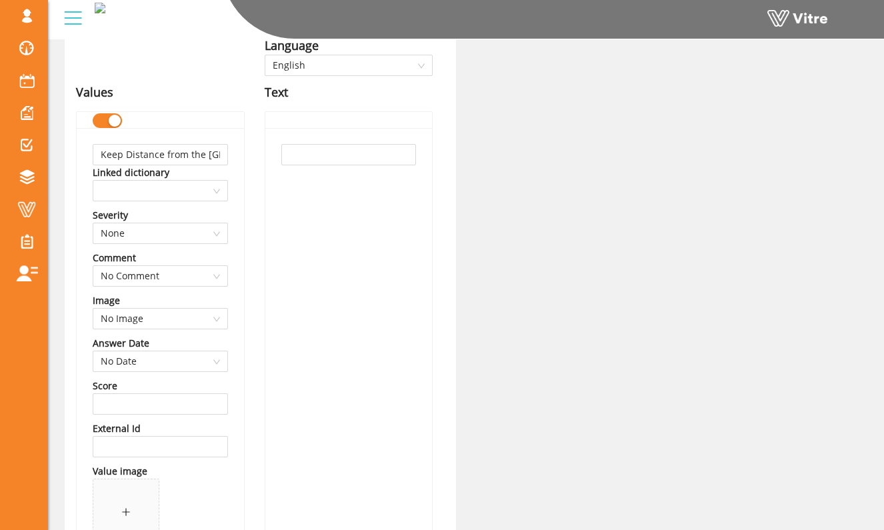
scroll to position [161, 0]
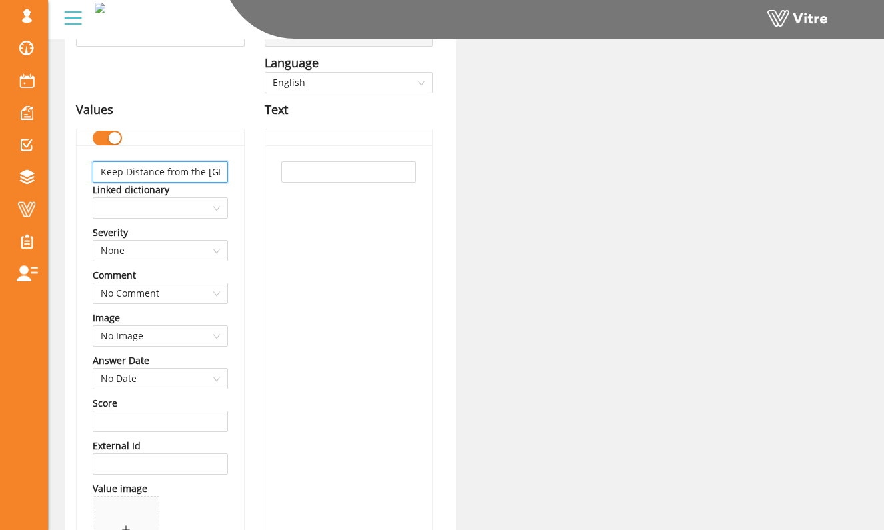
click at [212, 179] on input "Keep Distance from the [GEOGRAPHIC_DATA]" at bounding box center [160, 171] width 135 height 21
type input "Keep body/hands away from pinch point"
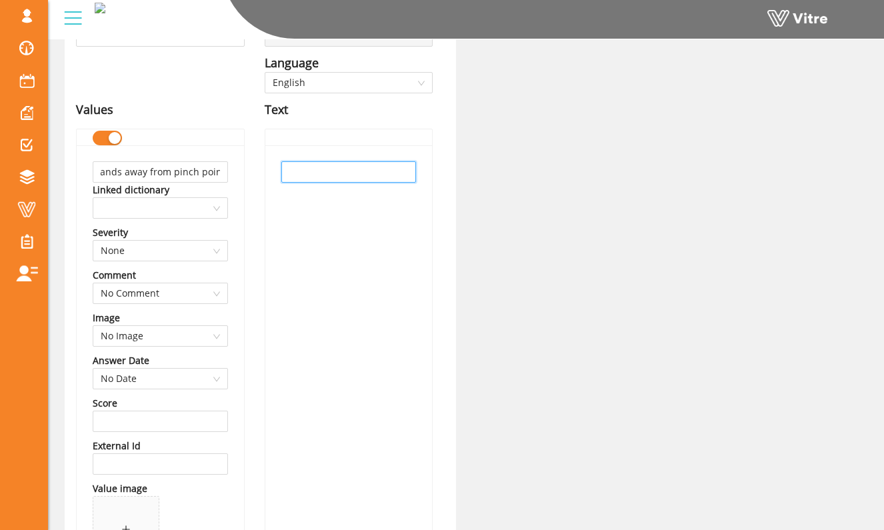
scroll to position [0, 0]
click at [329, 173] on input "text" at bounding box center [348, 171] width 135 height 21
paste input "Keep body/hands away from pinch point"
type input "Keep body/hands away from pinch point"
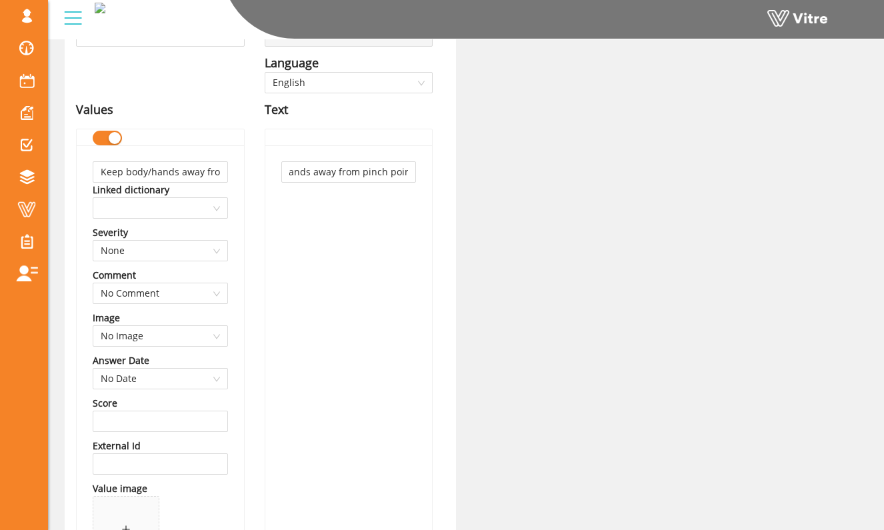
scroll to position [0, 0]
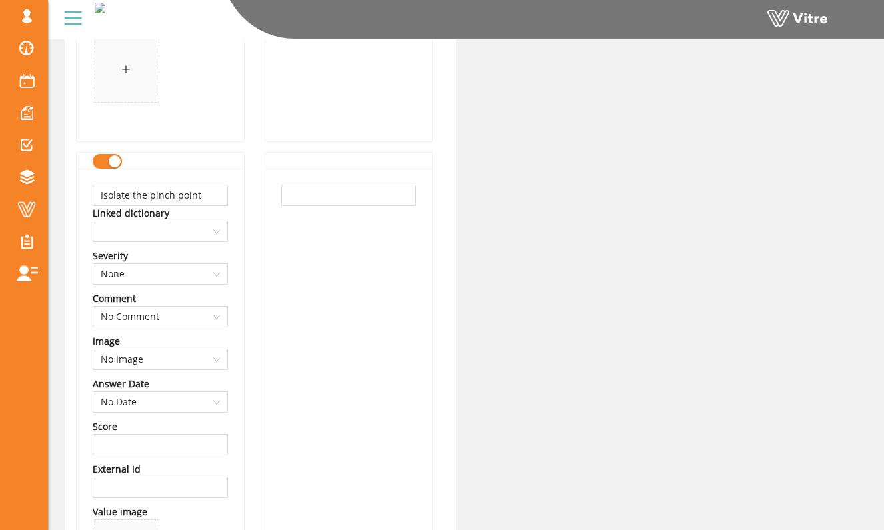
scroll to position [630, 0]
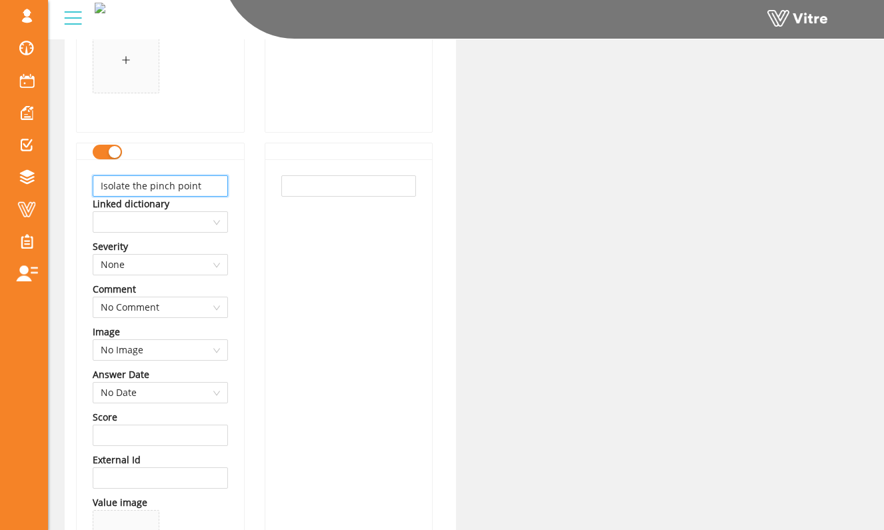
click at [214, 187] on input "Isolate the pinch point" at bounding box center [160, 185] width 135 height 21
type input "R"
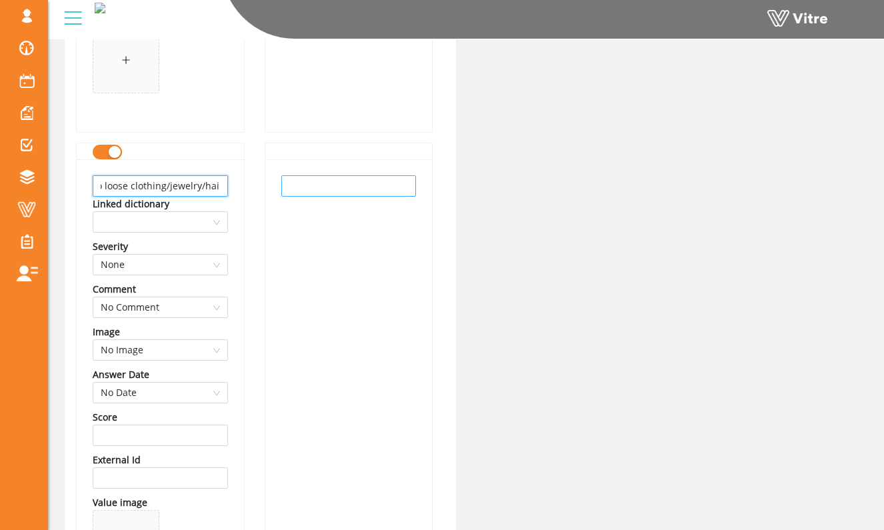
type input "No loose clothing/jewelry/hair"
click at [295, 187] on input "text" at bounding box center [348, 185] width 135 height 21
paste input "No loose clothing/jewelry/hair"
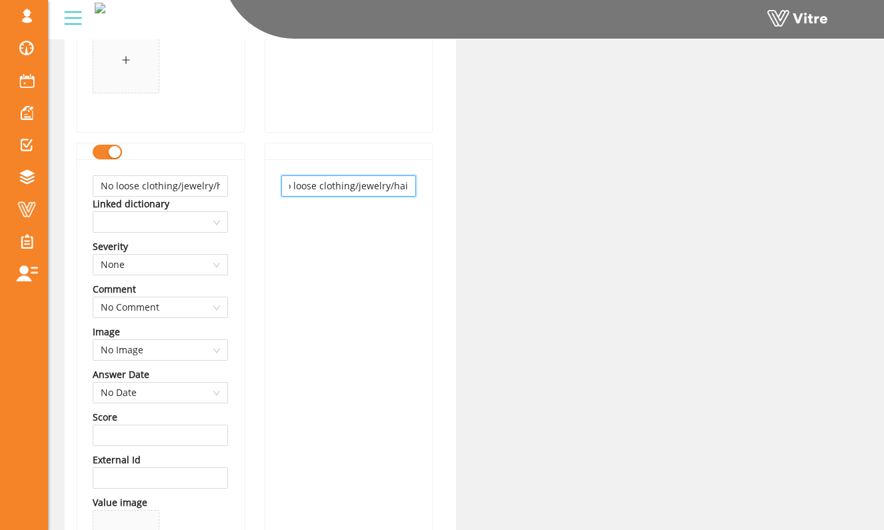
type input "No loose clothing/jewelry/hair"
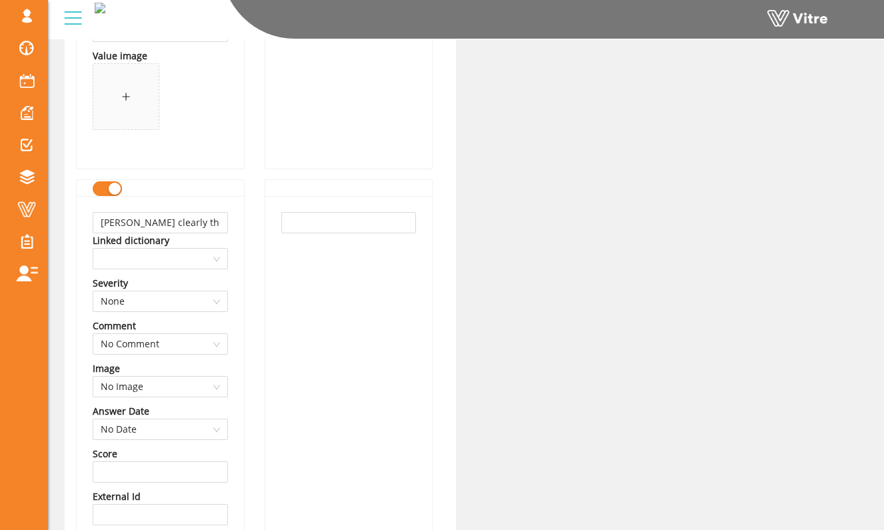
scroll to position [1122, 0]
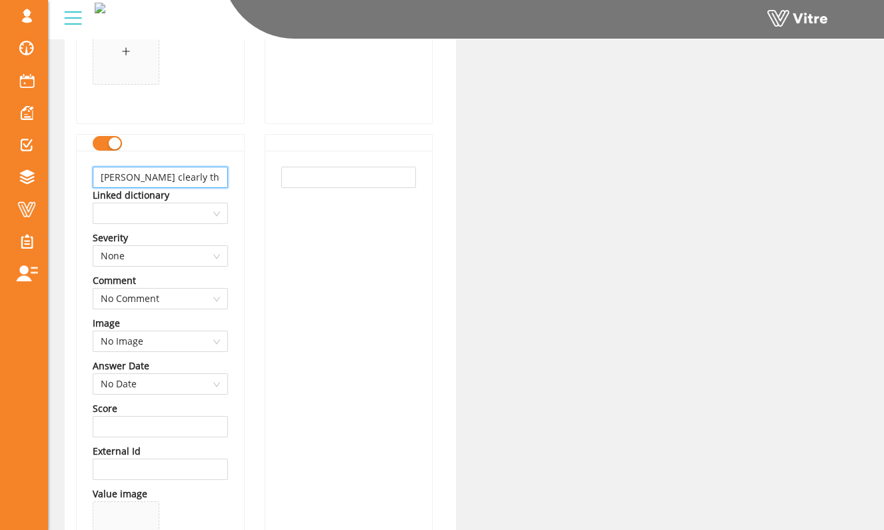
click at [215, 183] on input "Mark clearly the pinch point" at bounding box center [160, 177] width 135 height 21
type input "Use tool other than hands to reach into pinch point"
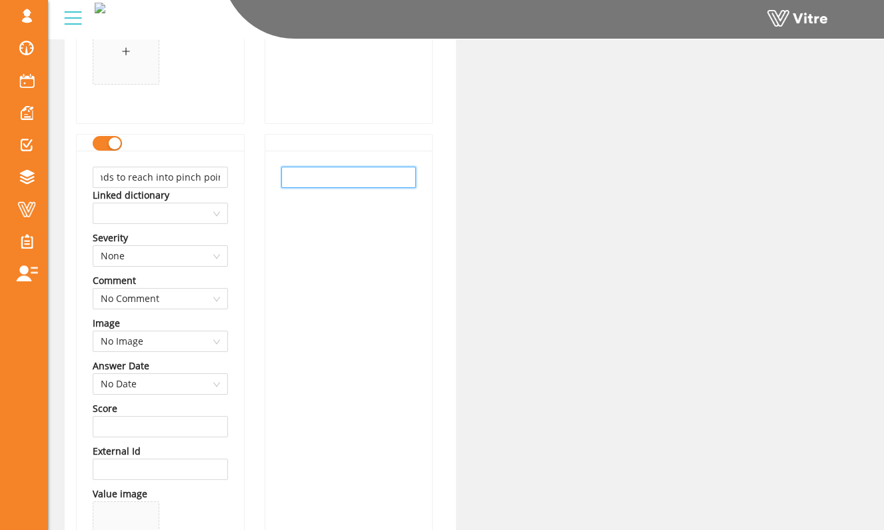
scroll to position [0, 0]
click at [311, 183] on input "text" at bounding box center [348, 177] width 135 height 21
paste input "Use tool other than hands to reach into pinch point"
type input "Use tool other than hands to reach into pinch point"
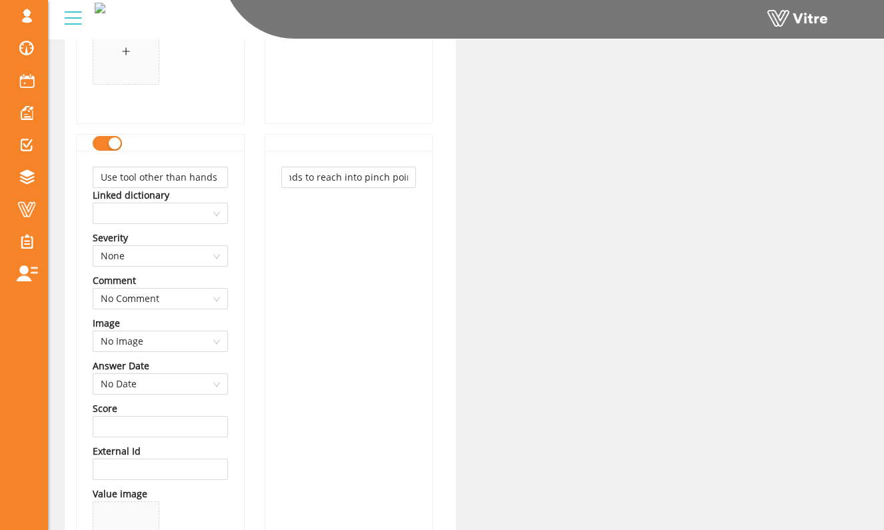
scroll to position [0, 0]
click at [249, 203] on div "Name RISK FACTORS - Pinch Point-PTW Language English Values Keep body/hands awa…" at bounding box center [160, 315] width 189 height 2538
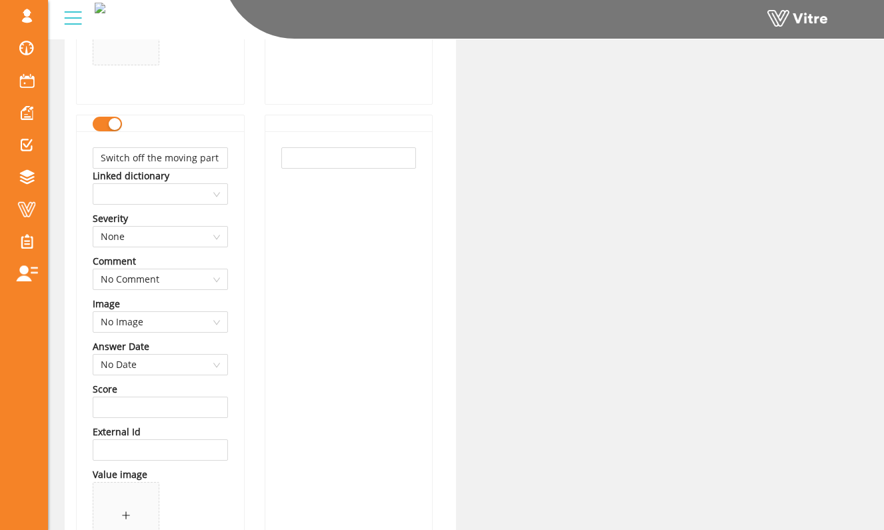
scroll to position [1653, 0]
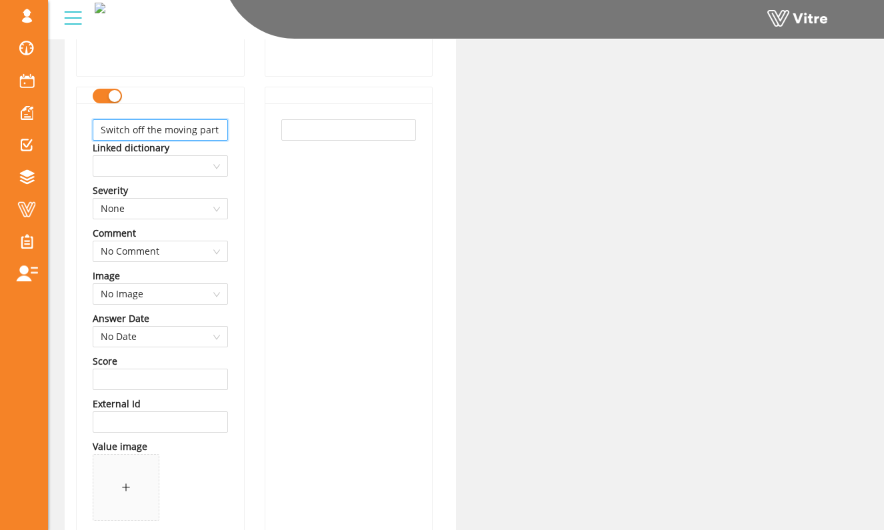
click at [221, 136] on input "Switch off the moving part" at bounding box center [160, 129] width 135 height 21
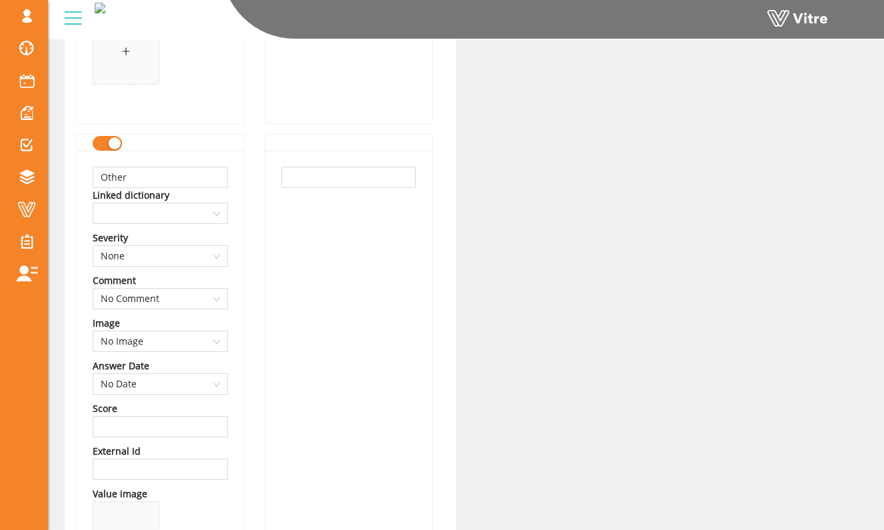
scroll to position [2072, 0]
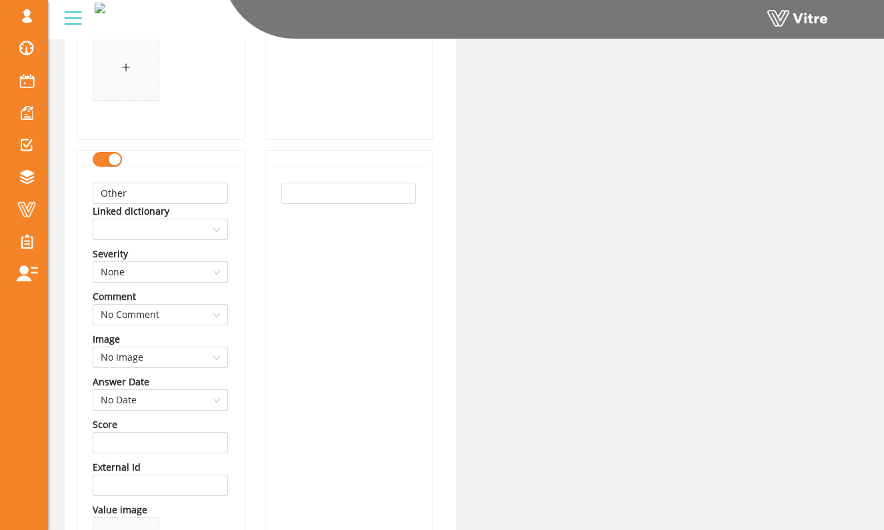
click at [103, 159] on button "button" at bounding box center [107, 159] width 29 height 15
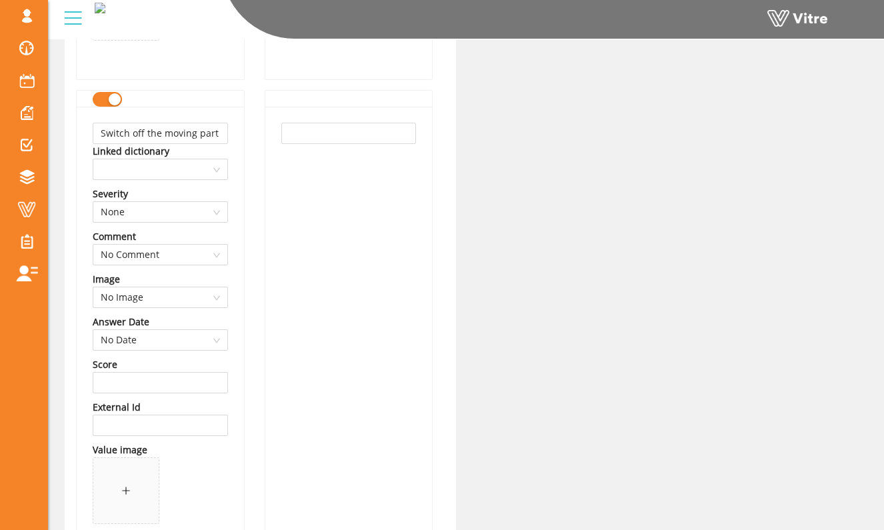
scroll to position [1635, 0]
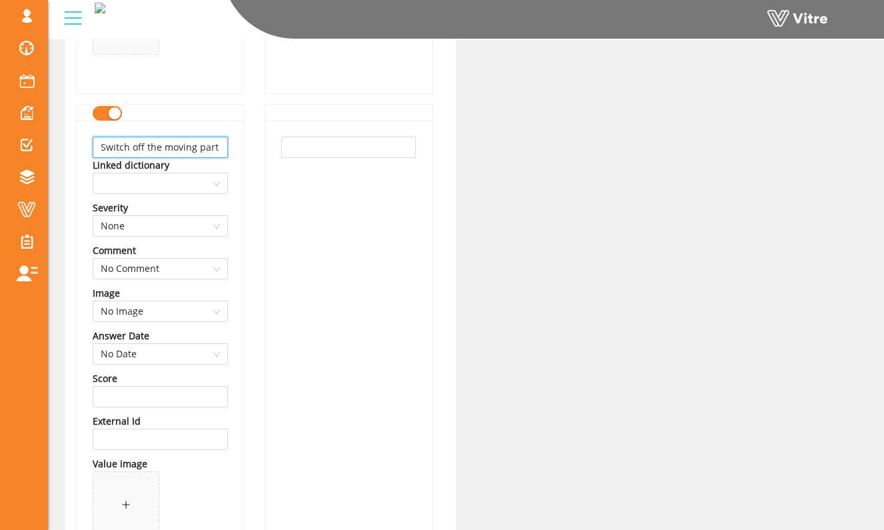
click at [208, 154] on input "Switch off the moving part" at bounding box center [160, 147] width 135 height 21
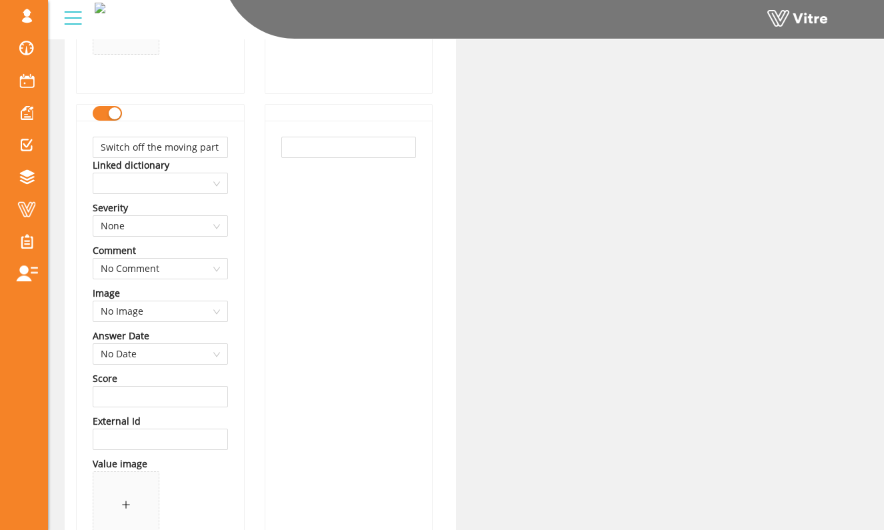
click at [111, 114] on div "button" at bounding box center [115, 113] width 12 height 12
click at [215, 149] on input "Switch off the moving part" at bounding box center [160, 147] width 135 height 21
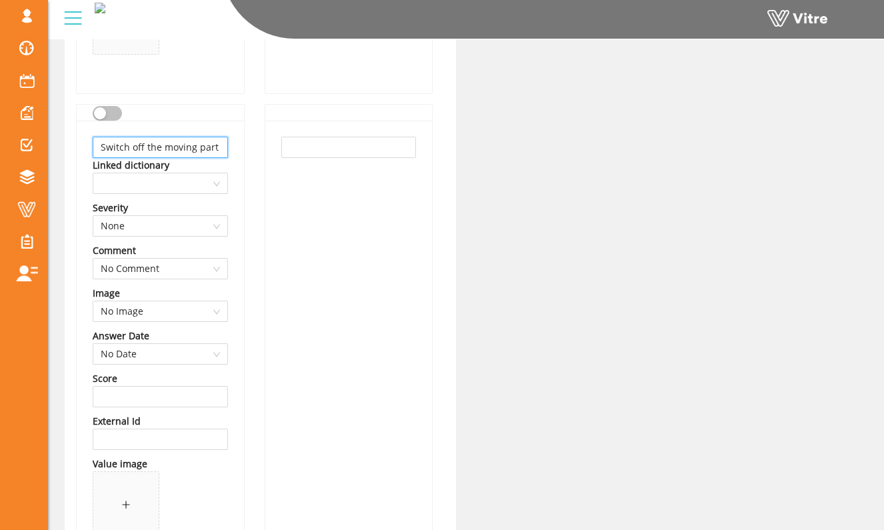
click at [215, 149] on input "Switch off the moving part" at bounding box center [160, 147] width 135 height 21
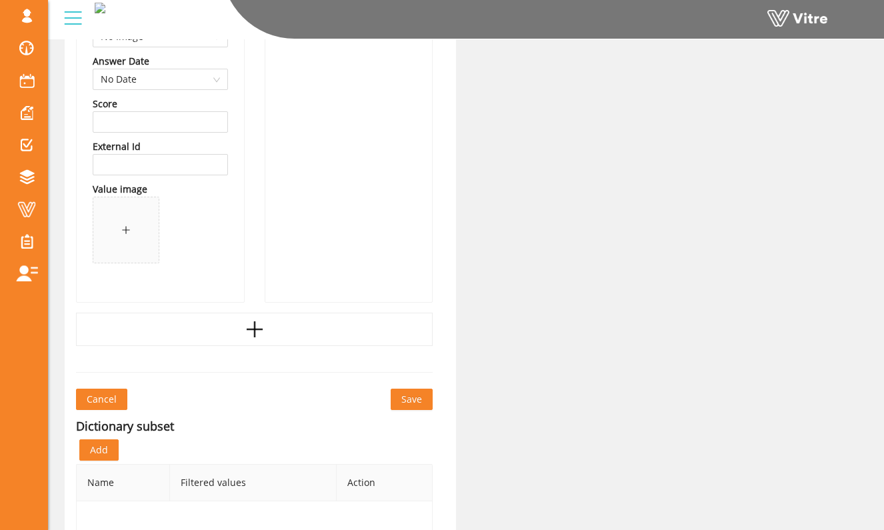
scroll to position [2539, 0]
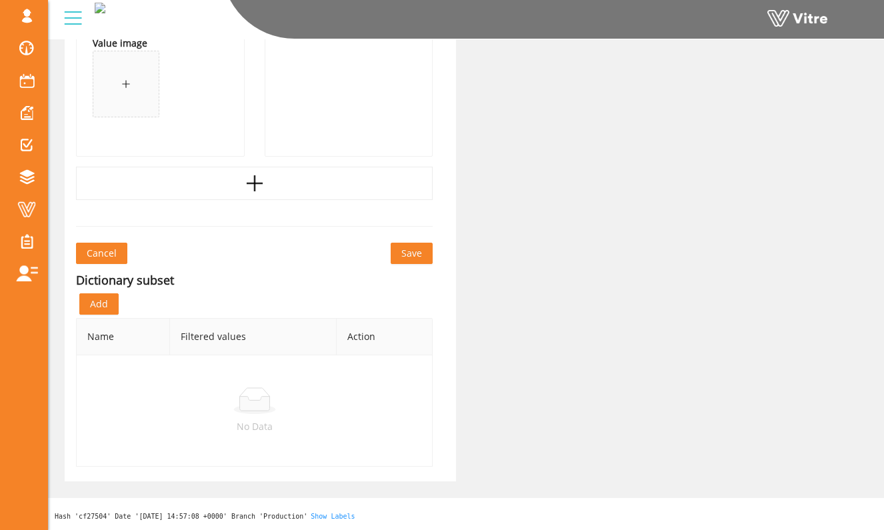
click at [405, 251] on span "Save" at bounding box center [411, 253] width 21 height 15
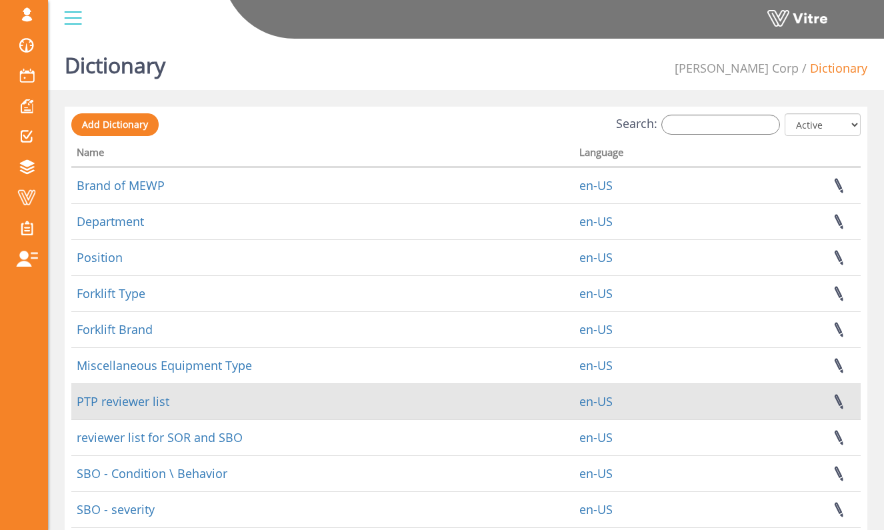
scroll to position [7, 0]
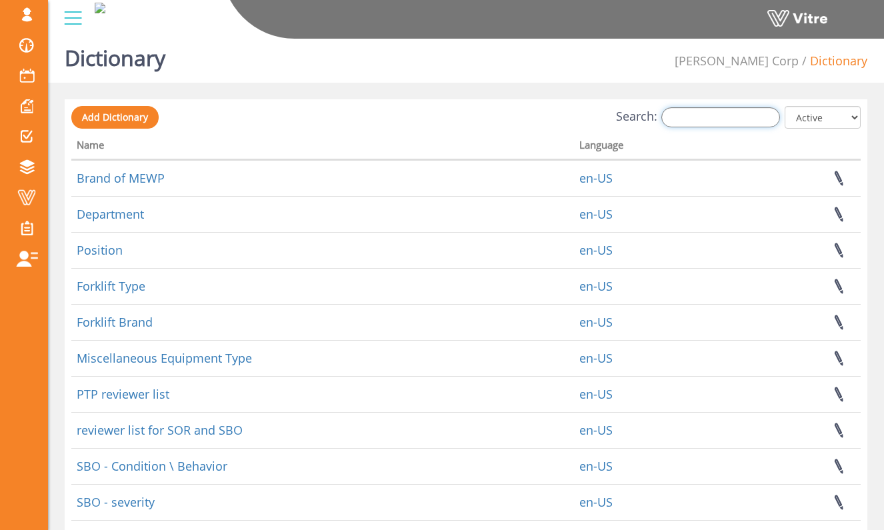
click at [700, 121] on input "Search:" at bounding box center [720, 117] width 119 height 20
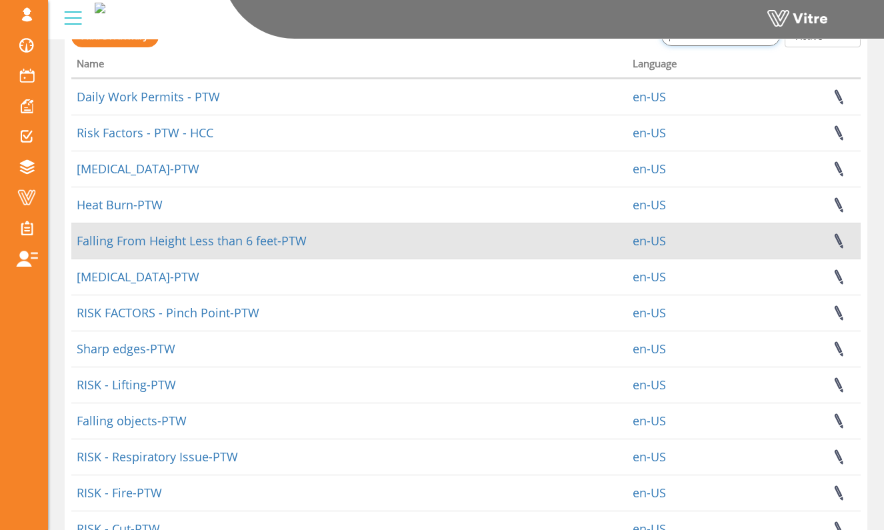
scroll to position [141, 0]
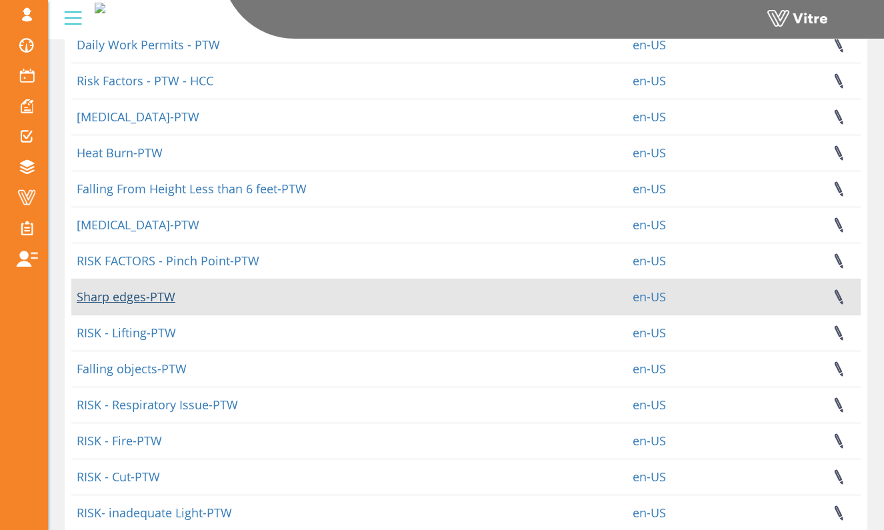
type input "ptw"
click at [154, 298] on link "Sharp edges-PTW" at bounding box center [126, 297] width 99 height 16
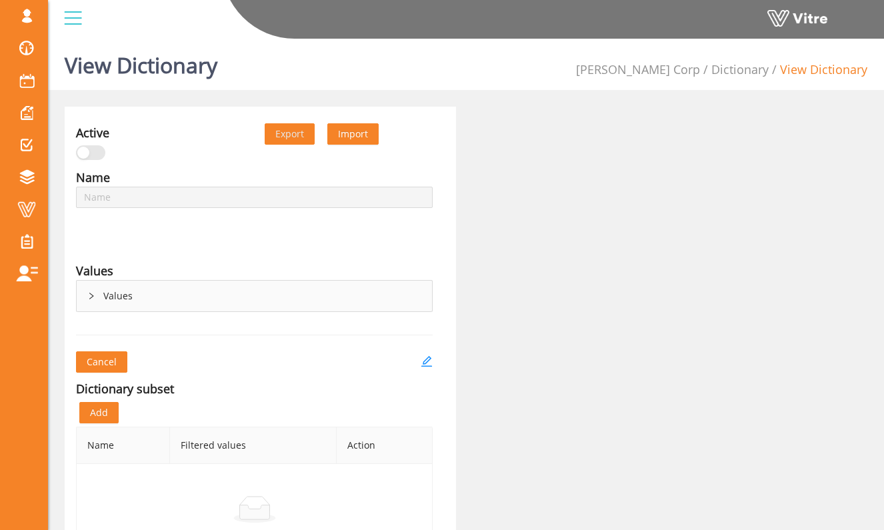
type input "Sharp edges-PTW"
click at [143, 302] on div "Values" at bounding box center [254, 296] width 355 height 31
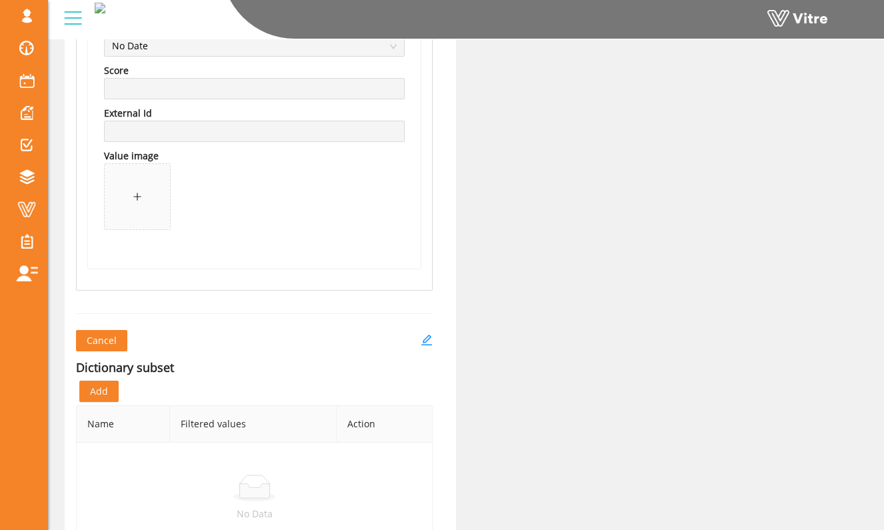
scroll to position [2440, 0]
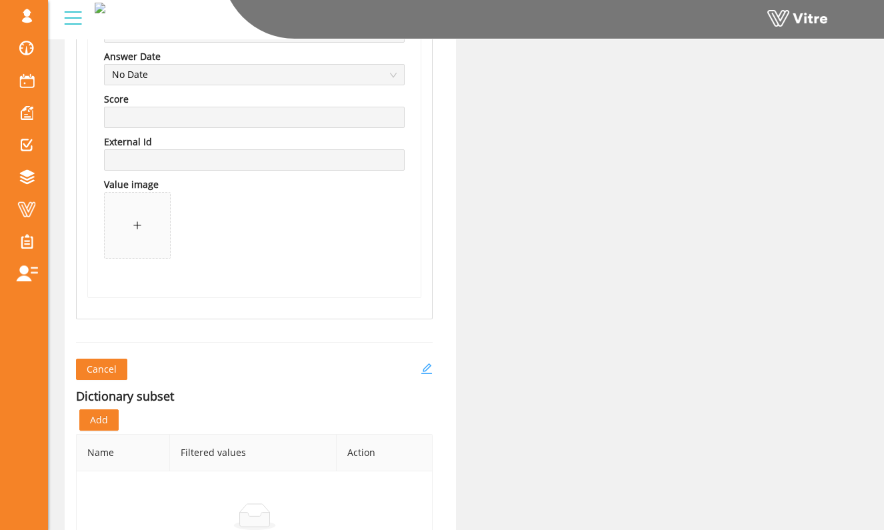
click at [427, 364] on icon "edit" at bounding box center [426, 368] width 11 height 11
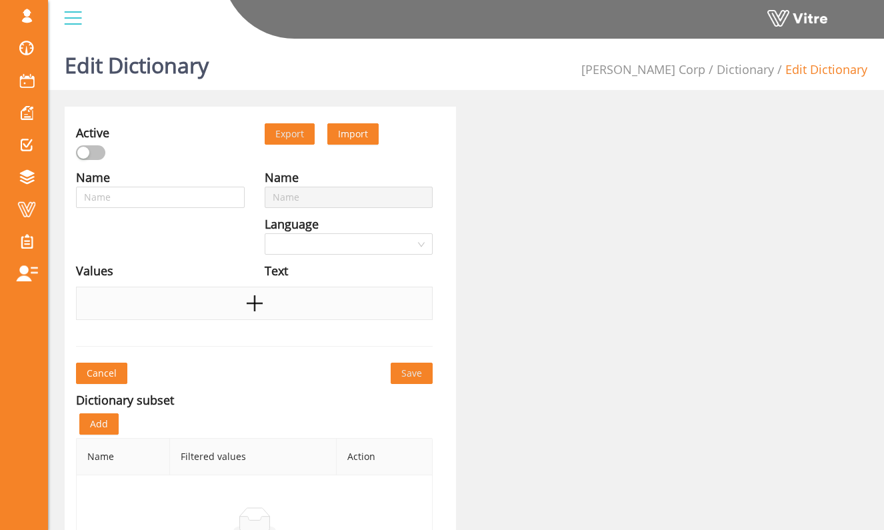
type input "Sharp edges-PTW"
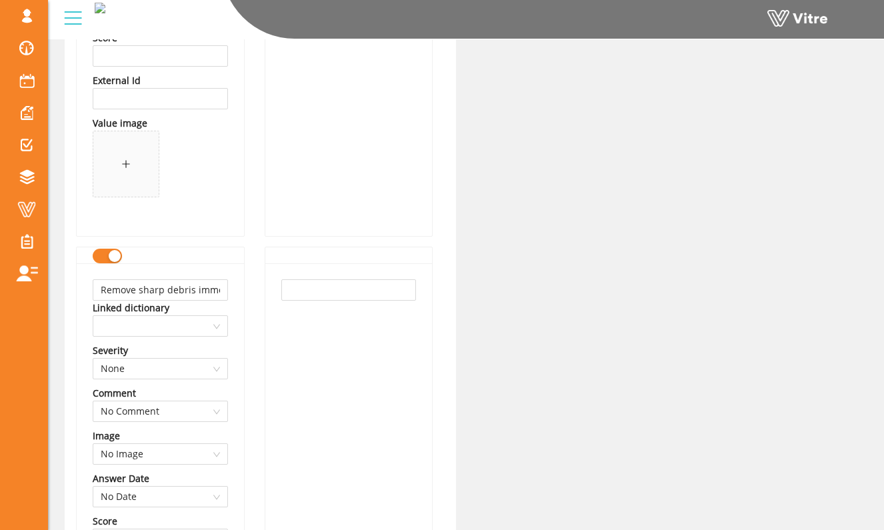
scroll to position [535, 0]
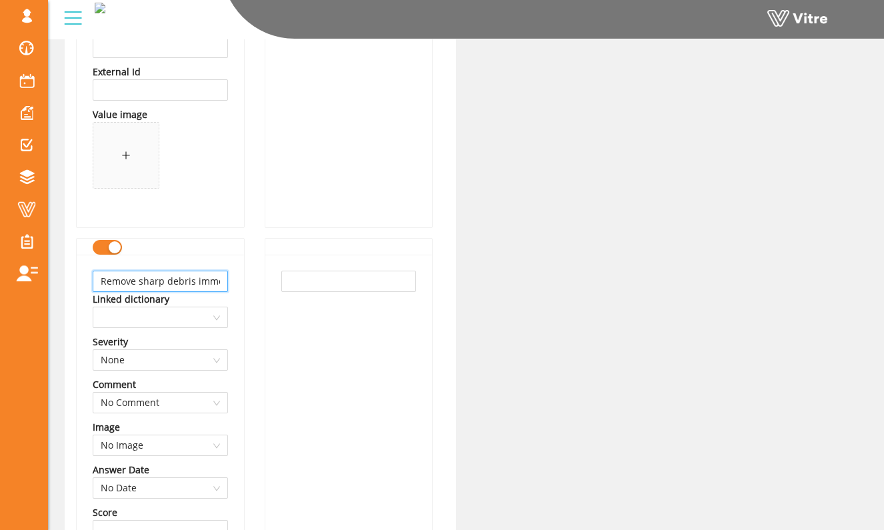
click at [216, 285] on input "Remove sharp debris immediately" at bounding box center [160, 281] width 135 height 21
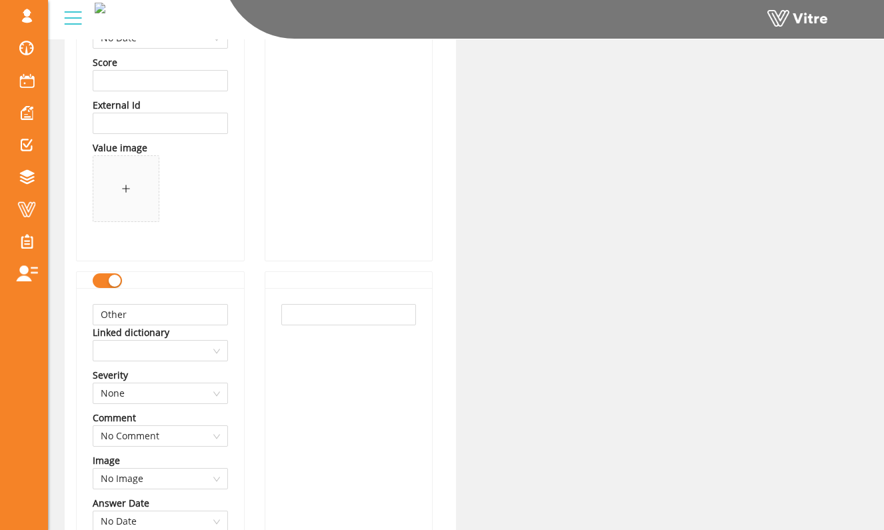
scroll to position [2042, 0]
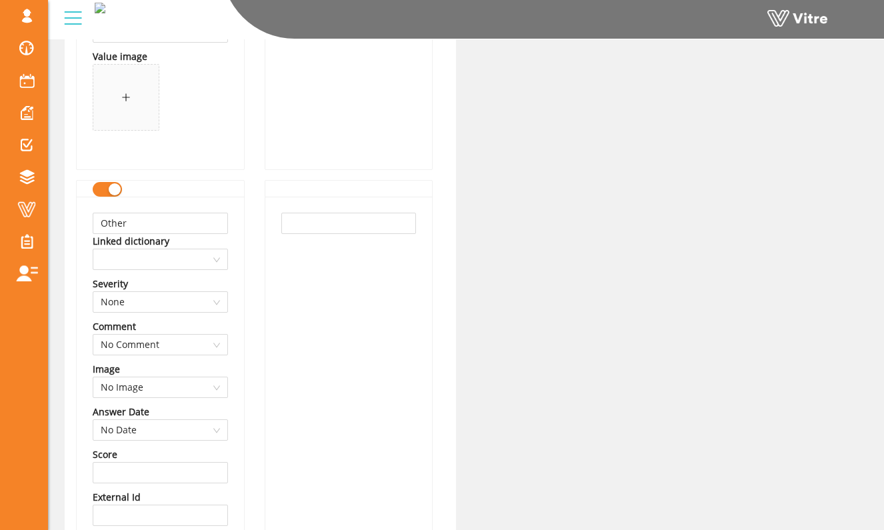
click at [103, 194] on button "button" at bounding box center [107, 189] width 29 height 15
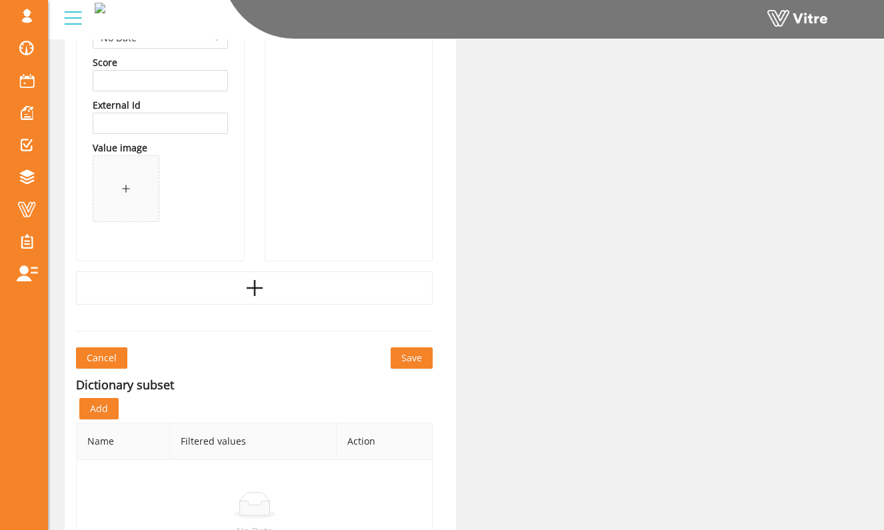
scroll to position [2485, 0]
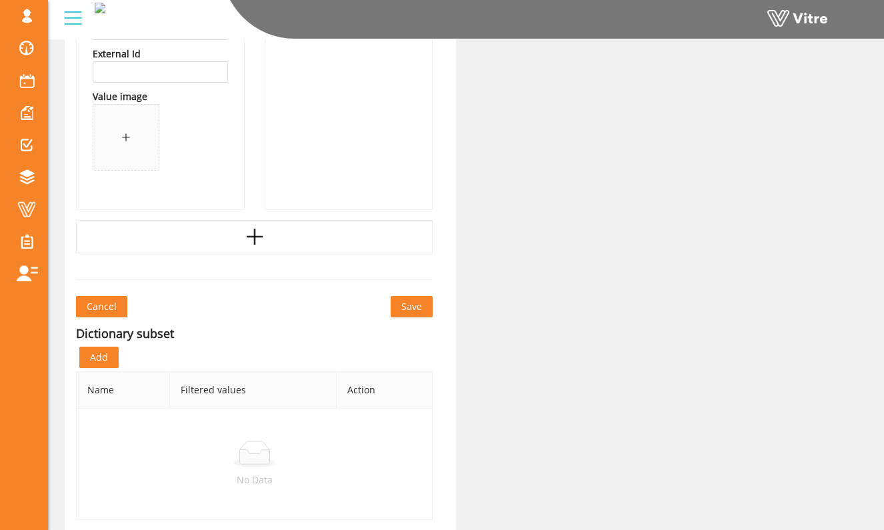
click at [417, 310] on span "Save" at bounding box center [411, 306] width 21 height 15
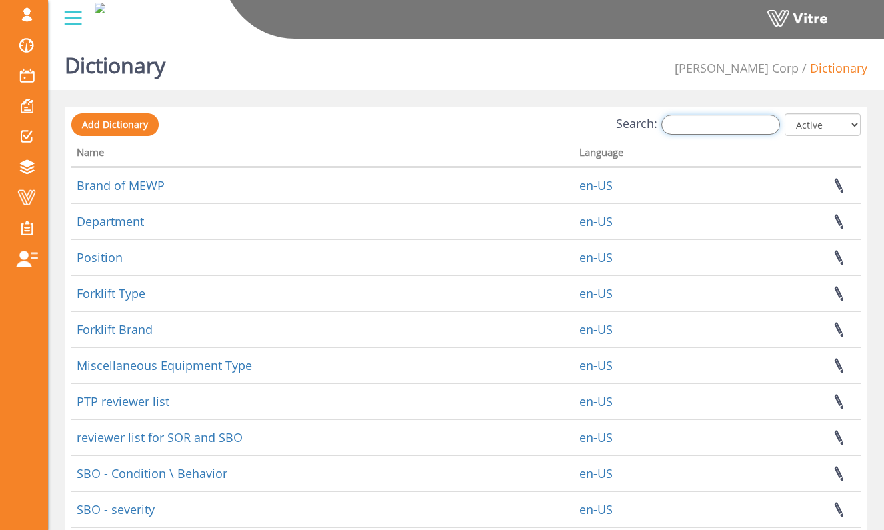
click at [710, 121] on input "Search:" at bounding box center [720, 125] width 119 height 20
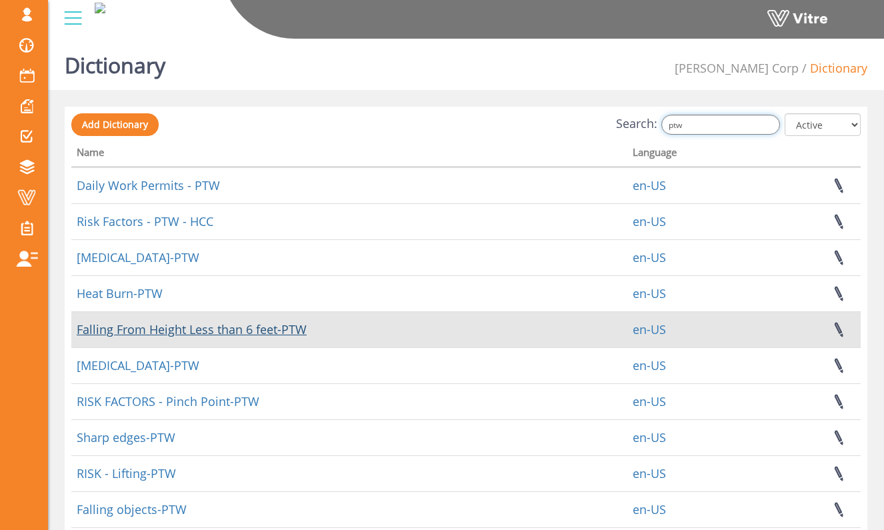
type input "ptw"
click at [176, 326] on link "Falling From Height Less than 6 feet-PTW" at bounding box center [192, 329] width 230 height 16
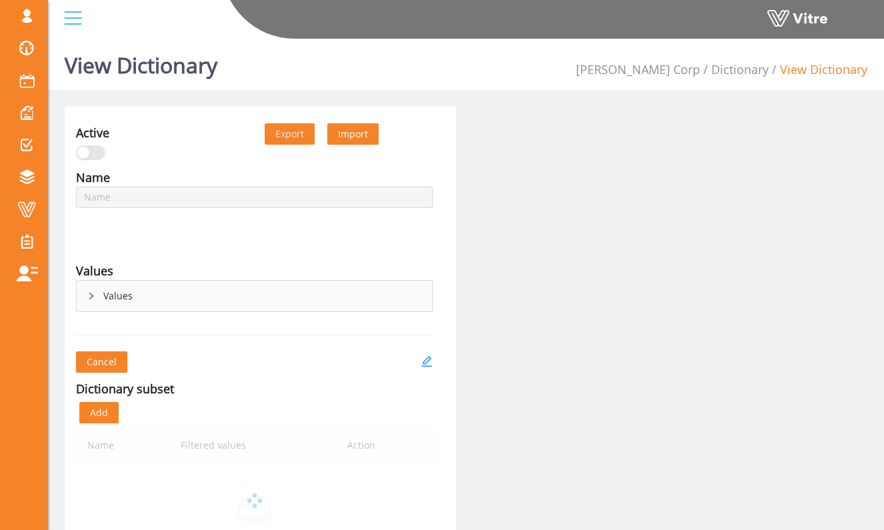
click at [229, 309] on div "Values" at bounding box center [254, 296] width 355 height 31
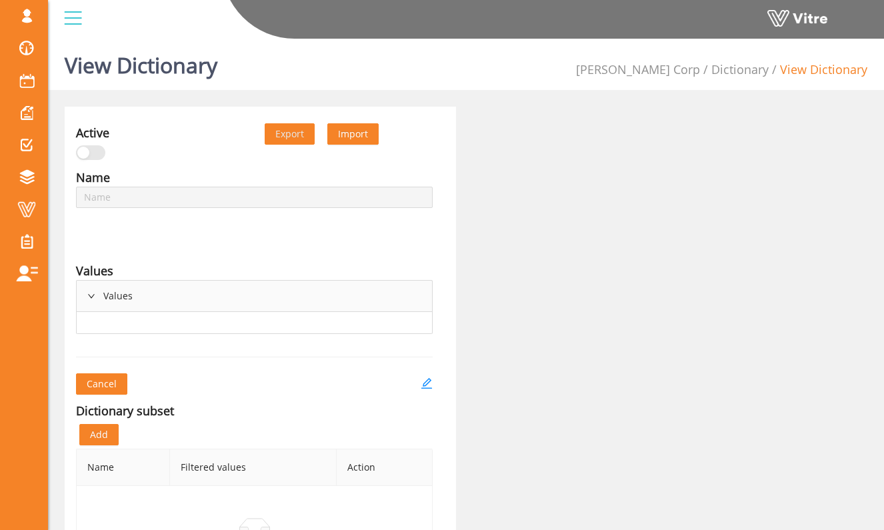
type input "Falling From Height Less than 6 feet-PTW"
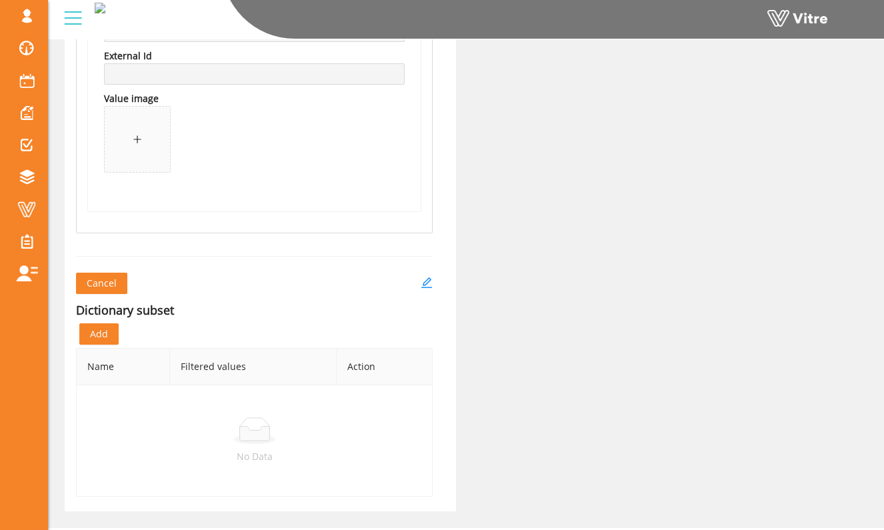
scroll to position [2556, 0]
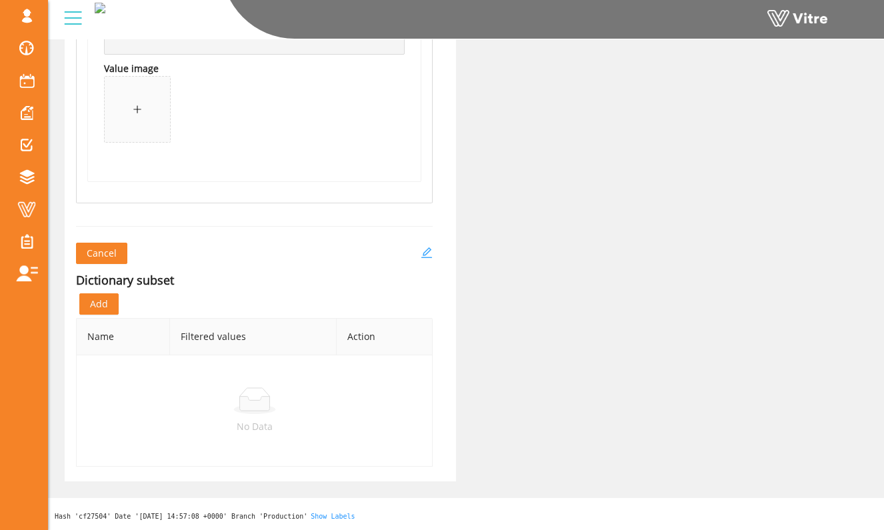
click at [424, 251] on icon "edit" at bounding box center [426, 253] width 12 height 12
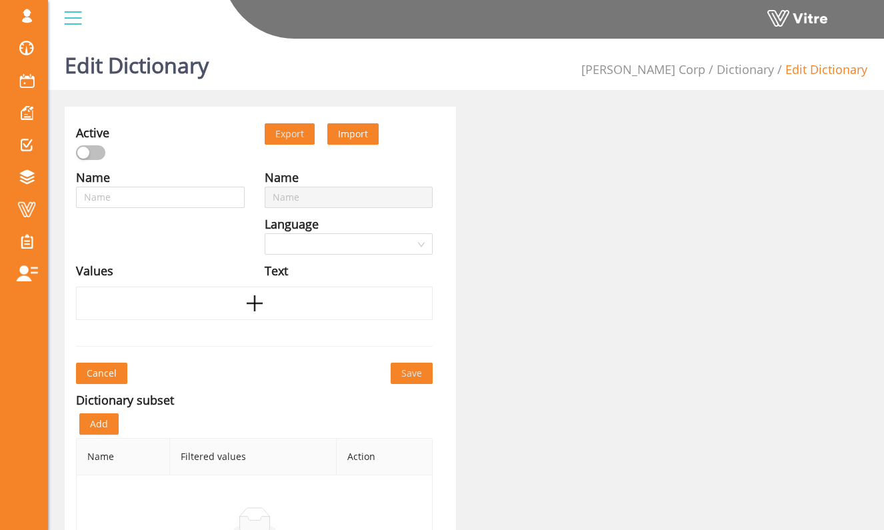
type input "Falling From Height Less than 6 feet-PTW"
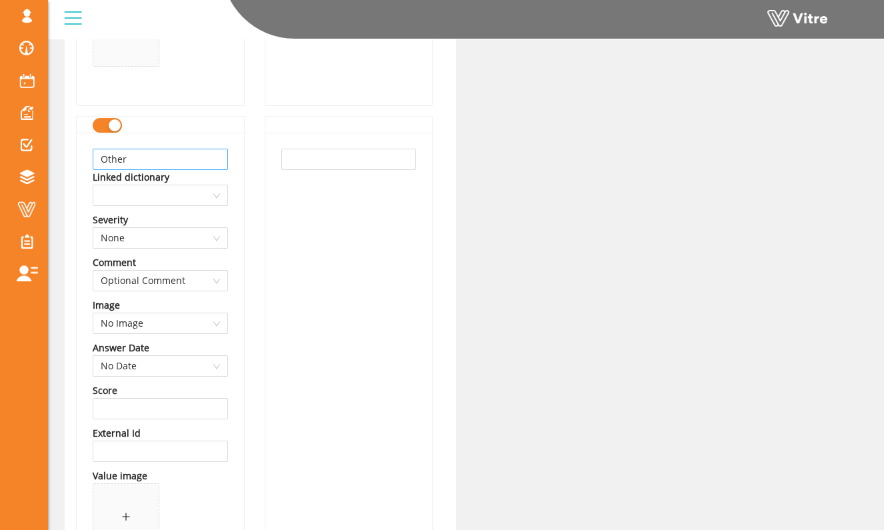
scroll to position [2120, 0]
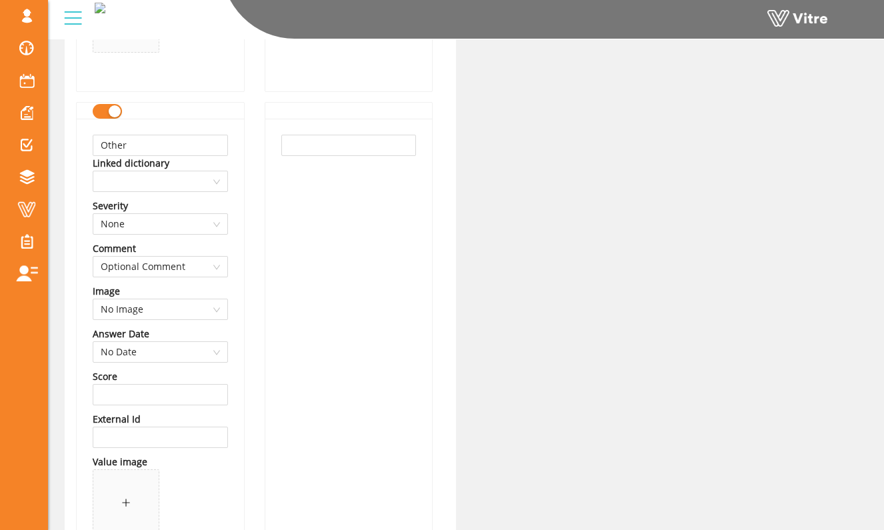
click at [109, 117] on div "button" at bounding box center [115, 111] width 12 height 12
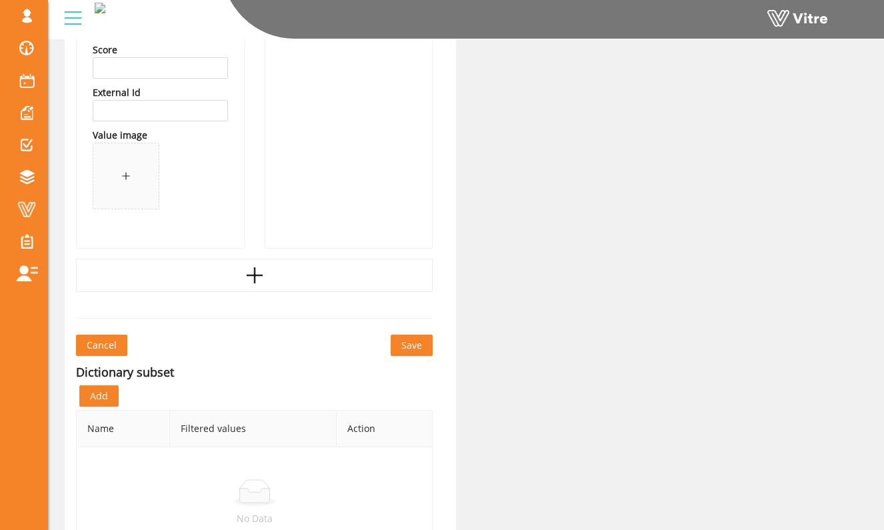
scroll to position [2539, 0]
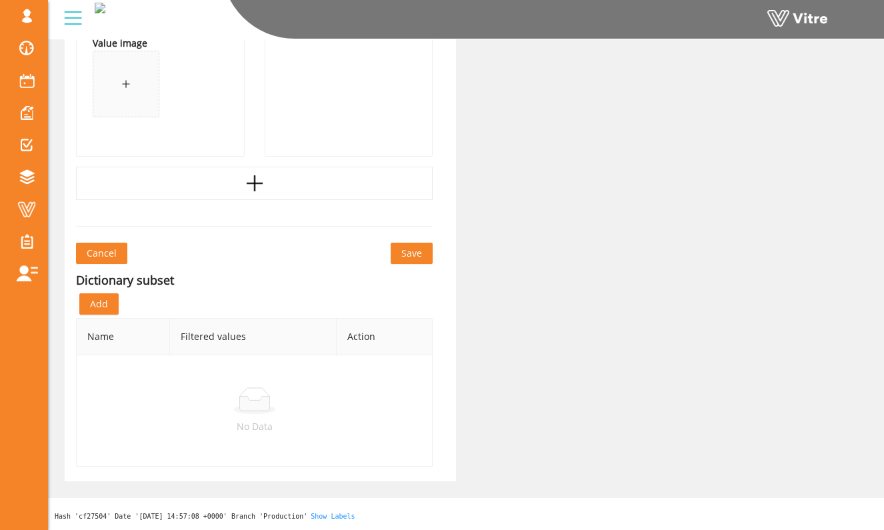
click at [403, 261] on button "Save" at bounding box center [411, 253] width 42 height 21
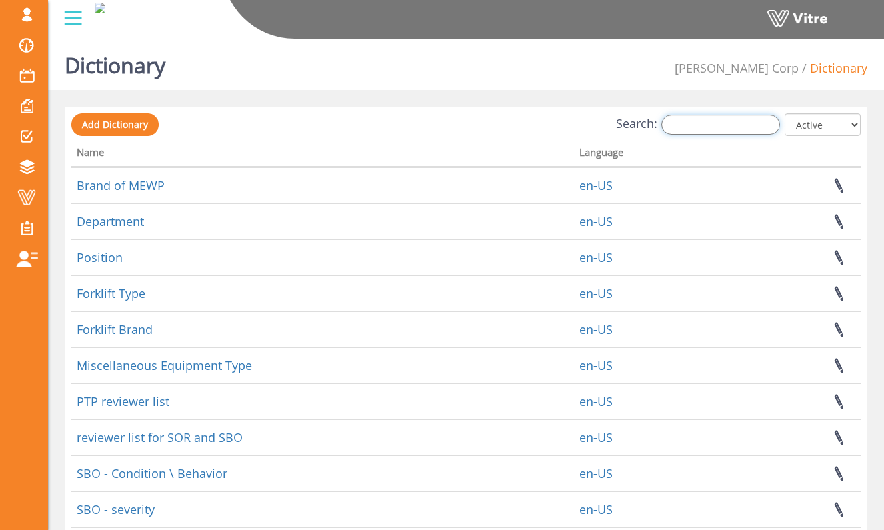
click at [700, 128] on input "Search:" at bounding box center [720, 125] width 119 height 20
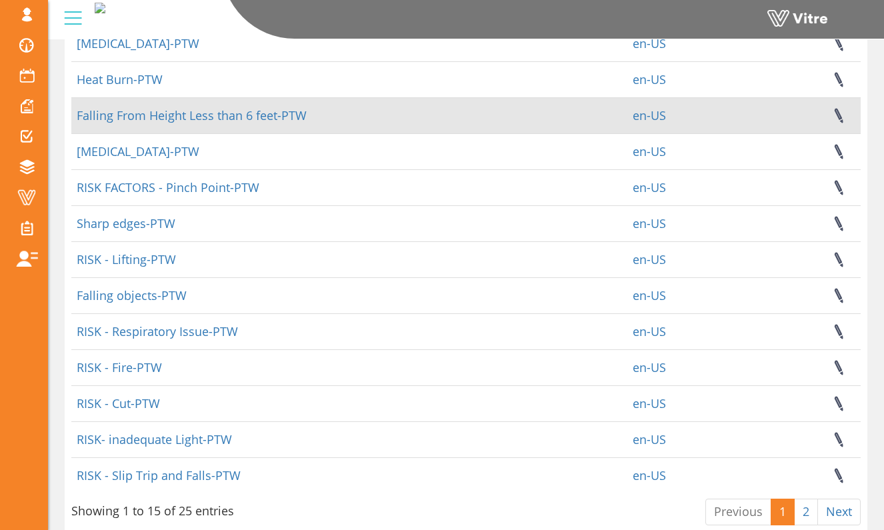
scroll to position [241, 0]
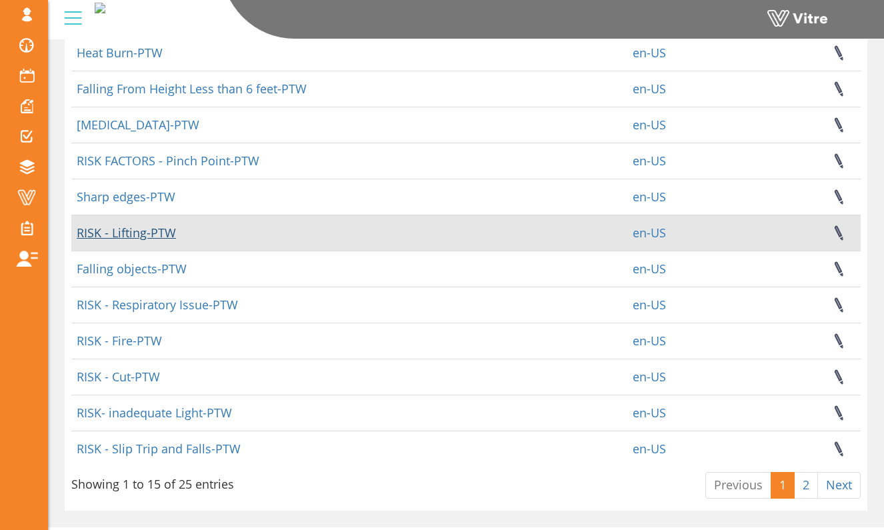
type input "ptw"
click at [164, 233] on link "RISK - Lifting-PTW" at bounding box center [126, 233] width 99 height 16
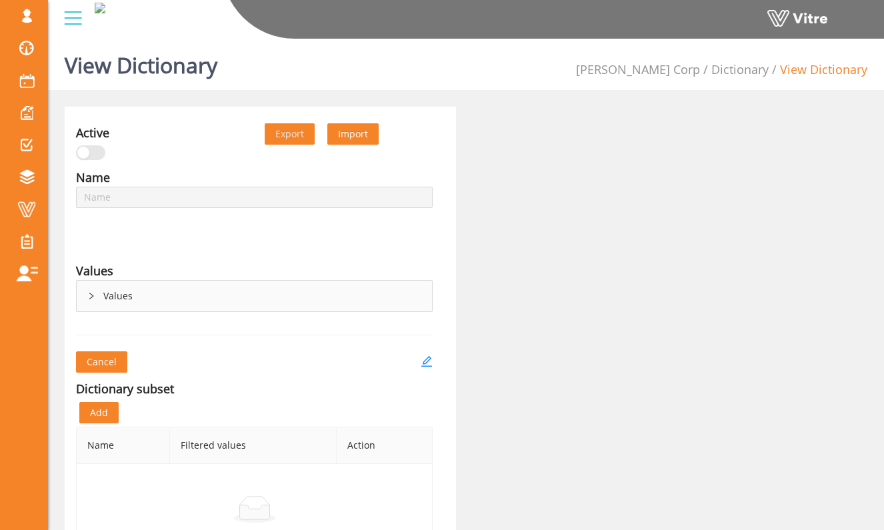
type input "RISK - Lifting-PTW"
click at [159, 302] on div "Values" at bounding box center [254, 296] width 355 height 31
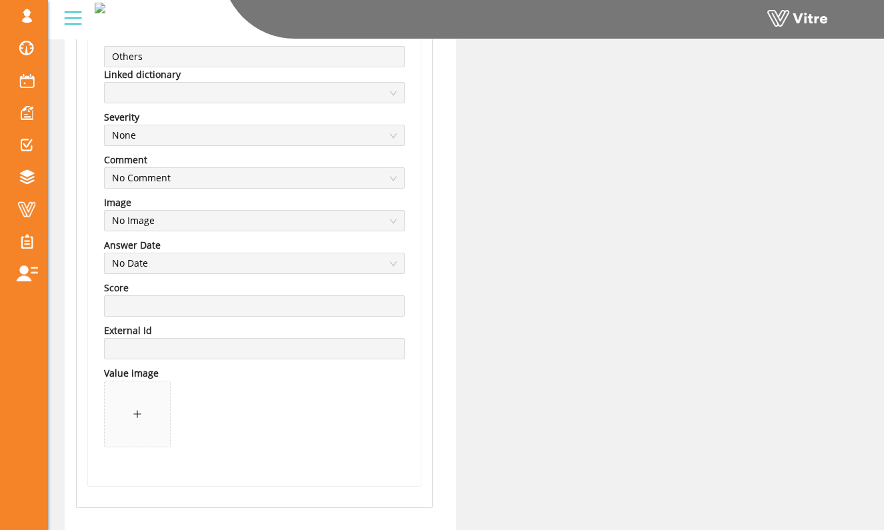
scroll to position [2073, 0]
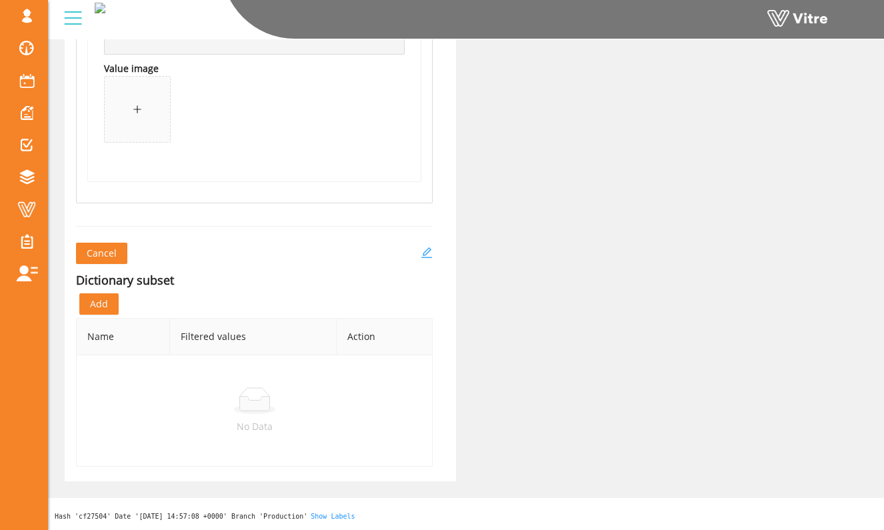
click at [428, 253] on icon "edit" at bounding box center [426, 253] width 12 height 12
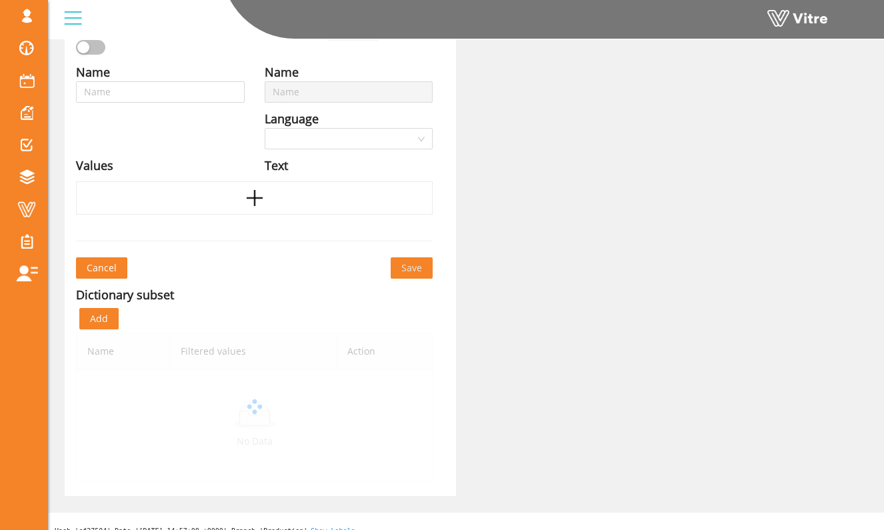
scroll to position [120, 0]
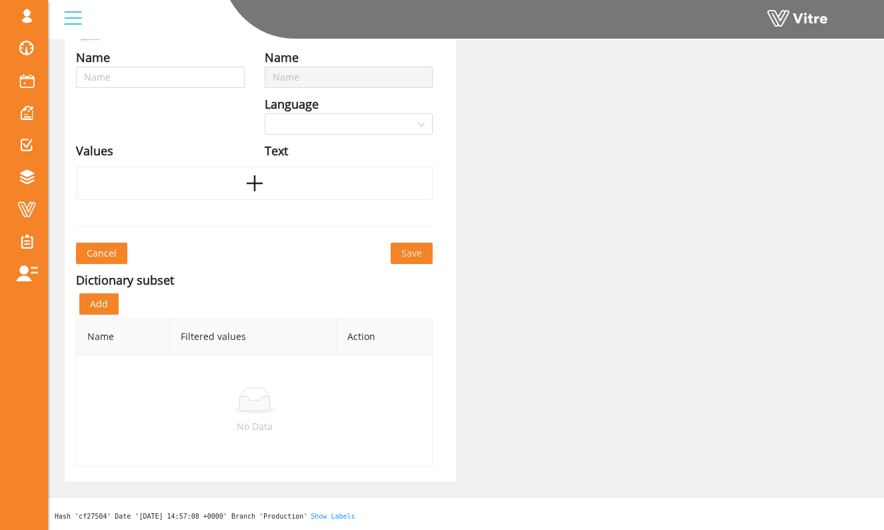
type input "RISK - Lifting-PTW"
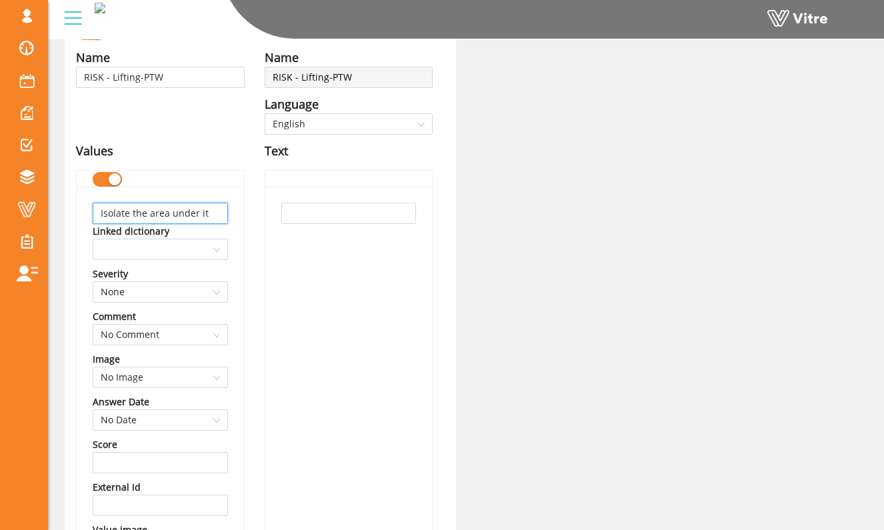
click at [200, 215] on input "Isolate the area under it" at bounding box center [160, 213] width 135 height 21
click at [234, 229] on div "Isolate the area under it Linked dictionary Severity None Comment No Comment Im…" at bounding box center [160, 415] width 167 height 456
click at [214, 214] on input "Isolate the area under it" at bounding box center [160, 213] width 135 height 21
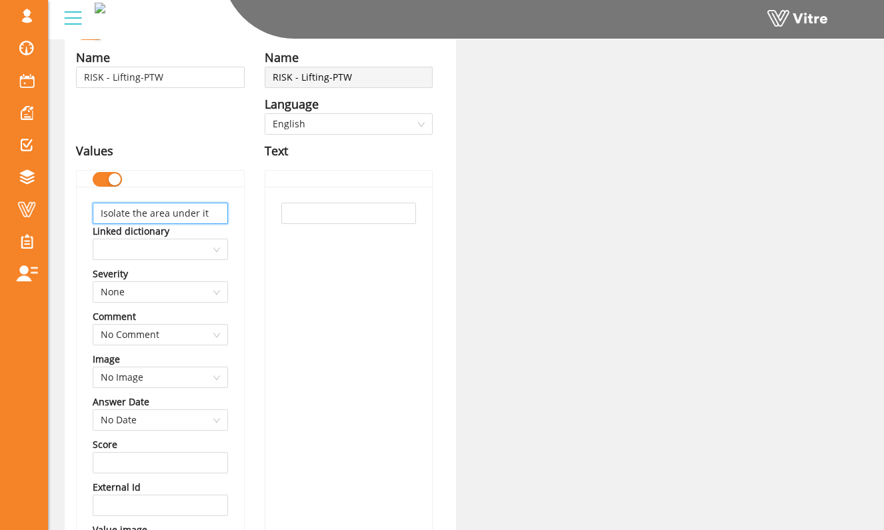
click at [214, 214] on input "Isolate the area under it" at bounding box center [160, 213] width 135 height 21
type input "Isolate the area under the load"
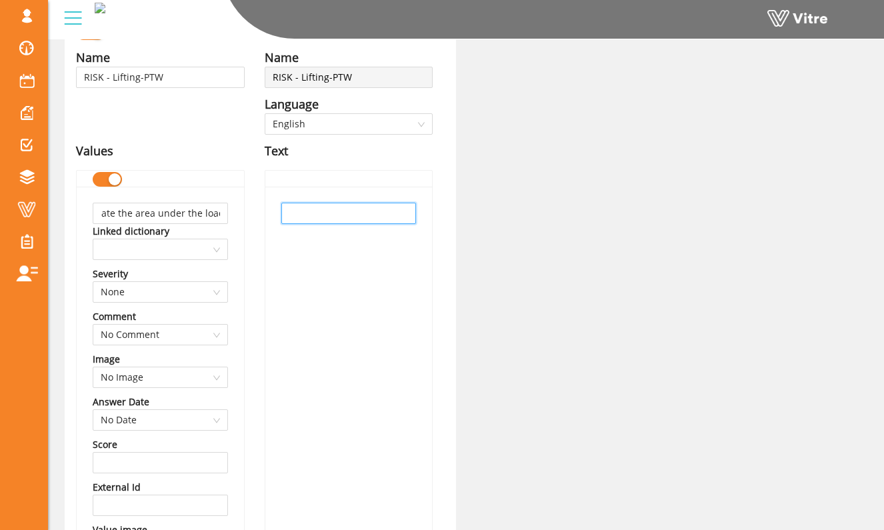
scroll to position [0, 0]
click at [289, 223] on input "text" at bounding box center [348, 213] width 135 height 21
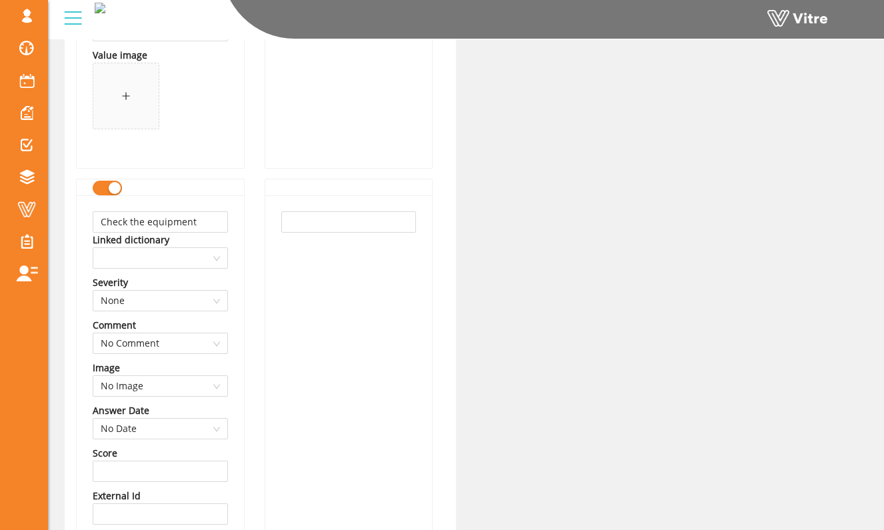
scroll to position [632, 0]
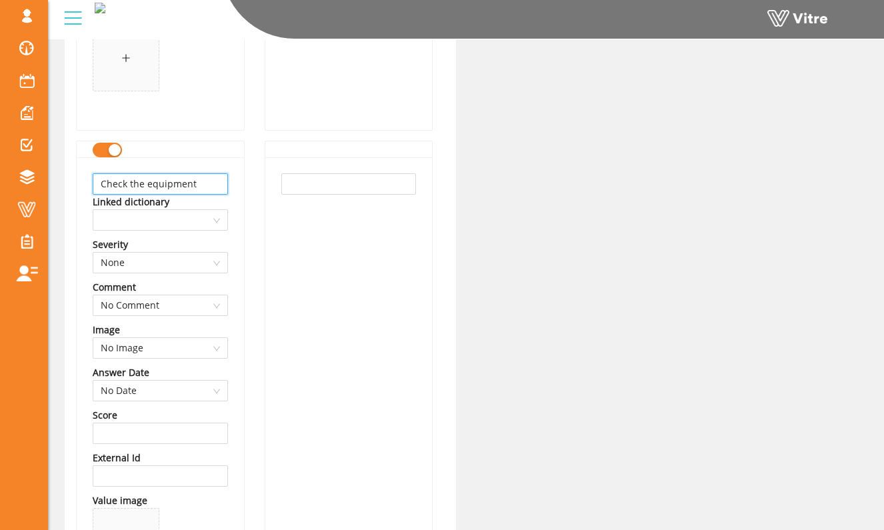
click at [208, 179] on input "Check the equipment" at bounding box center [160, 183] width 135 height 21
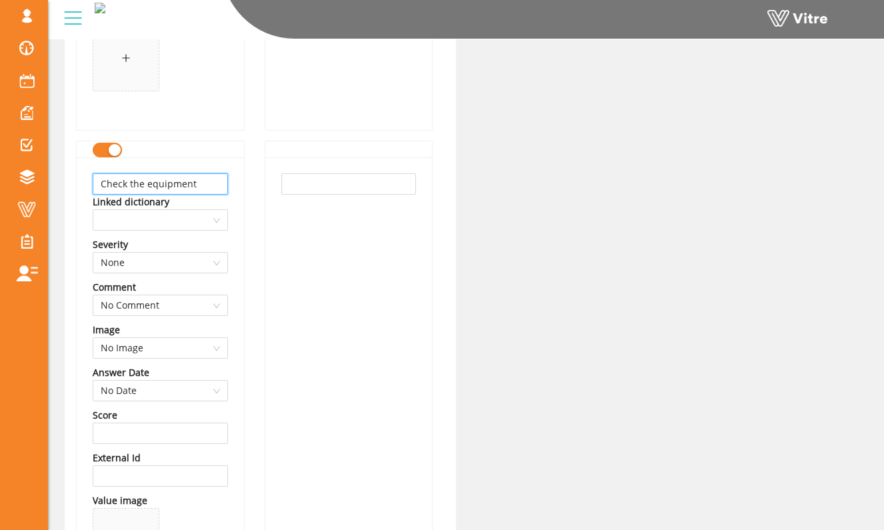
click at [216, 181] on input "Check the equipment" at bounding box center [160, 183] width 135 height 21
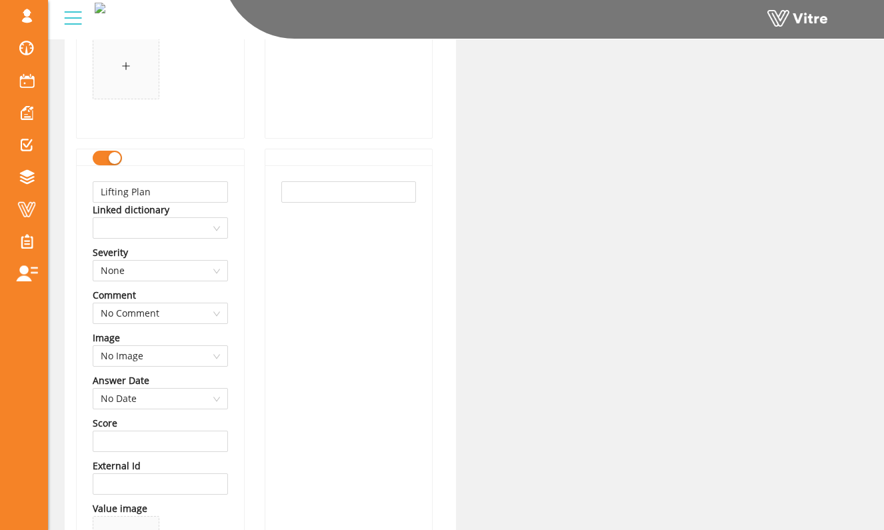
scroll to position [1106, 0]
click at [223, 198] on input "Lifting Plan" at bounding box center [160, 193] width 135 height 21
click at [257, 188] on div "Name RISK - Lifting-PTW Language English Text" at bounding box center [349, 89] width 189 height 2055
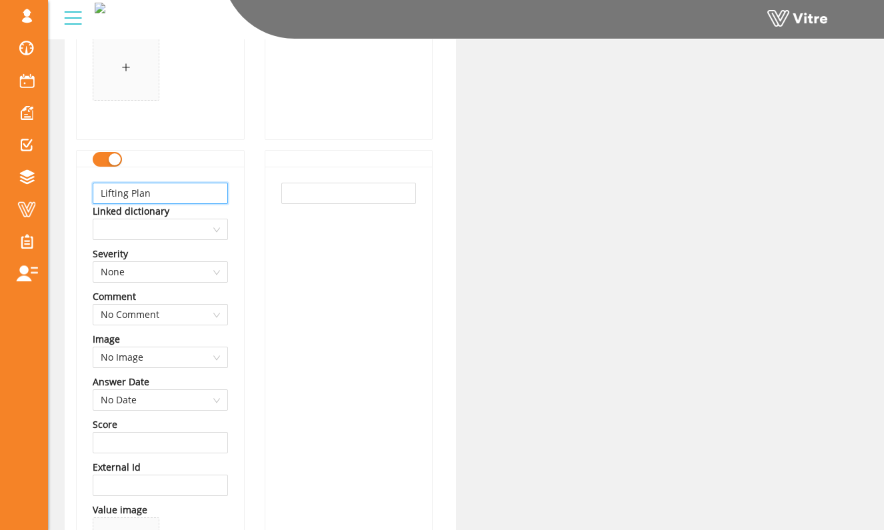
click at [216, 183] on input "Lifting Plan" at bounding box center [160, 193] width 135 height 21
click at [212, 191] on input "Lifting Plan" at bounding box center [160, 193] width 135 height 21
type input "Lifting Plan in place"
click at [292, 189] on input "text" at bounding box center [348, 193] width 135 height 21
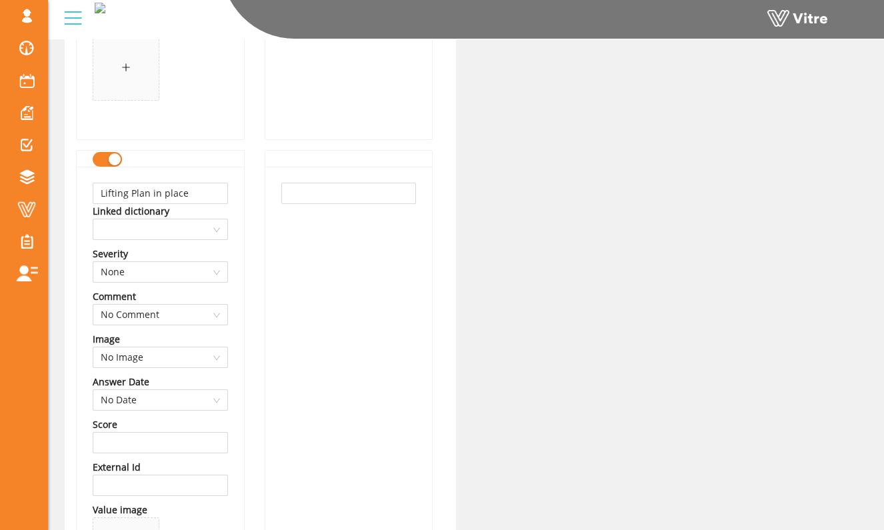
click at [259, 195] on div "Name RISK - Lifting-PTW Language English Text" at bounding box center [349, 89] width 189 height 2055
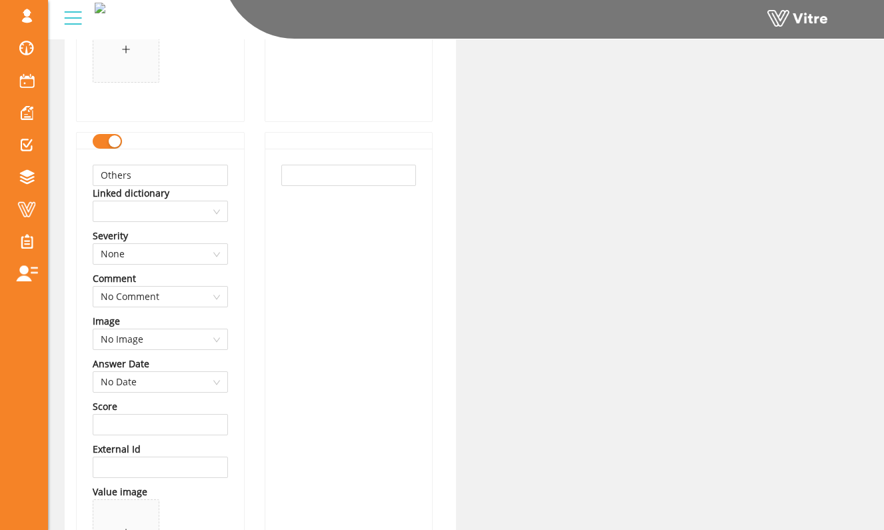
scroll to position [1650, 0]
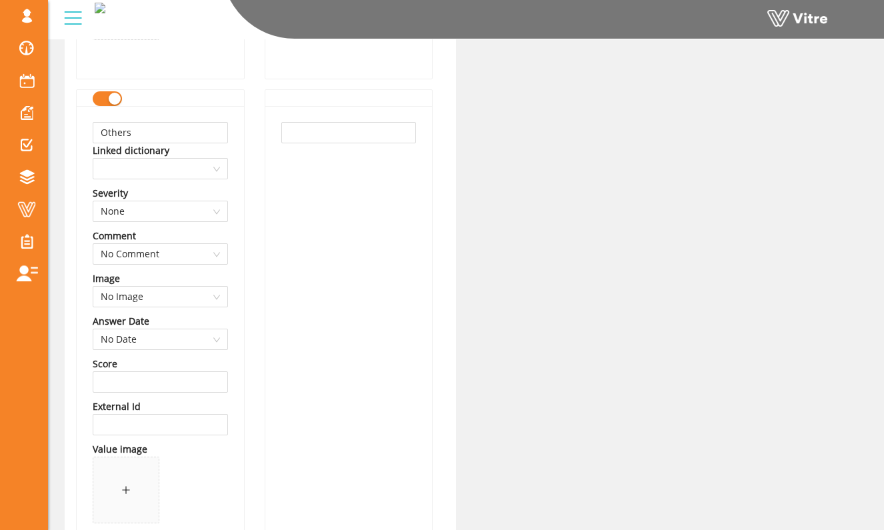
click at [113, 105] on div "button" at bounding box center [115, 99] width 12 height 12
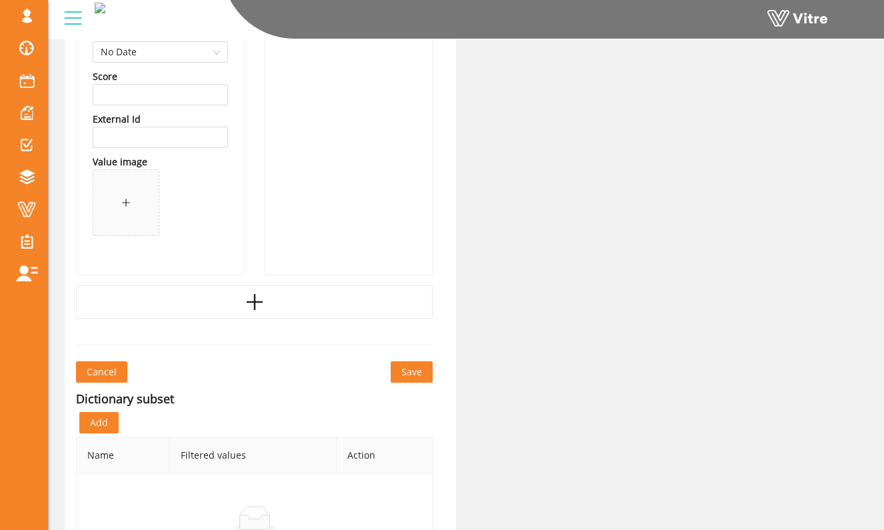
scroll to position [1960, 0]
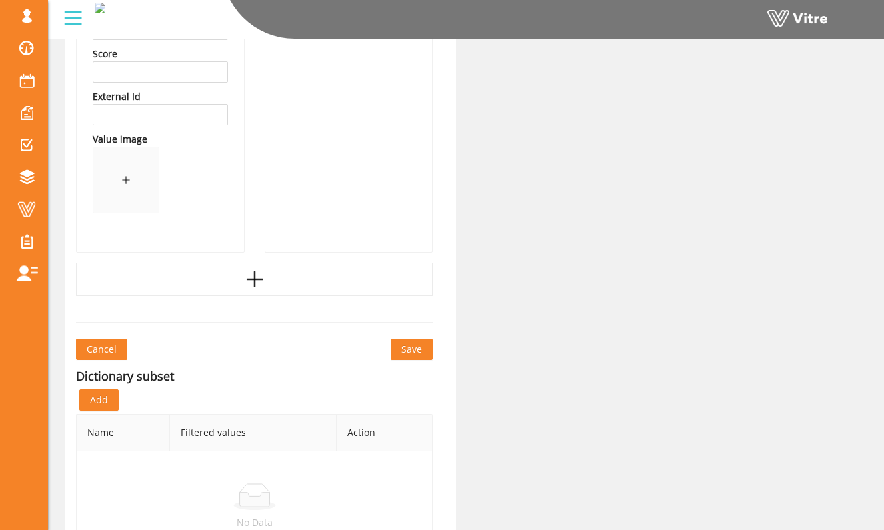
click at [416, 348] on span "Save" at bounding box center [411, 349] width 21 height 15
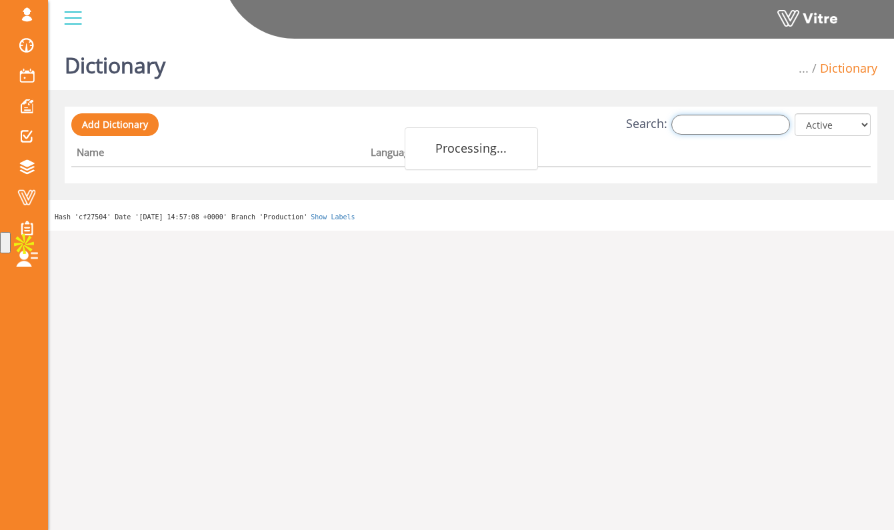
click at [724, 123] on input "Search:" at bounding box center [730, 125] width 119 height 20
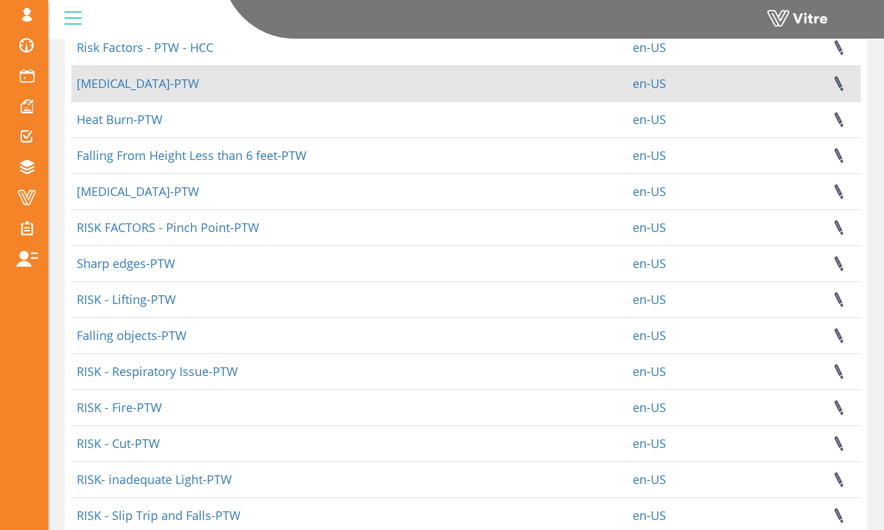
scroll to position [268, 0]
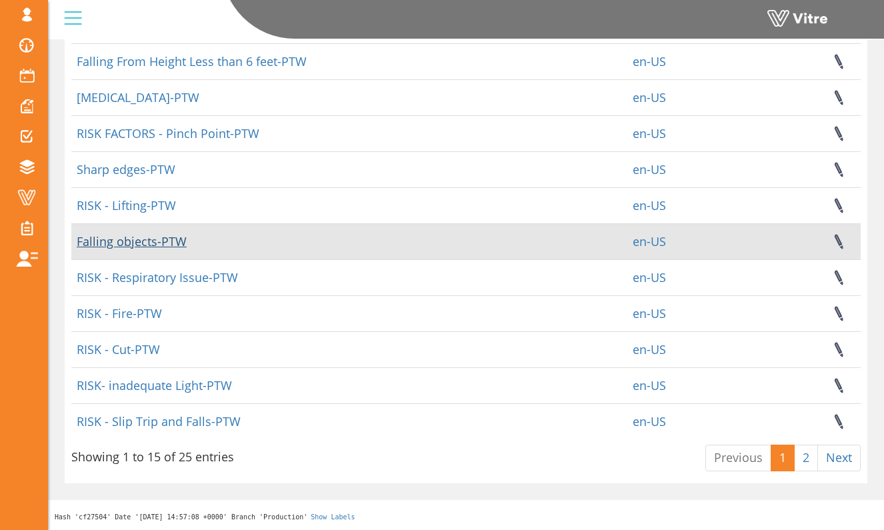
type input "ptw"
click at [153, 245] on link "Falling objects-PTW" at bounding box center [132, 241] width 110 height 16
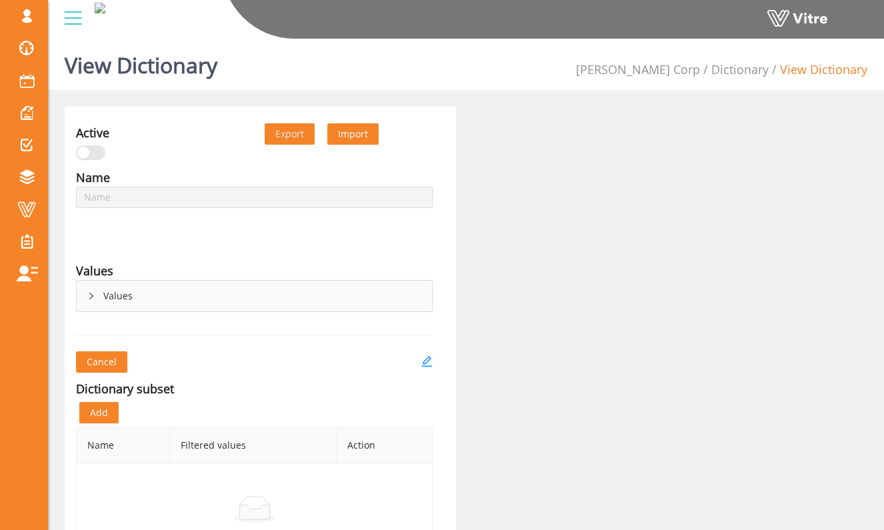
click at [166, 297] on div "Values" at bounding box center [254, 296] width 355 height 31
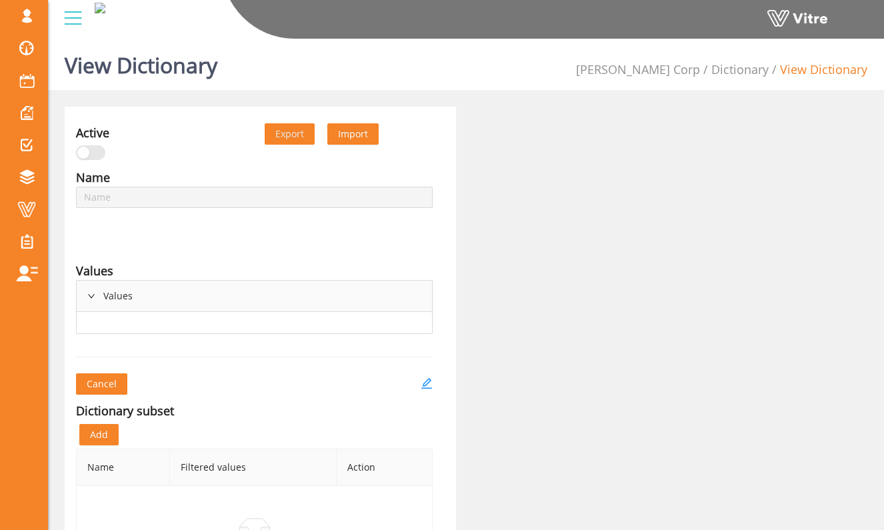
type input "Falling objects-PTW"
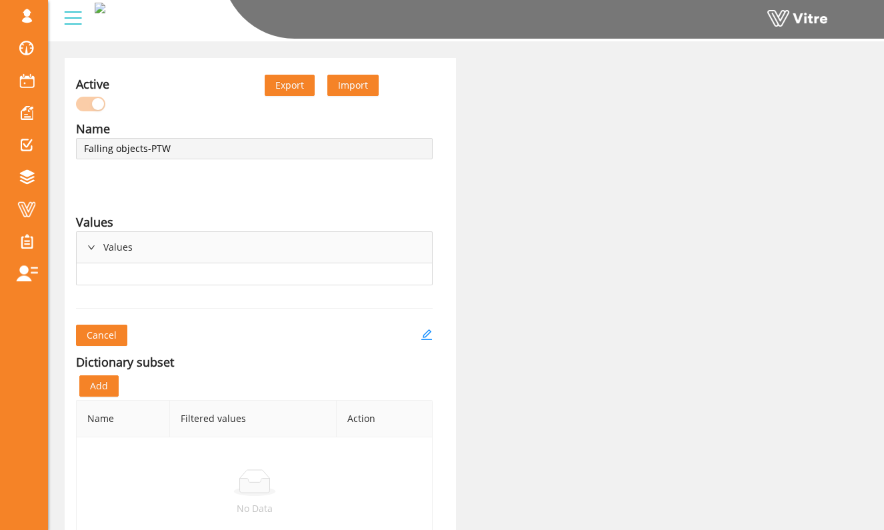
scroll to position [63, 0]
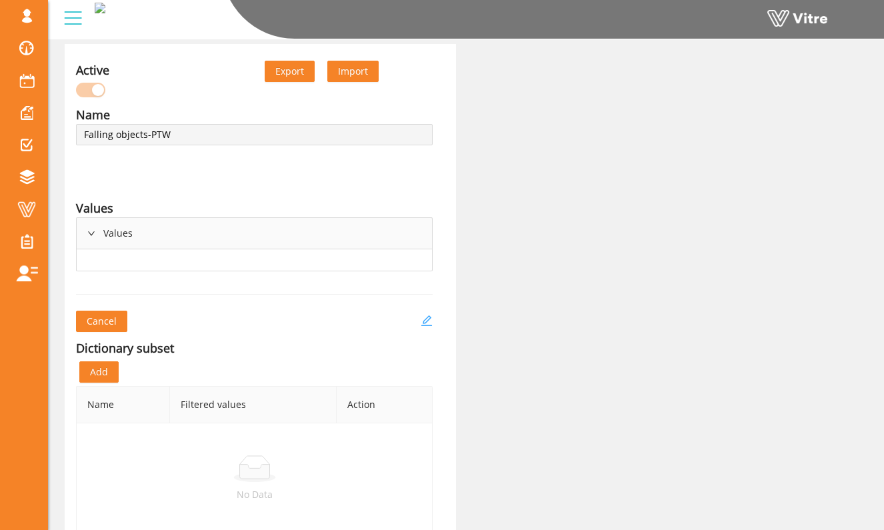
click at [429, 317] on icon "edit" at bounding box center [426, 320] width 11 height 11
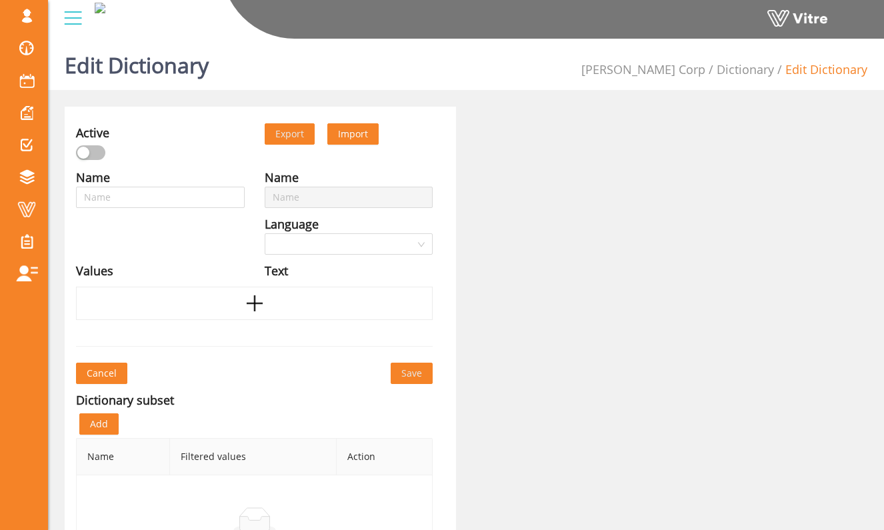
type input "Falling objects-PTW"
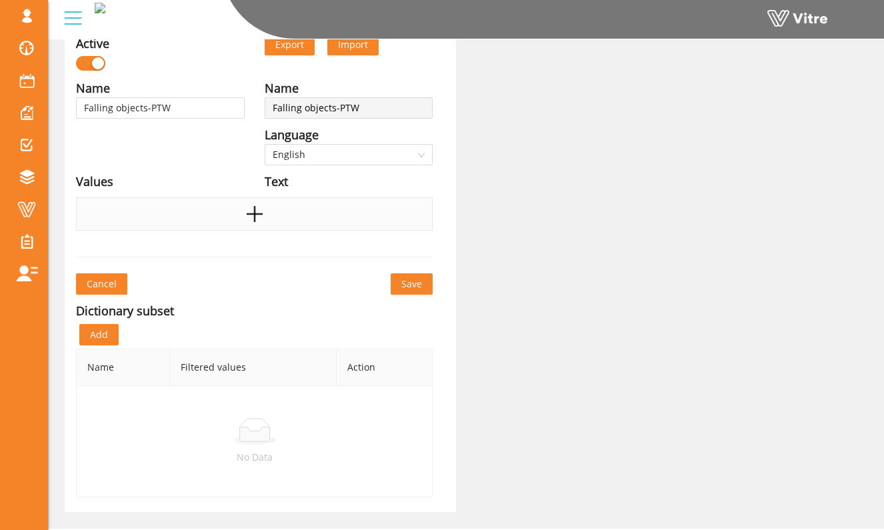
scroll to position [120, 0]
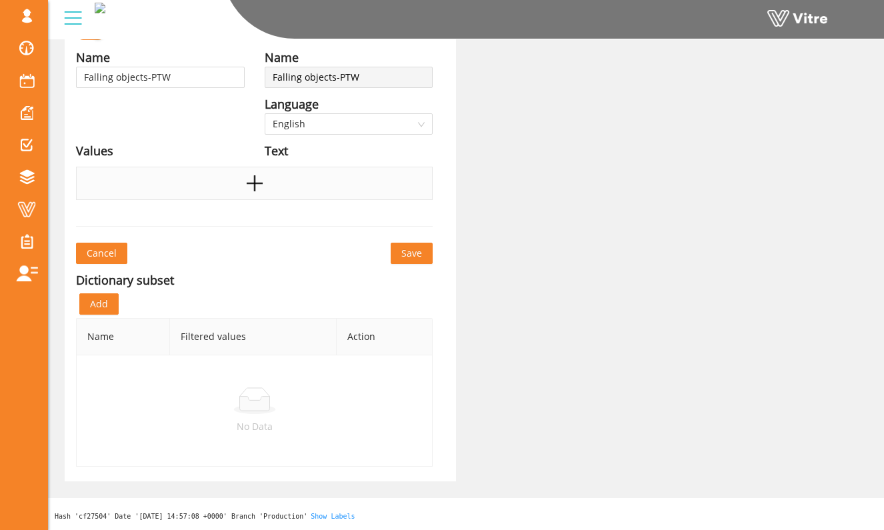
click at [277, 191] on div at bounding box center [254, 183] width 356 height 33
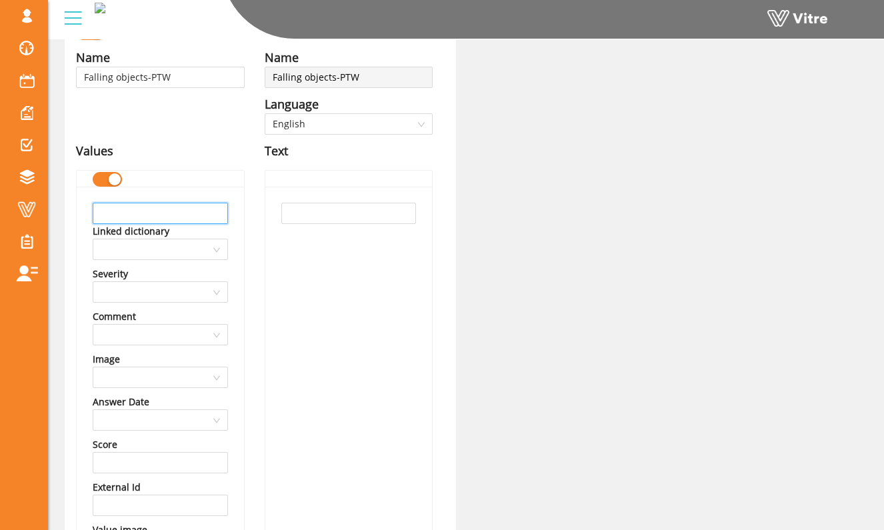
click at [184, 217] on input "text" at bounding box center [160, 213] width 135 height 21
type input "Barricade area below"
click at [278, 215] on div at bounding box center [348, 415] width 167 height 456
click at [289, 215] on input "text" at bounding box center [348, 213] width 135 height 21
paste input "Barricade area below"
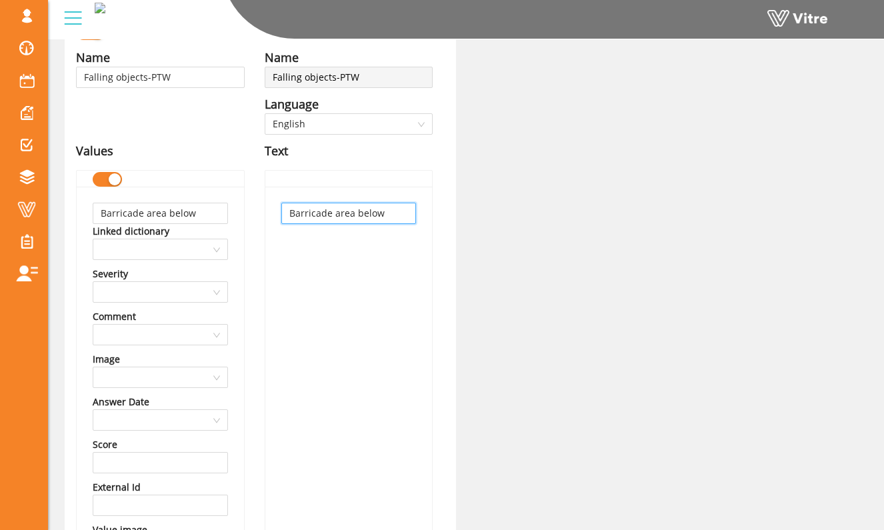
type input "Barricade area below"
click at [258, 225] on div "Name Falling objects-PTW Language English Text Barricade area below" at bounding box center [349, 351] width 189 height 606
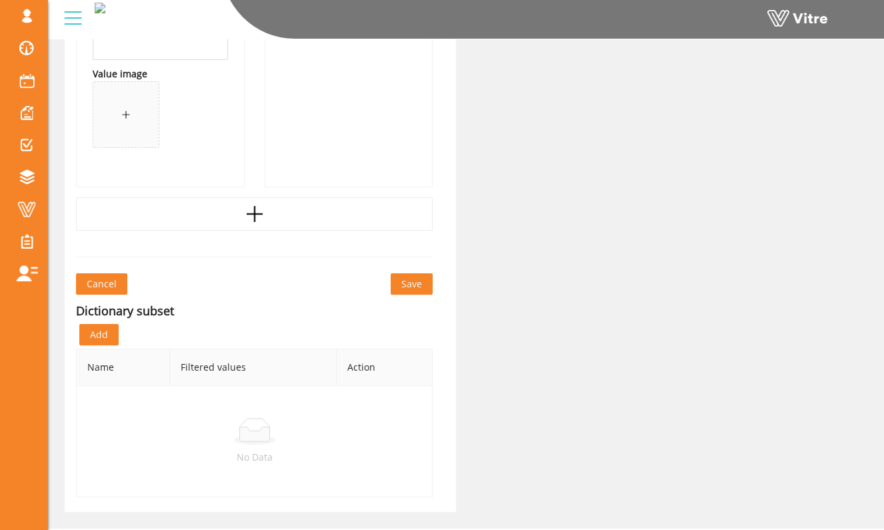
scroll to position [606, 0]
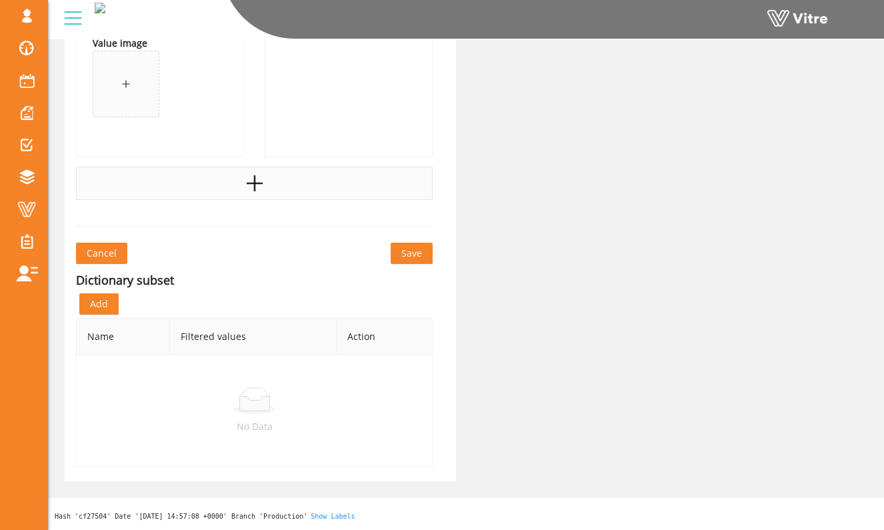
click at [265, 187] on div at bounding box center [254, 183] width 356 height 33
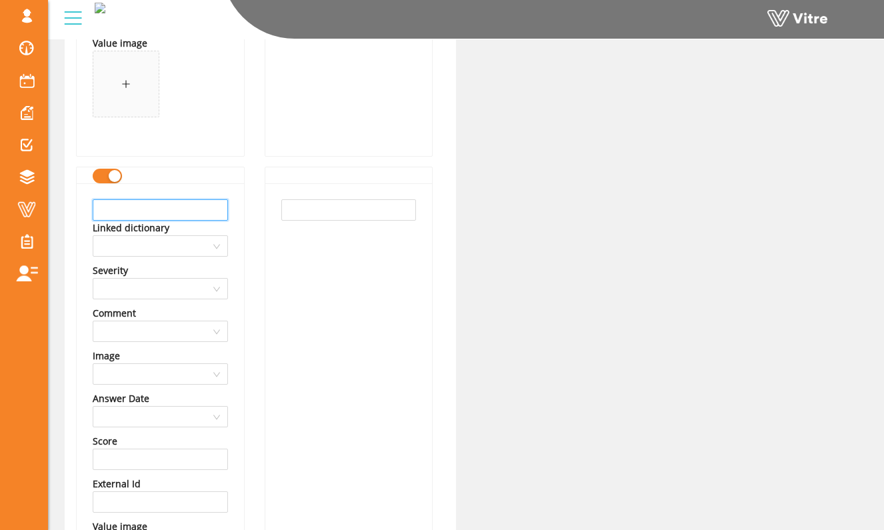
click at [185, 205] on input "text" at bounding box center [160, 209] width 135 height 21
type input "Tool lanyards"
click at [315, 197] on div at bounding box center [348, 411] width 167 height 456
click at [315, 202] on input "text" at bounding box center [348, 209] width 135 height 21
paste input "Tool lanyards"
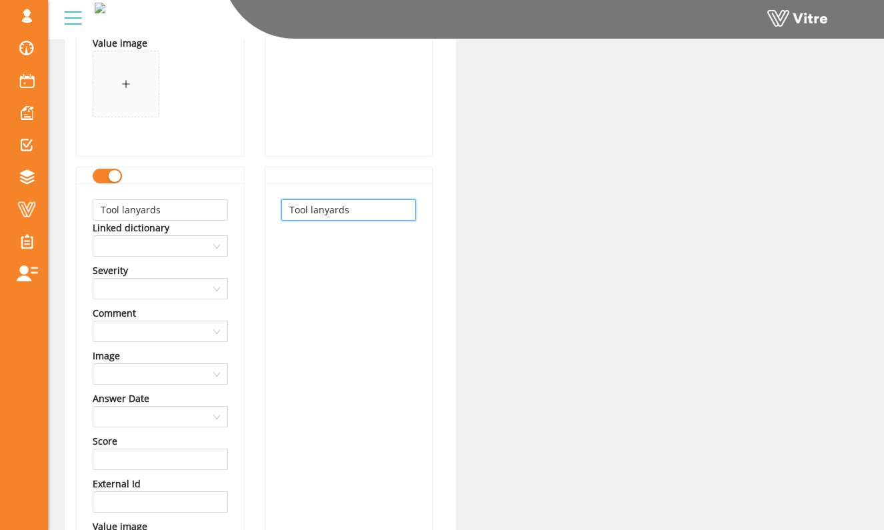
type input "Tool lanyards"
click at [251, 236] on div "Name Falling objects-PTW Language English Values Barricade area below Linked di…" at bounding box center [160, 106] width 189 height 1089
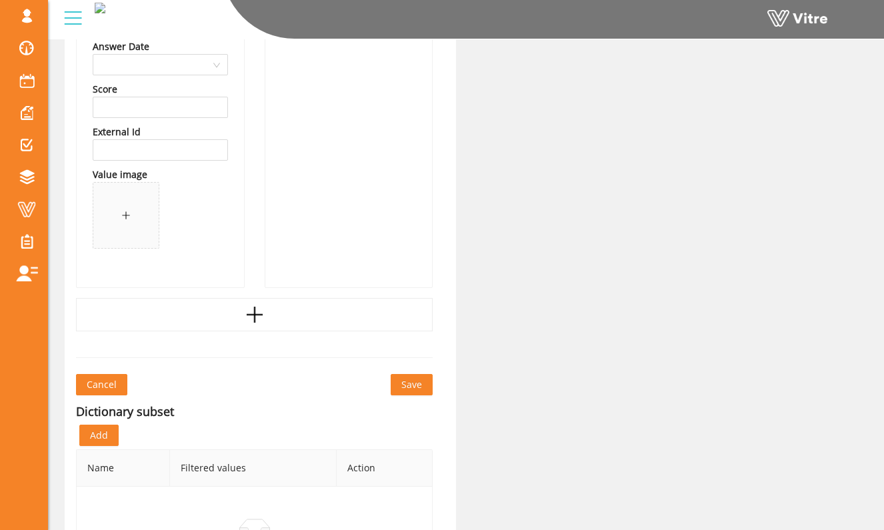
scroll to position [979, 0]
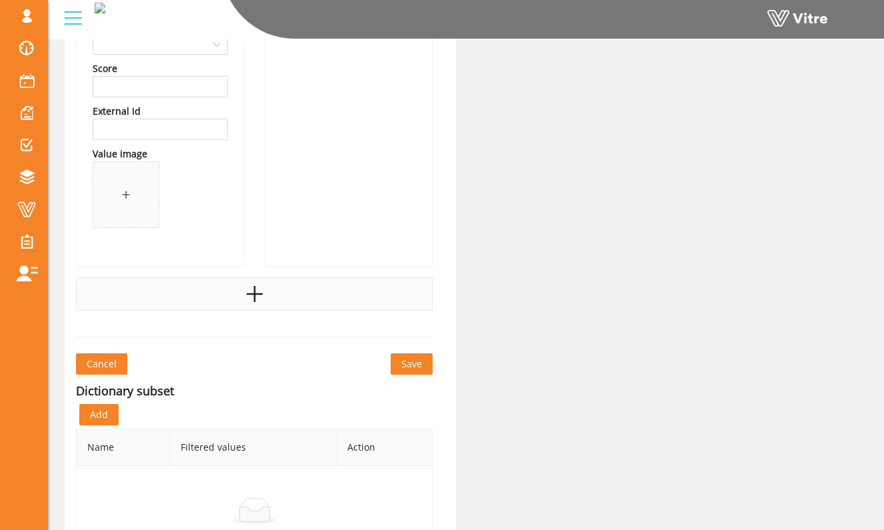
click at [252, 293] on icon "plus" at bounding box center [254, 294] width 16 height 2
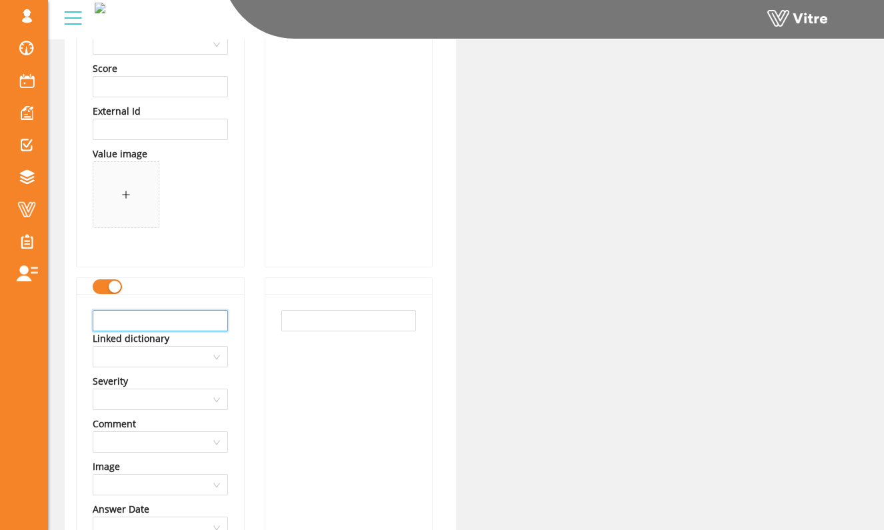
click at [203, 320] on input "text" at bounding box center [160, 320] width 135 height 21
type input "M"
type input "A"
type input "T"
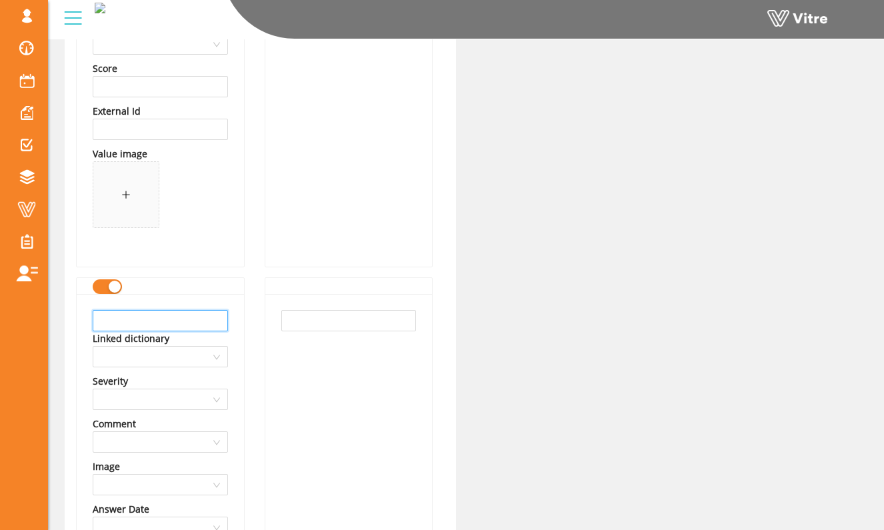
click at [212, 323] on input "text" at bounding box center [160, 320] width 135 height 21
type input "Toe boards in place"
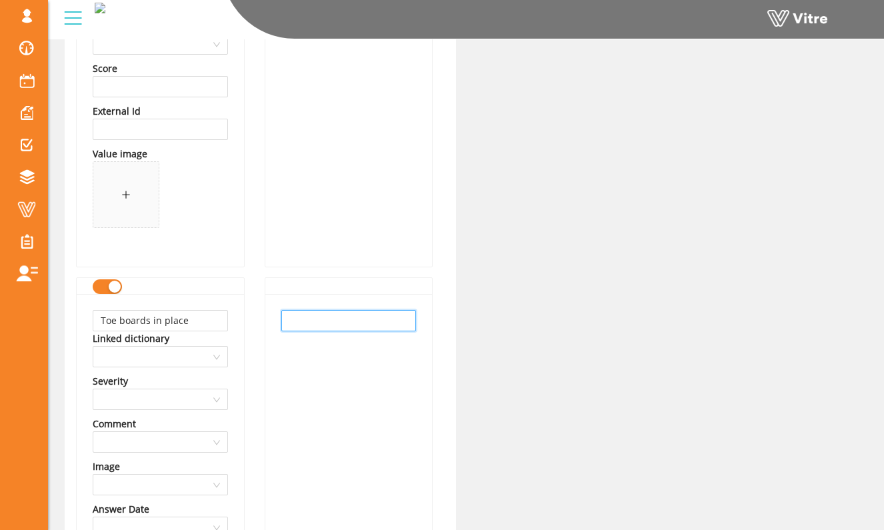
click at [303, 327] on input "text" at bounding box center [348, 320] width 135 height 21
paste input "Toe boards in place"
type input "Toe boards in place"
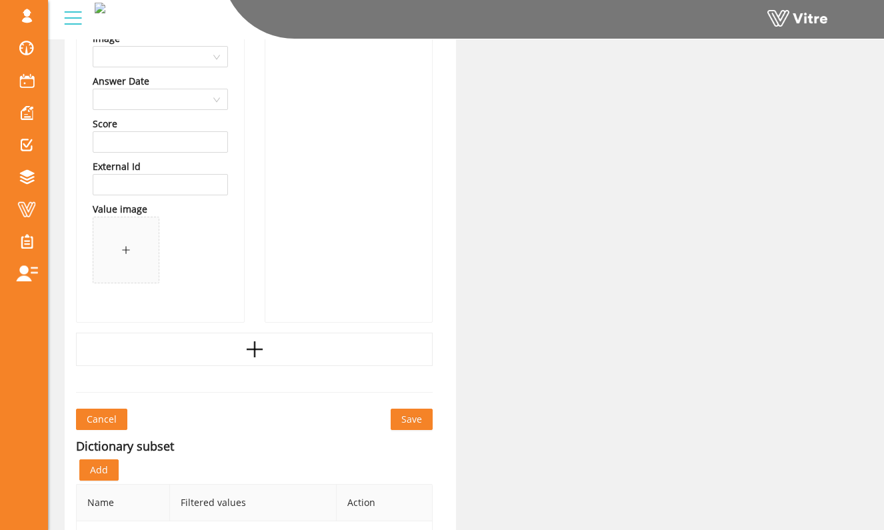
scroll to position [1425, 0]
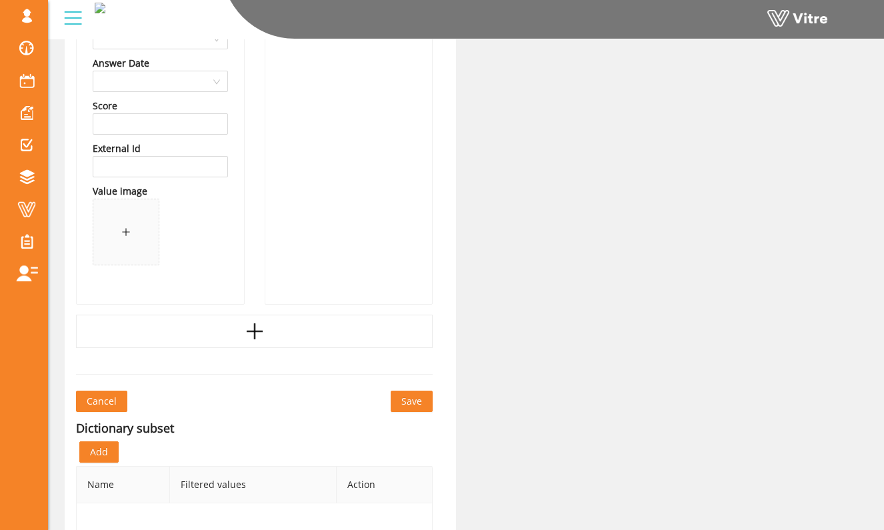
click at [411, 404] on span "Save" at bounding box center [411, 401] width 21 height 15
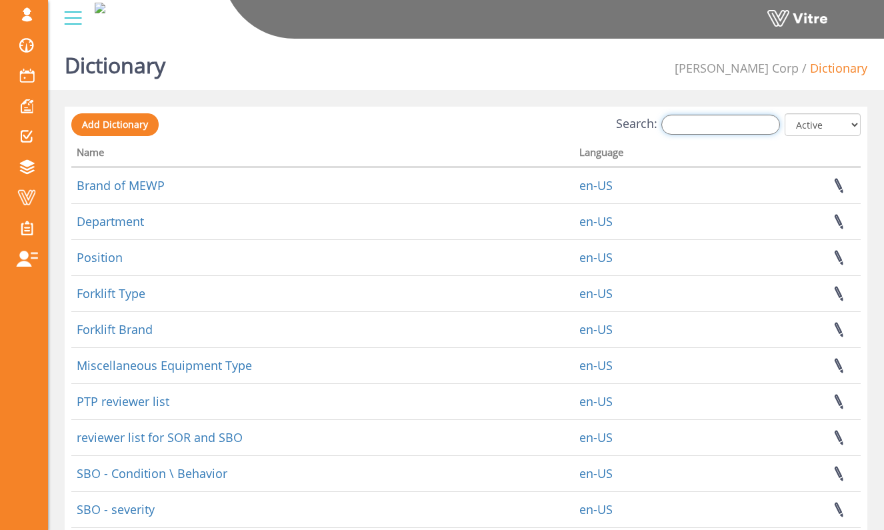
click at [767, 132] on input "Search:" at bounding box center [720, 125] width 119 height 20
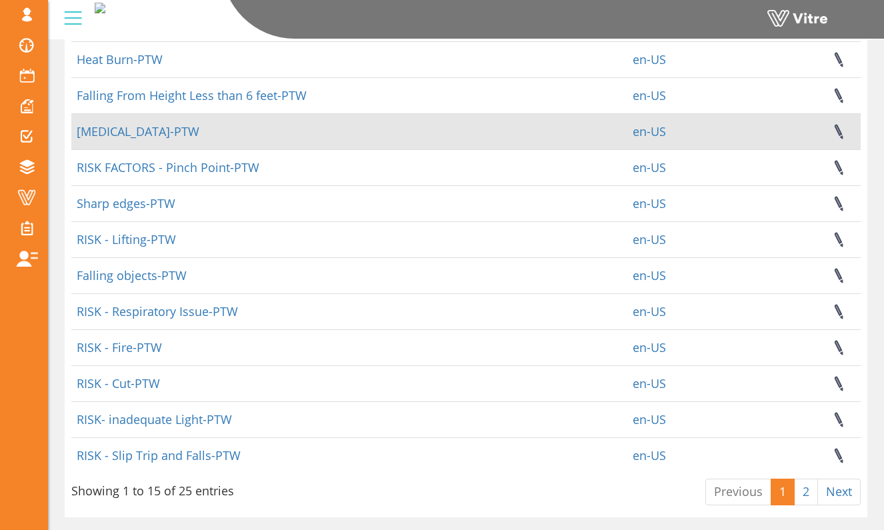
scroll to position [268, 0]
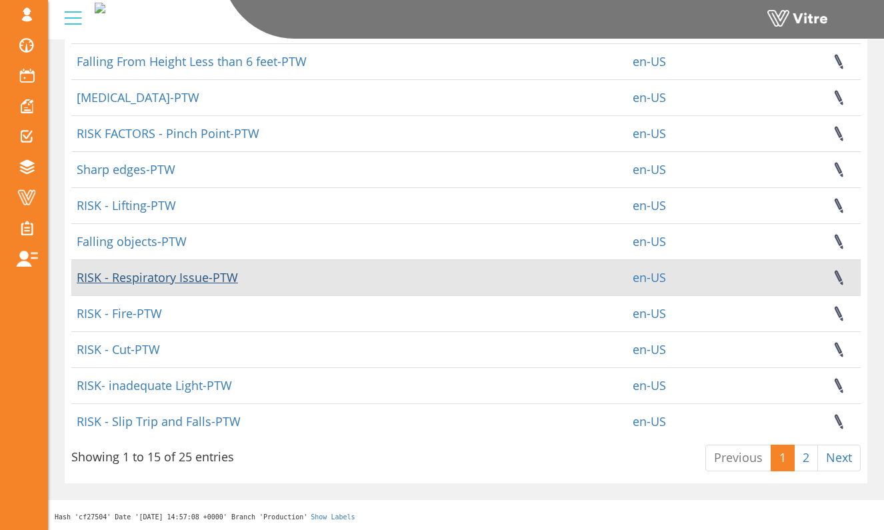
type input "ptw"
click at [191, 279] on link "RISK - Respiratory Issue-PTW" at bounding box center [157, 277] width 161 height 16
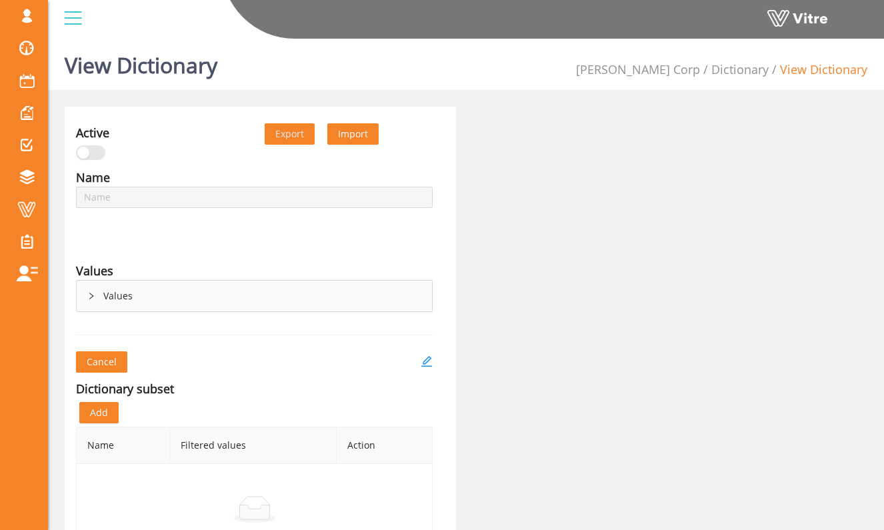
type input "RISK - Respiratory Issue-PTW"
click at [183, 300] on div "Values" at bounding box center [254, 296] width 355 height 31
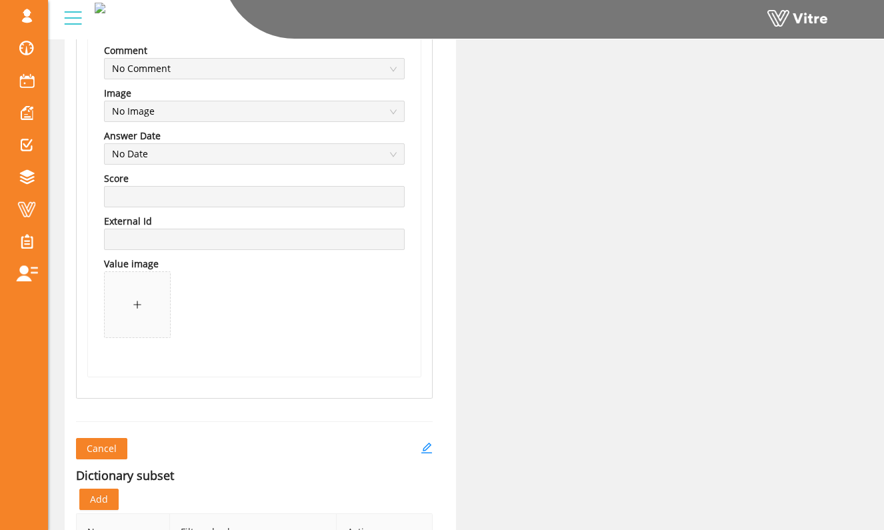
scroll to position [2847, 0]
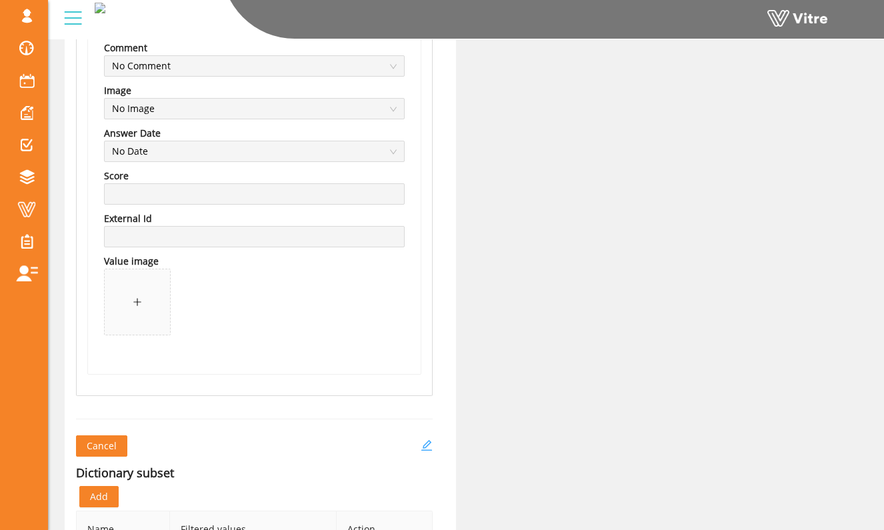
click at [432, 443] on icon "edit" at bounding box center [426, 445] width 12 height 12
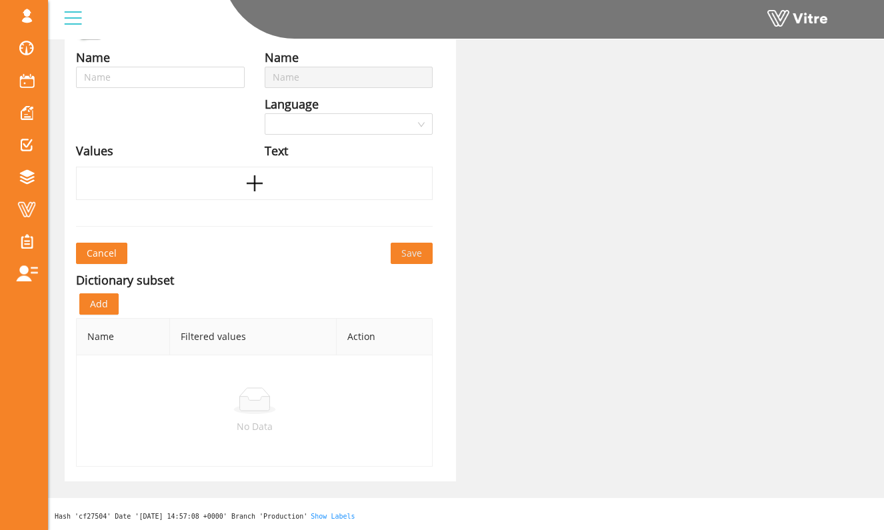
type input "RISK - Respiratory Issue-PTW"
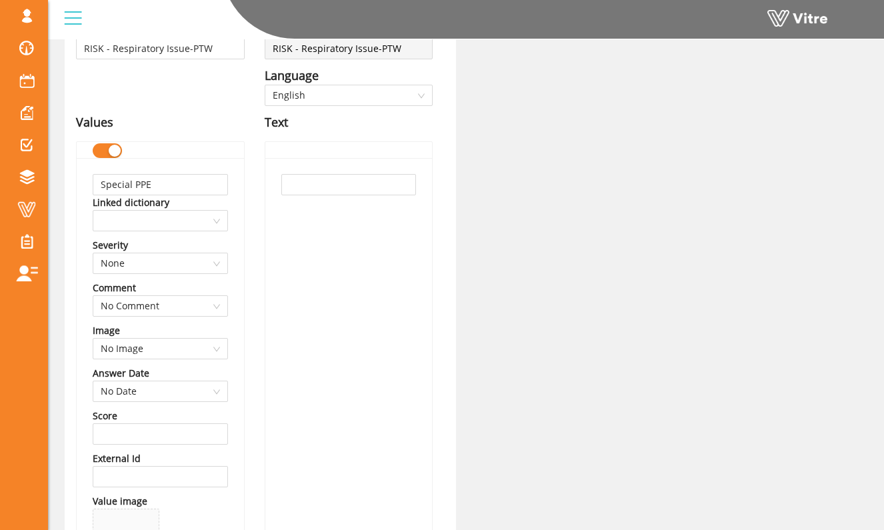
scroll to position [151, 0]
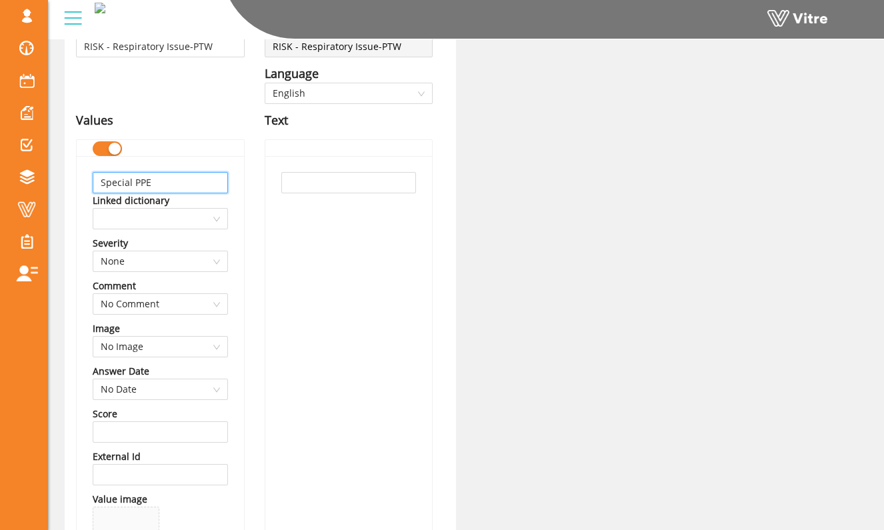
click at [201, 179] on input "Special PPE" at bounding box center [160, 182] width 135 height 21
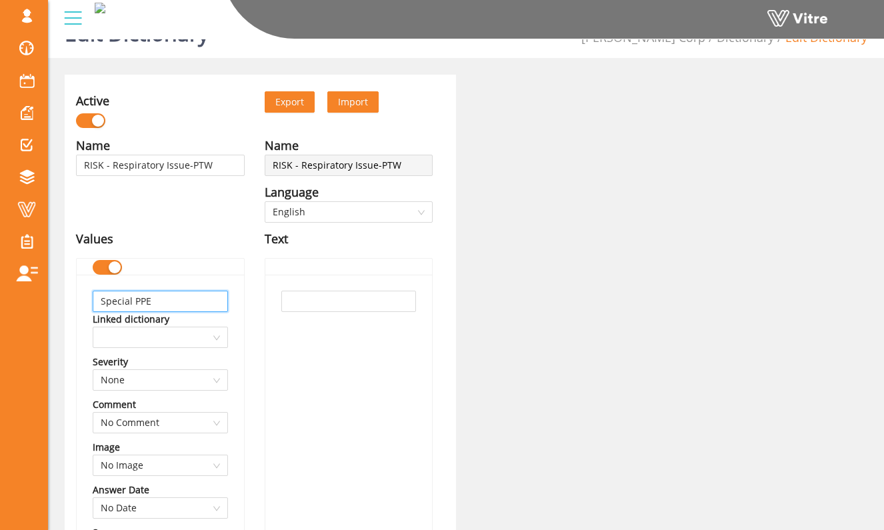
scroll to position [47, 0]
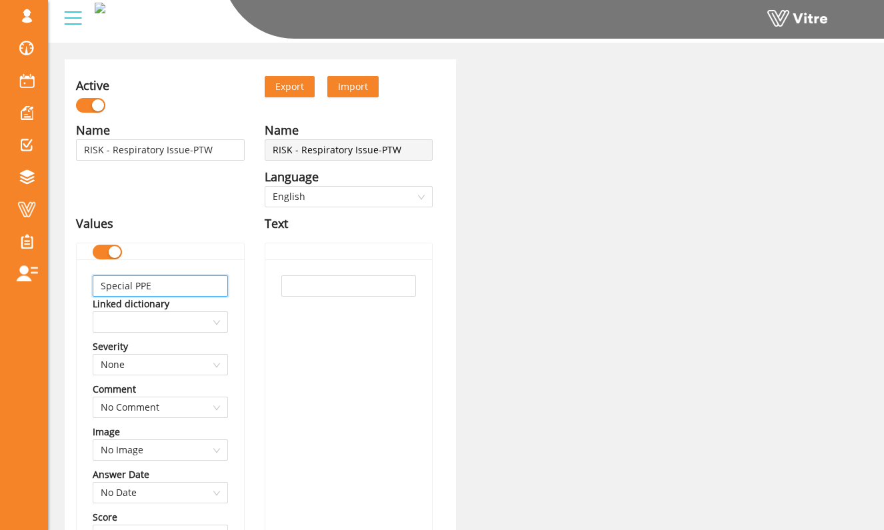
click at [175, 281] on input "Special PPE" at bounding box center [160, 285] width 135 height 21
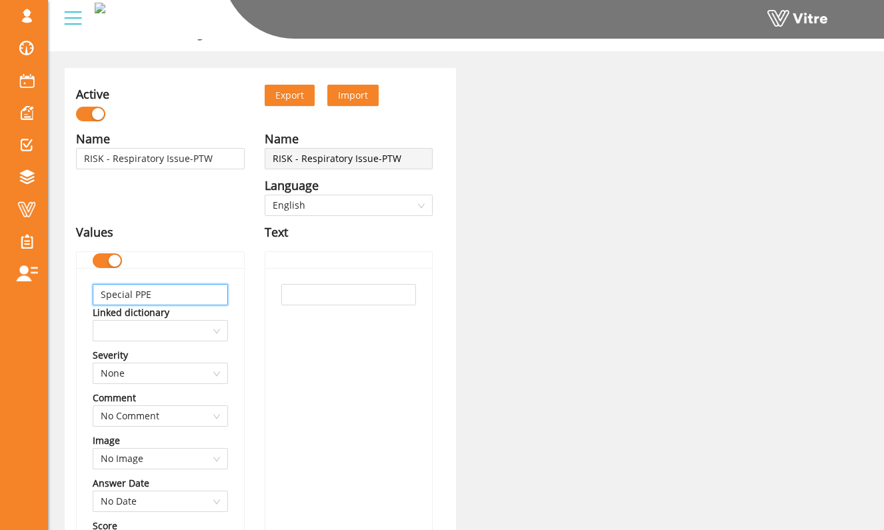
scroll to position [31, 0]
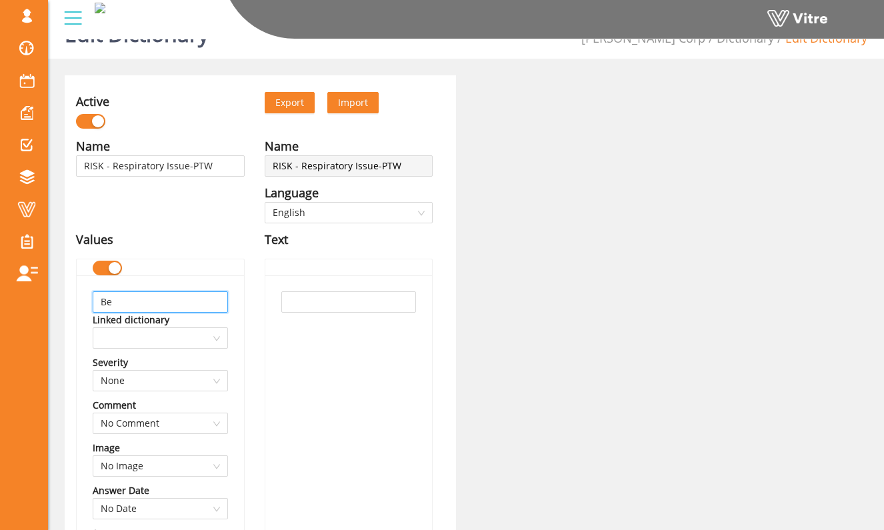
type input "B"
type input "Ventilation in place"
click at [227, 281] on div "Ventilation in place Linked dictionary Severity None Comment No Comment Image N…" at bounding box center [160, 503] width 167 height 456
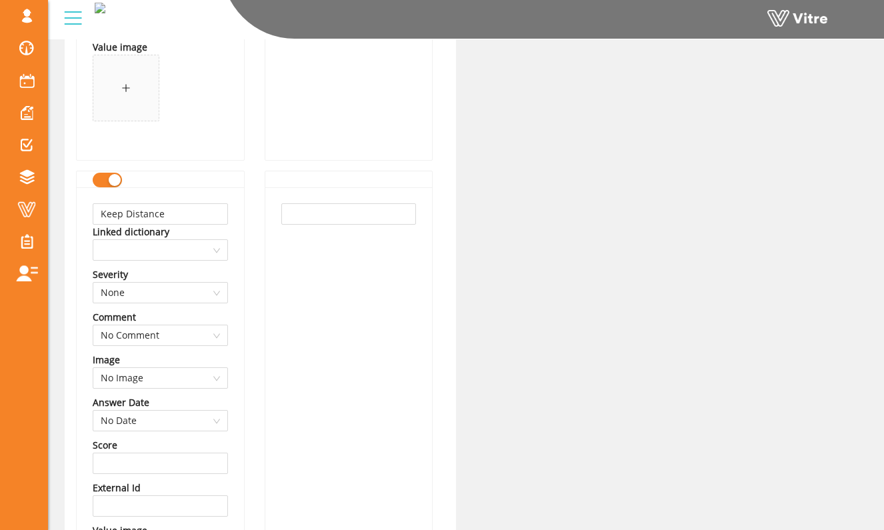
scroll to position [1087, 0]
click at [204, 213] on input "Keep Distance" at bounding box center [160, 212] width 135 height 21
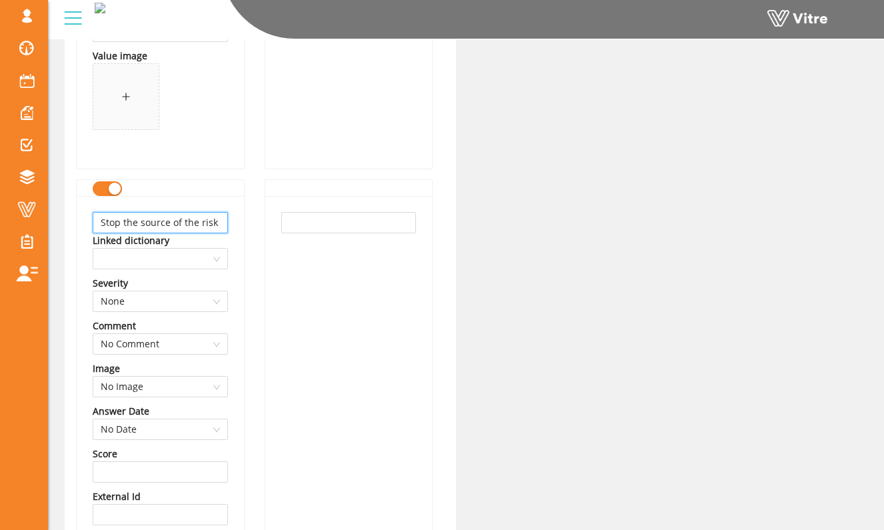
click at [200, 213] on input "Stop the source of the risk" at bounding box center [160, 222] width 135 height 21
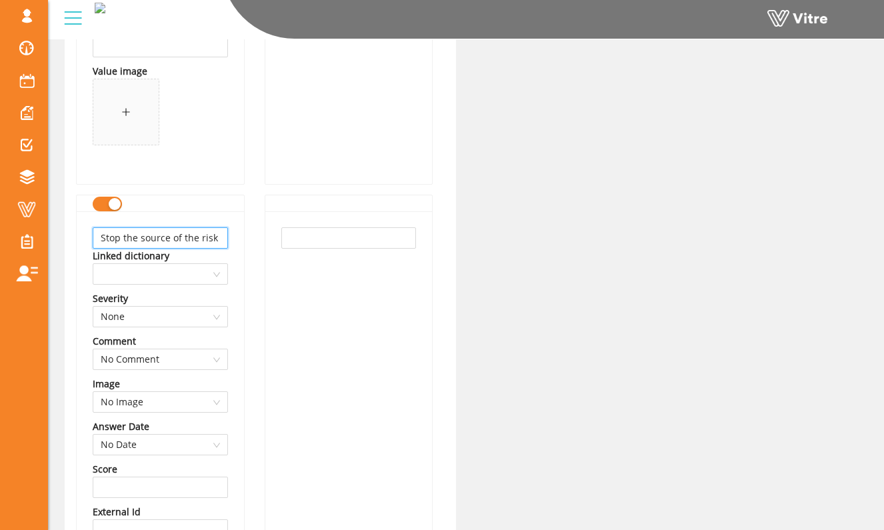
scroll to position [572, 0]
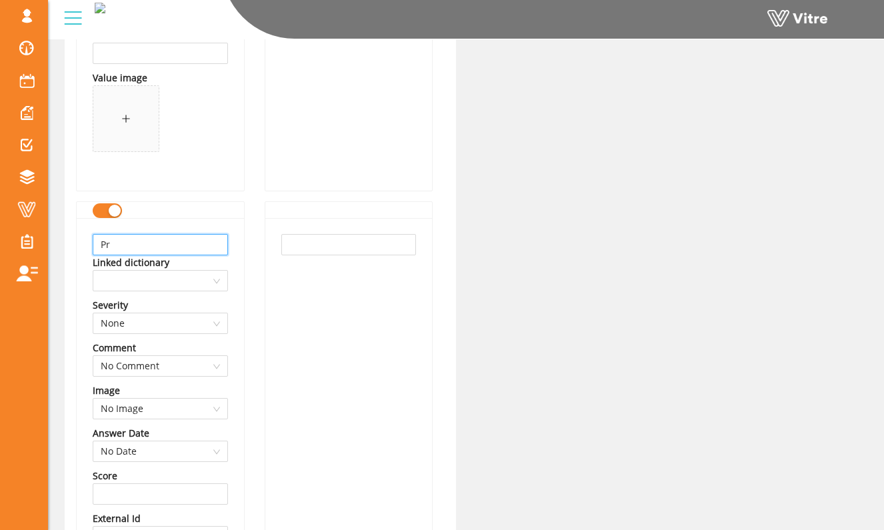
type input "P"
type input "Special PPE(Respirator, Half-Mask/Full-Mask)"
click at [301, 241] on input "text" at bounding box center [348, 244] width 135 height 21
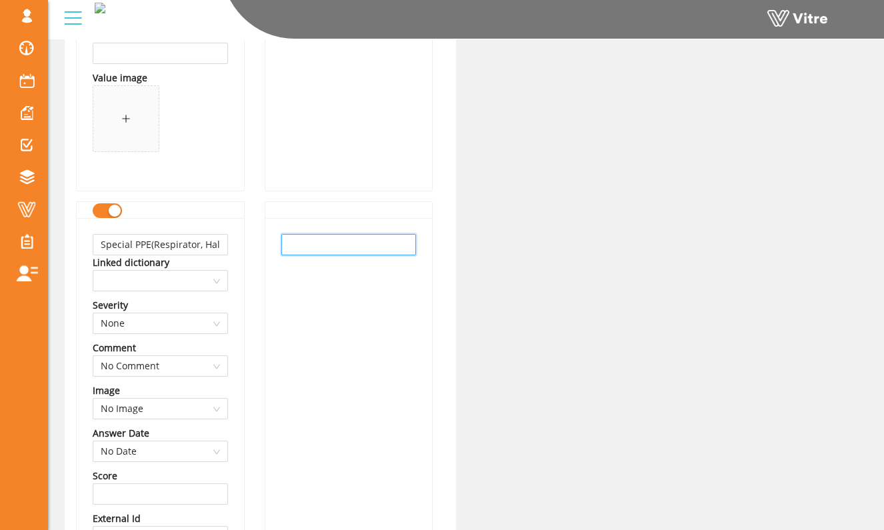
paste input "Special PPE(Respirator, Half-Mask/Full-Mask)"
type input "Special PPE(Respirator, Half-Mask/Full-Mask)"
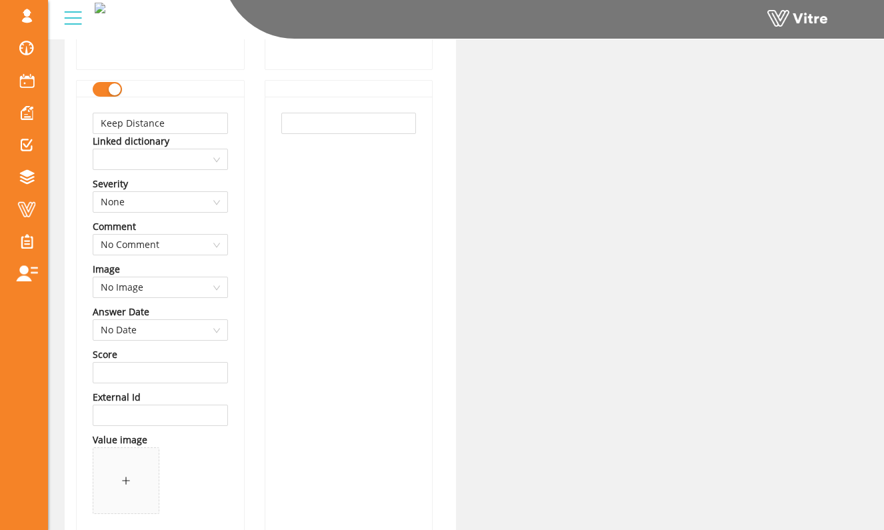
scroll to position [1152, 0]
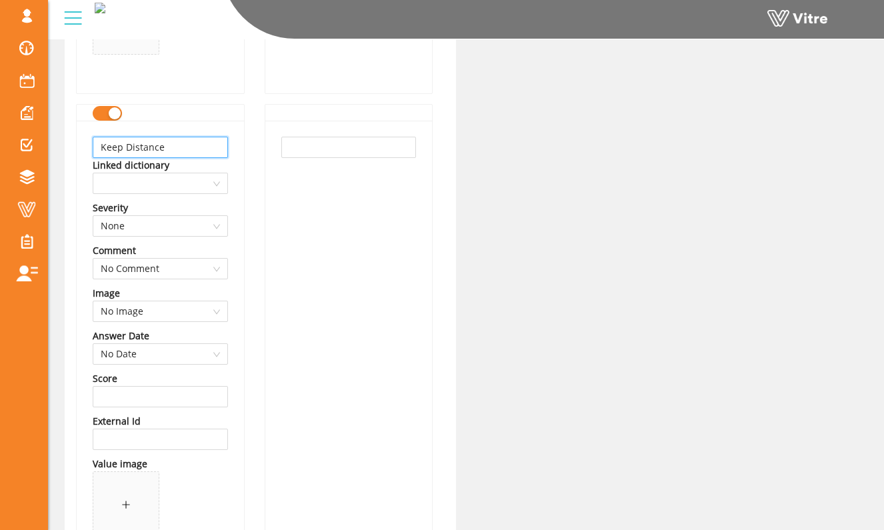
click at [200, 156] on input "Keep Distance" at bounding box center [160, 147] width 135 height 21
type input "K"
type input "Wet down air particles"
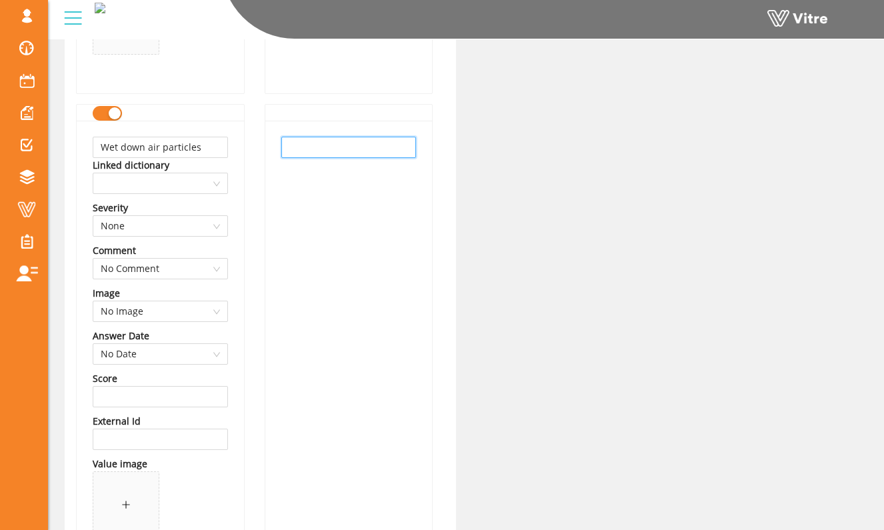
click at [297, 142] on input "text" at bounding box center [348, 147] width 135 height 21
paste input "Wet down air particles"
type input "Wet down air particles"
click at [239, 196] on div "Wet down air particles Linked dictionary Severity None Comment No Comment Image…" at bounding box center [160, 349] width 167 height 456
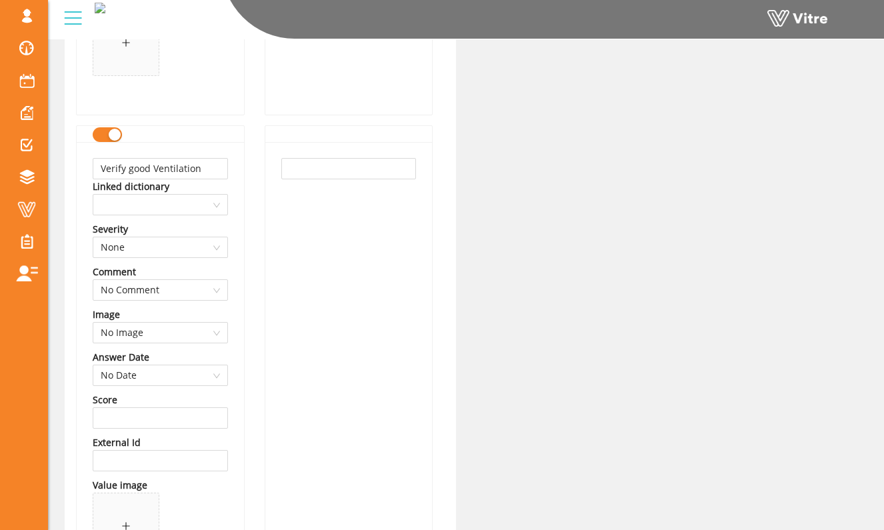
scroll to position [2108, 0]
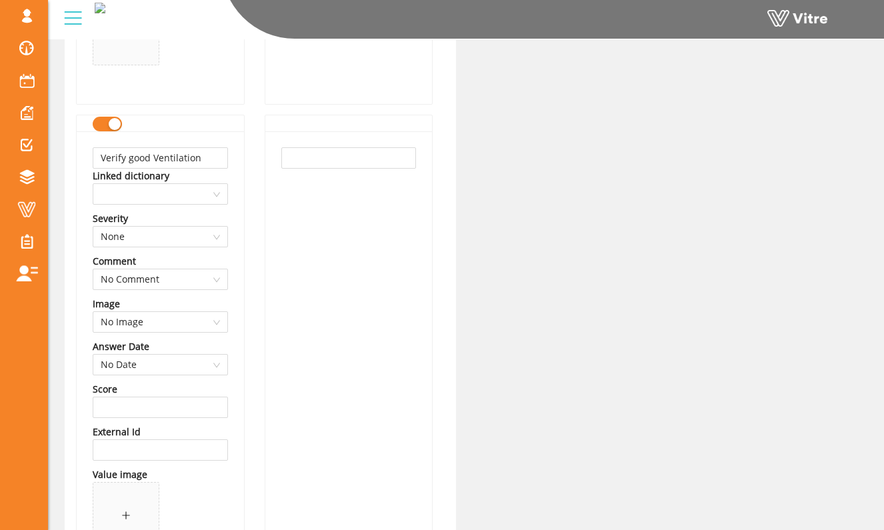
click at [117, 130] on div "button" at bounding box center [115, 124] width 12 height 12
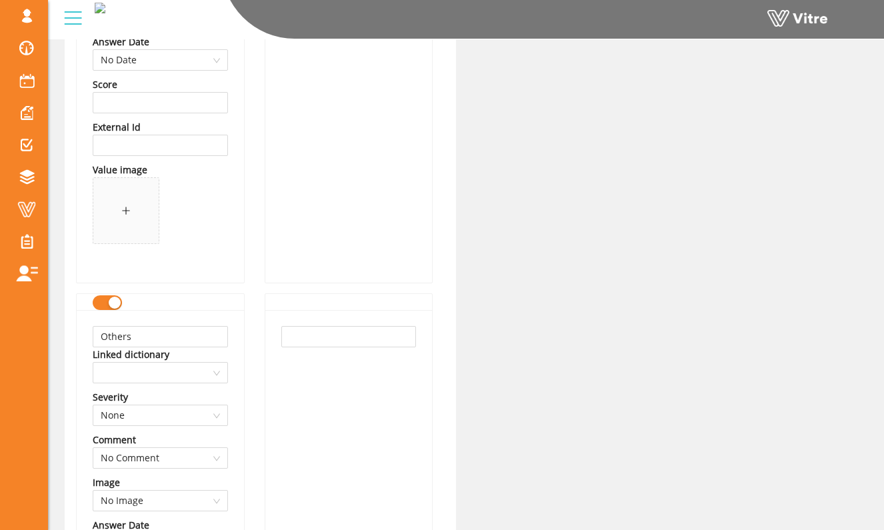
scroll to position [2420, 0]
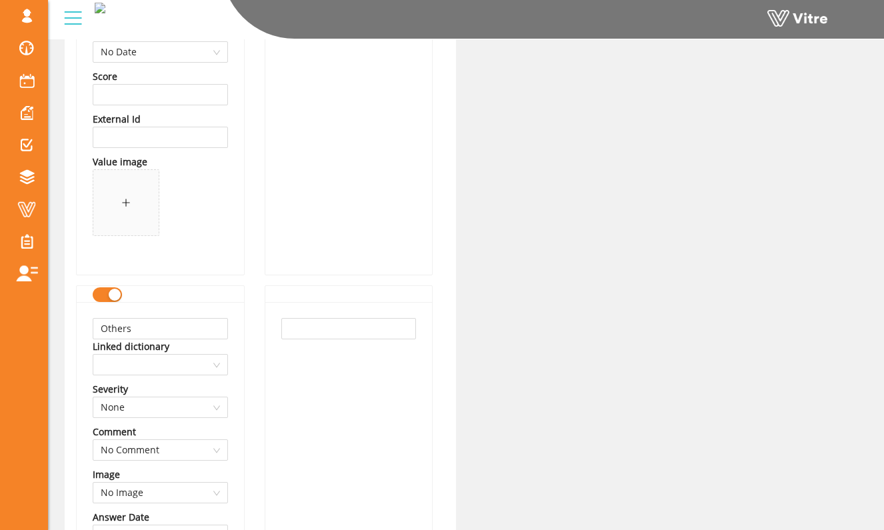
click at [117, 301] on div "button" at bounding box center [115, 295] width 12 height 12
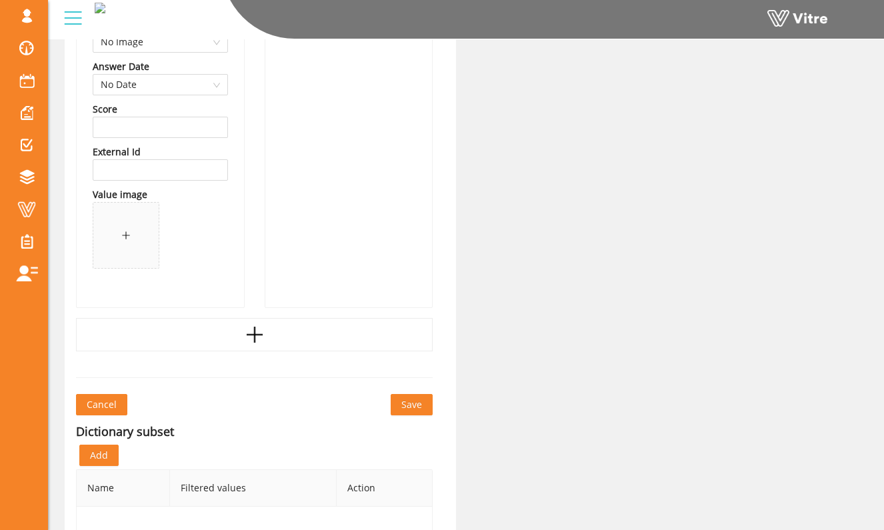
scroll to position [2926, 0]
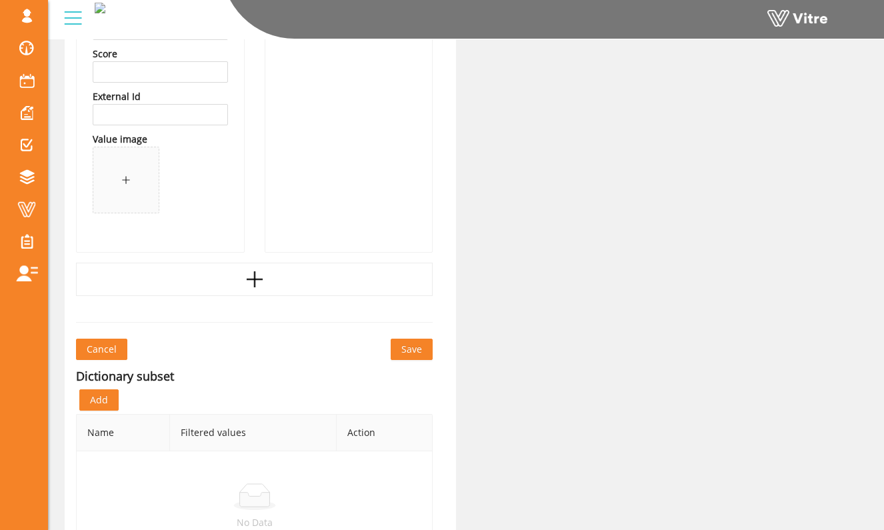
click at [405, 351] on span "Save" at bounding box center [411, 349] width 21 height 15
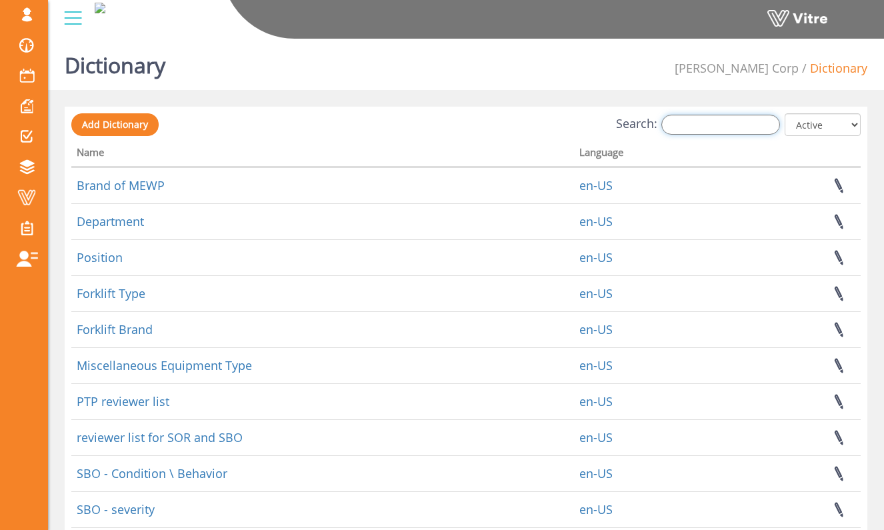
click at [712, 127] on input "Search:" at bounding box center [720, 125] width 119 height 20
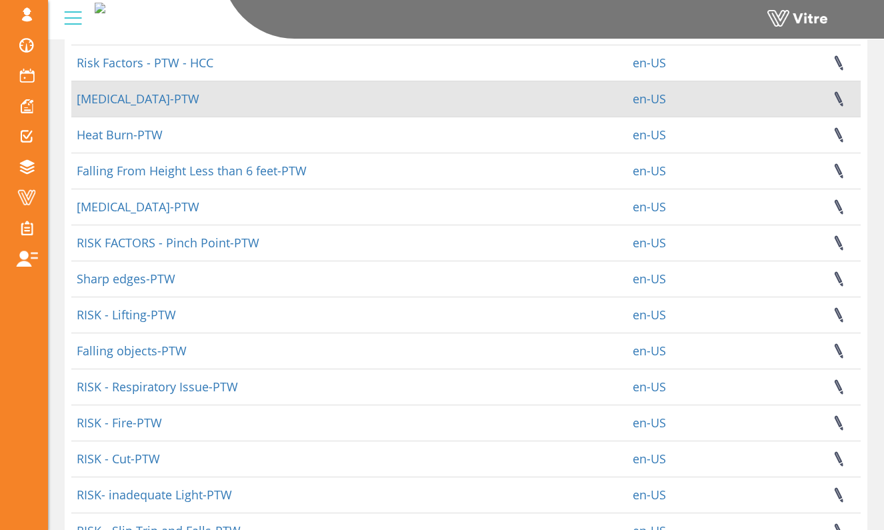
scroll to position [268, 0]
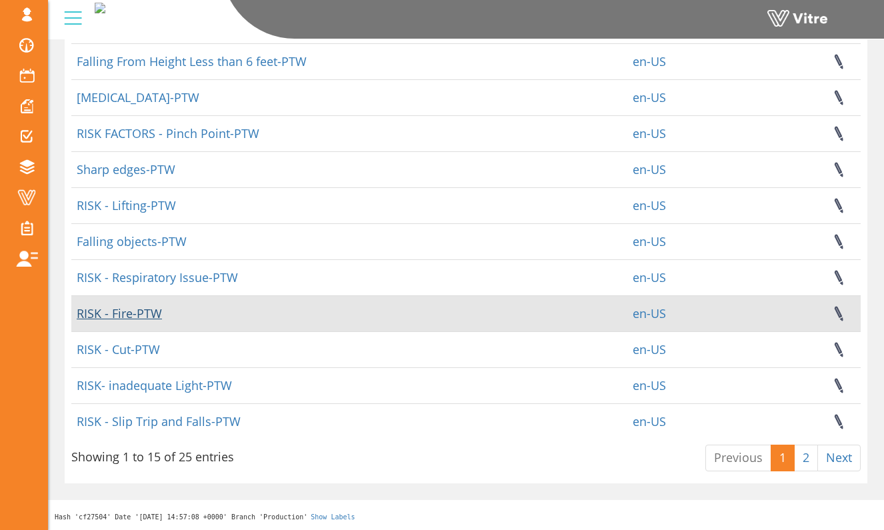
type input "ptw"
click at [160, 318] on link "RISK - Fire-PTW" at bounding box center [119, 313] width 85 height 16
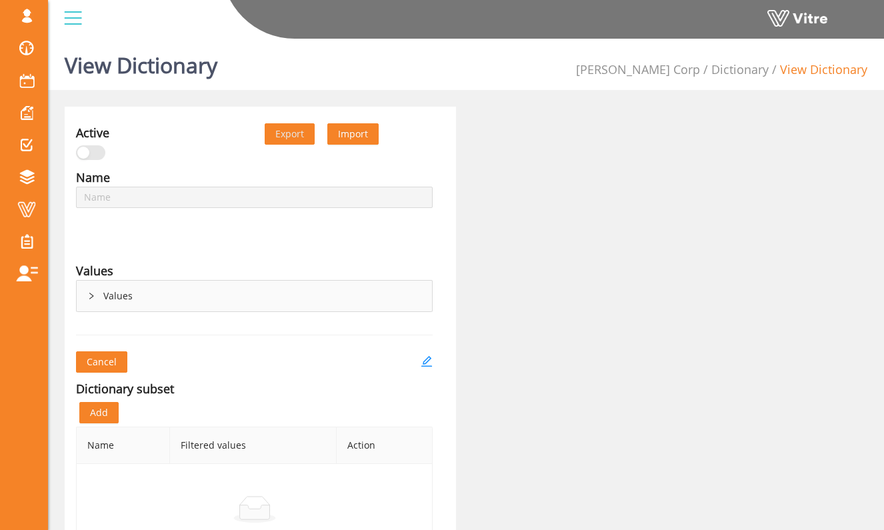
type input "RISK - Fire-PTW"
click at [181, 294] on div "Values" at bounding box center [254, 296] width 355 height 31
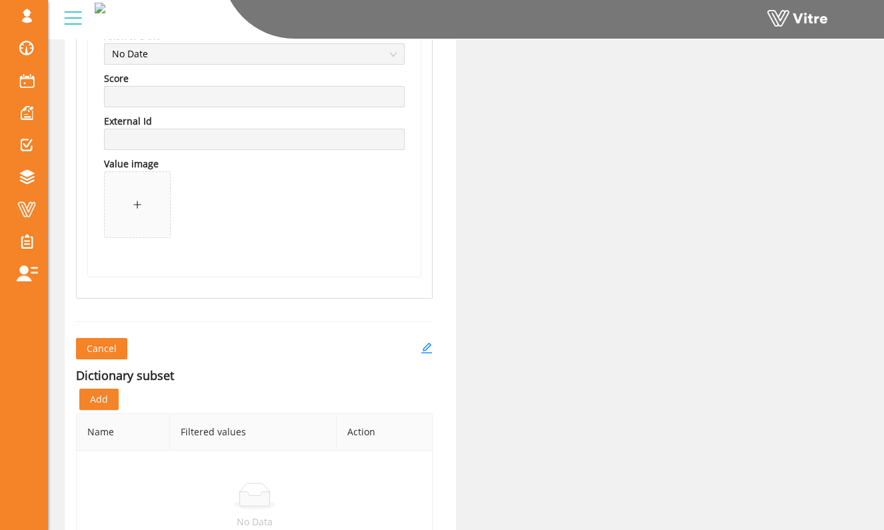
scroll to position [3039, 0]
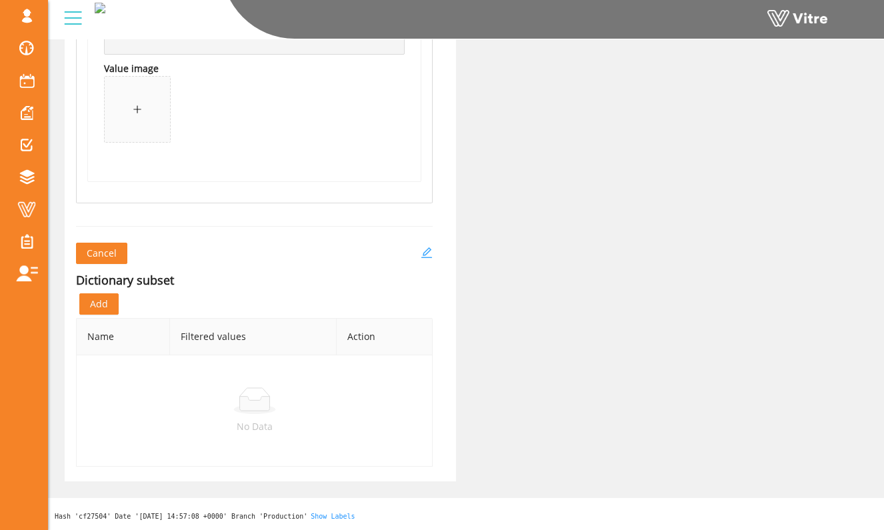
click at [427, 254] on icon "edit" at bounding box center [426, 253] width 12 height 12
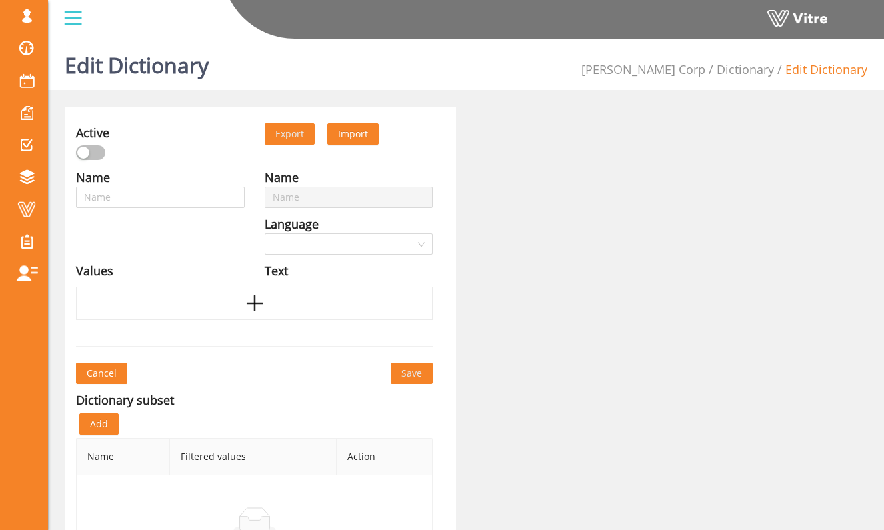
type input "RISK - Fire-PTW"
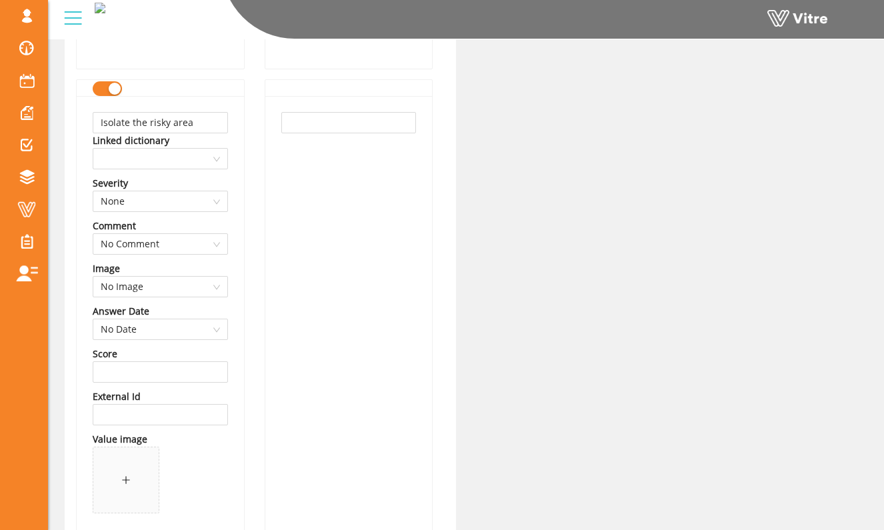
scroll to position [1690, 0]
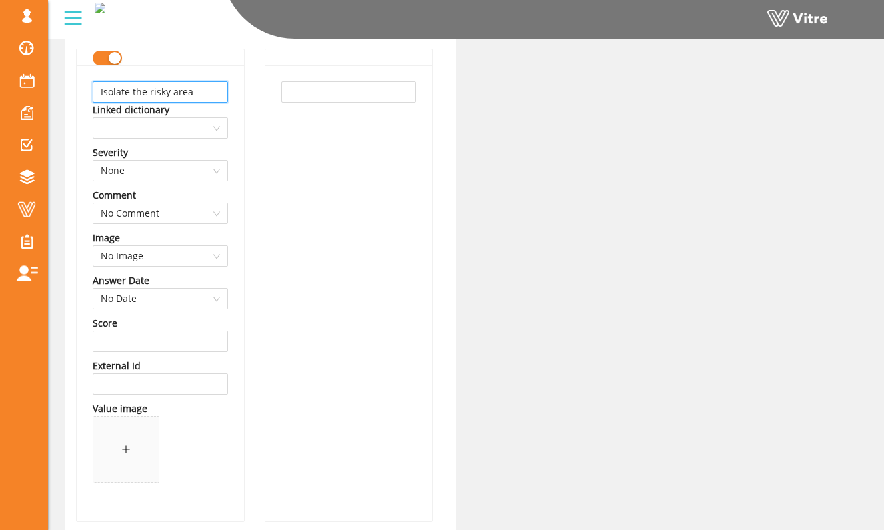
drag, startPoint x: 209, startPoint y: 93, endPoint x: 89, endPoint y: 95, distance: 119.3
click at [89, 95] on div "Isolate the risky area Linked dictionary Severity None Comment No Comment Image…" at bounding box center [160, 293] width 167 height 456
type input "Rope off hot work area"
click at [291, 81] on div at bounding box center [348, 293] width 167 height 456
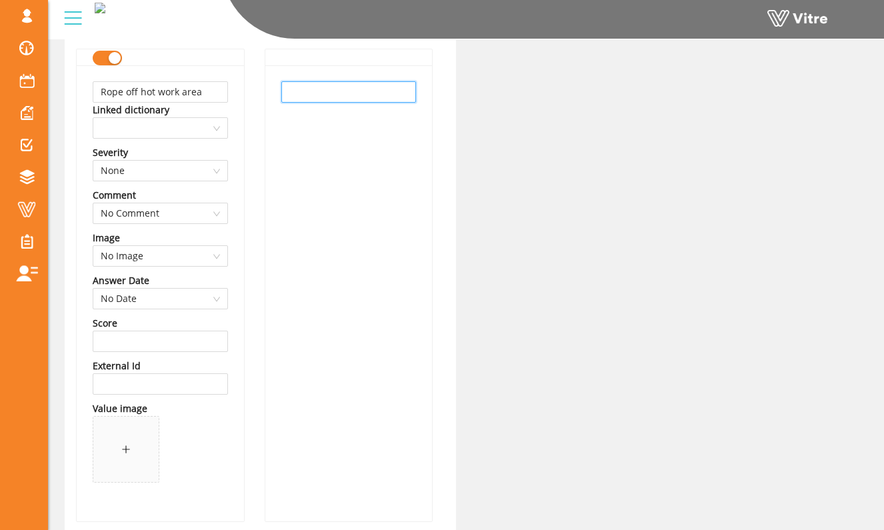
click at [291, 83] on input "text" at bounding box center [348, 91] width 135 height 21
paste input "Rope off hot work area"
type input "Rope off hot work area"
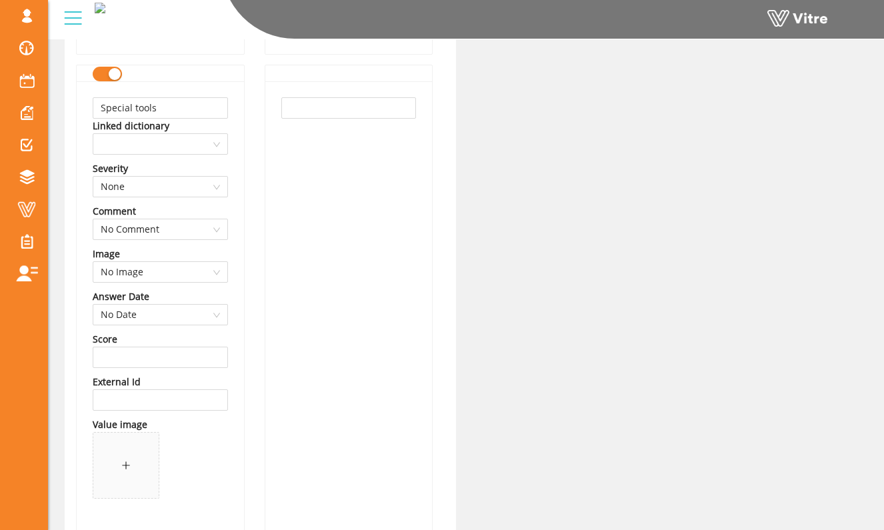
scroll to position [2162, 0]
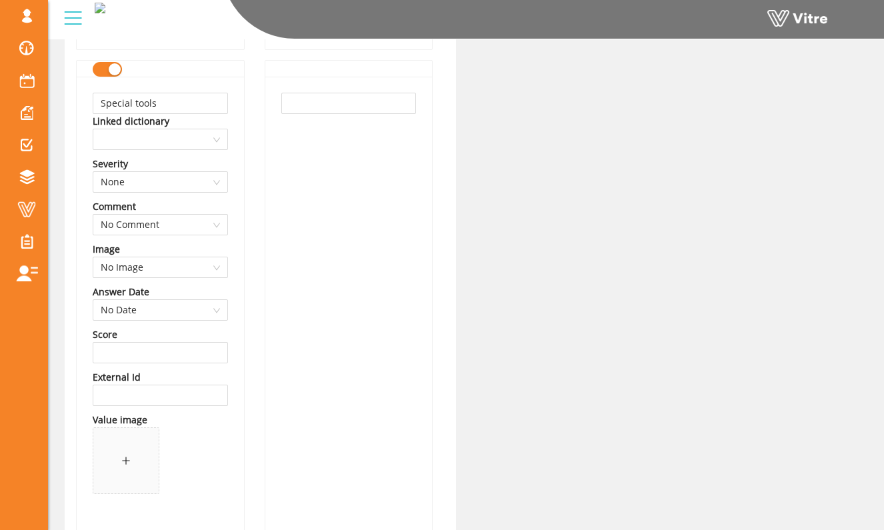
click at [118, 75] on div "button" at bounding box center [115, 69] width 12 height 12
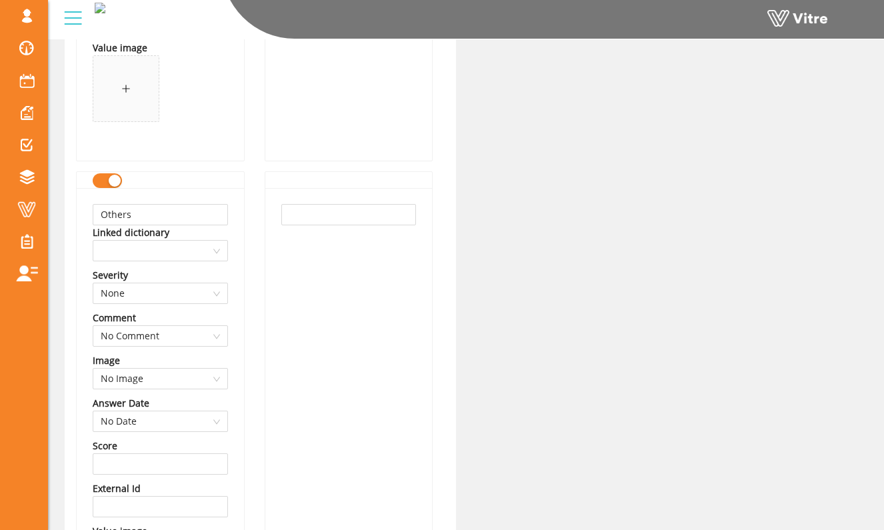
scroll to position [2547, 0]
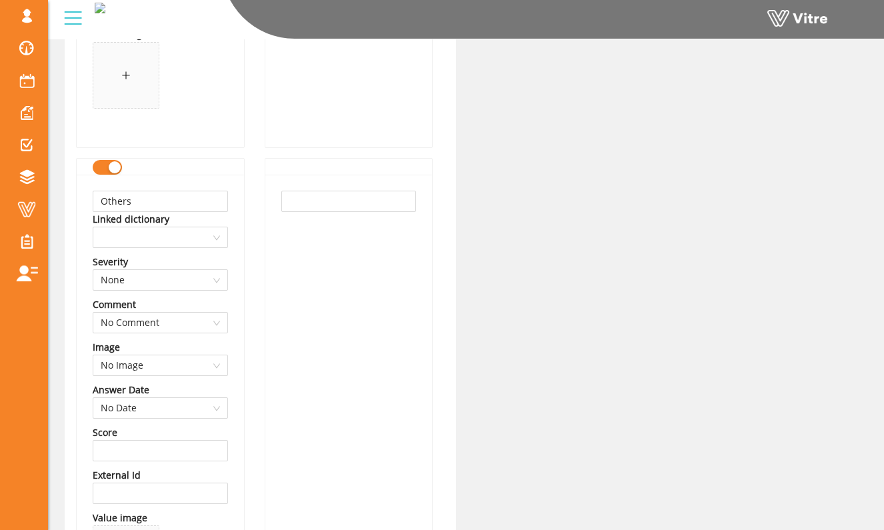
click at [114, 173] on div "button" at bounding box center [115, 167] width 12 height 12
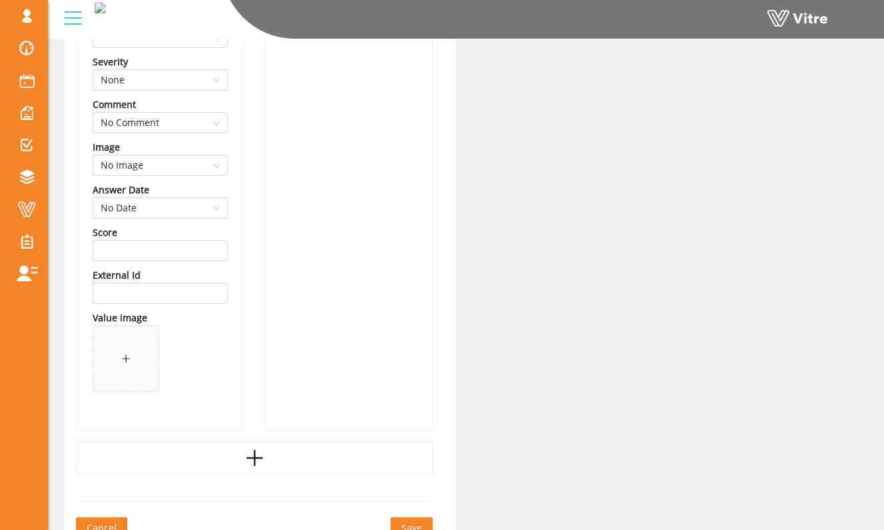
scroll to position [2917, 0]
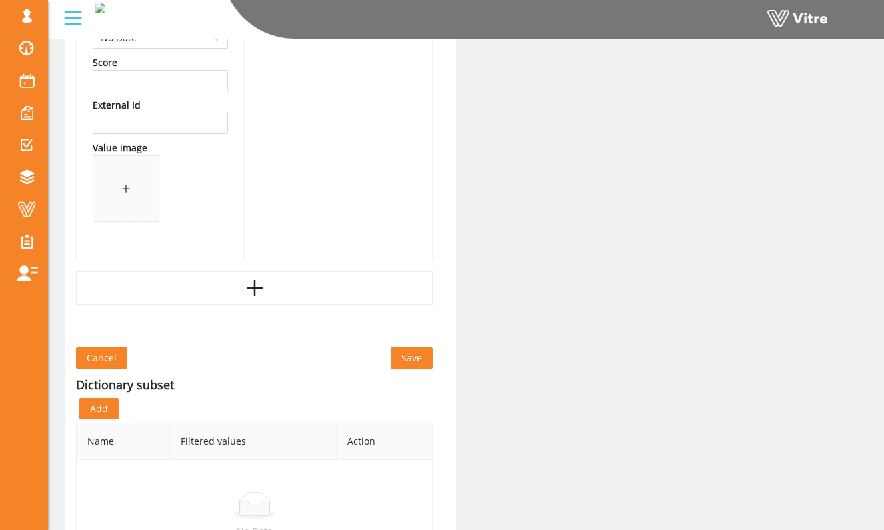
click at [399, 349] on button "Save" at bounding box center [411, 357] width 42 height 21
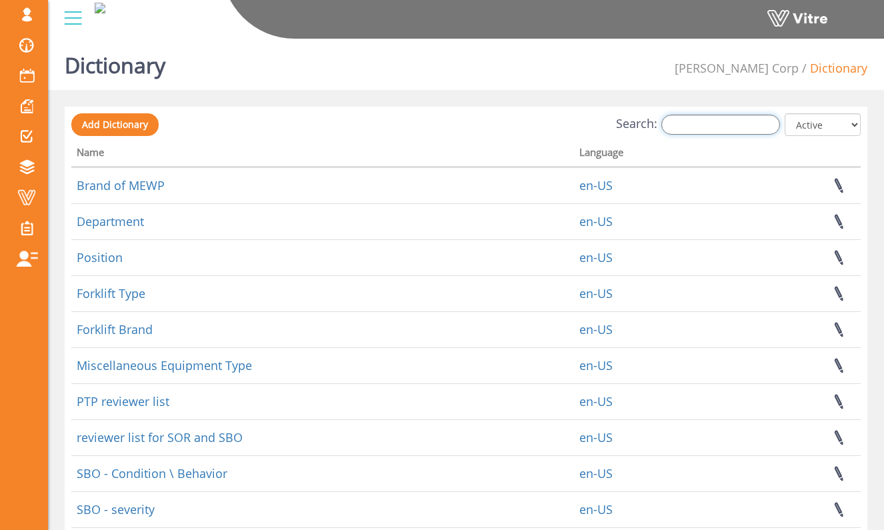
click at [726, 125] on input "Search:" at bounding box center [720, 125] width 119 height 20
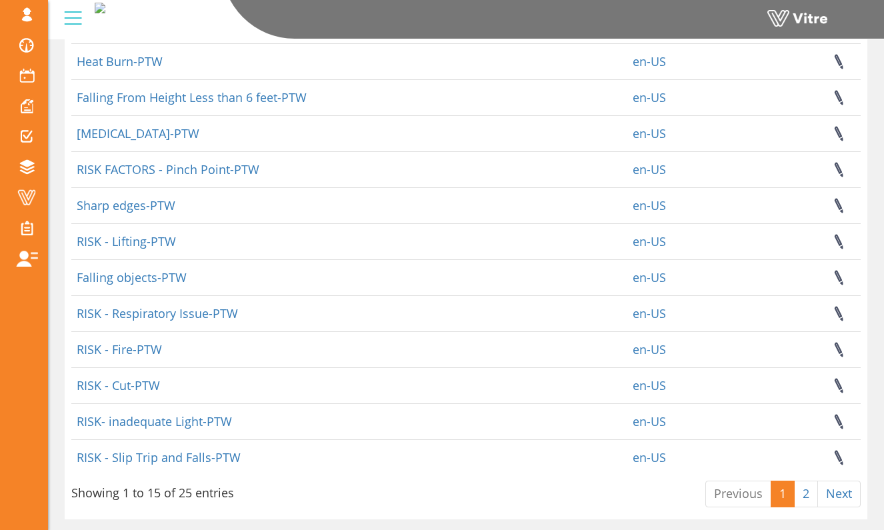
scroll to position [268, 0]
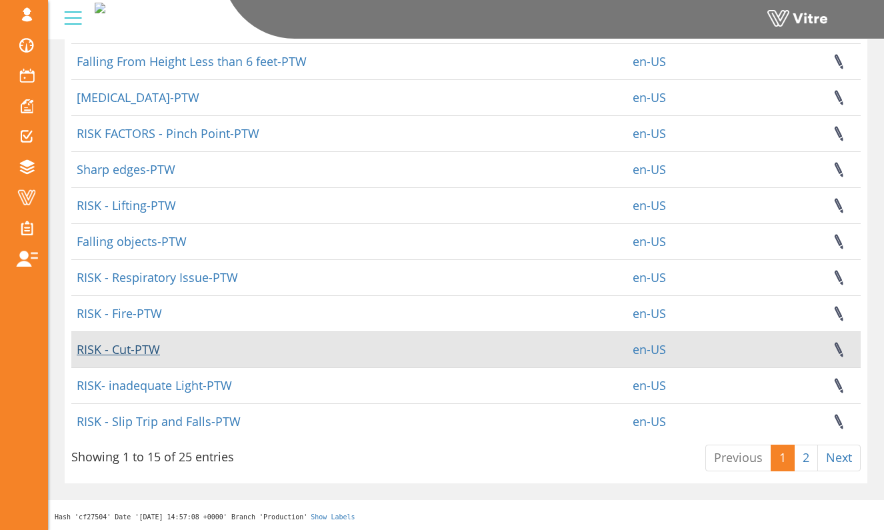
type input "ptw"
click at [158, 353] on link "RISK - Cut-PTW" at bounding box center [118, 349] width 83 height 16
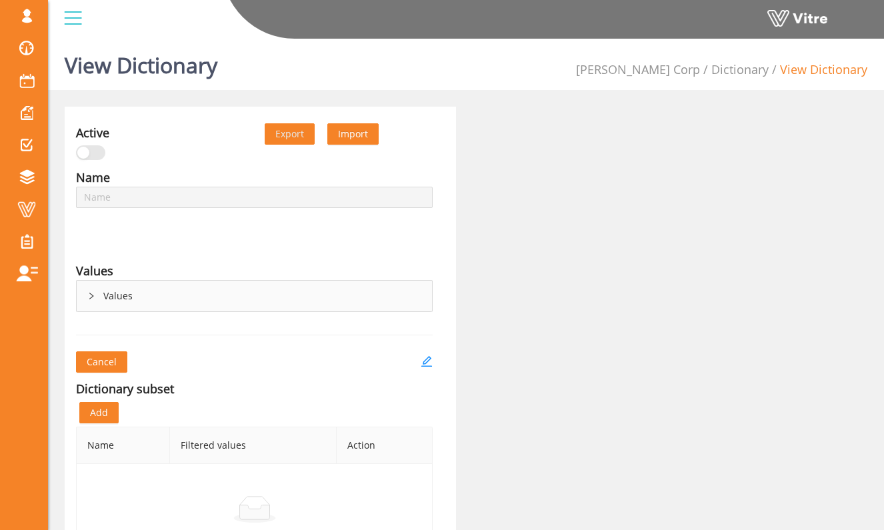
type input "RISK - Cut-PTW"
click at [256, 277] on div "Values" at bounding box center [254, 270] width 356 height 19
click at [253, 289] on div "Values" at bounding box center [254, 296] width 355 height 31
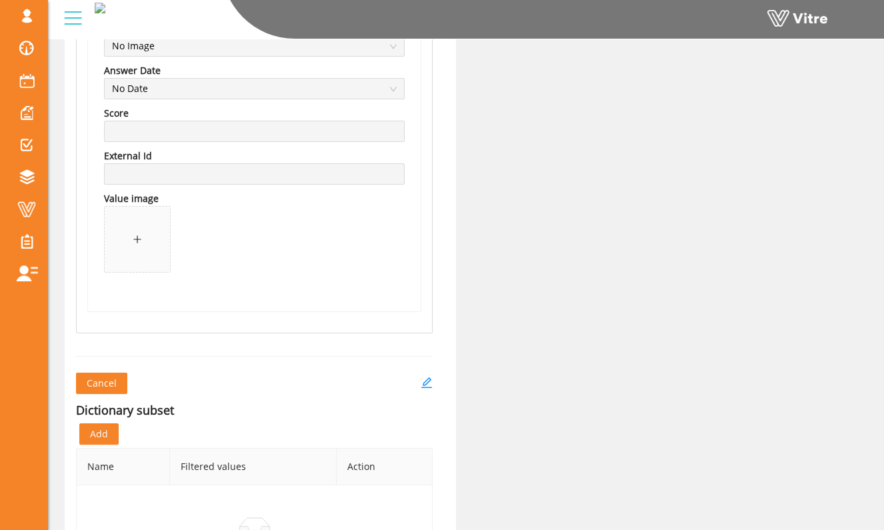
scroll to position [2073, 0]
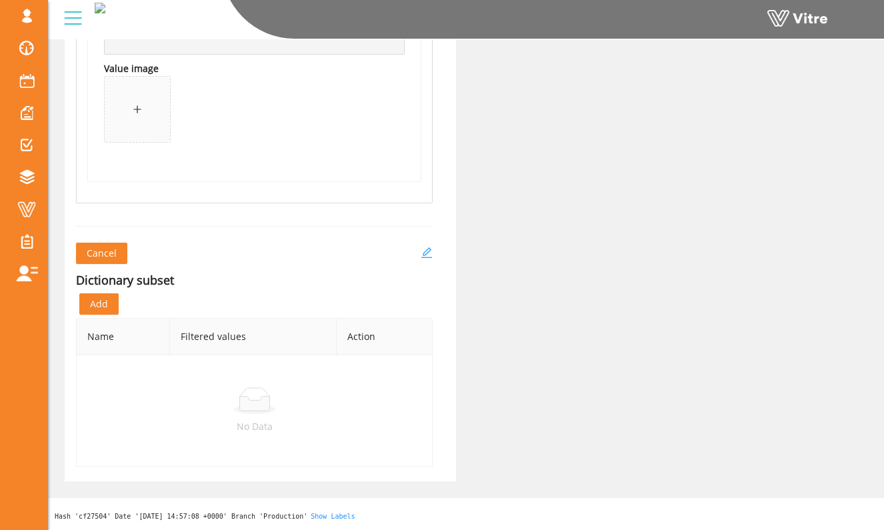
click at [422, 251] on icon "edit" at bounding box center [426, 253] width 12 height 12
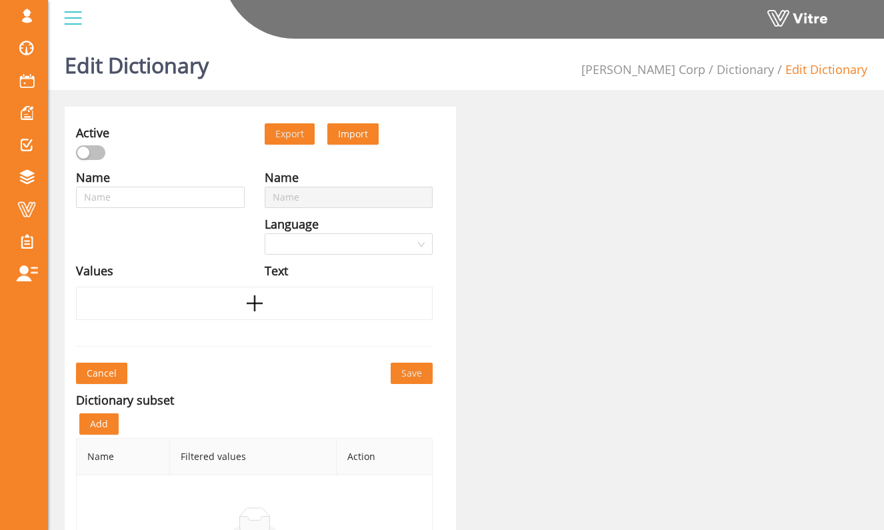
type input "RISK - Cut-PTW"
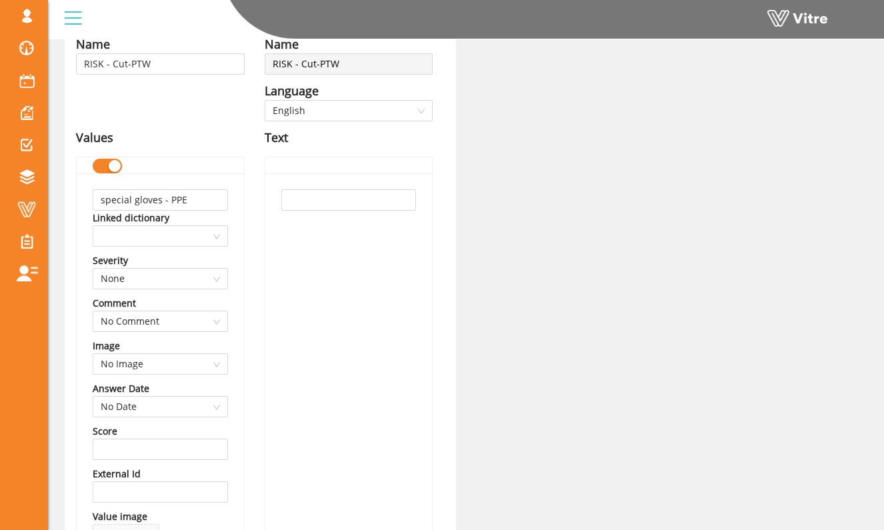
scroll to position [177, 0]
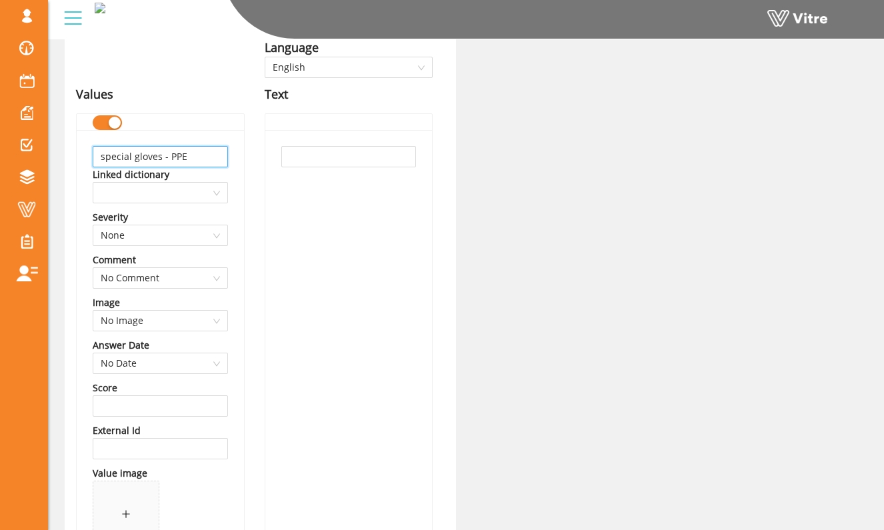
click at [208, 161] on input "special gloves - PPE" at bounding box center [160, 156] width 135 height 21
type input "Cut Resistant Glvoes"
type input "Cut Resistance Gloves"
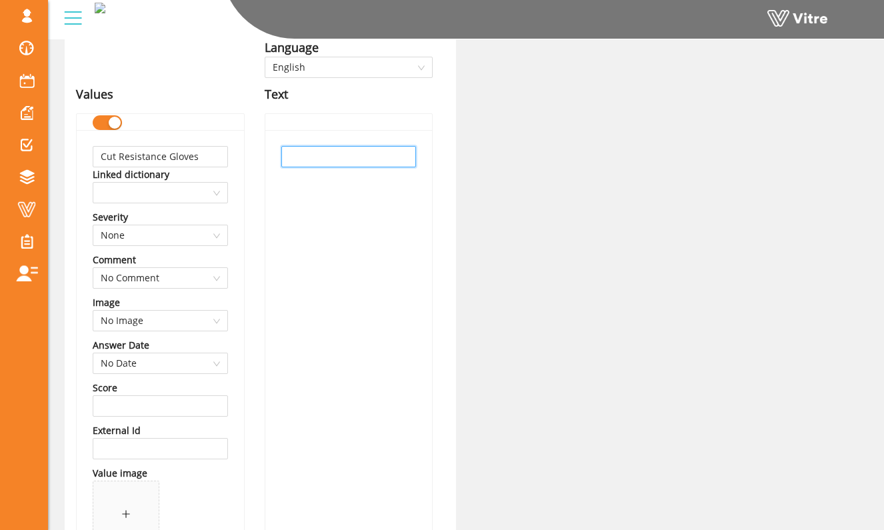
click at [313, 159] on input "text" at bounding box center [348, 156] width 135 height 21
paste input "Cut Resistance Gloves"
type input "Cut Resistance Gloves"
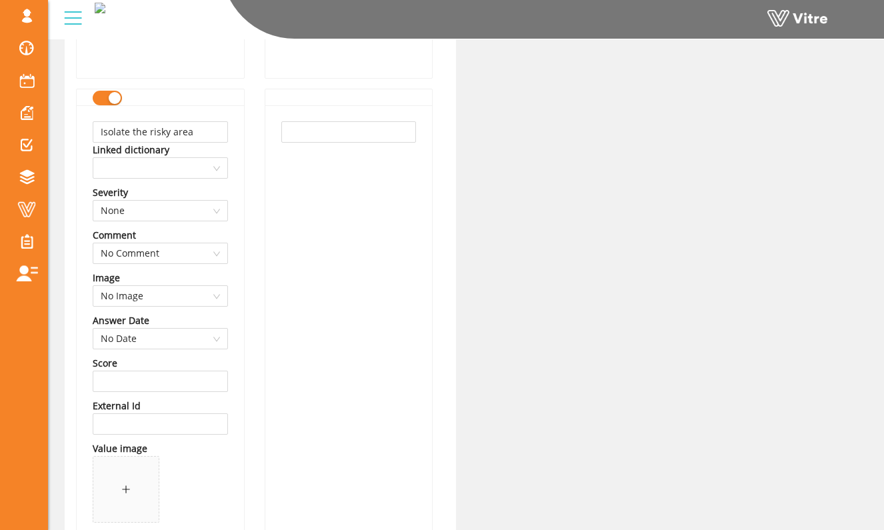
scroll to position [688, 0]
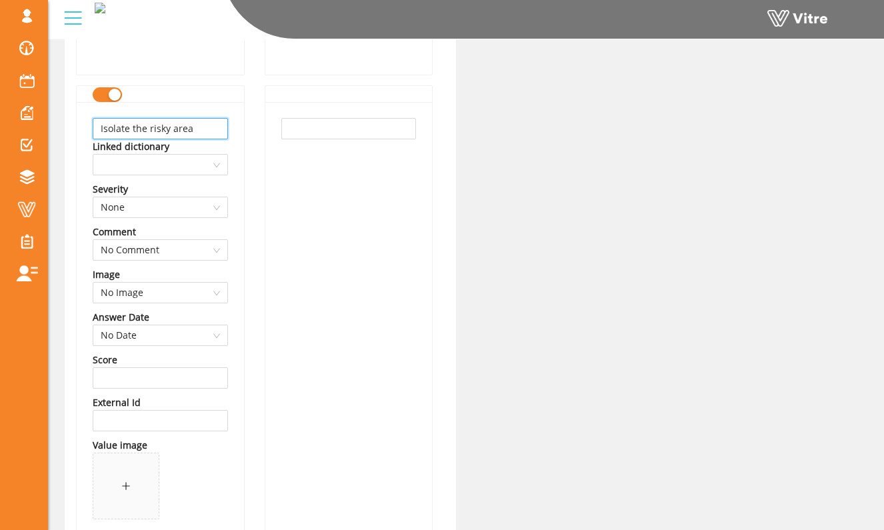
click at [219, 130] on input "Isolate the risky area" at bounding box center [160, 128] width 135 height 21
click at [239, 137] on div "Isolate the risky area Linked dictionary Severity None Comment No Comment Image…" at bounding box center [160, 330] width 167 height 456
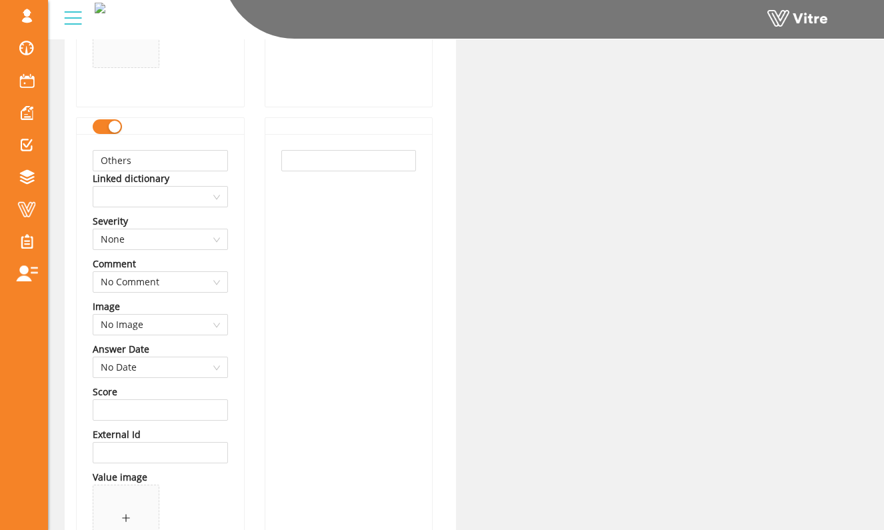
scroll to position [1519, 0]
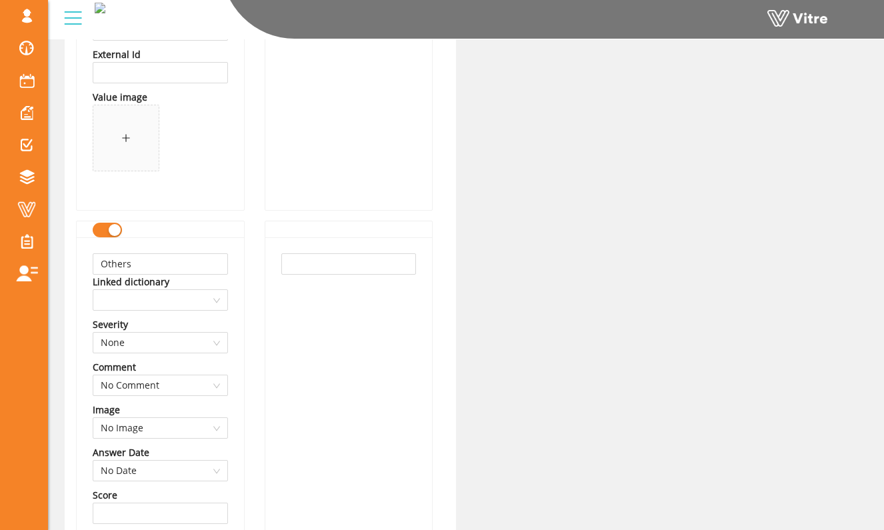
click at [116, 236] on div "button" at bounding box center [115, 230] width 12 height 12
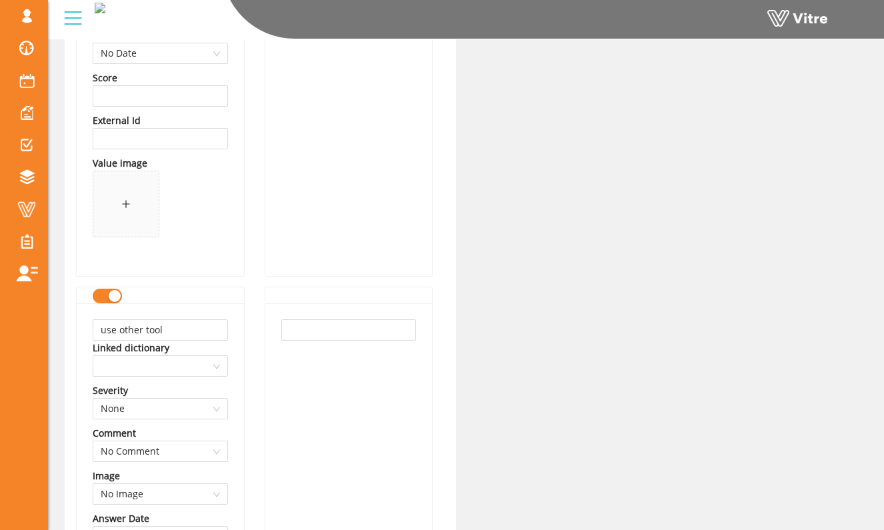
click at [103, 297] on button "button" at bounding box center [107, 296] width 29 height 15
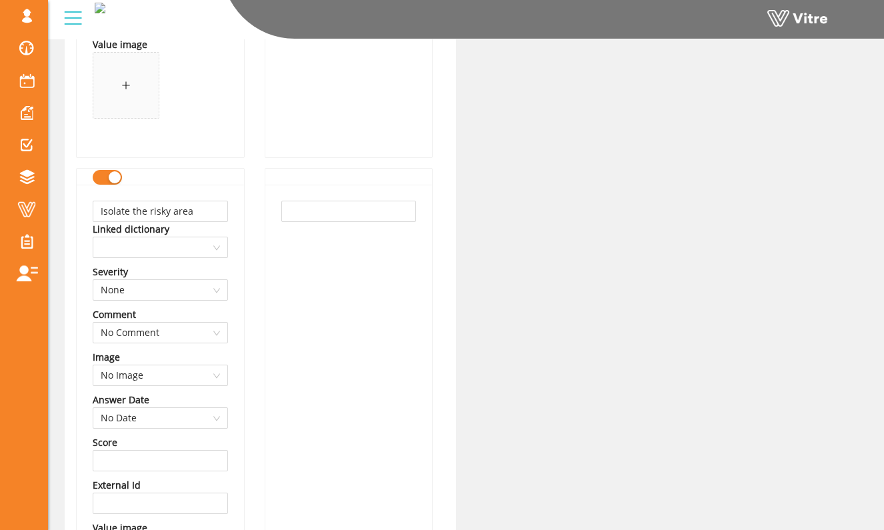
scroll to position [588, 0]
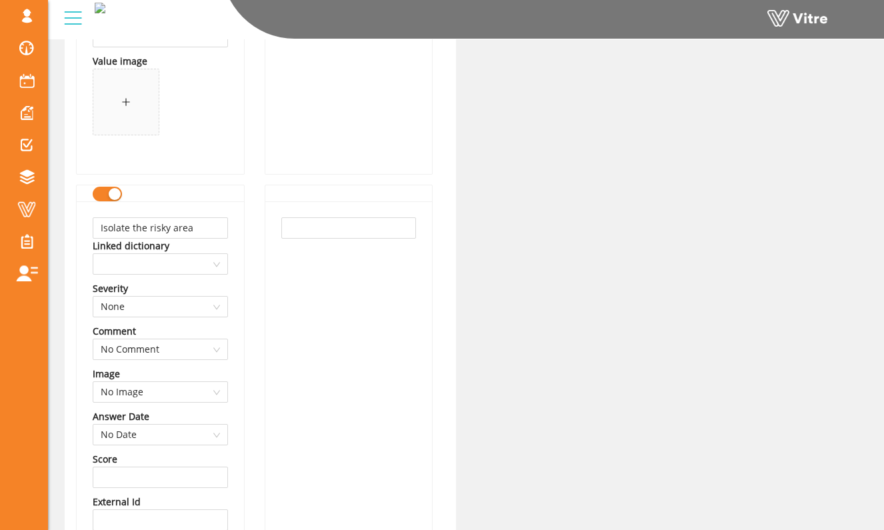
click at [93, 196] on button "button" at bounding box center [107, 194] width 29 height 15
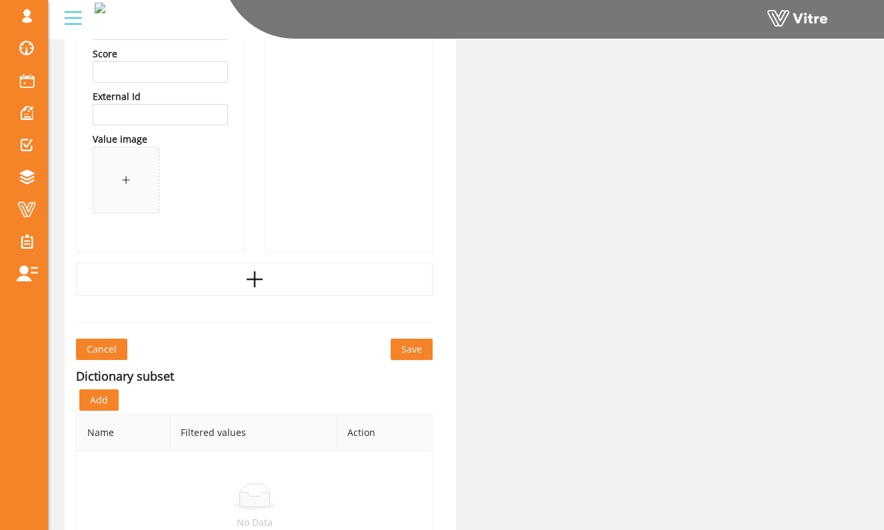
scroll to position [2056, 0]
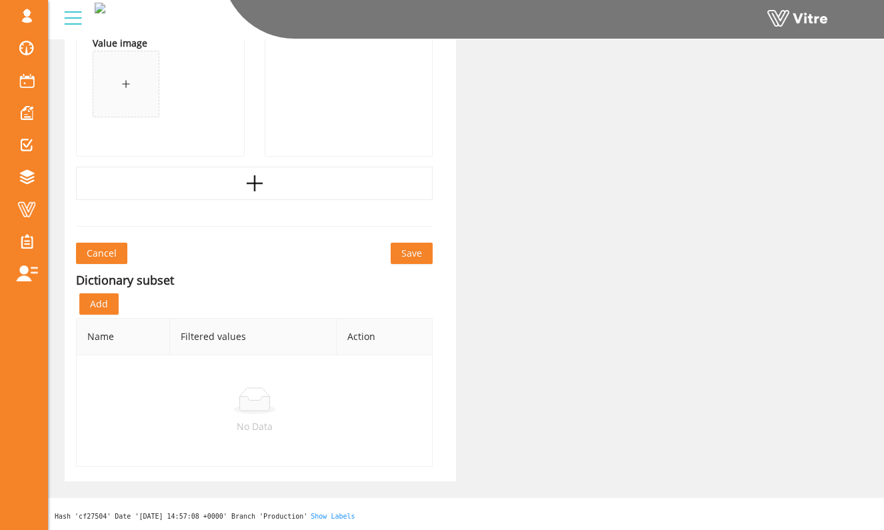
click at [402, 251] on span "Save" at bounding box center [411, 253] width 21 height 15
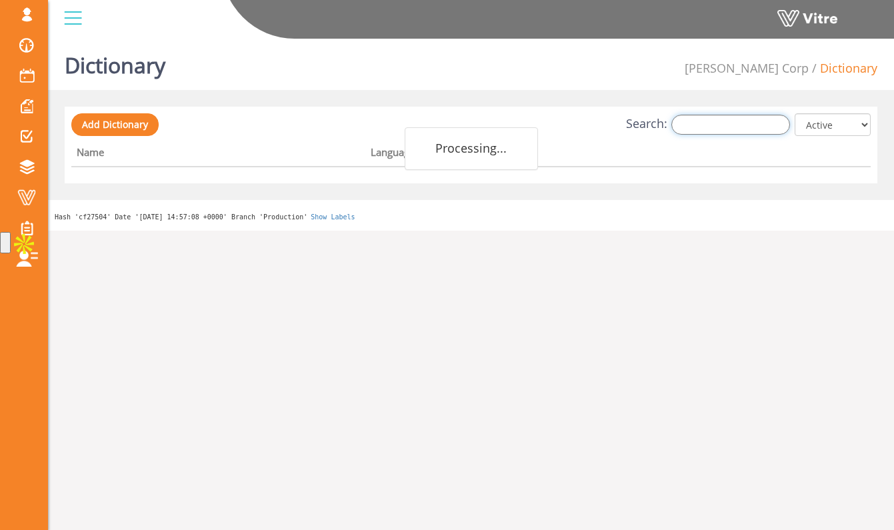
click at [727, 123] on input "Search:" at bounding box center [730, 125] width 119 height 20
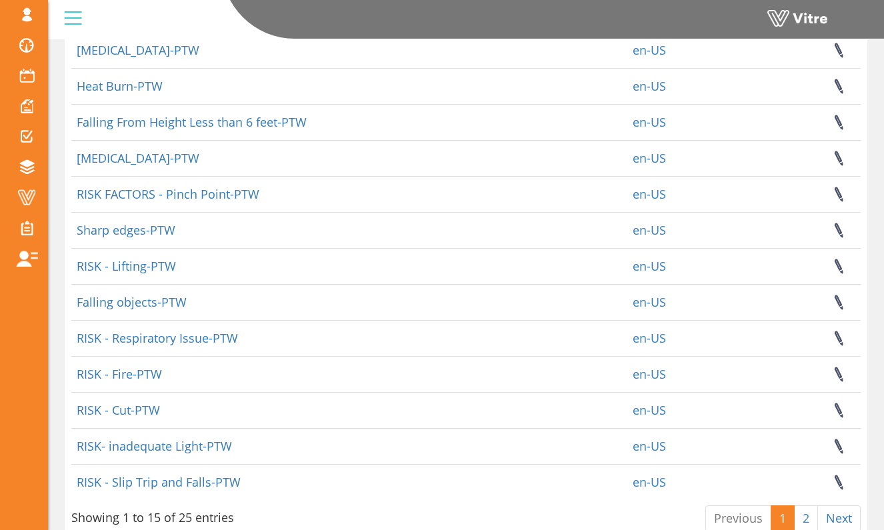
scroll to position [268, 0]
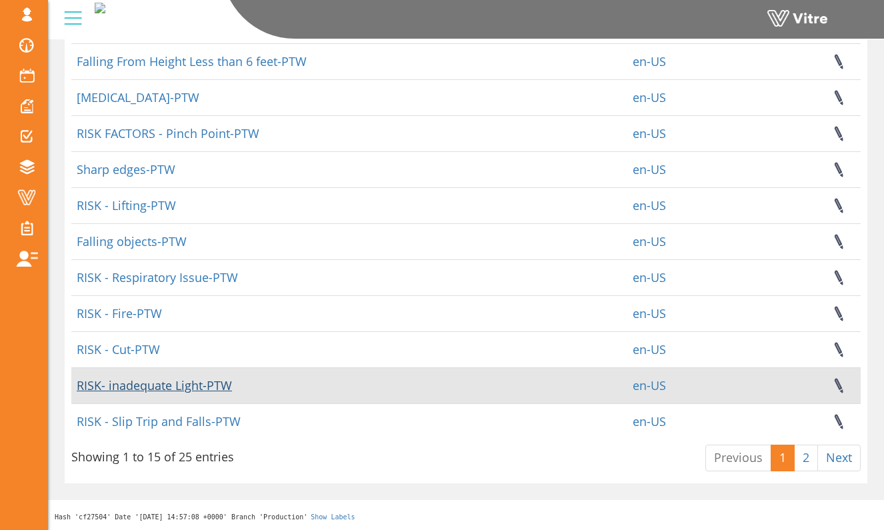
type input "ptw"
click at [204, 388] on link "RISK- inadequate Light-PTW" at bounding box center [154, 385] width 155 height 16
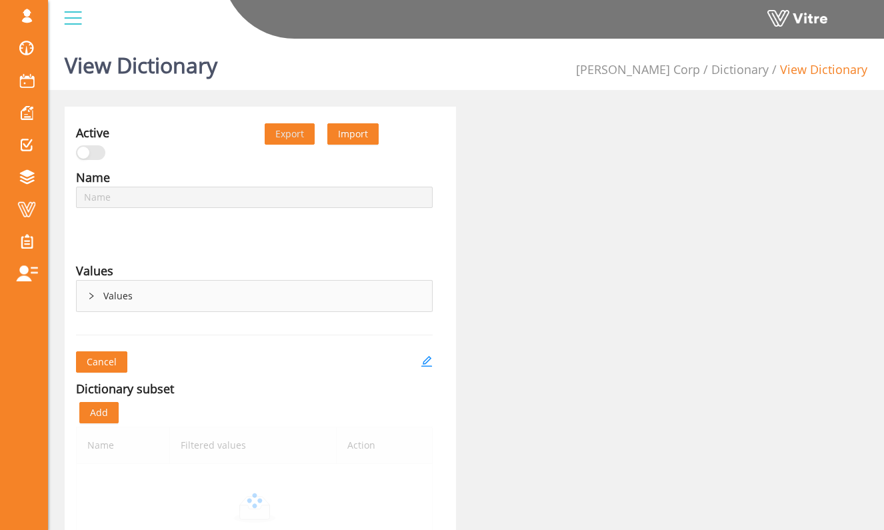
click at [191, 285] on div "Values" at bounding box center [254, 296] width 355 height 31
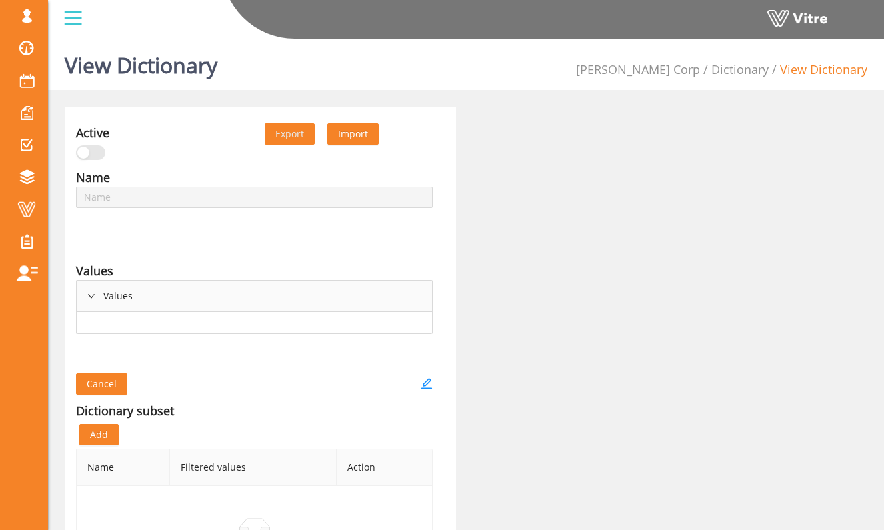
type input "RISK- inadequate Light-PTW"
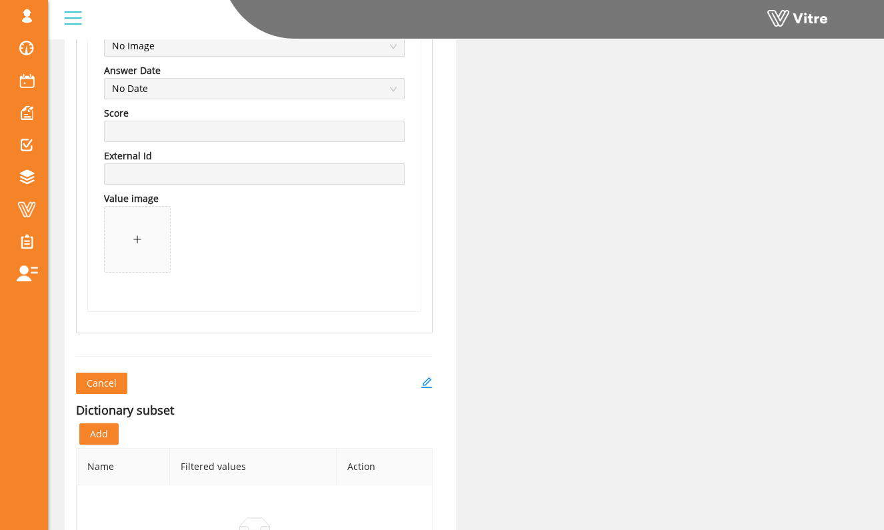
scroll to position [1461, 0]
click at [422, 378] on icon "edit" at bounding box center [426, 382] width 12 height 12
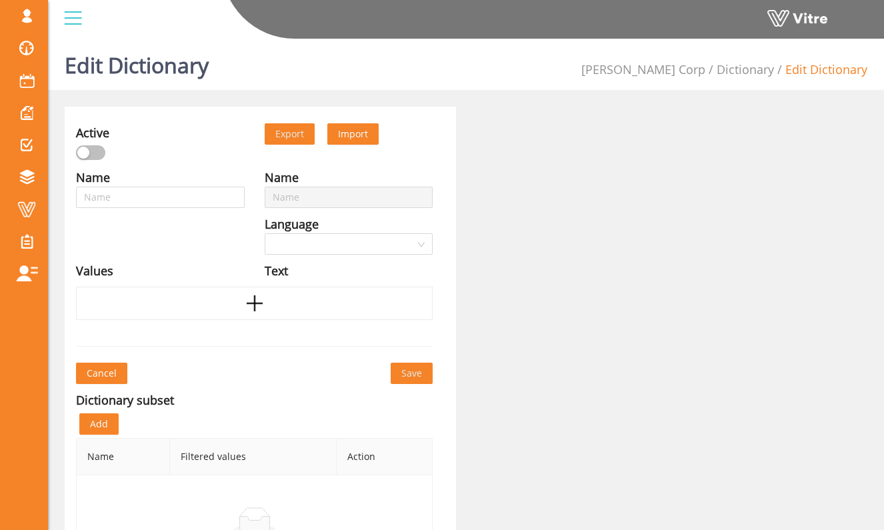
type input "RISK- inadequate Light-PTW"
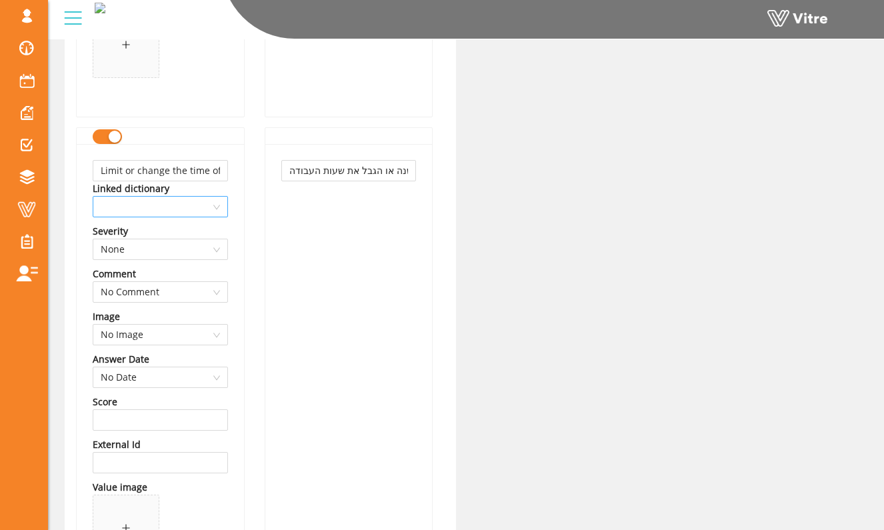
scroll to position [674, 0]
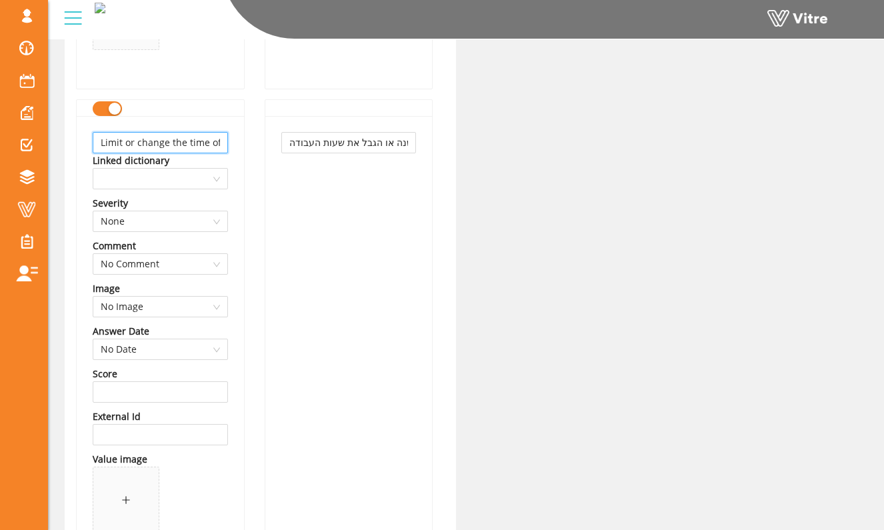
click at [221, 138] on input "Limit or change the time of the work" at bounding box center [160, 142] width 135 height 21
click at [215, 141] on input "Limit or change the time of the work" at bounding box center [160, 142] width 135 height 21
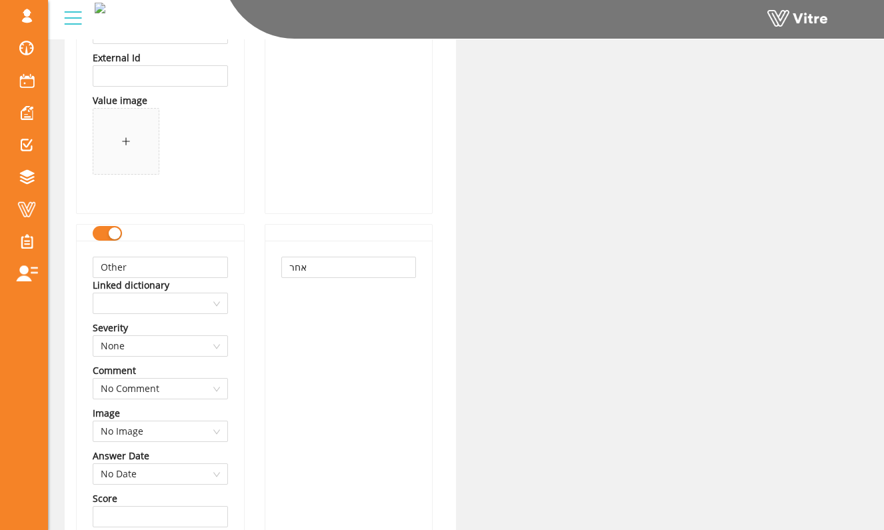
scroll to position [1062, 0]
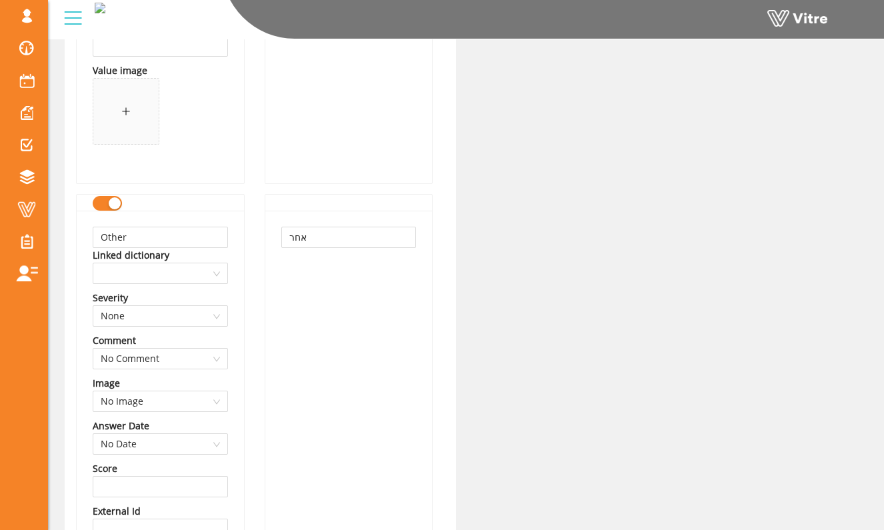
click at [117, 211] on button "button" at bounding box center [107, 203] width 29 height 15
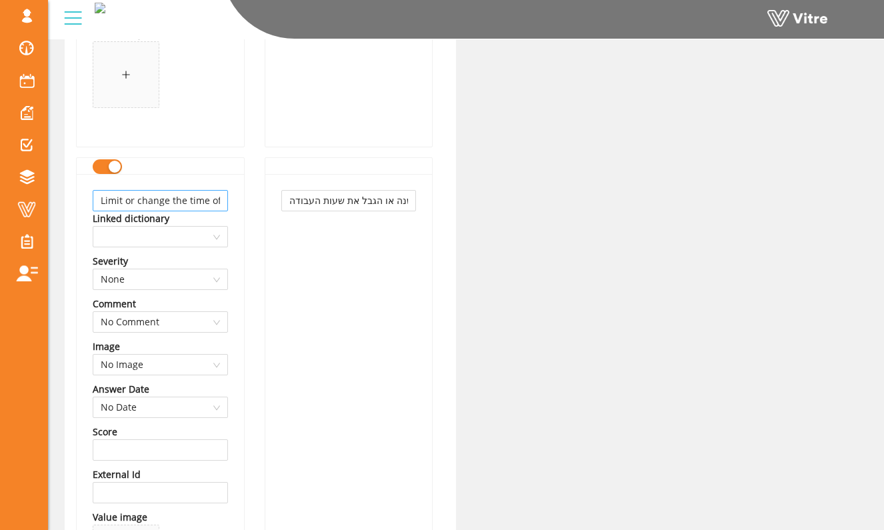
scroll to position [617, 0]
click at [195, 195] on input "Limit or change the time of the work" at bounding box center [160, 199] width 135 height 21
type input "H"
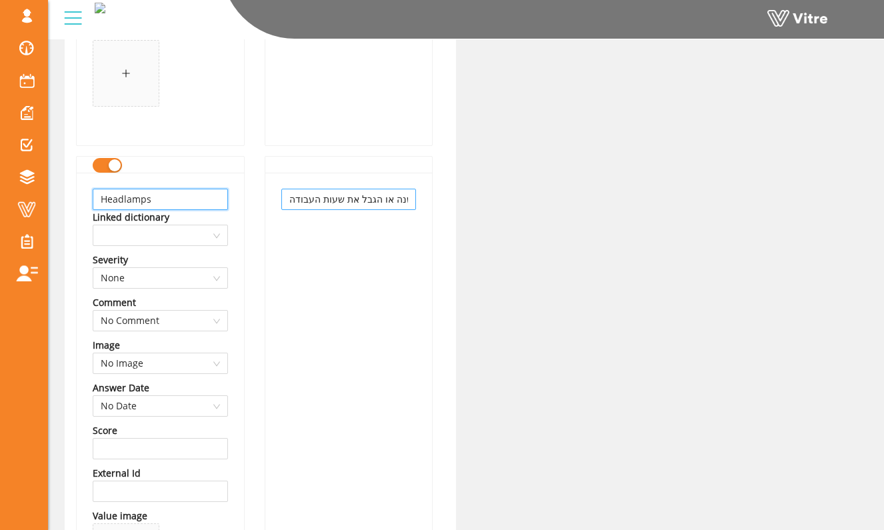
type input "Headlamps"
click at [327, 194] on input "שנה או הגבל את שעות העבודה" at bounding box center [348, 199] width 135 height 21
paste input "Headlamps"
click at [312, 207] on input "שנה או הגבל את שעוHeadlampsת העבודה" at bounding box center [348, 199] width 135 height 21
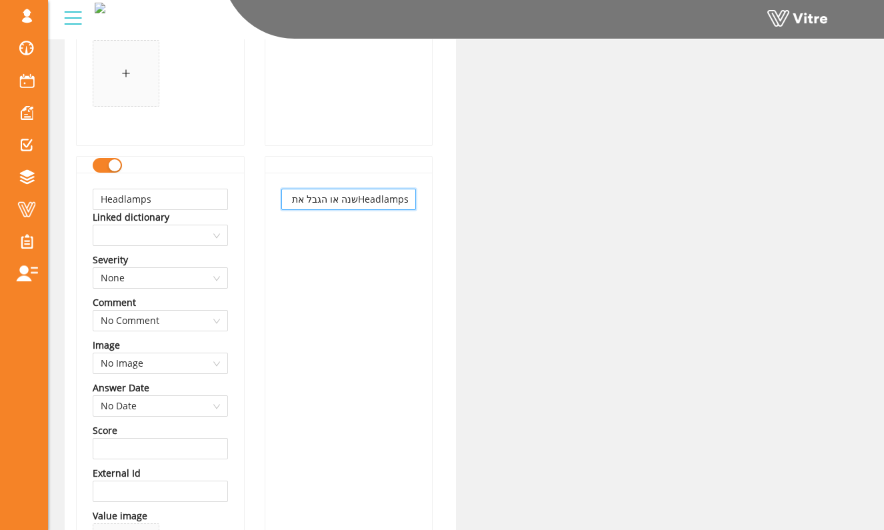
click at [312, 207] on input "שנה או הגבל את שעוHeadlampsת העבודה" at bounding box center [348, 199] width 135 height 21
paste input "Headlamps"
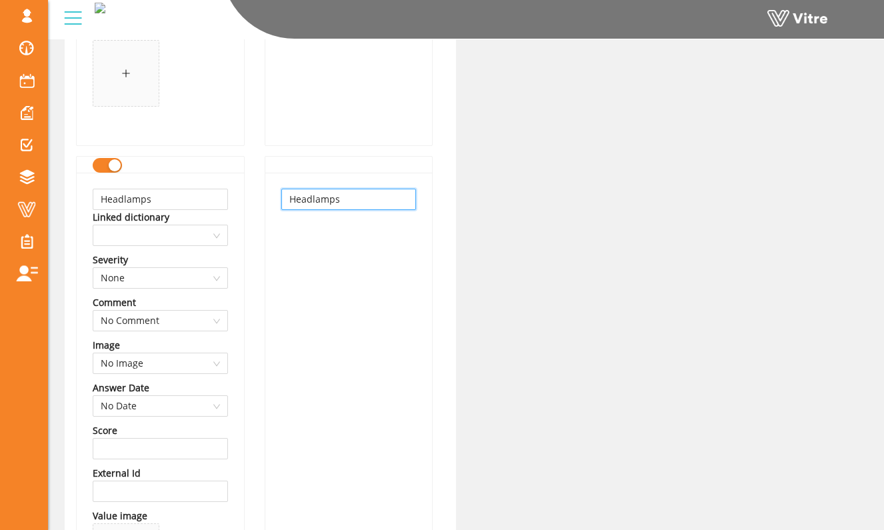
type input "Headlamps"
click at [250, 219] on div "Name RISK- inadequate Light-PTW Language English Values Add additional lighting…" at bounding box center [160, 337] width 189 height 1572
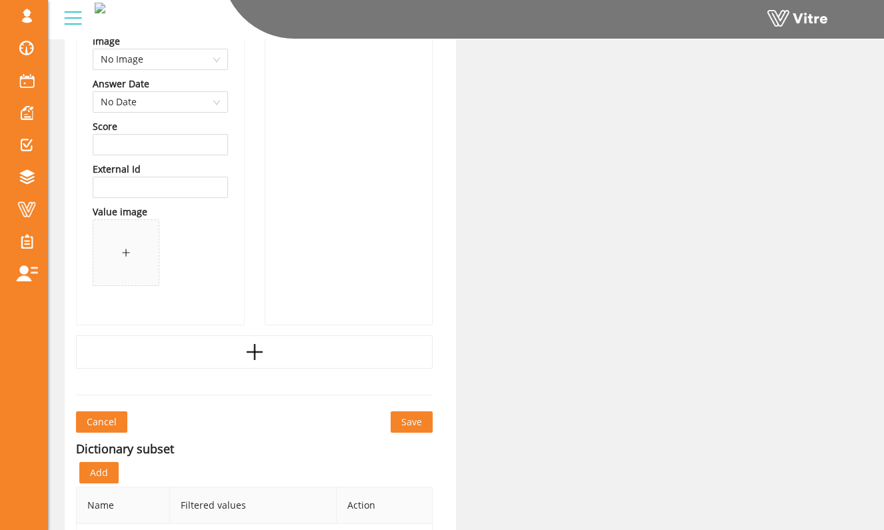
scroll to position [1434, 0]
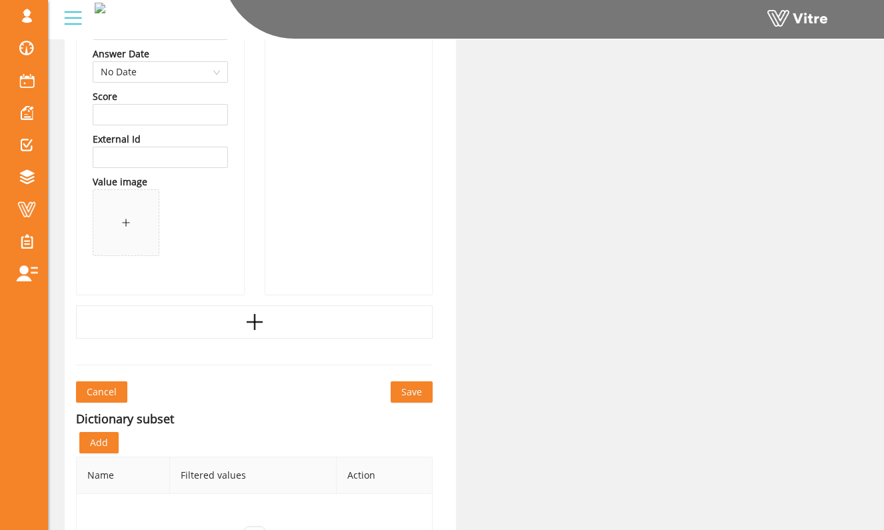
click at [394, 388] on button "Save" at bounding box center [411, 391] width 42 height 21
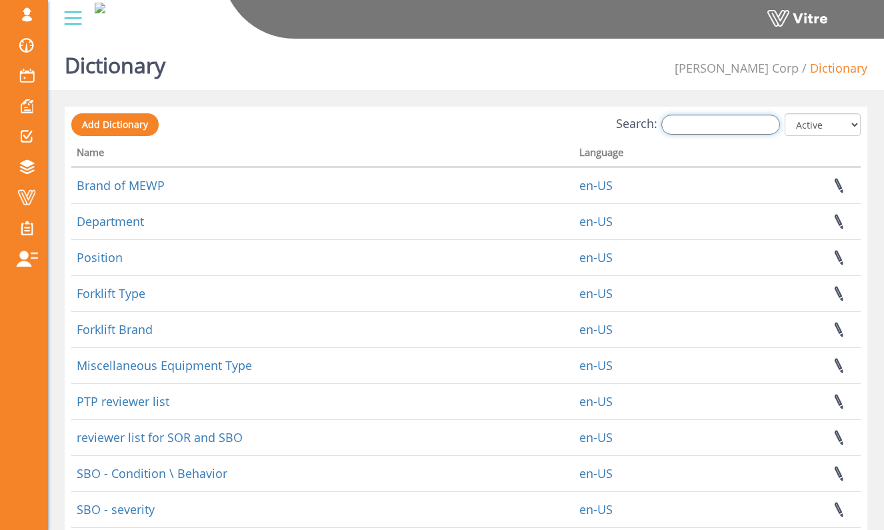
click at [741, 128] on input "Search:" at bounding box center [720, 125] width 119 height 20
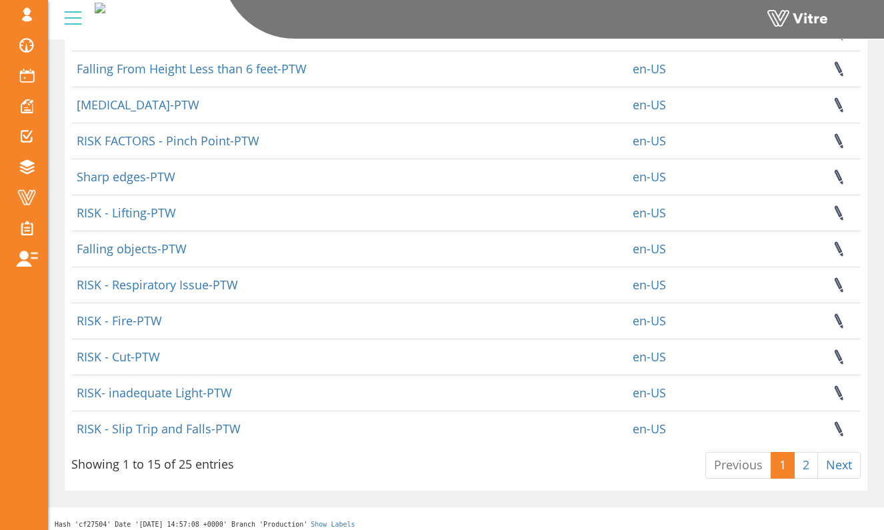
scroll to position [268, 0]
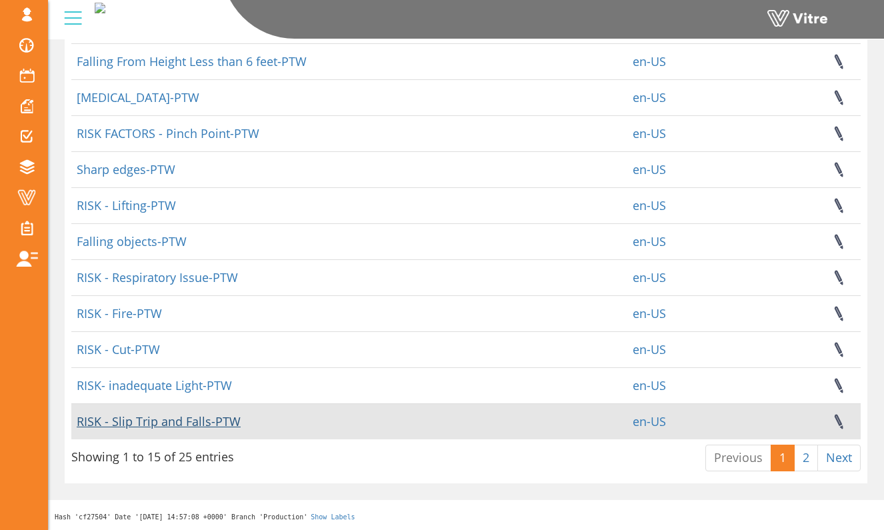
type input "ptw"
click at [217, 419] on link "RISK - Slip Trip and Falls-PTW" at bounding box center [159, 421] width 164 height 16
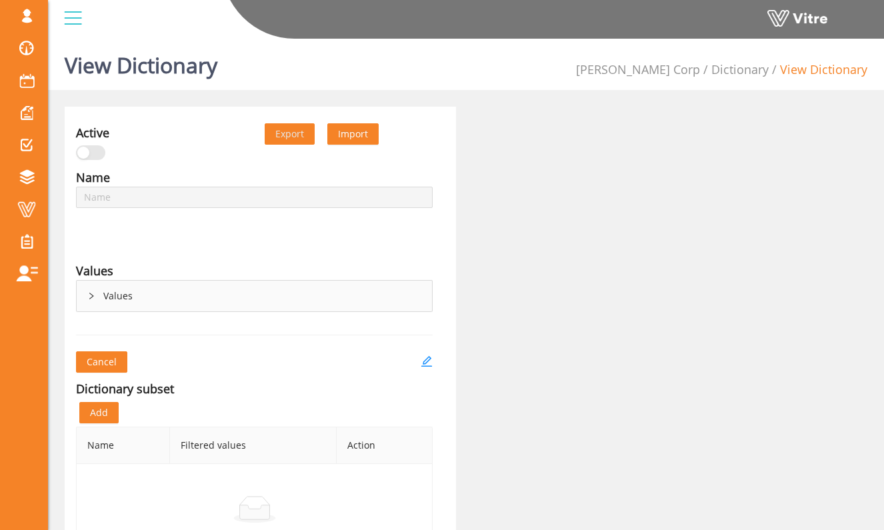
type input "RISK - Slip Trip and Falls-PTW"
click at [135, 299] on div "Values" at bounding box center [254, 296] width 355 height 31
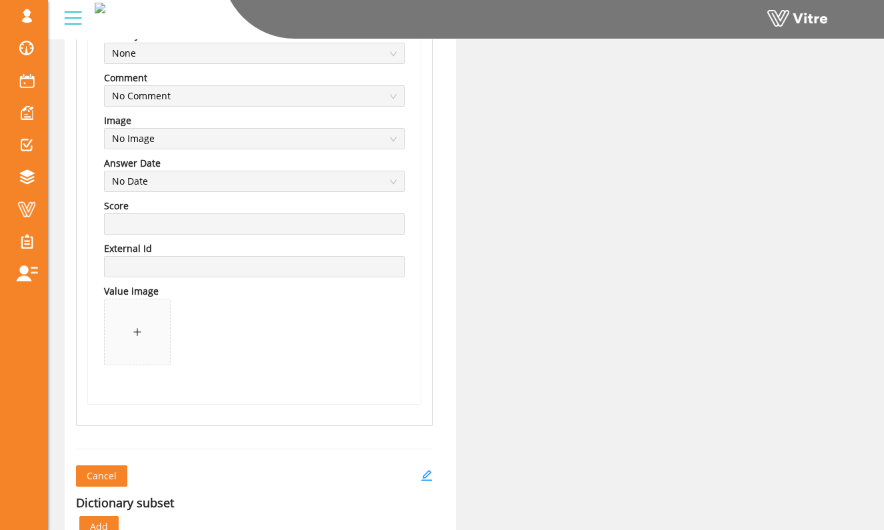
scroll to position [2556, 0]
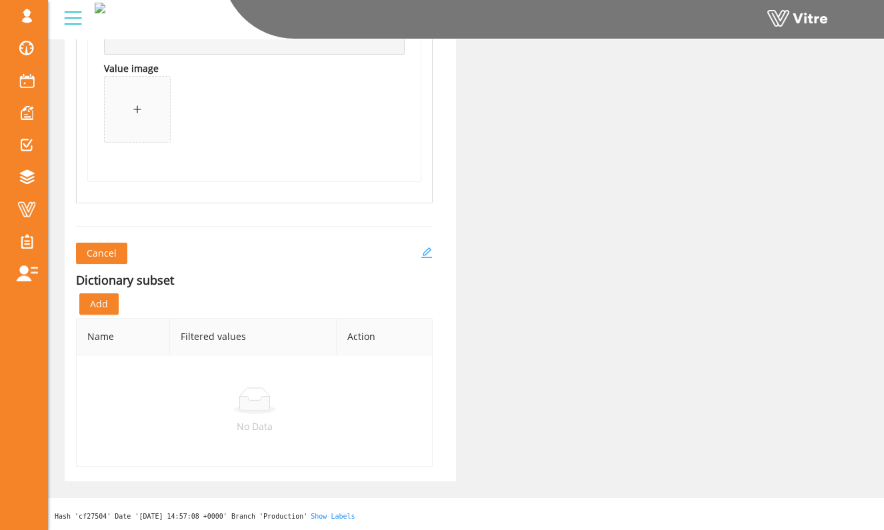
click at [426, 247] on icon "edit" at bounding box center [426, 253] width 12 height 12
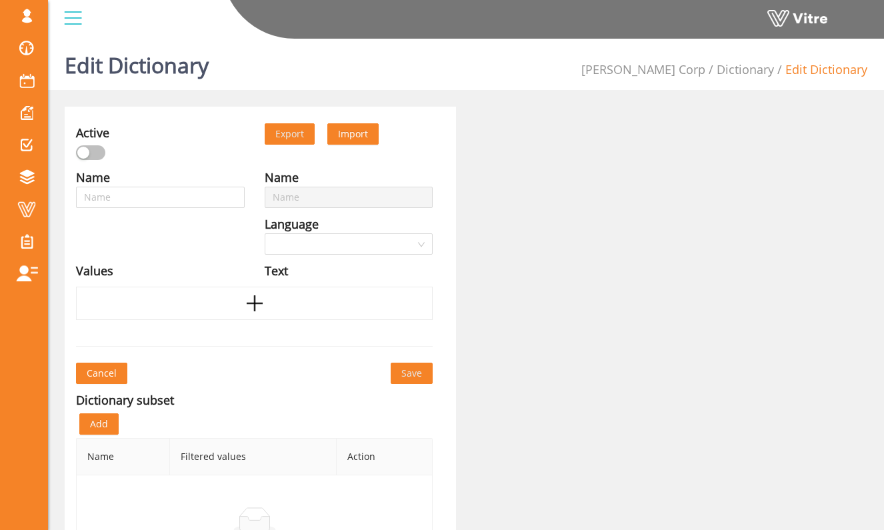
type input "RISK - Slip Trip and Falls-PTW"
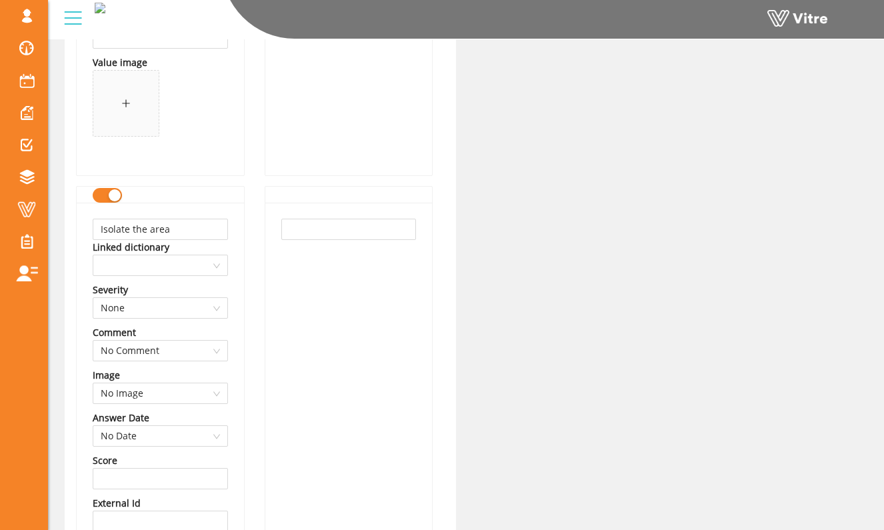
scroll to position [1071, 0]
click at [205, 224] on input "Isolate the area" at bounding box center [160, 227] width 135 height 21
type input "Keep cords out of walkway"
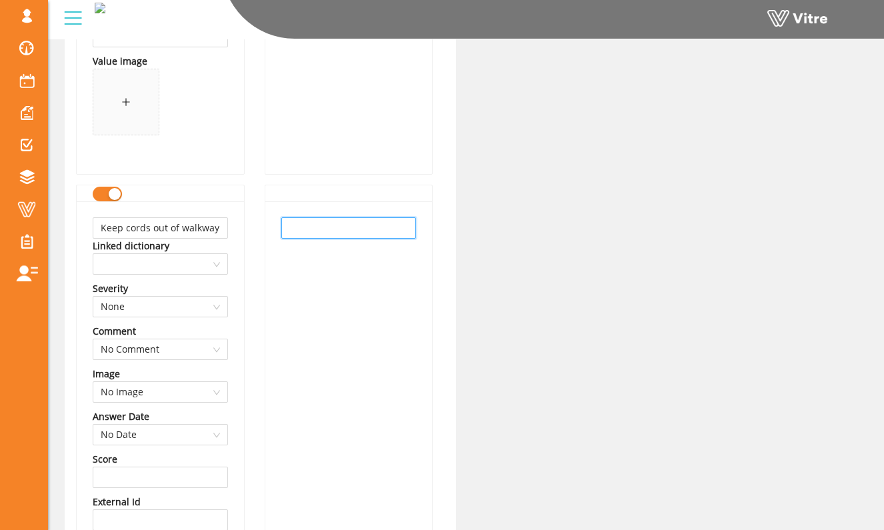
click at [331, 229] on input "text" at bounding box center [348, 227] width 135 height 21
paste input "Keep cords out of walkway"
type input "Keep cords out of walkway"
click at [215, 277] on div "Keep cords out of walkway Linked dictionary Severity None Comment No Comment Im…" at bounding box center [160, 429] width 167 height 456
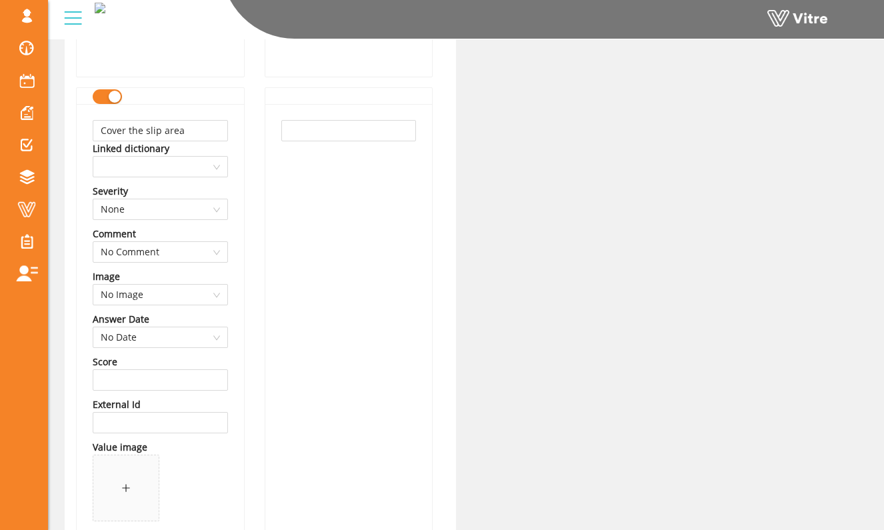
scroll to position [1657, 0]
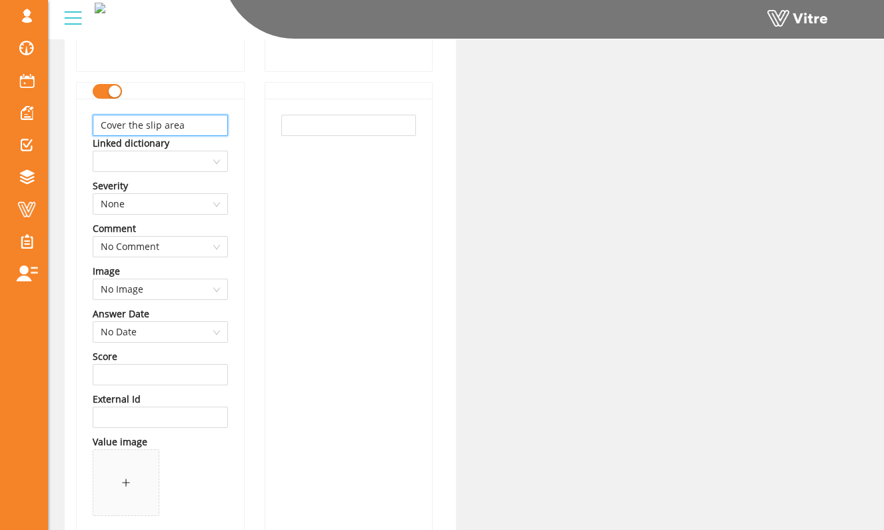
click at [217, 131] on input "Cover the slip area" at bounding box center [160, 125] width 135 height 21
type input "Add traction material(dirt/ice-melt/grip tape)"
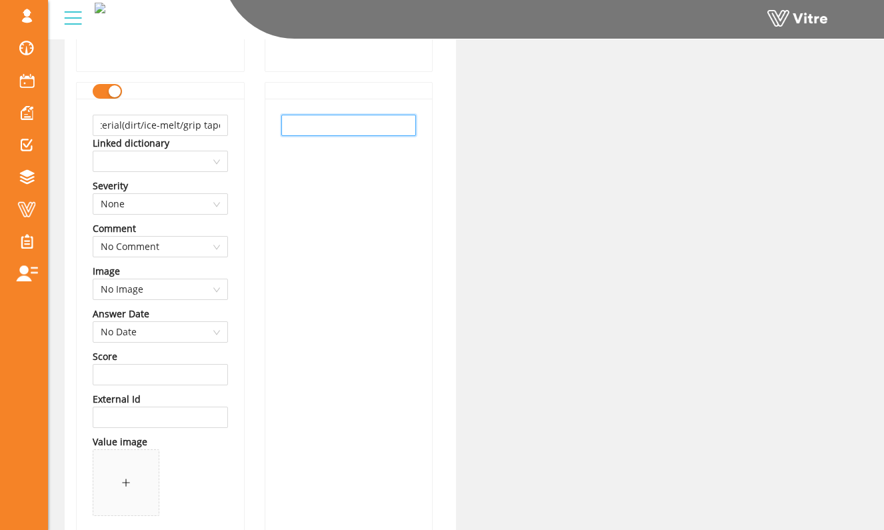
click at [319, 129] on input "text" at bounding box center [348, 125] width 135 height 21
paste input "Add traction material(dirt/ice-melt/grip tape)"
type input "Add traction material(dirt/ice-melt/grip tape)"
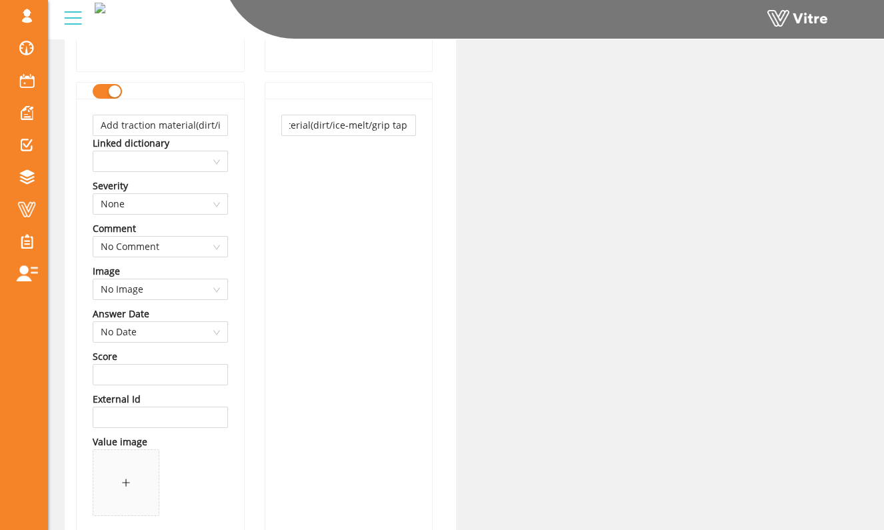
scroll to position [0, 0]
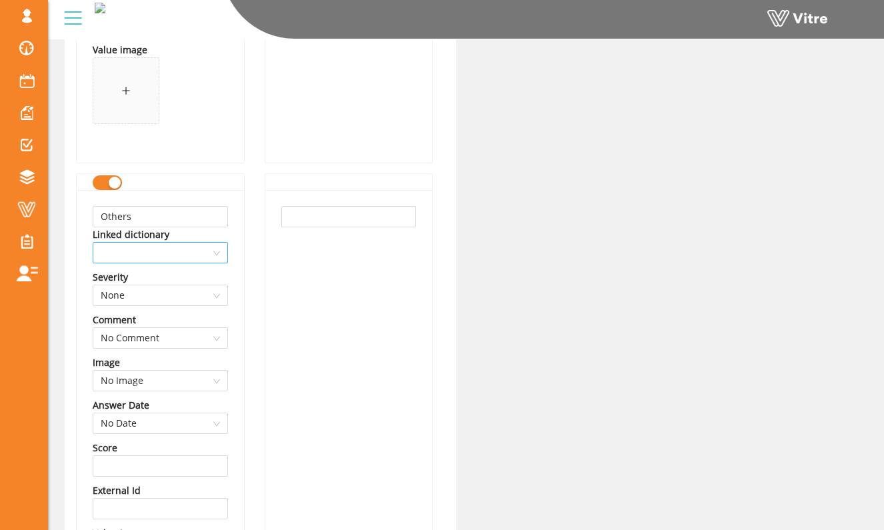
scroll to position [2032, 0]
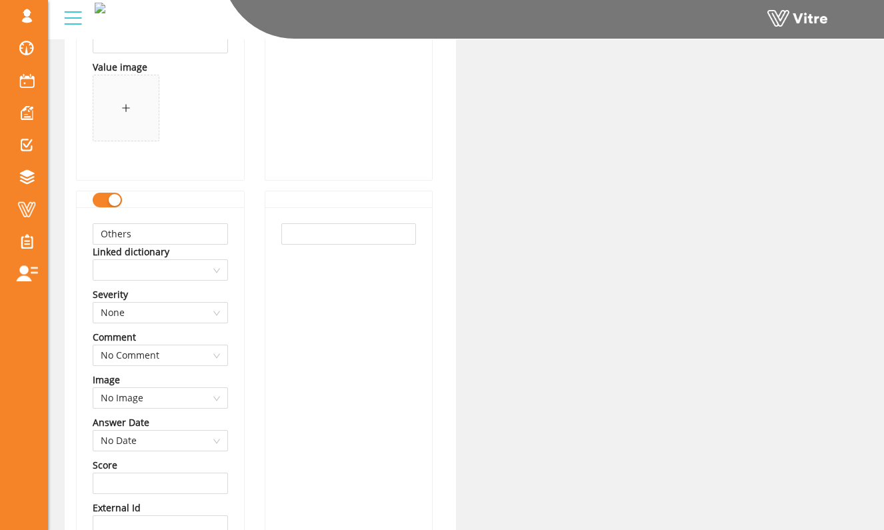
click at [107, 200] on button "button" at bounding box center [107, 200] width 29 height 15
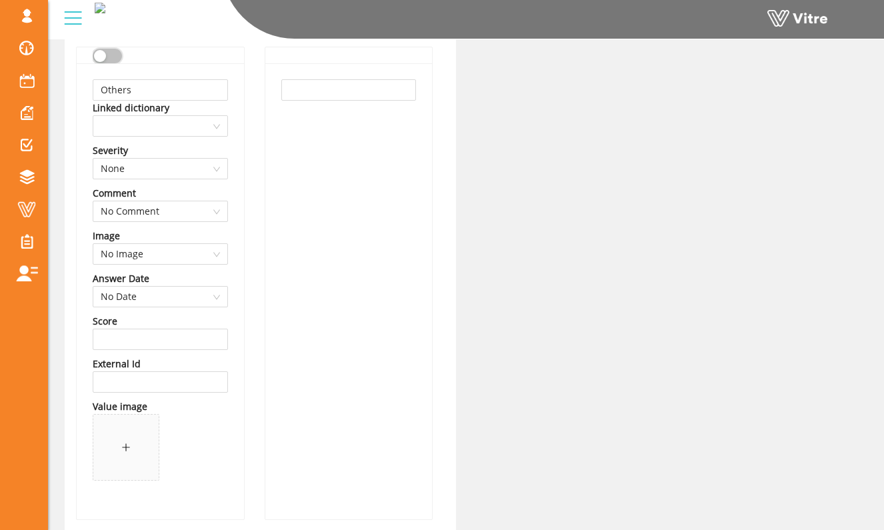
scroll to position [2314, 0]
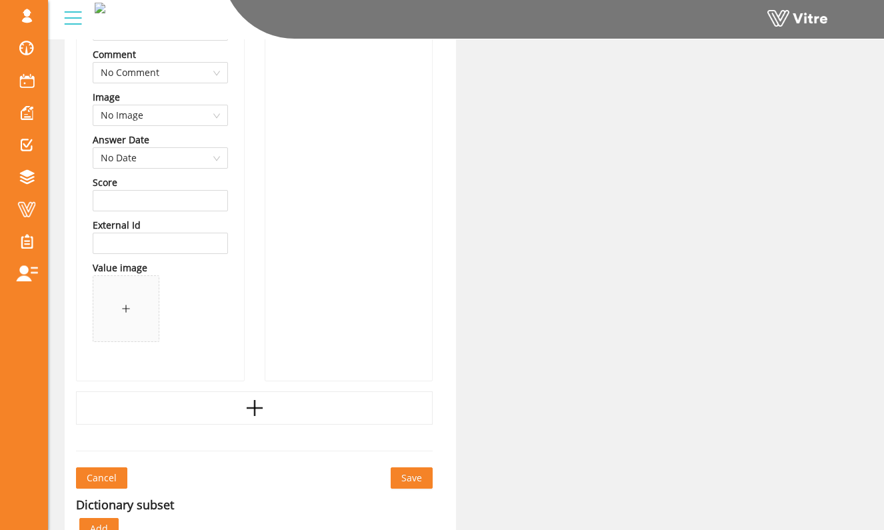
click at [412, 482] on span "Save" at bounding box center [411, 477] width 21 height 15
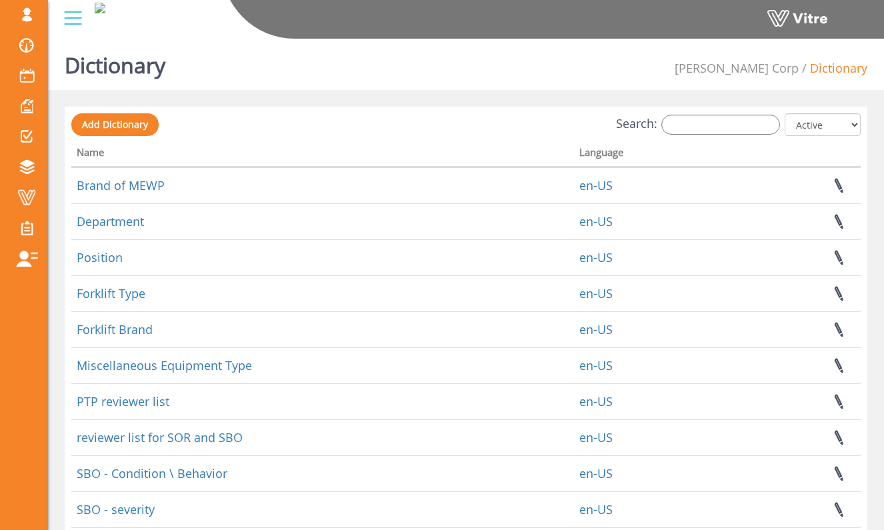
click at [712, 135] on div "Search: All Active Not Active" at bounding box center [465, 125] width 789 height 25
click at [714, 129] on input "Search:" at bounding box center [720, 125] width 119 height 20
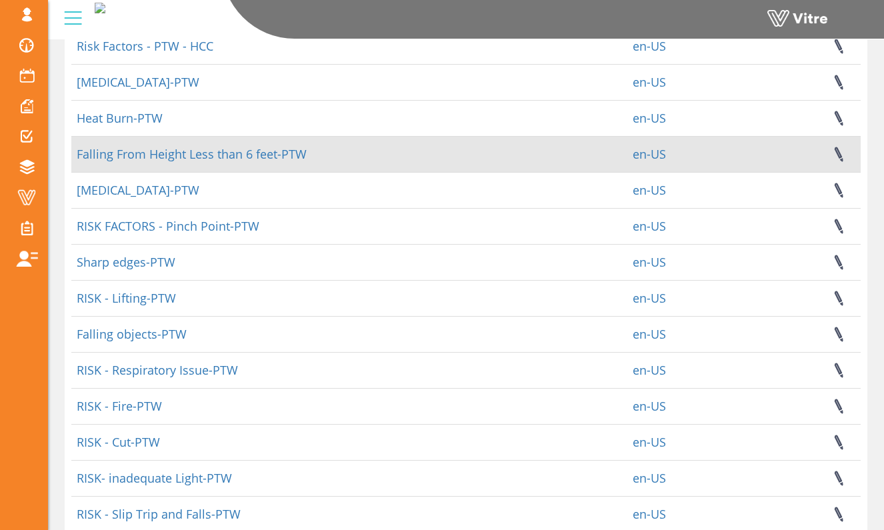
scroll to position [268, 0]
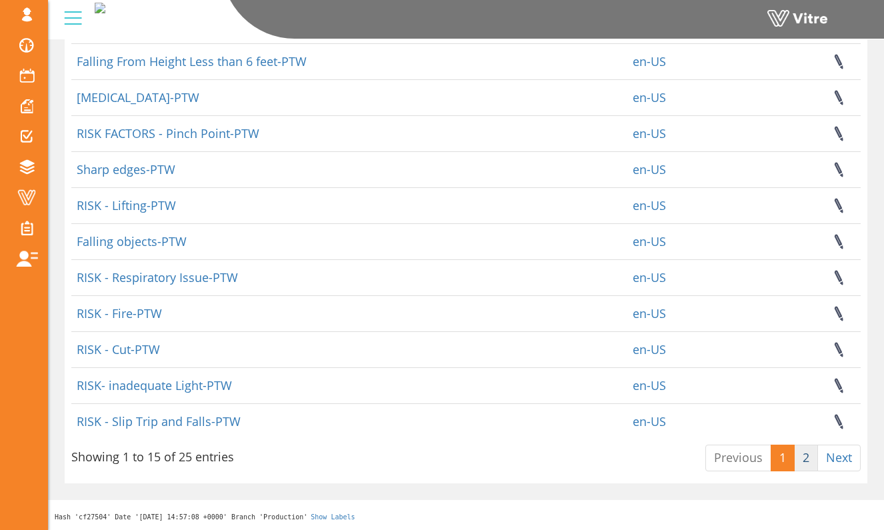
type input "ptw"
click at [799, 454] on link "2" at bounding box center [806, 457] width 24 height 27
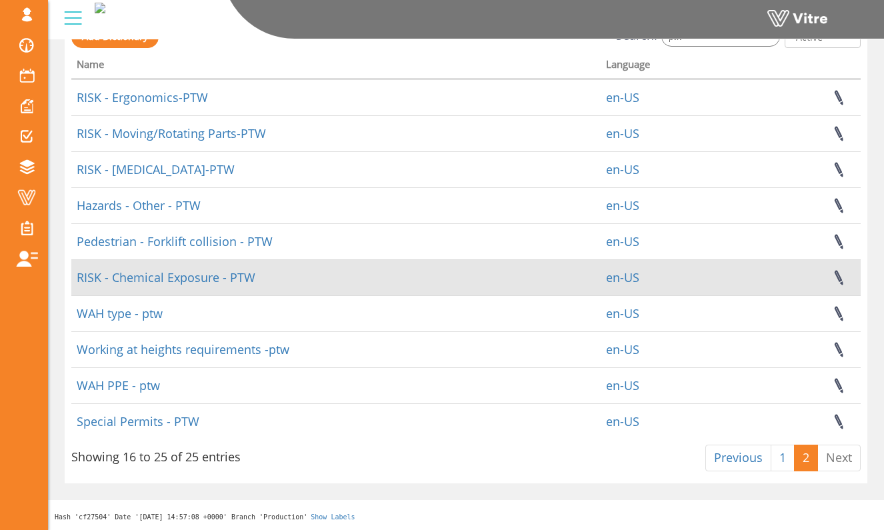
scroll to position [0, 0]
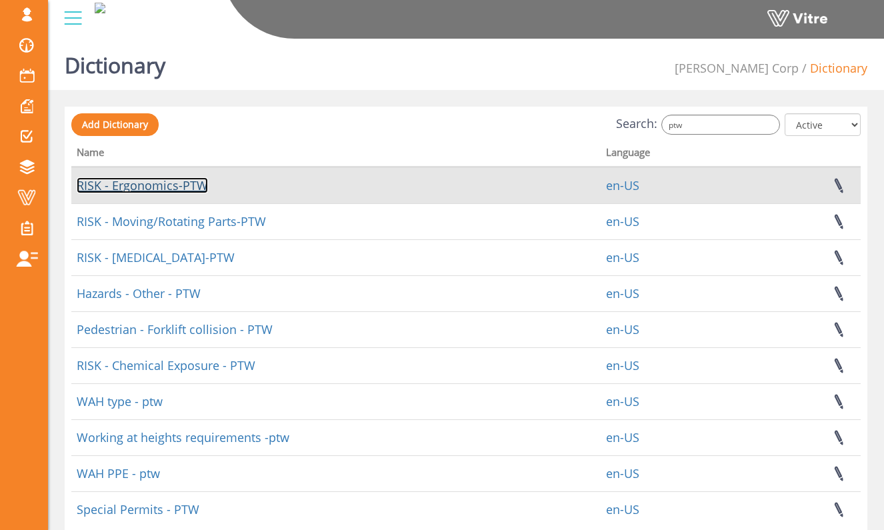
click at [174, 181] on link "RISK - Ergonomics-PTW" at bounding box center [142, 185] width 131 height 16
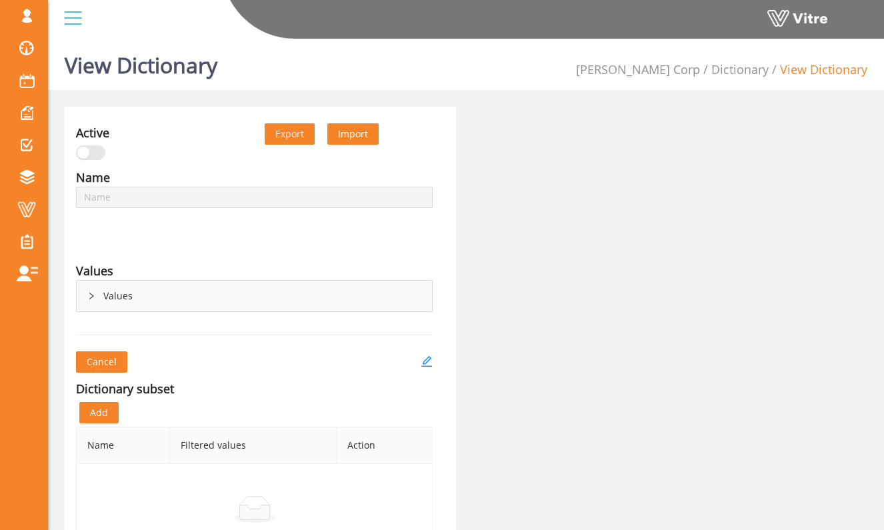
type input "RISK - Ergonomics-PTW"
click at [173, 282] on div "Values" at bounding box center [254, 296] width 355 height 31
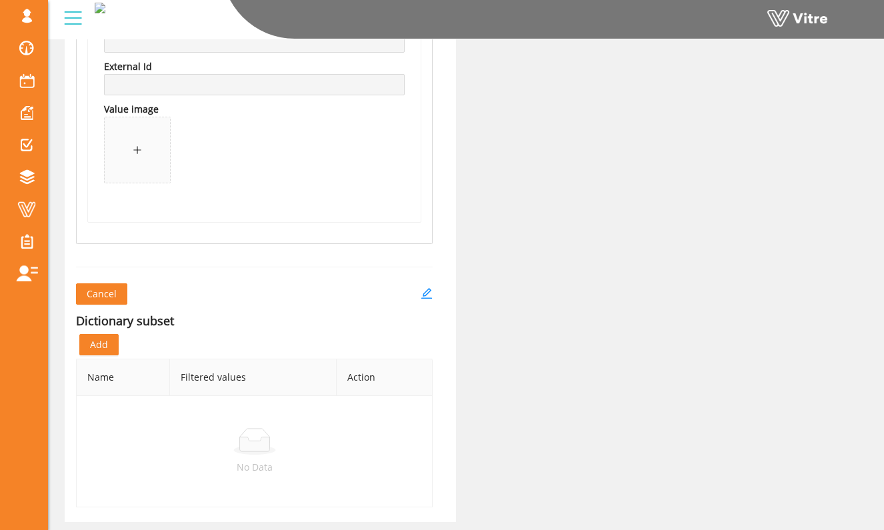
scroll to position [2536, 0]
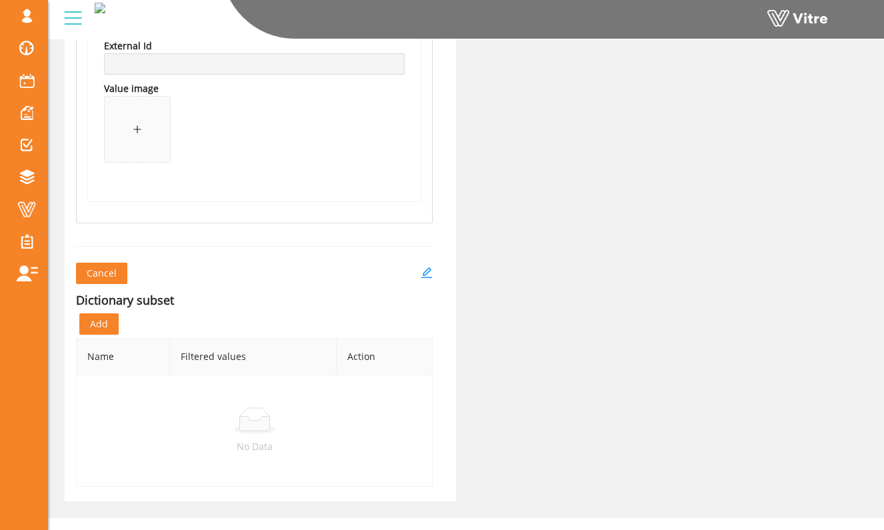
click at [419, 273] on div "Cancel" at bounding box center [254, 273] width 356 height 21
click at [424, 273] on icon "edit" at bounding box center [426, 273] width 12 height 12
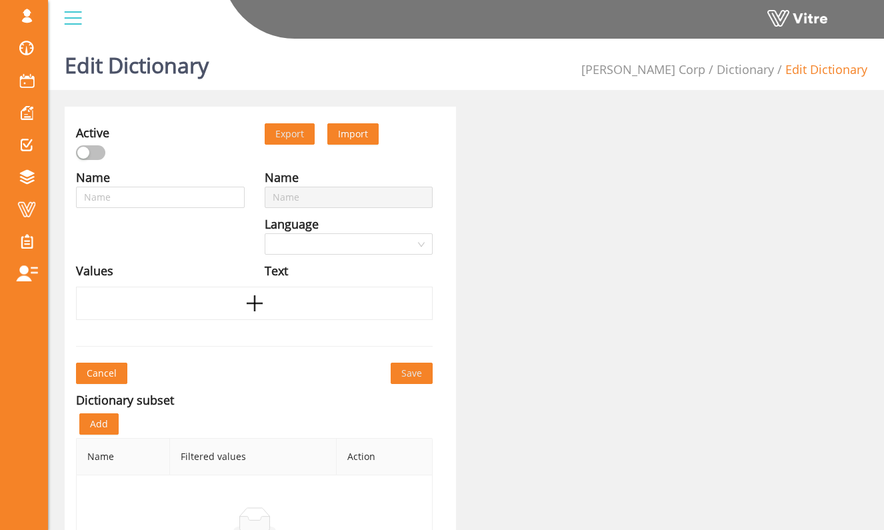
type input "RISK - Ergonomics-PTW"
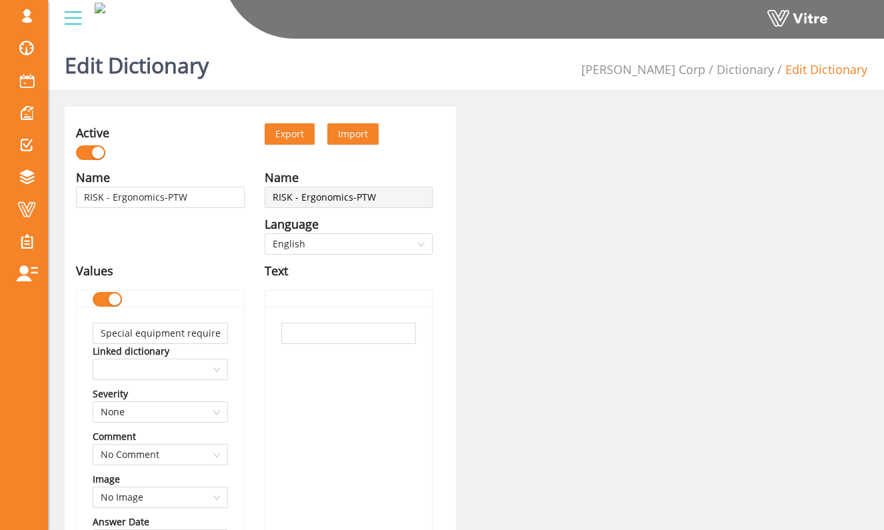
scroll to position [12, 0]
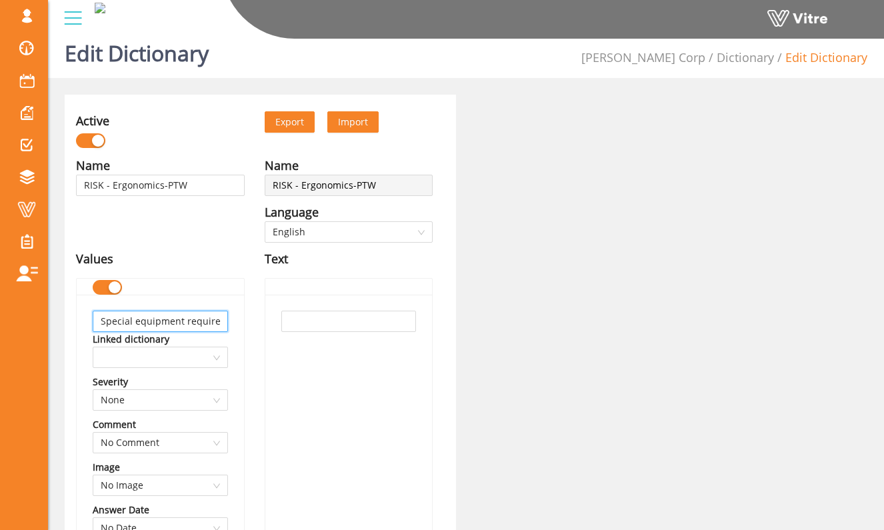
click at [217, 325] on input "Special equipment required" at bounding box center [160, 321] width 135 height 21
type input "Fatigue reduction equipment"
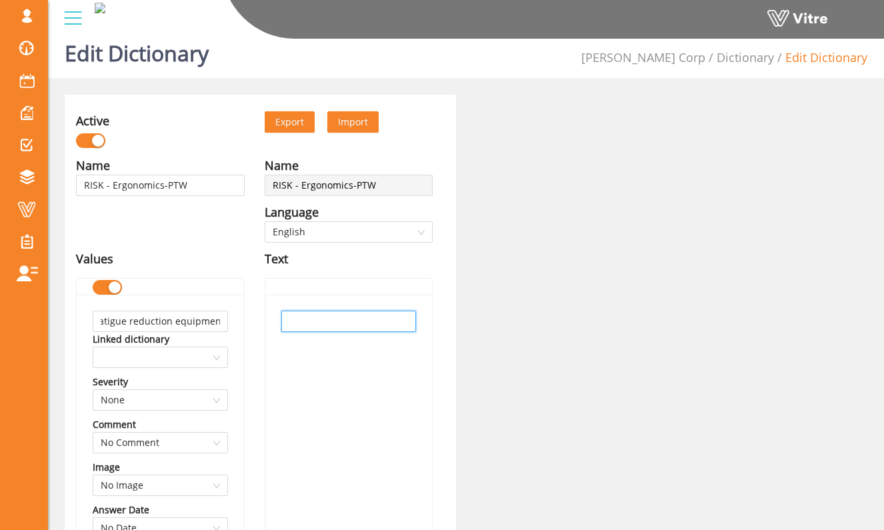
click at [320, 326] on input "text" at bounding box center [348, 321] width 135 height 21
paste input "Fatigue reduction equipment"
type input "Fatigue reduction equipment"
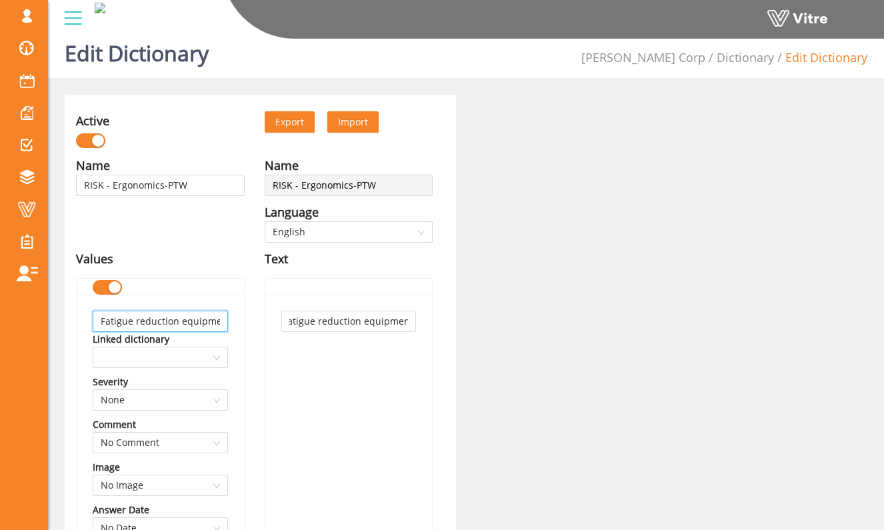
scroll to position [0, 0]
click at [224, 328] on input "Fatigue reduction equipment" at bounding box center [160, 321] width 135 height 21
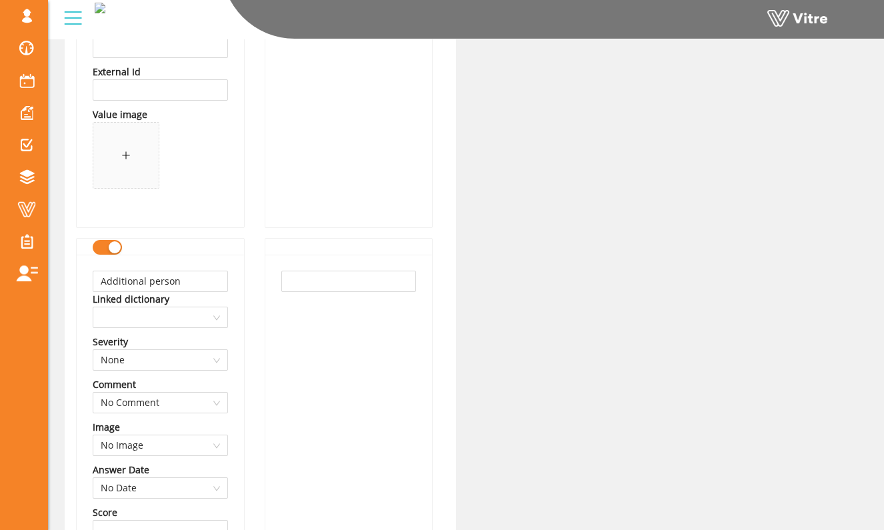
scroll to position [546, 0]
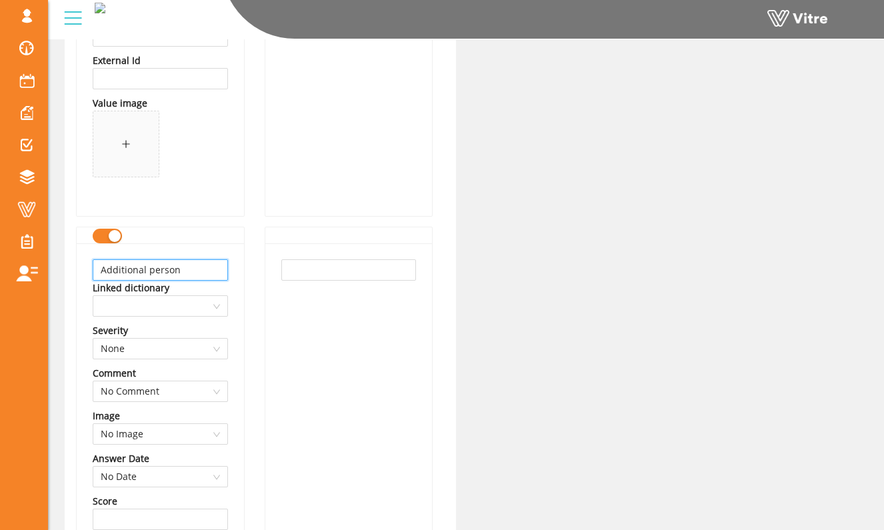
click at [219, 269] on input "Additional person" at bounding box center [160, 269] width 135 height 21
type input "L"
type input "W"
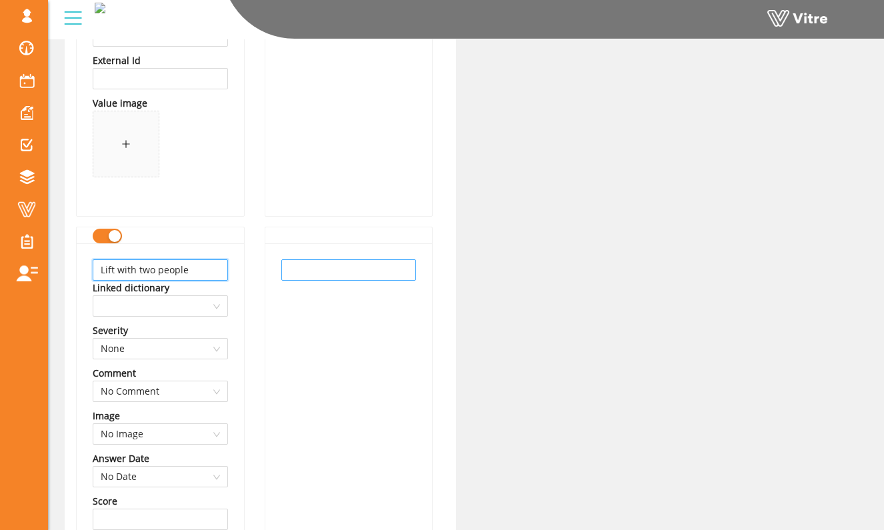
type input "Lift with two people"
click at [283, 272] on input "text" at bounding box center [348, 269] width 135 height 21
paste input "Lift with two people"
type input "Lift with two people"
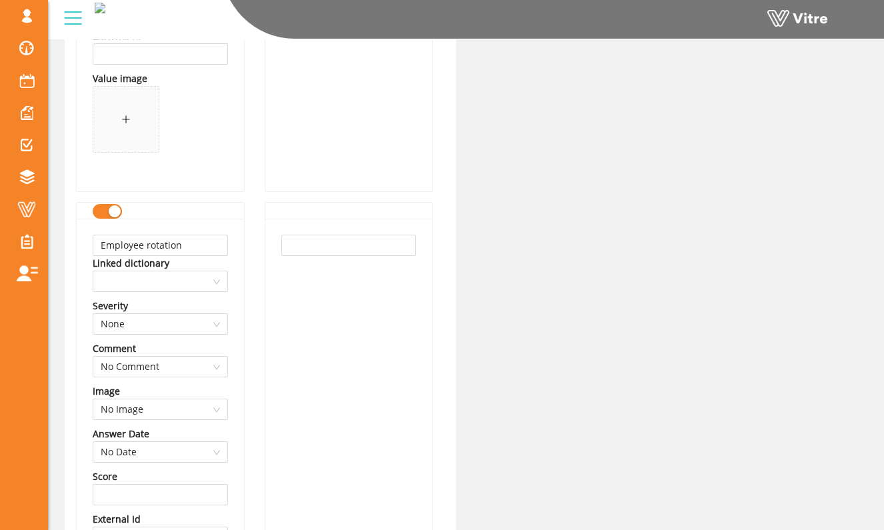
scroll to position [1122, 0]
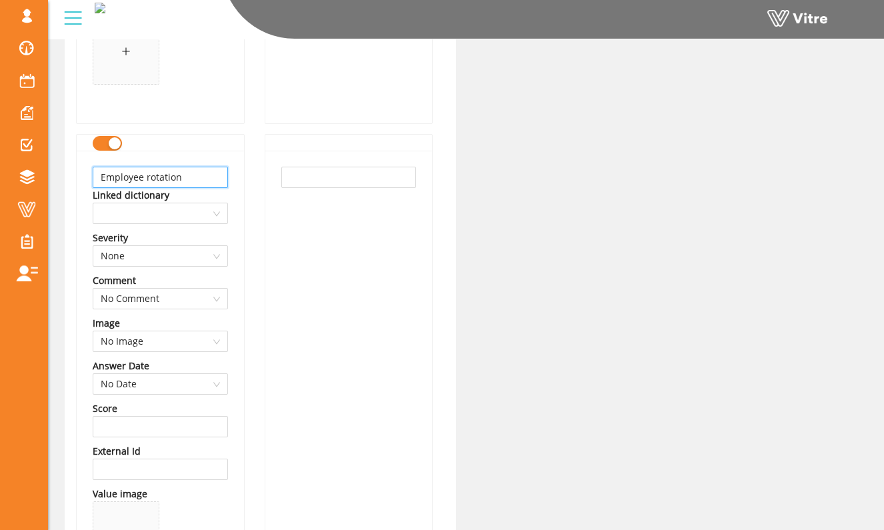
click at [223, 178] on input "Employee rotation" at bounding box center [160, 177] width 135 height 21
type input "Rotate tasks between crew"
click at [293, 175] on input "text" at bounding box center [348, 177] width 135 height 21
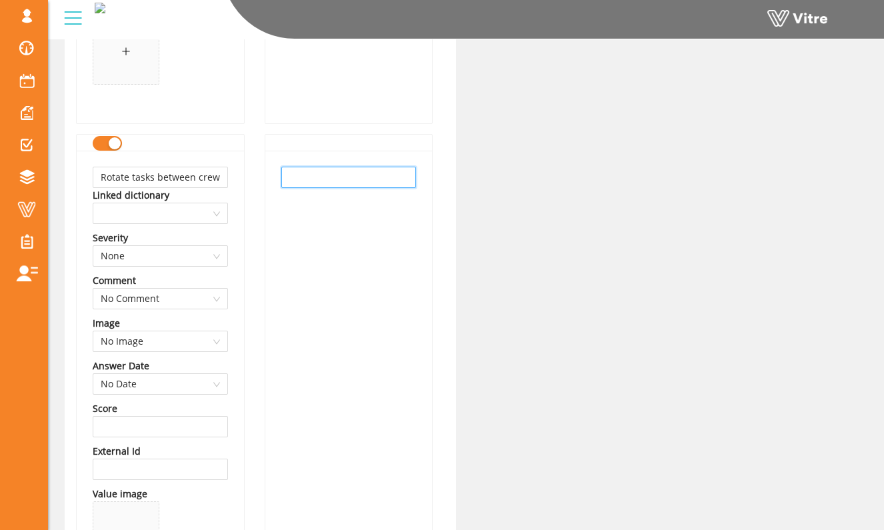
paste input "Rotate tasks between crew"
type input "Rotate tasks between crew"
click at [265, 183] on div "Rotate tasks between crew" at bounding box center [348, 379] width 167 height 456
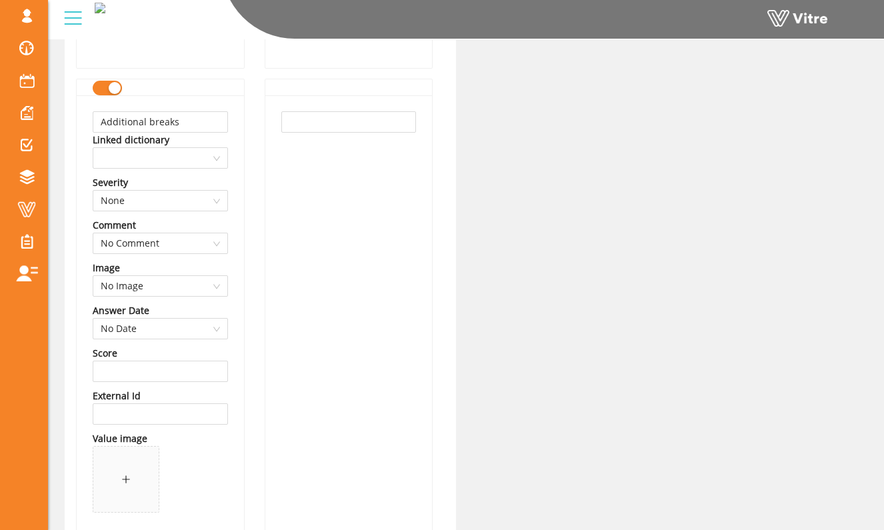
scroll to position [1655, 0]
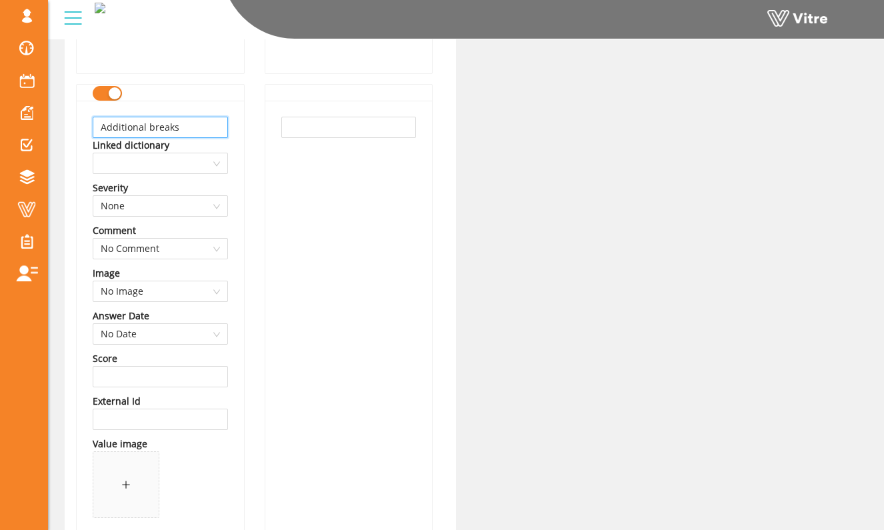
click at [191, 123] on input "Additional breaks" at bounding box center [160, 127] width 135 height 21
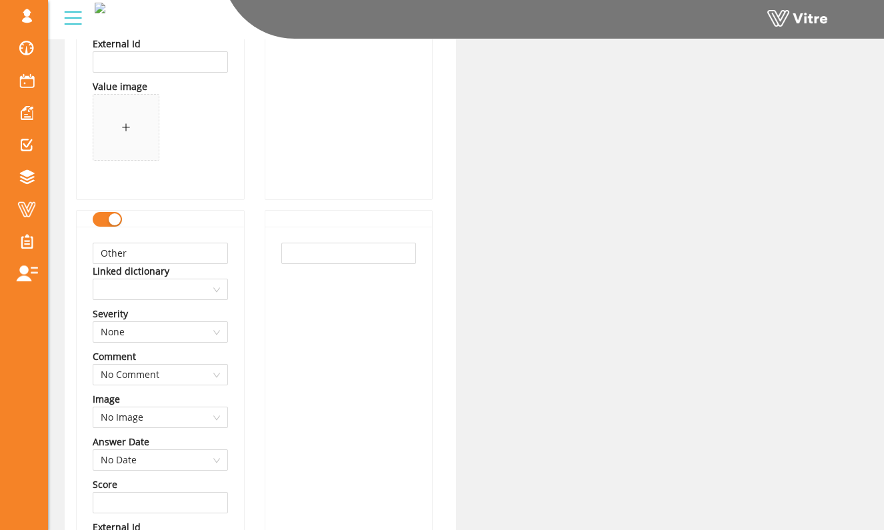
scroll to position [2074, 0]
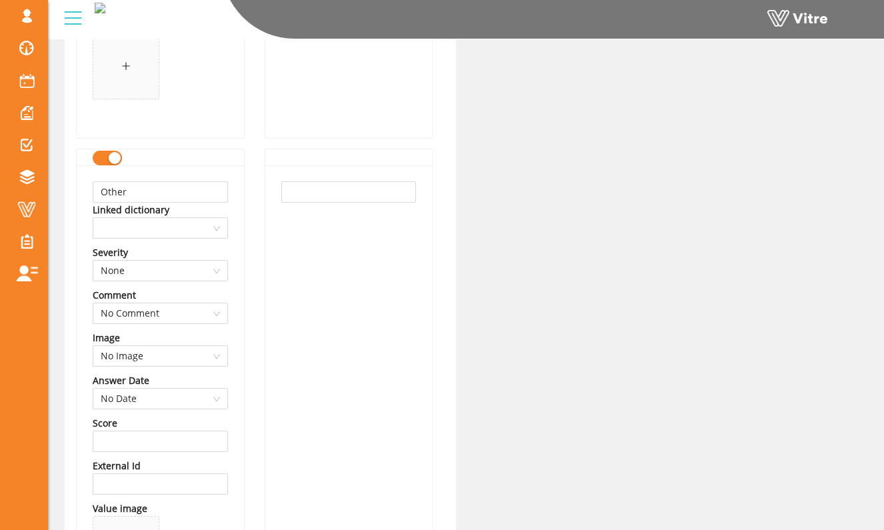
click at [113, 169] on div "Other Linked dictionary Severity None Comment No Comment Image No Image Answer …" at bounding box center [160, 393] width 167 height 456
click at [114, 164] on div "button" at bounding box center [115, 158] width 12 height 12
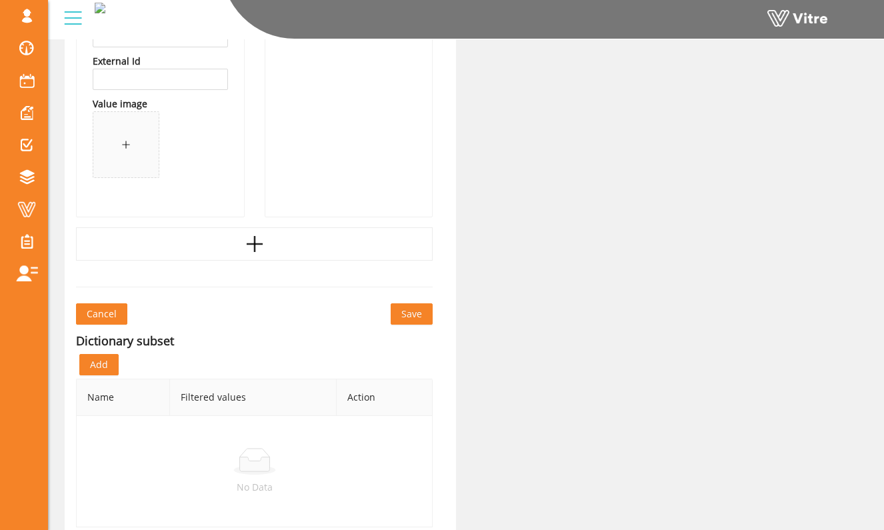
scroll to position [2539, 0]
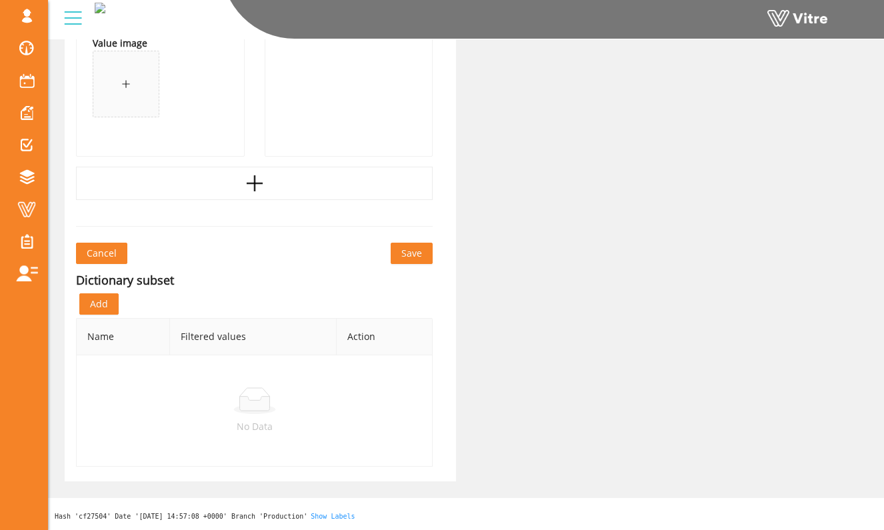
click at [416, 252] on span "Save" at bounding box center [411, 253] width 21 height 15
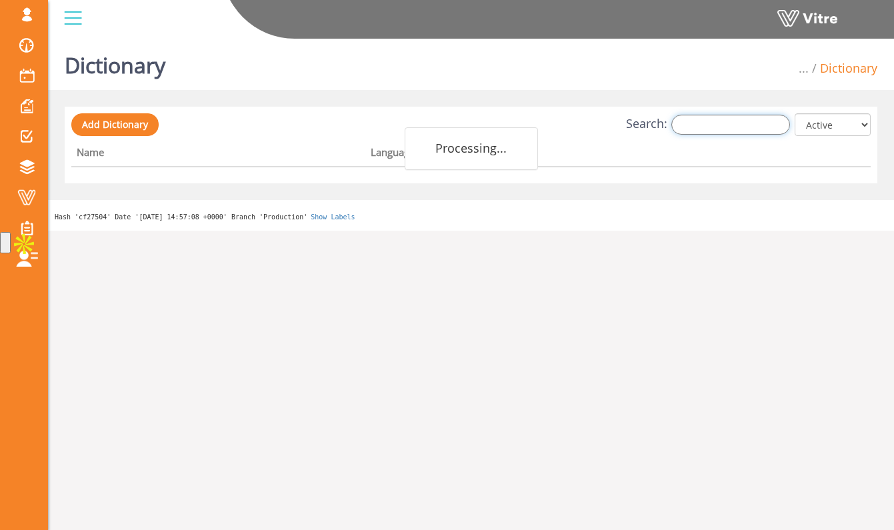
click at [728, 124] on input "Search:" at bounding box center [730, 125] width 119 height 20
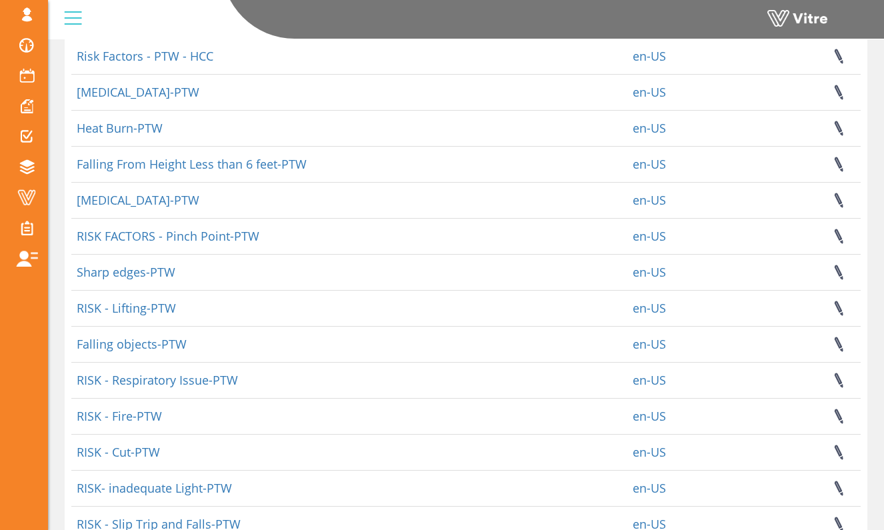
scroll to position [268, 0]
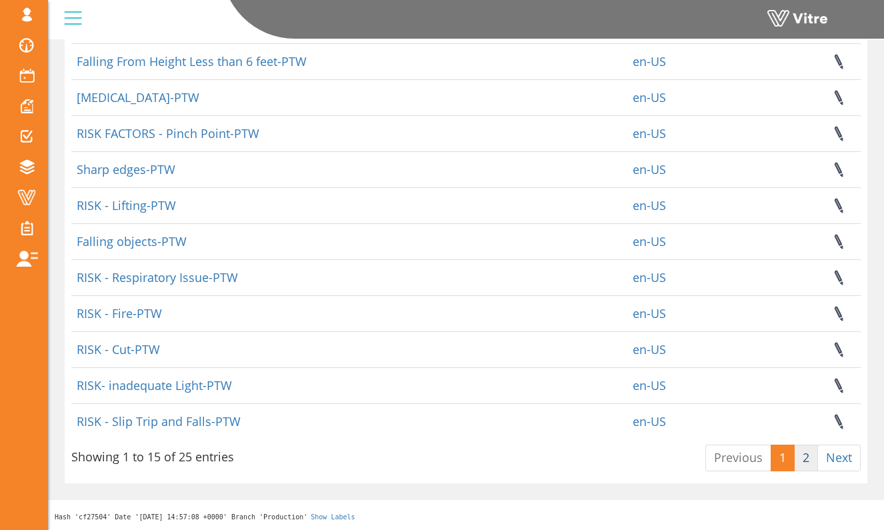
type input "ptw"
click at [807, 466] on link "2" at bounding box center [806, 457] width 24 height 27
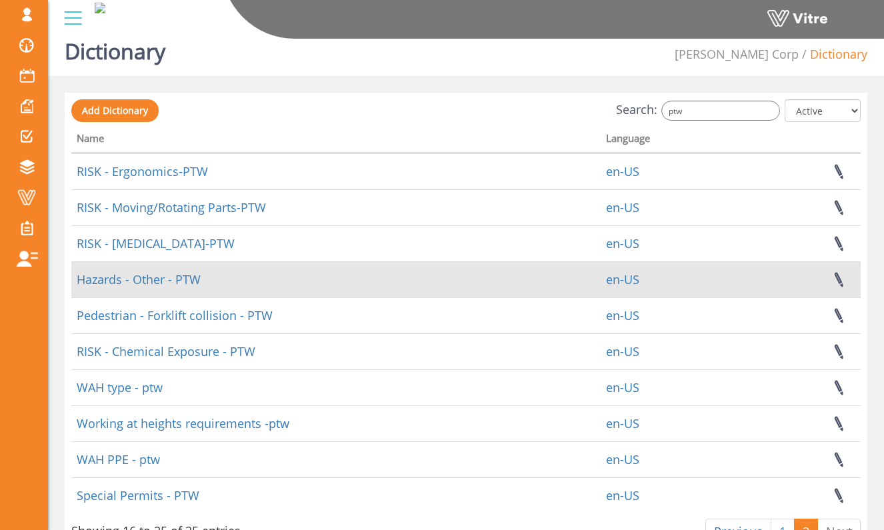
scroll to position [34, 0]
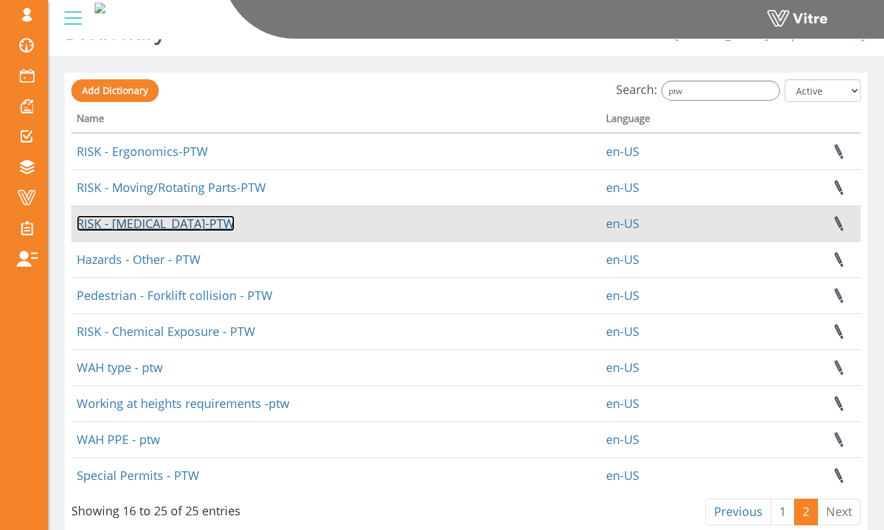
click at [186, 225] on link "RISK - [MEDICAL_DATA]-PTW" at bounding box center [156, 223] width 158 height 16
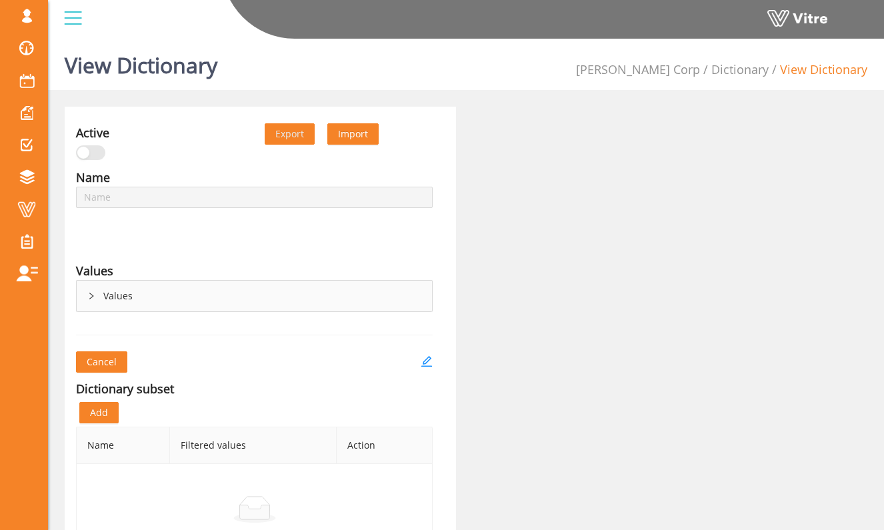
type input "RISK - [MEDICAL_DATA]-PTW"
click at [156, 297] on div "Values" at bounding box center [254, 296] width 355 height 31
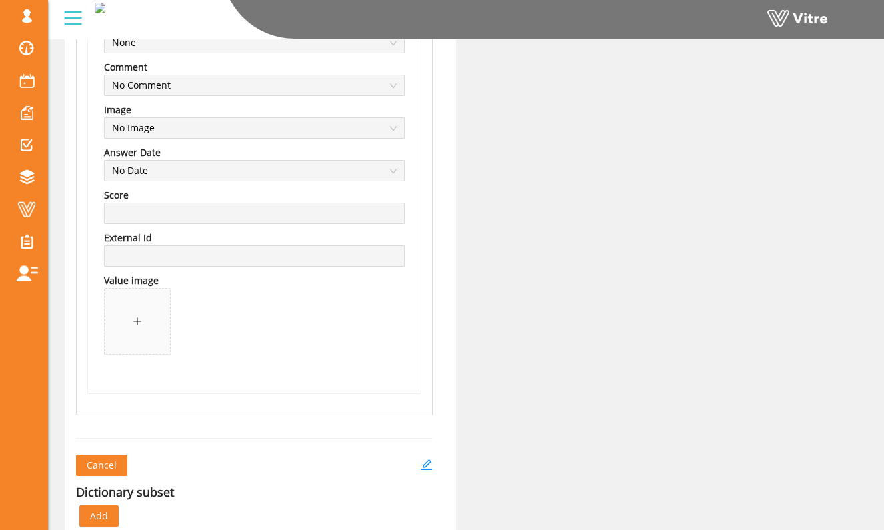
scroll to position [2350, 0]
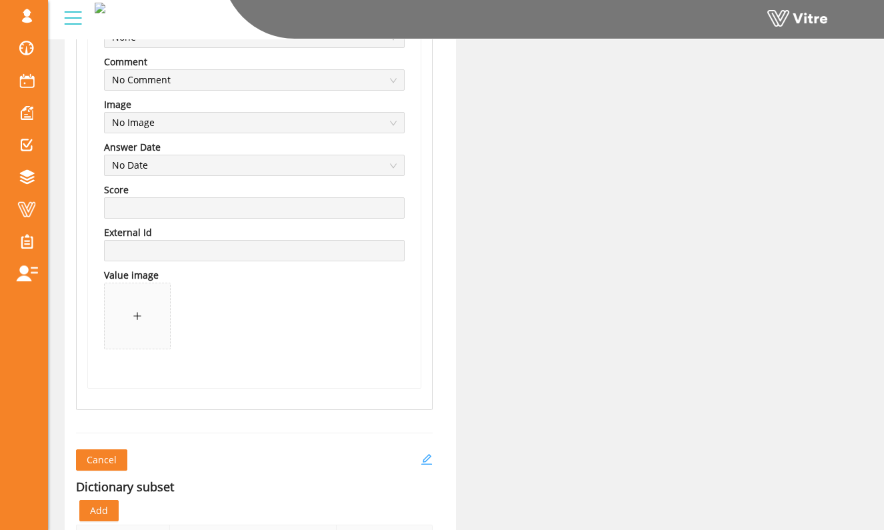
click at [430, 458] on icon "edit" at bounding box center [426, 459] width 12 height 12
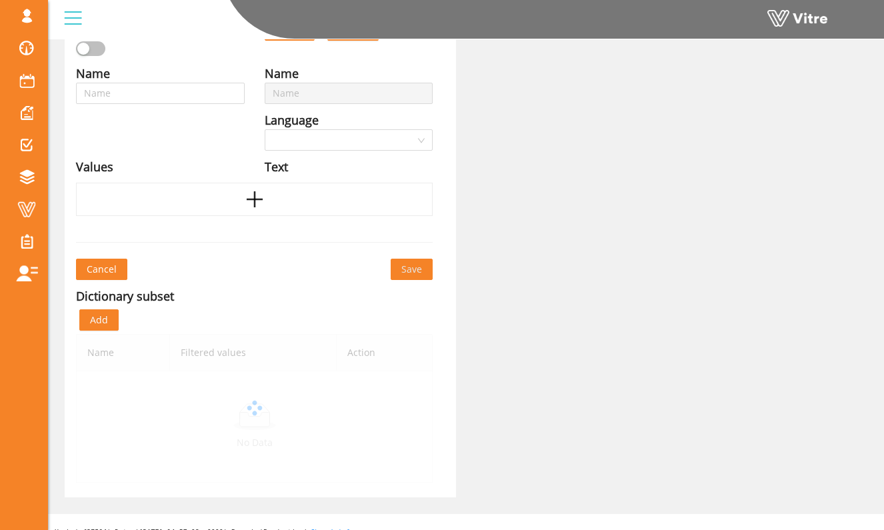
scroll to position [120, 0]
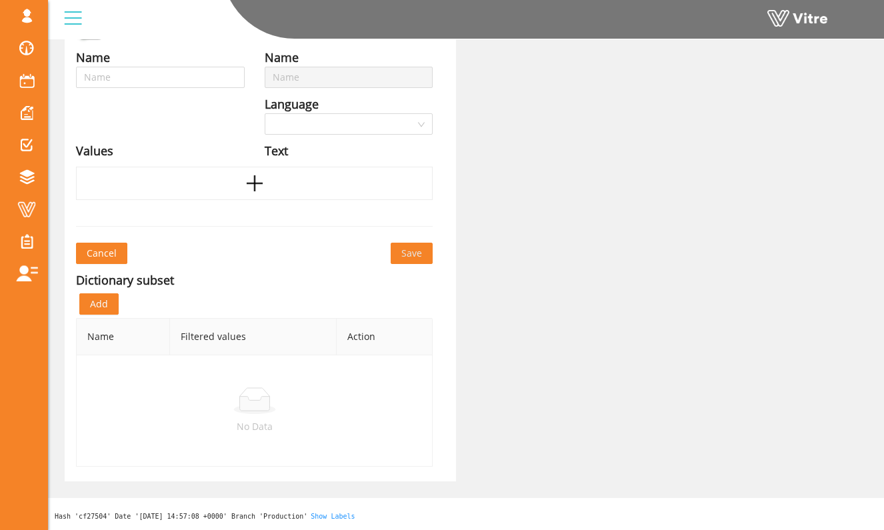
type input "RISK - [MEDICAL_DATA]-PTW"
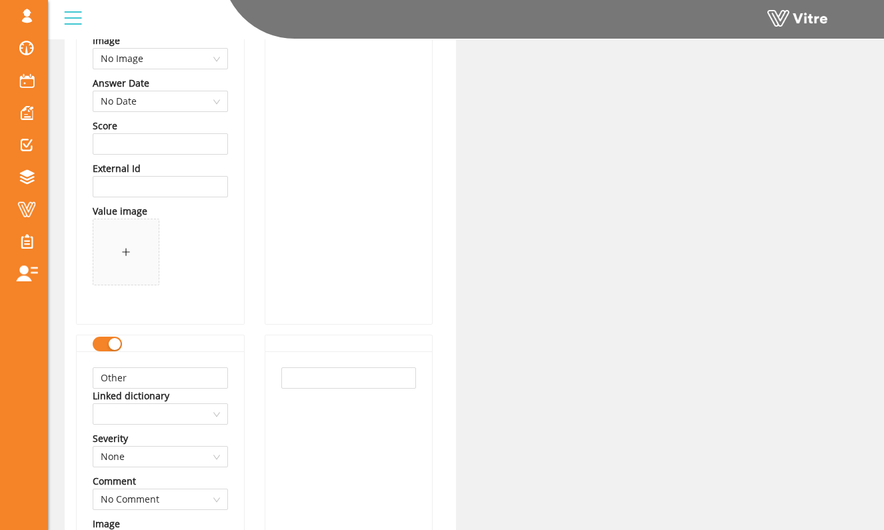
scroll to position [1932, 0]
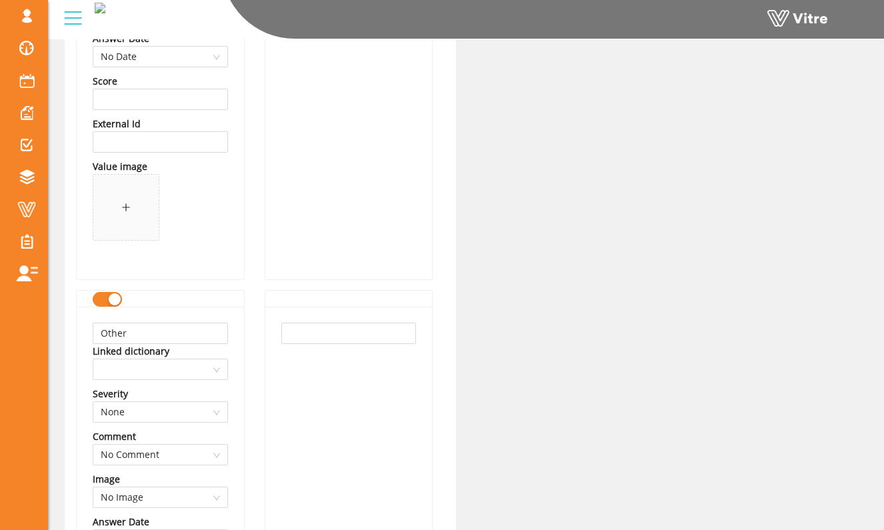
click at [112, 305] on div "button" at bounding box center [115, 299] width 12 height 12
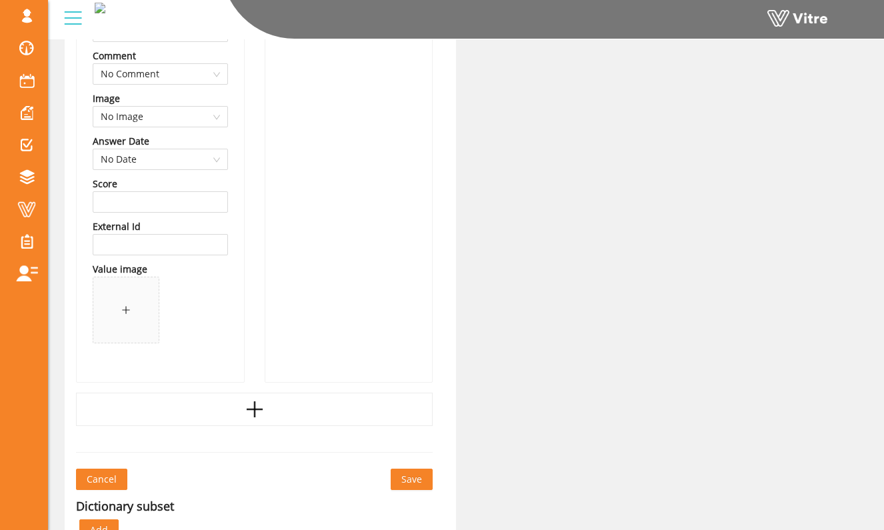
scroll to position [2451, 0]
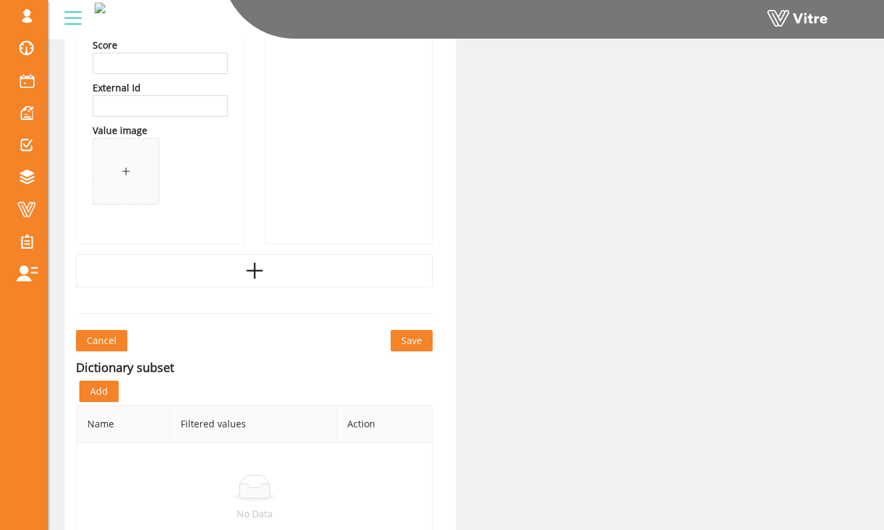
click at [402, 338] on span "Save" at bounding box center [411, 340] width 21 height 15
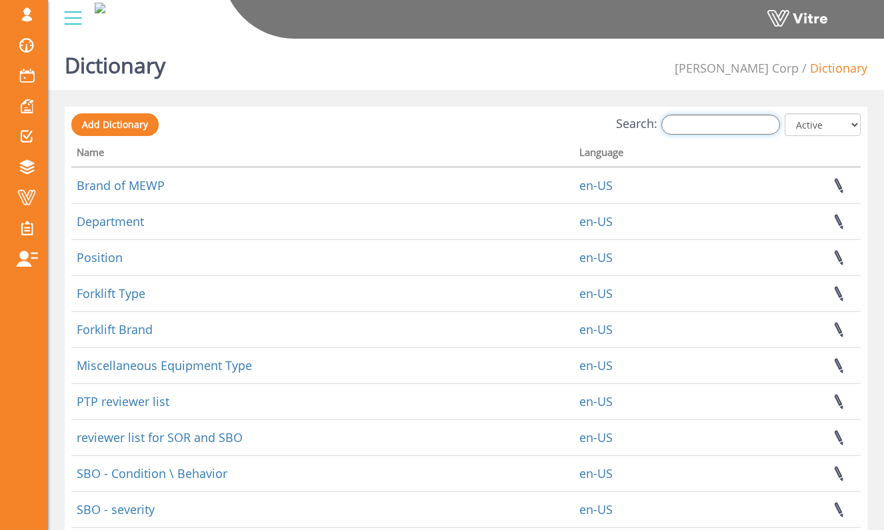
click at [728, 119] on input "Search:" at bounding box center [720, 125] width 119 height 20
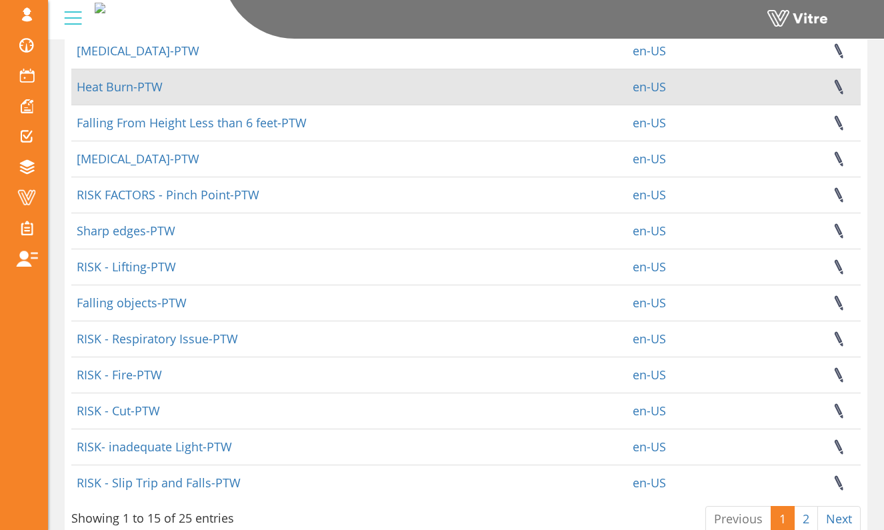
scroll to position [268, 0]
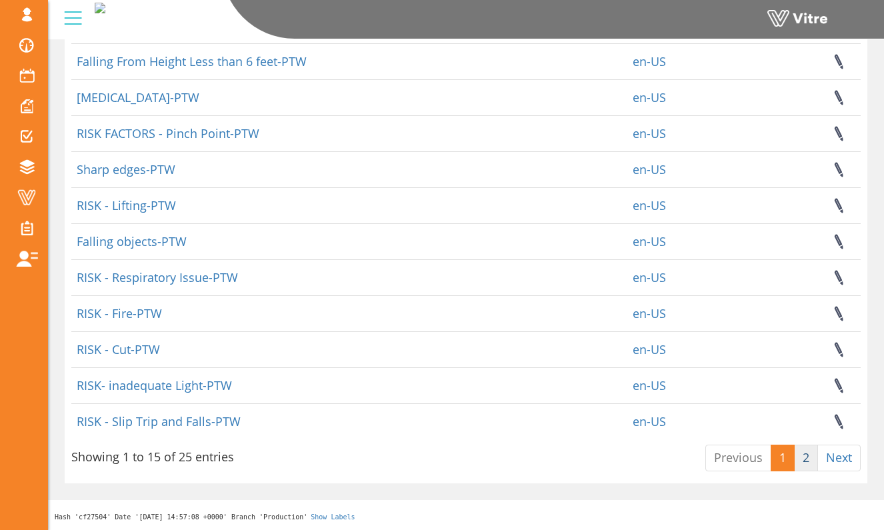
type input "ptw"
click at [814, 457] on link "2" at bounding box center [806, 457] width 24 height 27
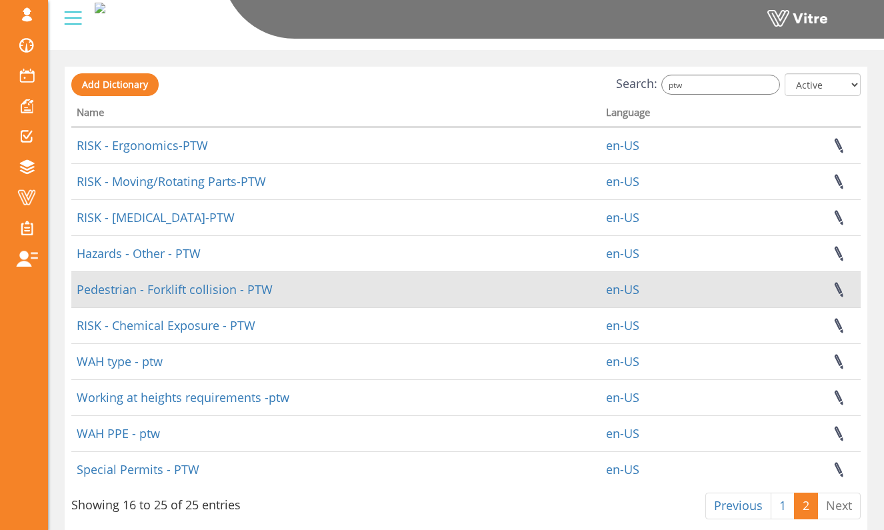
scroll to position [48, 0]
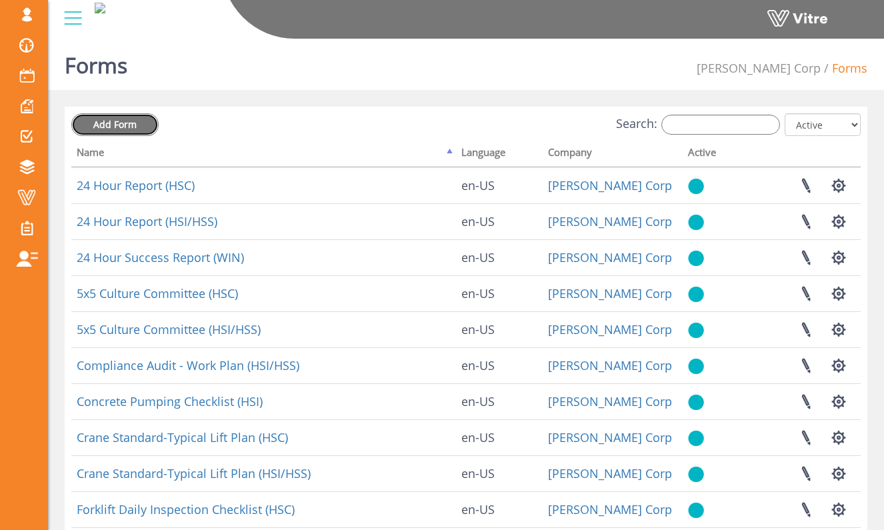
click at [113, 121] on span "Add Form" at bounding box center [114, 124] width 43 height 13
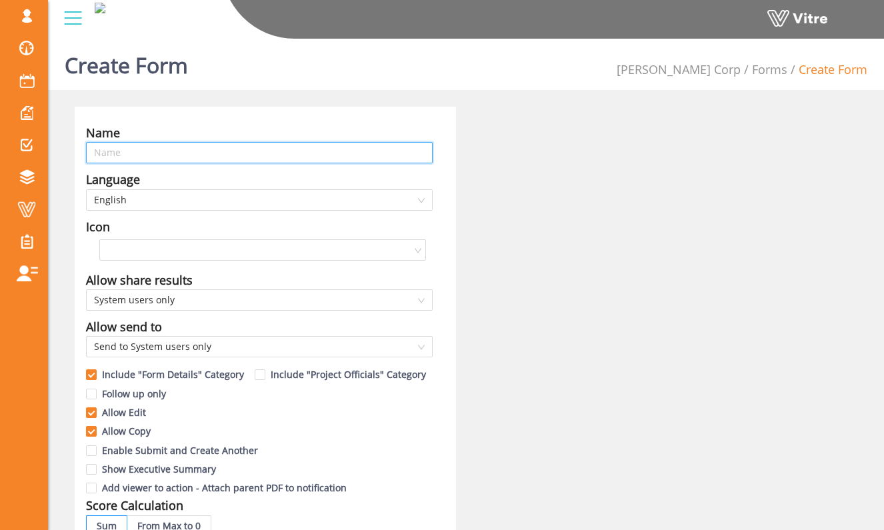
click at [327, 155] on input "text" at bounding box center [259, 152] width 346 height 21
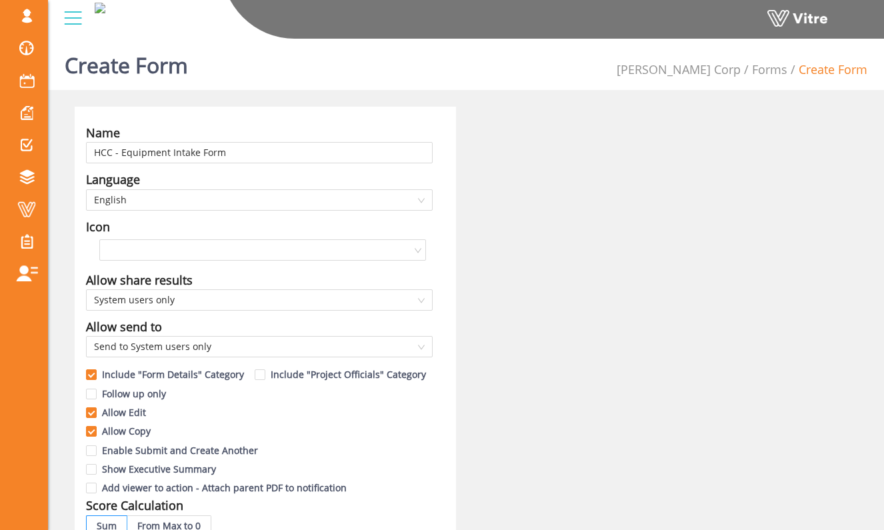
click at [317, 153] on input "HCC - Equipment Intake Form" at bounding box center [259, 152] width 346 height 21
type input "HCC - Equipment Intake"
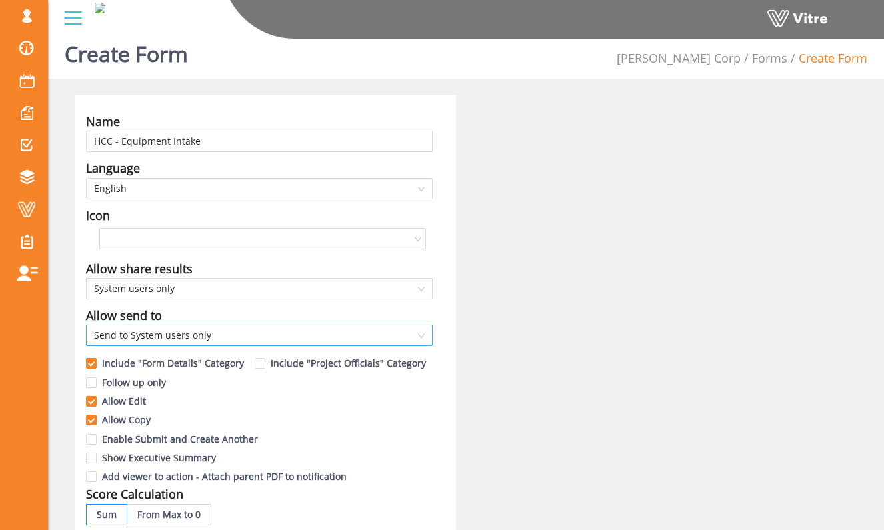
scroll to position [10, 0]
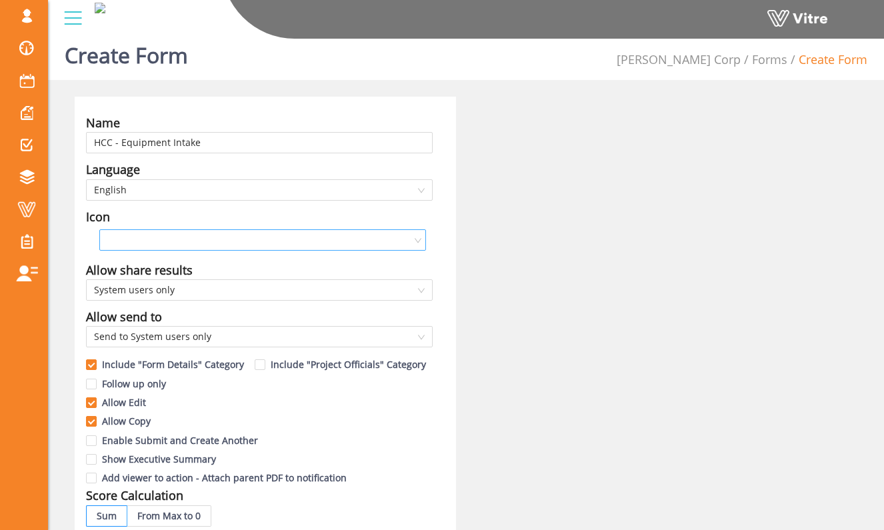
click at [312, 243] on input "search" at bounding box center [257, 240] width 301 height 20
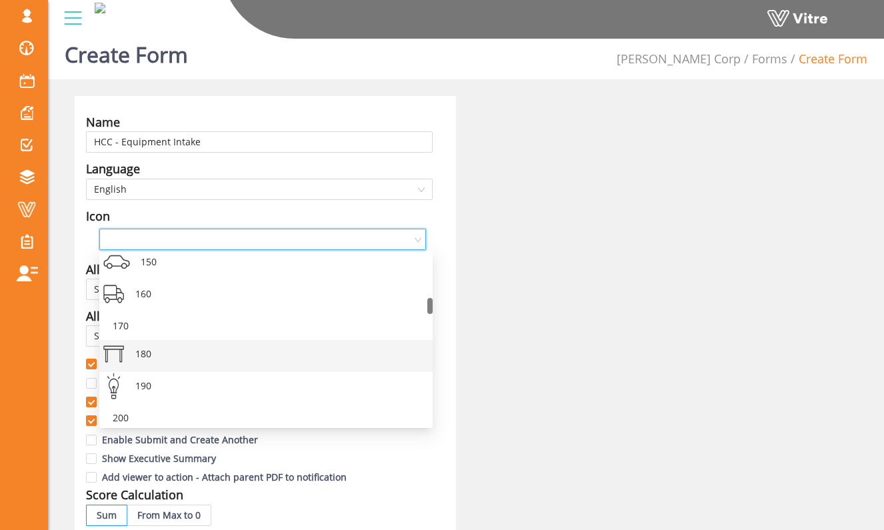
scroll to position [438, 0]
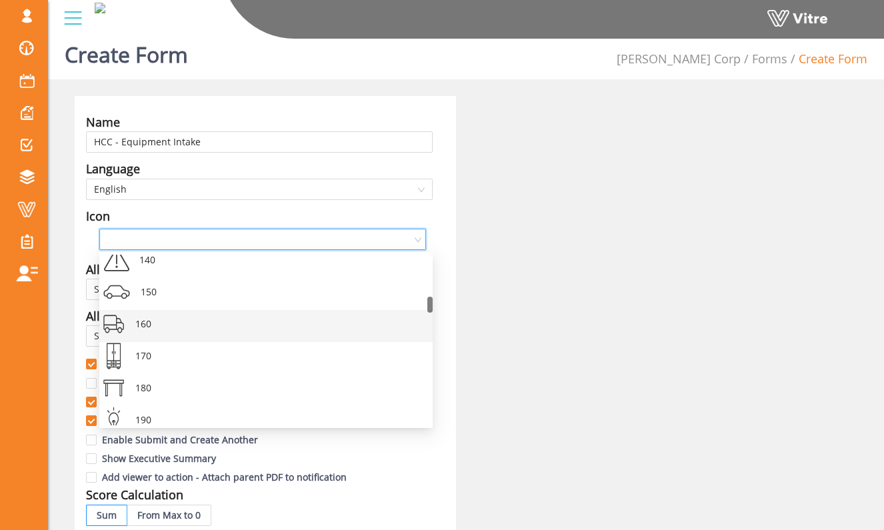
click at [264, 313] on div "160" at bounding box center [277, 326] width 291 height 32
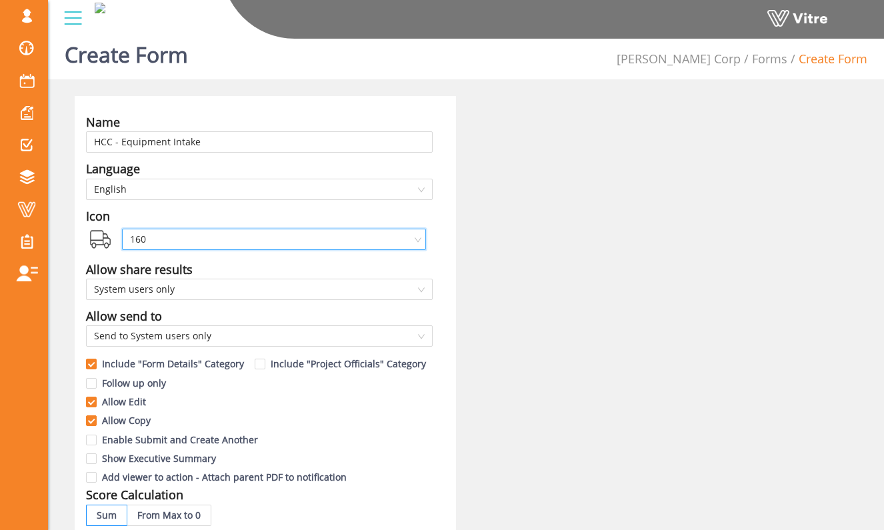
click at [480, 297] on div "Name HCC - Equipment Intake Language English Icon 160 160 Allow share results S…" at bounding box center [466, 540] width 802 height 888
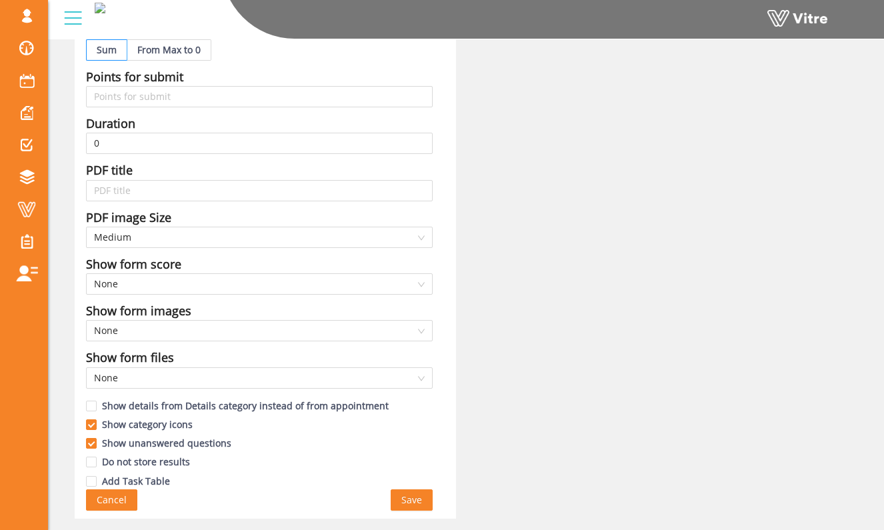
scroll to position [513, 0]
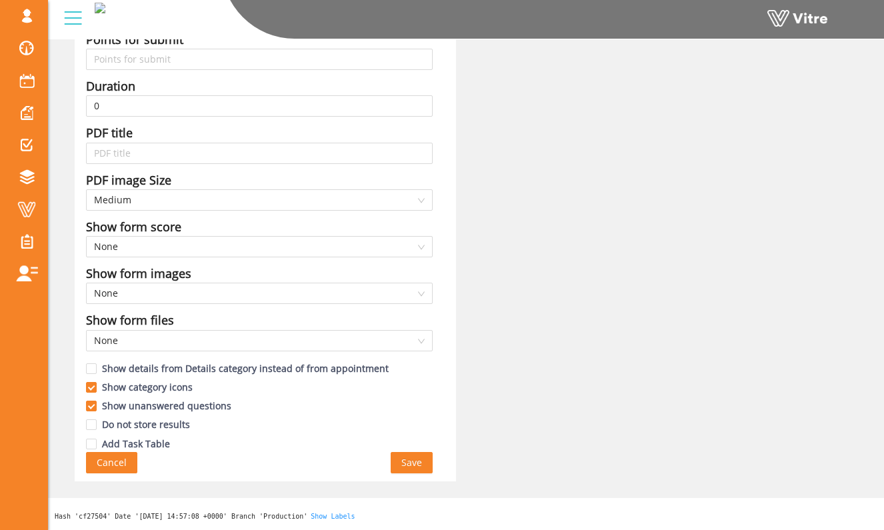
click at [418, 466] on span "Save" at bounding box center [411, 462] width 21 height 15
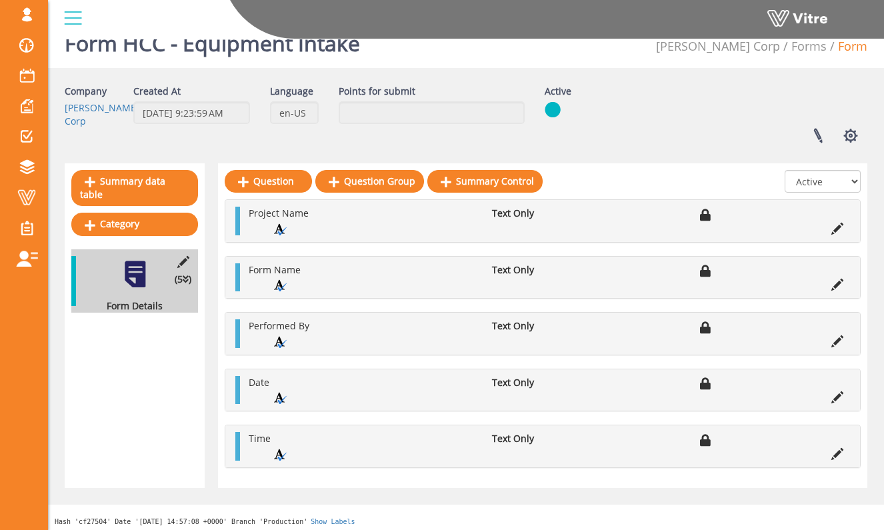
scroll to position [31, 0]
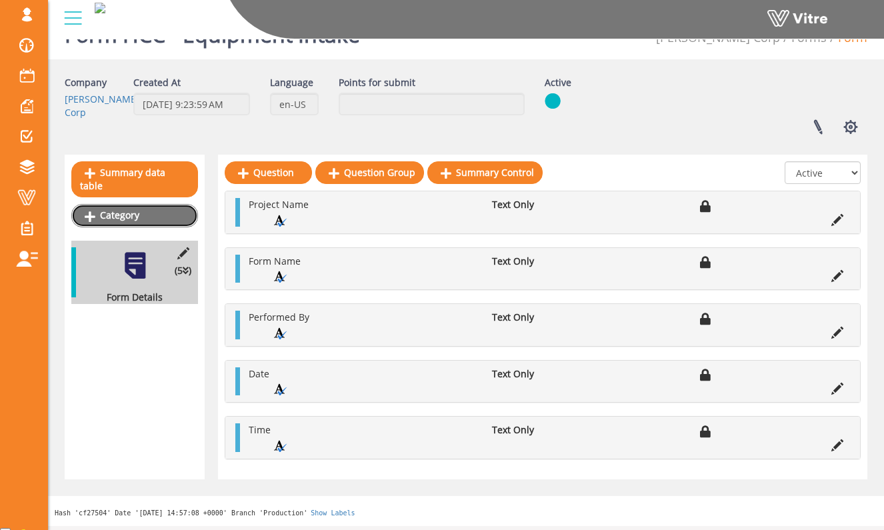
click at [180, 204] on link "Category" at bounding box center [134, 215] width 127 height 23
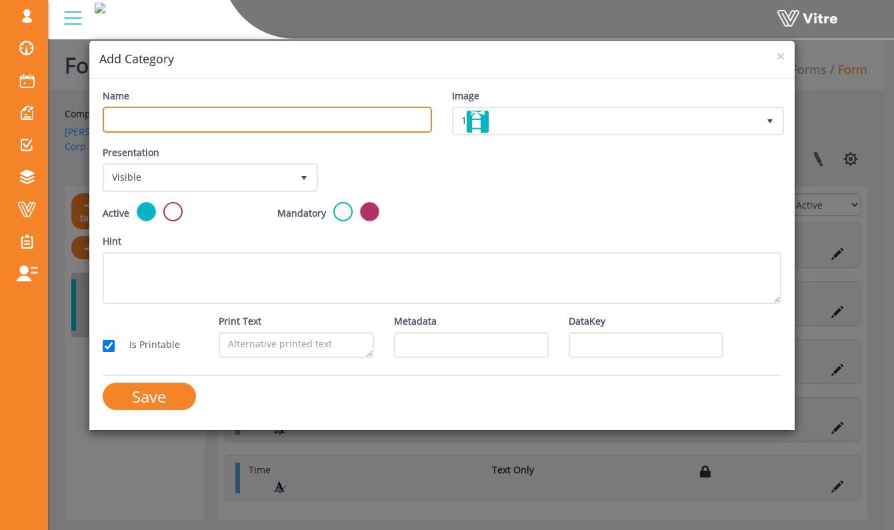
click at [235, 125] on input "Name" at bounding box center [267, 120] width 329 height 26
type input "General Details"
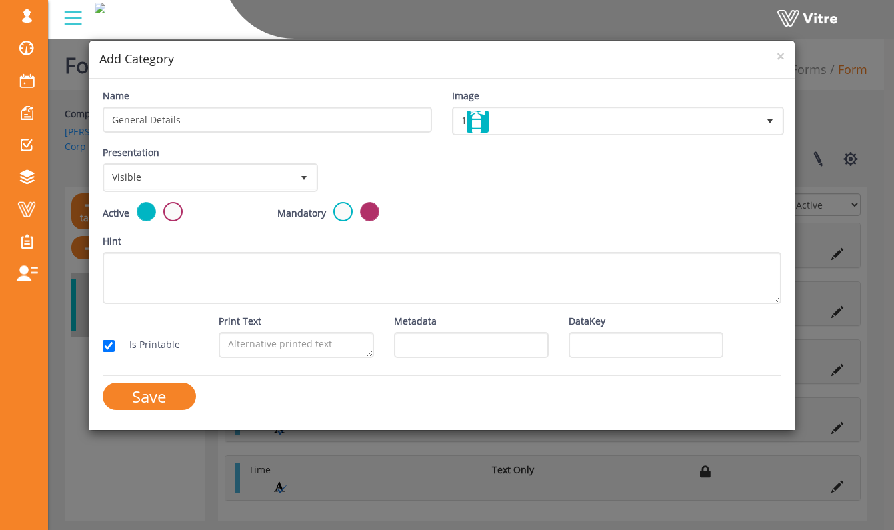
click at [264, 139] on div "Name General Details" at bounding box center [267, 116] width 349 height 54
click at [551, 129] on span "1" at bounding box center [606, 121] width 304 height 24
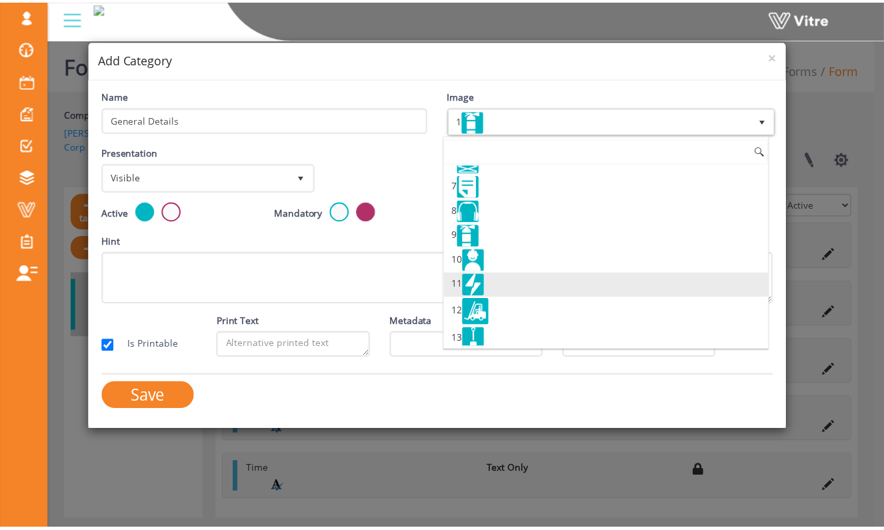
scroll to position [141, 0]
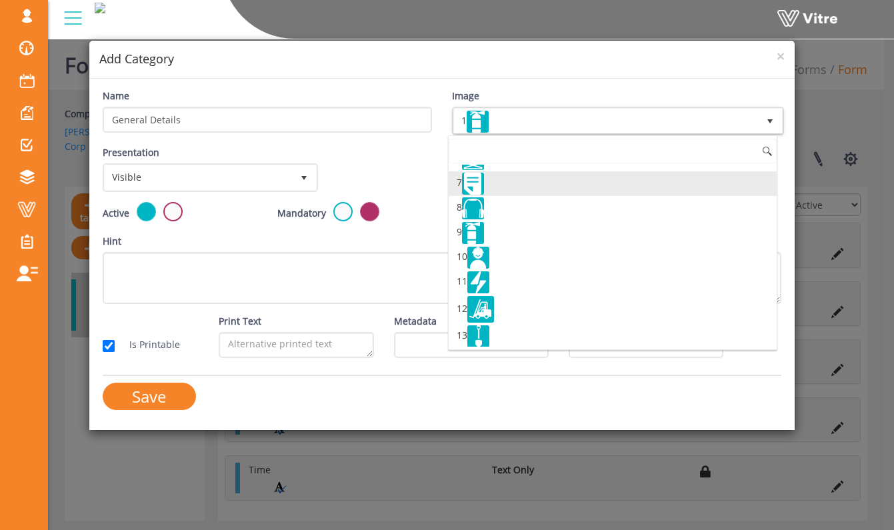
click at [531, 191] on li "7" at bounding box center [612, 183] width 328 height 25
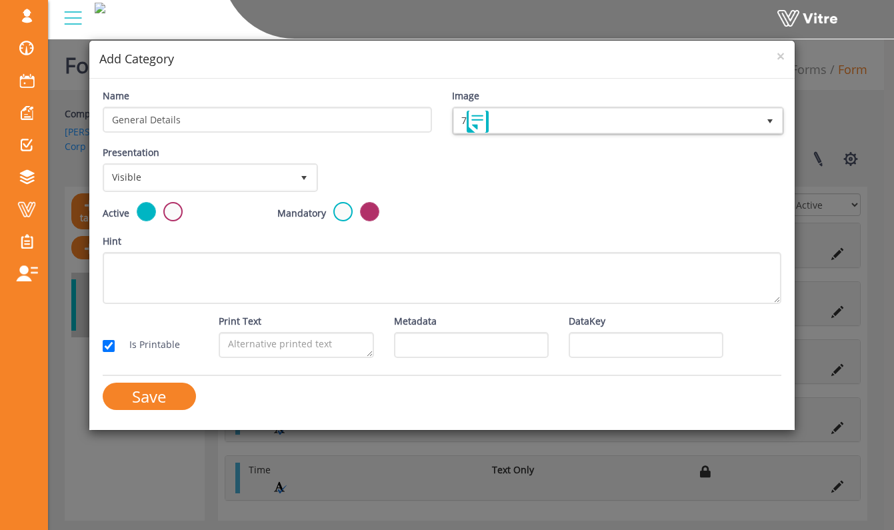
click at [416, 177] on div "Presentation Visible 0 Set Duration Minutes 0 Set conditional rule Set Duration" at bounding box center [442, 173] width 699 height 57
click at [183, 402] on input "Save" at bounding box center [149, 395] width 93 height 27
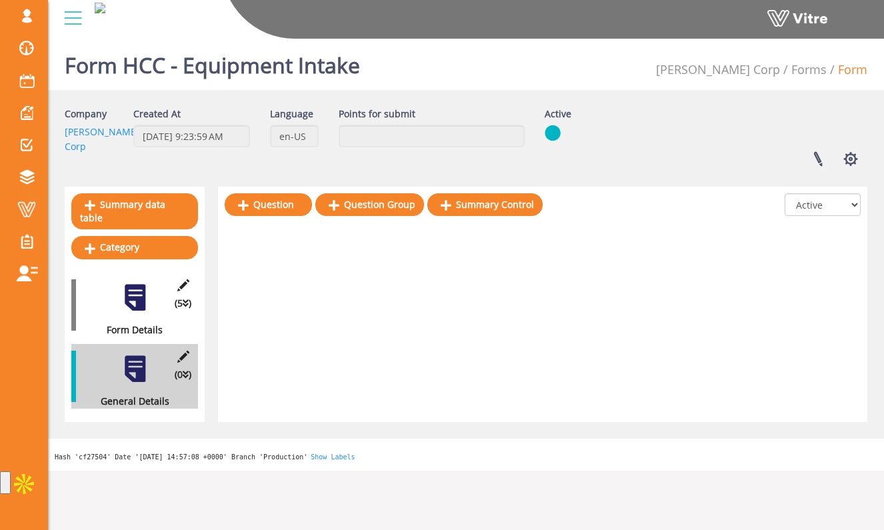
scroll to position [33, 0]
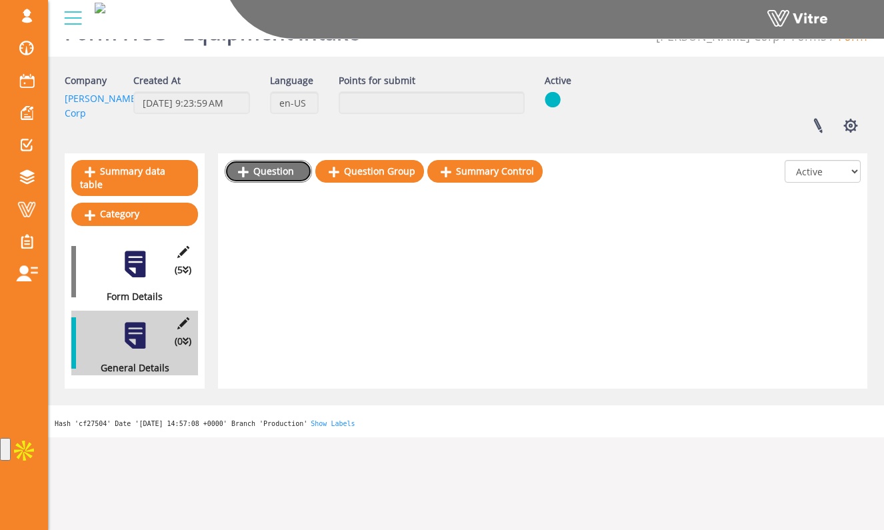
click at [293, 173] on link "Question" at bounding box center [268, 171] width 87 height 23
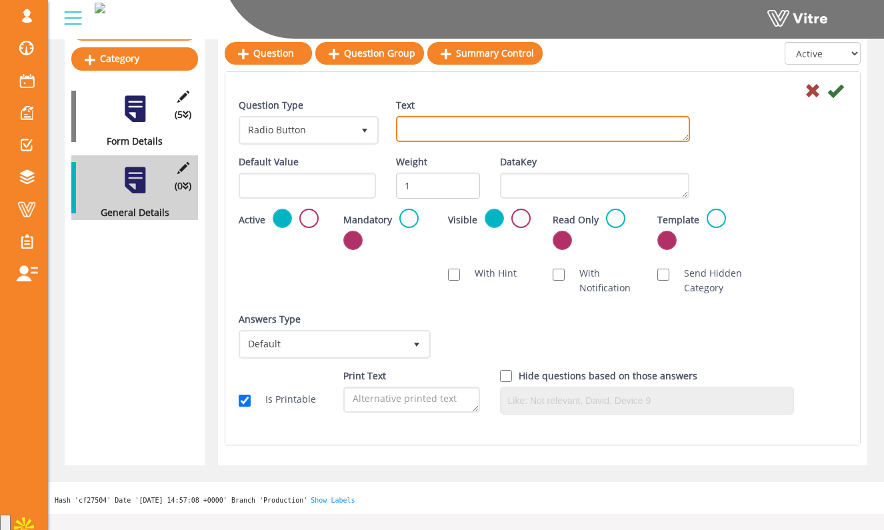
scroll to position [210, 0]
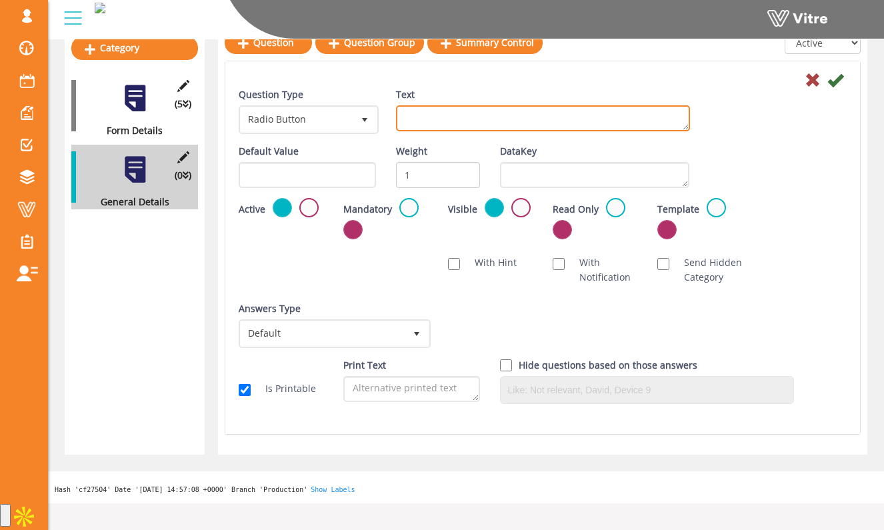
click at [436, 131] on textarea "Text" at bounding box center [543, 118] width 294 height 26
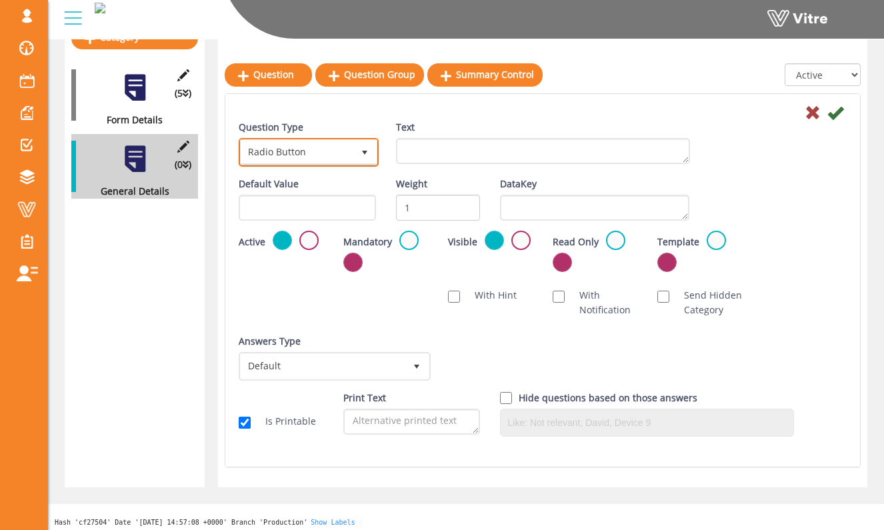
click at [370, 153] on span "select" at bounding box center [364, 152] width 24 height 24
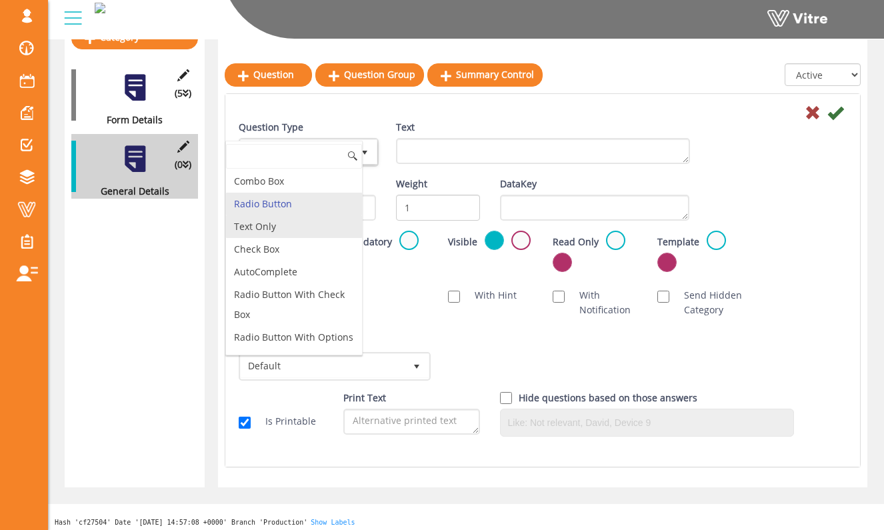
click at [323, 223] on li "Text Only" at bounding box center [294, 226] width 136 height 23
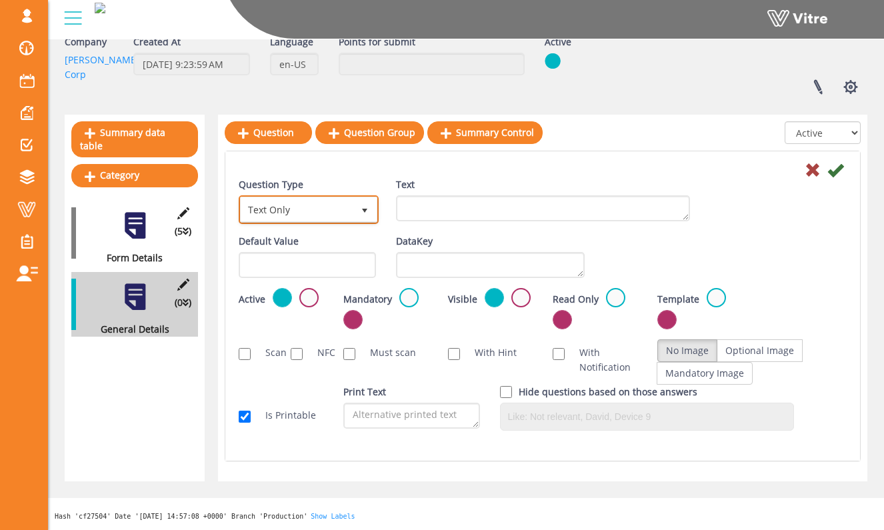
click at [324, 213] on span "Text Only" at bounding box center [297, 209] width 112 height 24
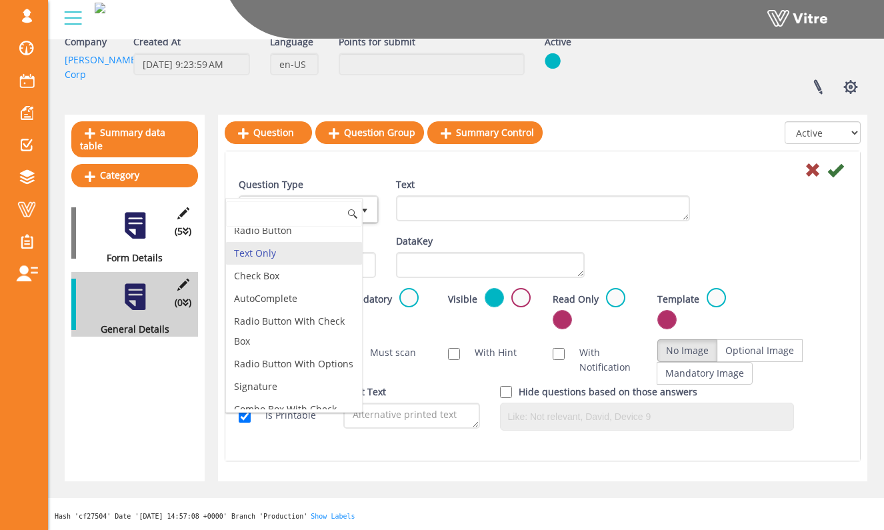
scroll to position [42, 0]
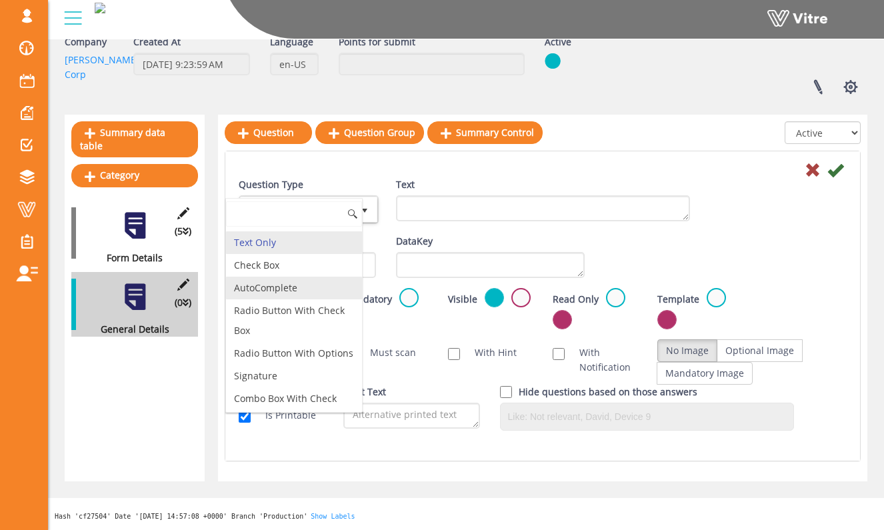
click at [305, 284] on li "AutoComplete" at bounding box center [294, 288] width 136 height 23
type input "1"
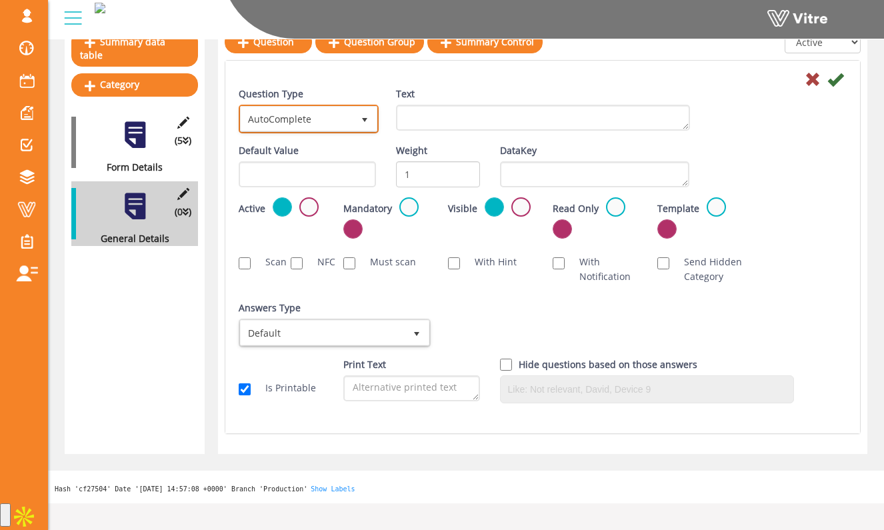
scroll to position [194, 0]
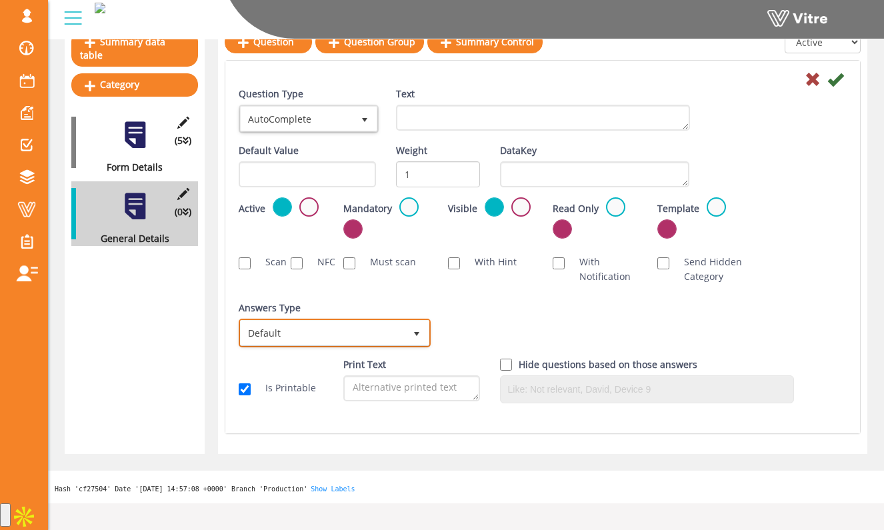
click at [341, 344] on span "Default" at bounding box center [323, 333] width 164 height 24
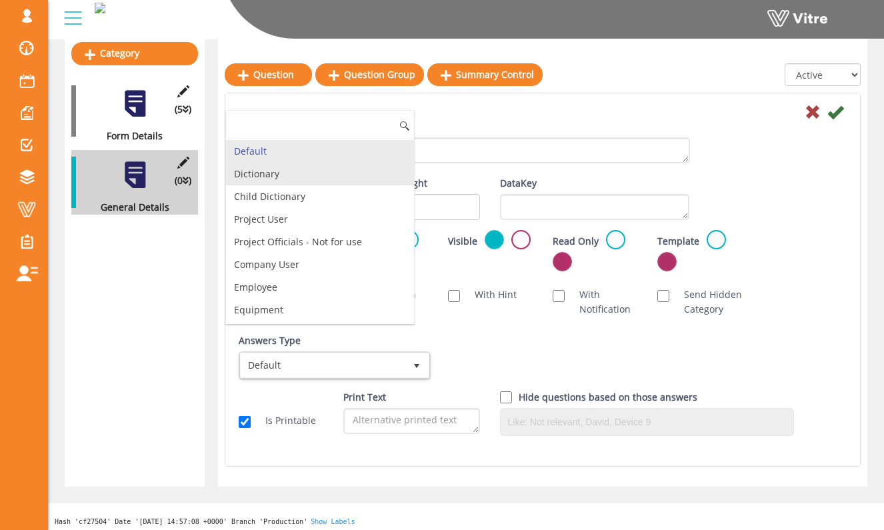
click at [329, 173] on li "Dictionary" at bounding box center [320, 174] width 188 height 23
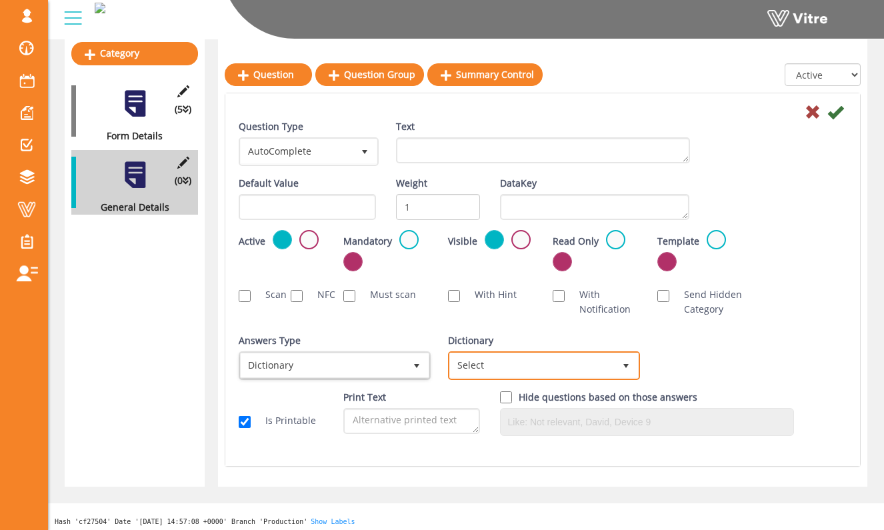
click at [579, 352] on span "Select" at bounding box center [544, 365] width 192 height 29
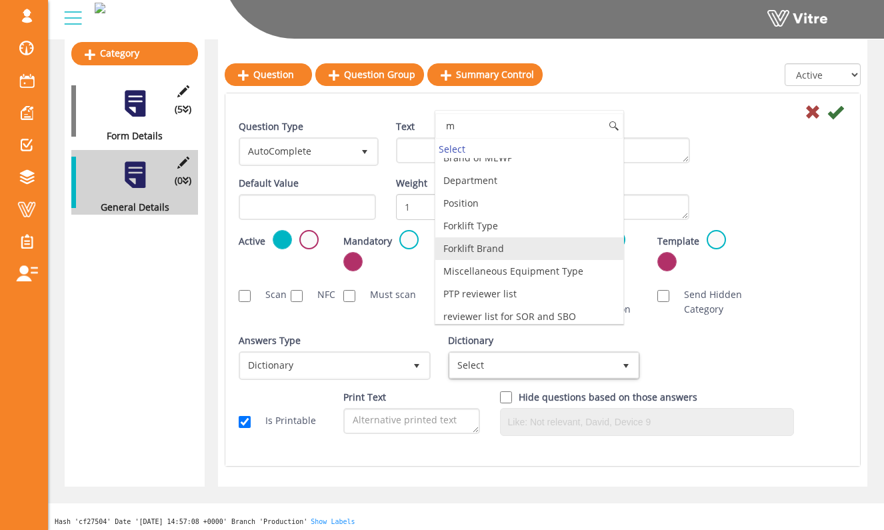
scroll to position [0, 0]
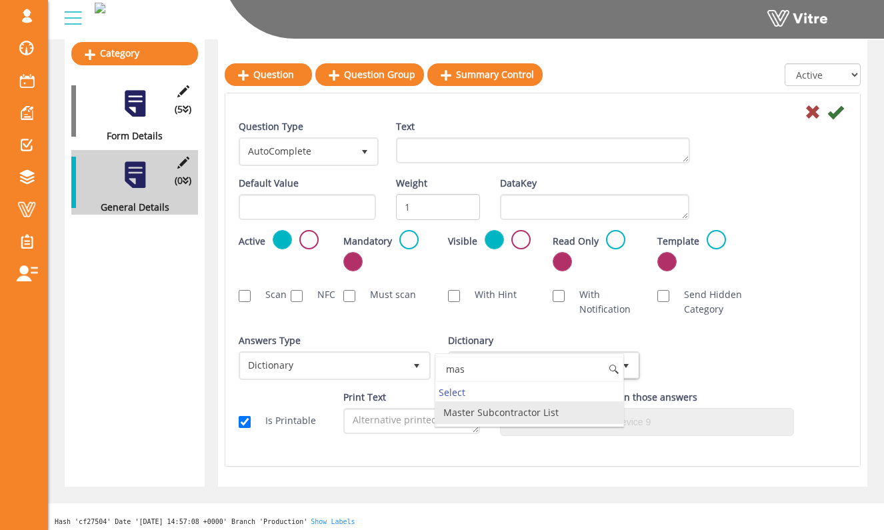
click at [547, 411] on li "Master Subcontractor List" at bounding box center [529, 412] width 188 height 23
type input "mas"
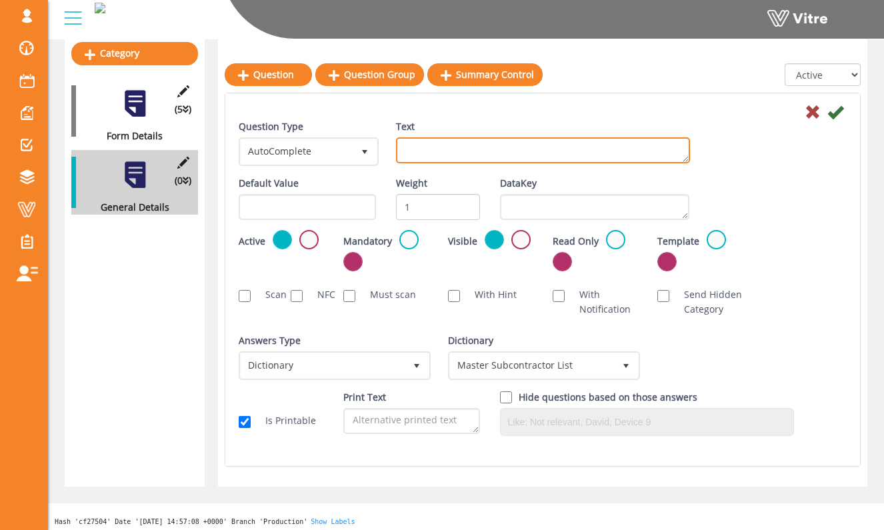
click at [469, 142] on textarea "Text" at bounding box center [543, 150] width 294 height 26
type textarea "Contractor"
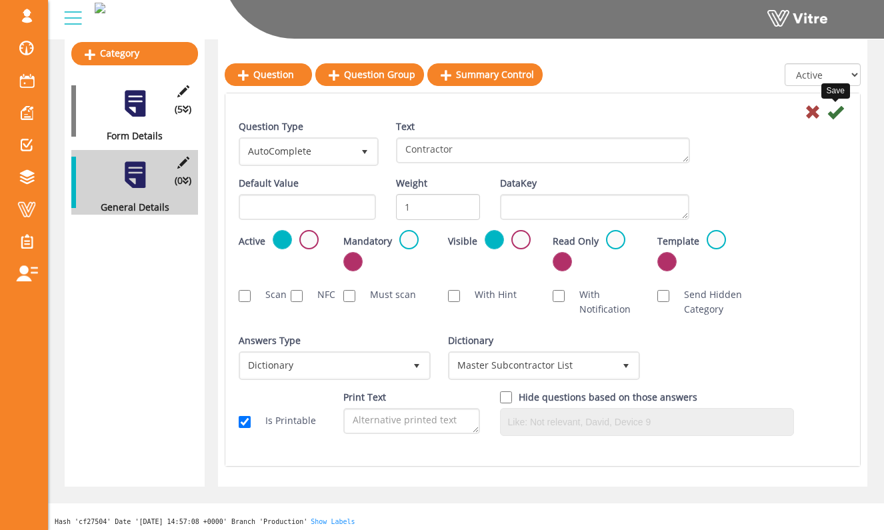
click at [835, 119] on icon at bounding box center [835, 112] width 16 height 16
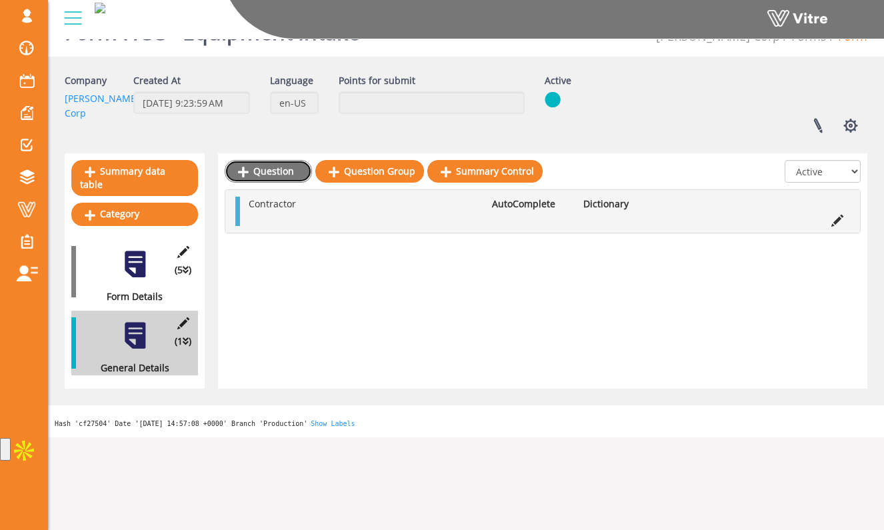
click at [281, 175] on link "Question" at bounding box center [268, 171] width 87 height 23
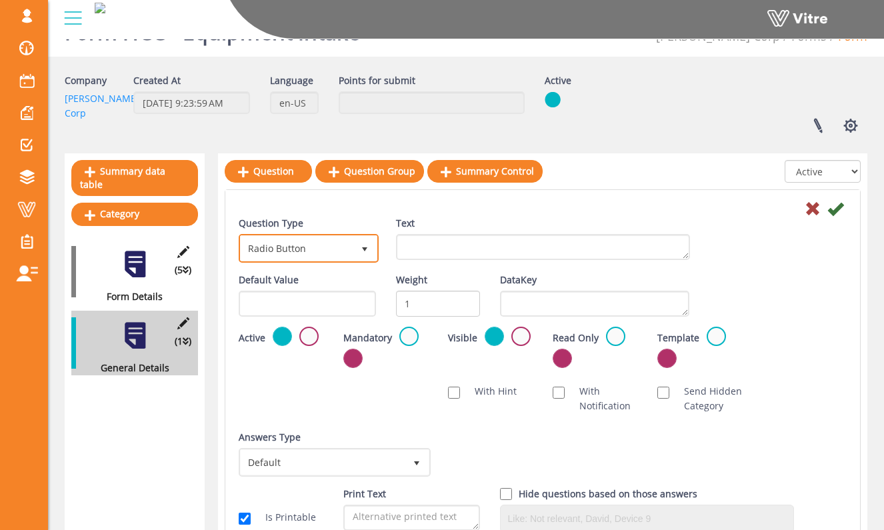
click at [325, 253] on span "Radio Button" at bounding box center [297, 248] width 112 height 24
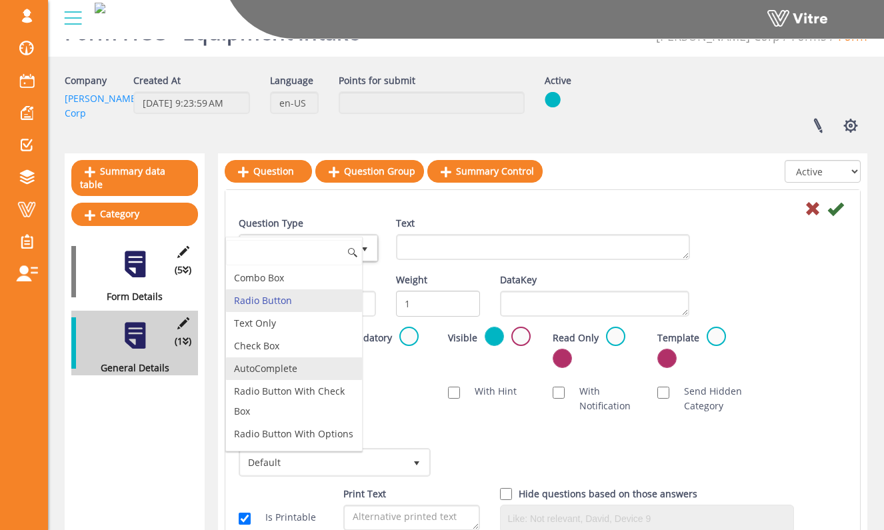
click at [322, 358] on li "AutoComplete" at bounding box center [294, 368] width 136 height 23
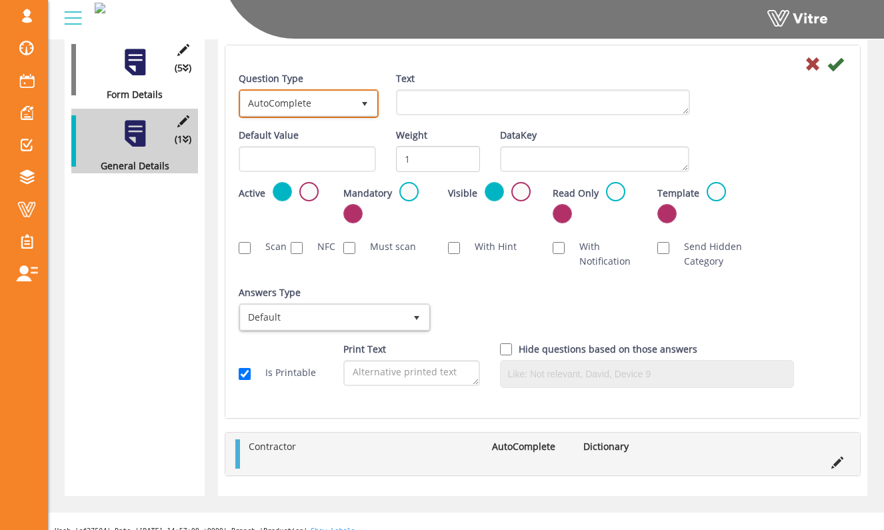
scroll to position [239, 0]
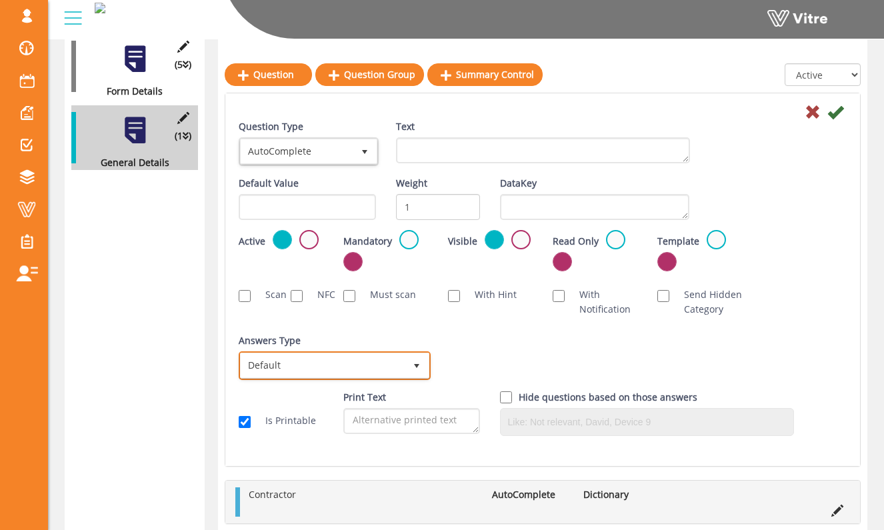
click at [336, 355] on span "Default" at bounding box center [323, 365] width 164 height 24
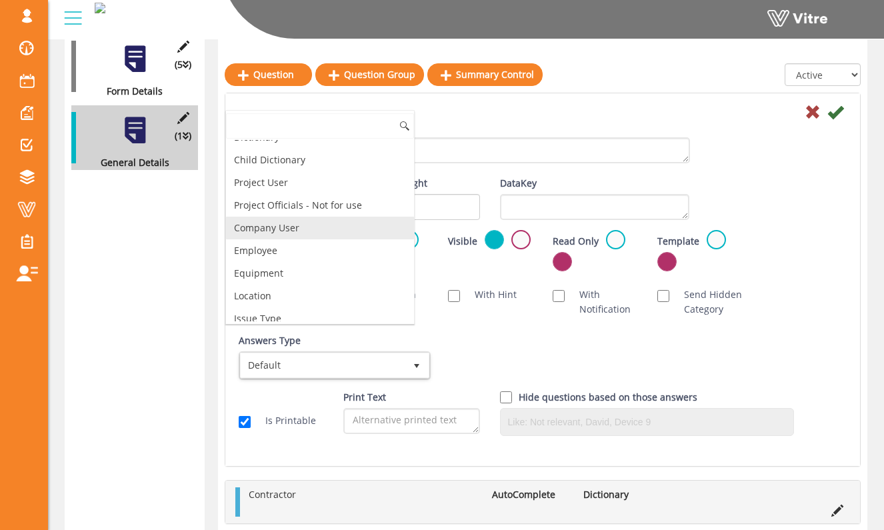
scroll to position [42, 0]
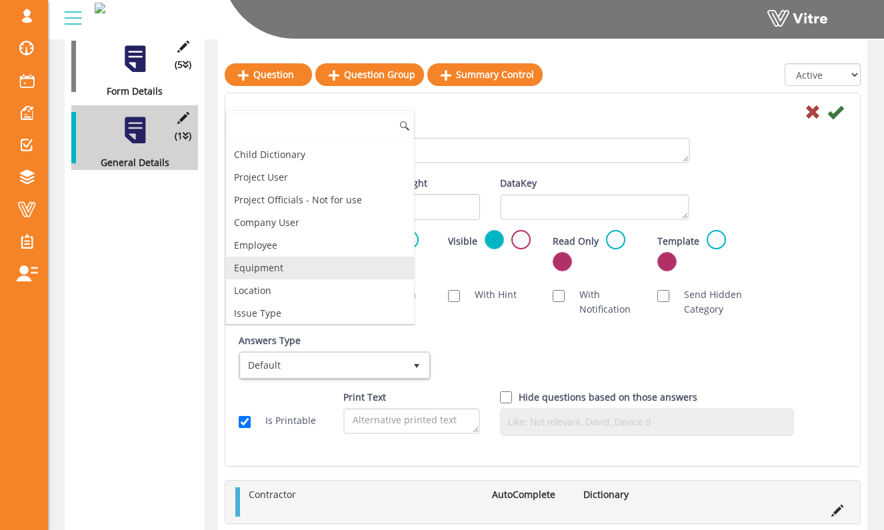
click at [350, 264] on li "Equipment" at bounding box center [320, 268] width 188 height 23
checkbox input "true"
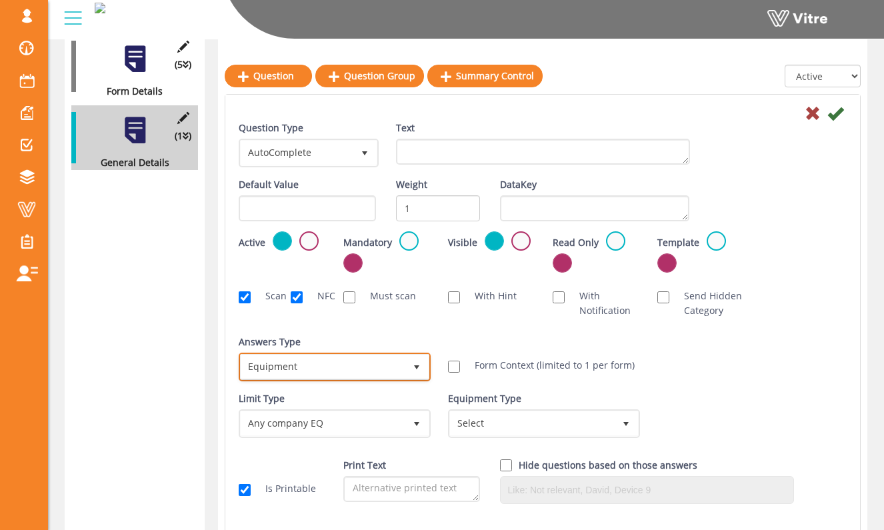
scroll to position [259, 0]
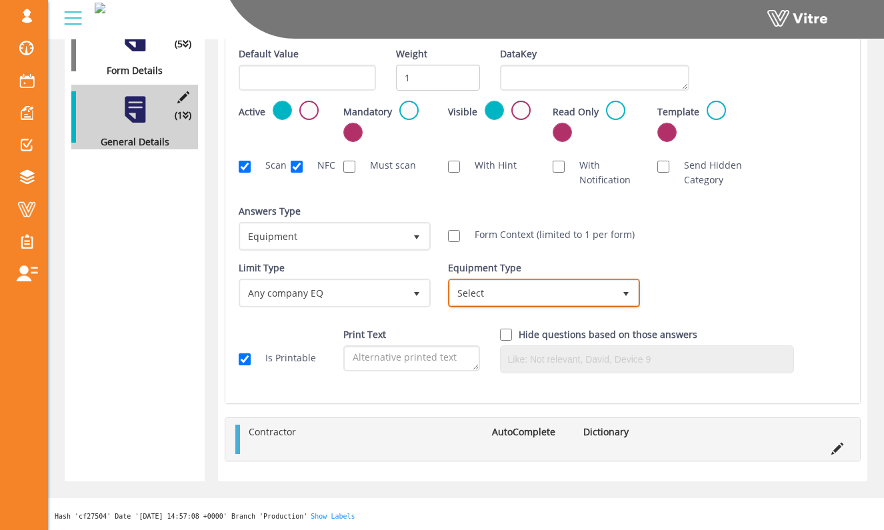
click at [506, 283] on span "Select" at bounding box center [532, 293] width 164 height 24
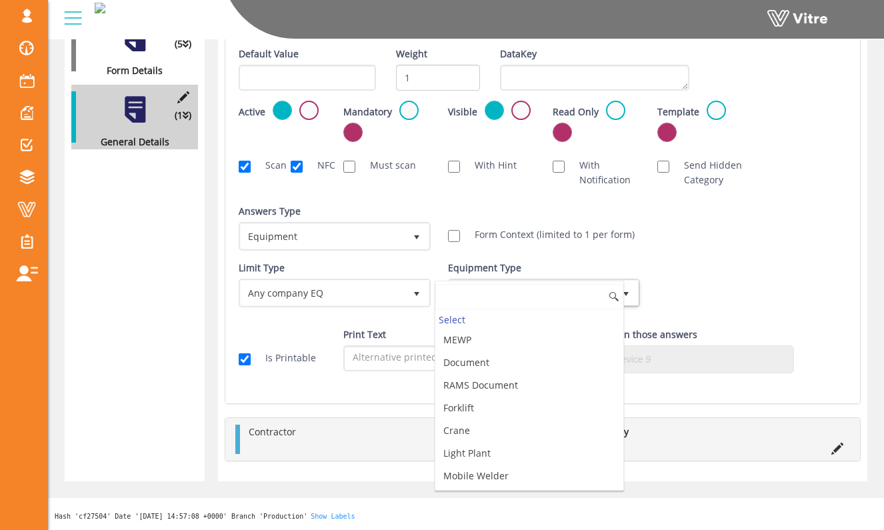
click at [504, 289] on input at bounding box center [529, 296] width 188 height 25
click at [538, 268] on div "Equipment Type Select" at bounding box center [542, 284] width 189 height 47
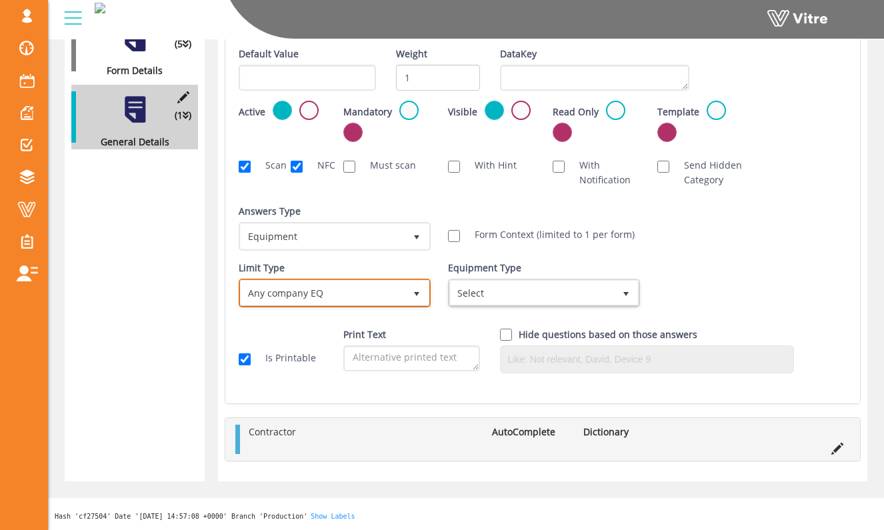
click at [403, 297] on span "Any company EQ" at bounding box center [323, 293] width 164 height 24
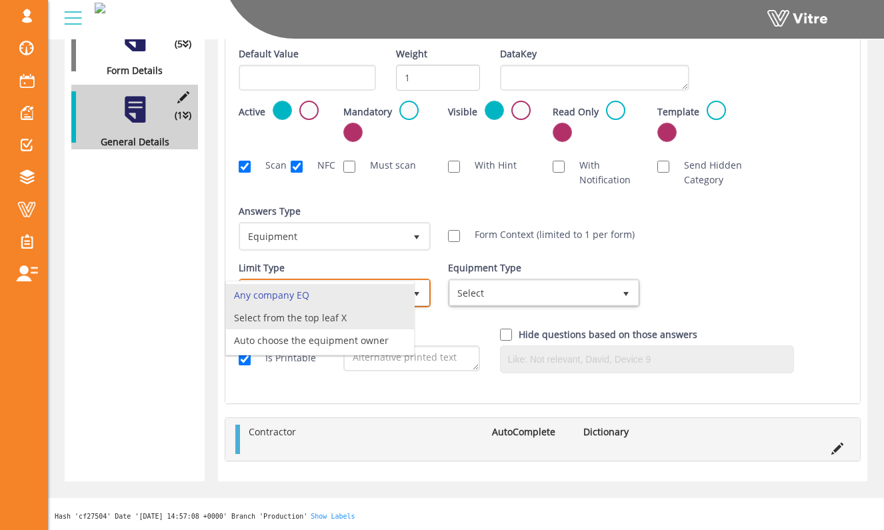
click at [395, 315] on li "Select from the top leaf X" at bounding box center [320, 318] width 188 height 23
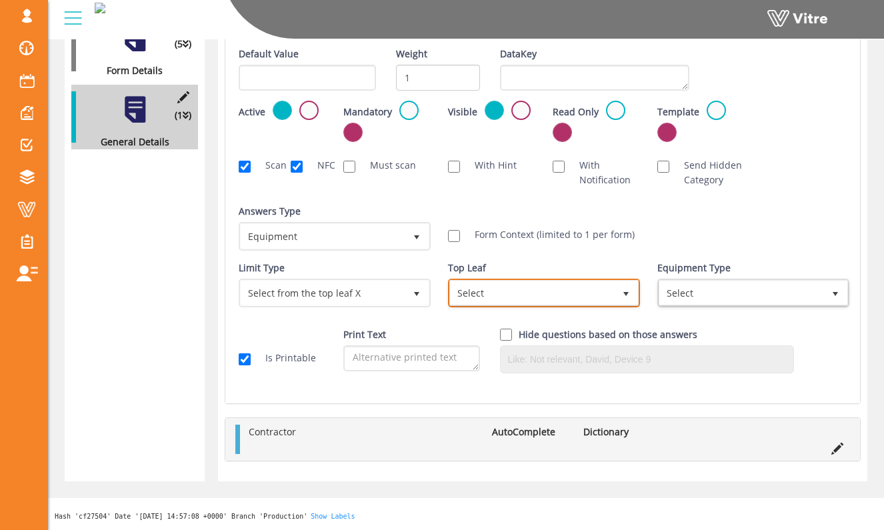
click at [534, 301] on span "Select" at bounding box center [532, 293] width 164 height 24
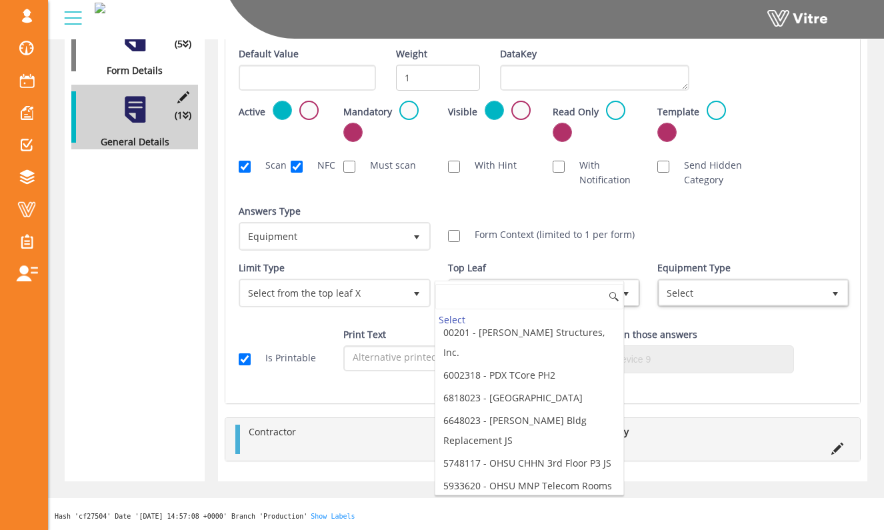
scroll to position [0, 0]
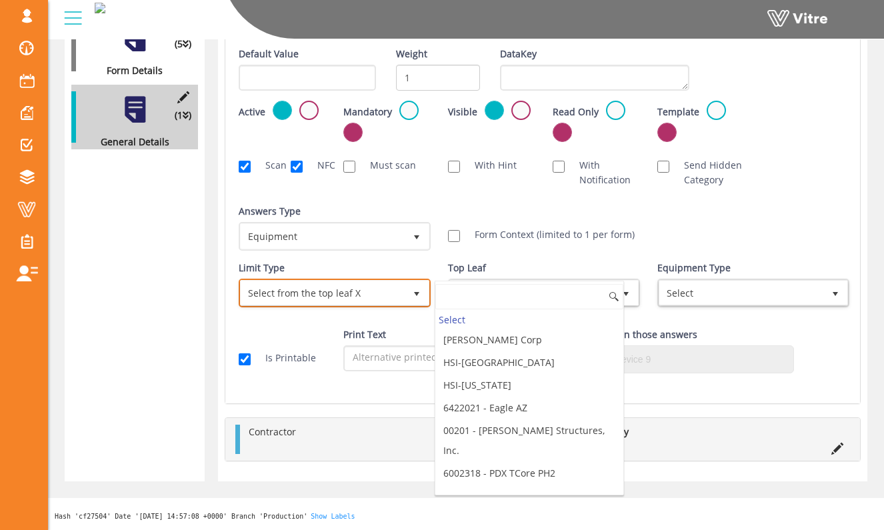
click at [398, 297] on span "Select from the top leaf X" at bounding box center [323, 293] width 164 height 24
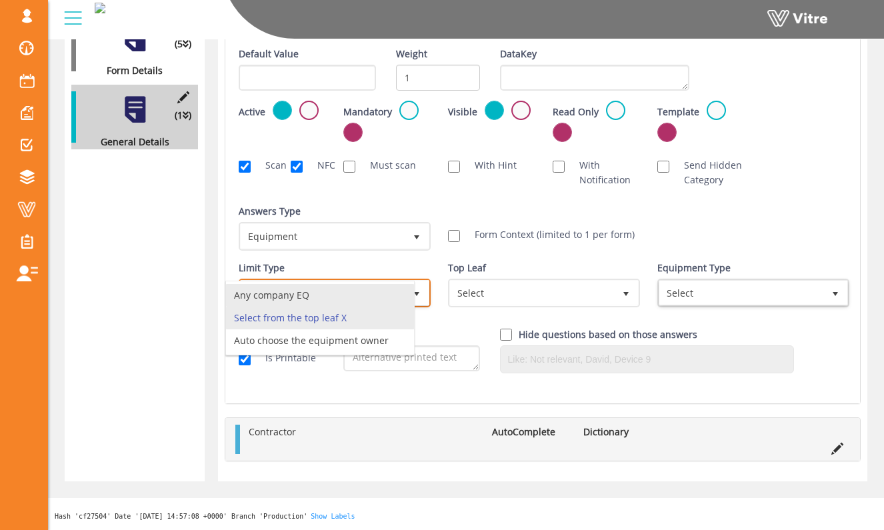
click at [386, 299] on li "Any company EQ" at bounding box center [320, 295] width 188 height 23
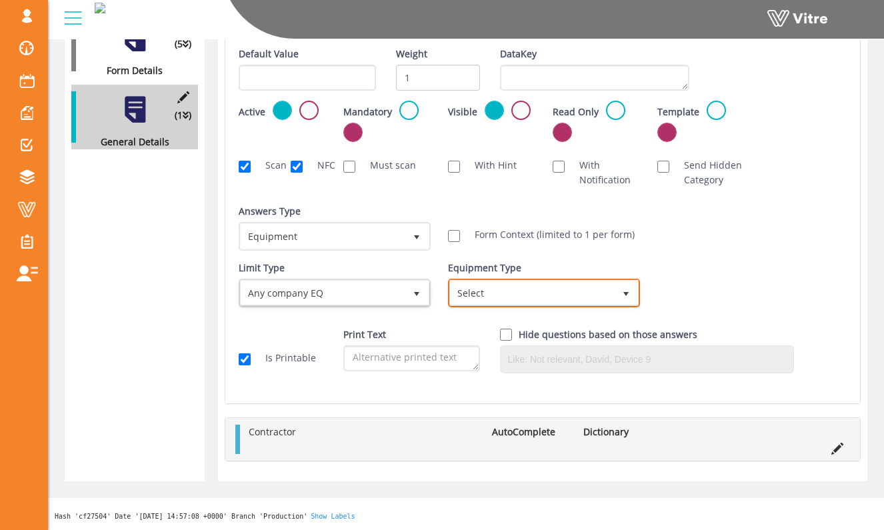
click at [486, 291] on span "Select" at bounding box center [532, 293] width 164 height 24
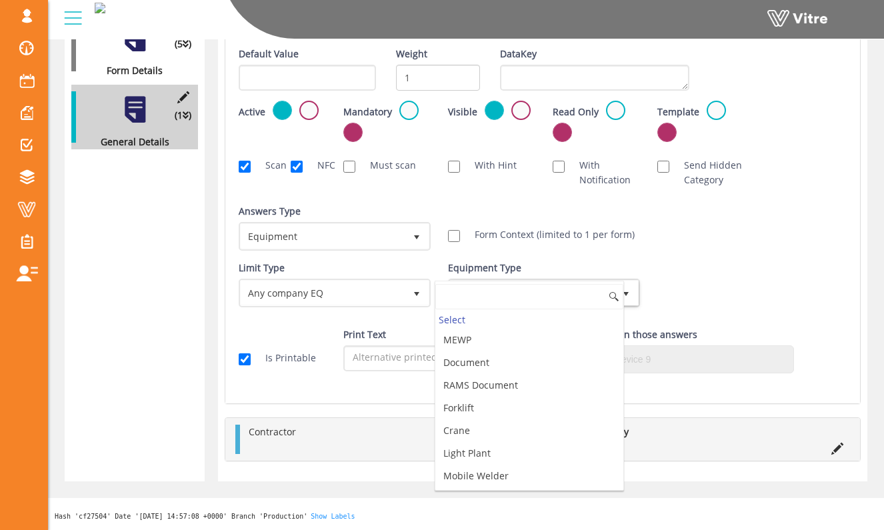
click at [738, 261] on div "Limit Type Any company location 0 Limit Type Any company EQ 0 Limit Type Any co…" at bounding box center [543, 289] width 628 height 57
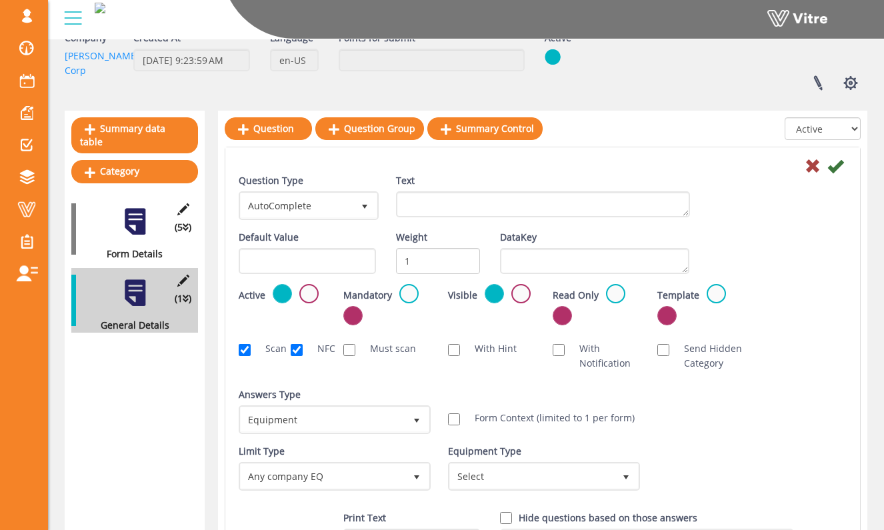
scroll to position [78, 0]
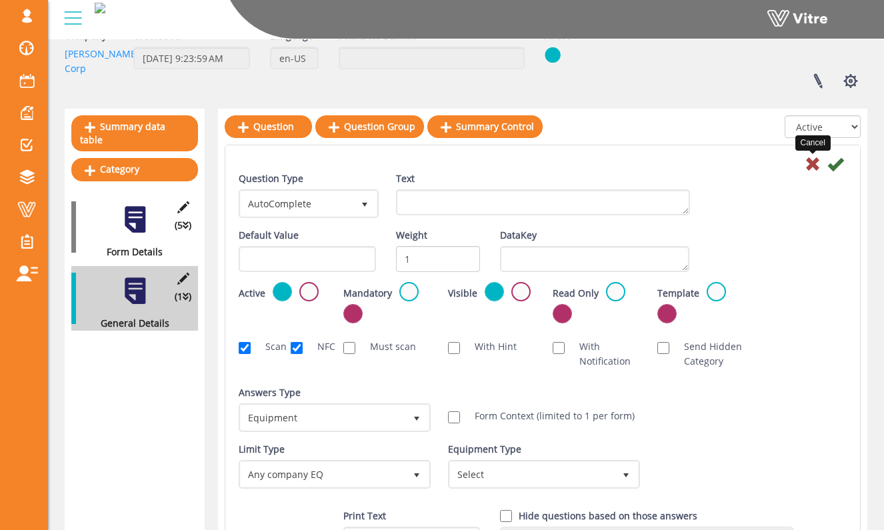
click at [814, 164] on icon at bounding box center [812, 164] width 16 height 16
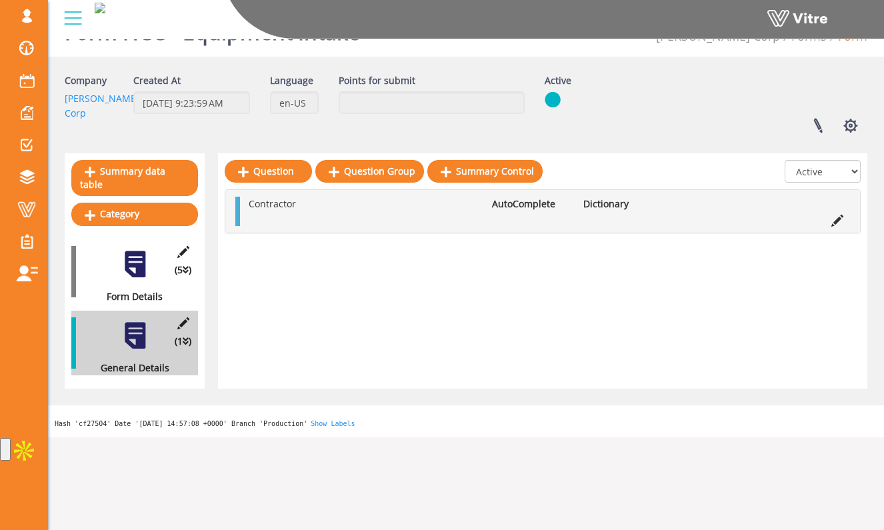
scroll to position [0, 0]
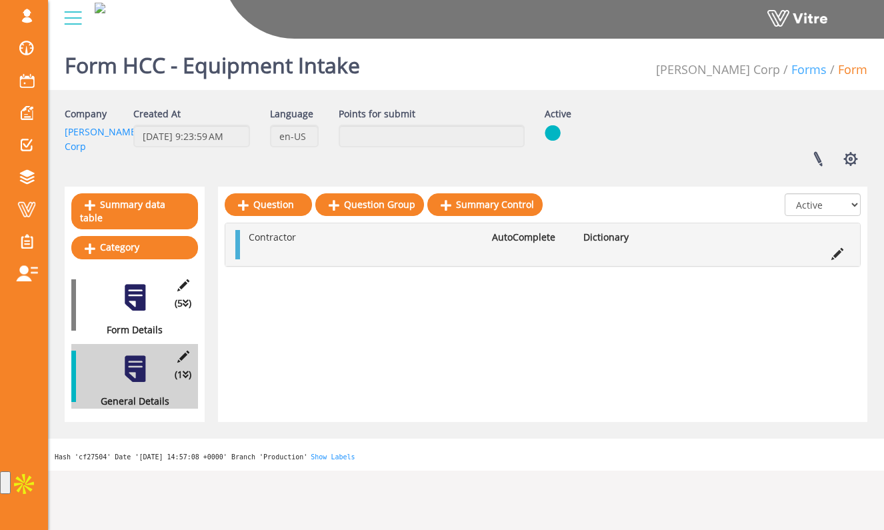
click at [816, 70] on link "Forms" at bounding box center [808, 69] width 35 height 16
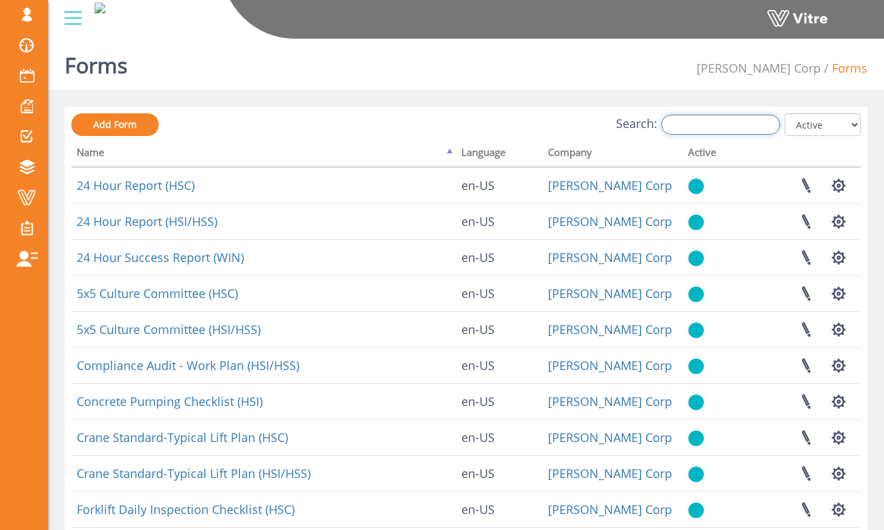
click at [711, 127] on input "Search:" at bounding box center [720, 125] width 119 height 20
click at [739, 128] on input "Search:" at bounding box center [720, 125] width 119 height 20
click at [137, 129] on link "Add Form" at bounding box center [114, 124] width 87 height 23
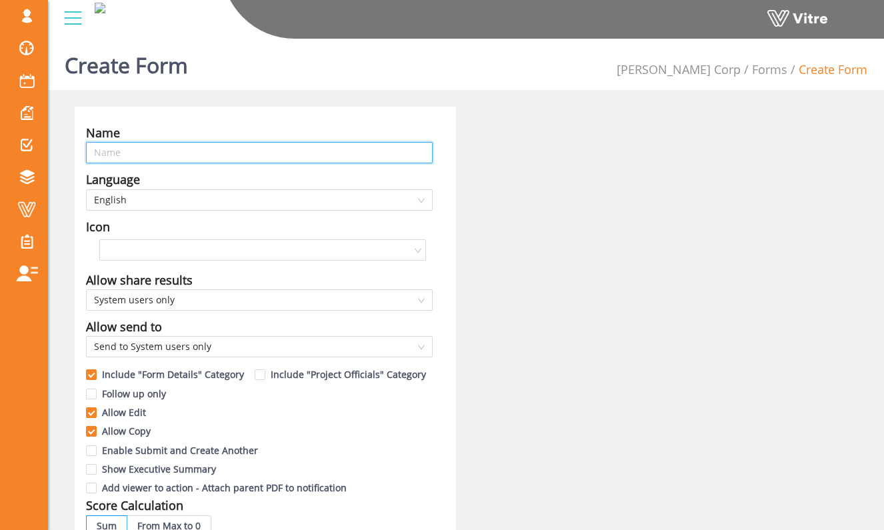
click at [324, 150] on input "text" at bounding box center [259, 152] width 346 height 21
type input "MEWP Site-Approval Form"
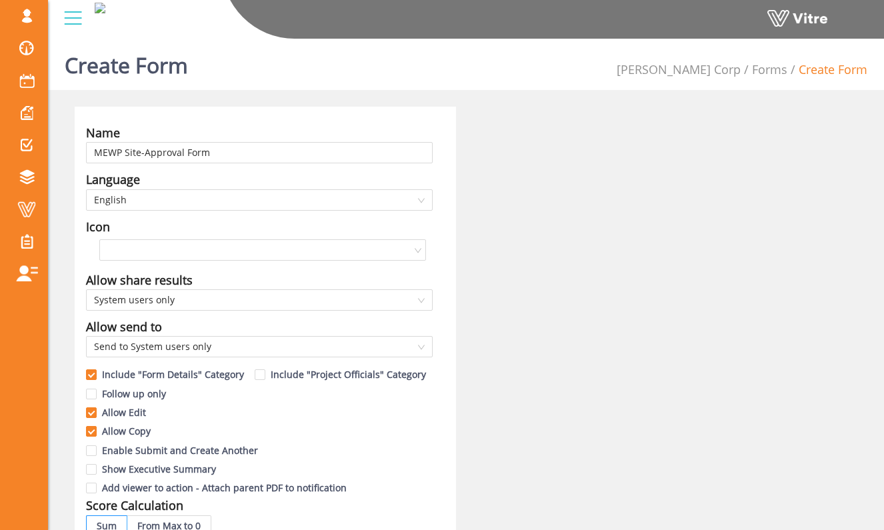
click at [381, 140] on div "Name" at bounding box center [259, 132] width 346 height 19
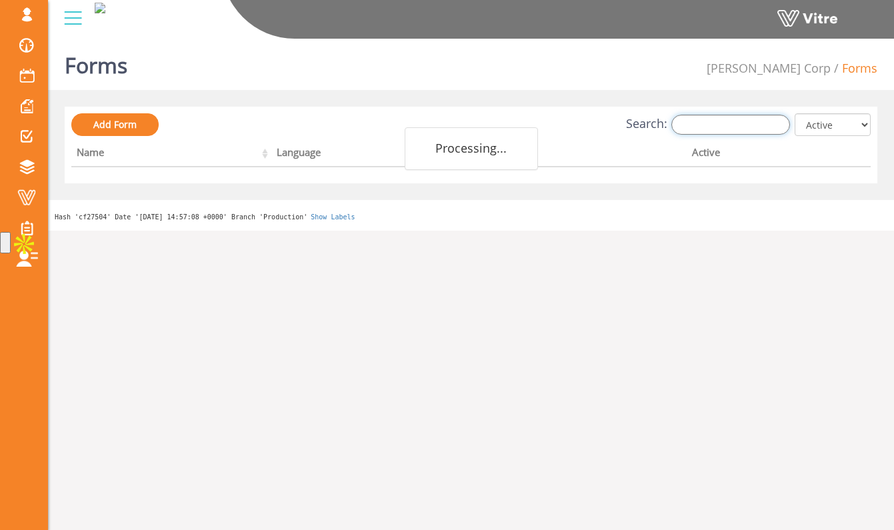
click at [705, 123] on input "Search:" at bounding box center [730, 125] width 119 height 20
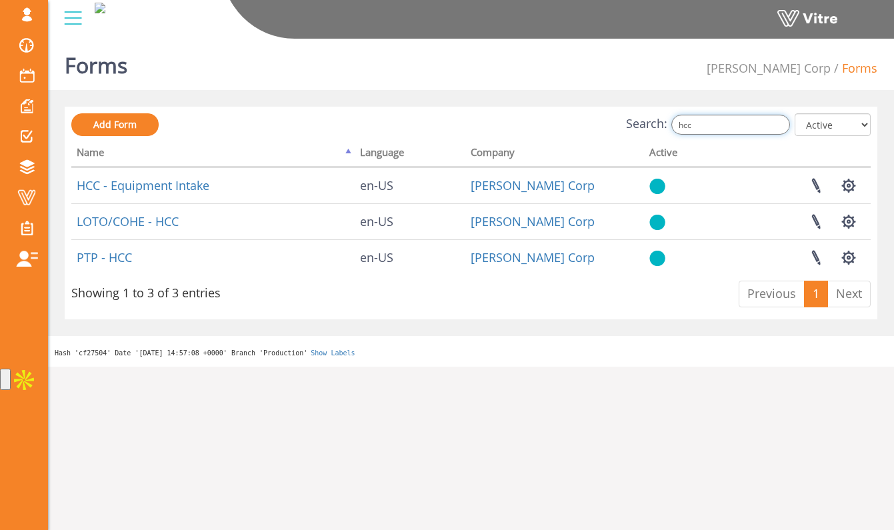
drag, startPoint x: 715, startPoint y: 122, endPoint x: 683, endPoint y: 125, distance: 32.1
click at [682, 125] on label "Search: hcc" at bounding box center [708, 125] width 164 height 20
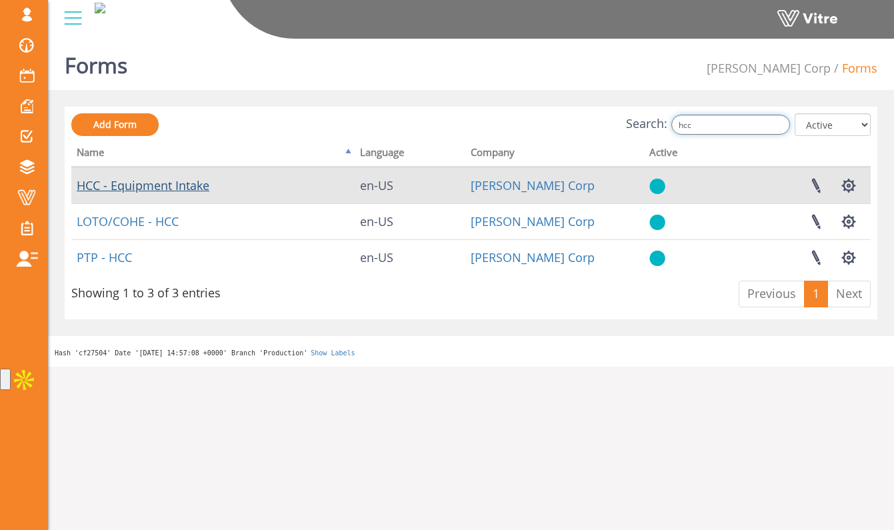
type input "hcc"
click at [191, 191] on link "HCC - Equipment Intake" at bounding box center [143, 185] width 133 height 16
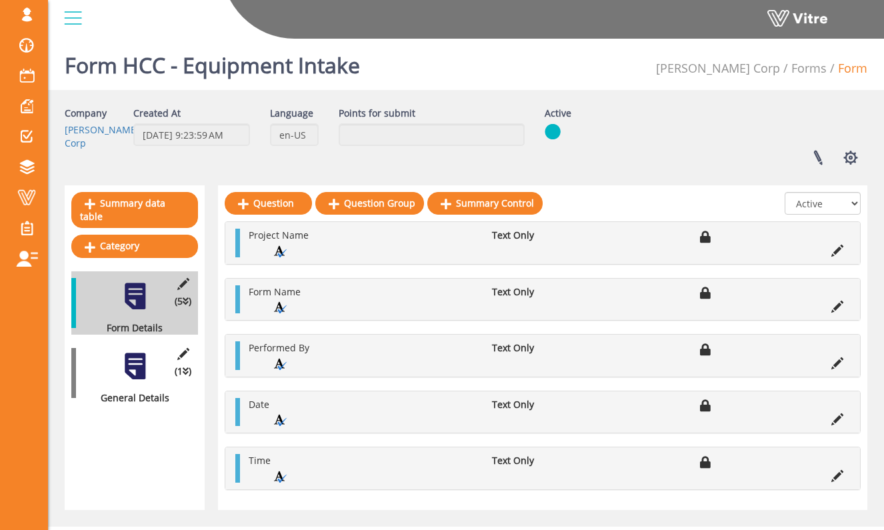
scroll to position [31, 0]
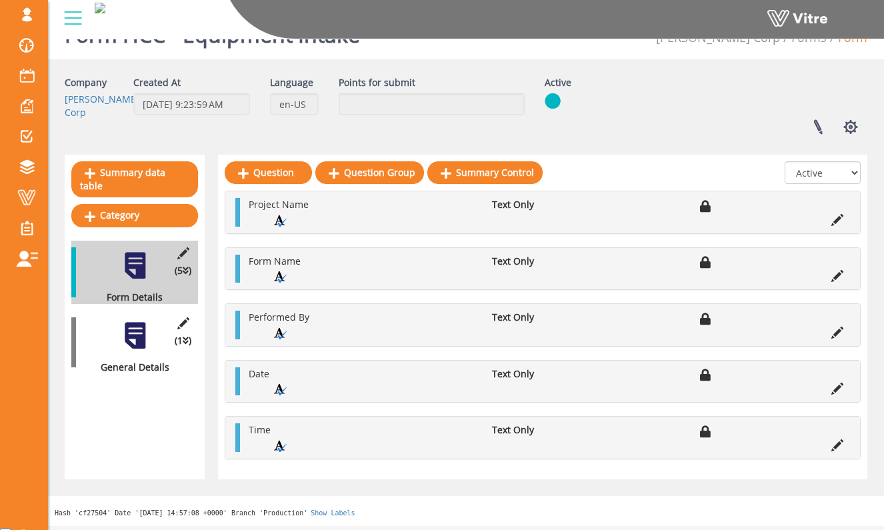
click at [135, 338] on div "(1 ) General Details" at bounding box center [134, 342] width 127 height 63
click at [139, 333] on div at bounding box center [135, 336] width 30 height 30
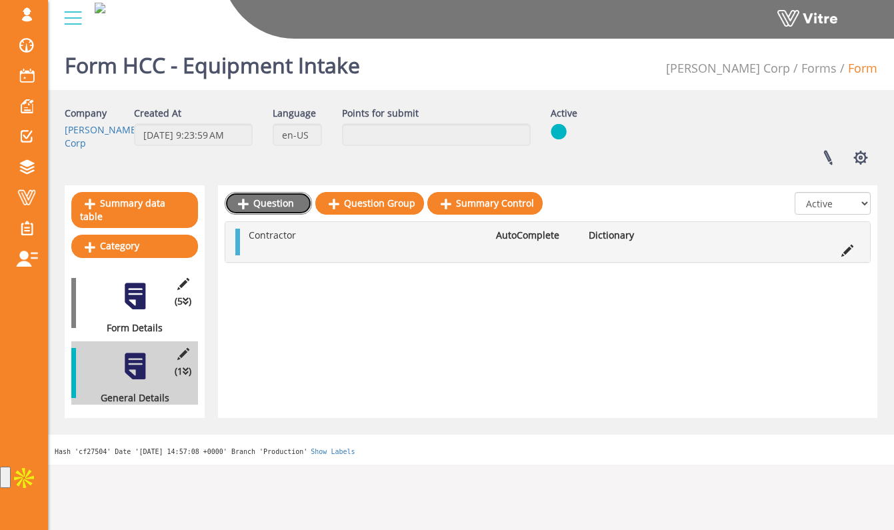
click at [301, 205] on link "Question" at bounding box center [268, 203] width 87 height 23
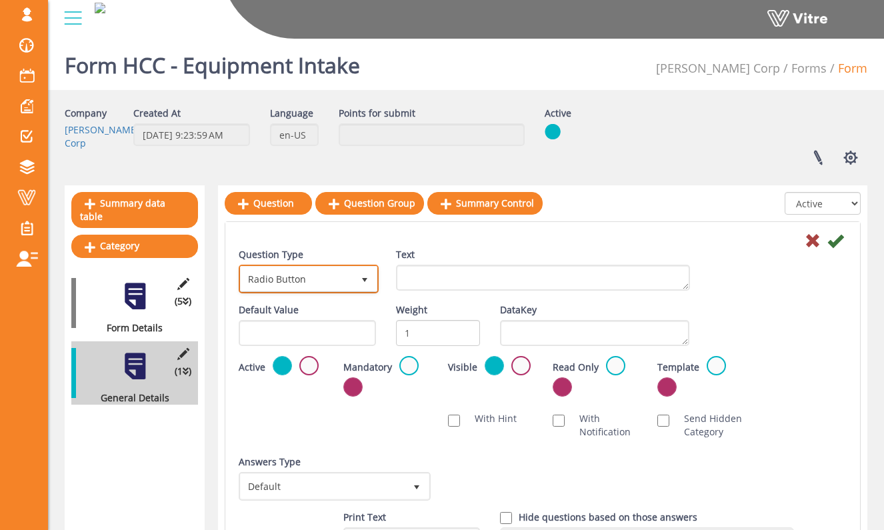
click at [341, 280] on span "Radio Button" at bounding box center [297, 279] width 112 height 24
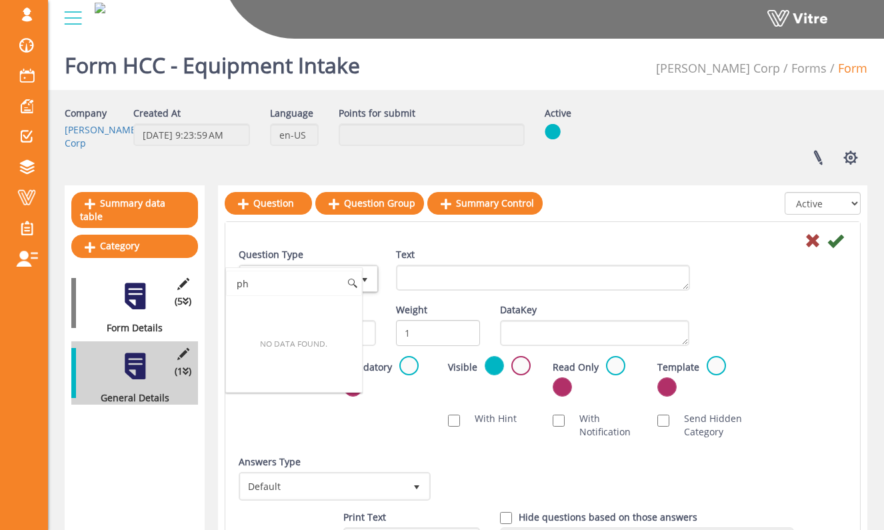
type input "p"
type input "n"
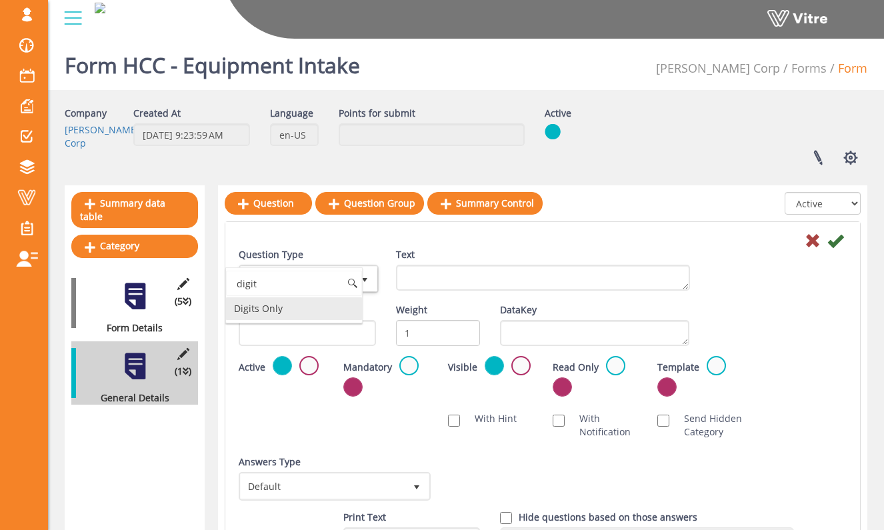
click at [340, 310] on li "Digits Only" at bounding box center [294, 308] width 136 height 23
type input "digit"
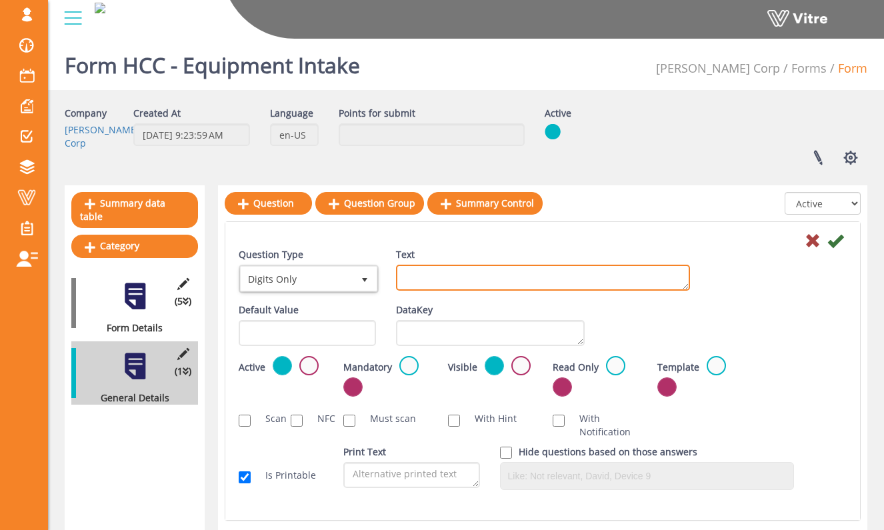
click at [432, 281] on textarea "Text" at bounding box center [543, 278] width 294 height 26
type textarea "Contact Number"
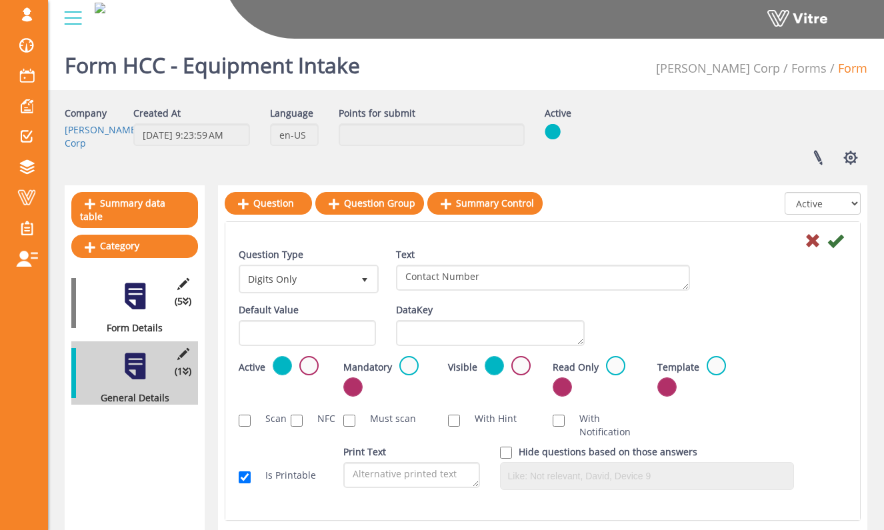
click at [755, 321] on div "Default Value Weight DataKey" at bounding box center [543, 329] width 628 height 53
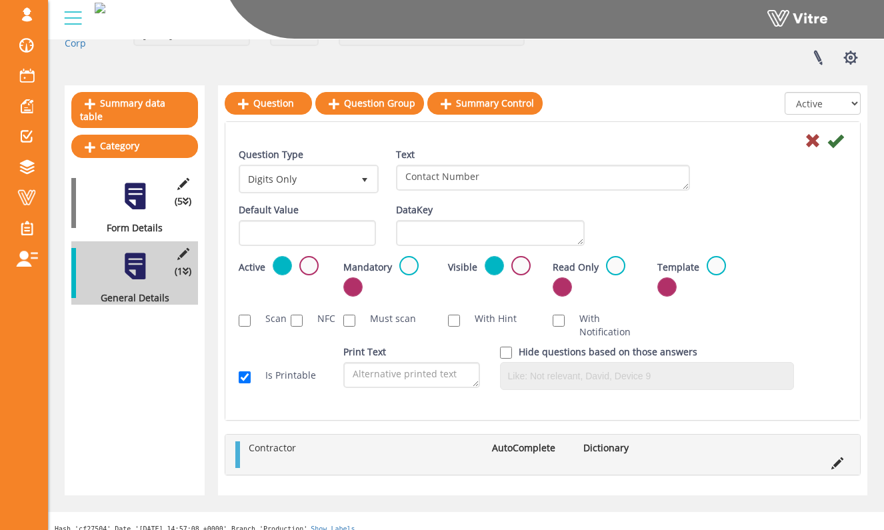
scroll to position [112, 0]
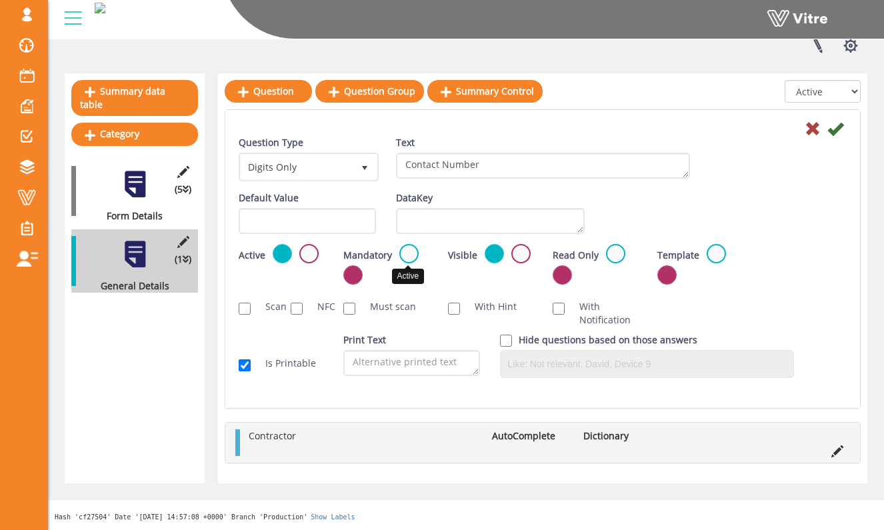
click at [412, 257] on label at bounding box center [408, 253] width 19 height 19
click at [0, 0] on input "radio" at bounding box center [0, 0] width 0 height 0
click at [835, 128] on icon at bounding box center [835, 129] width 16 height 16
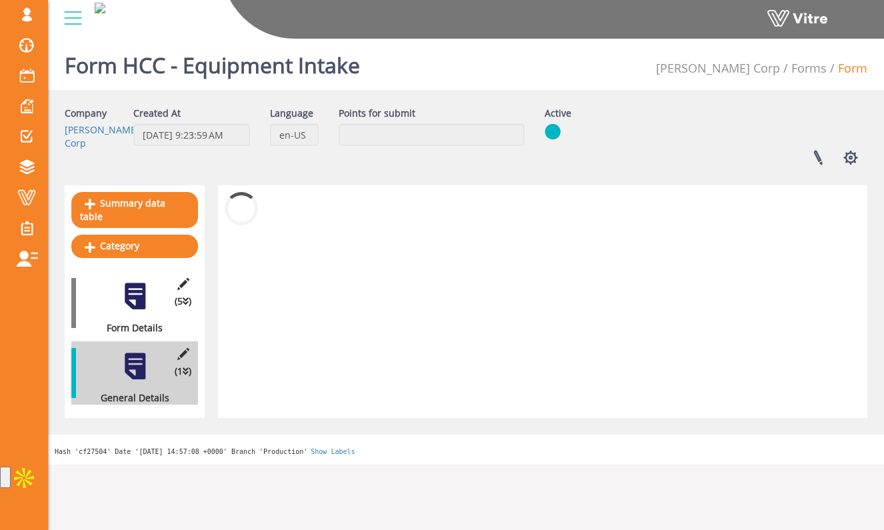
scroll to position [0, 0]
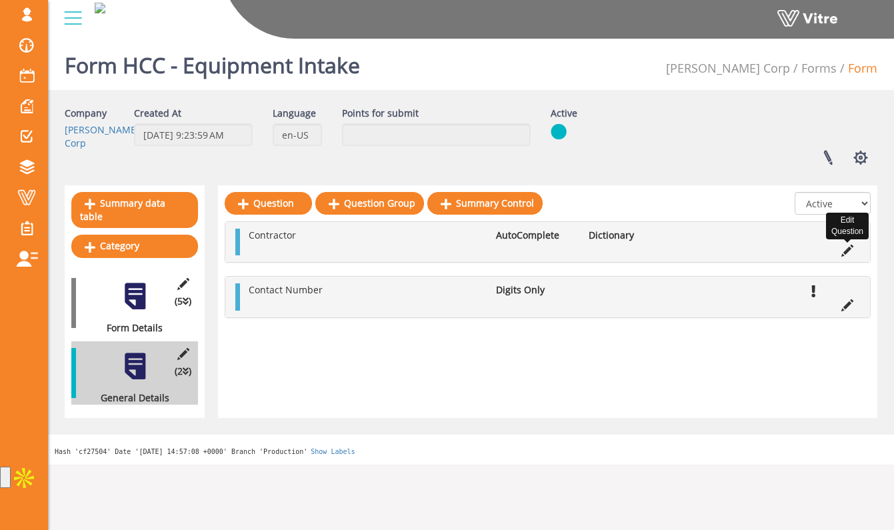
click at [845, 250] on icon at bounding box center [847, 251] width 12 height 12
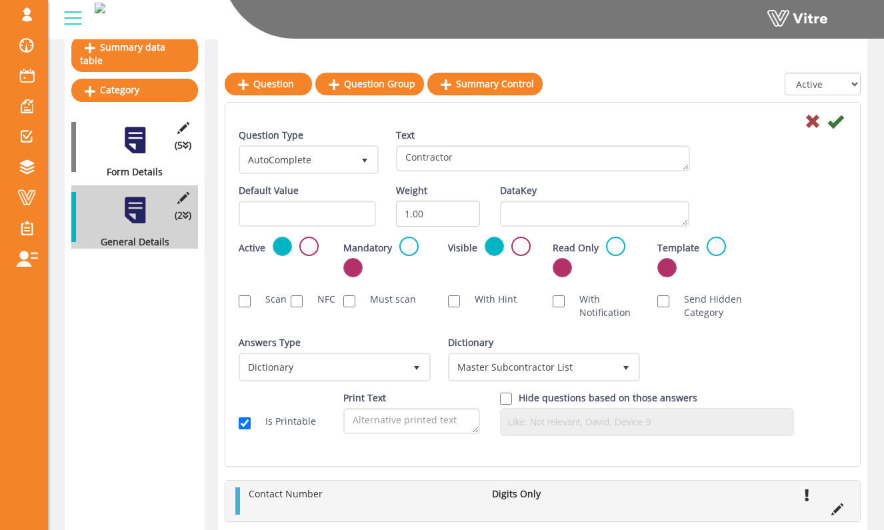
scroll to position [167, 0]
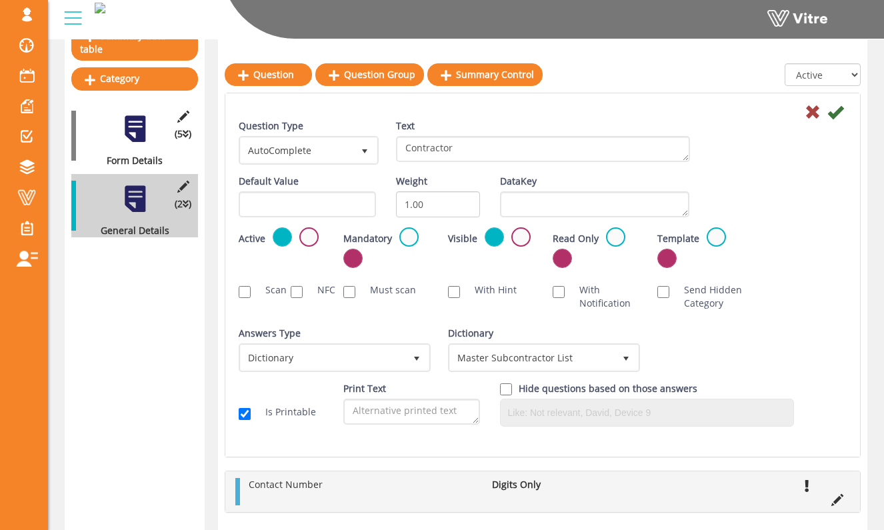
click at [410, 243] on label at bounding box center [408, 236] width 19 height 19
click at [0, 0] on input "radio" at bounding box center [0, 0] width 0 height 0
click at [834, 111] on icon at bounding box center [835, 112] width 16 height 16
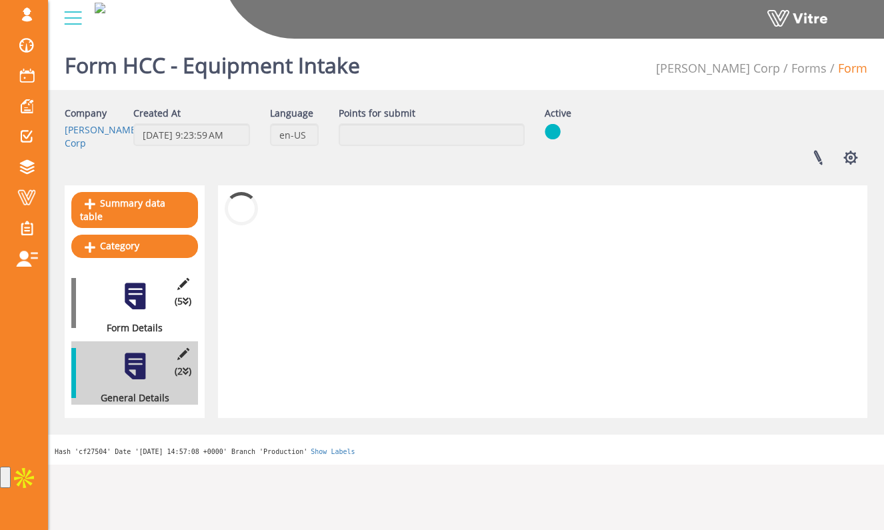
scroll to position [0, 0]
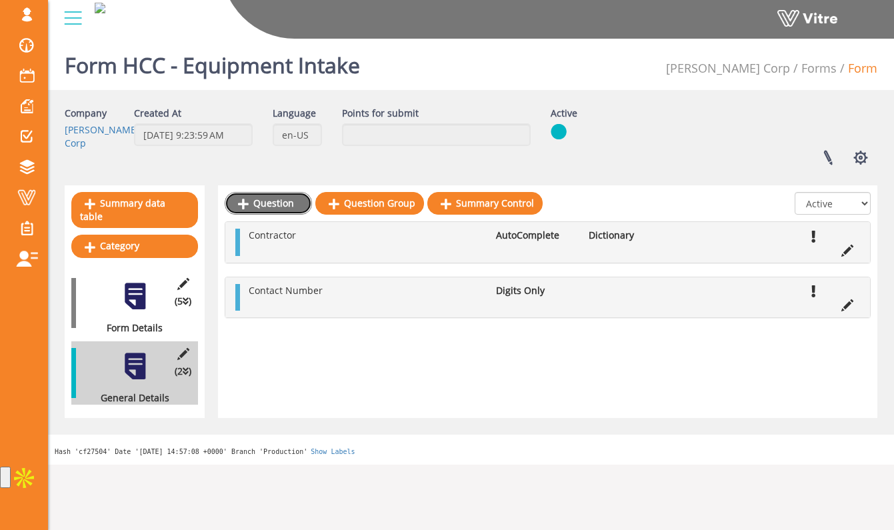
click at [284, 202] on link "Question" at bounding box center [268, 203] width 87 height 23
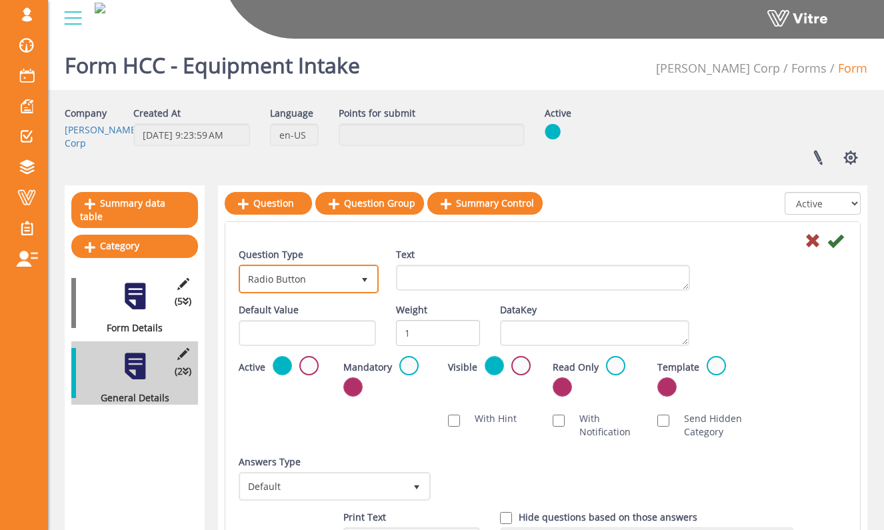
click at [291, 267] on span "Radio Button" at bounding box center [297, 279] width 112 height 24
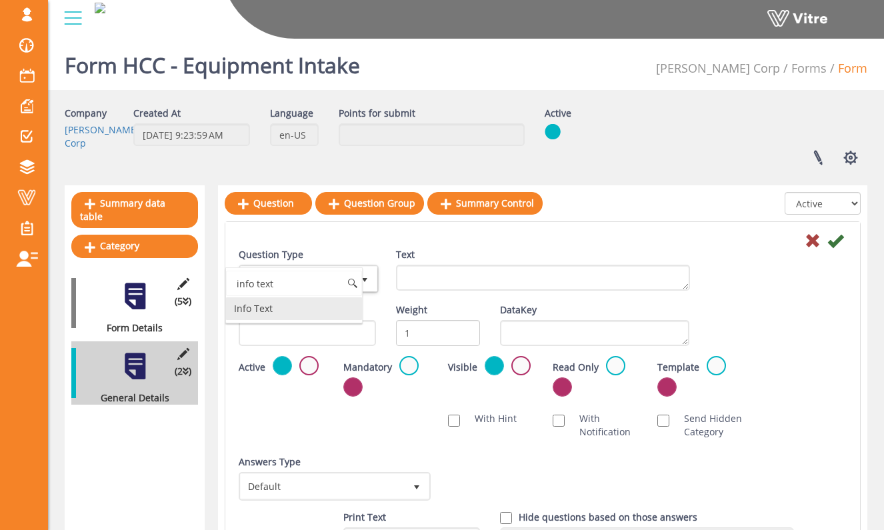
click at [307, 309] on li "Info Text" at bounding box center [294, 308] width 136 height 23
type input "info text"
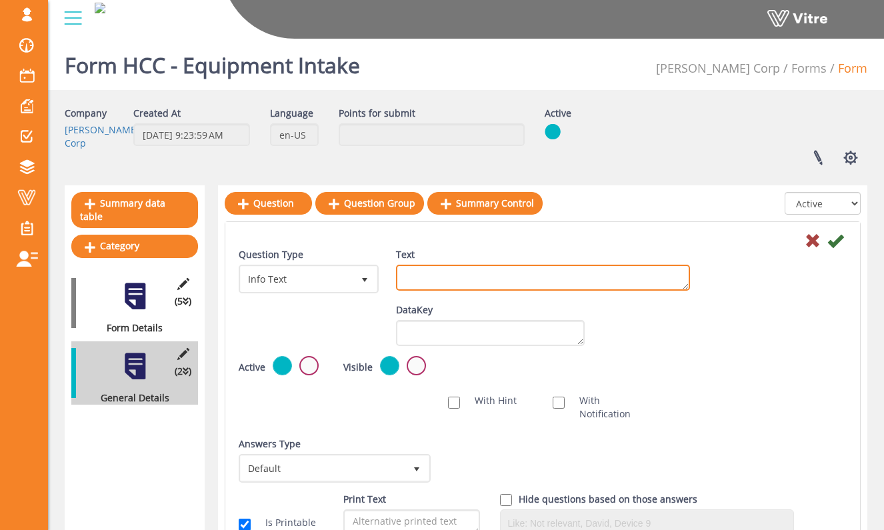
click at [412, 277] on textarea "Text" at bounding box center [543, 278] width 294 height 26
paste textarea "The acceptance of this equipment on site does NOT qualify it for operation. The…"
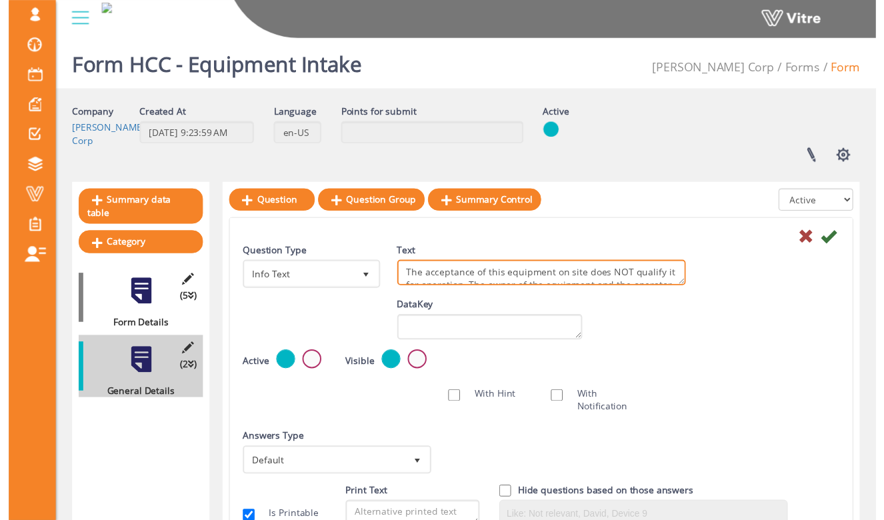
scroll to position [87, 0]
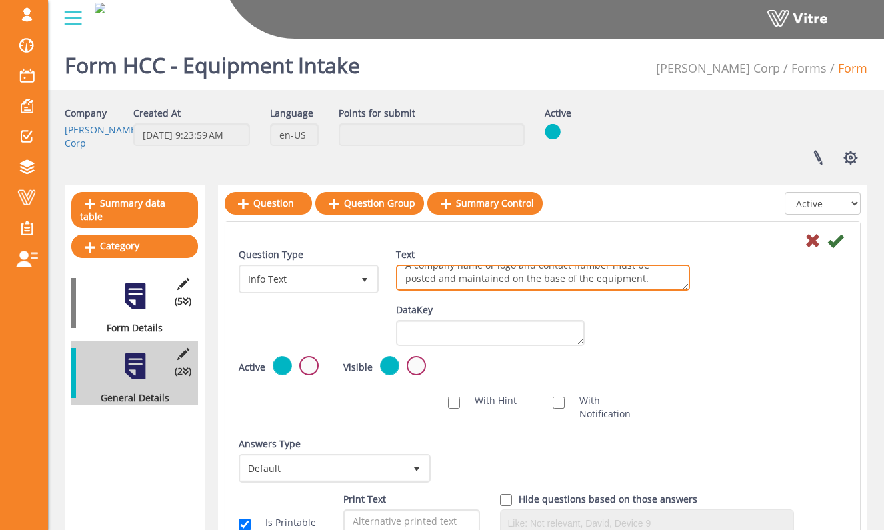
type textarea "The acceptance of this equipment on site does NOT qualify it for operation. The…"
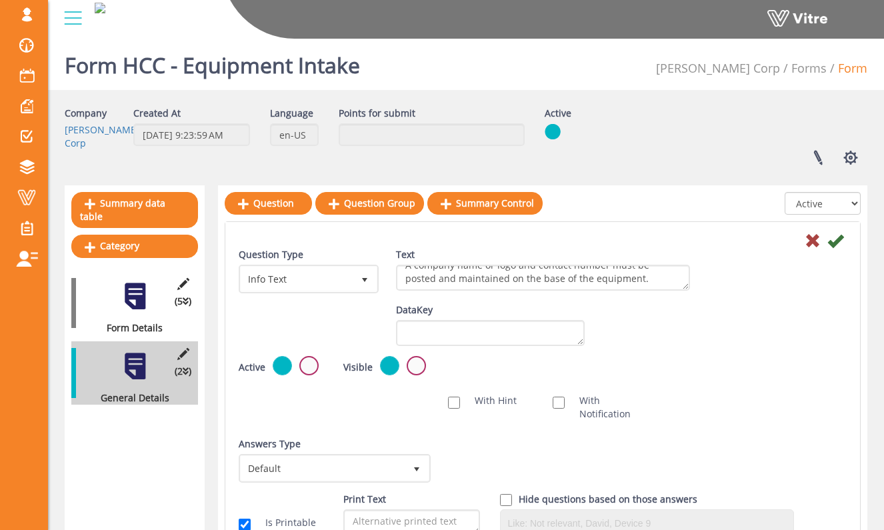
click at [656, 304] on div "Default Value Weight DataKey" at bounding box center [543, 329] width 628 height 53
click at [838, 243] on icon at bounding box center [835, 241] width 16 height 16
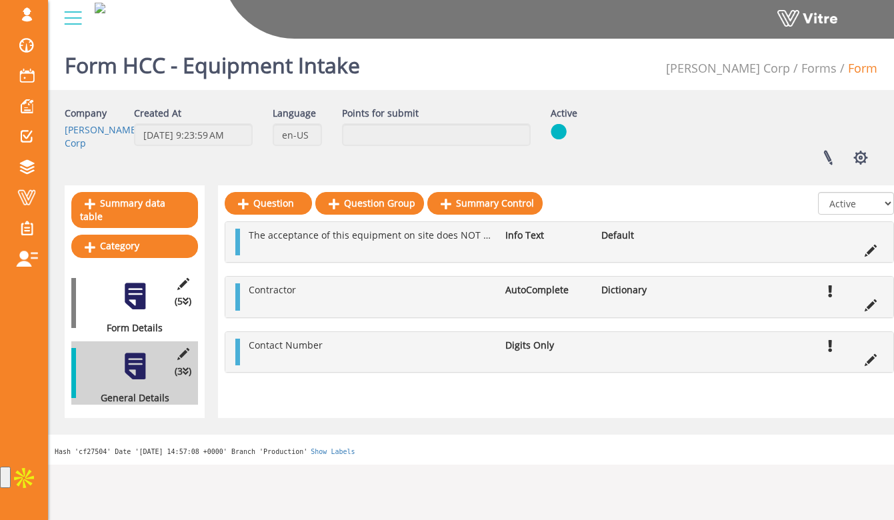
drag, startPoint x: 236, startPoint y: 352, endPoint x: 523, endPoint y: 4, distance: 451.6
click at [281, 207] on link "Question" at bounding box center [268, 203] width 87 height 23
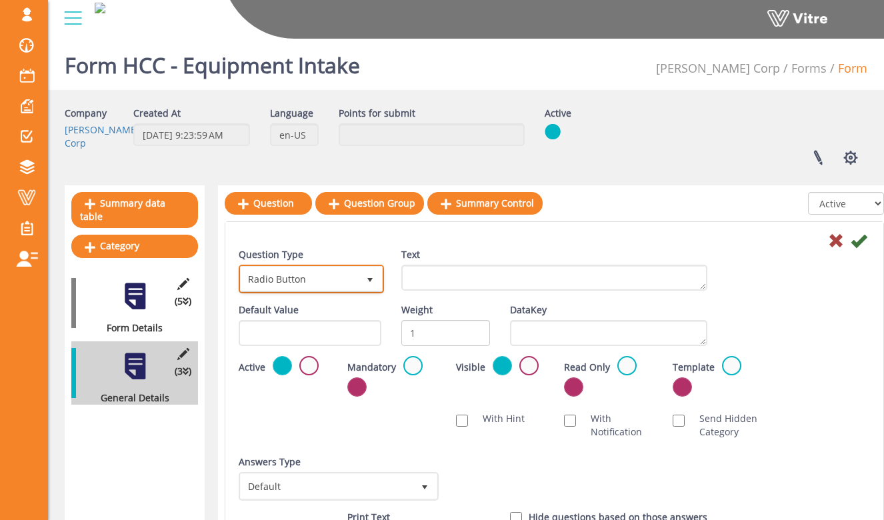
click at [377, 288] on span "select" at bounding box center [370, 279] width 24 height 24
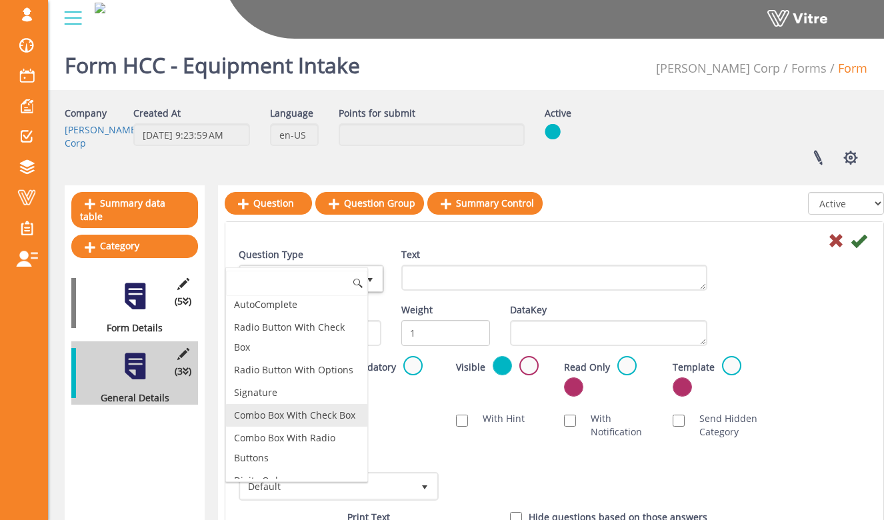
scroll to position [0, 0]
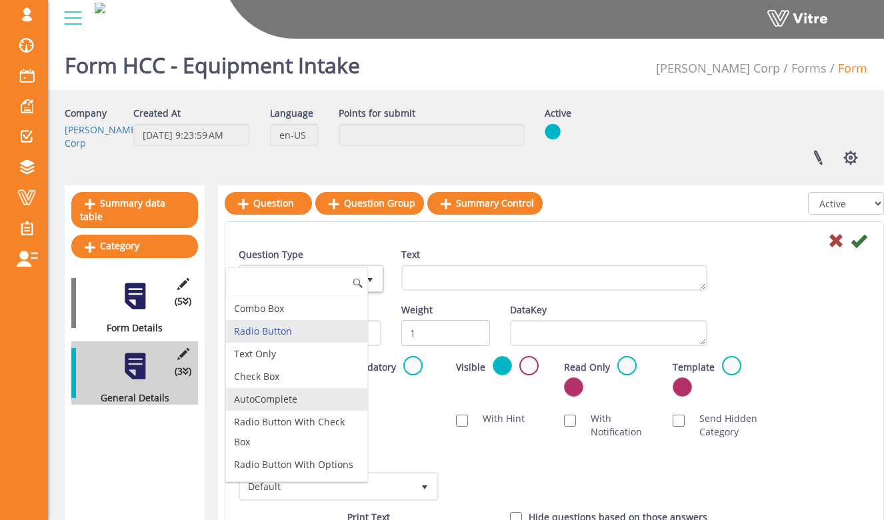
click at [319, 391] on li "AutoComplete" at bounding box center [296, 399] width 141 height 23
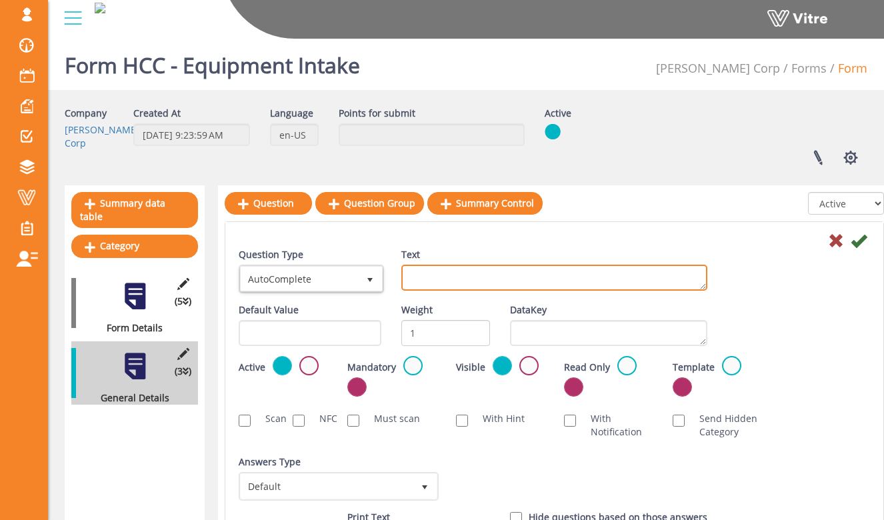
click at [485, 265] on textarea "Text" at bounding box center [554, 278] width 306 height 26
type textarea "Equipment Type"
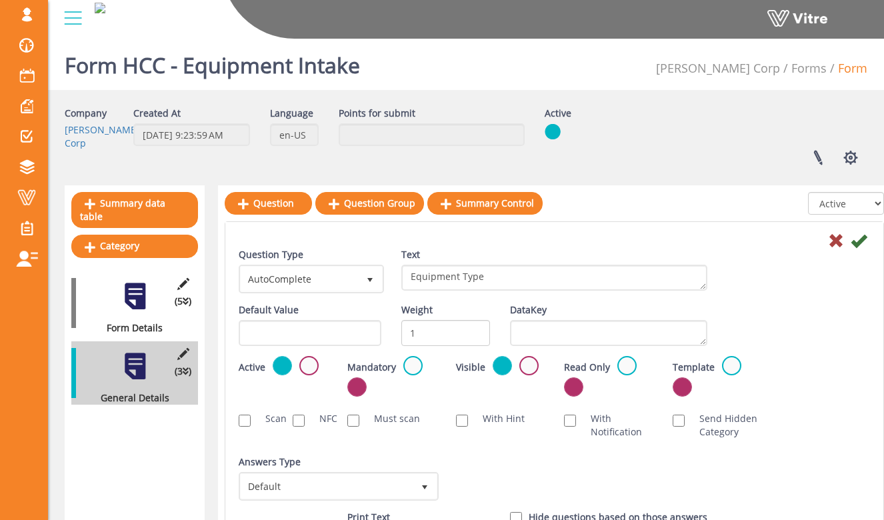
click at [375, 296] on div "Question Type AutoComplete 11" at bounding box center [310, 275] width 163 height 55
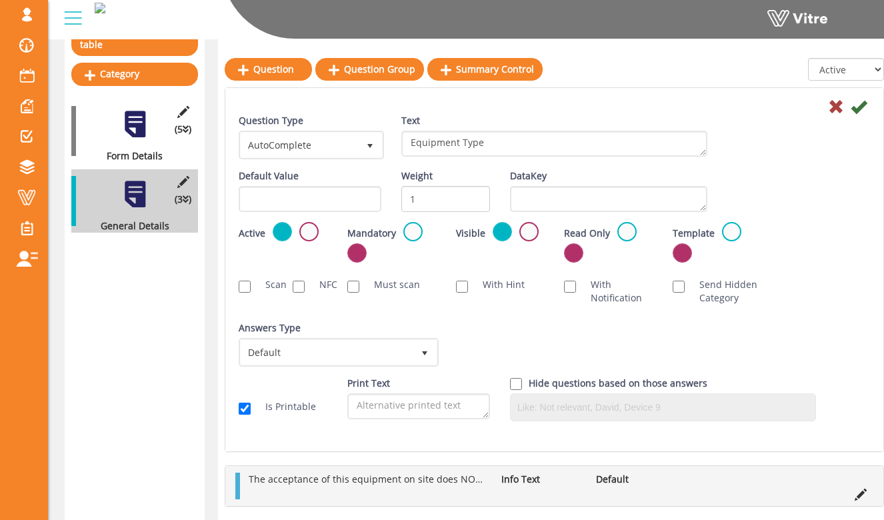
scroll to position [211, 0]
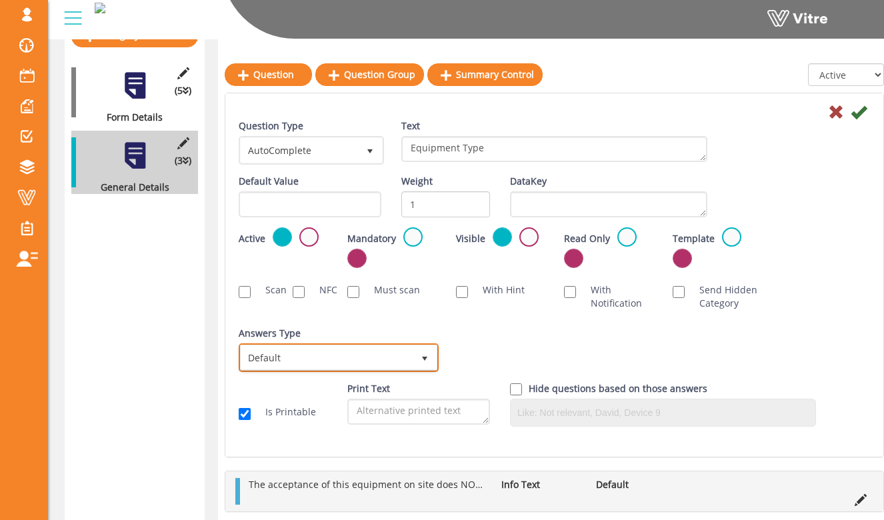
click at [385, 358] on span "Default" at bounding box center [327, 357] width 172 height 24
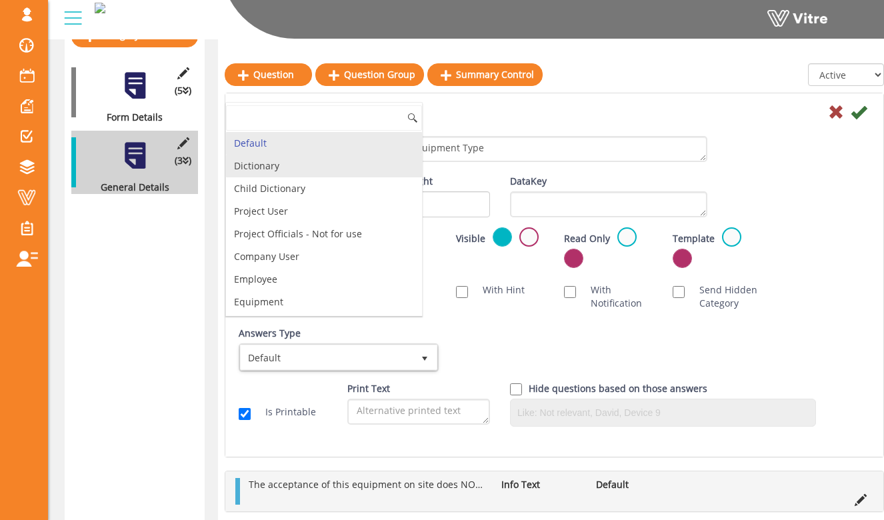
click at [362, 163] on li "Dictionary" at bounding box center [324, 166] width 196 height 23
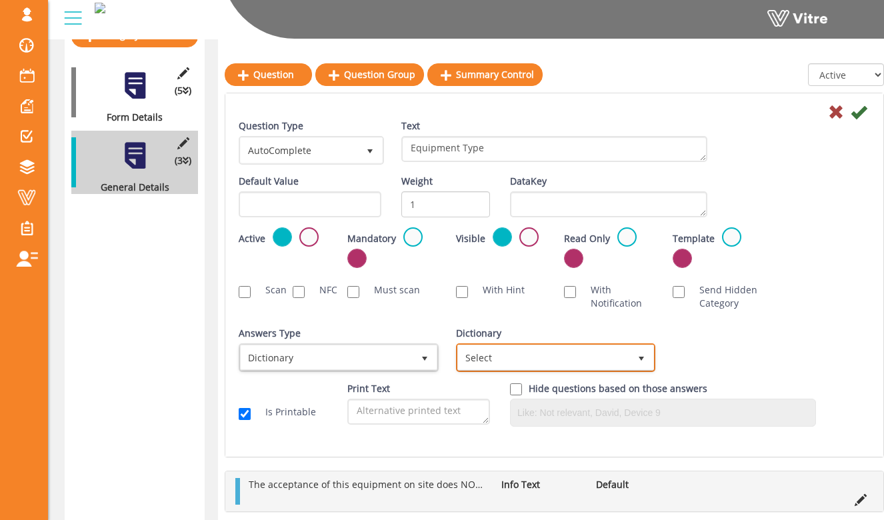
click at [622, 356] on span "Select" at bounding box center [544, 357] width 172 height 24
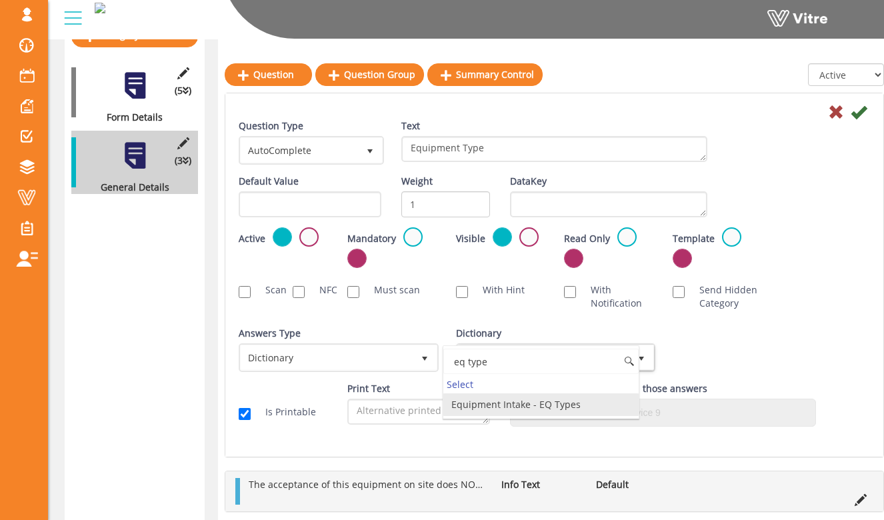
click at [581, 402] on li "Equipment Intake - EQ Types" at bounding box center [541, 404] width 196 height 23
type input "eq type"
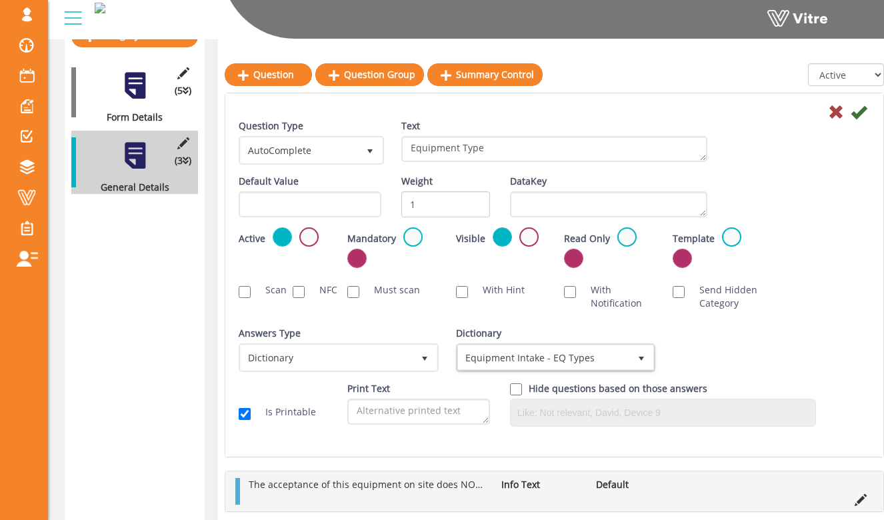
click at [747, 311] on div "Send Hidden Category" at bounding box center [716, 297] width 109 height 40
click at [862, 117] on icon at bounding box center [858, 112] width 16 height 16
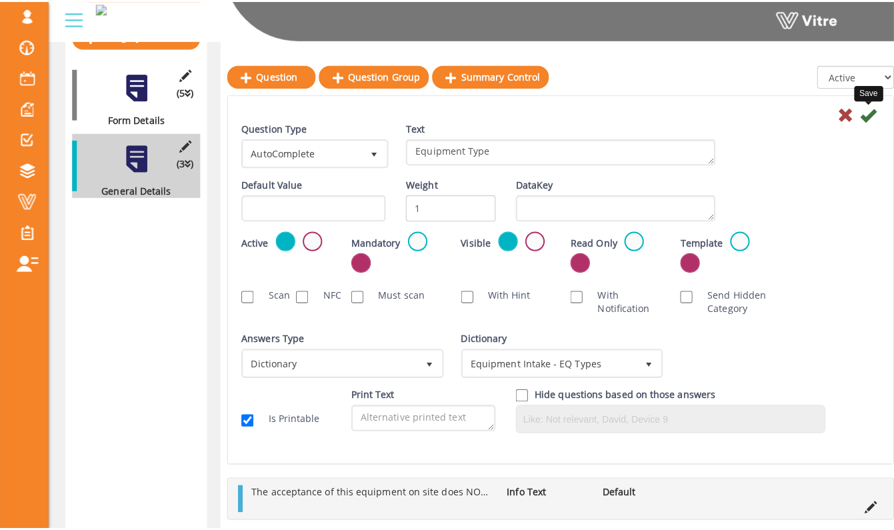
scroll to position [0, 0]
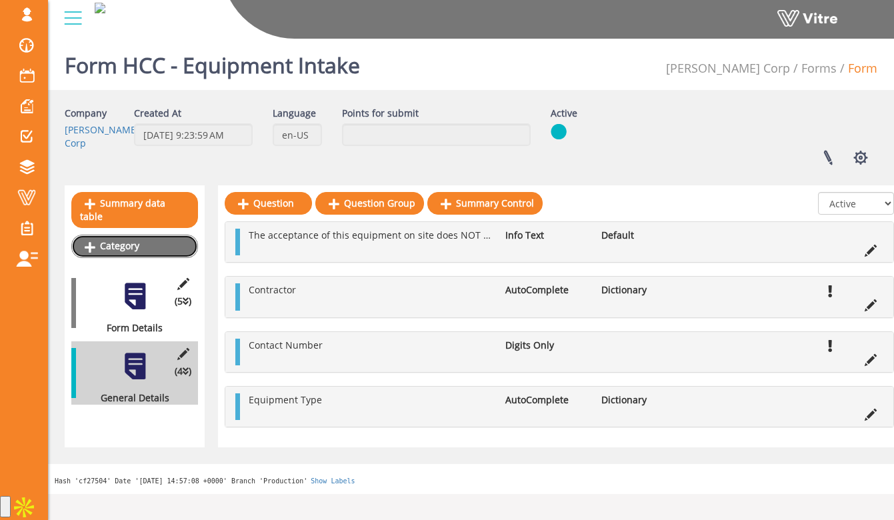
click at [163, 236] on link "Category" at bounding box center [134, 246] width 127 height 23
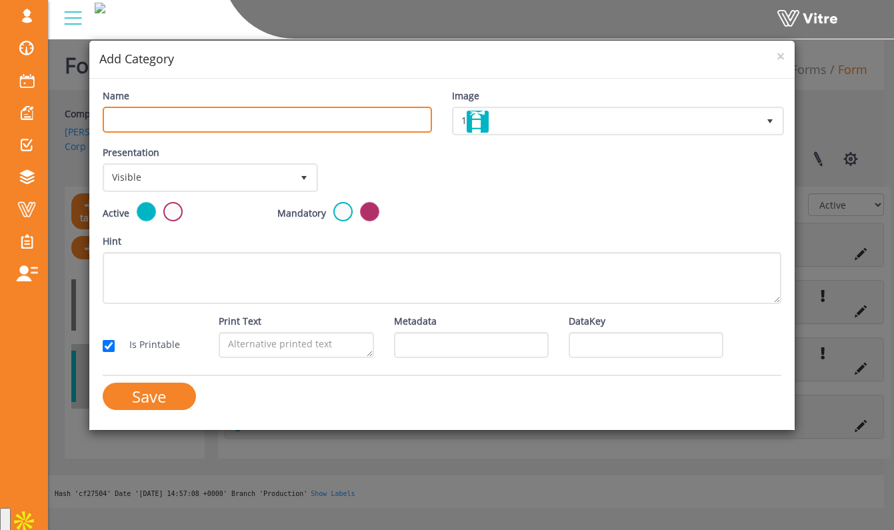
click at [241, 127] on input "Name" at bounding box center [267, 120] width 329 height 26
type input "Equipment Details"
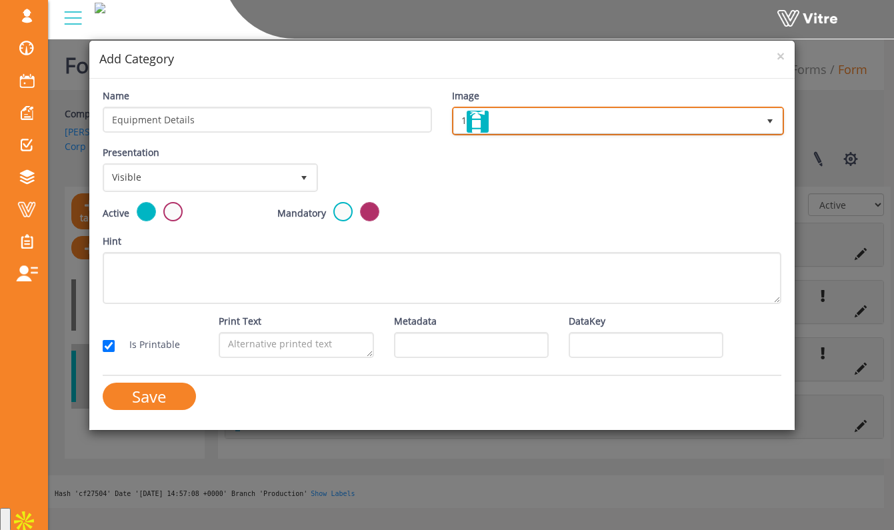
click at [500, 125] on span "1" at bounding box center [606, 121] width 304 height 24
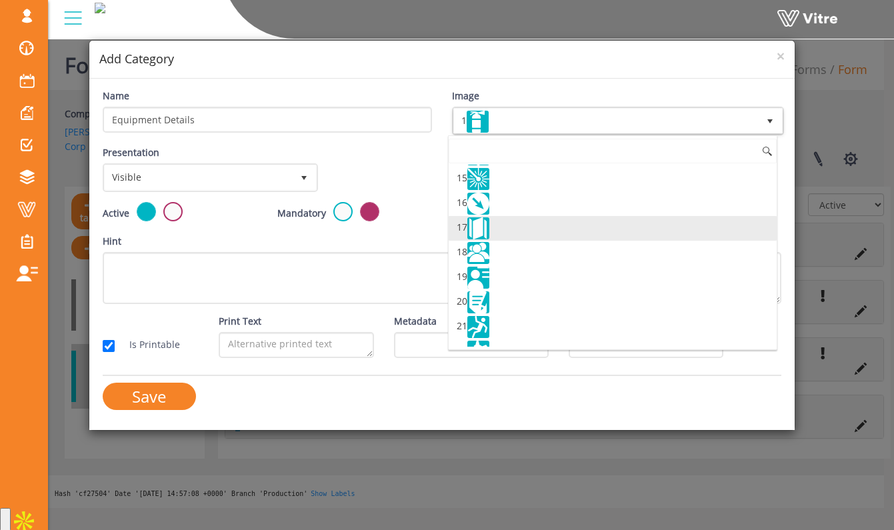
scroll to position [353, 0]
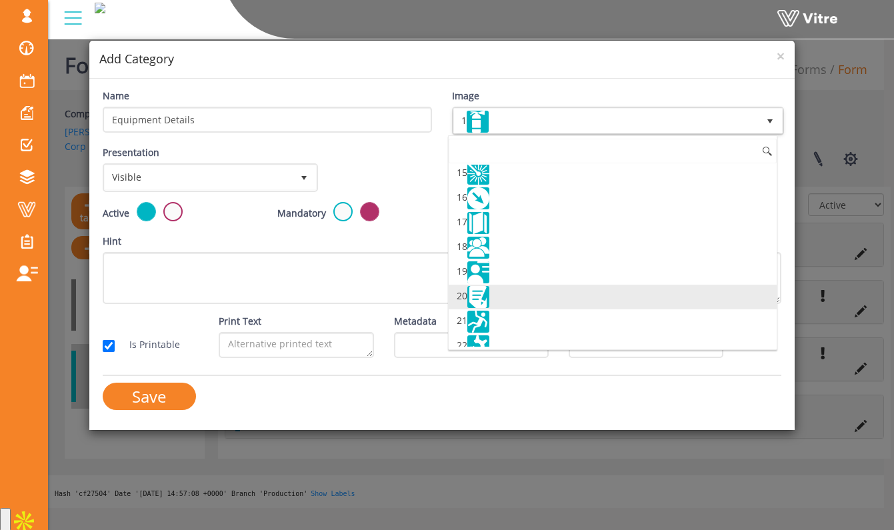
click at [507, 303] on li "20" at bounding box center [612, 297] width 328 height 25
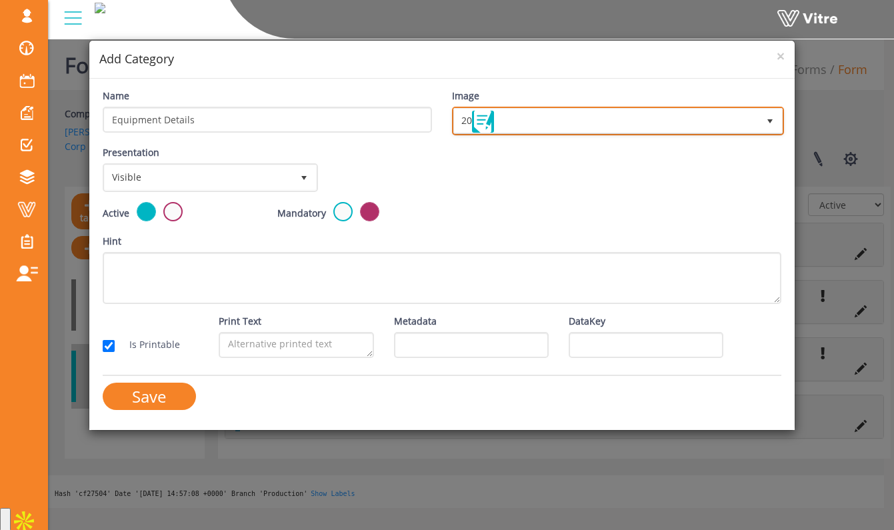
click at [494, 134] on span "20 20" at bounding box center [618, 121] width 332 height 29
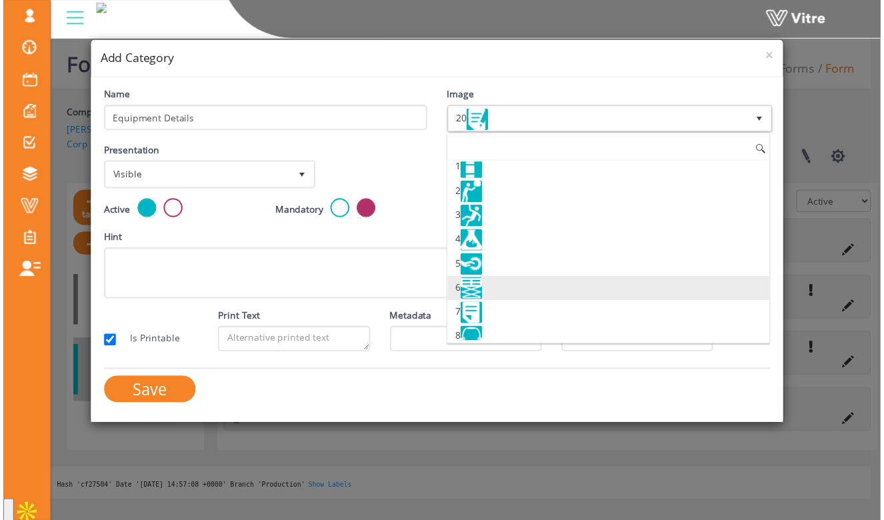
scroll to position [0, 0]
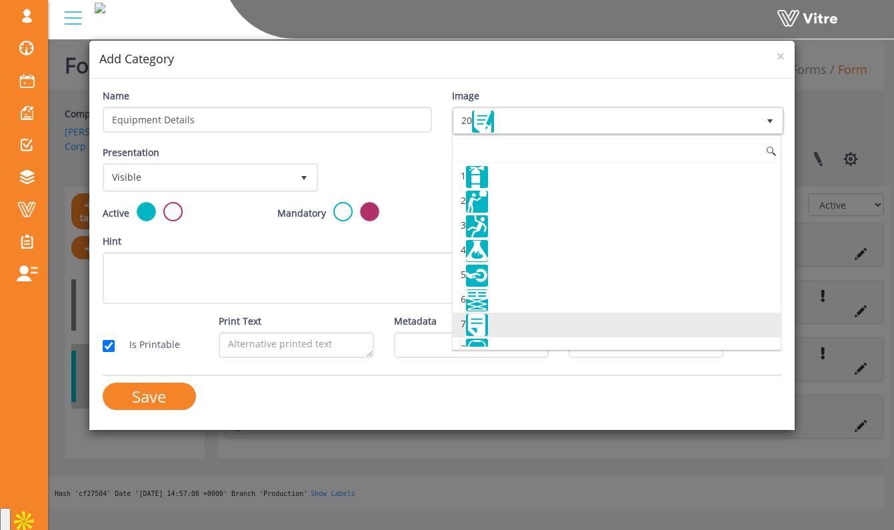
click at [508, 322] on li "7" at bounding box center [616, 325] width 328 height 25
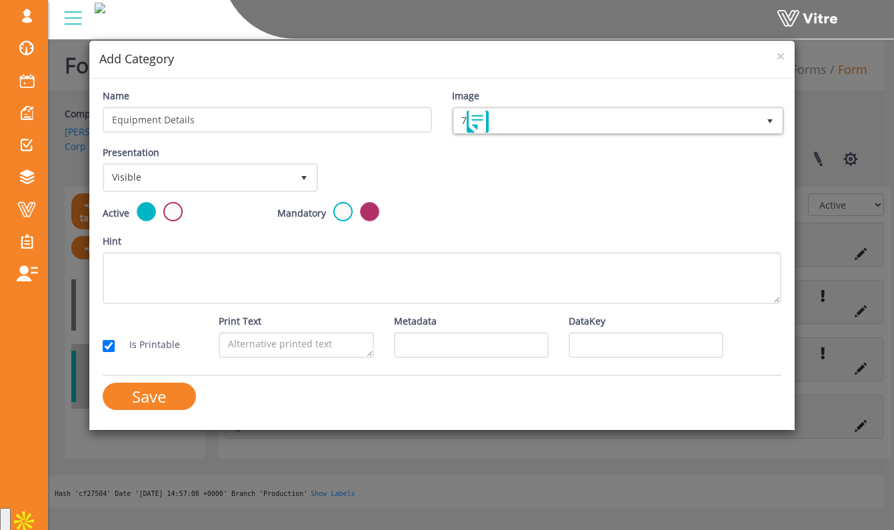
click at [520, 227] on div "Active Mandatory" at bounding box center [442, 218] width 699 height 32
click at [173, 396] on input "Save" at bounding box center [149, 395] width 93 height 27
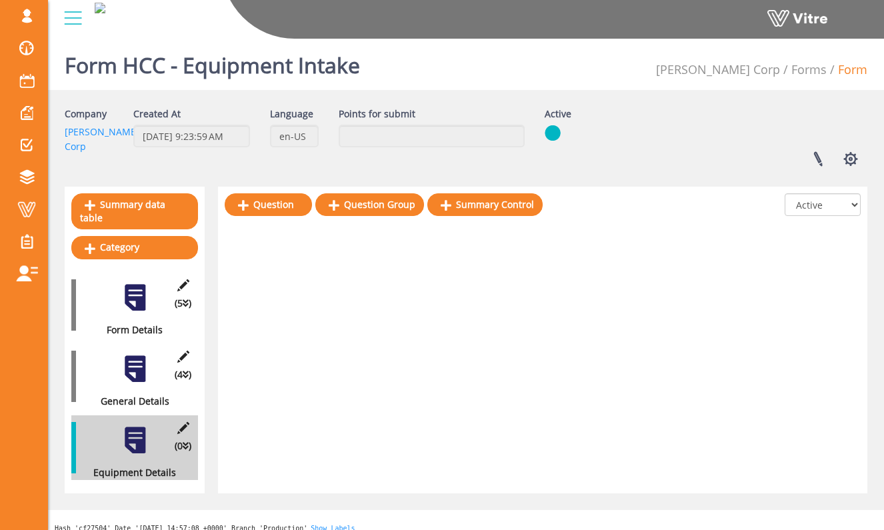
click at [143, 370] on div at bounding box center [135, 369] width 30 height 30
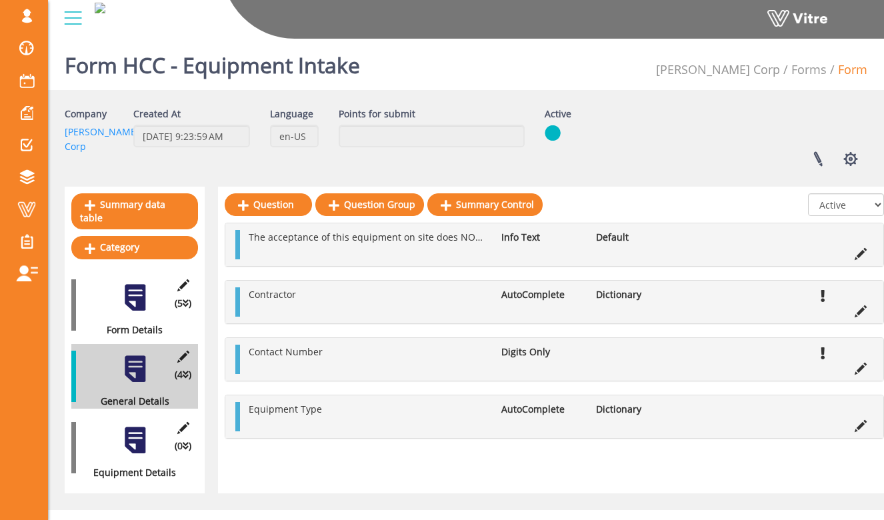
click at [141, 425] on div at bounding box center [135, 440] width 30 height 30
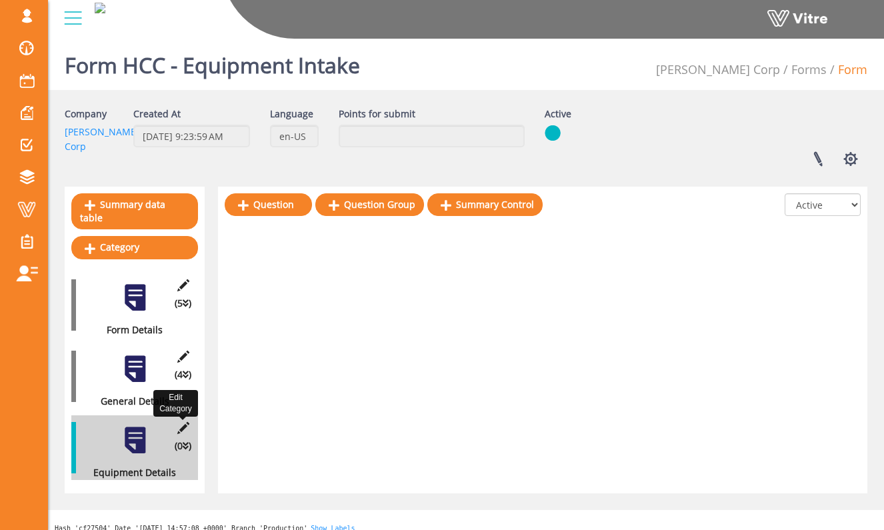
click at [184, 422] on icon at bounding box center [183, 428] width 17 height 12
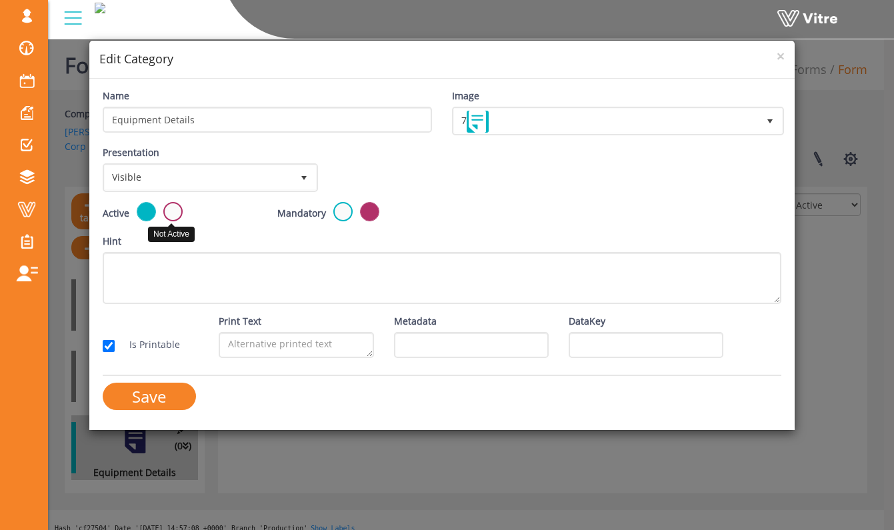
click at [170, 205] on label at bounding box center [172, 211] width 19 height 19
click at [0, 0] on input "radio" at bounding box center [0, 0] width 0 height 0
click at [175, 402] on input "Save" at bounding box center [149, 395] width 93 height 27
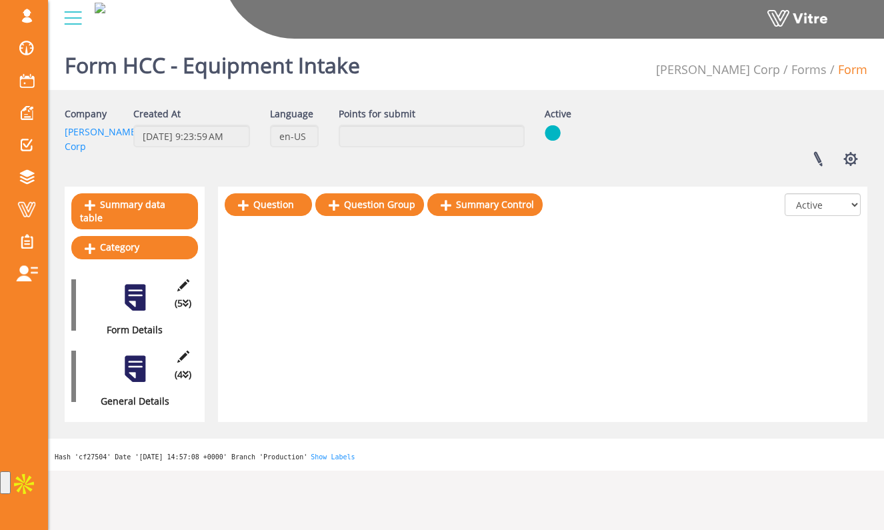
click at [141, 370] on div "(4 ) General Details" at bounding box center [134, 376] width 127 height 65
click at [141, 360] on div at bounding box center [135, 369] width 30 height 30
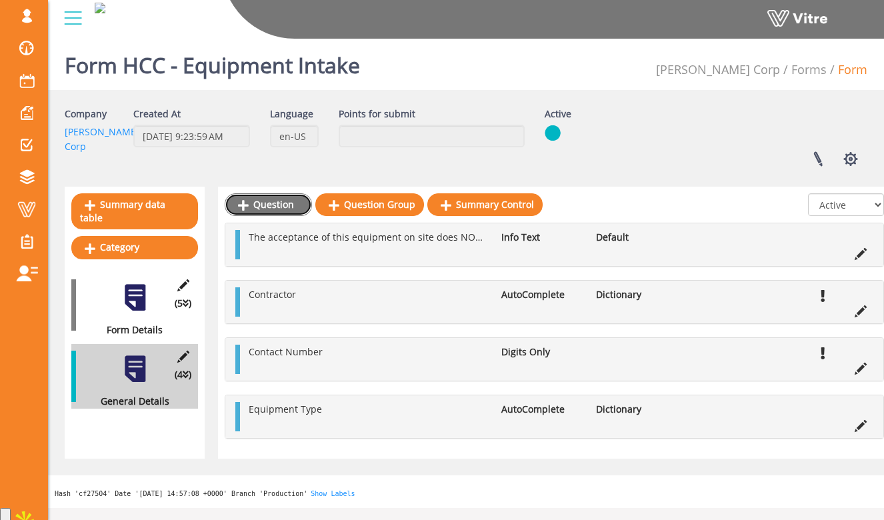
click at [301, 207] on link "Question" at bounding box center [268, 204] width 87 height 23
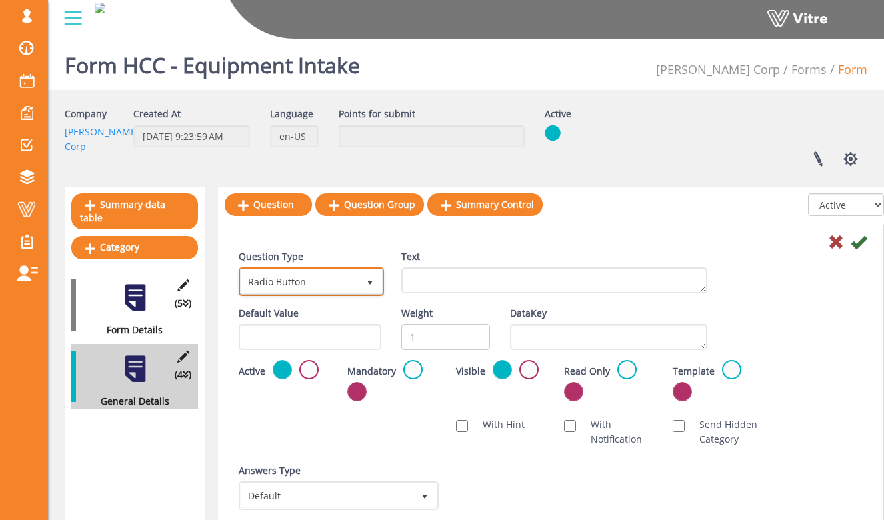
click at [370, 283] on span "select" at bounding box center [369, 282] width 11 height 11
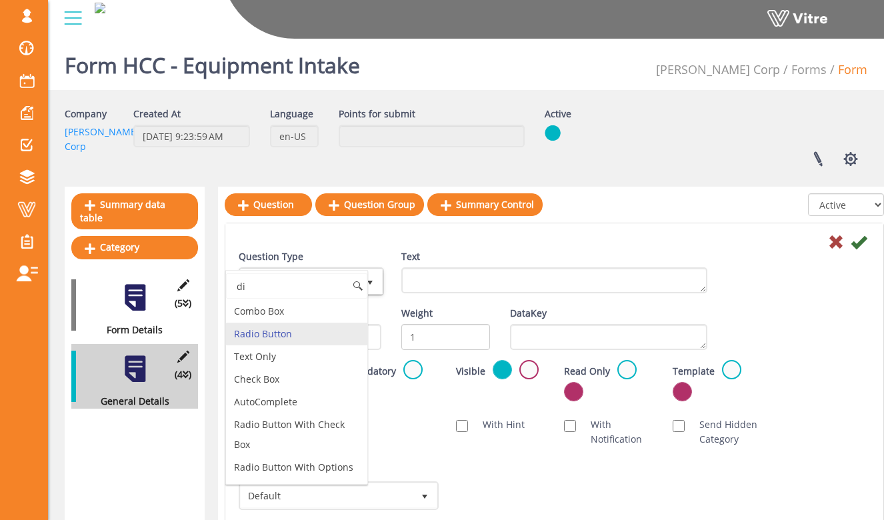
type input "d"
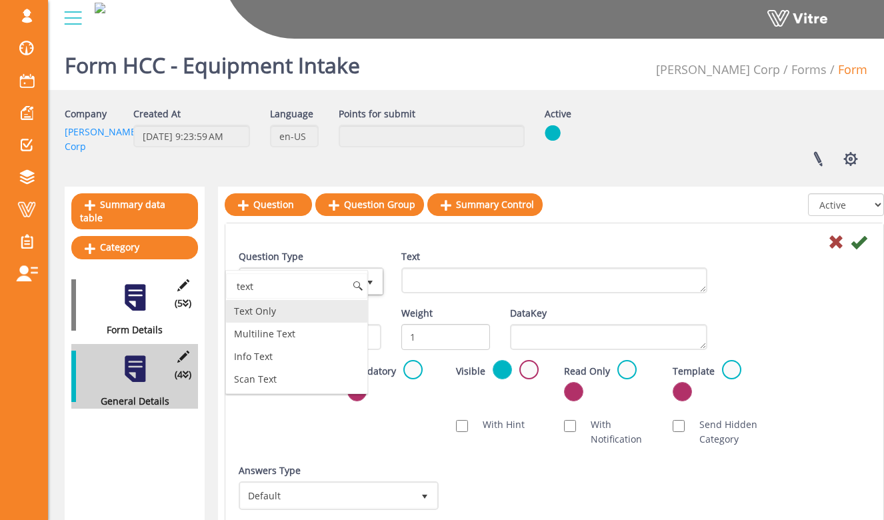
click at [336, 308] on li "Text Only" at bounding box center [296, 311] width 141 height 23
type input "text"
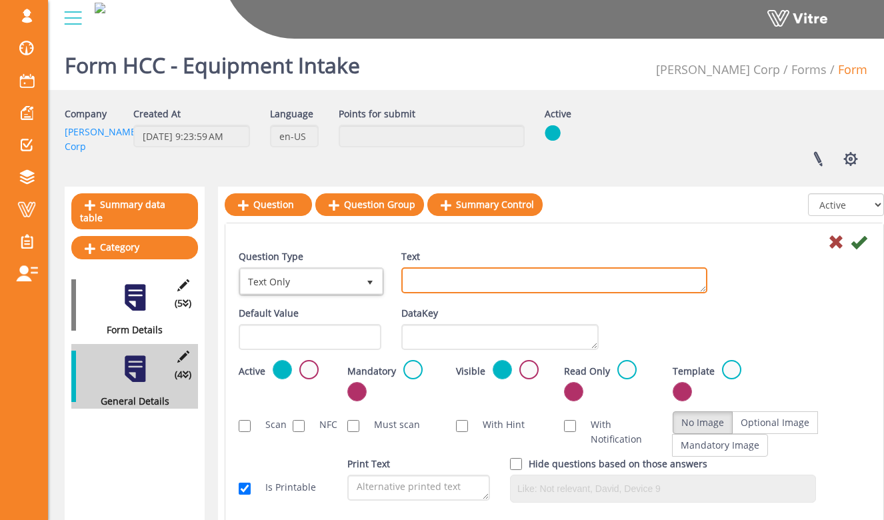
click at [440, 289] on textarea "Text" at bounding box center [554, 280] width 306 height 26
type textarea "Equipment Serial Number"
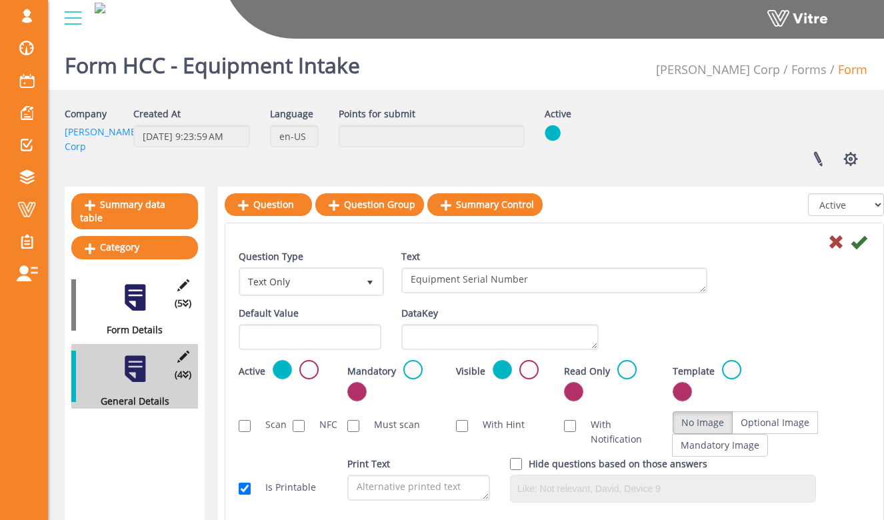
click at [770, 278] on div "Question Type Text Only 5 Text Equipment Serial Number" at bounding box center [554, 277] width 651 height 57
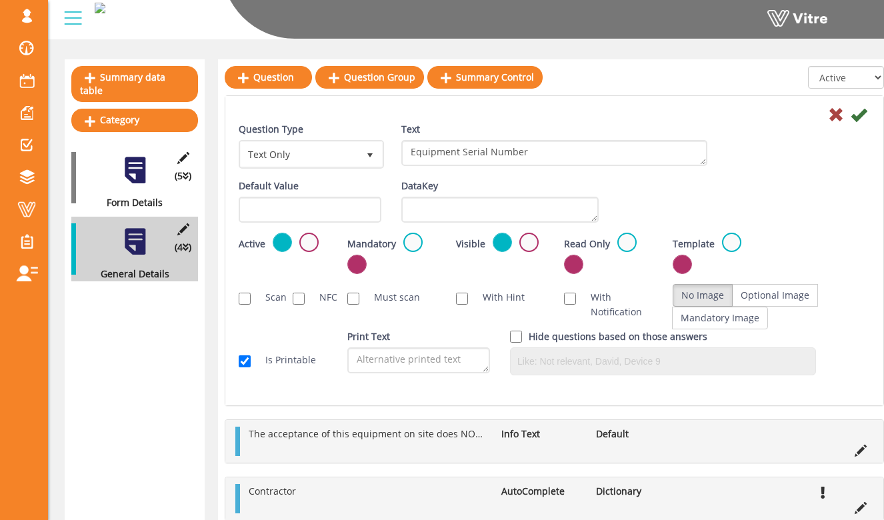
scroll to position [107, 0]
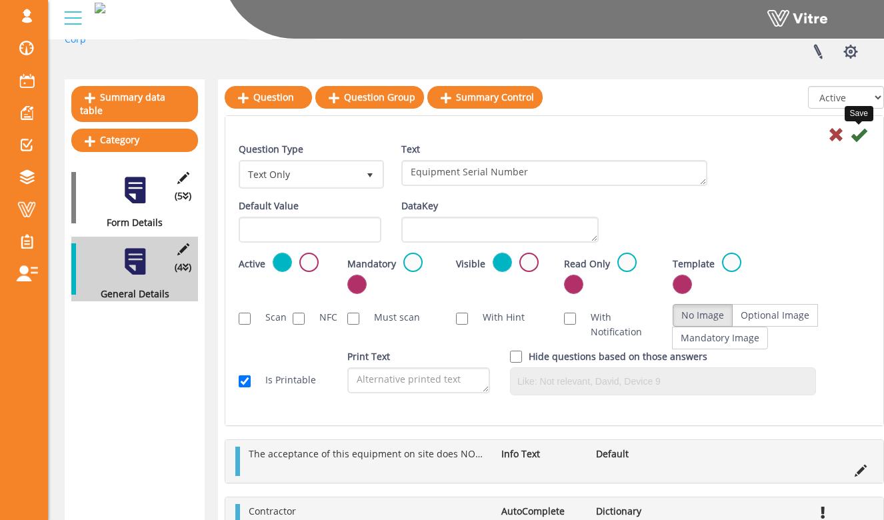
click at [858, 141] on icon at bounding box center [858, 135] width 16 height 16
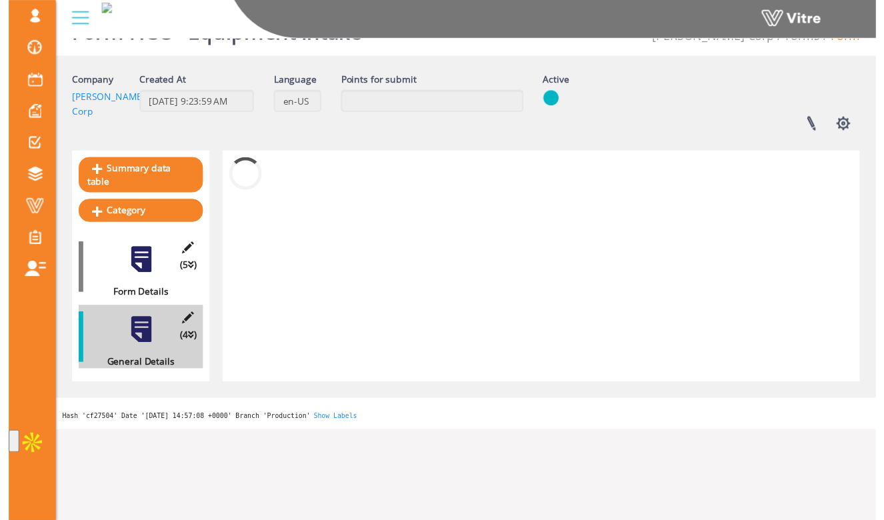
scroll to position [45, 0]
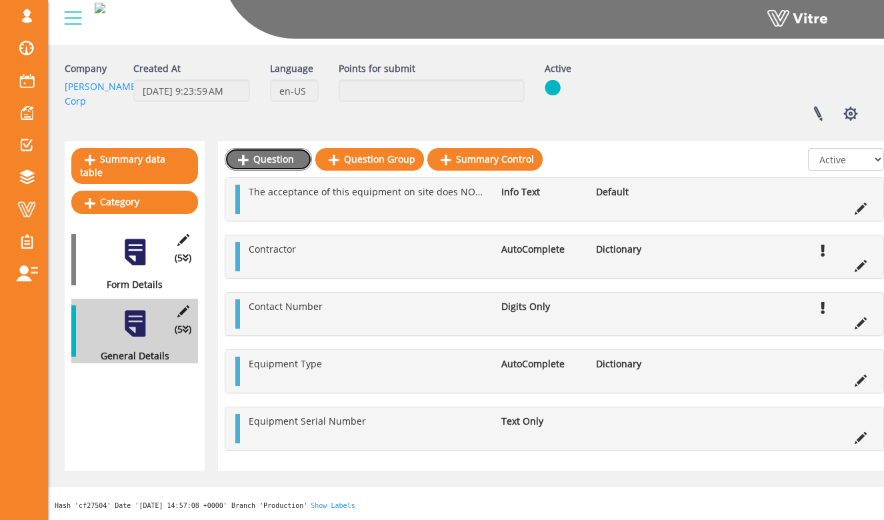
click at [293, 161] on link "Question" at bounding box center [268, 159] width 87 height 23
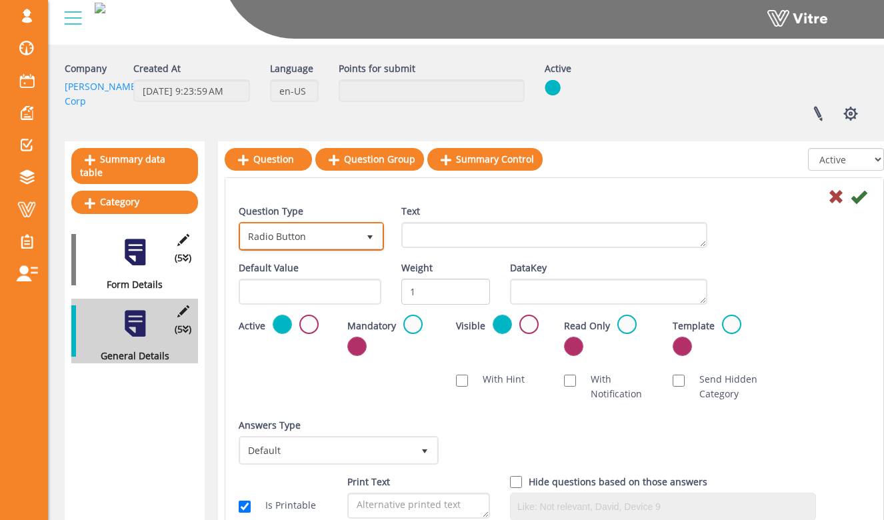
click at [356, 235] on span "Radio Button" at bounding box center [299, 236] width 117 height 24
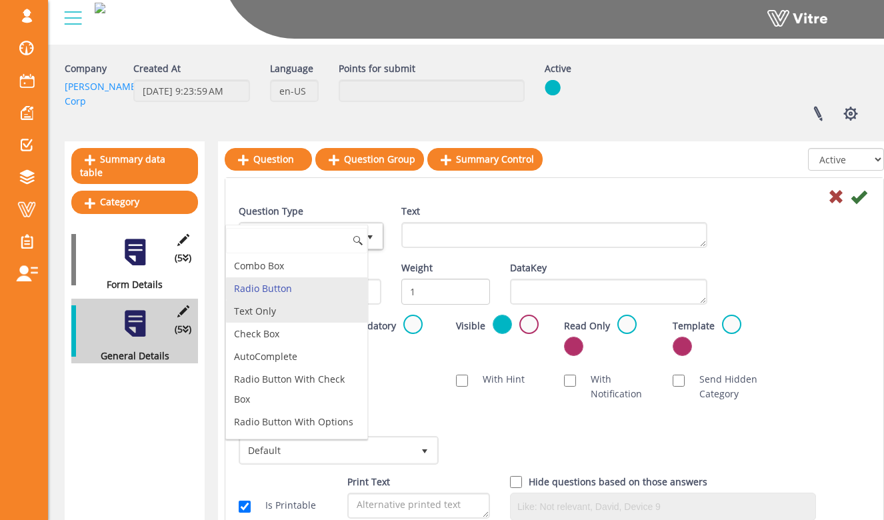
click at [327, 315] on li "Text Only" at bounding box center [296, 311] width 141 height 23
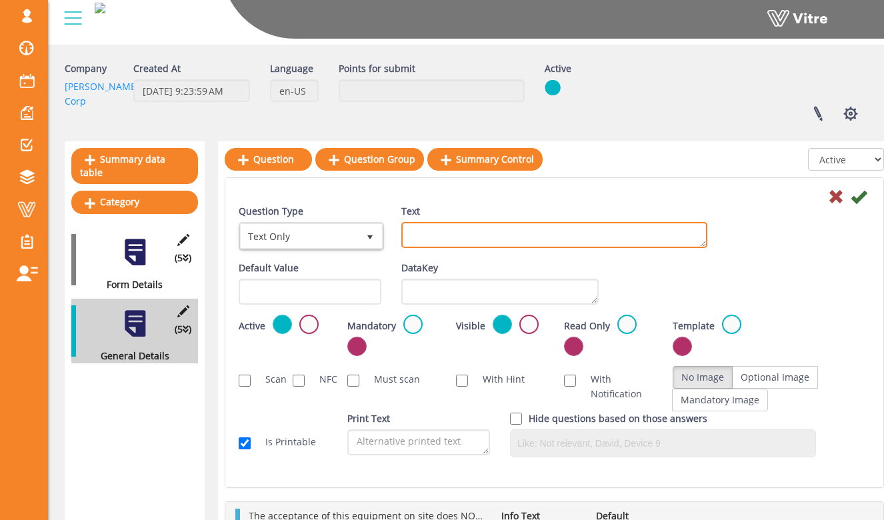
click at [435, 241] on textarea "Text" at bounding box center [554, 235] width 306 height 26
type textarea "Equipment Color"
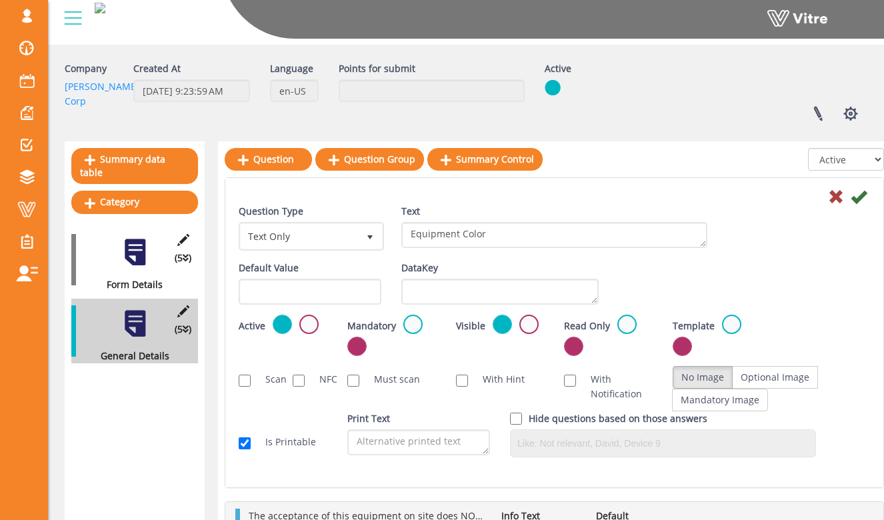
click at [724, 233] on div "Question Type Text Only 5 Text Equipment Color" at bounding box center [554, 232] width 651 height 57
click at [859, 203] on icon at bounding box center [858, 197] width 16 height 16
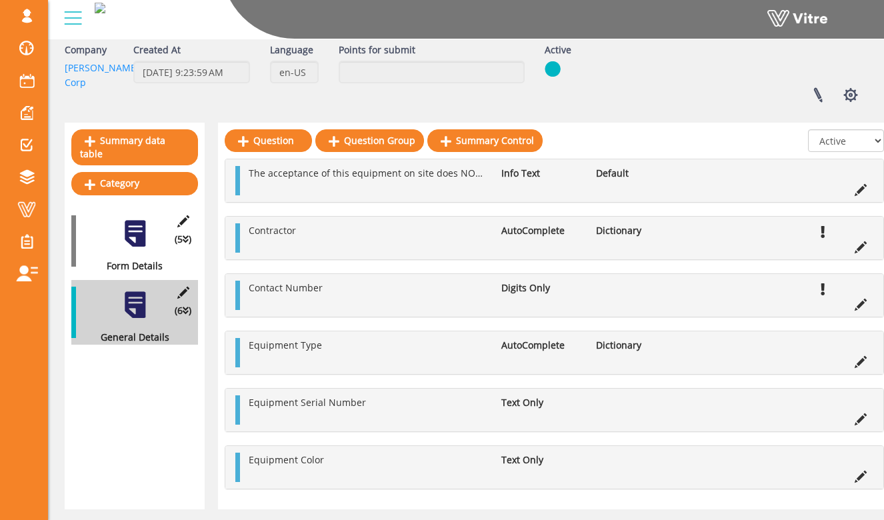
scroll to position [69, 0]
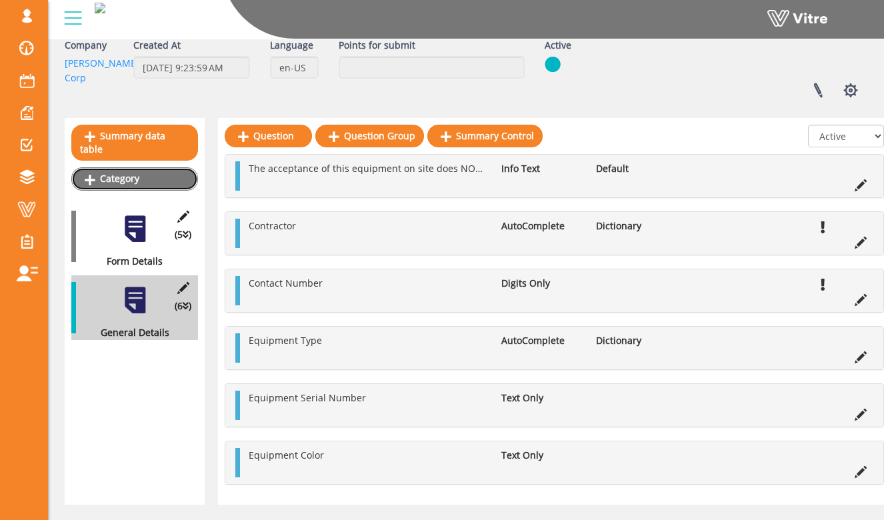
click at [172, 167] on link "Category" at bounding box center [134, 178] width 127 height 23
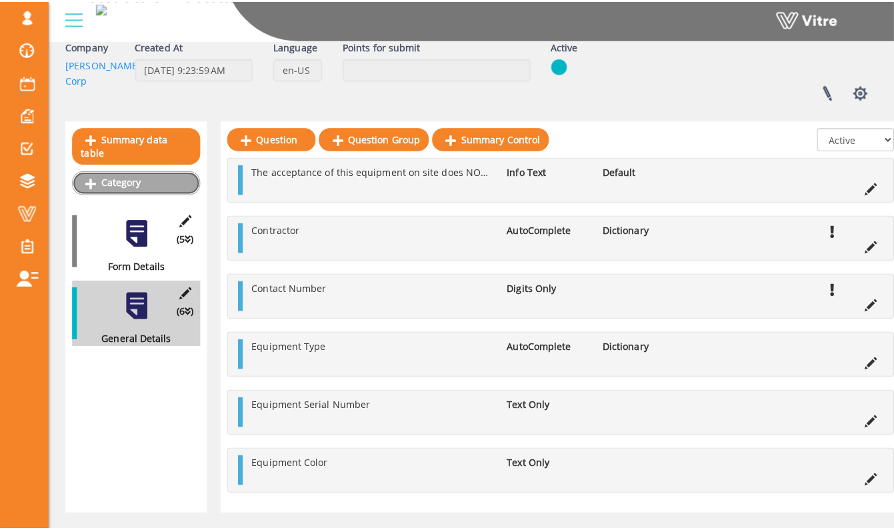
scroll to position [0, 0]
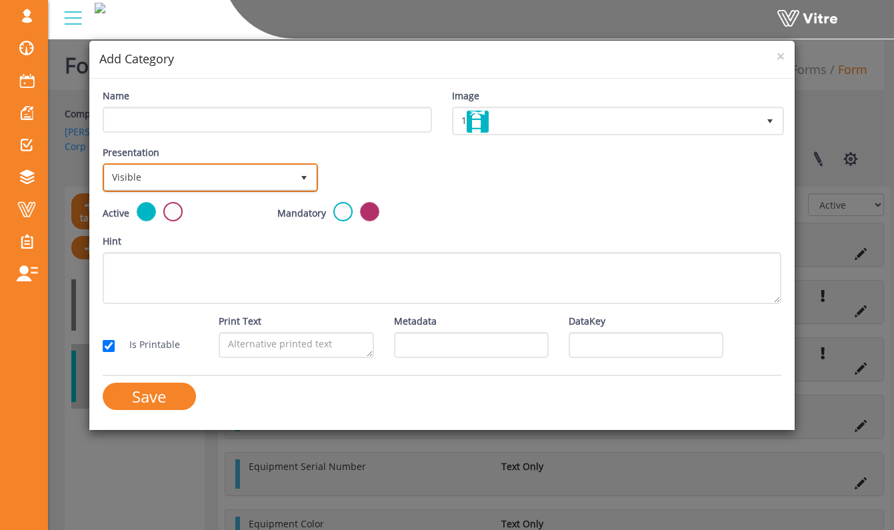
click at [245, 177] on span "Visible" at bounding box center [199, 177] width 188 height 24
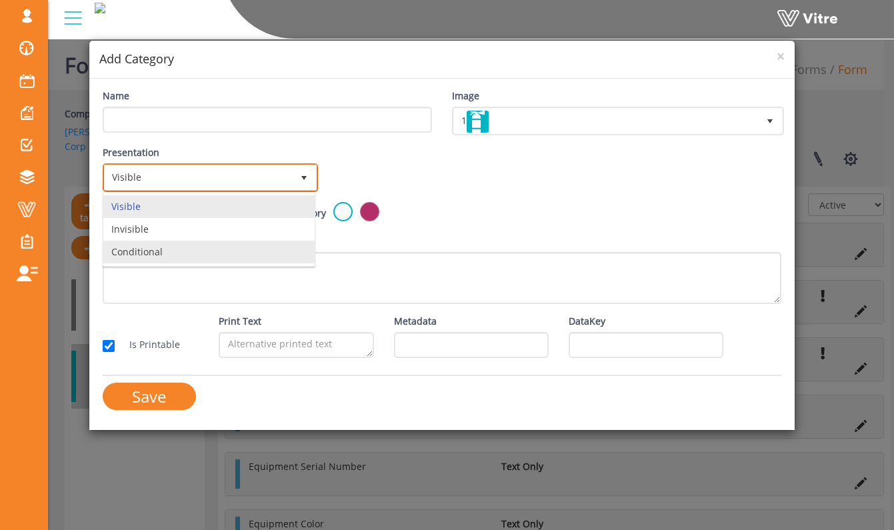
click at [215, 249] on li "Conditional" at bounding box center [209, 252] width 212 height 23
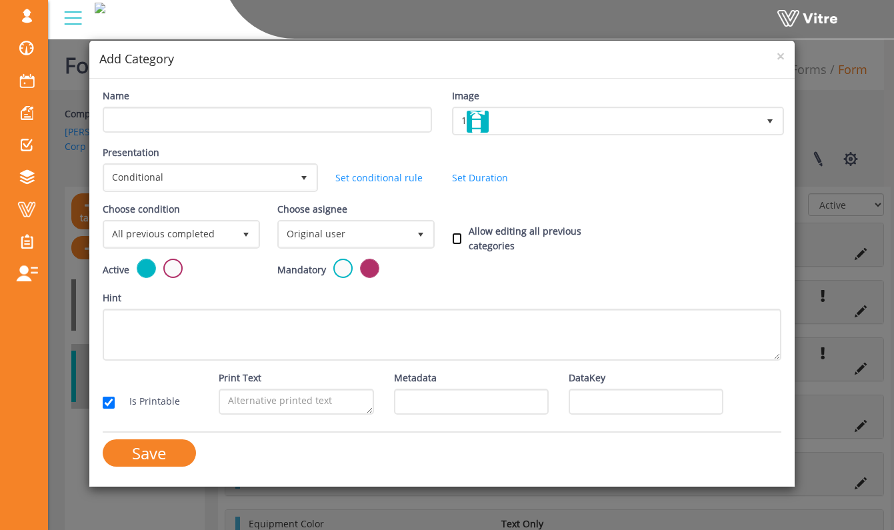
click at [461, 237] on input "Allow editing all previous categories" at bounding box center [457, 239] width 10 height 12
checkbox input "true"
click at [227, 232] on span "All previous completed" at bounding box center [169, 234] width 129 height 24
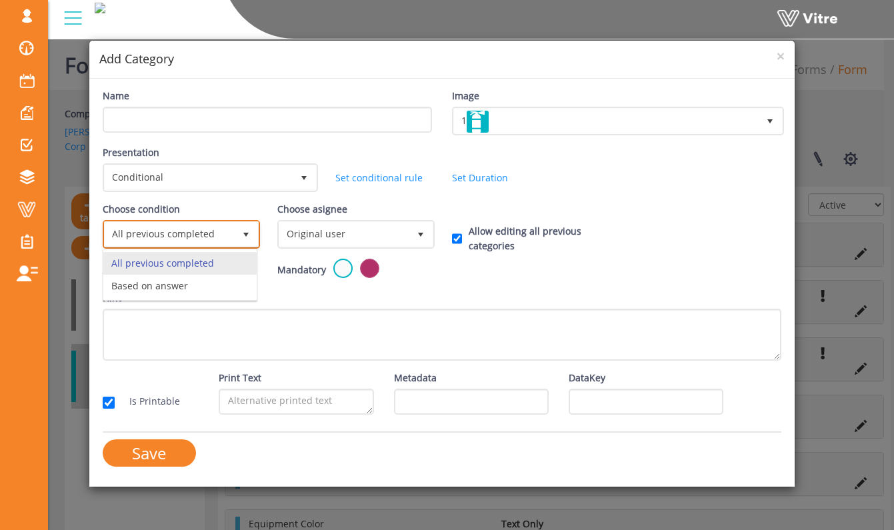
click at [227, 232] on span "All previous completed" at bounding box center [169, 234] width 129 height 24
click at [217, 281] on li "Based on answer" at bounding box center [179, 286] width 153 height 23
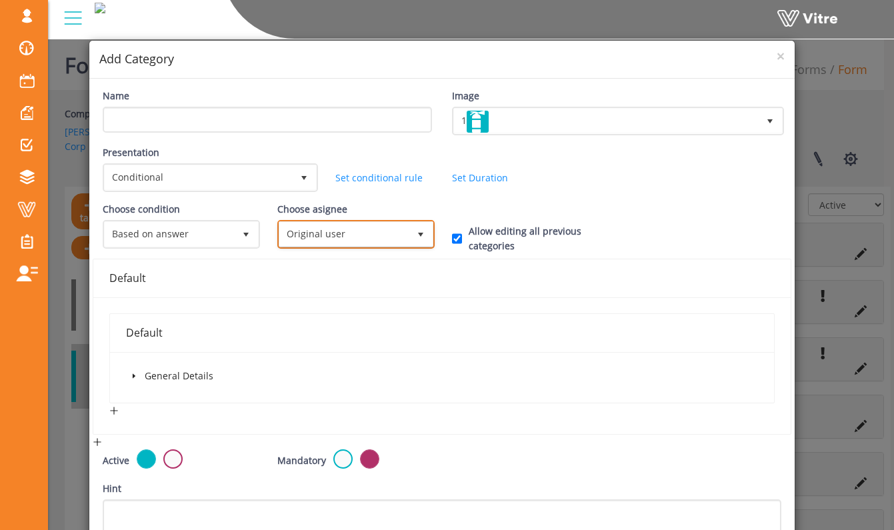
click at [306, 227] on span "Original user" at bounding box center [343, 234] width 129 height 24
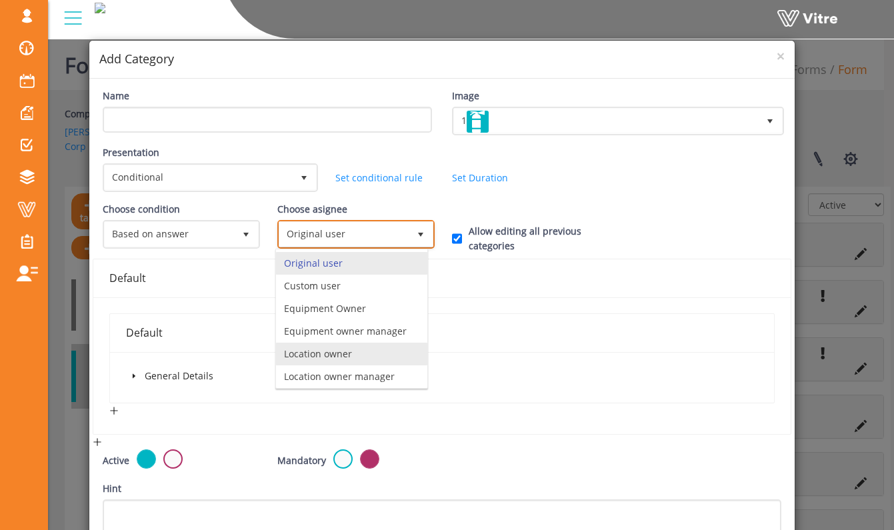
scroll to position [93, 0]
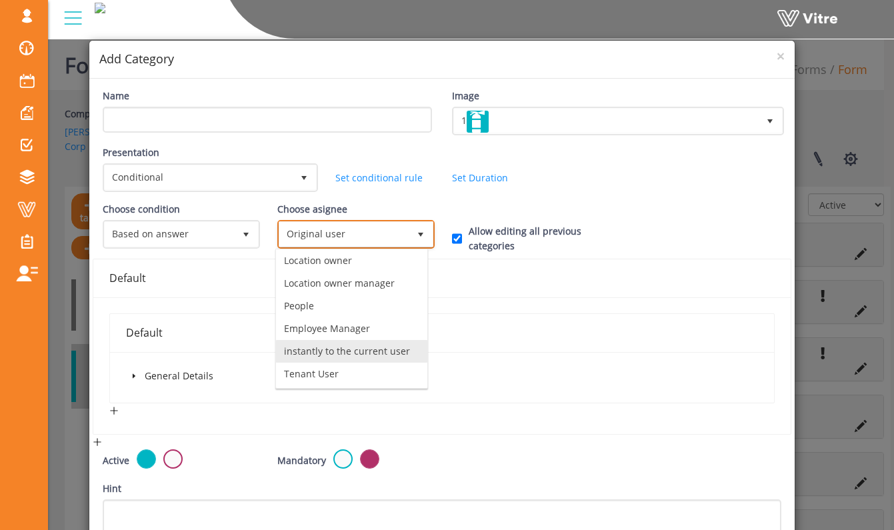
click at [364, 350] on li "instantly to the current user" at bounding box center [351, 351] width 151 height 23
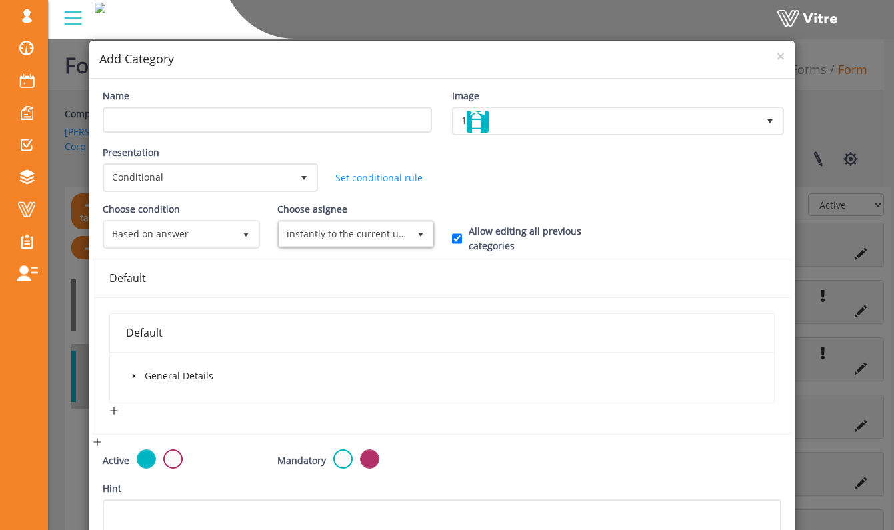
click at [295, 320] on div "Default" at bounding box center [442, 333] width 632 height 38
click at [137, 379] on span at bounding box center [134, 376] width 16 height 16
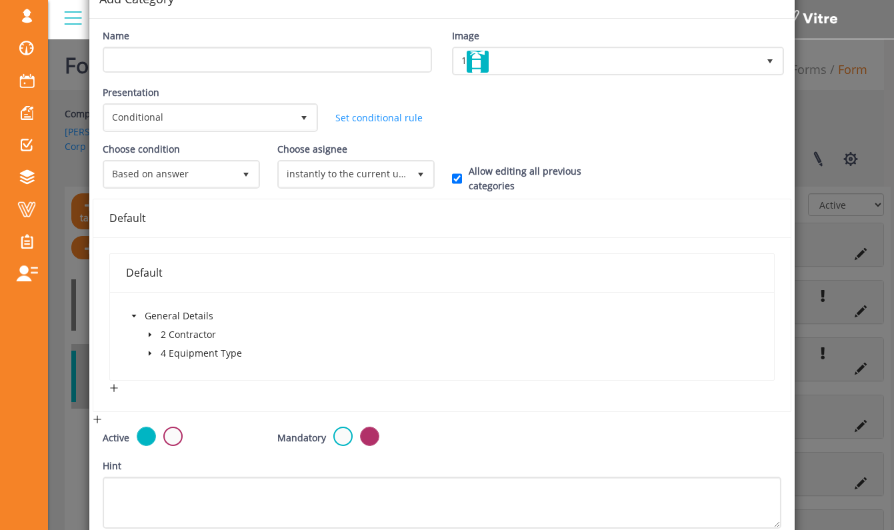
scroll to position [105, 0]
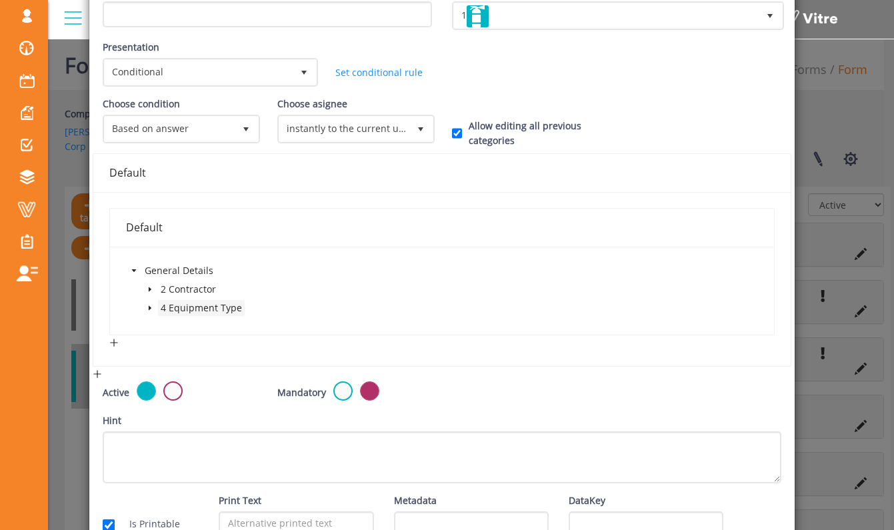
click at [158, 308] on span "4 Equipment Type" at bounding box center [201, 308] width 87 height 16
click at [149, 306] on icon "caret-down" at bounding box center [150, 308] width 7 height 7
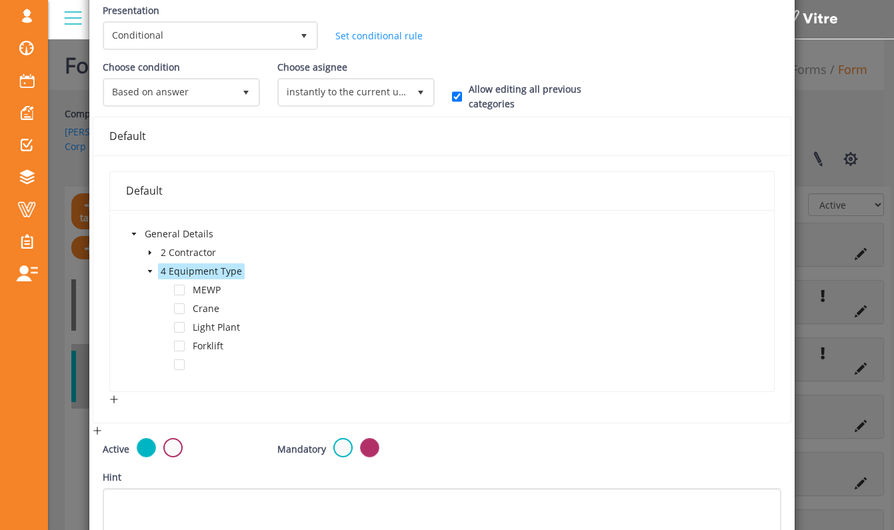
scroll to position [161, 0]
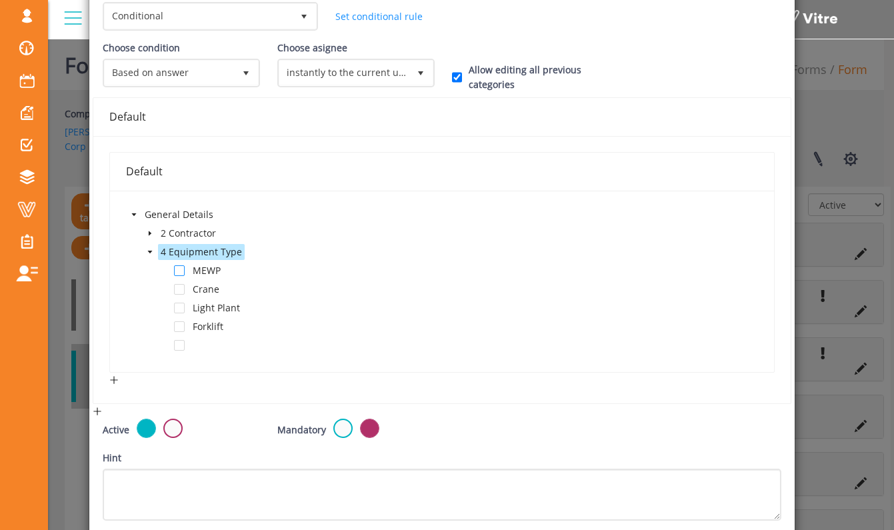
click at [181, 271] on span at bounding box center [179, 270] width 11 height 11
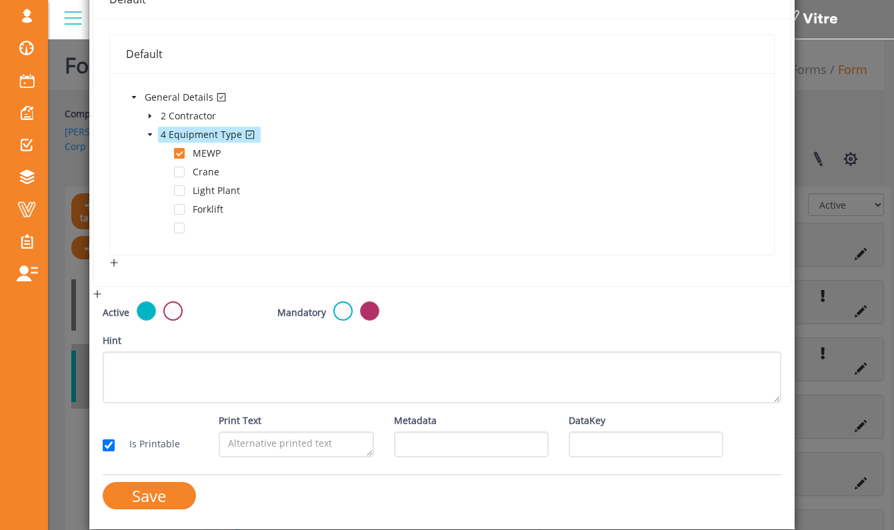
scroll to position [0, 0]
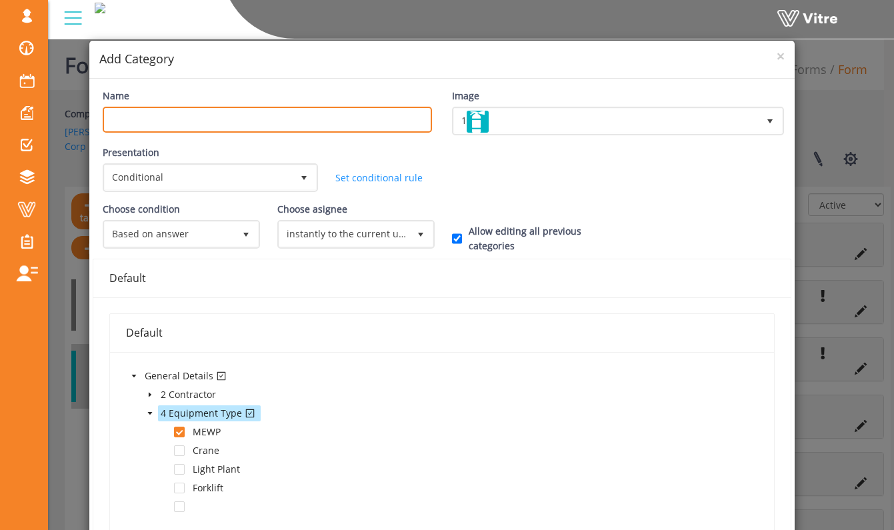
click at [201, 126] on input "Name" at bounding box center [267, 120] width 329 height 26
type input "MEWP Approval Checklist"
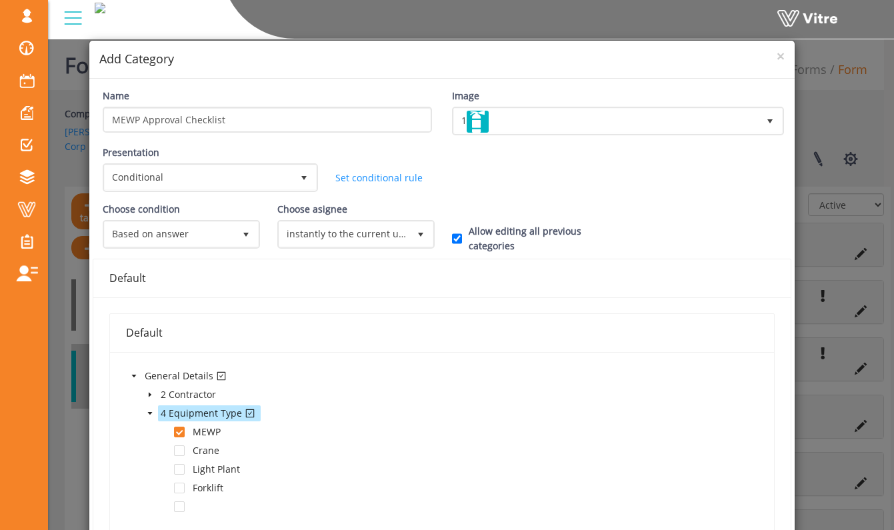
click at [269, 149] on div "Presentation Conditional 5" at bounding box center [209, 168] width 213 height 47
click at [497, 131] on span "1" at bounding box center [606, 121] width 304 height 24
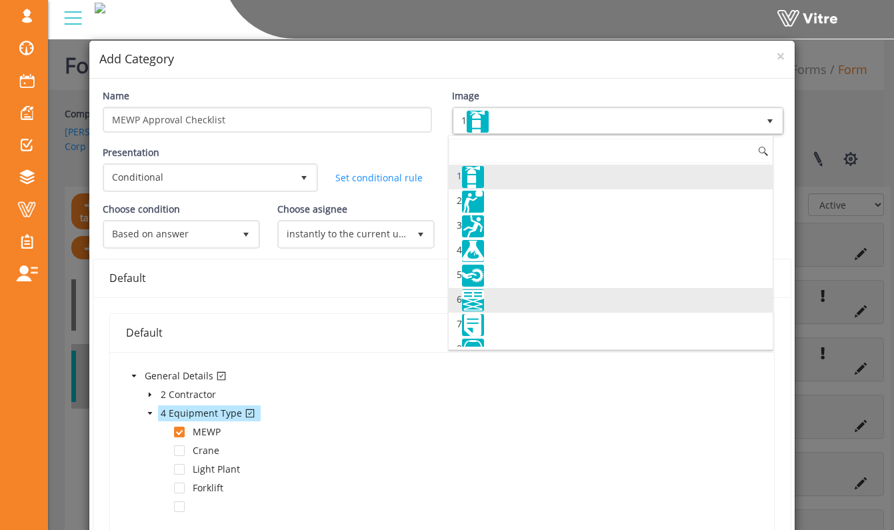
click at [494, 298] on li "6" at bounding box center [610, 300] width 324 height 25
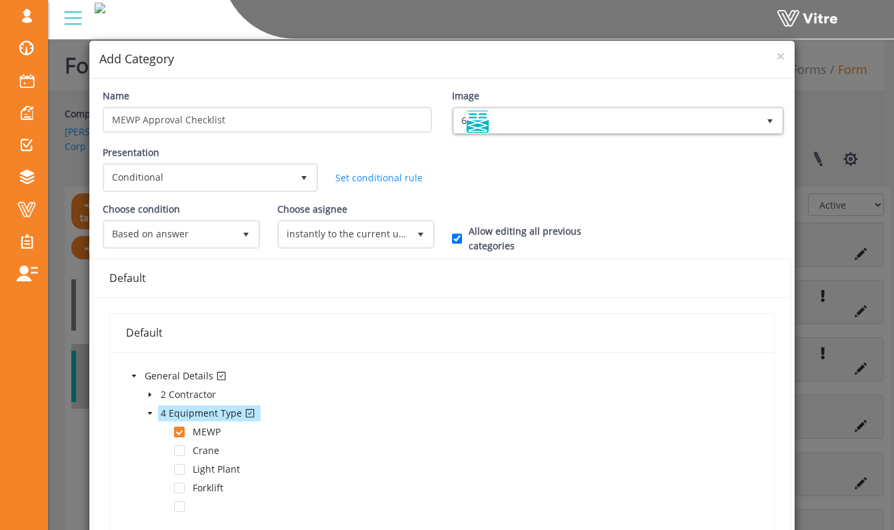
click at [471, 162] on div "Presentation Conditional 5 Set Duration Minutes 0 Set conditional rule Set Dura…" at bounding box center [442, 173] width 699 height 57
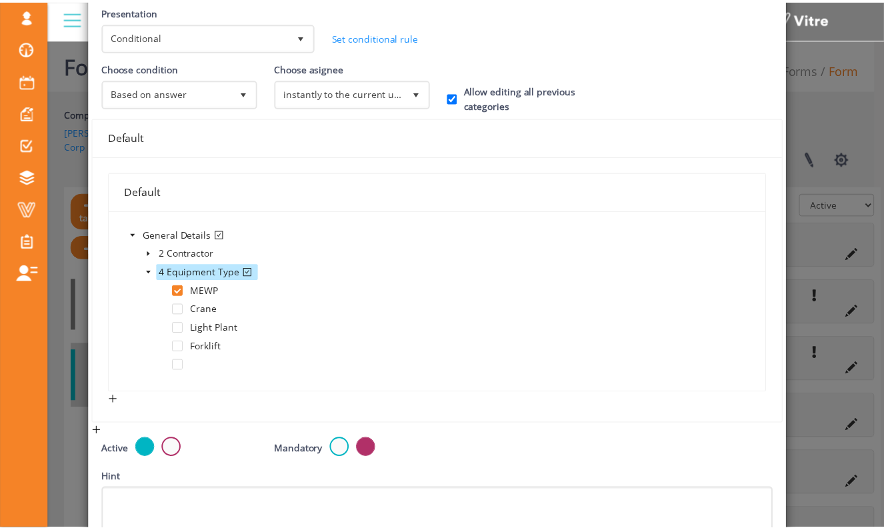
scroll to position [279, 0]
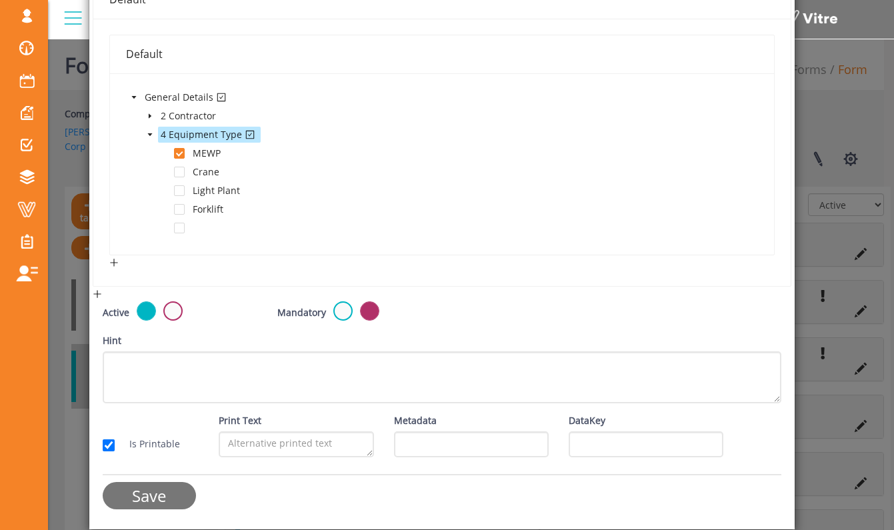
click at [143, 497] on input "Save" at bounding box center [149, 495] width 93 height 27
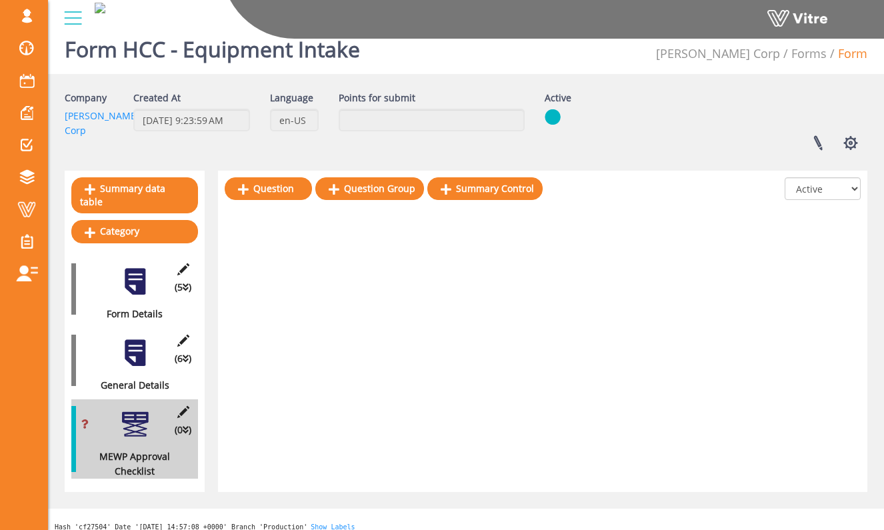
scroll to position [19, 0]
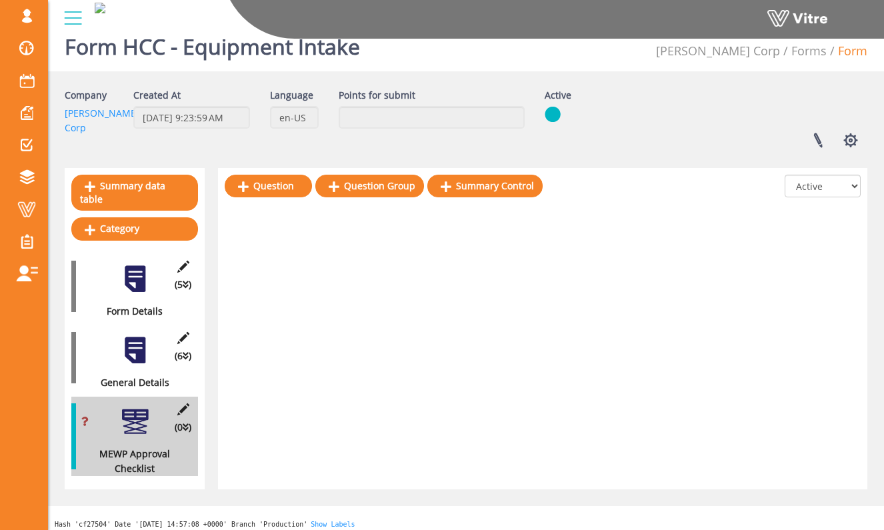
click at [294, 199] on div "Question Question Group Summary Control" at bounding box center [384, 189] width 318 height 29
click at [295, 185] on link "Question" at bounding box center [268, 186] width 87 height 23
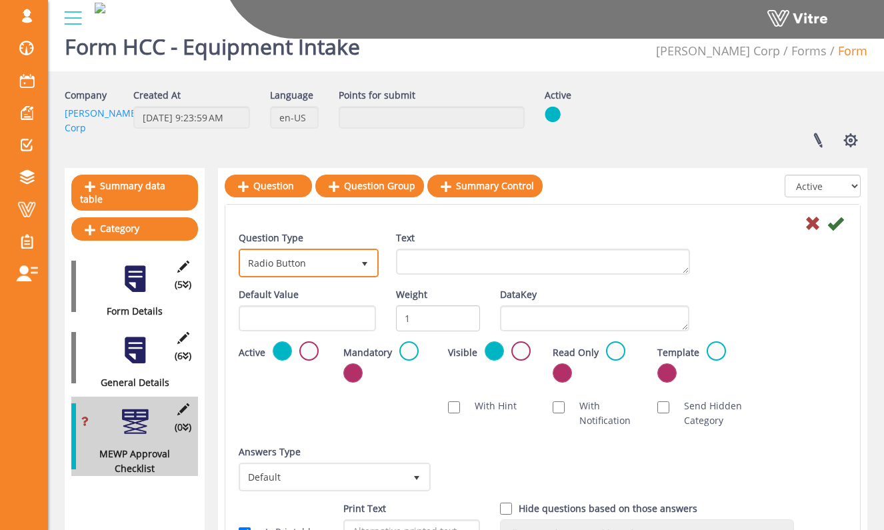
click at [352, 267] on span "select" at bounding box center [364, 263] width 24 height 24
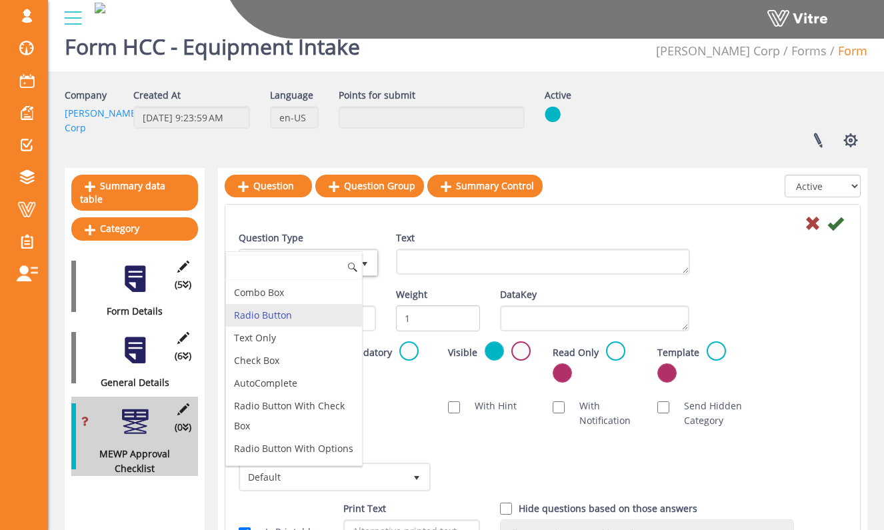
click at [318, 311] on li "Radio Button" at bounding box center [294, 315] width 136 height 23
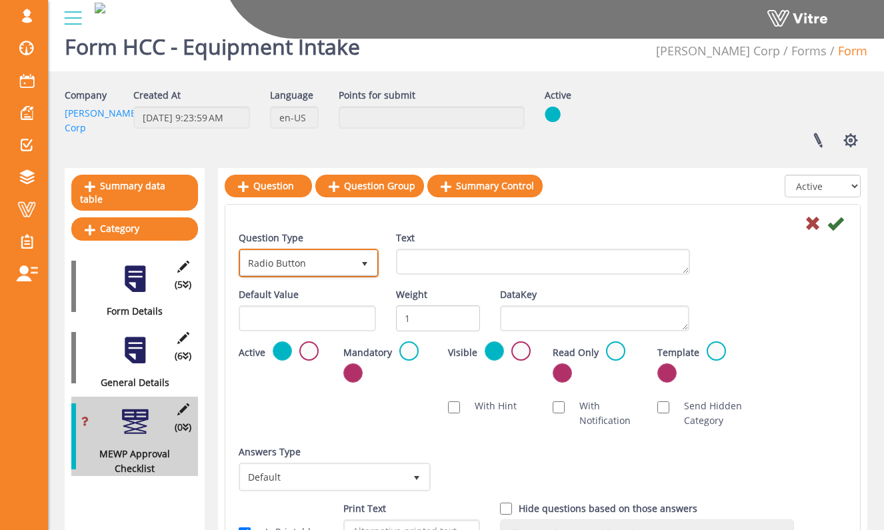
click at [331, 255] on span "Radio Button" at bounding box center [297, 263] width 112 height 24
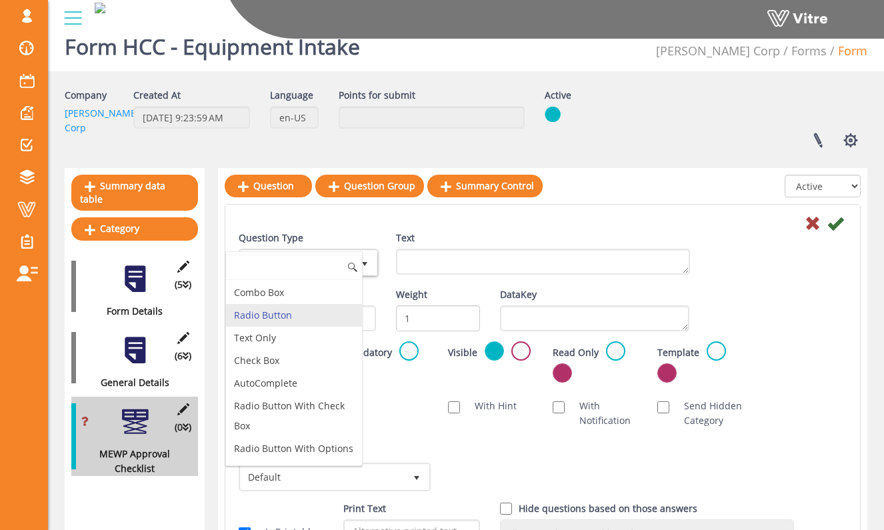
click at [311, 319] on li "Radio Button" at bounding box center [294, 315] width 136 height 23
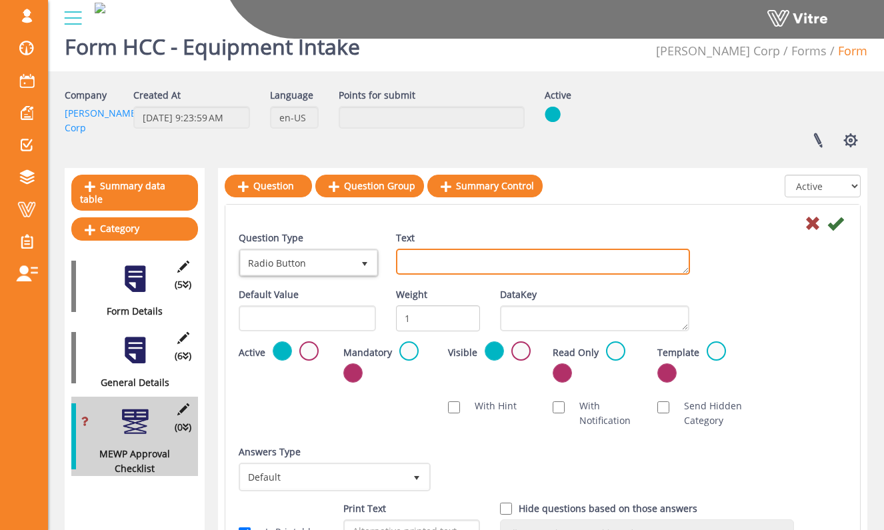
click at [449, 257] on textarea "Text" at bounding box center [543, 262] width 294 height 26
type textarea "Are the MEWP controls adequately labeled to indicate direction of movement?"
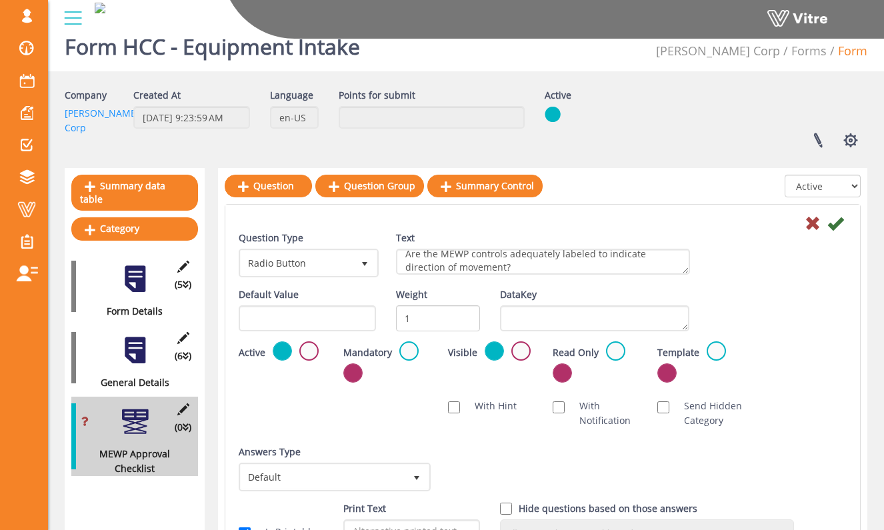
click at [734, 282] on div "Question Type Radio Button 3 Text Are the MEWP controls adequately labeled to i…" at bounding box center [543, 259] width 628 height 57
click at [413, 353] on label at bounding box center [408, 350] width 19 height 19
click at [0, 0] on input "radio" at bounding box center [0, 0] width 0 height 0
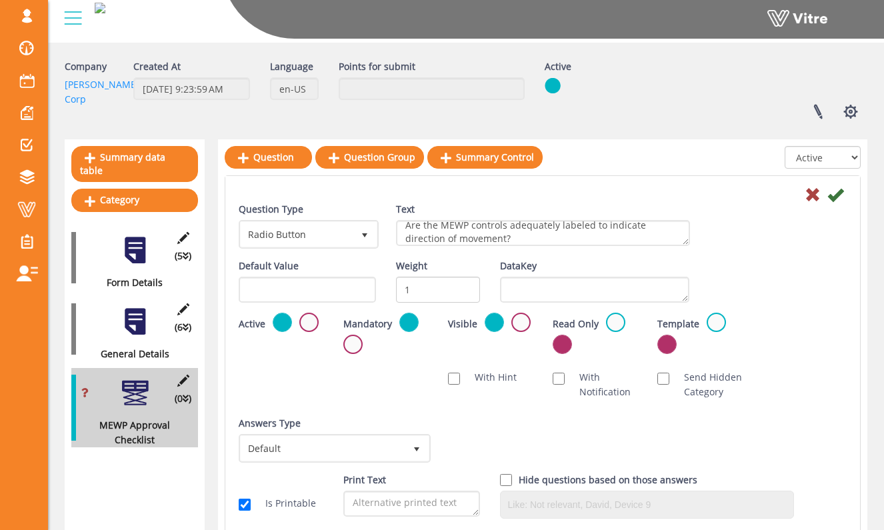
scroll to position [73, 0]
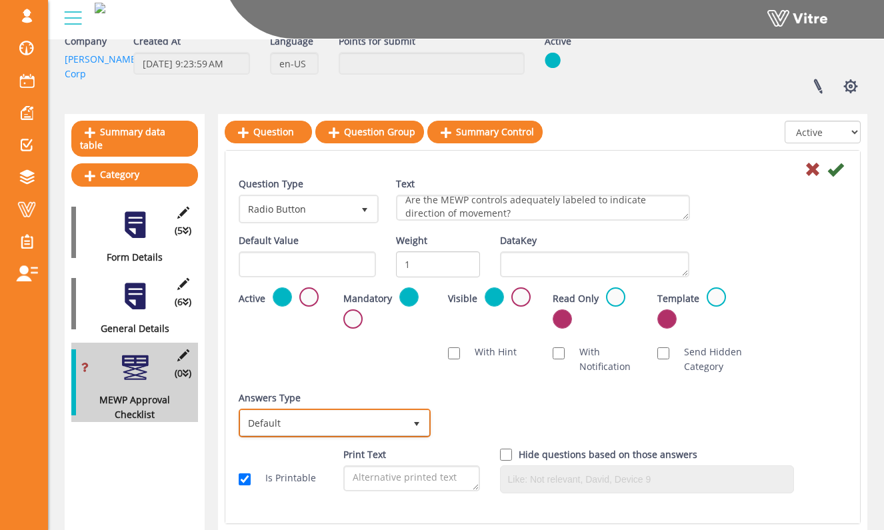
click at [315, 432] on span "Default" at bounding box center [323, 422] width 164 height 24
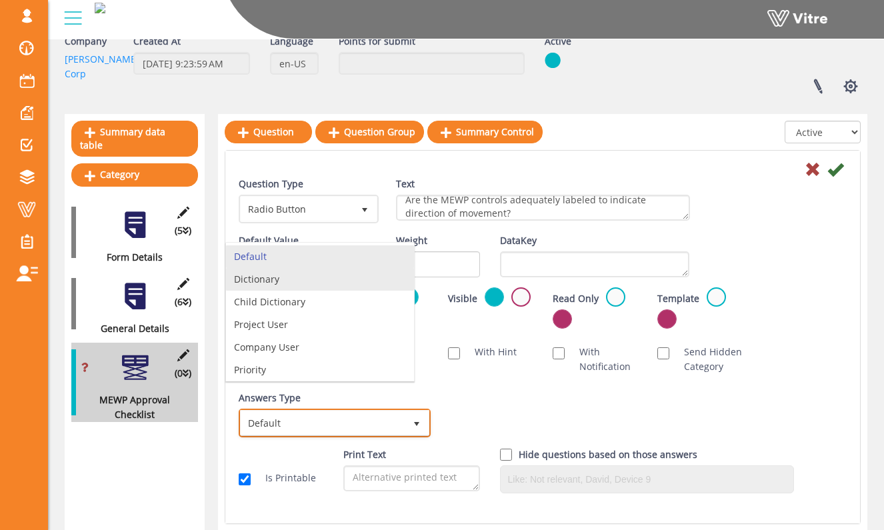
click at [342, 290] on li "Dictionary" at bounding box center [320, 279] width 188 height 23
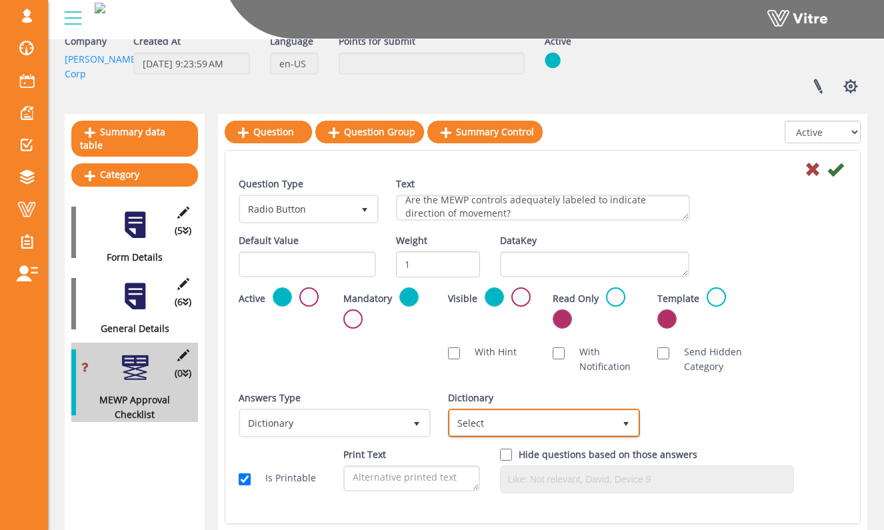
click at [522, 421] on span "Select" at bounding box center [532, 422] width 164 height 24
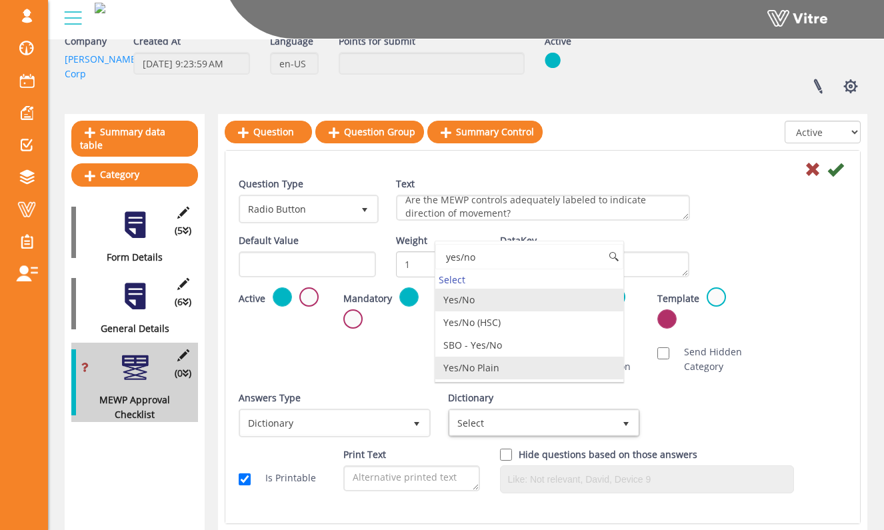
click at [535, 367] on li "Yes/No Plain" at bounding box center [529, 367] width 188 height 23
type input "yes/no"
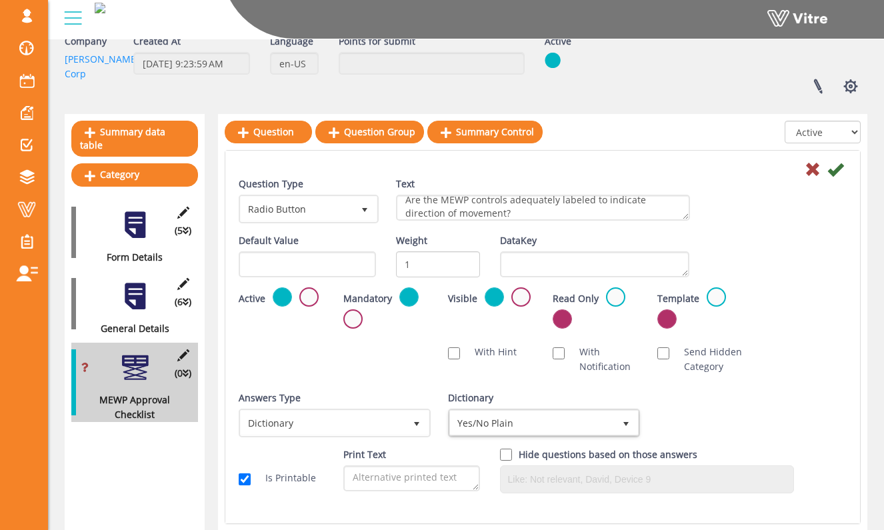
click at [780, 265] on div "Default Value Weight 1 DataKey" at bounding box center [543, 260] width 628 height 54
click at [834, 174] on icon at bounding box center [835, 169] width 16 height 16
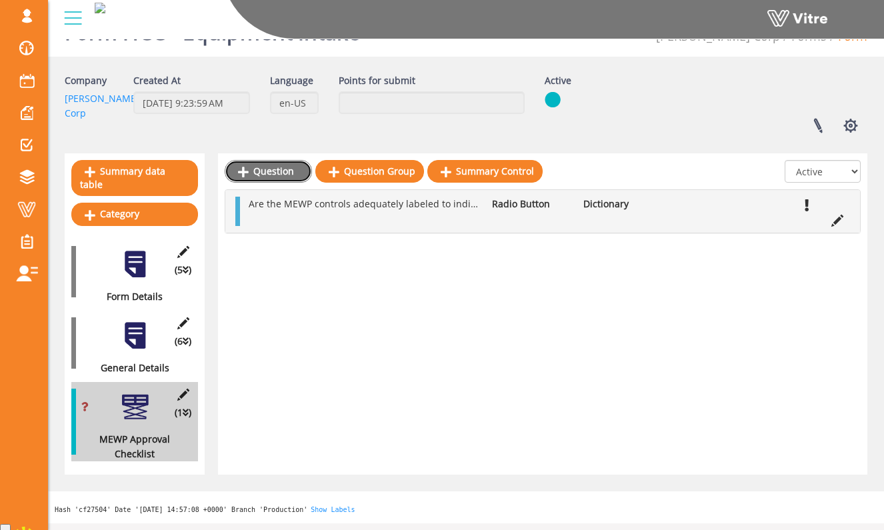
click at [287, 176] on link "Question" at bounding box center [268, 171] width 87 height 23
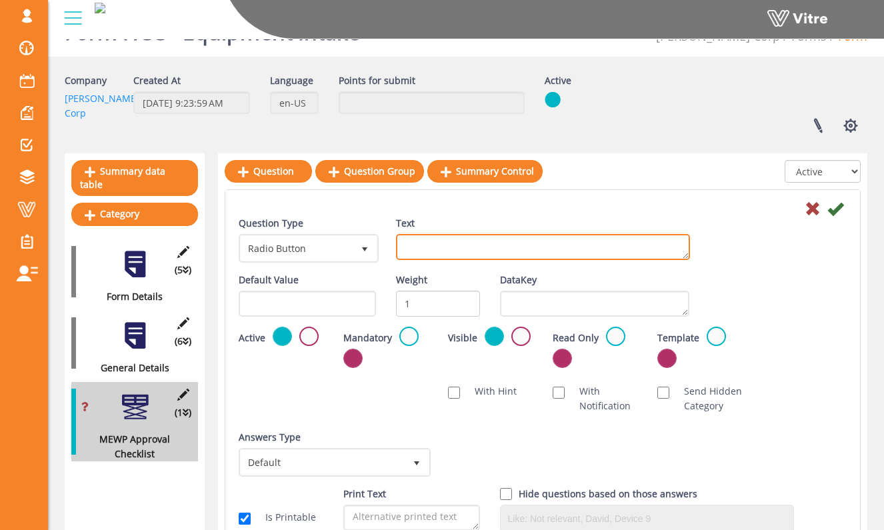
click at [415, 249] on textarea "Text" at bounding box center [543, 247] width 294 height 26
type textarea "Does the MEWP move steady?"
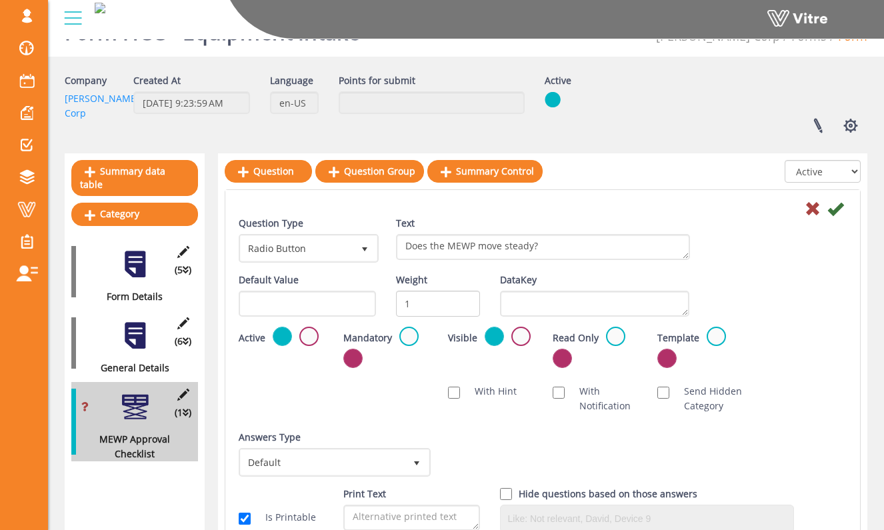
click at [506, 221] on div "Text Does the MEWP move steady?" at bounding box center [543, 238] width 294 height 44
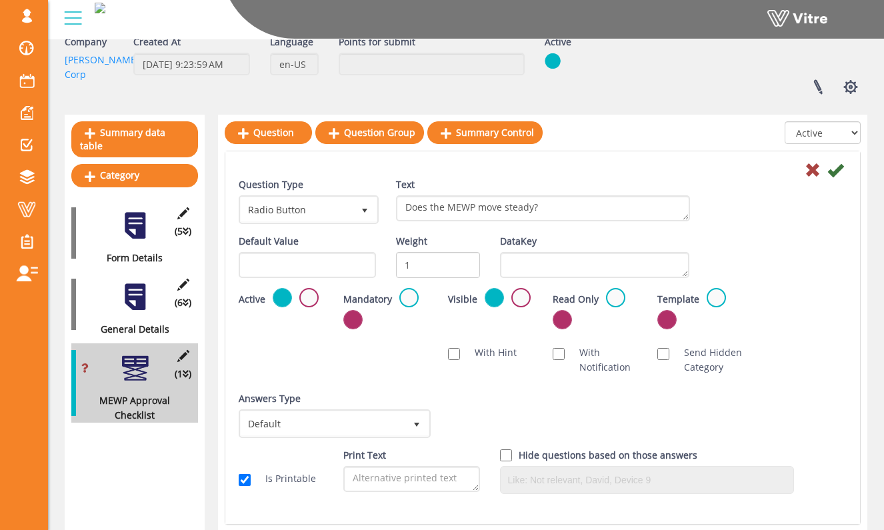
scroll to position [89, 0]
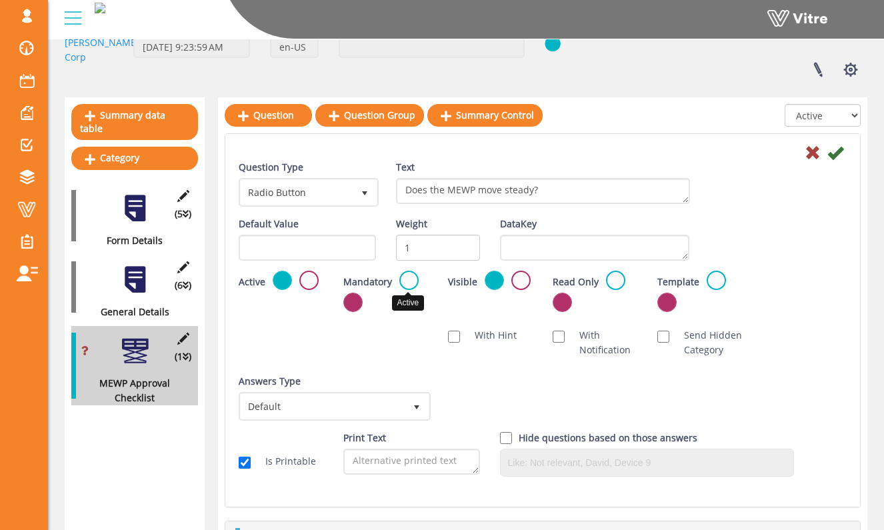
click at [410, 279] on label at bounding box center [408, 280] width 19 height 19
click at [0, 0] on input "radio" at bounding box center [0, 0] width 0 height 0
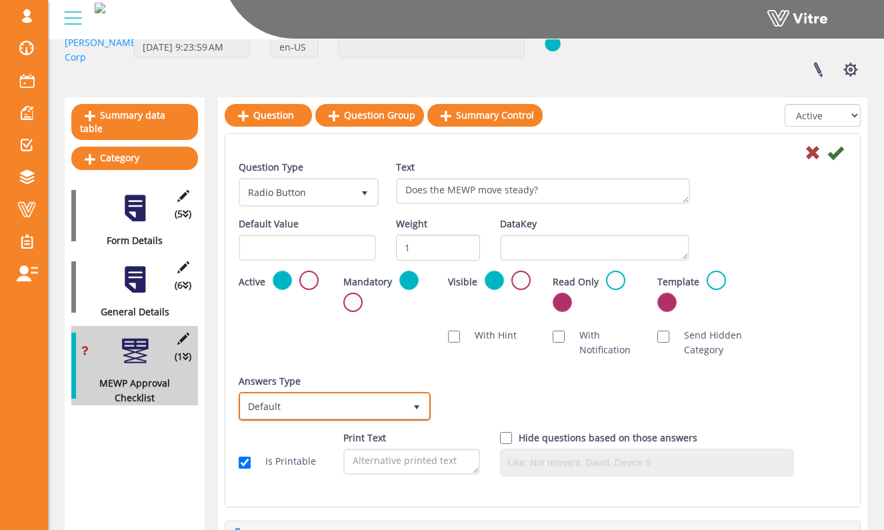
click at [389, 404] on span "Default" at bounding box center [323, 406] width 164 height 24
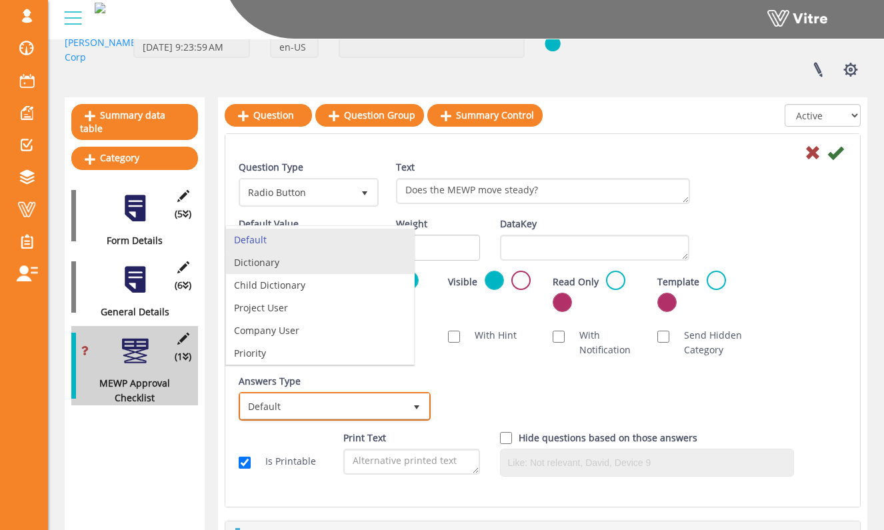
click at [379, 269] on li "Dictionary" at bounding box center [320, 262] width 188 height 23
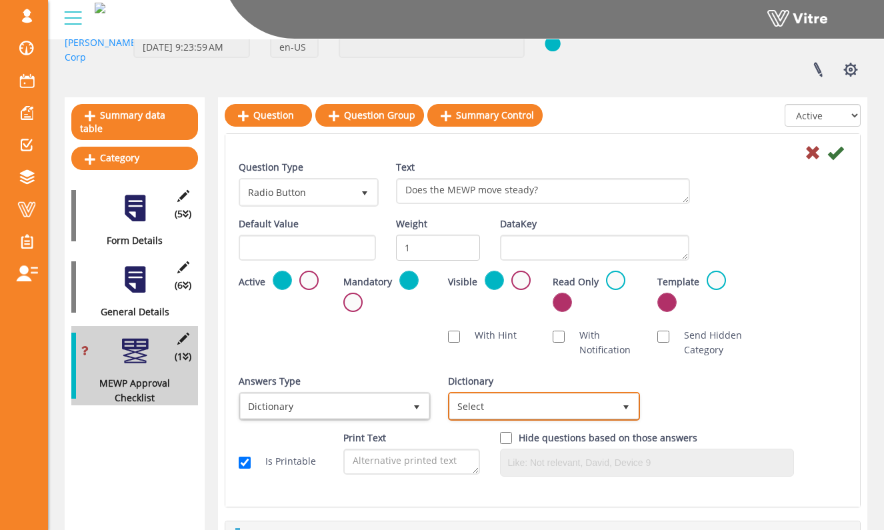
click at [505, 407] on span "Select" at bounding box center [532, 406] width 164 height 24
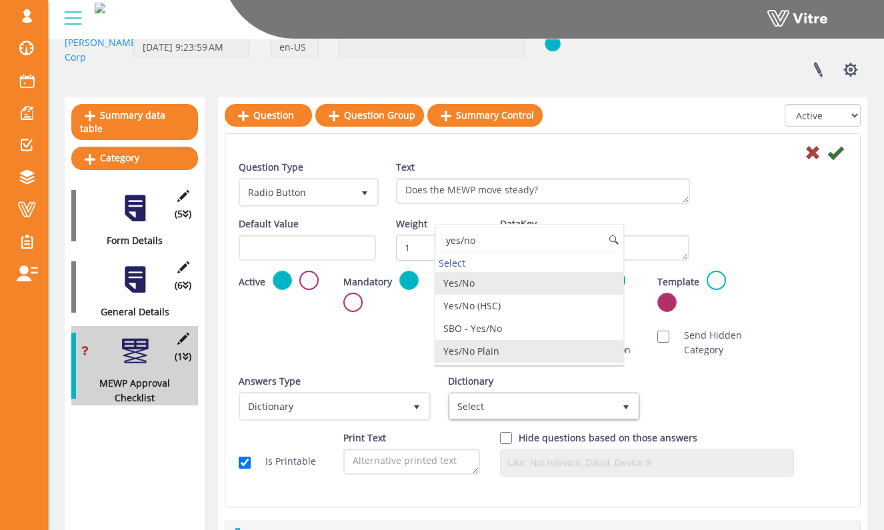
click at [536, 354] on li "Yes/No Plain" at bounding box center [529, 351] width 188 height 23
type input "yes/no"
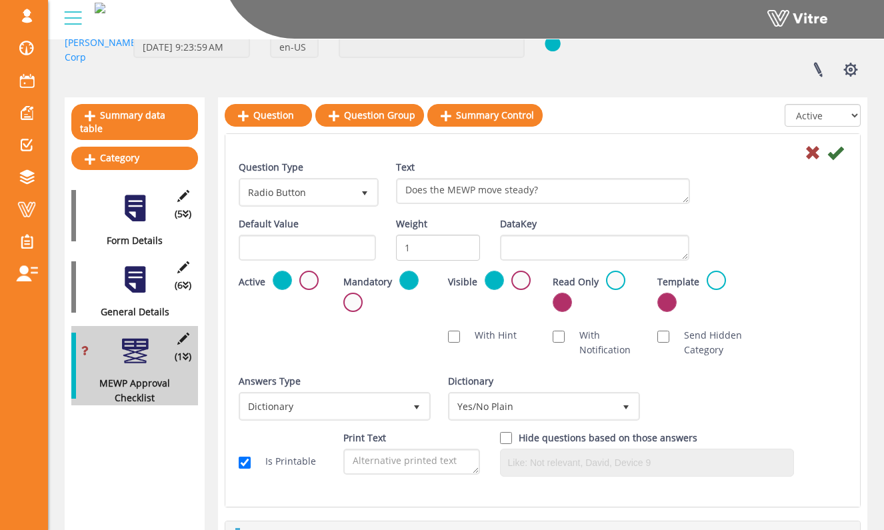
click at [824, 233] on div "Default Value Weight 1 DataKey" at bounding box center [543, 244] width 628 height 54
click at [840, 155] on icon at bounding box center [835, 153] width 16 height 16
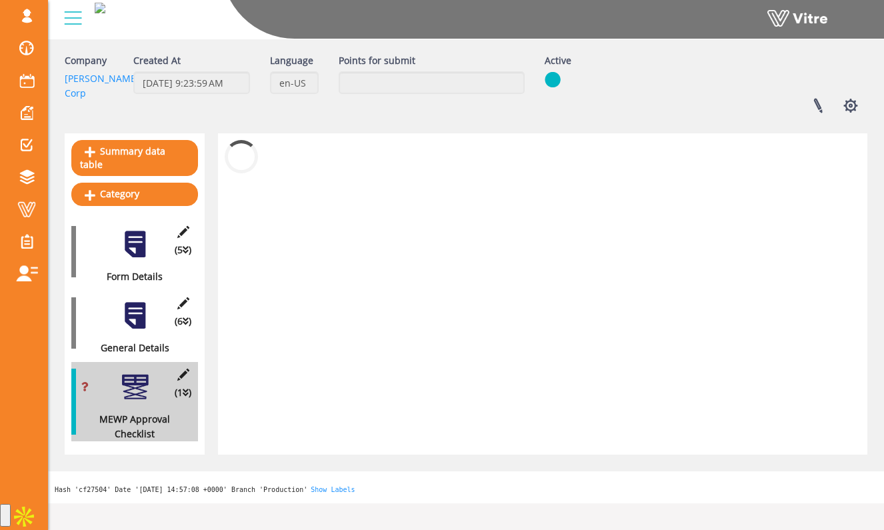
scroll to position [33, 0]
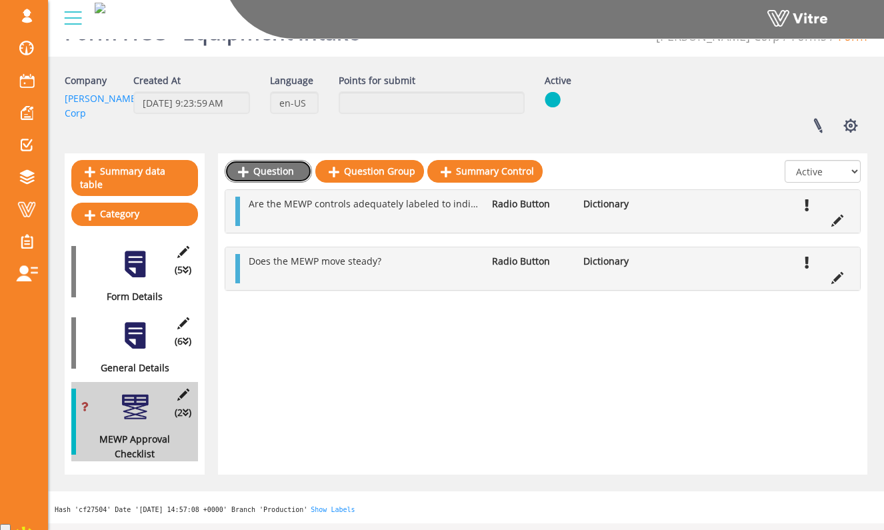
click at [289, 177] on link "Question" at bounding box center [268, 171] width 87 height 23
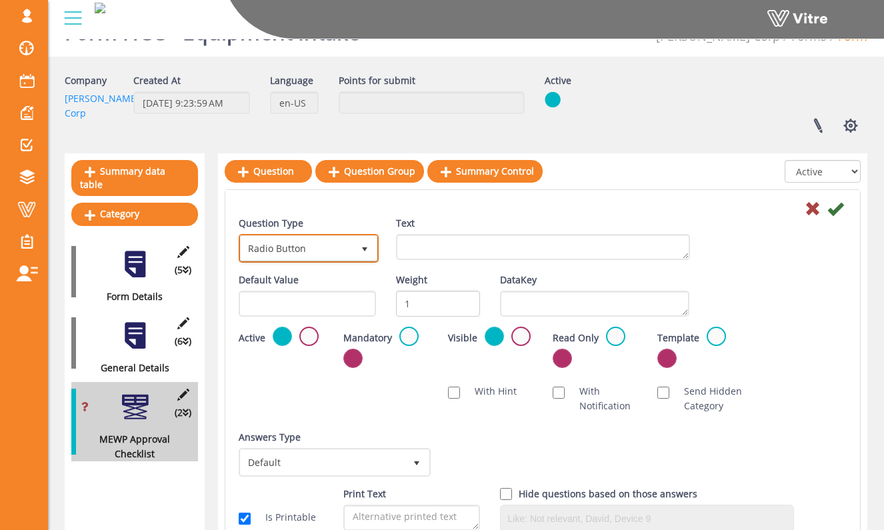
click at [338, 255] on span "Radio Button" at bounding box center [297, 248] width 112 height 24
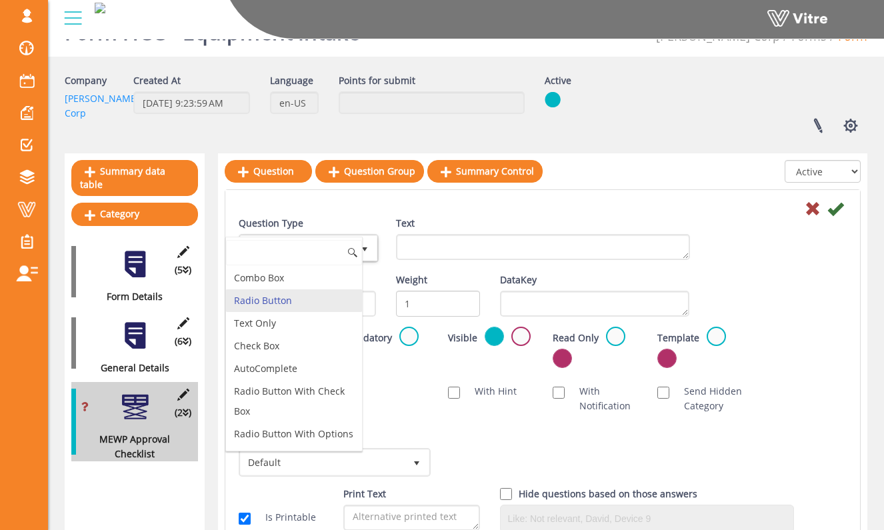
click at [320, 305] on li "Radio Button" at bounding box center [294, 300] width 136 height 23
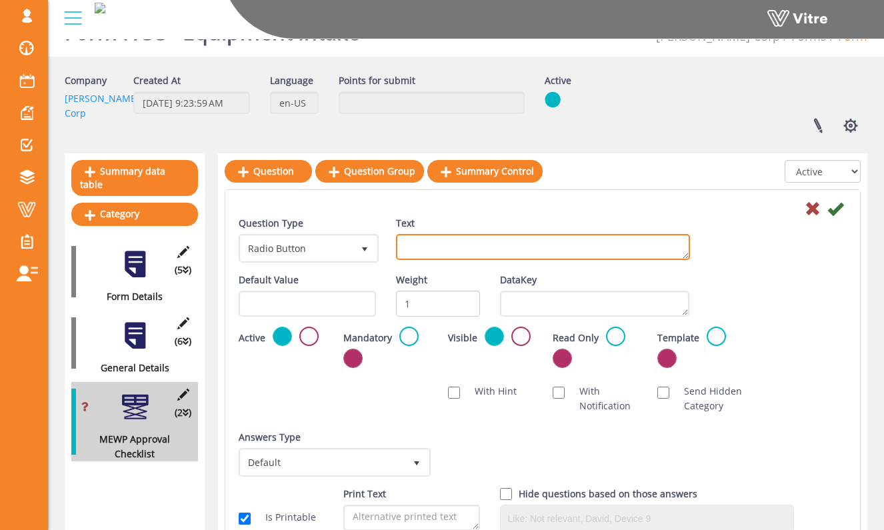
click at [440, 241] on textarea "Text" at bounding box center [543, 247] width 294 height 26
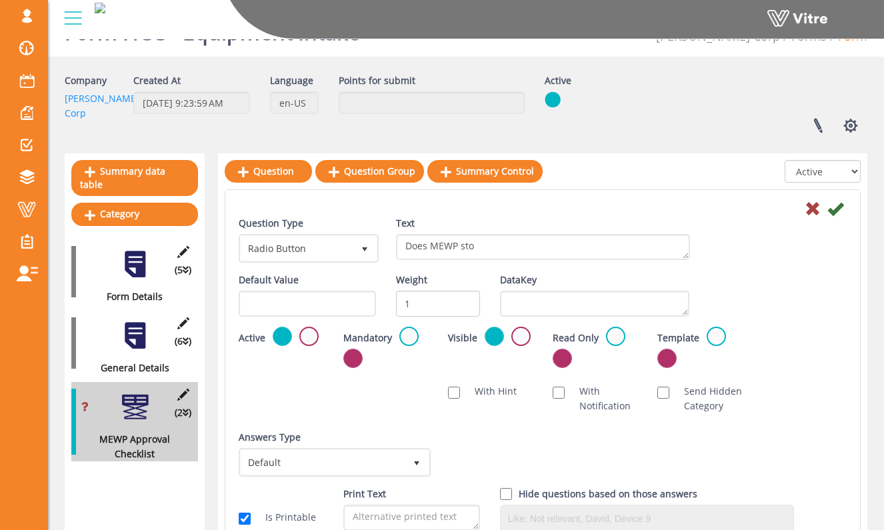
click at [871, 301] on div "Form HCC - Equipment Intake Hoffman Corp Forms Form Company Hoffman Corp Create…" at bounding box center [466, 373] width 836 height 747
click at [476, 245] on textarea "Does MEWP sto" at bounding box center [543, 247] width 294 height 26
type textarea "Does MEWP stop smoothly?"
click at [771, 255] on div "Question Type Radio Button 3 Text Does MEWP stop smoothly?" at bounding box center [543, 244] width 628 height 57
click at [412, 331] on label at bounding box center [408, 336] width 19 height 19
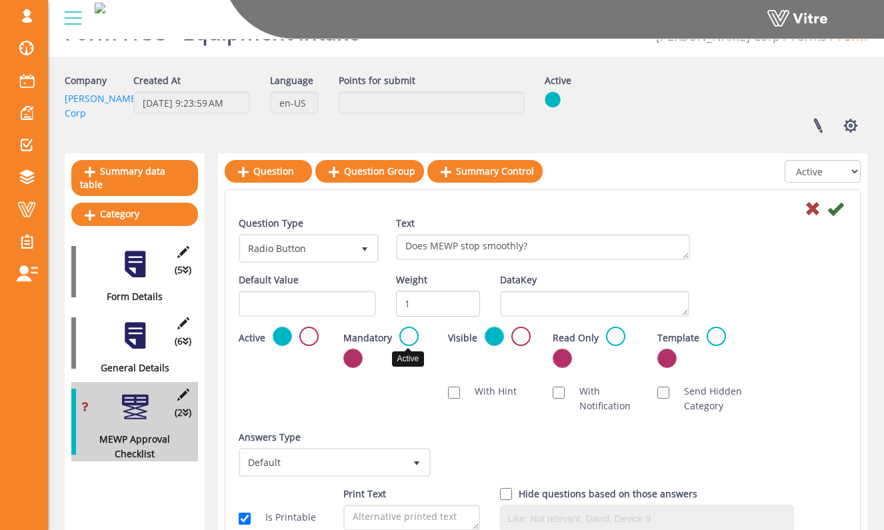
click at [0, 0] on input "radio" at bounding box center [0, 0] width 0 height 0
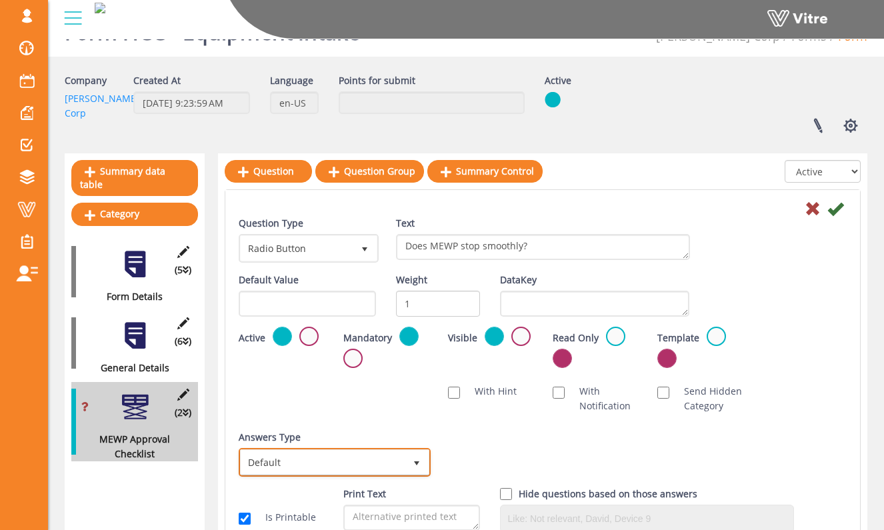
click at [392, 466] on span "Default" at bounding box center [323, 462] width 164 height 24
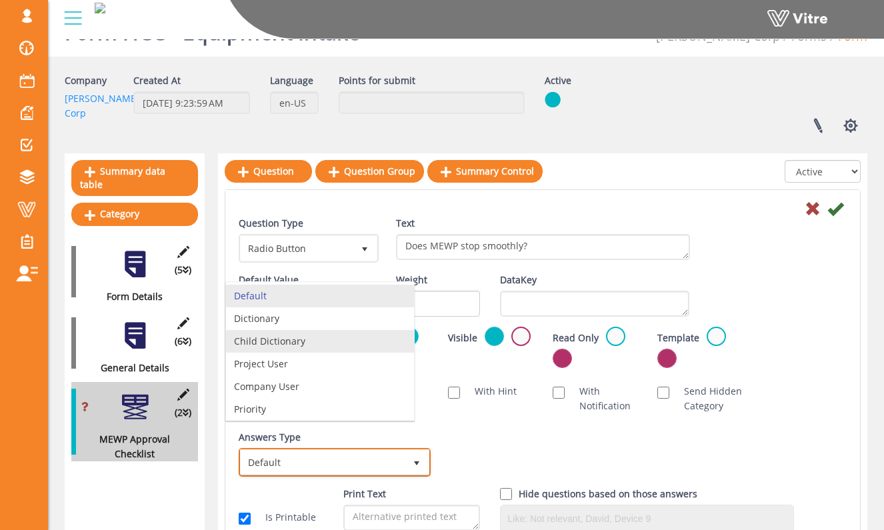
click at [381, 330] on li "Child Dictionary" at bounding box center [320, 341] width 188 height 23
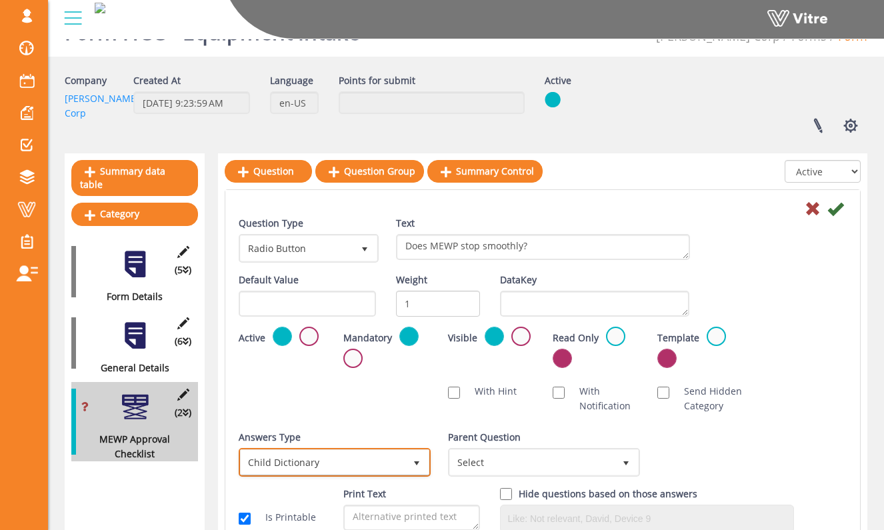
click at [379, 454] on span "Child Dictionary" at bounding box center [323, 462] width 164 height 24
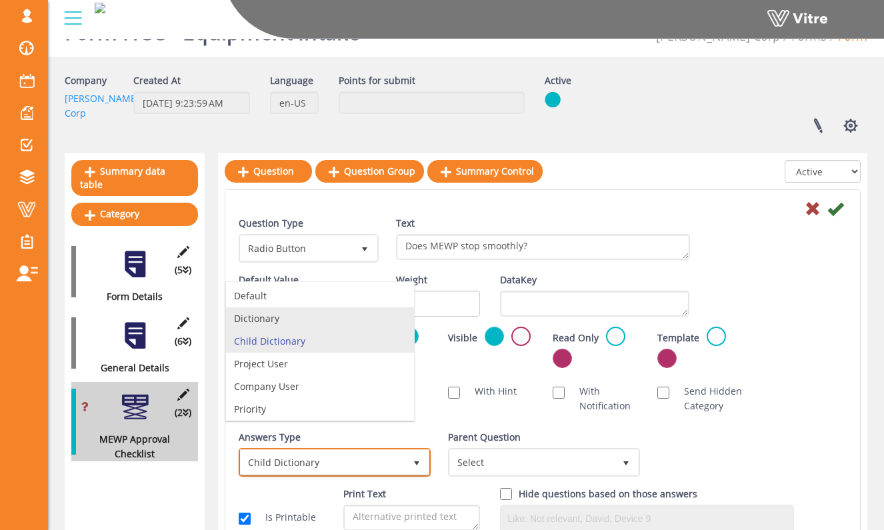
click at [370, 315] on li "Dictionary" at bounding box center [320, 318] width 188 height 23
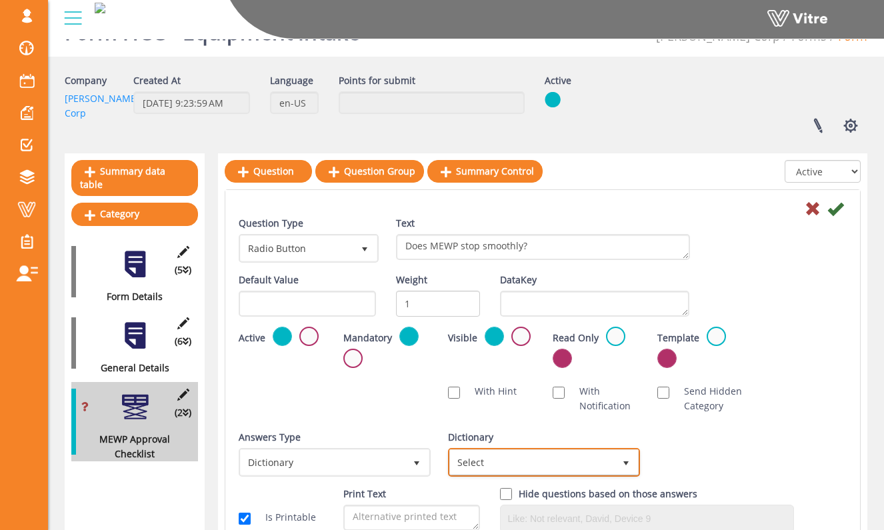
click at [526, 463] on span "Select" at bounding box center [532, 462] width 164 height 24
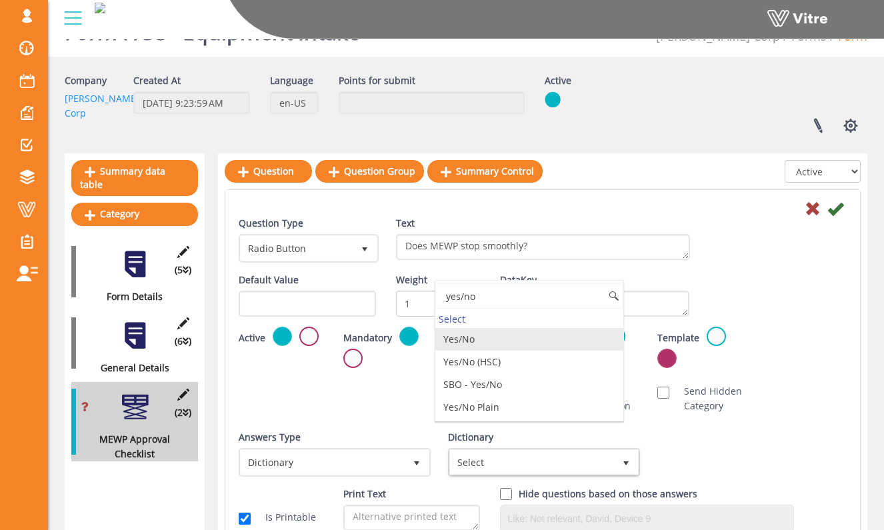
click at [534, 343] on li "Yes/No" at bounding box center [529, 339] width 188 height 23
type input "yes/no"
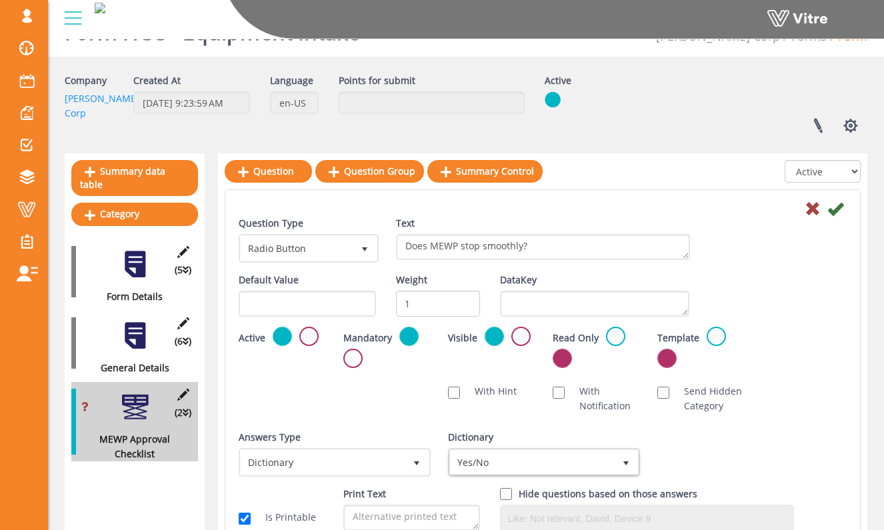
click at [767, 287] on div "Default Value Weight 1 DataKey" at bounding box center [543, 300] width 628 height 54
click at [596, 462] on span "Yes/No" at bounding box center [532, 462] width 164 height 24
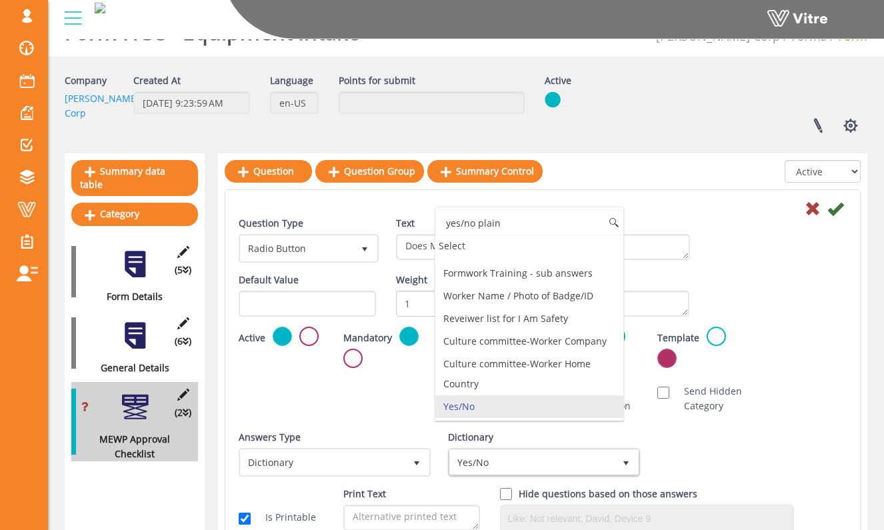
scroll to position [0, 0]
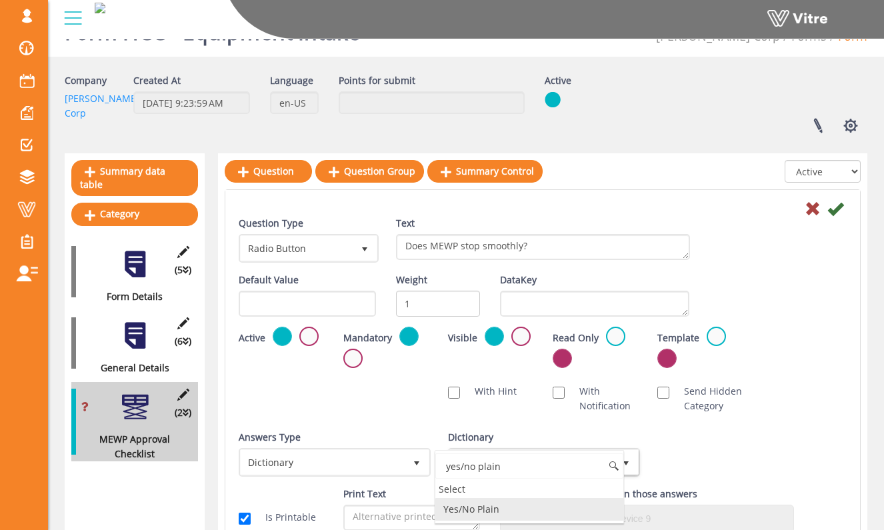
click at [558, 500] on li "Yes/No Plain" at bounding box center [529, 509] width 188 height 23
type input "yes/no plain"
click at [806, 269] on div "Question Type Radio Button 3 Text Does MEWP stop smoothly?" at bounding box center [543, 244] width 628 height 57
click at [840, 211] on icon at bounding box center [835, 209] width 16 height 16
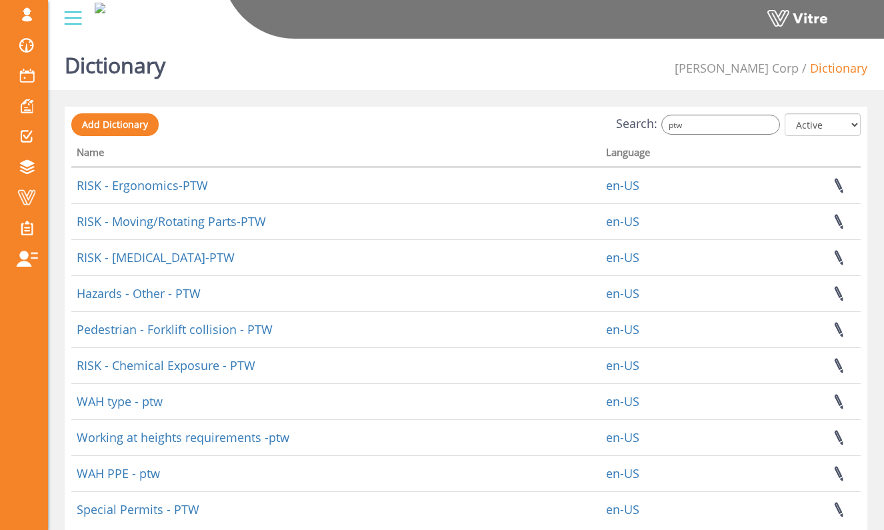
scroll to position [48, 0]
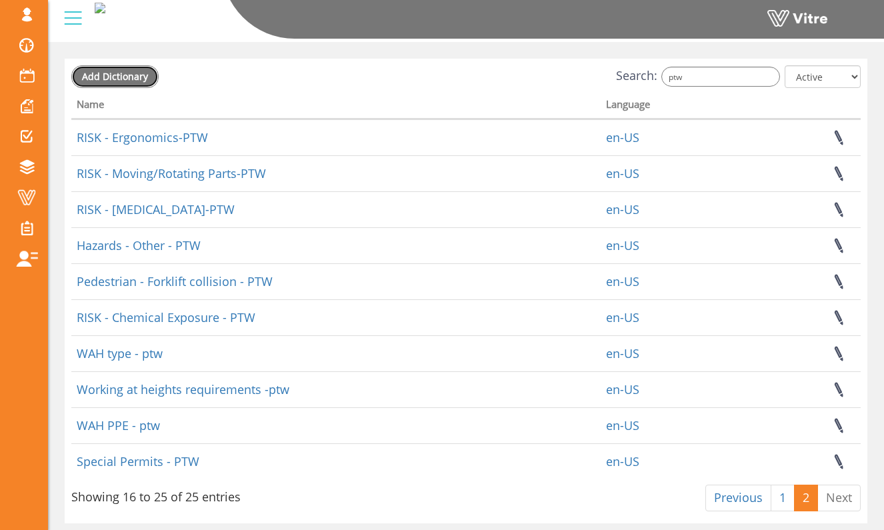
click at [139, 69] on link "Add Dictionary" at bounding box center [114, 76] width 87 height 23
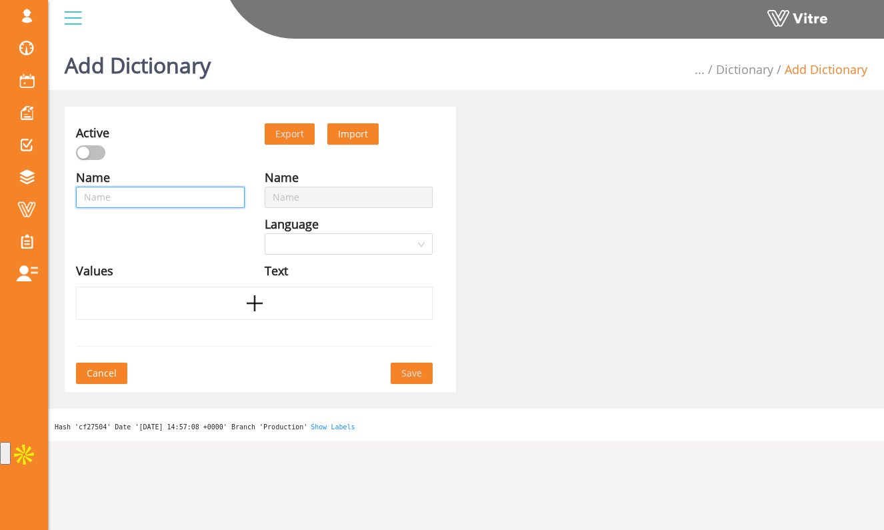
click at [186, 197] on input "text" at bounding box center [160, 197] width 169 height 21
type input "E"
type input "q"
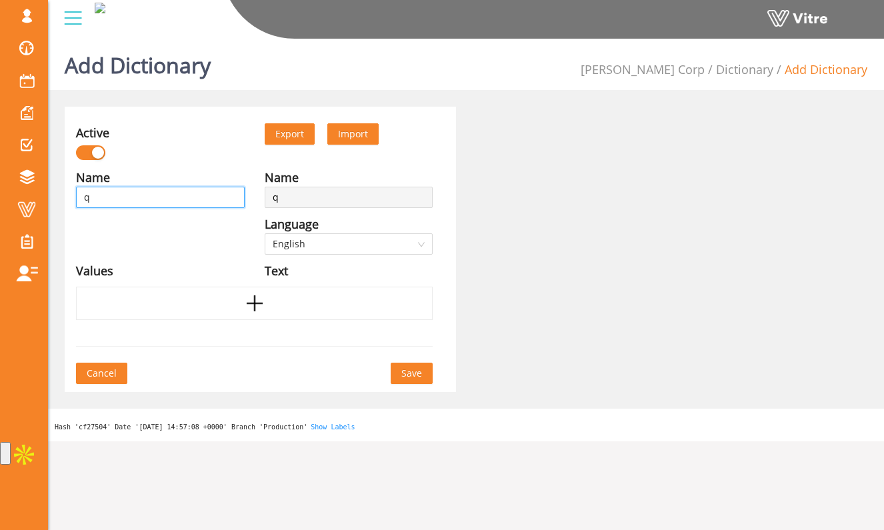
type input "qu"
type input "qui"
type input "quip"
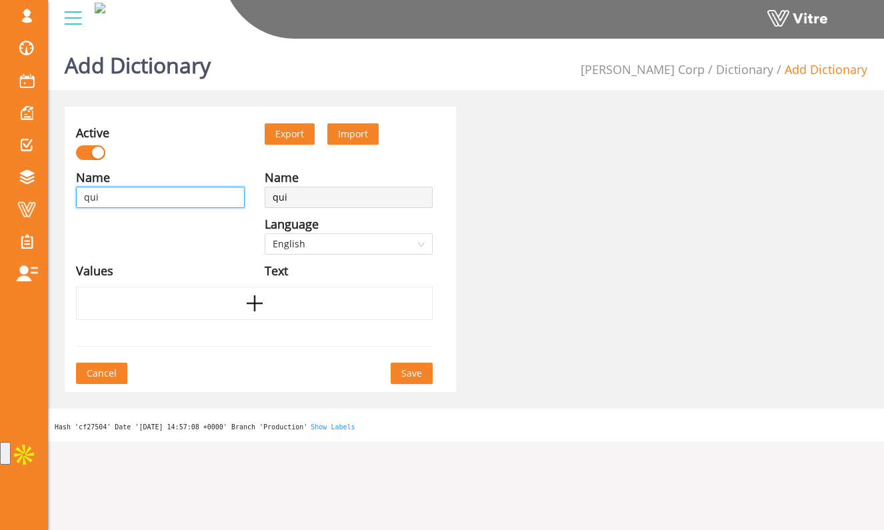
type input "quip"
type input "quipm"
type input "quipme"
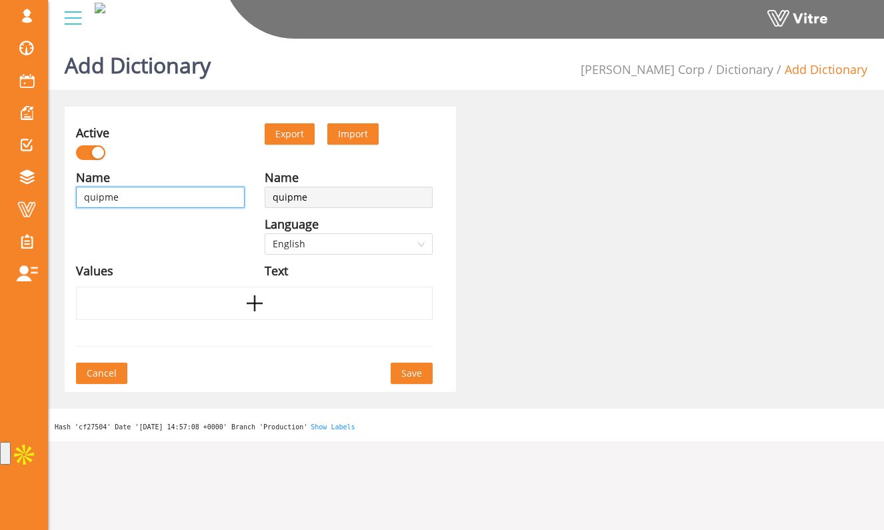
type input "quipm"
type input "quip"
type input "qui"
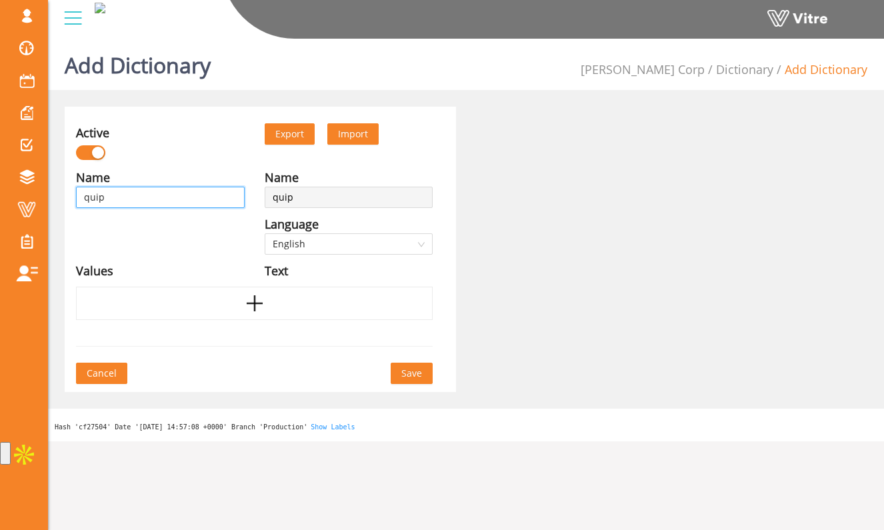
type input "qui"
type input "qu"
type input "q"
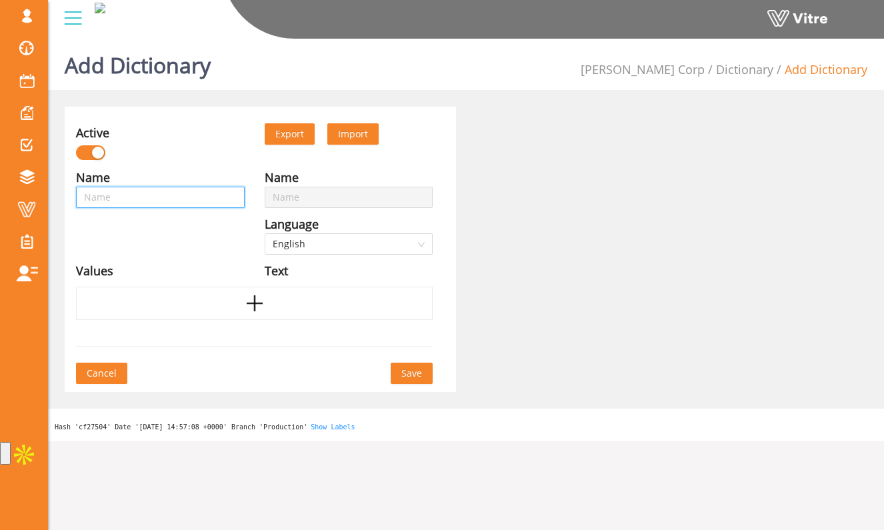
type input "E"
type input "Eq"
type input "Equ"
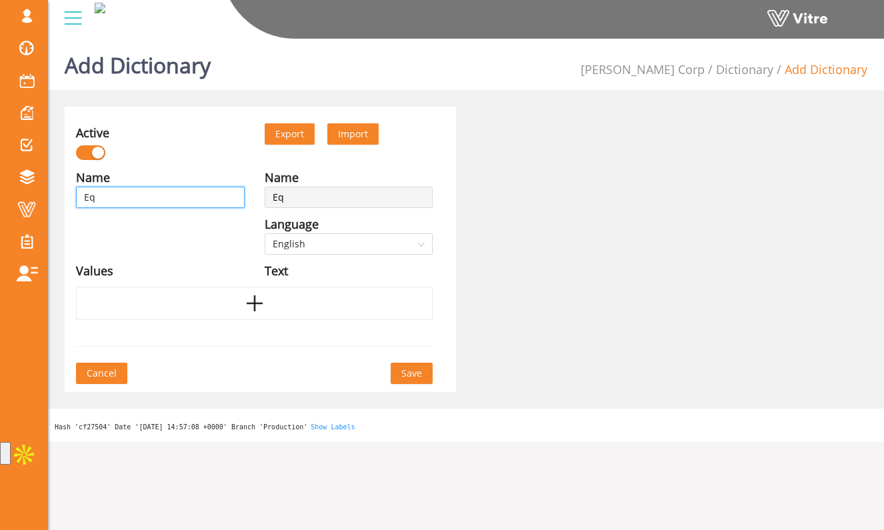
type input "Equ"
type input "Equi"
type input "Equip"
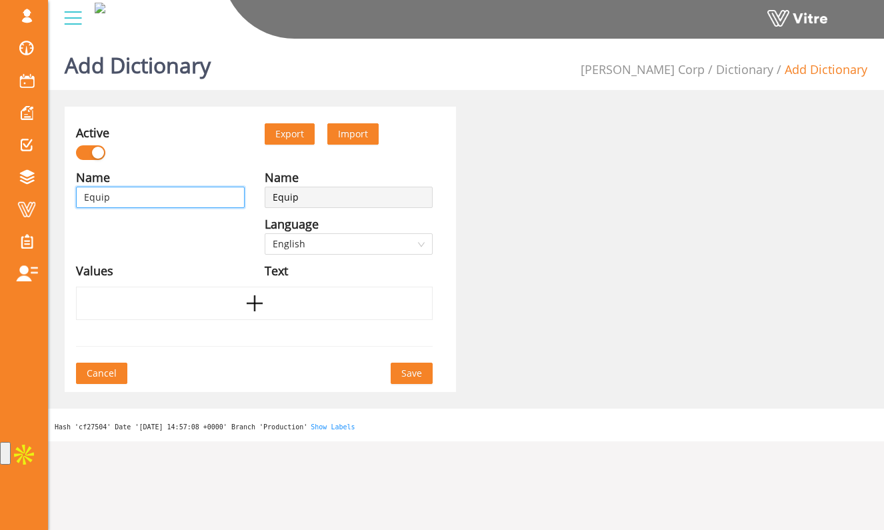
type input "Equipm"
type input "Equipme"
type input "Equipmen"
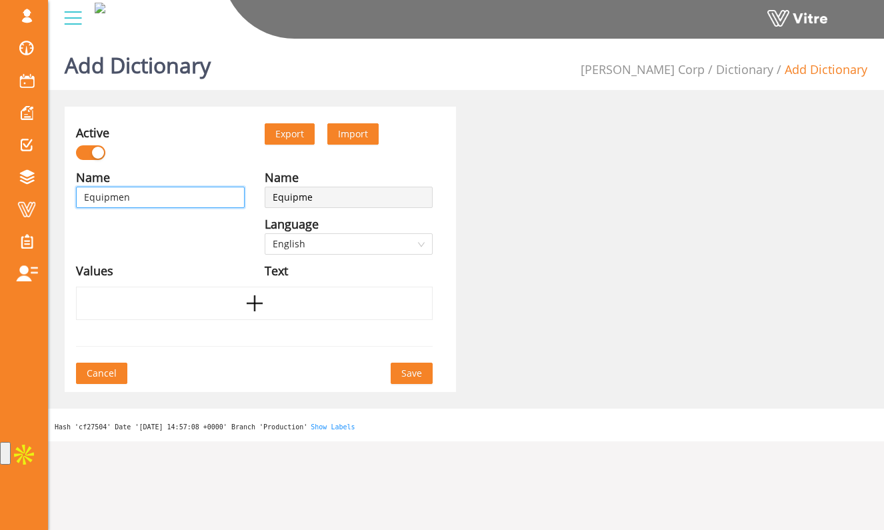
type input "Equipmen"
type input "Equipment"
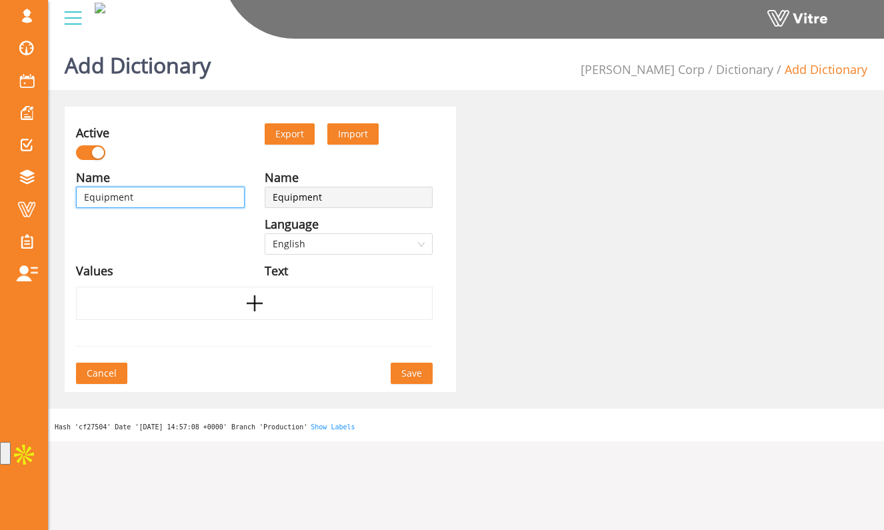
type input "Equipment I"
type input "Equipment In"
type input "Equipment Int"
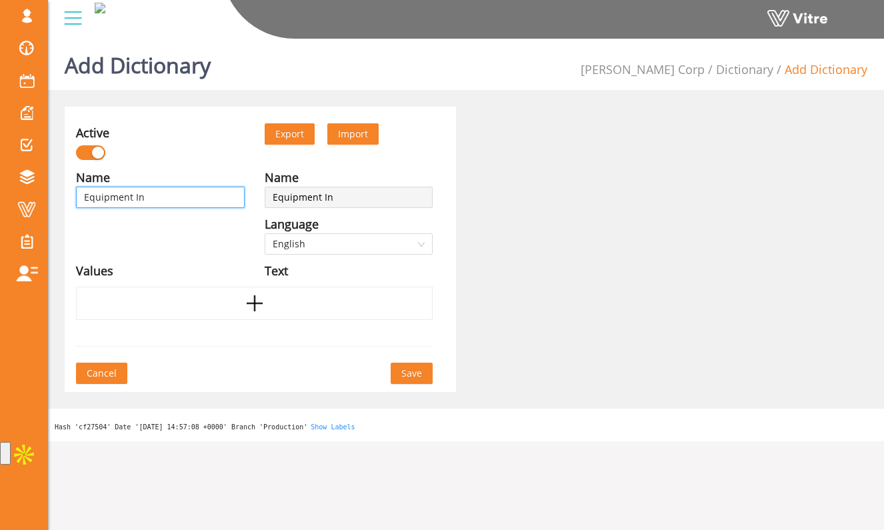
type input "Equipment Int"
type input "Equipment Inta"
type input "Equipment Intak"
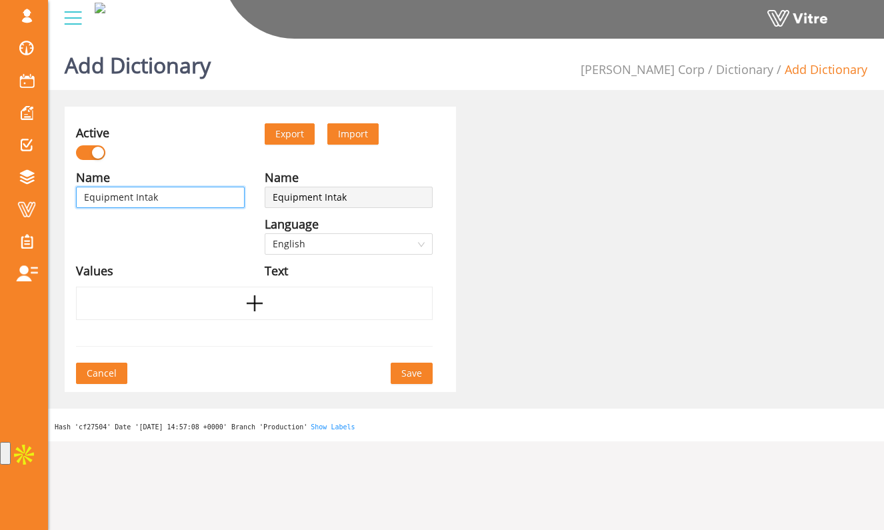
type input "Equipment Intake"
type input "Equipment Intake 0"
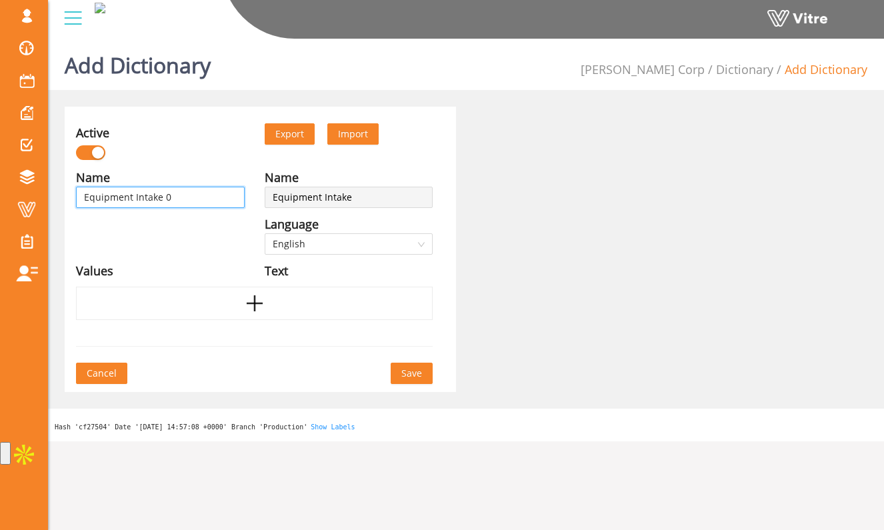
type input "Equipment Intake 0"
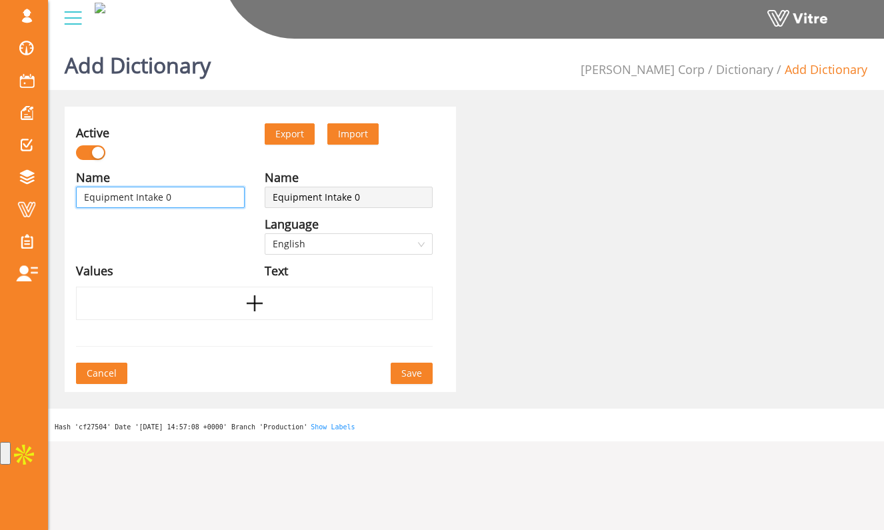
type input "Equipment Intake"
type input "Equipment Intake -"
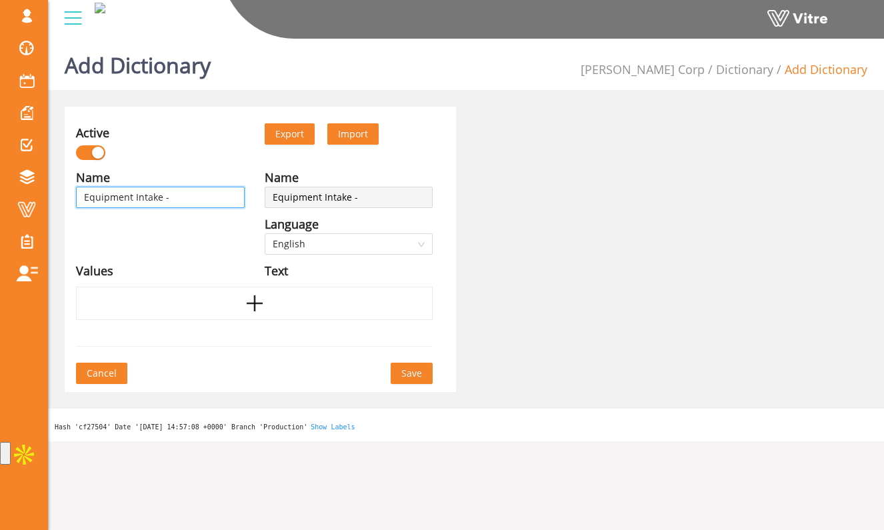
type input "Equipment Intake -"
type input "Equipment Intake - E"
type input "Equipment Intake - EQ"
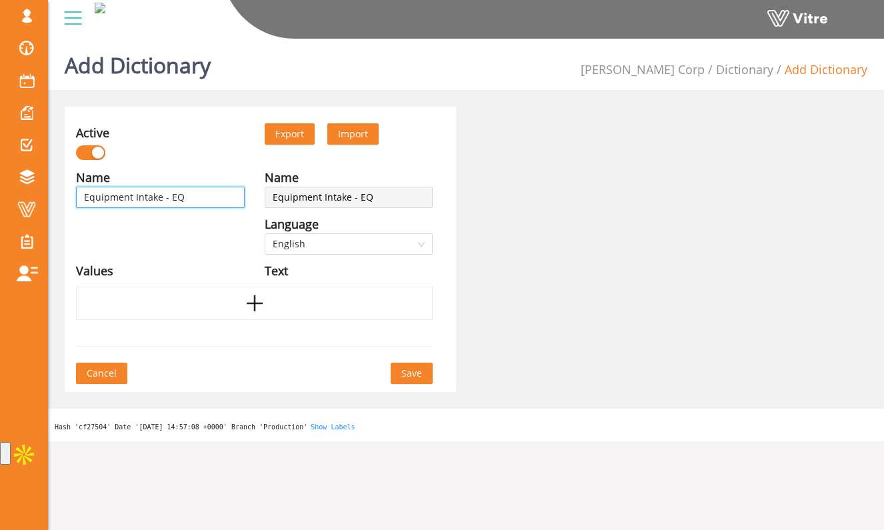
type input "Equipment Intake - EQ"
type input "Equipment Intake - EQ T"
type input "Equipment Intake - EQ Ty"
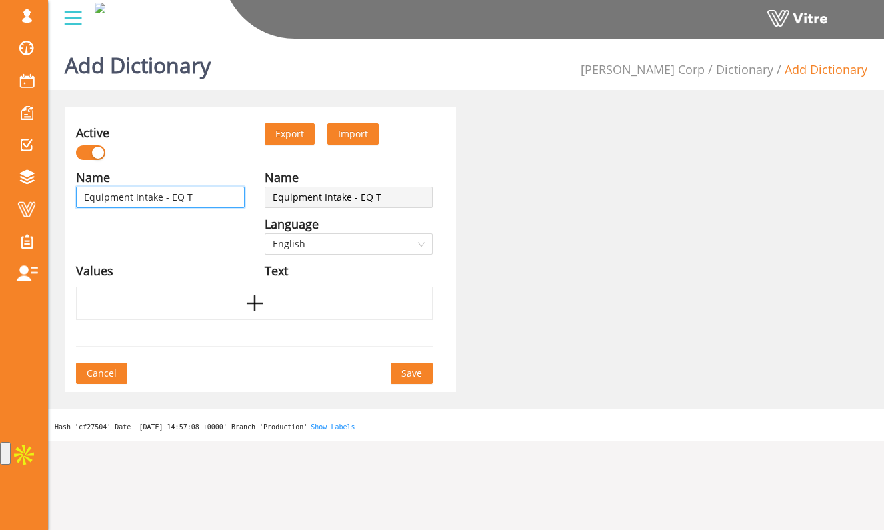
type input "Equipment Intake - EQ Ty"
type input "Equipment Intake - EQ Typ"
type input "Equipment Intake - EQ Type"
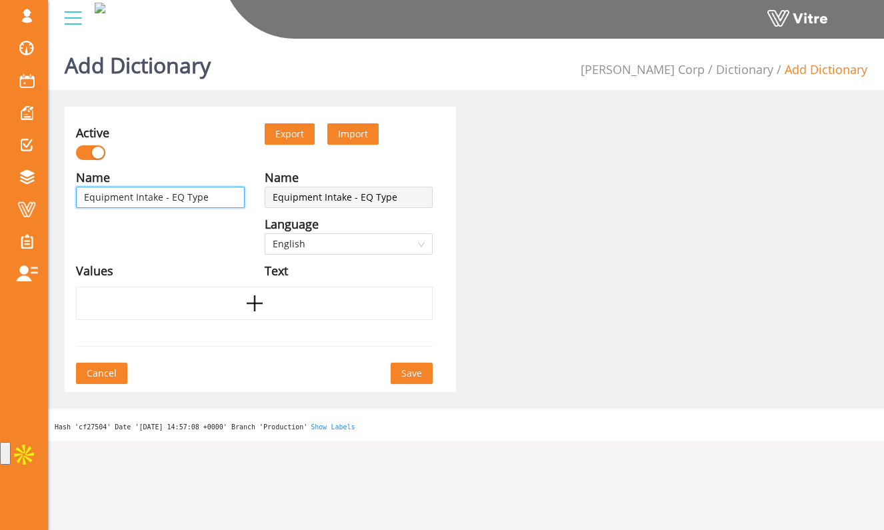
type input "Equipment Intake - EQ Types"
click at [218, 303] on div at bounding box center [254, 303] width 356 height 33
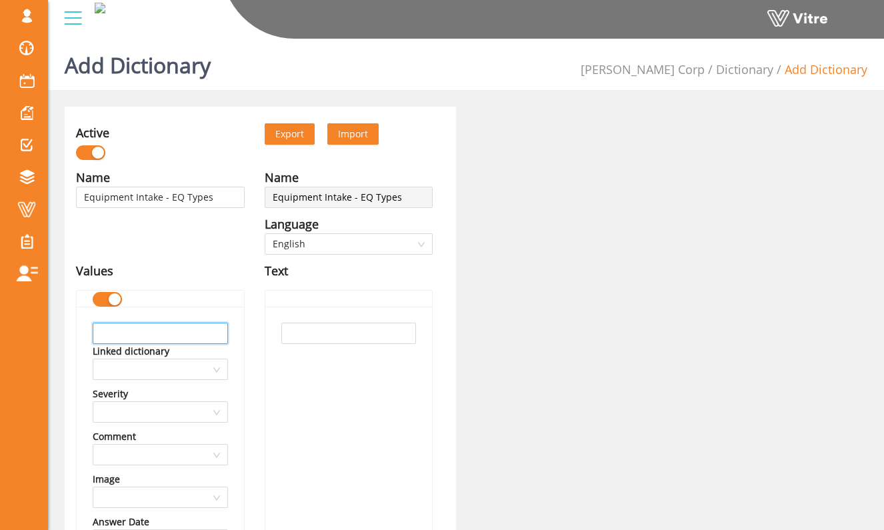
click at [191, 334] on input "text" at bounding box center [160, 333] width 135 height 21
type input "C"
type input "MEWP"
click at [309, 336] on input "text" at bounding box center [348, 333] width 135 height 21
paste input "MEWP"
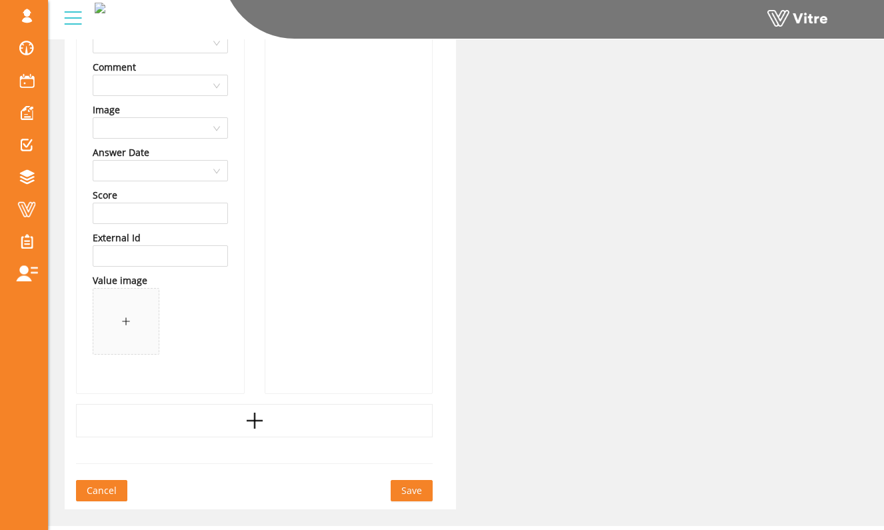
scroll to position [397, 0]
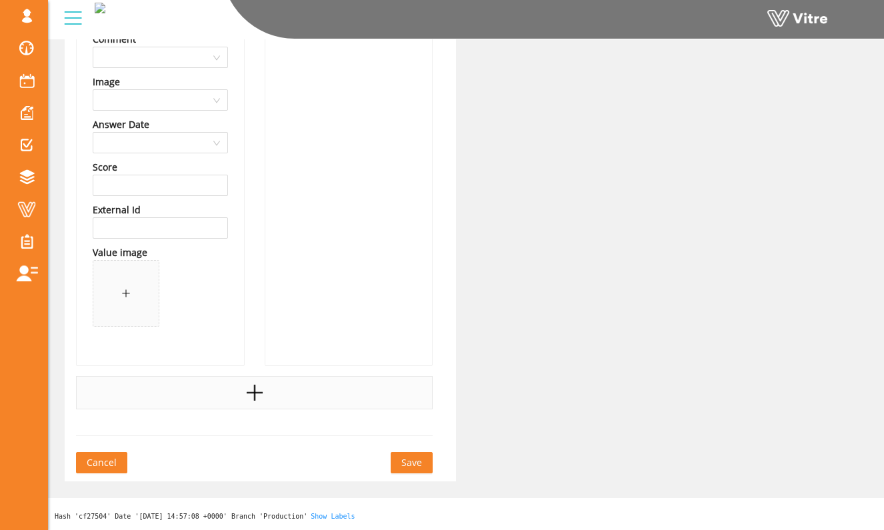
type input "MEWP"
click at [245, 389] on icon "plus" at bounding box center [255, 392] width 20 height 20
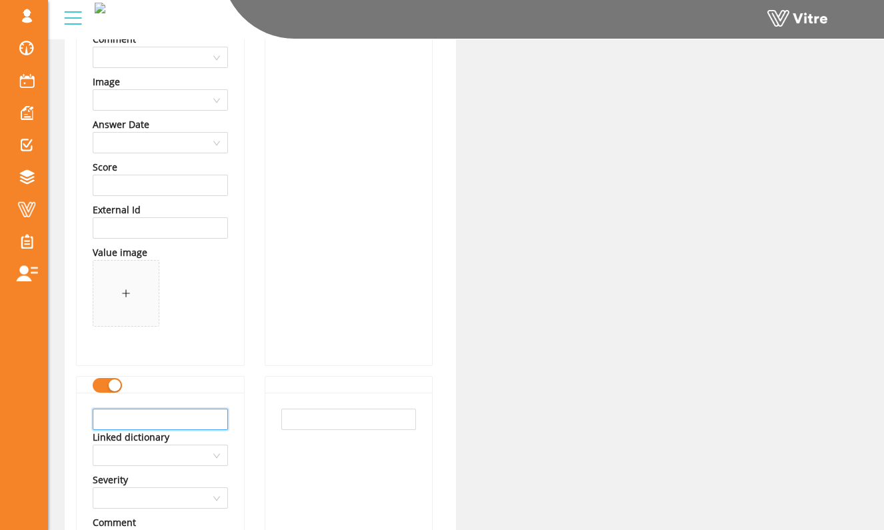
click at [197, 411] on input "text" at bounding box center [160, 418] width 135 height 21
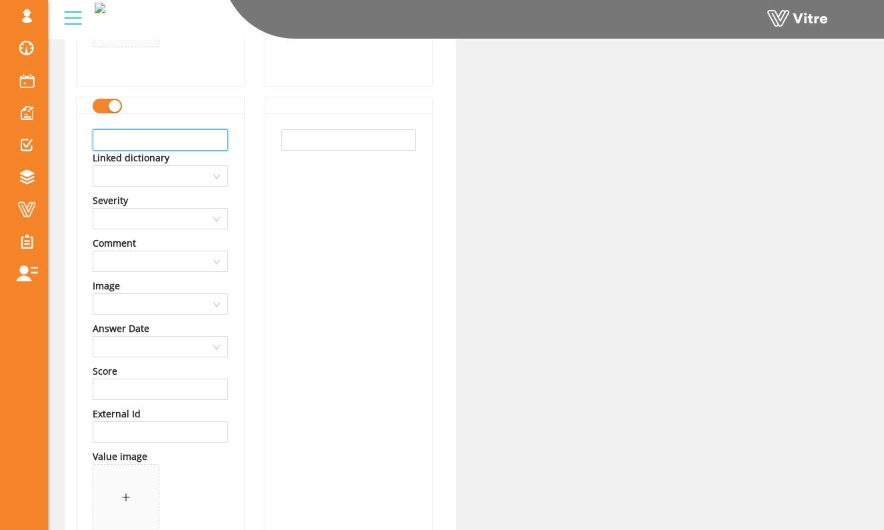
scroll to position [570, 0]
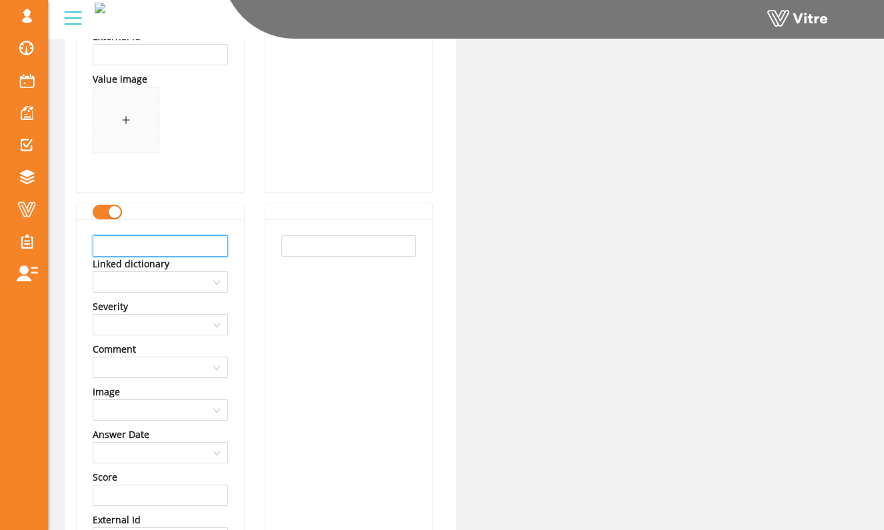
click at [199, 249] on input "text" at bounding box center [160, 245] width 135 height 21
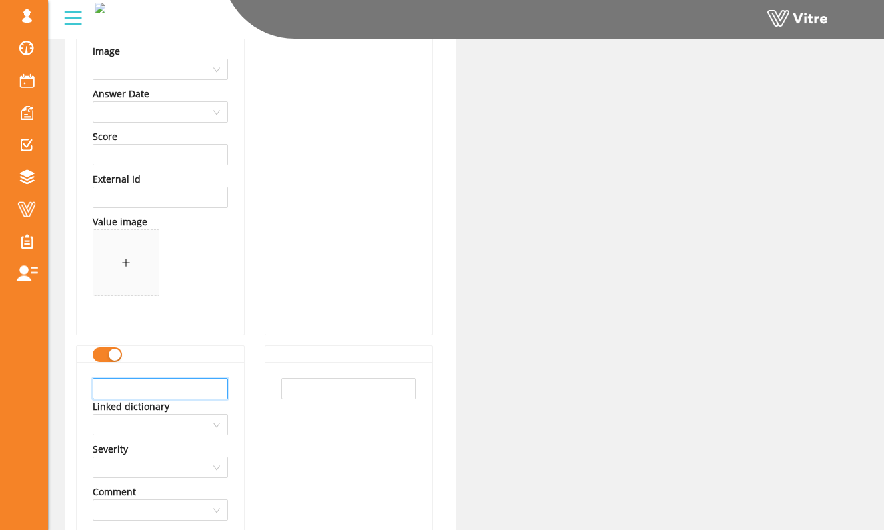
scroll to position [533, 0]
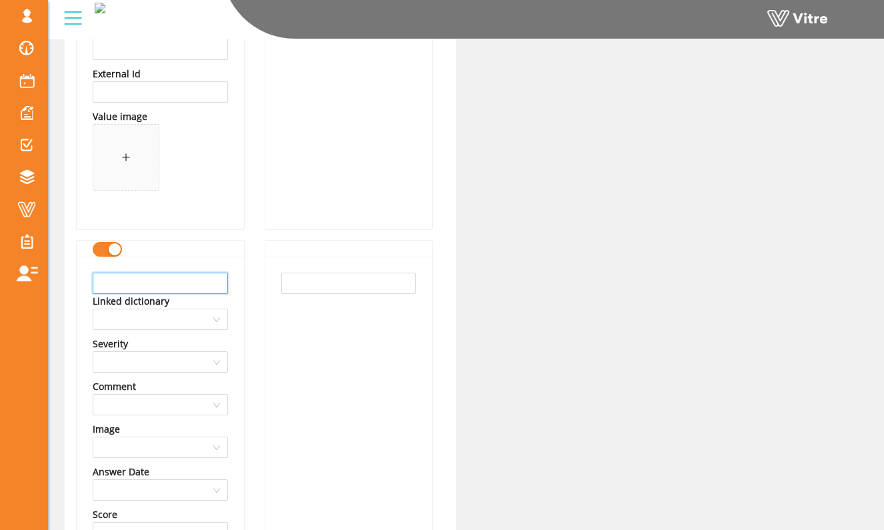
click at [192, 280] on input "text" at bounding box center [160, 283] width 135 height 21
type input "Crane"
click at [299, 286] on input "text" at bounding box center [348, 283] width 135 height 21
paste input "Crane"
type input "Crane"
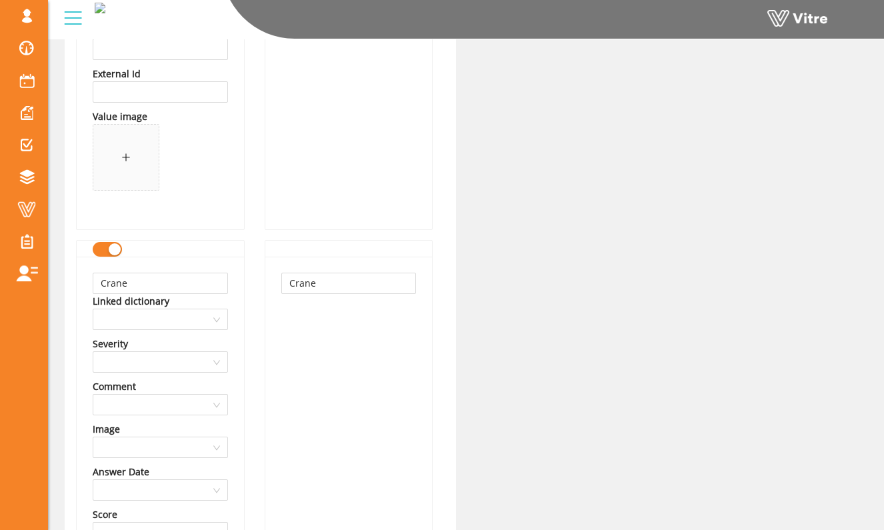
click at [232, 294] on div "Crane Linked dictionary Severity Comment Image Answer Date Score External Id Va…" at bounding box center [160, 485] width 167 height 456
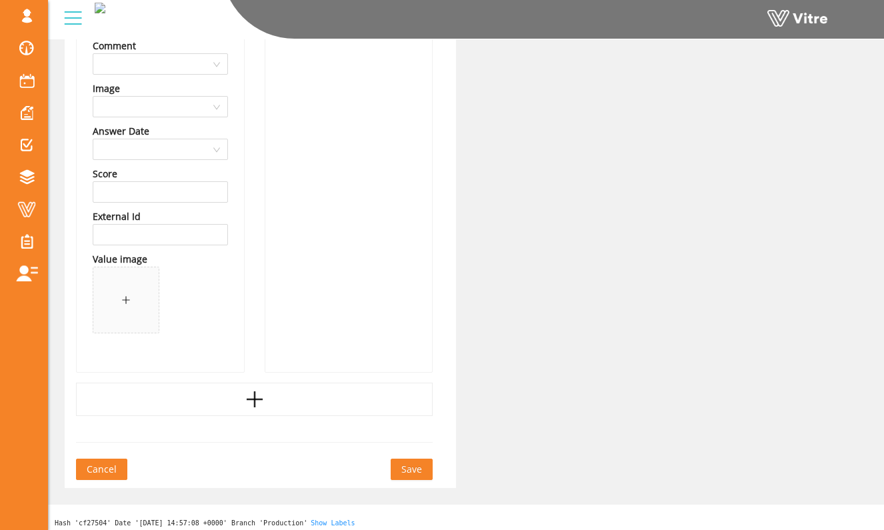
scroll to position [880, 0]
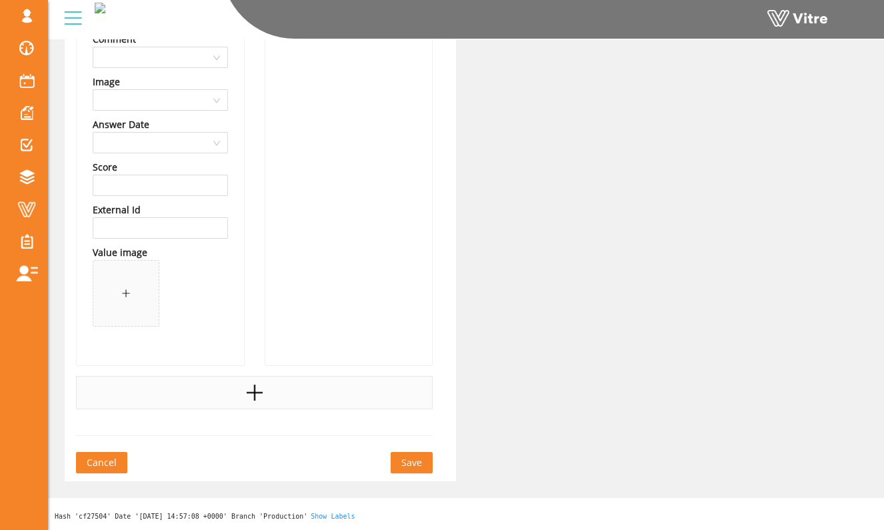
click at [204, 401] on div at bounding box center [254, 392] width 356 height 33
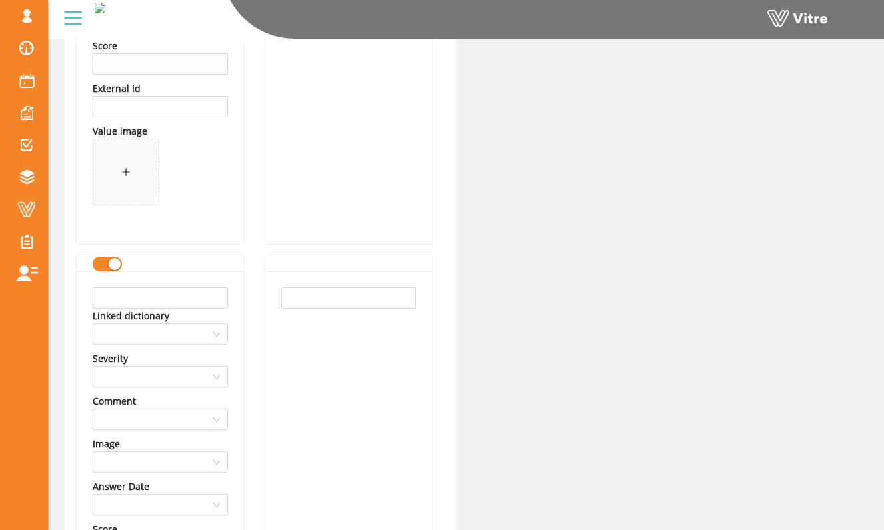
scroll to position [1146, 0]
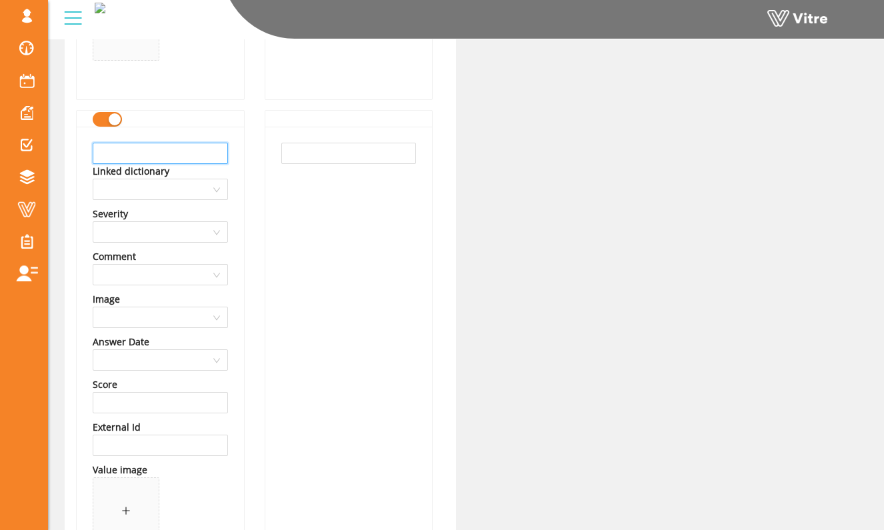
click at [203, 144] on input "text" at bounding box center [160, 153] width 135 height 21
type input "Light Plant"
click at [296, 153] on input "text" at bounding box center [348, 153] width 135 height 21
paste input "Light Plant"
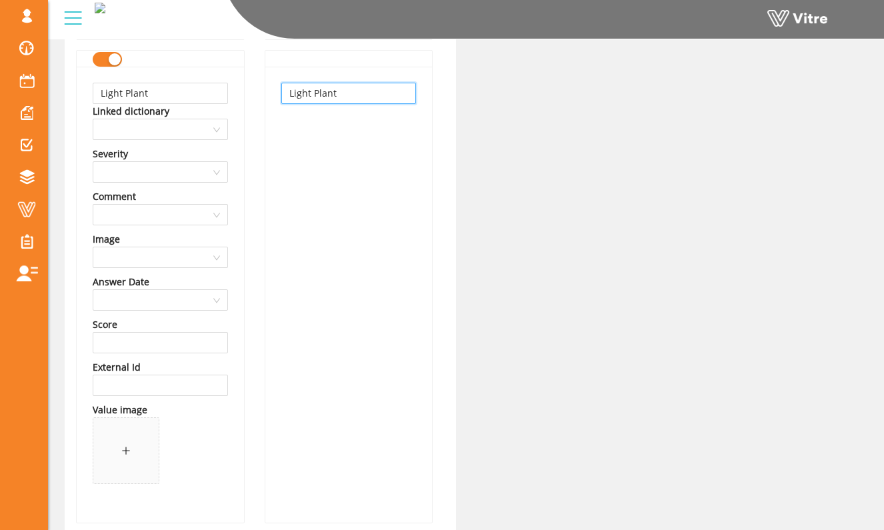
scroll to position [1363, 0]
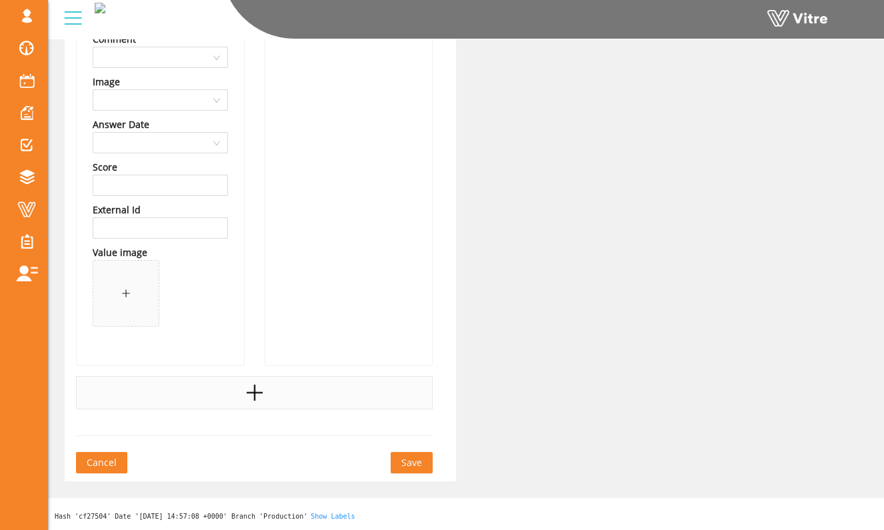
type input "Light Plant"
click at [249, 388] on icon "plus" at bounding box center [255, 392] width 20 height 20
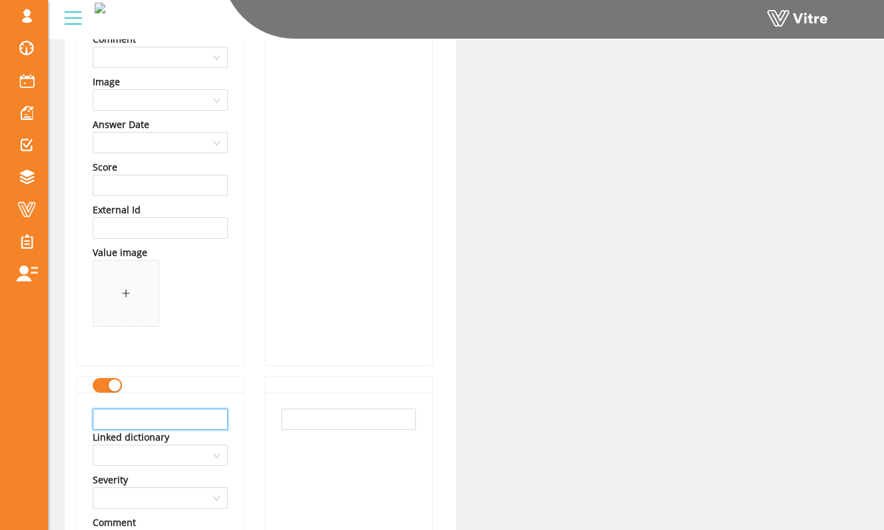
click at [214, 415] on input "text" at bounding box center [160, 418] width 135 height 21
type input "Forklift"
click at [313, 420] on input "text" at bounding box center [348, 418] width 135 height 21
paste input "Forklift"
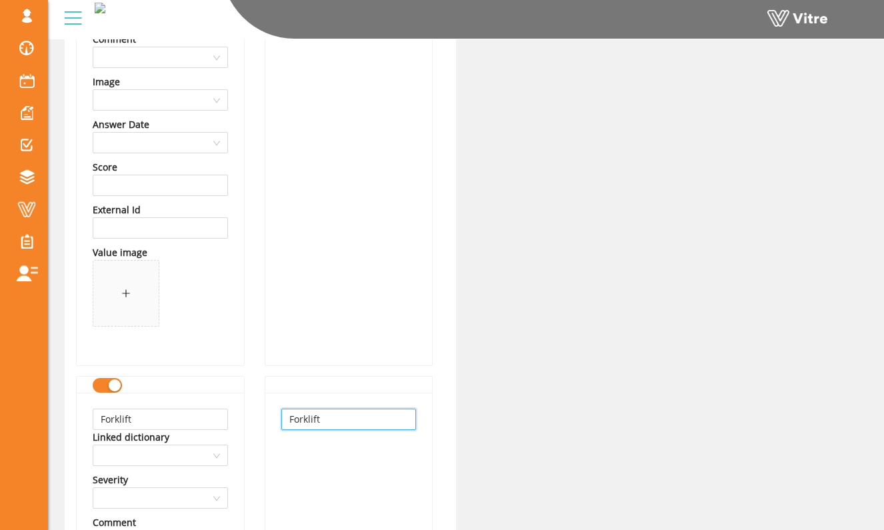
type input "Forklift"
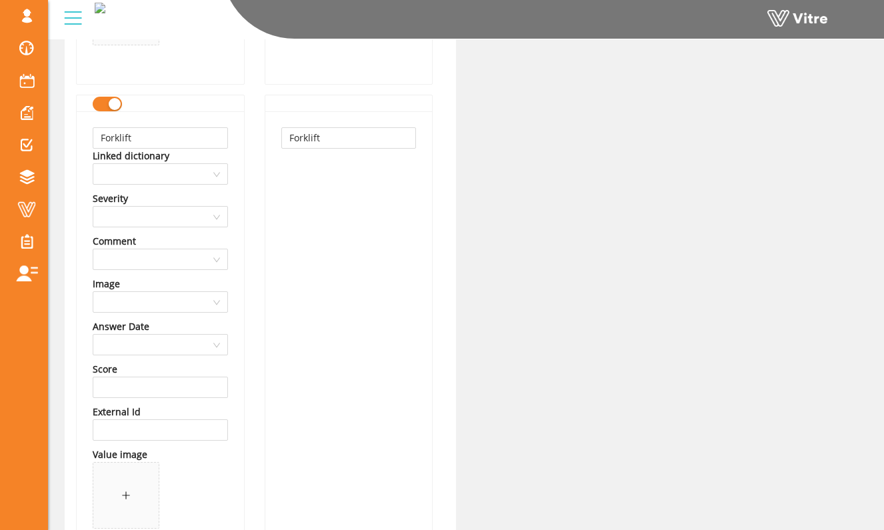
scroll to position [1846, 0]
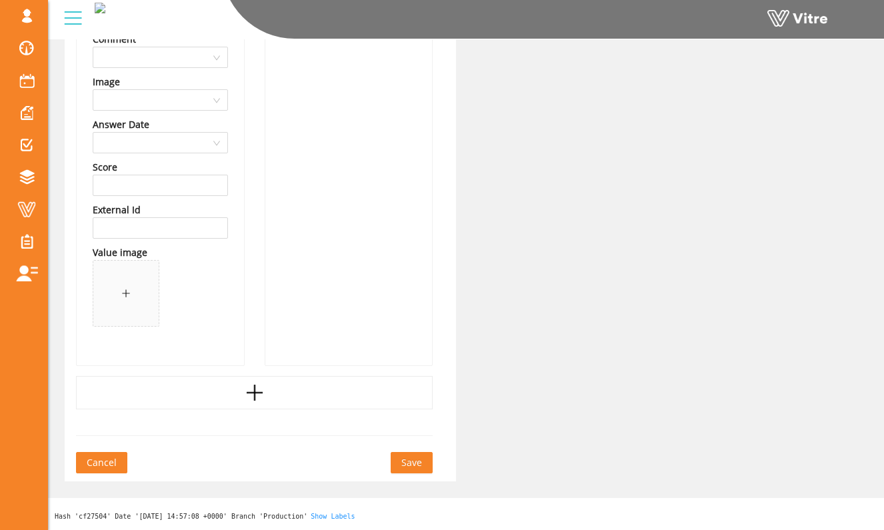
click at [261, 402] on div at bounding box center [254, 392] width 356 height 33
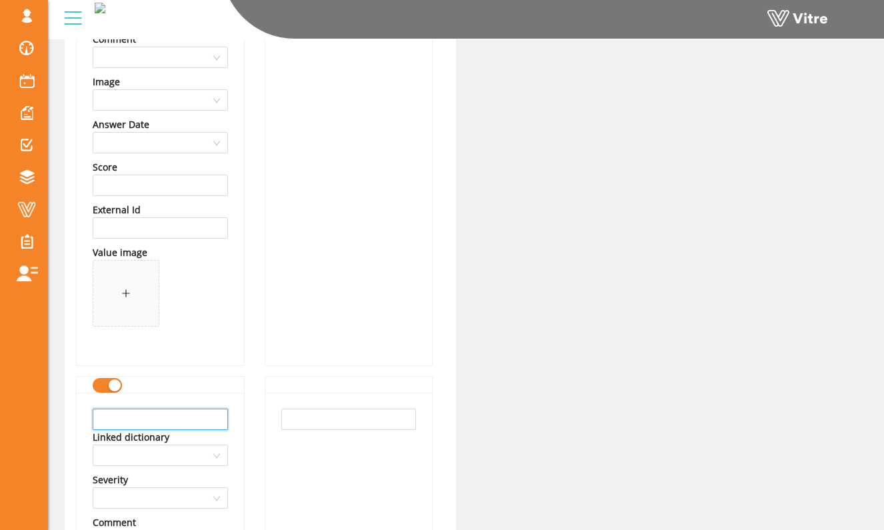
click at [187, 425] on input "text" at bounding box center [160, 418] width 135 height 21
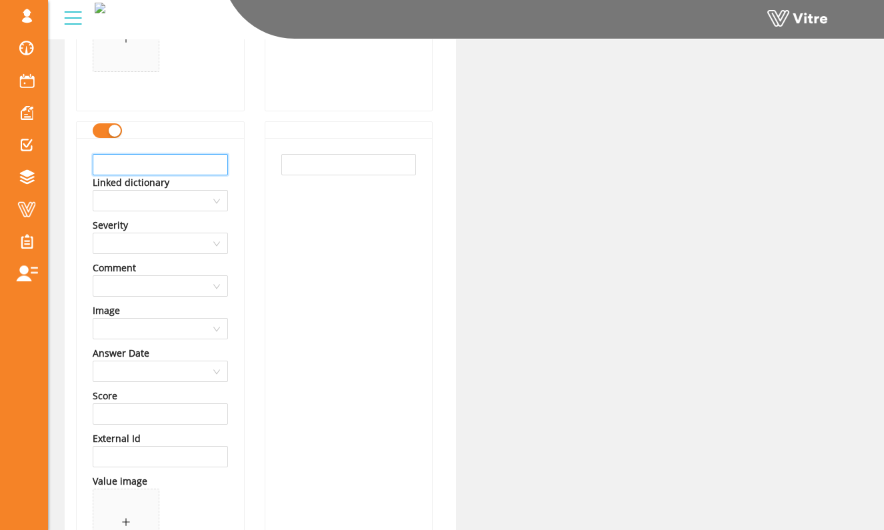
scroll to position [2054, 0]
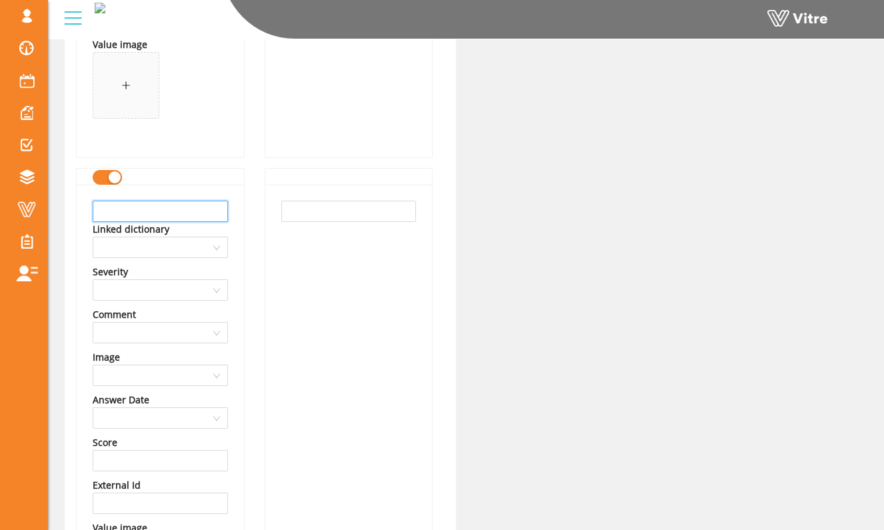
click at [206, 215] on input "text" at bounding box center [160, 211] width 135 height 21
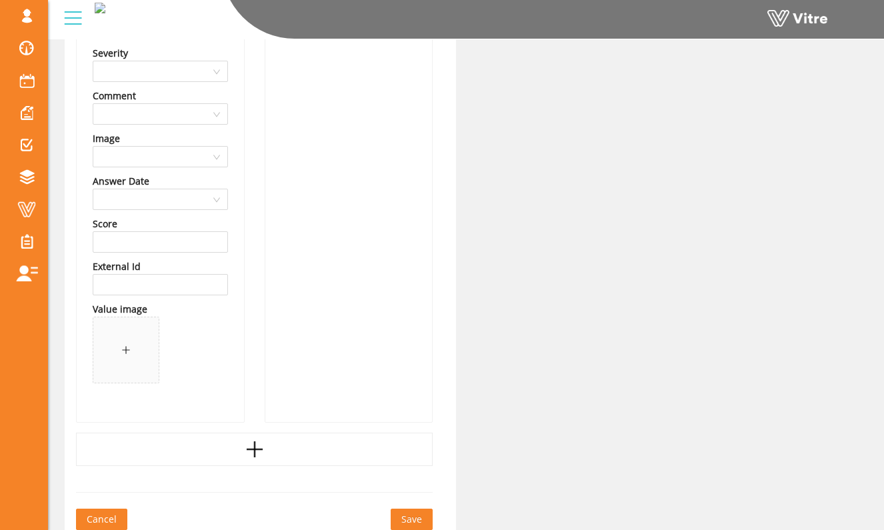
scroll to position [2330, 0]
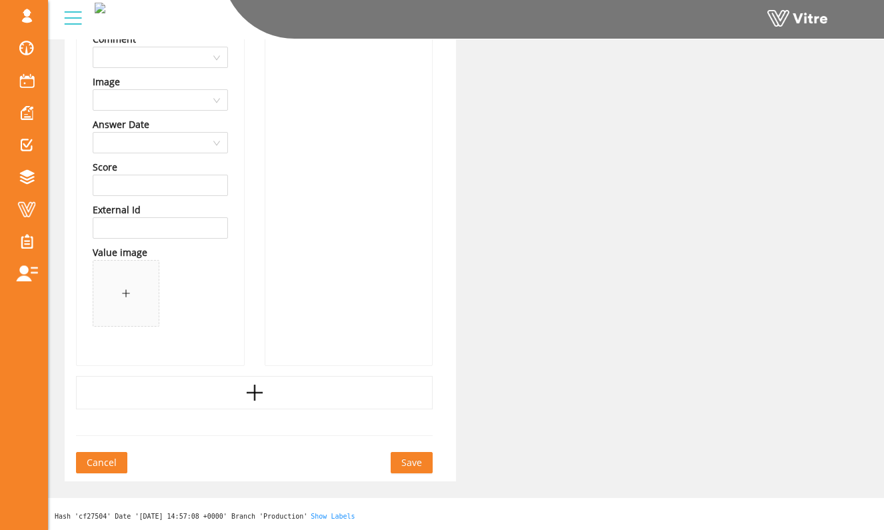
click at [415, 462] on span "Save" at bounding box center [411, 462] width 21 height 15
